Goal: Task Accomplishment & Management: Manage account settings

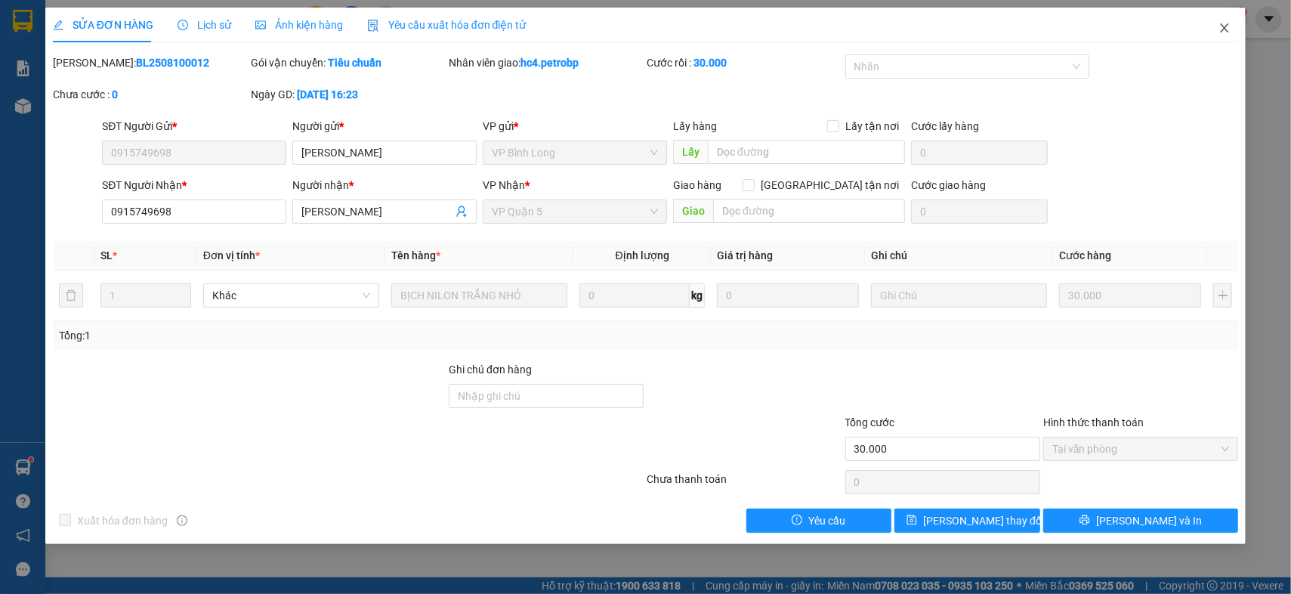
click at [1228, 32] on icon "close" at bounding box center [1224, 28] width 12 height 12
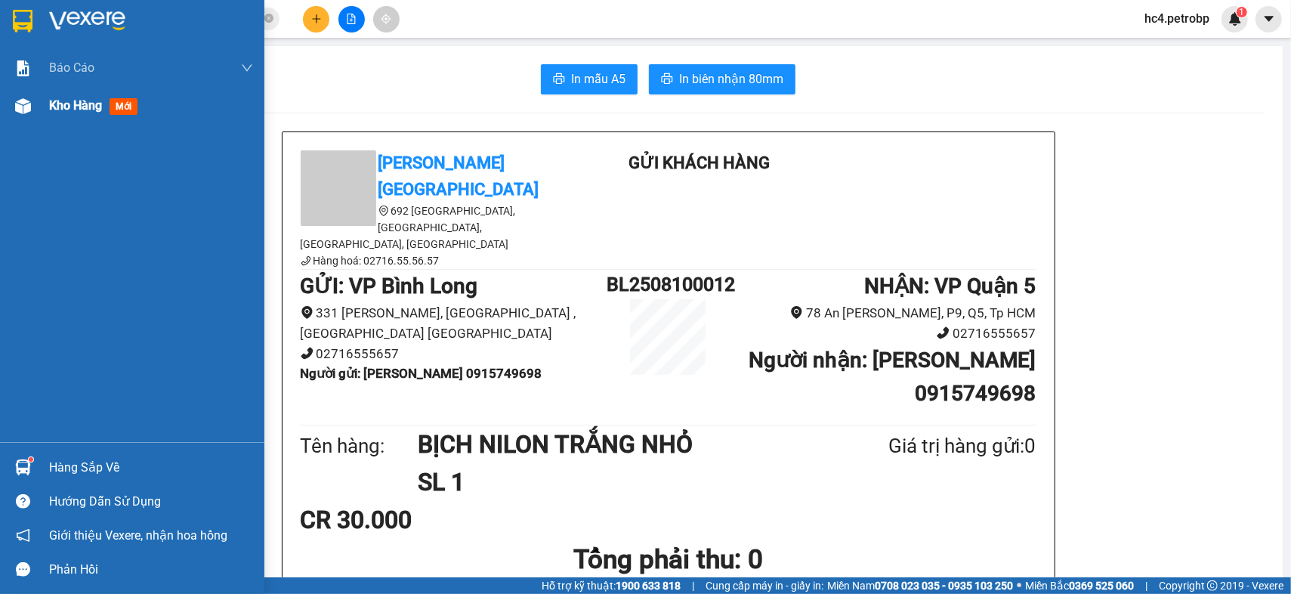
click at [5, 106] on div "Kho hàng mới" at bounding box center [132, 106] width 264 height 38
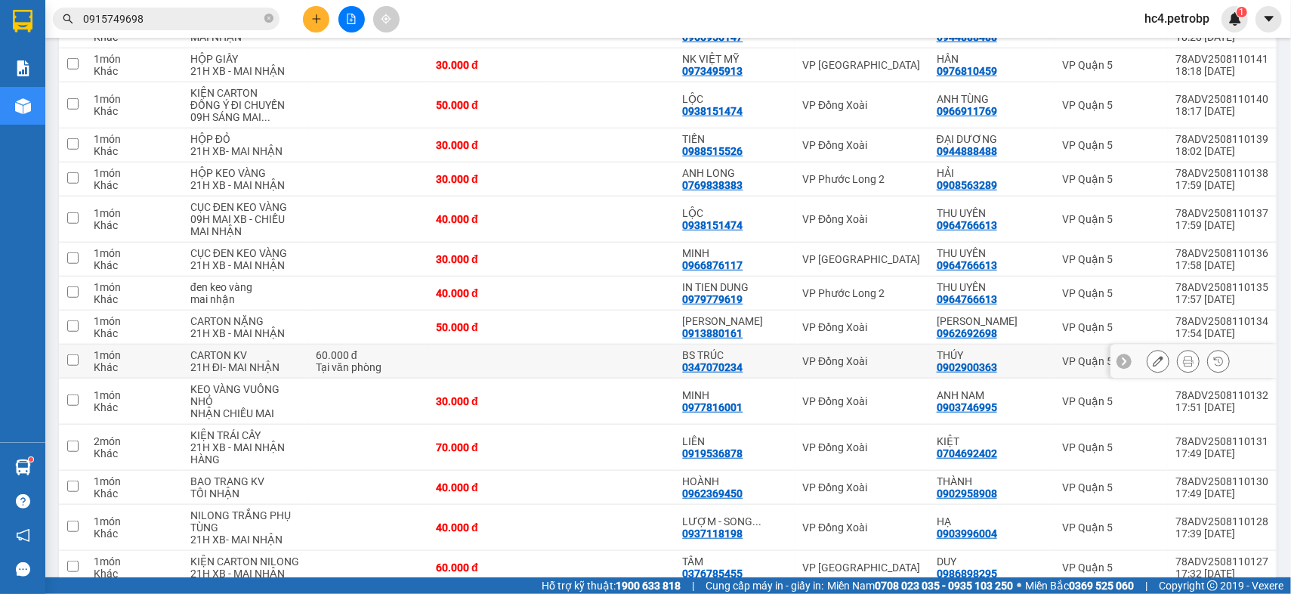
scroll to position [755, 0]
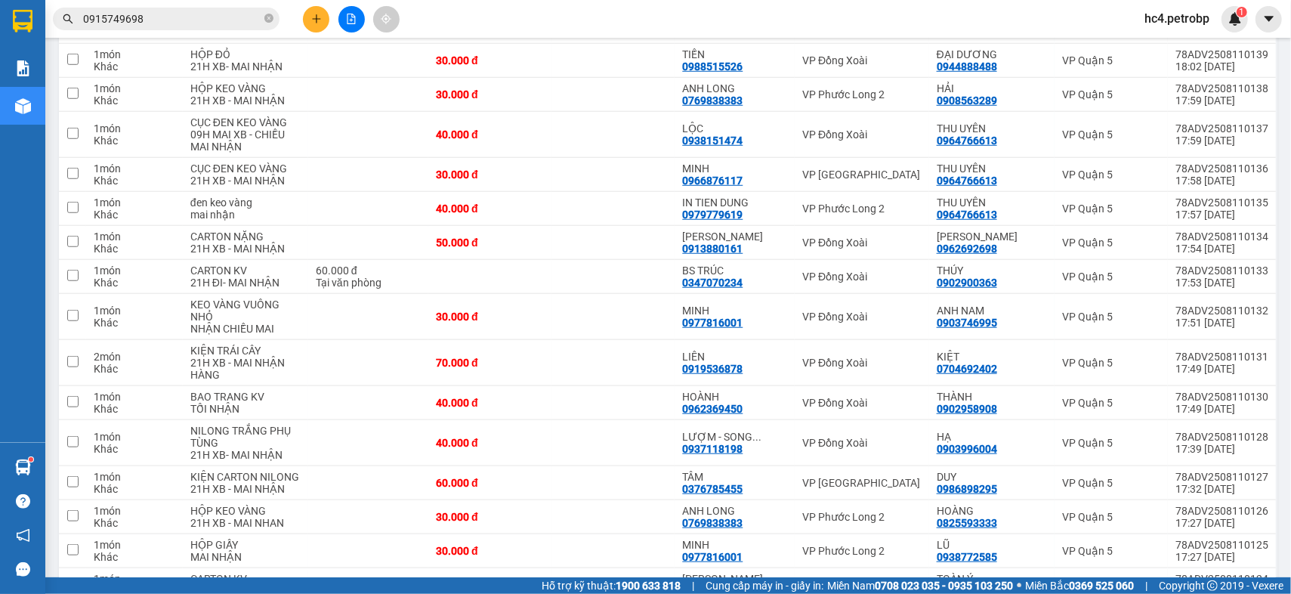
click at [310, 26] on button at bounding box center [316, 19] width 26 height 26
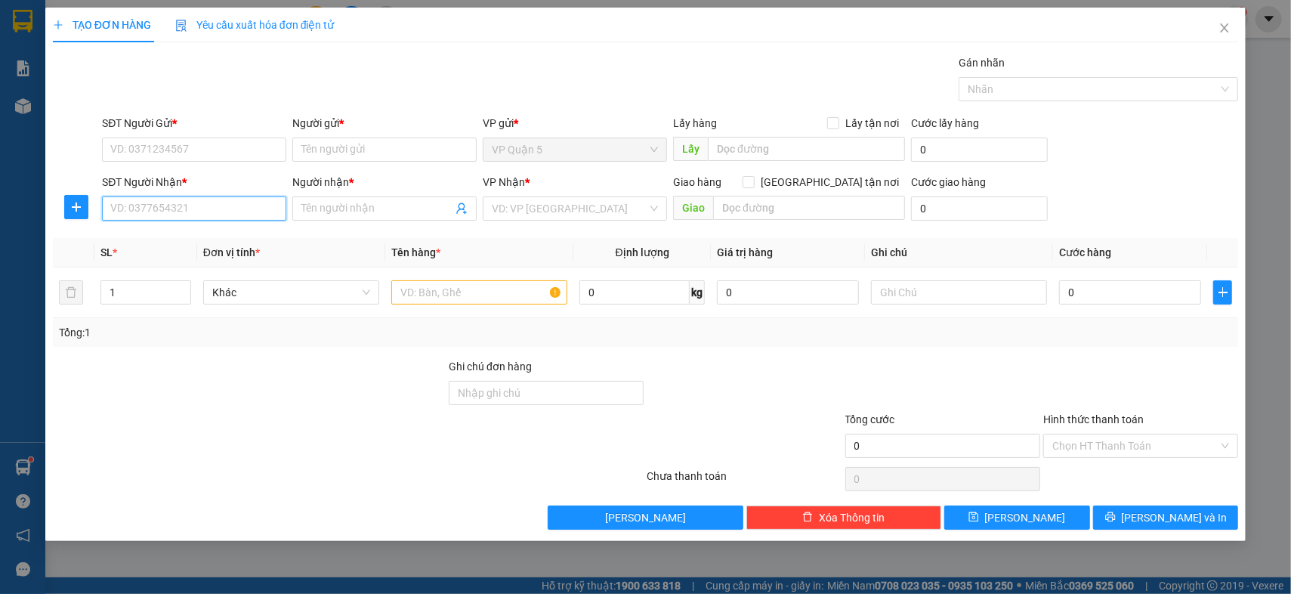
click at [221, 202] on input "SĐT Người Nhận *" at bounding box center [194, 208] width 184 height 24
click at [175, 245] on div "0978713375 - SUM" at bounding box center [194, 238] width 166 height 17
type input "0978713375"
type input "SUM"
type input "60.000"
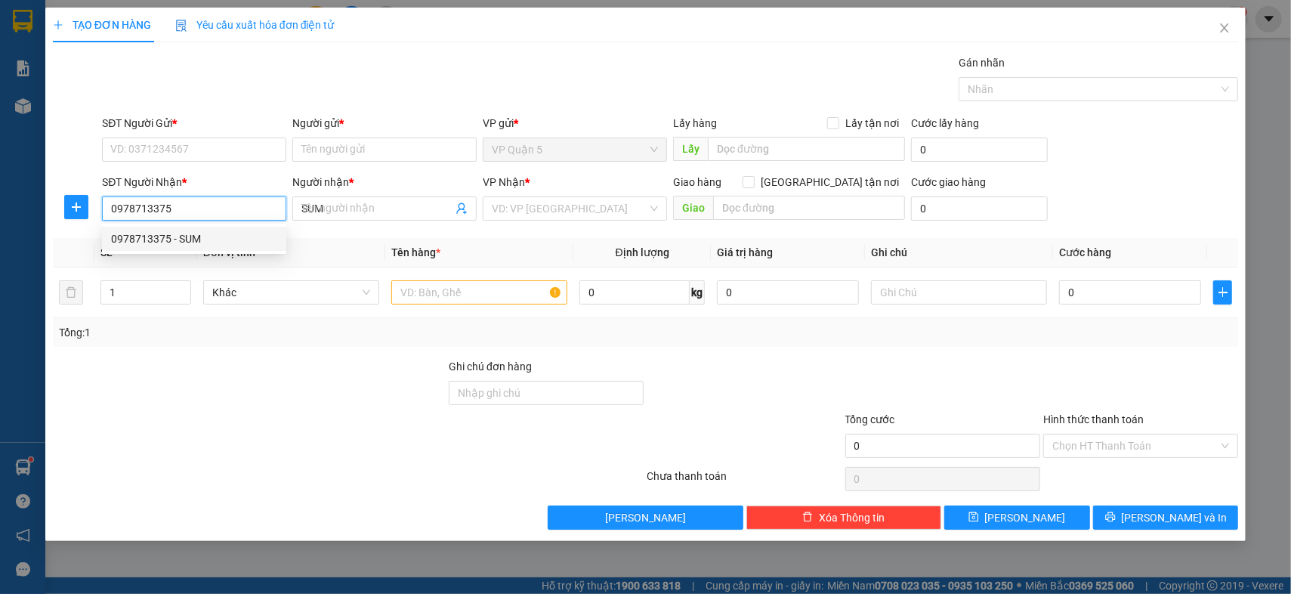
type input "60.000"
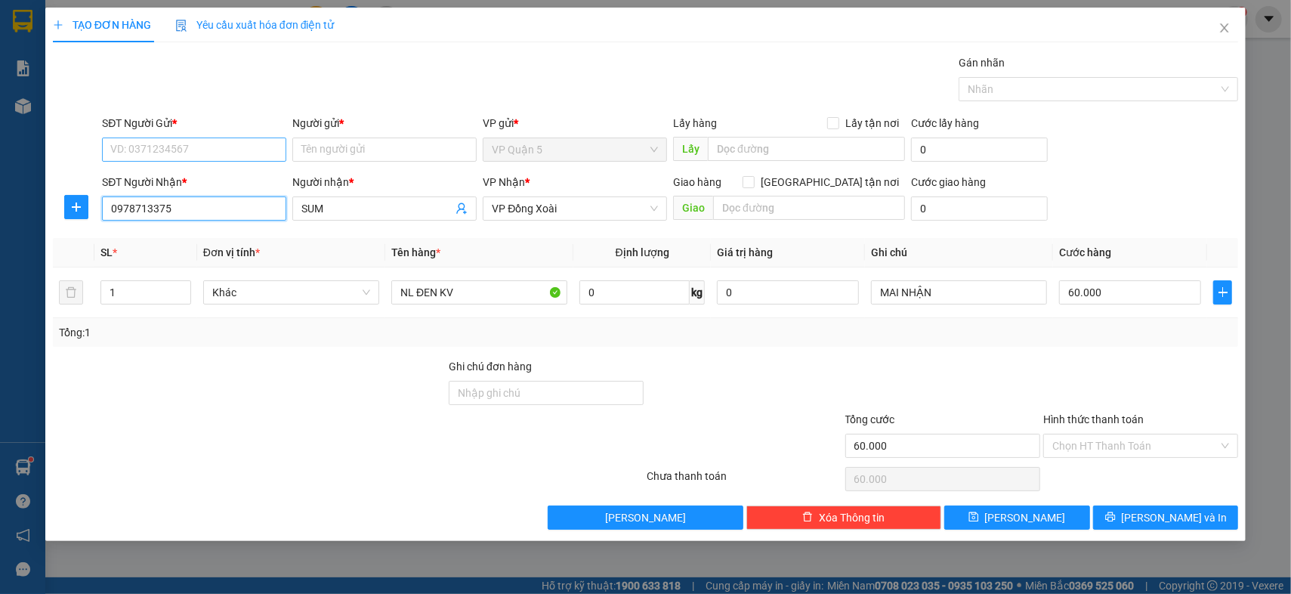
type input "0978713375"
click at [211, 149] on input "SĐT Người Gửi *" at bounding box center [194, 149] width 184 height 24
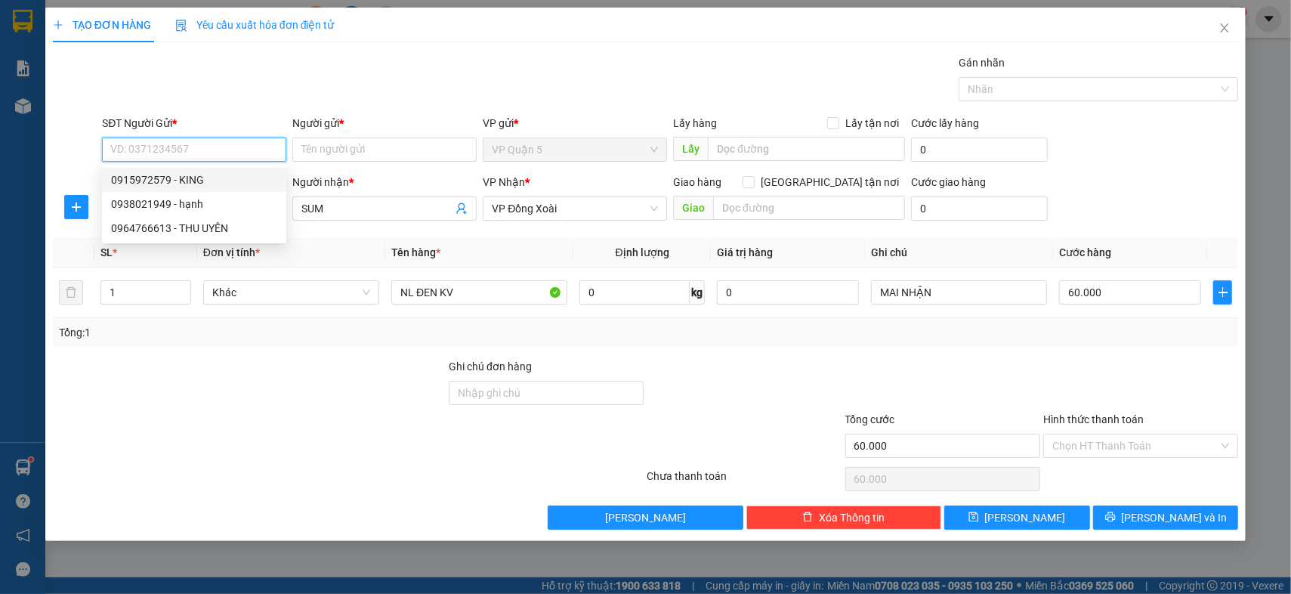
click at [189, 178] on div "0915972579 - KING" at bounding box center [194, 179] width 166 height 17
type input "0915972579"
type input "KING"
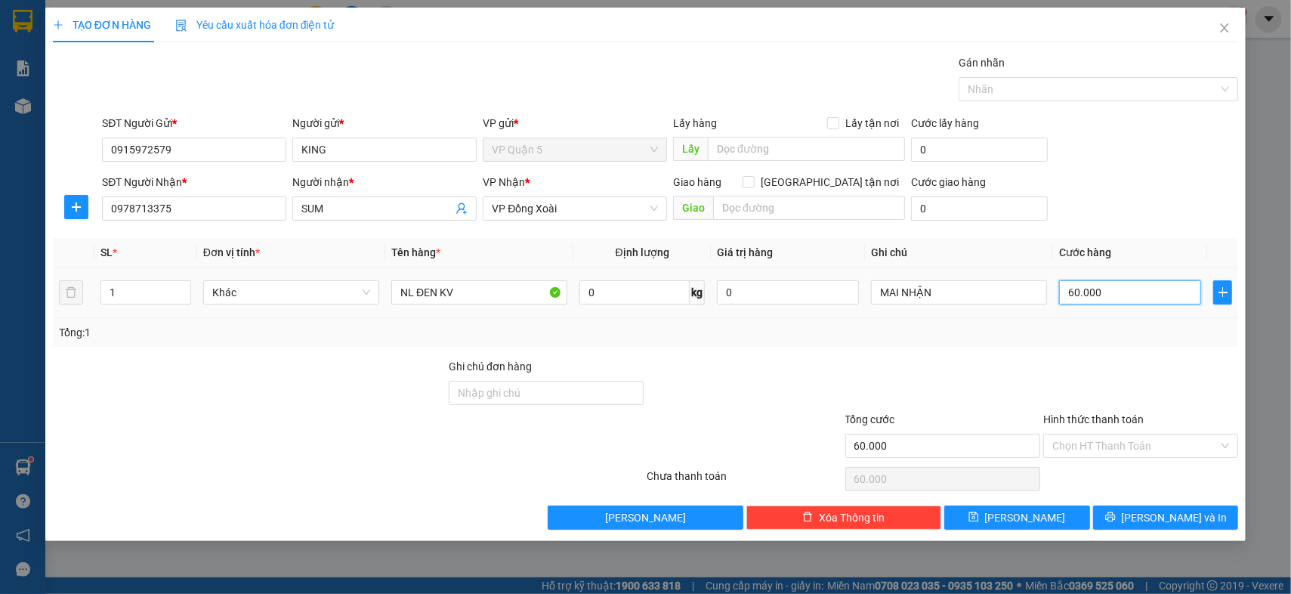
click at [1117, 297] on input "60.000" at bounding box center [1130, 292] width 142 height 24
type input "4"
type input "40"
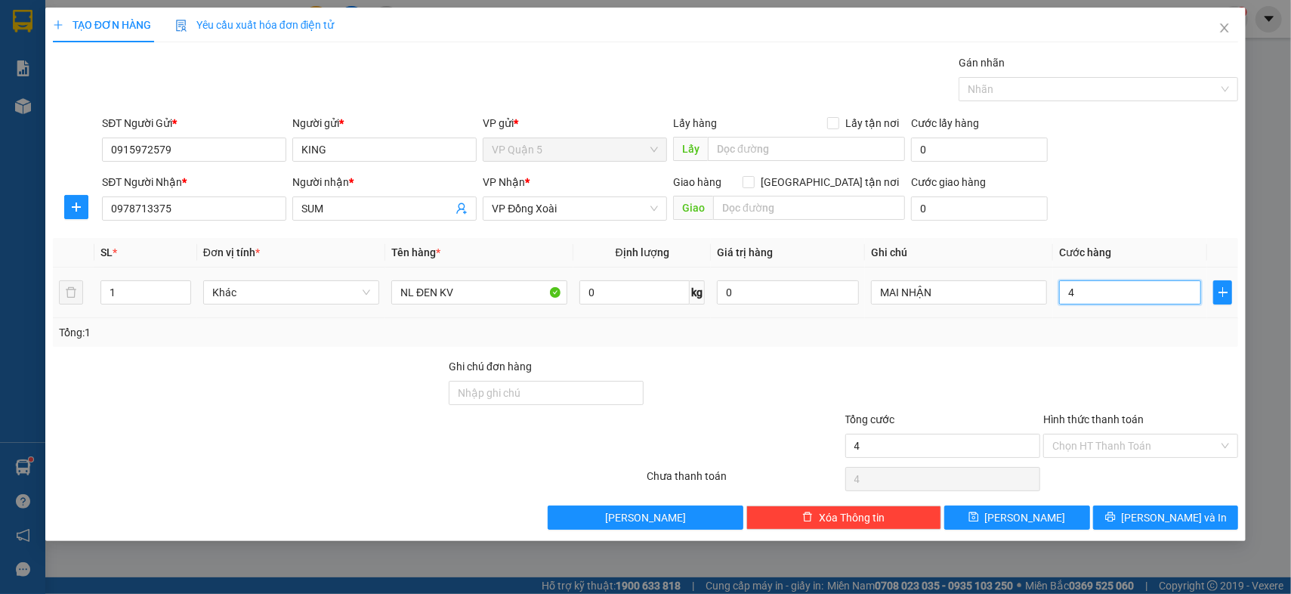
type input "40"
type input "400"
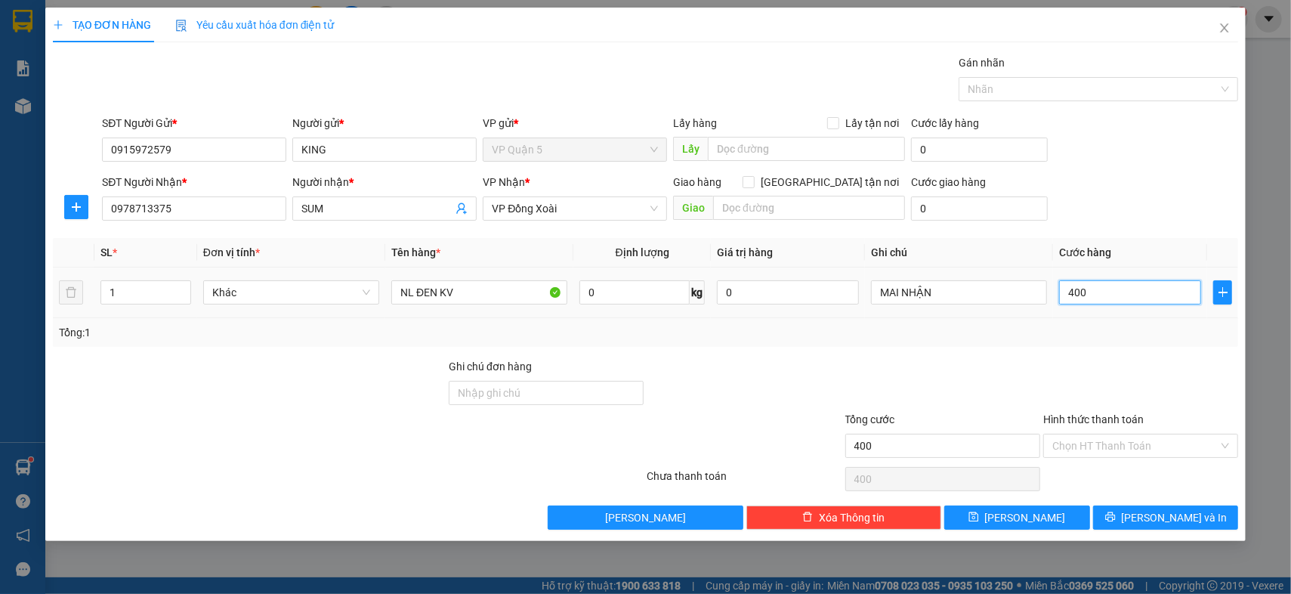
type input "4.000"
type input "40.000"
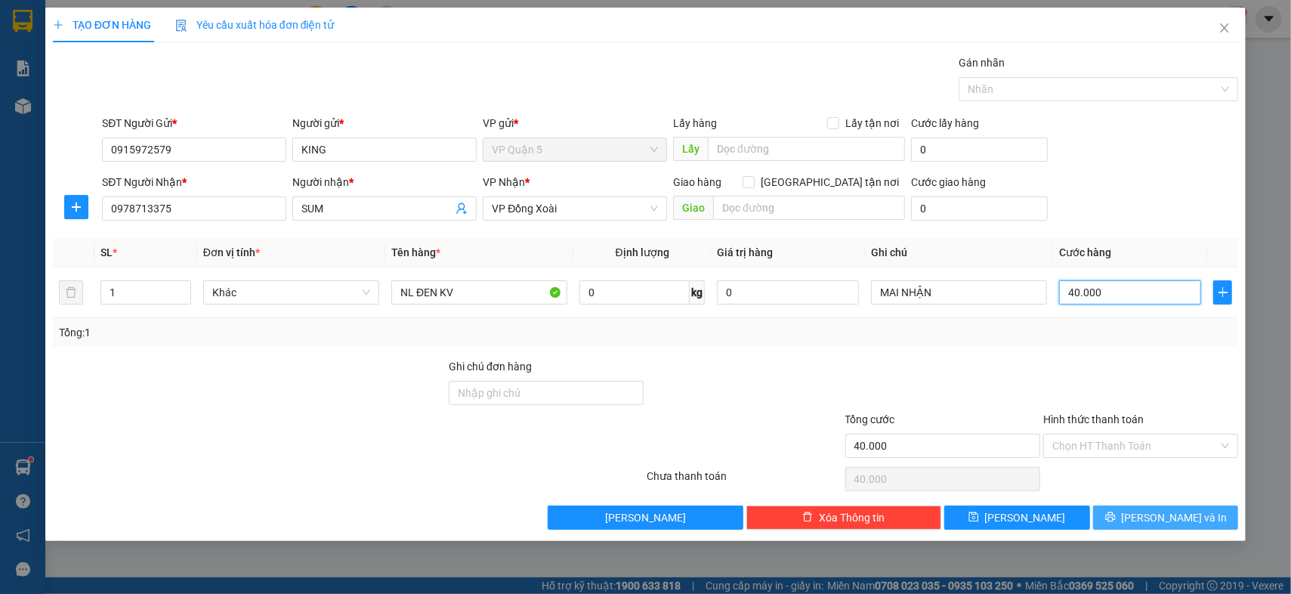
type input "40.000"
click at [1166, 510] on span "Lưu và In" at bounding box center [1175, 517] width 106 height 17
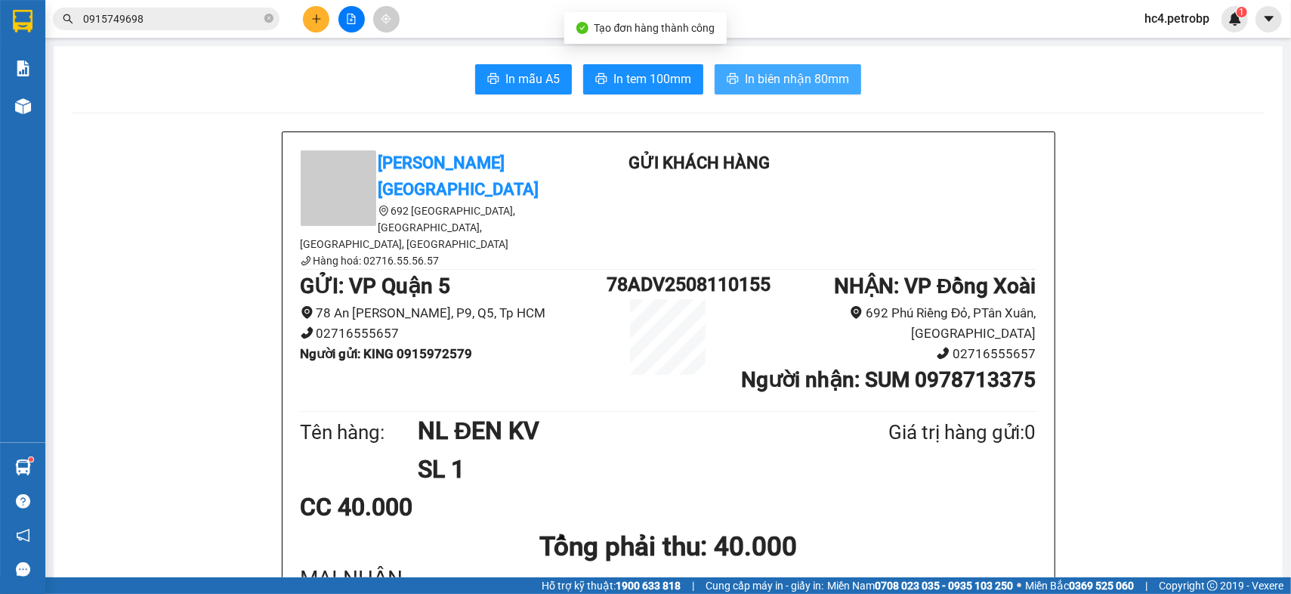
click at [794, 83] on span "In biên nhận 80mm" at bounding box center [797, 78] width 104 height 19
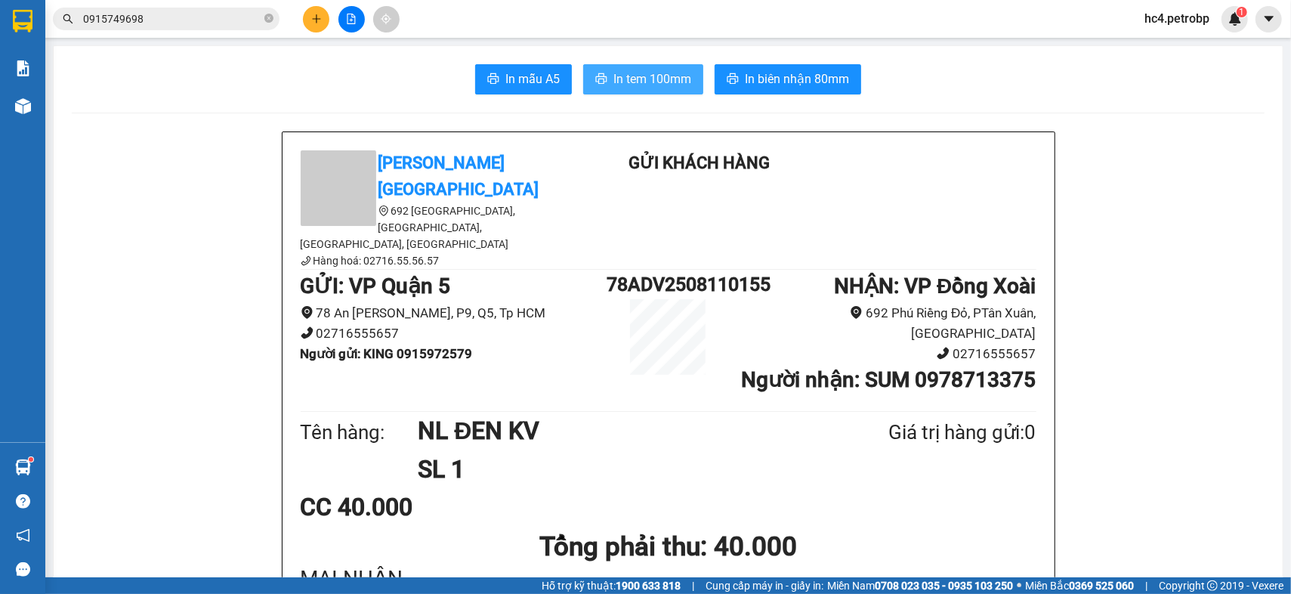
click at [627, 85] on span "In tem 100mm" at bounding box center [652, 78] width 78 height 19
click at [311, 23] on icon "plus" at bounding box center [316, 19] width 11 height 11
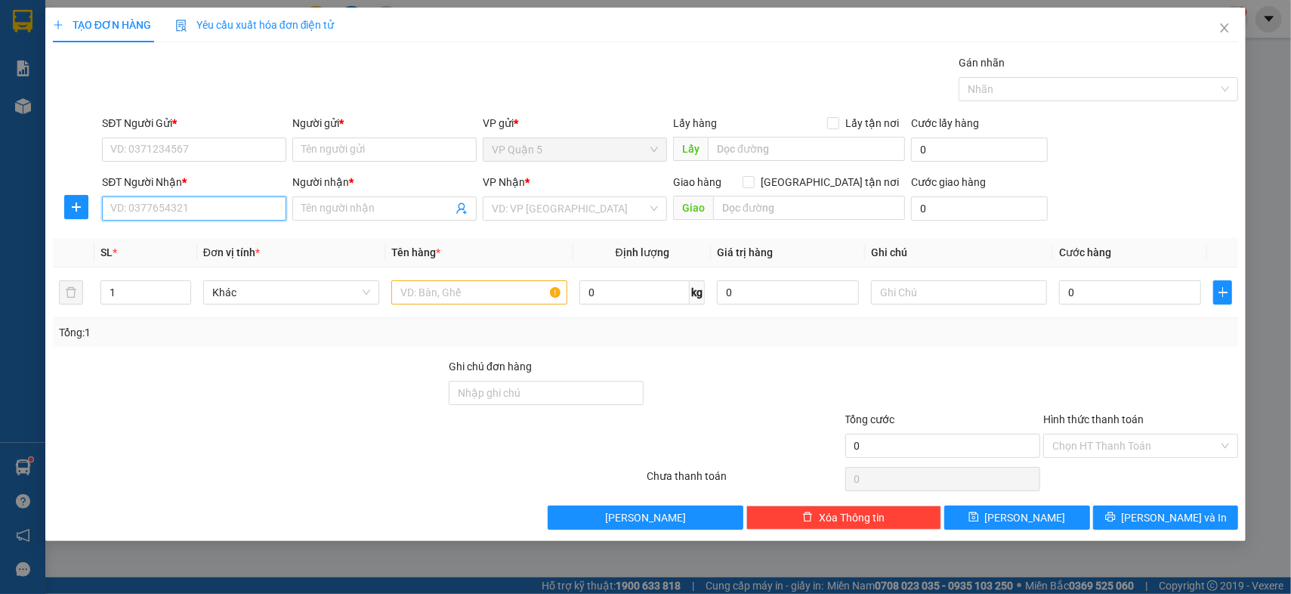
click at [202, 200] on input "SĐT Người Nhận *" at bounding box center [194, 208] width 184 height 24
click at [161, 231] on div "0961315531 - ANH" at bounding box center [194, 238] width 166 height 17
type input "0961315531"
type input "ANH"
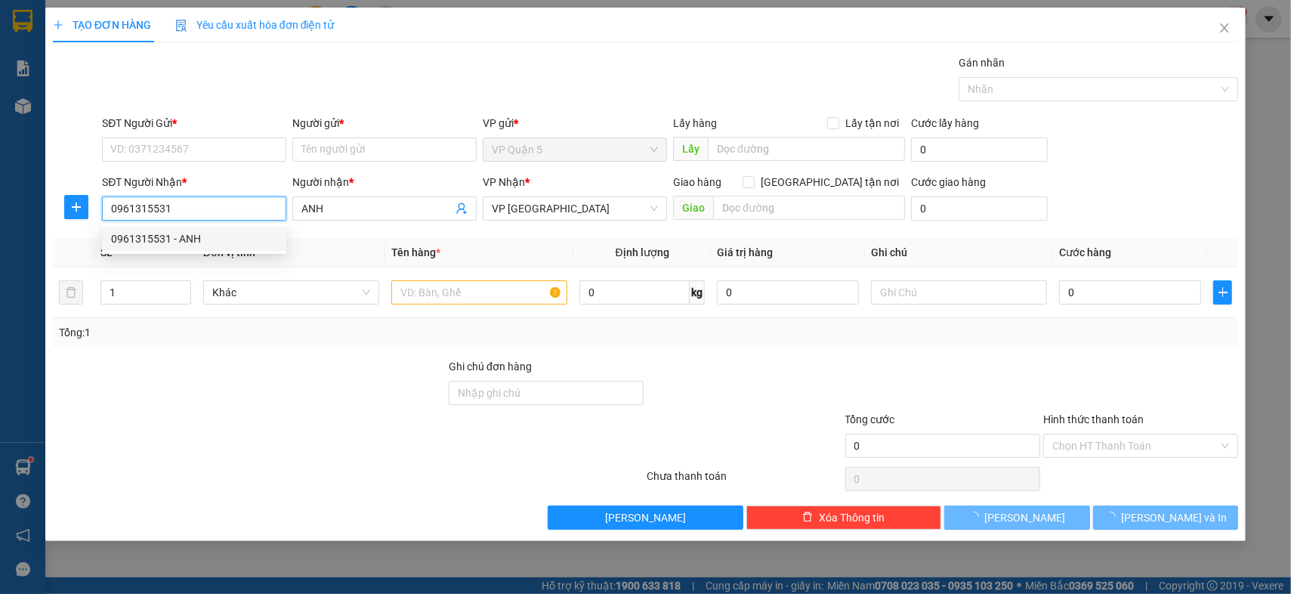
type input "30.000"
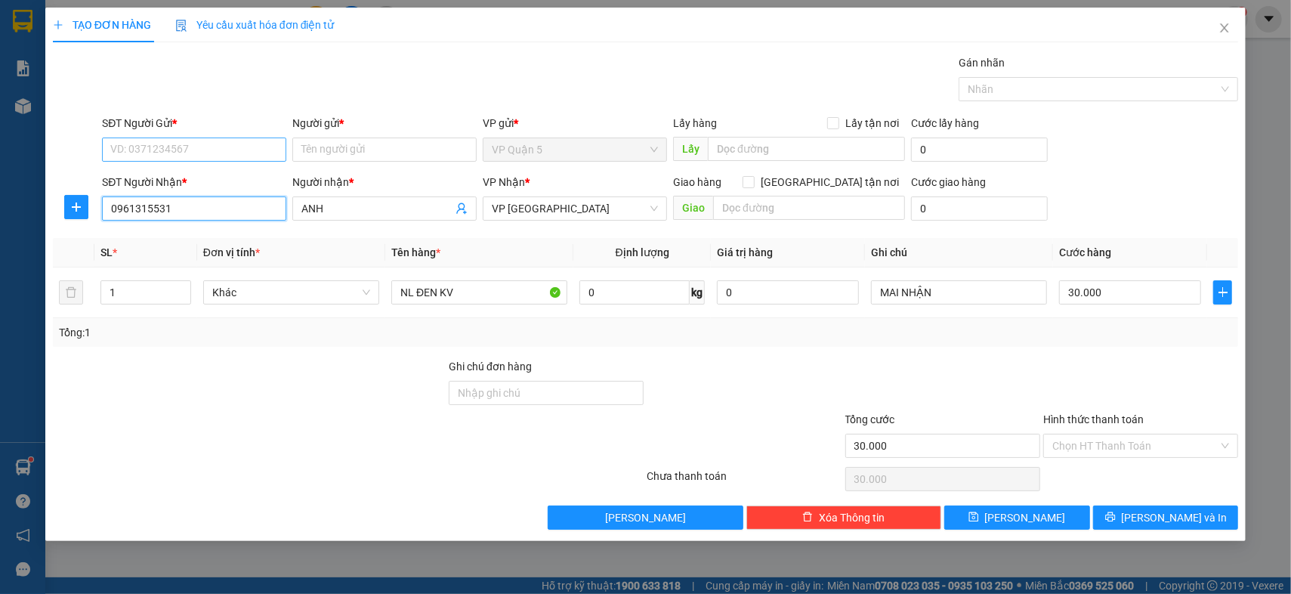
type input "0961315531"
click at [159, 161] on input "SĐT Người Gửi *" at bounding box center [194, 149] width 184 height 24
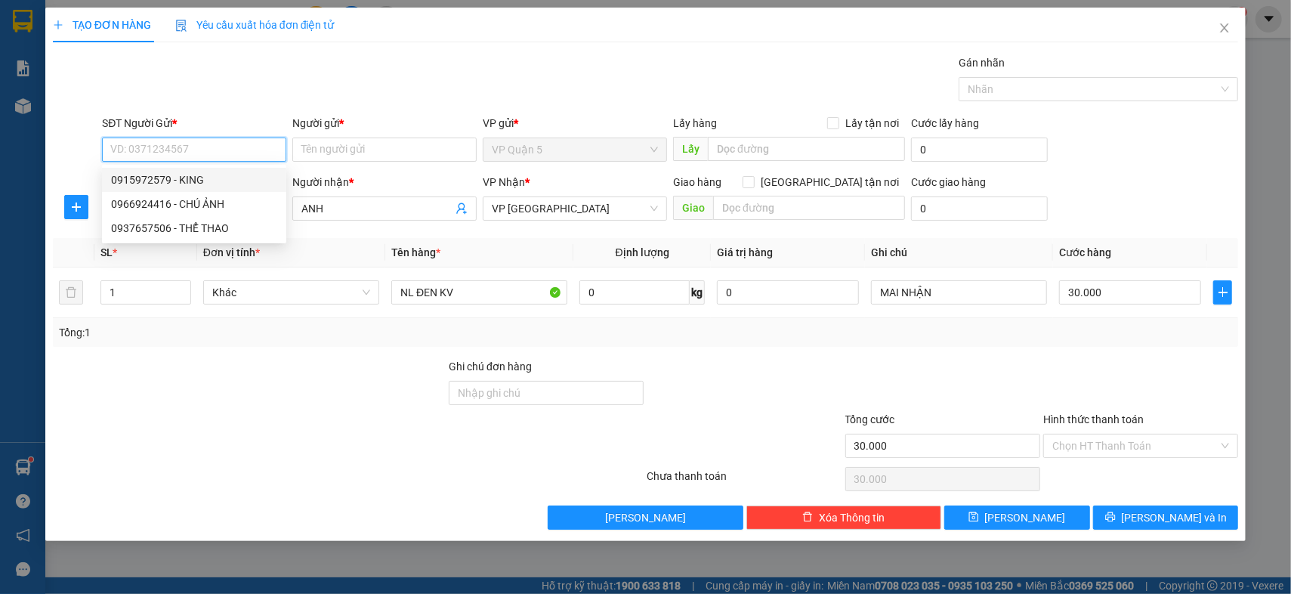
click at [154, 183] on div "0915972579 - KING" at bounding box center [194, 179] width 166 height 17
type input "0915972579"
type input "KING"
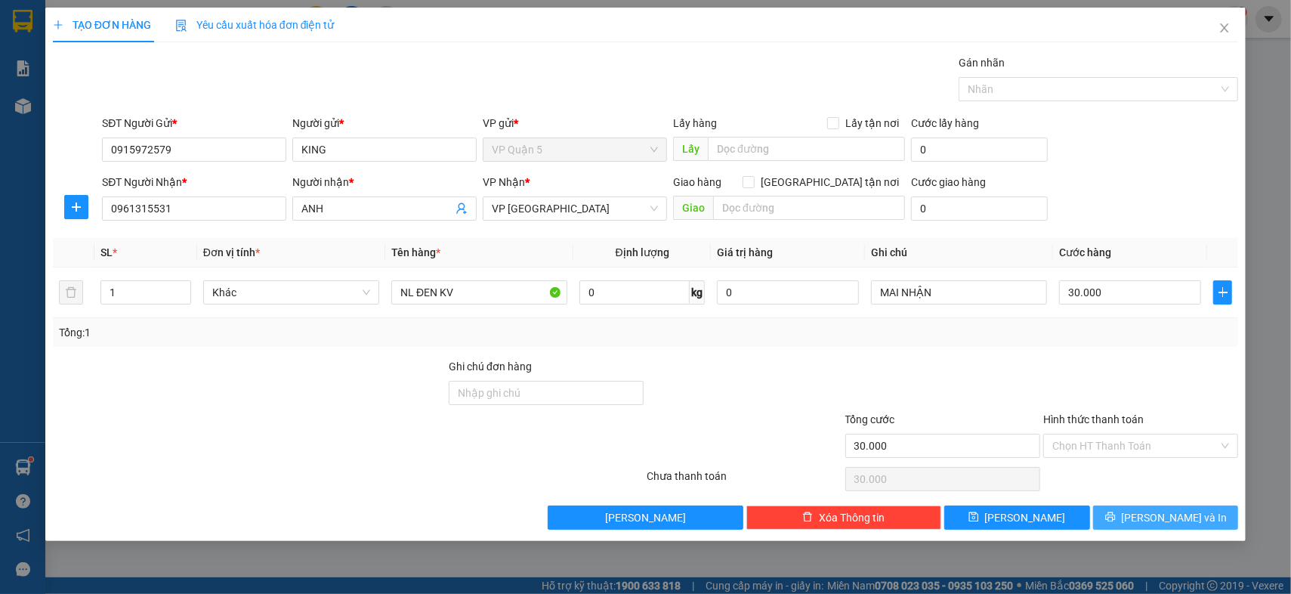
click at [1115, 518] on icon "printer" at bounding box center [1110, 517] width 10 height 10
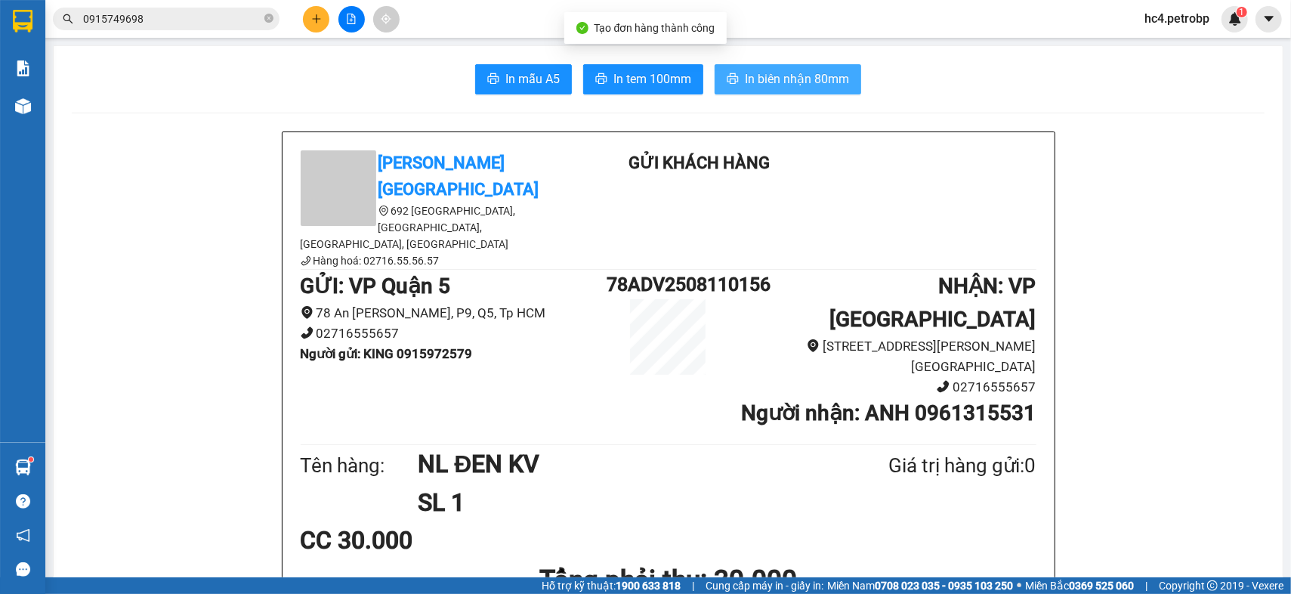
click at [737, 79] on button "In biên nhận 80mm" at bounding box center [787, 79] width 147 height 30
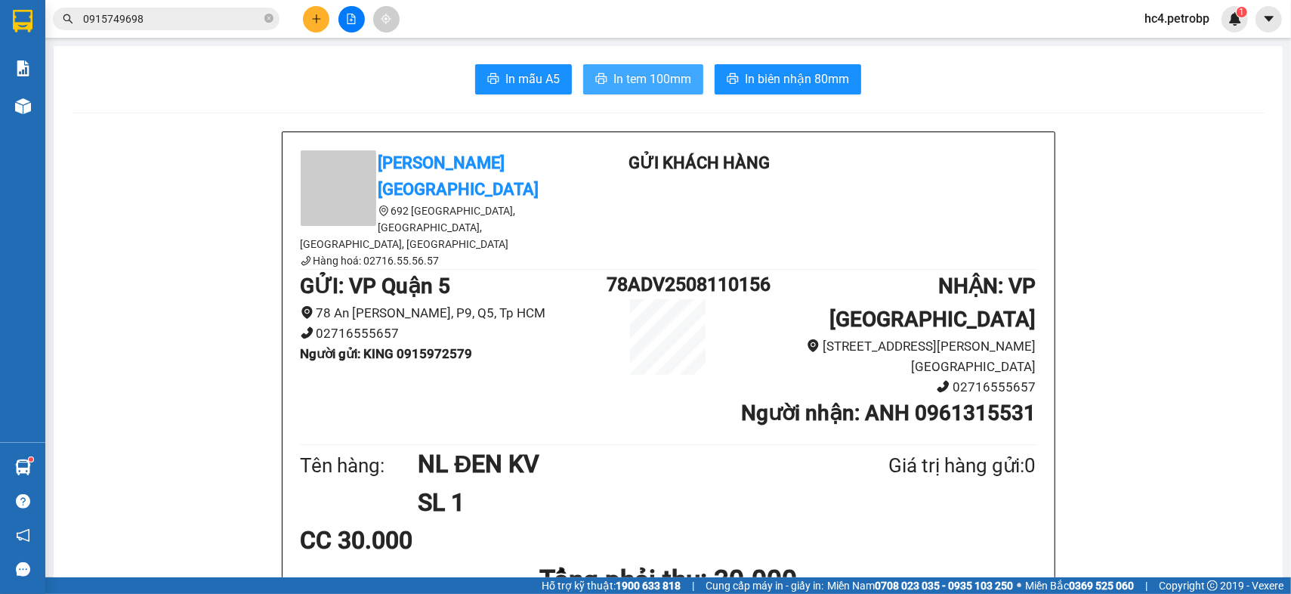
click at [679, 71] on span "In tem 100mm" at bounding box center [652, 78] width 78 height 19
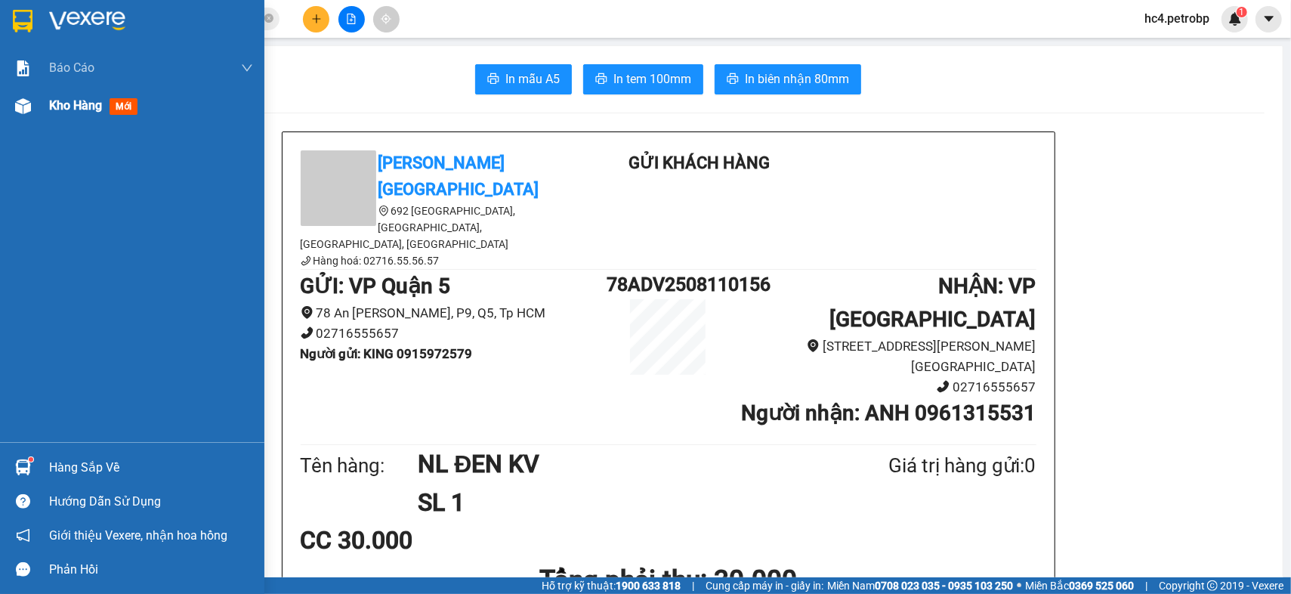
click at [63, 116] on div "Kho hàng mới" at bounding box center [151, 106] width 204 height 38
click at [104, 468] on div "Hàng sắp về" at bounding box center [151, 467] width 204 height 23
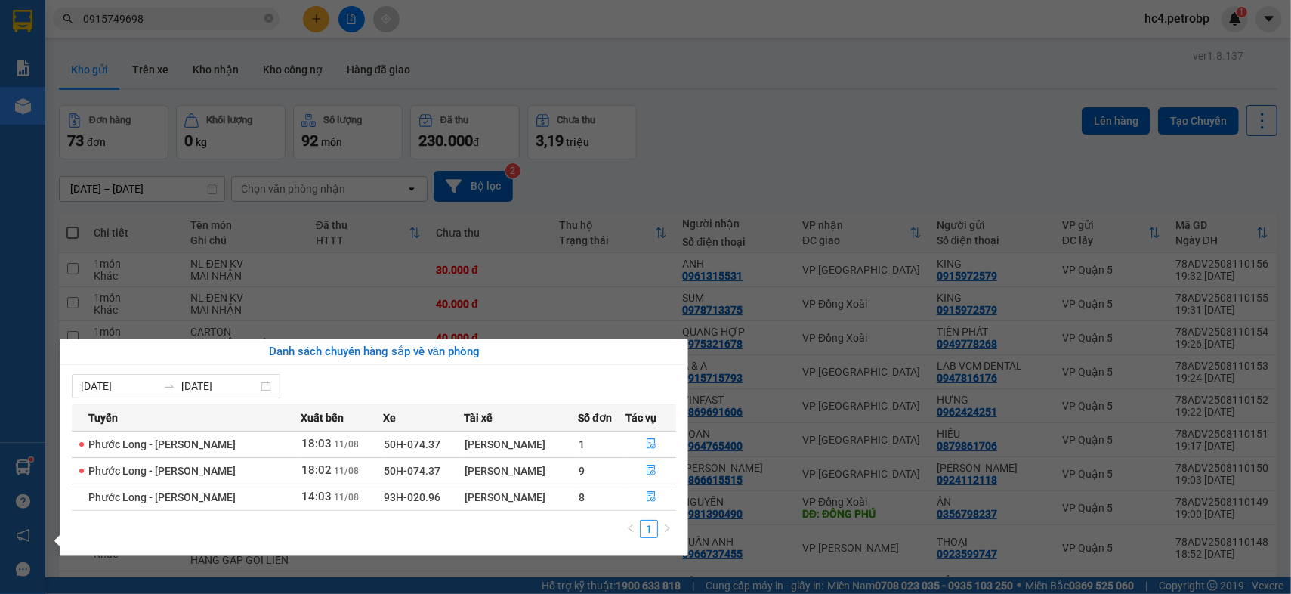
click at [509, 281] on section "Kết quả tìm kiếm ( 3 ) Bộ lọc Ngày tạo đơn gần nhất Mã ĐH Trạng thái Món hàng T…" at bounding box center [645, 297] width 1291 height 594
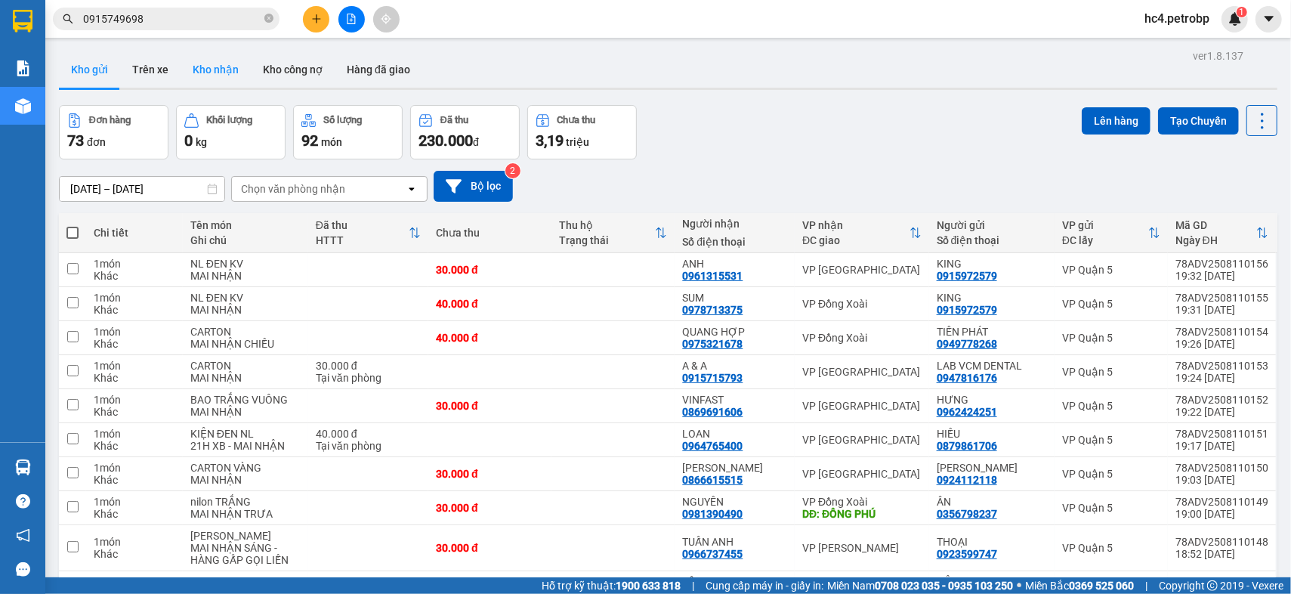
click at [195, 53] on button "Kho nhận" at bounding box center [215, 69] width 70 height 36
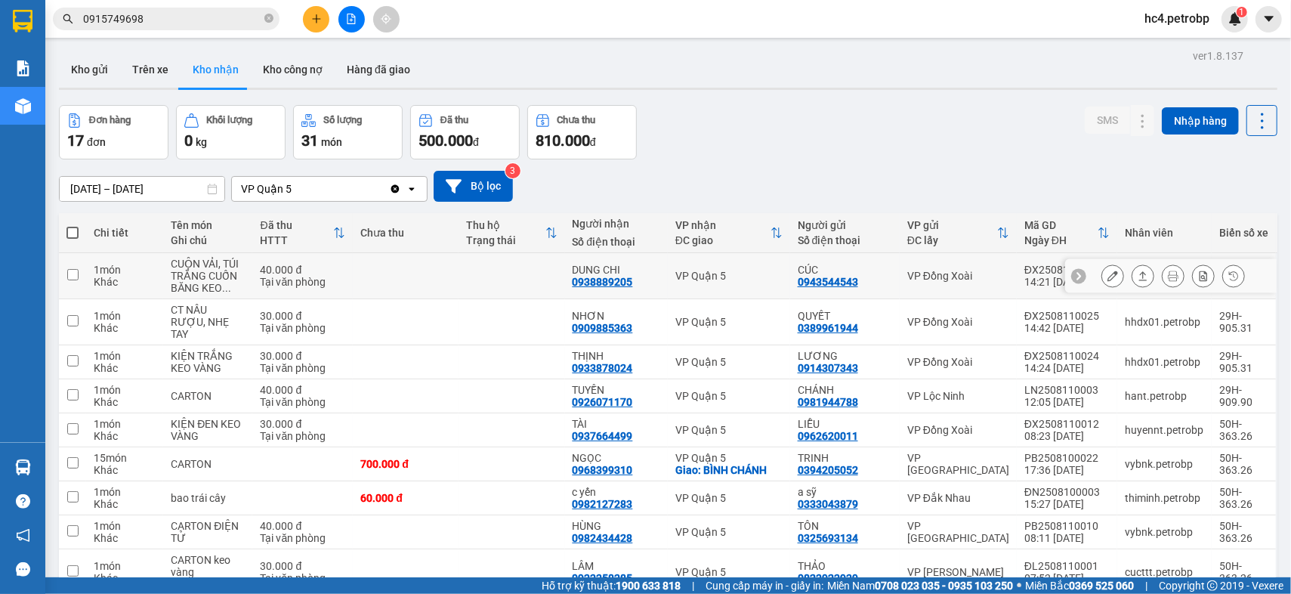
click at [605, 279] on div "0938889205" at bounding box center [602, 282] width 60 height 12
copy div "0938889205"
click at [615, 323] on div "0909885363" at bounding box center [602, 328] width 60 height 12
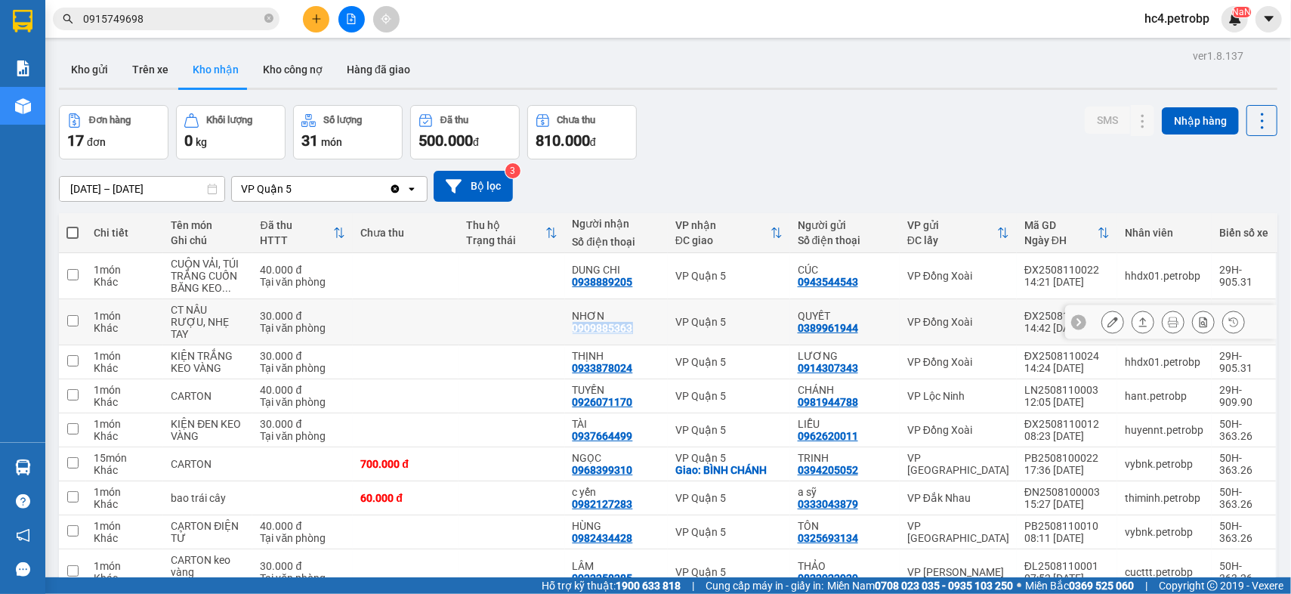
copy div "0909885363"
click at [605, 362] on div "0933878024" at bounding box center [602, 368] width 60 height 12
copy div "0933878024"
click at [314, 15] on icon "plus" at bounding box center [316, 19] width 11 height 11
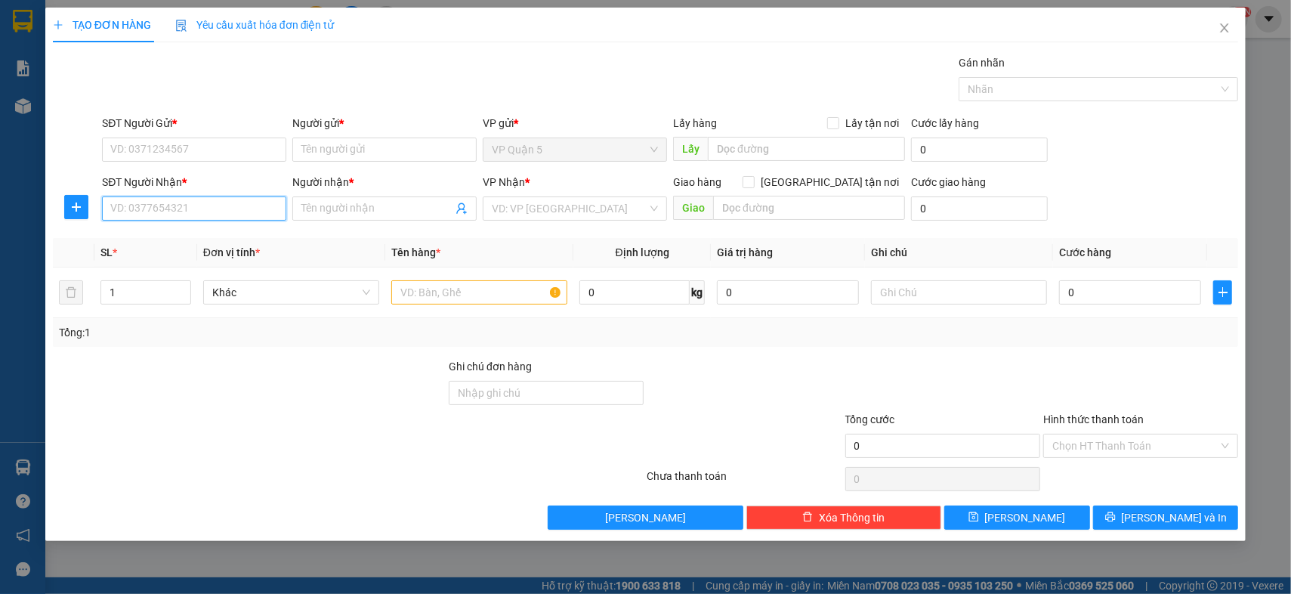
click at [242, 203] on input "SĐT Người Nhận *" at bounding box center [194, 208] width 184 height 24
click at [197, 236] on div "0919193797 - TÙNG" at bounding box center [194, 238] width 166 height 17
type input "0919193797"
type input "TÙNG"
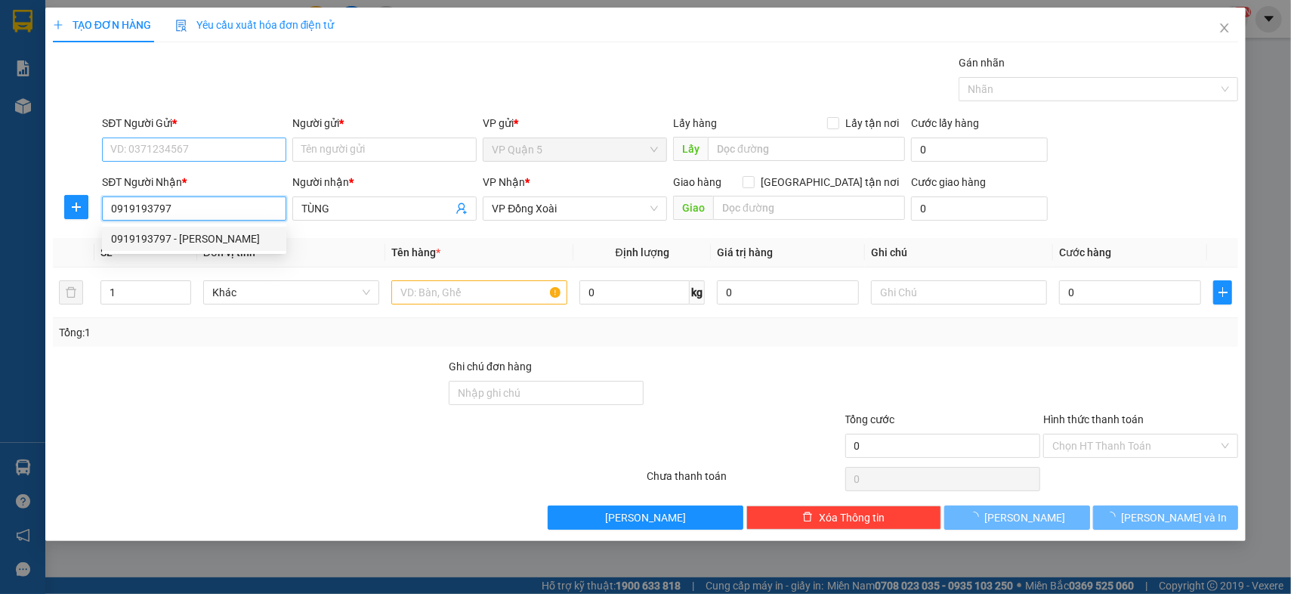
type input "40.000"
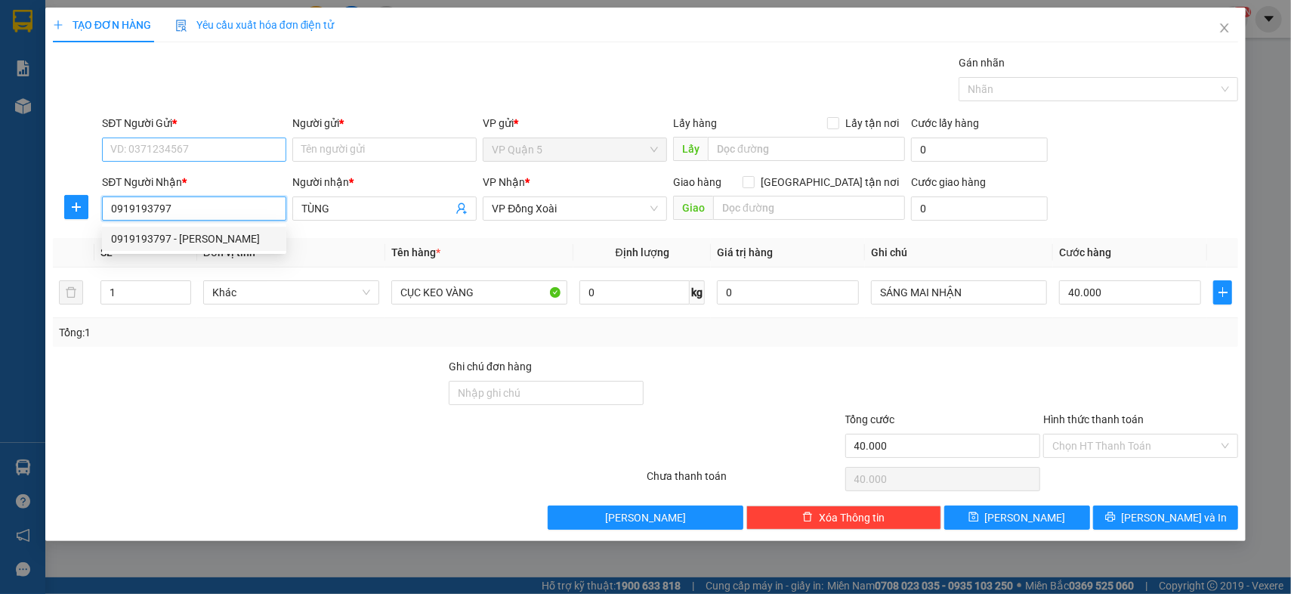
type input "0919193797"
click at [218, 151] on input "SĐT Người Gửi *" at bounding box center [194, 149] width 184 height 24
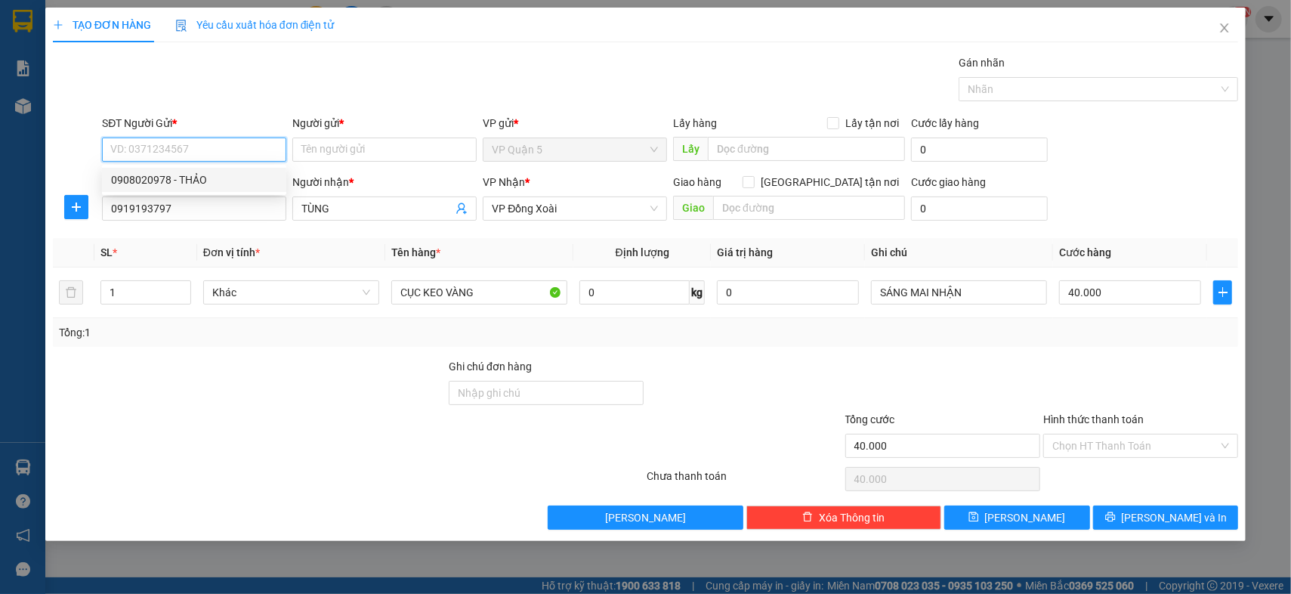
click at [224, 177] on div "0908020978 - THẢO" at bounding box center [194, 179] width 166 height 17
type input "0908020978"
type input "THẢO"
click at [274, 406] on div at bounding box center [249, 384] width 396 height 53
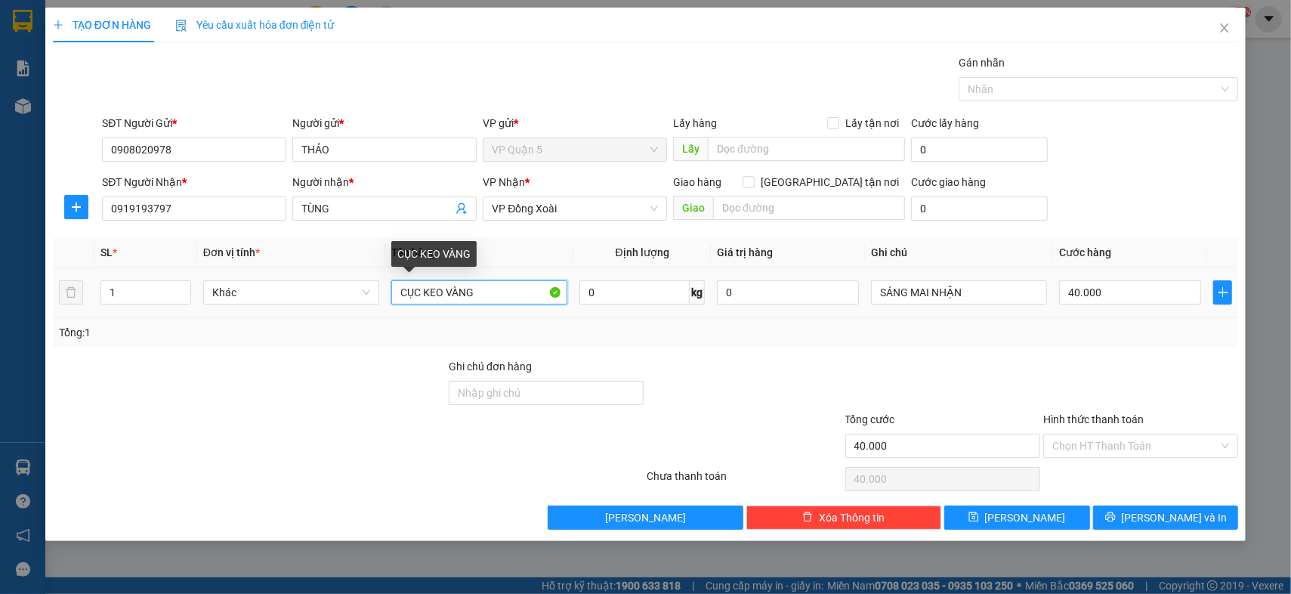
click at [483, 288] on input "CỤC KEO VÀNG" at bounding box center [479, 292] width 176 height 24
type input "CỤC NILONG TRẮNG"
click at [267, 359] on div at bounding box center [249, 384] width 396 height 53
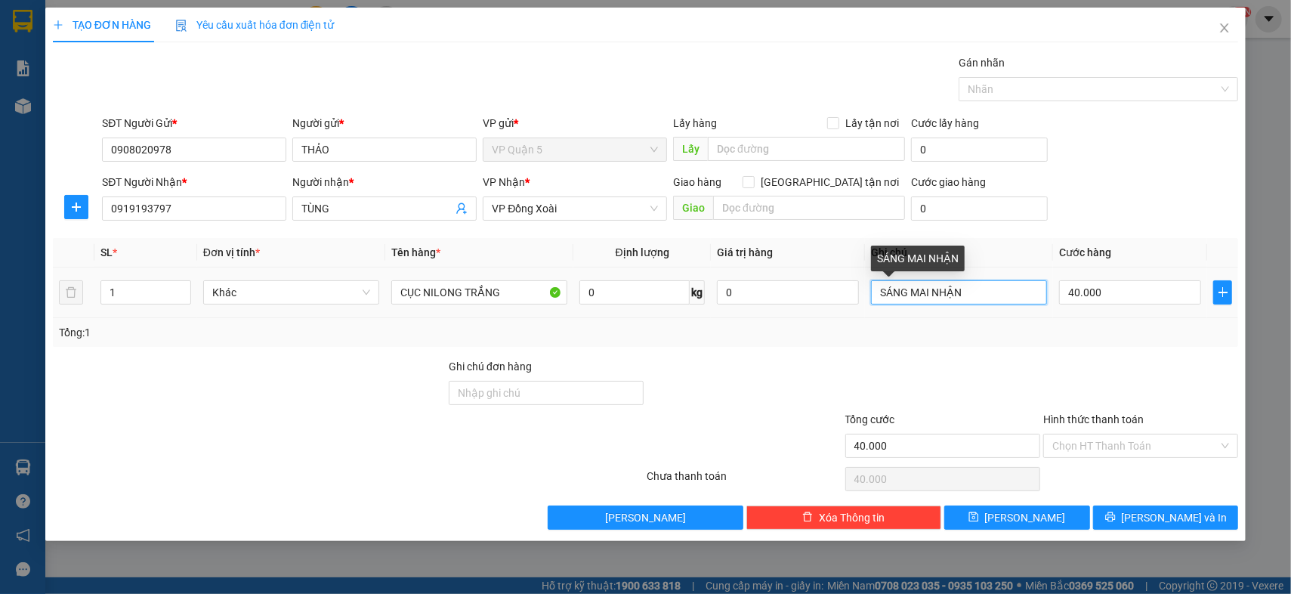
click at [985, 292] on input "SÁNG MAI NHẬN" at bounding box center [959, 292] width 176 height 24
click at [983, 287] on input "21:00 XB - MAI NHNAAJ" at bounding box center [959, 292] width 176 height 24
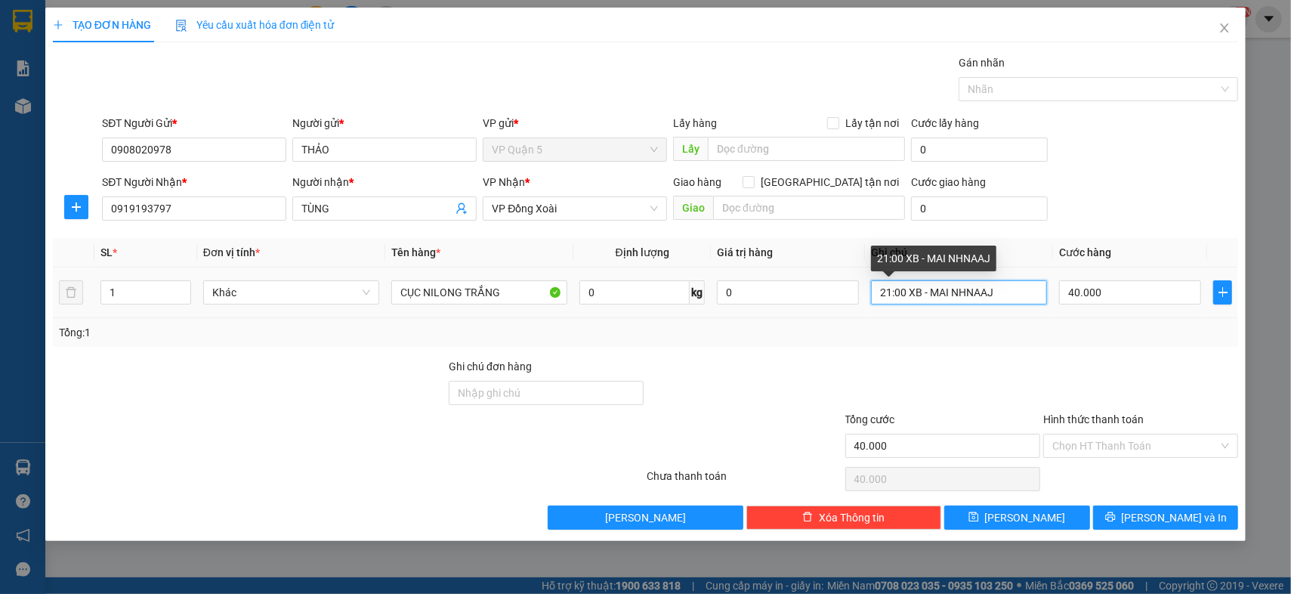
click at [983, 287] on input "21:00 XB - MAI NHNAAJ" at bounding box center [959, 292] width 176 height 24
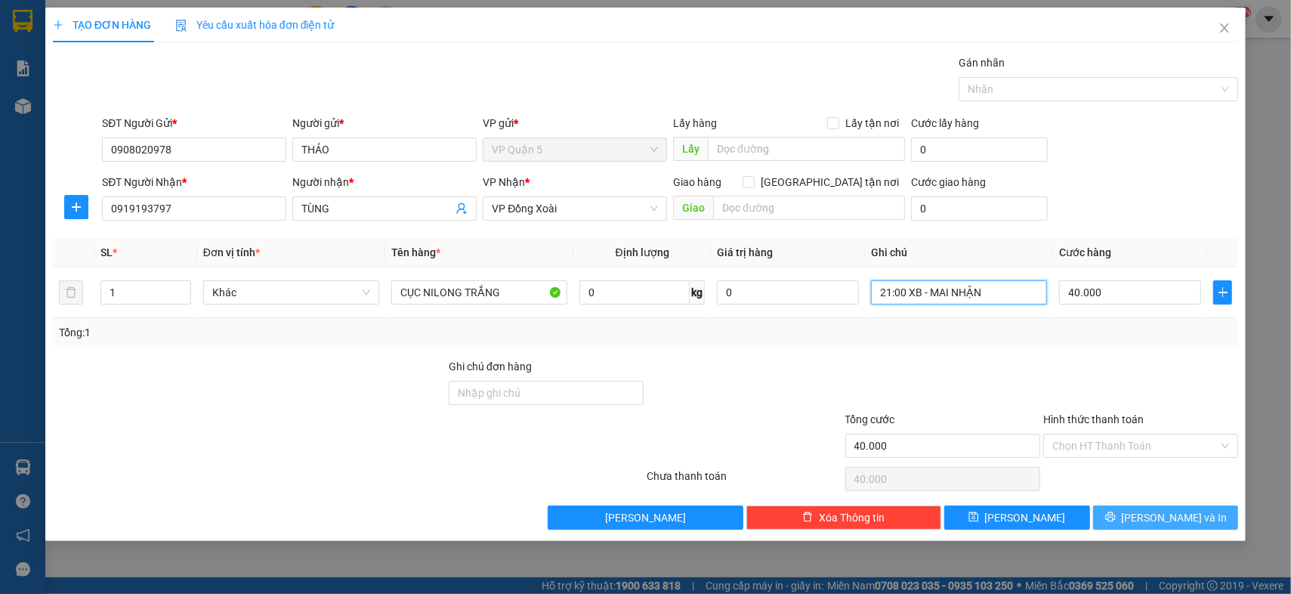
type input "21:00 XB - MAI NHẬN"
click at [1186, 512] on span "Lưu và In" at bounding box center [1175, 517] width 106 height 17
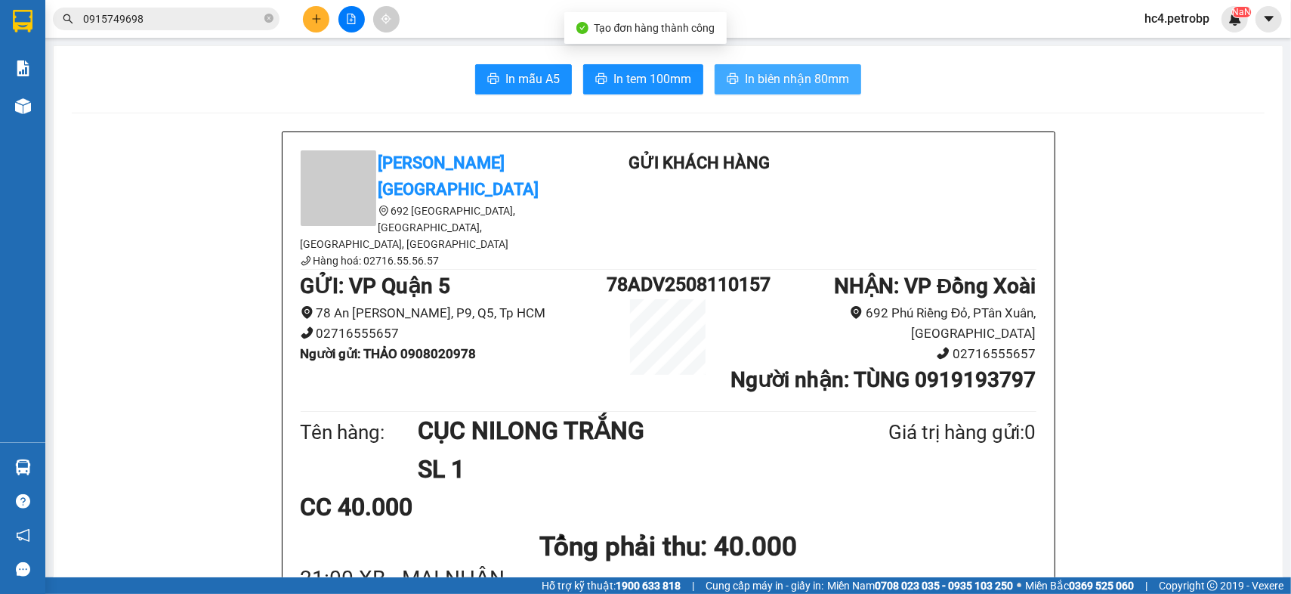
click at [750, 83] on span "In biên nhận 80mm" at bounding box center [797, 78] width 104 height 19
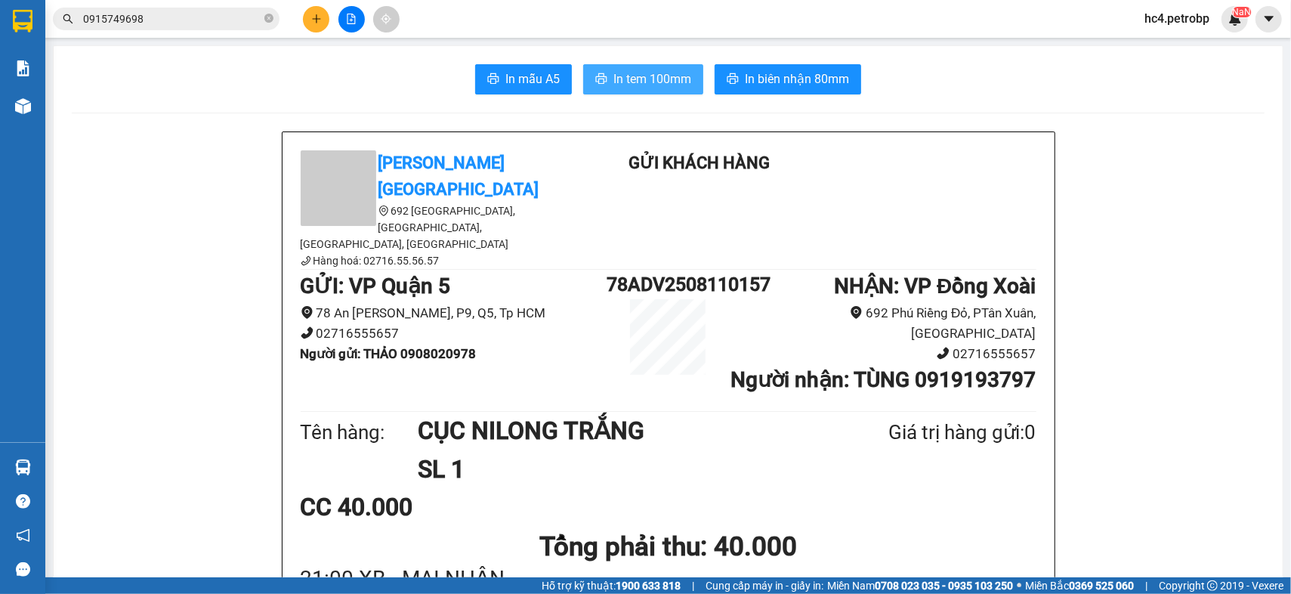
click at [646, 70] on span "In tem 100mm" at bounding box center [652, 78] width 78 height 19
click at [313, 28] on button at bounding box center [316, 19] width 26 height 26
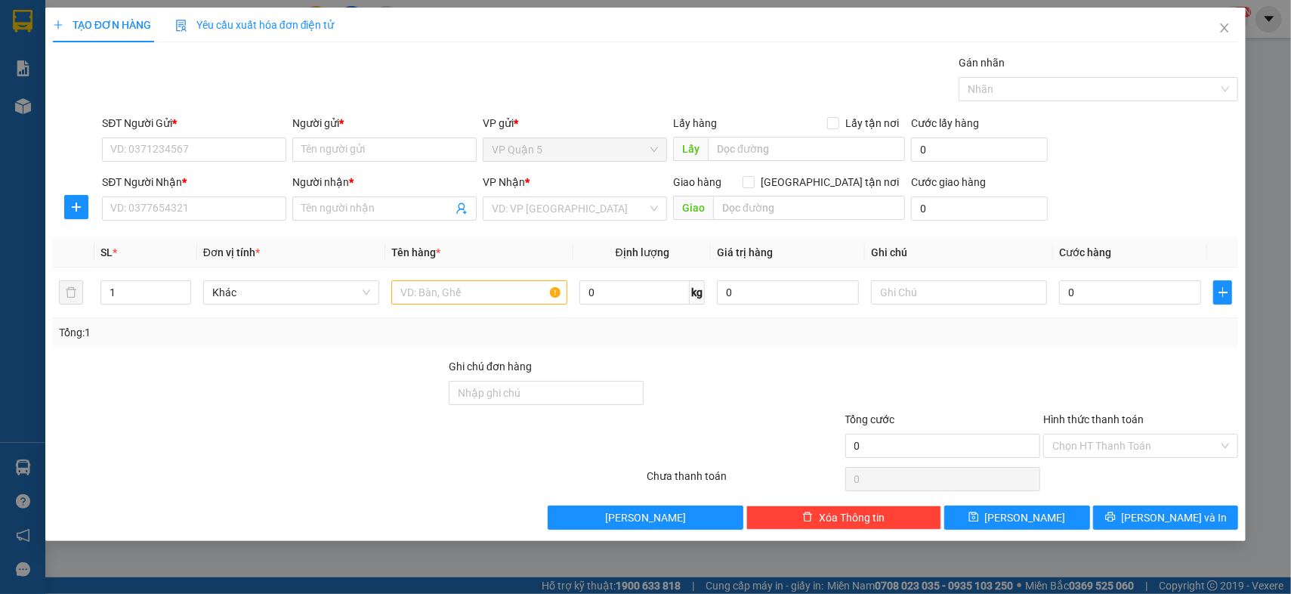
click at [171, 195] on div "SĐT Người Nhận *" at bounding box center [194, 185] width 184 height 23
click at [175, 209] on input "SĐT Người Nhận *" at bounding box center [194, 208] width 184 height 24
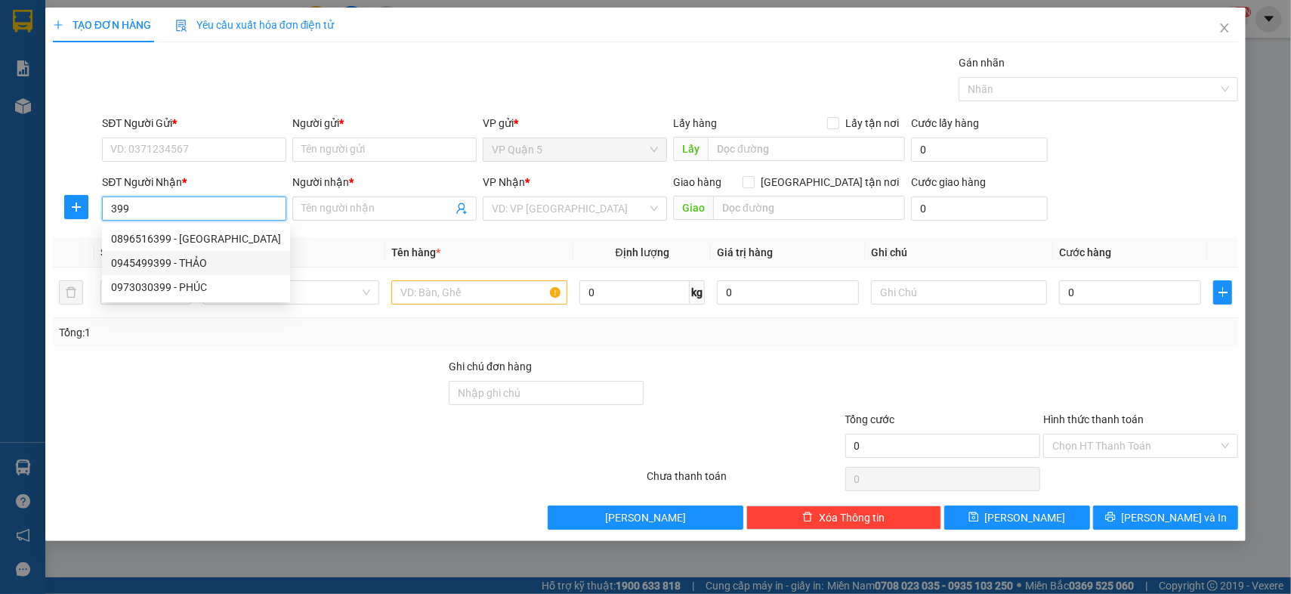
click at [151, 264] on div "0945499399 - THẢO" at bounding box center [196, 263] width 170 height 17
type input "0945499399"
type input "THẢO"
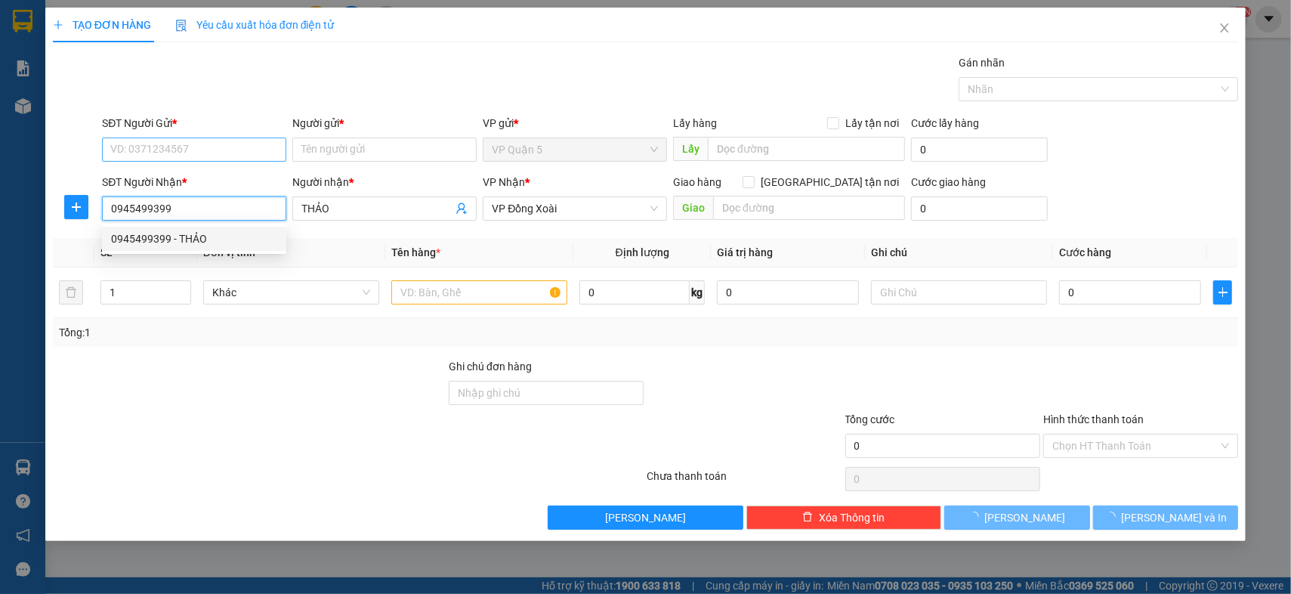
type input "40.000"
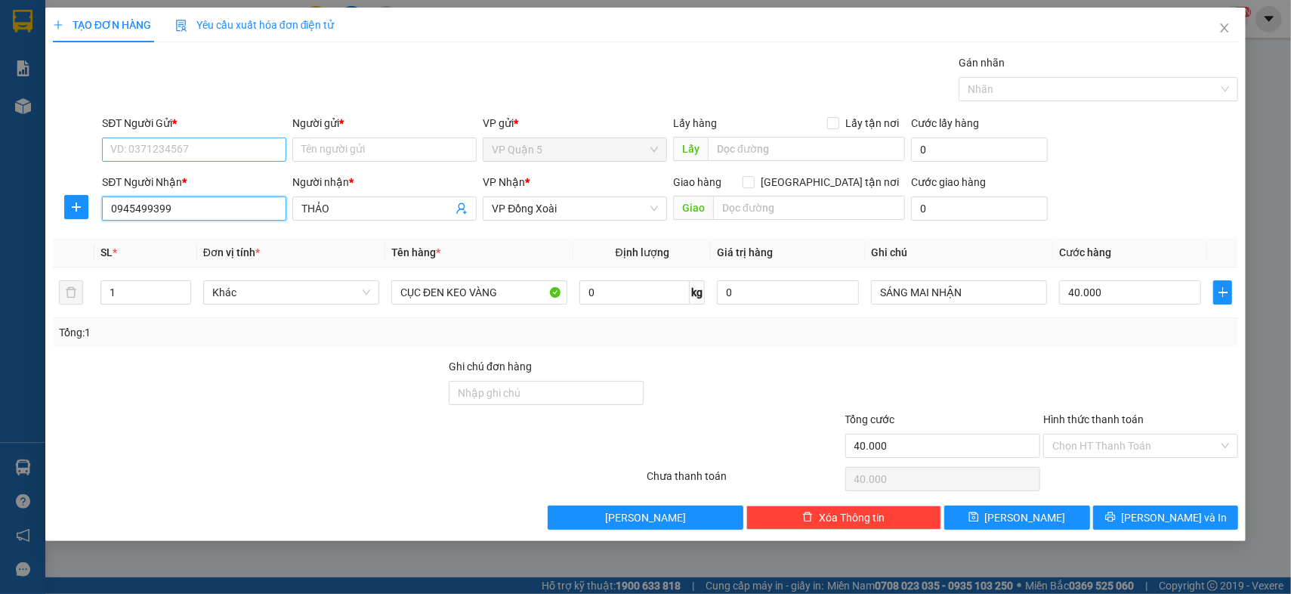
type input "0945499399"
click at [217, 149] on input "SĐT Người Gửi *" at bounding box center [194, 149] width 184 height 24
click at [205, 202] on div "0908020978 - THẢO" at bounding box center [196, 204] width 170 height 17
type input "0908020978"
type input "THẢO"
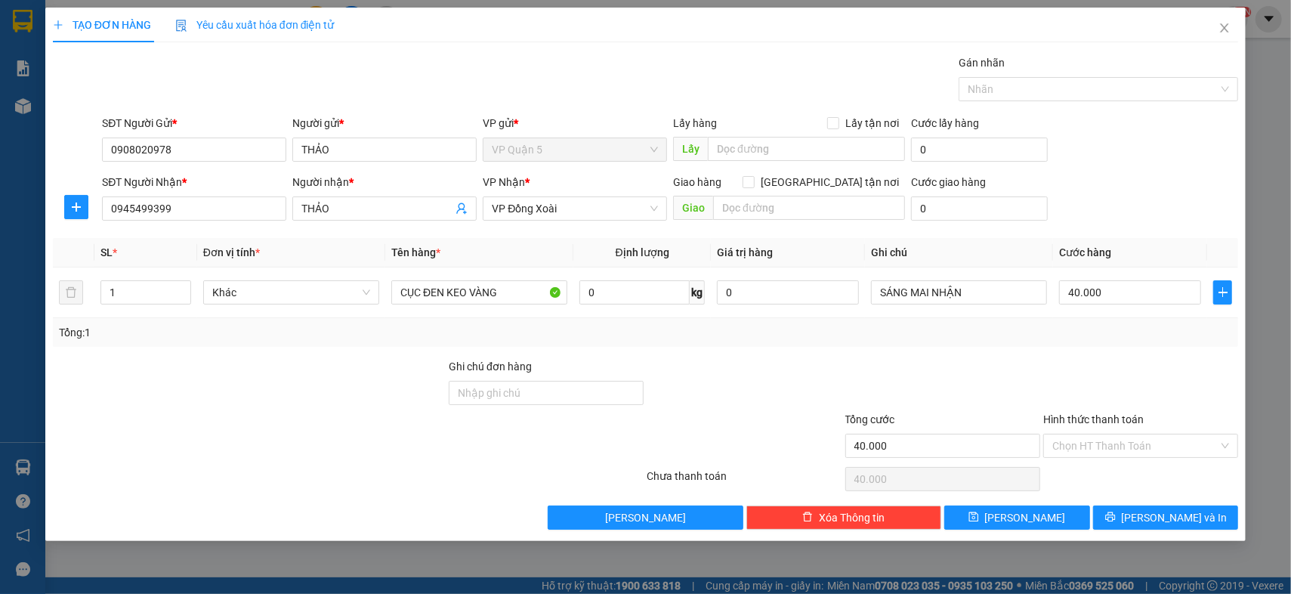
click at [296, 381] on div at bounding box center [249, 384] width 396 height 53
click at [1116, 332] on div "Tổng: 1" at bounding box center [645, 332] width 1173 height 17
click at [968, 284] on input "SÁNG MAI NHẬN" at bounding box center [959, 292] width 176 height 24
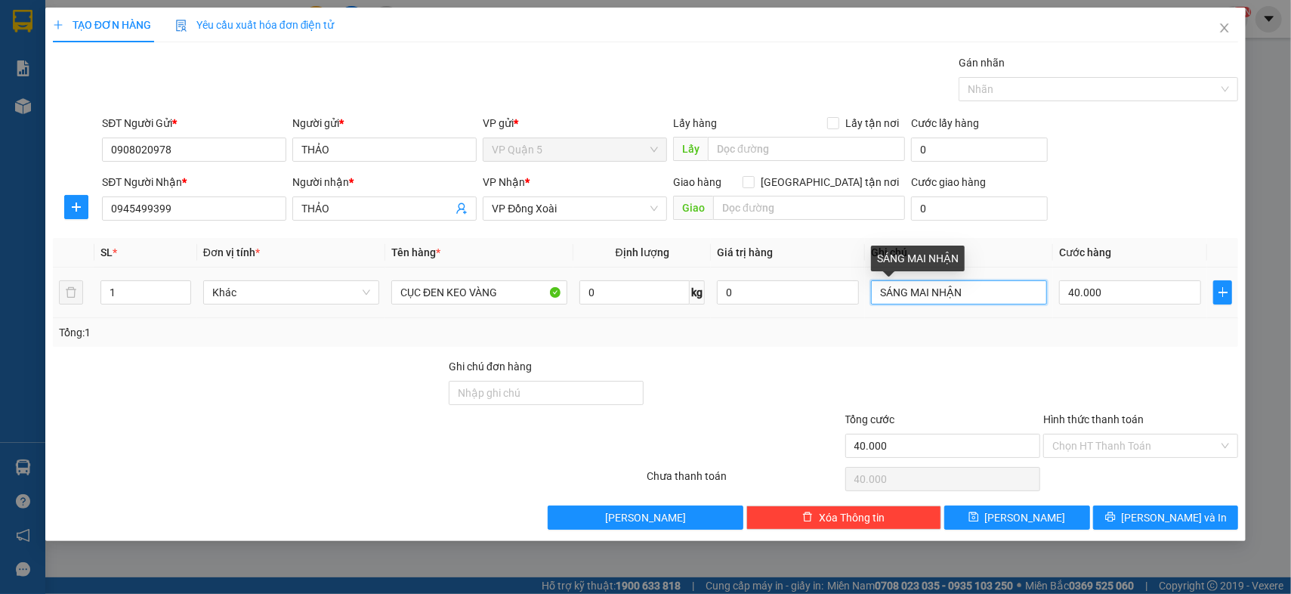
click at [968, 284] on input "SÁNG MAI NHẬN" at bounding box center [959, 292] width 176 height 24
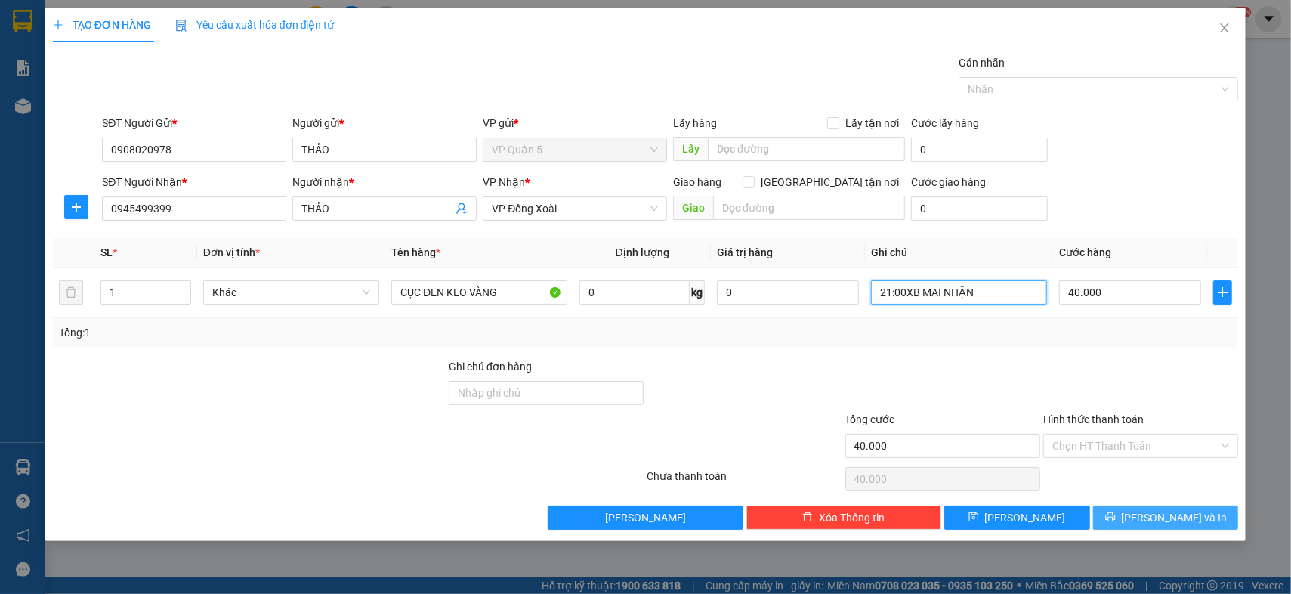
type input "21:00XB MAI NHẬN"
click at [1184, 526] on button "Lưu và In" at bounding box center [1166, 517] width 146 height 24
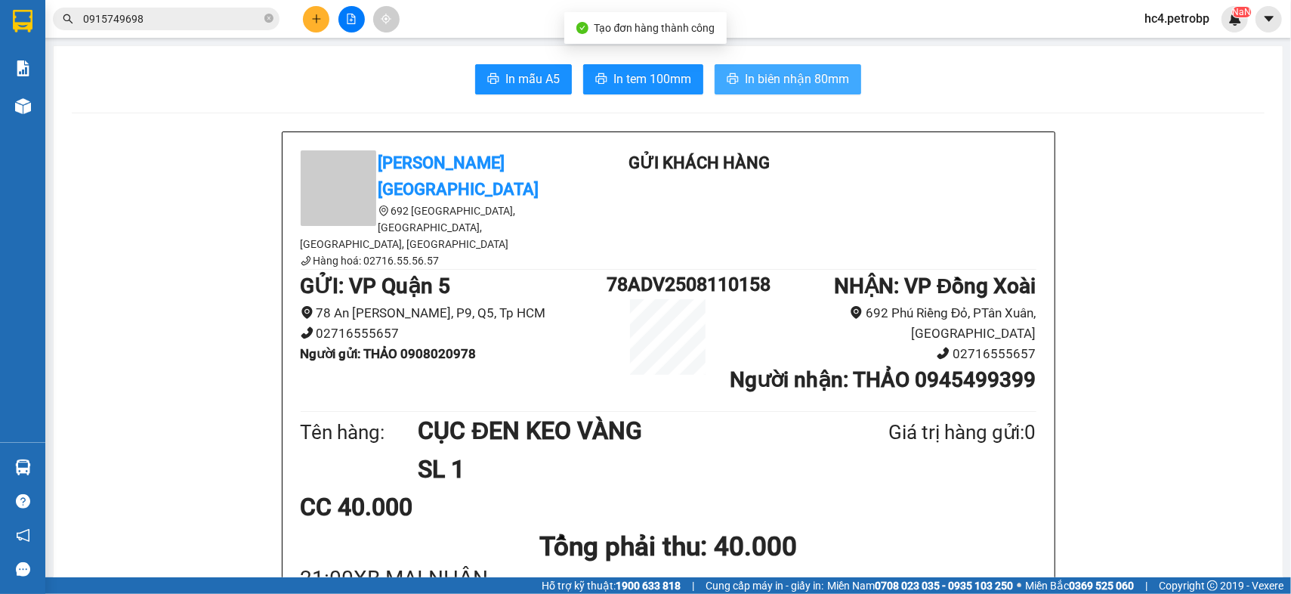
click at [838, 85] on span "In biên nhận 80mm" at bounding box center [797, 78] width 104 height 19
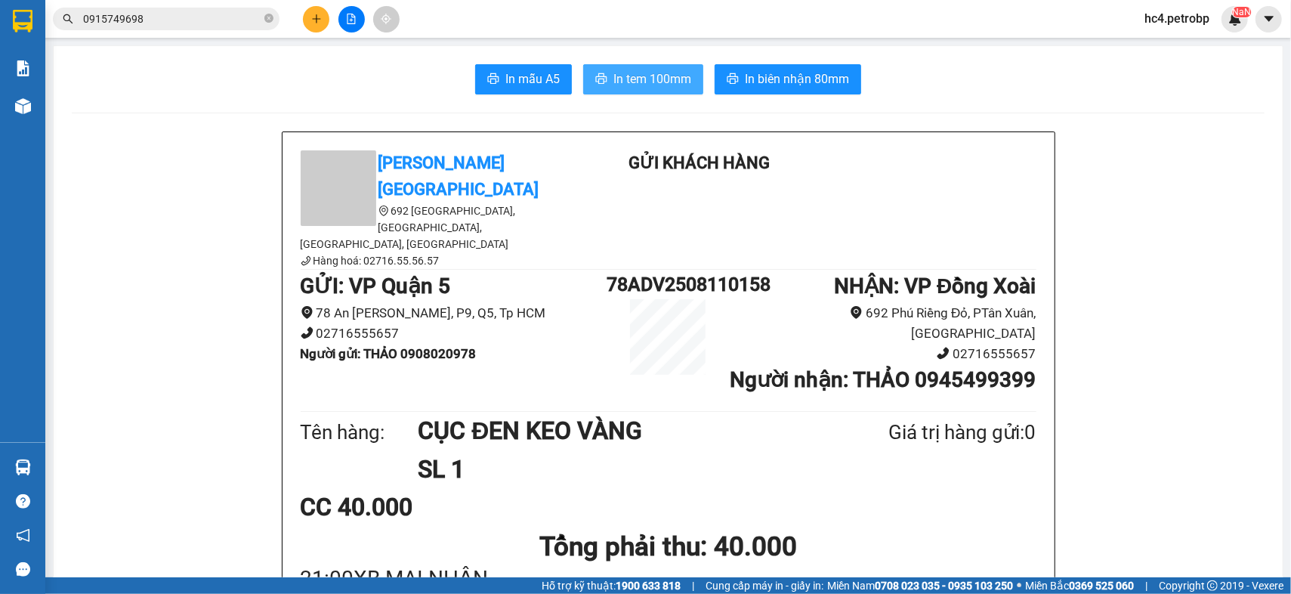
click at [643, 83] on span "In tem 100mm" at bounding box center [652, 78] width 78 height 19
click at [314, 17] on icon "plus" at bounding box center [316, 19] width 11 height 11
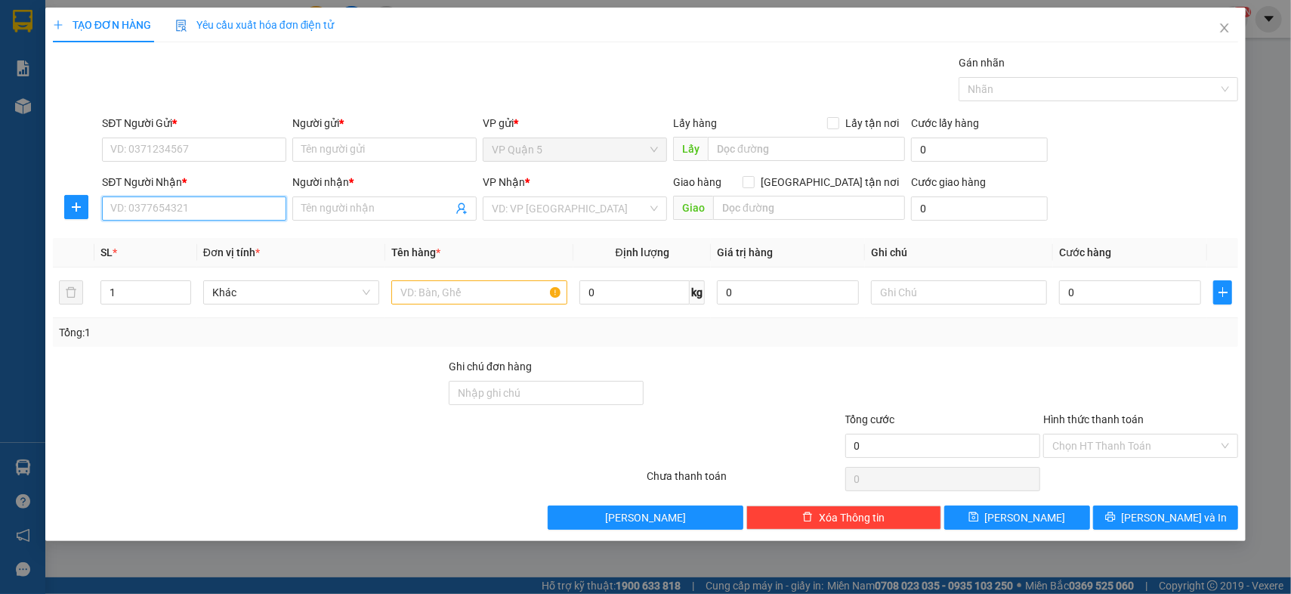
click at [201, 214] on input "SĐT Người Nhận *" at bounding box center [194, 208] width 184 height 24
click at [215, 243] on div "0937818156 - CHUNG NGỌC MỸ" at bounding box center [196, 238] width 170 height 17
type input "0937818156"
type input "CHUNG NGỌC MỸ"
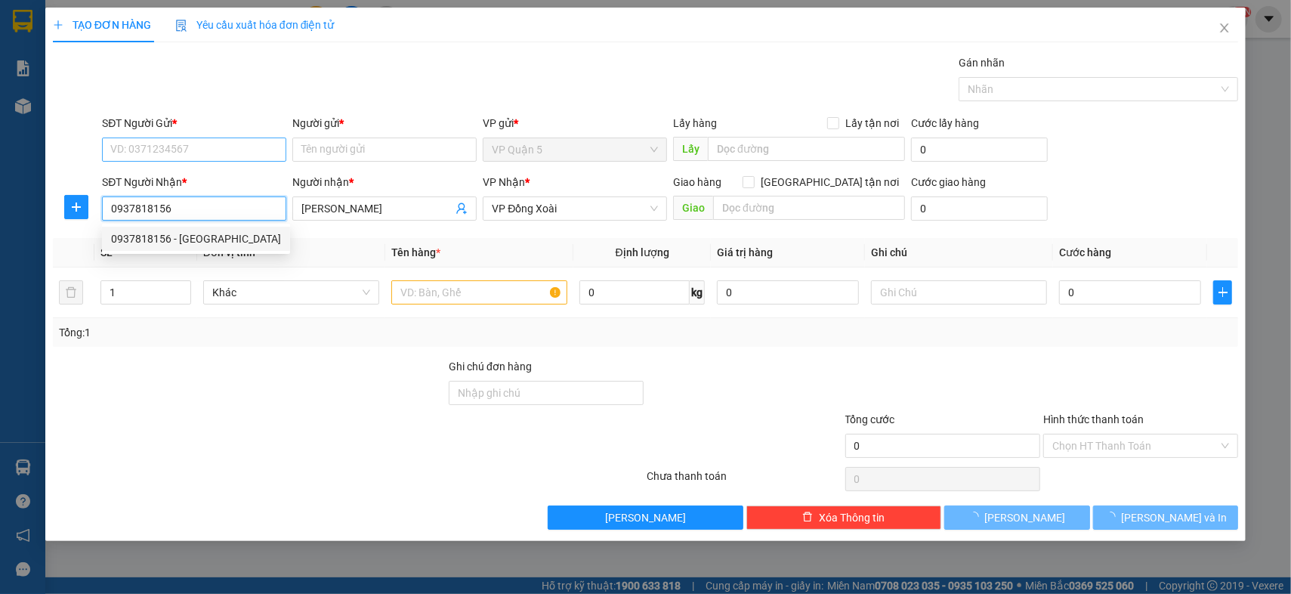
type input "30.000"
type input "0937818156"
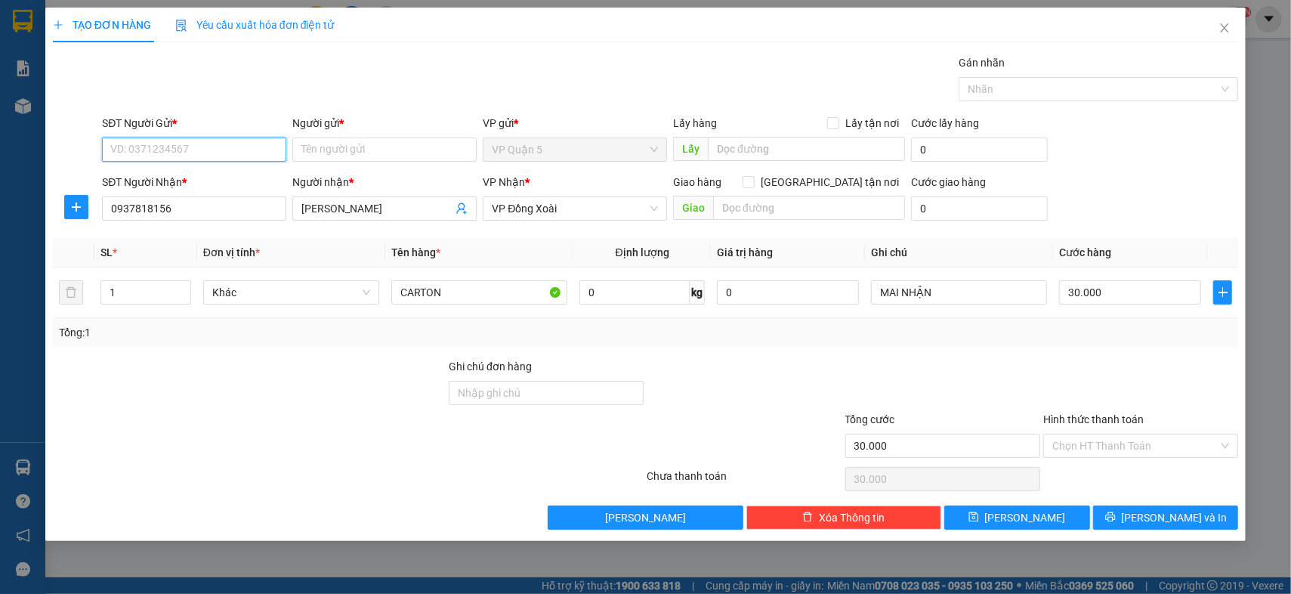
click at [224, 147] on input "SĐT Người Gửi *" at bounding box center [194, 149] width 184 height 24
click at [252, 177] on div "0932291118 - ANH MẠNH" at bounding box center [194, 179] width 166 height 17
type input "0932291118"
type input "ANH MẠNH"
click at [275, 397] on div at bounding box center [249, 384] width 396 height 53
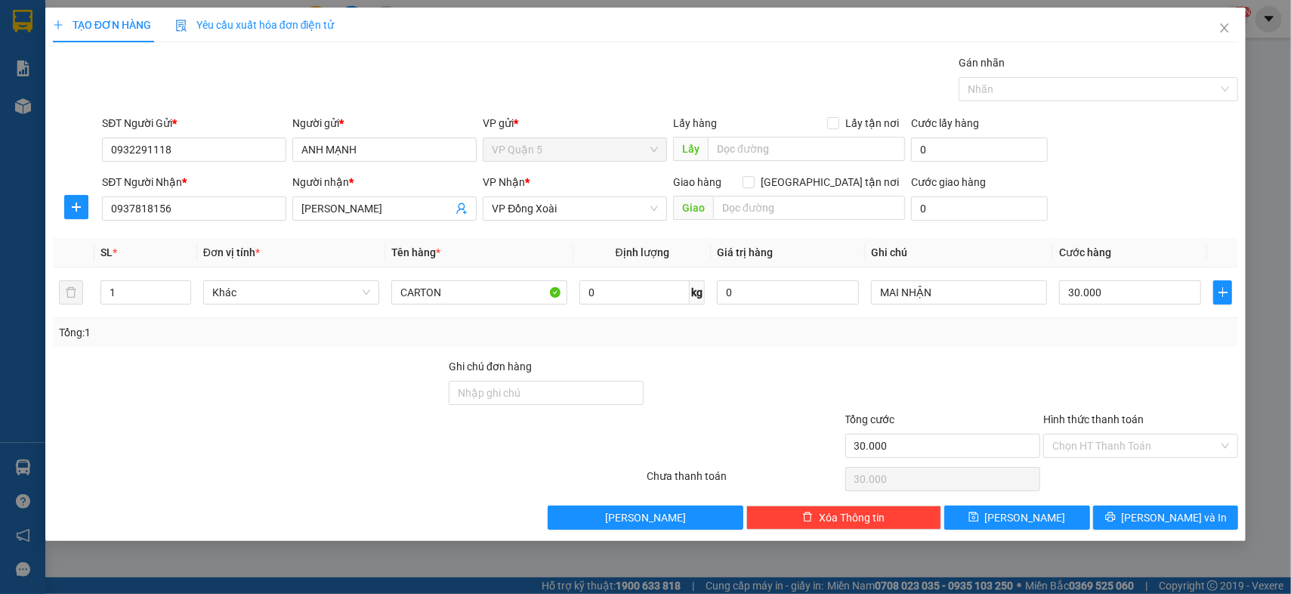
click at [275, 397] on div at bounding box center [249, 384] width 396 height 53
click at [1020, 351] on div "Transit Pickup Surcharge Ids Transit Deliver Surcharge Ids Transit Deliver Surc…" at bounding box center [645, 291] width 1185 height 475
click at [1162, 524] on button "Lưu và In" at bounding box center [1166, 517] width 146 height 24
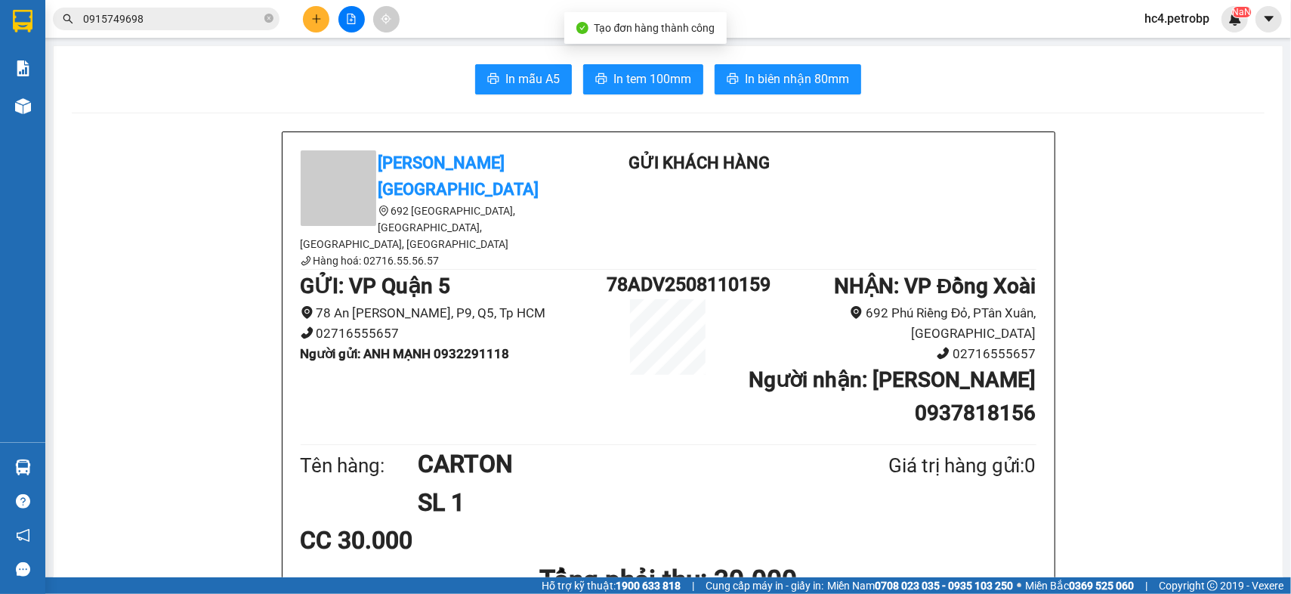
click at [643, 64] on div "In mẫu A5 In tem 100mm In biên nhận 80mm" at bounding box center [668, 79] width 1193 height 30
click at [633, 77] on span "In tem 100mm" at bounding box center [652, 78] width 78 height 19
click at [204, 13] on input "0915749698" at bounding box center [172, 19] width 178 height 17
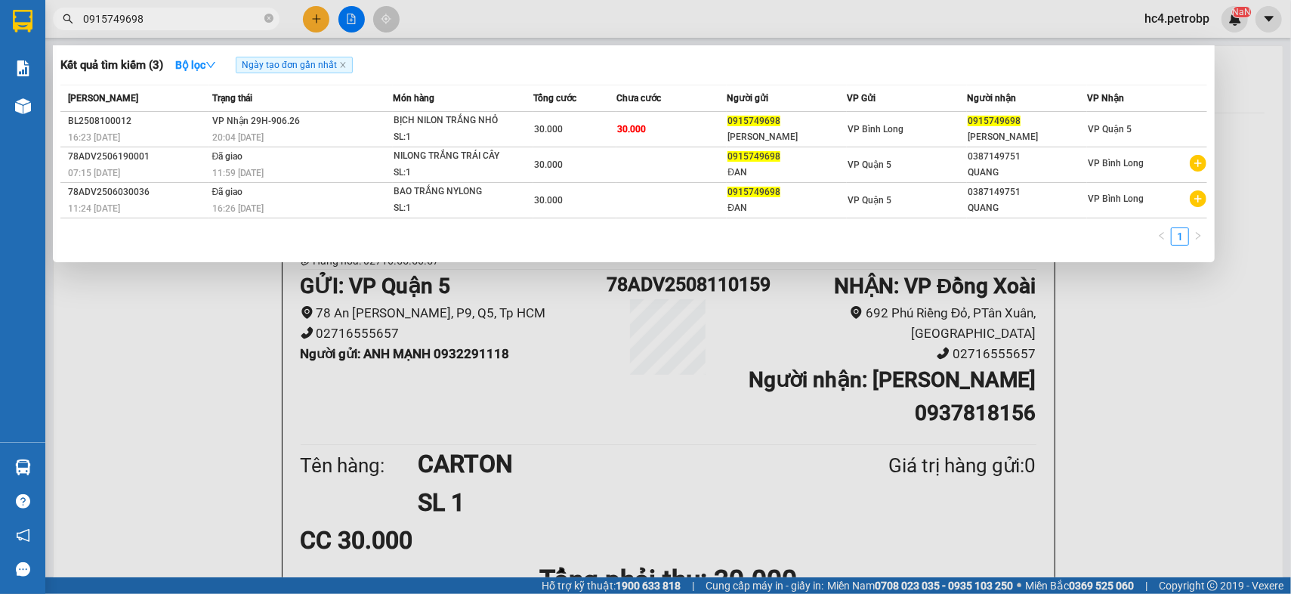
click at [203, 14] on input "0915749698" at bounding box center [172, 19] width 178 height 17
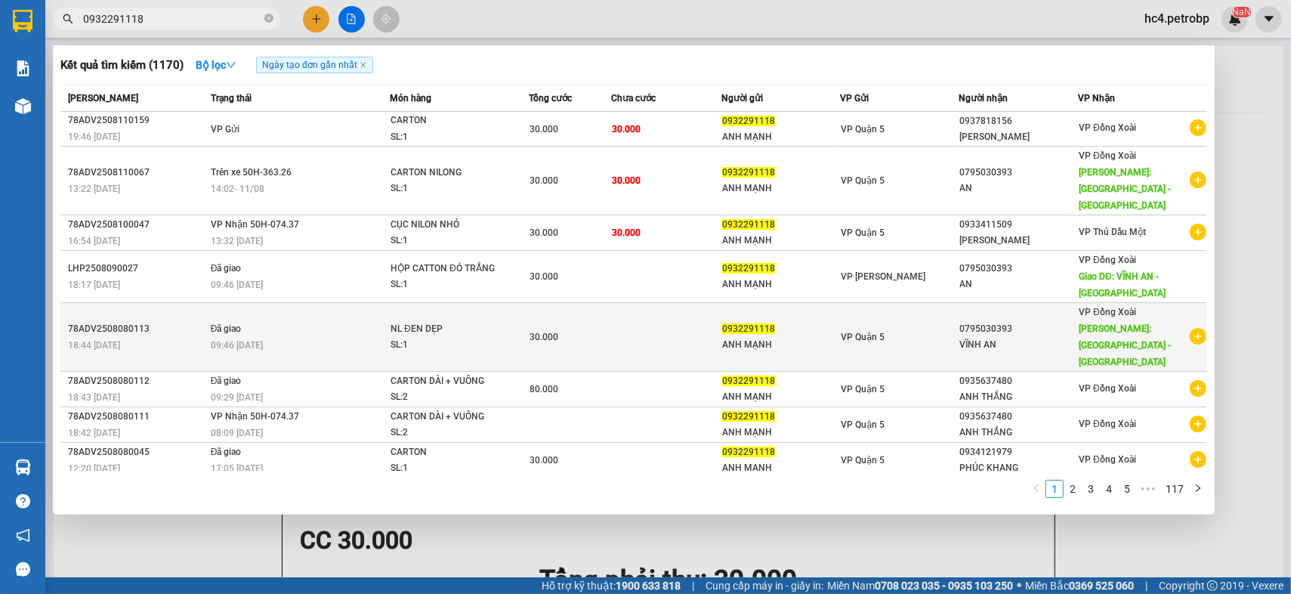
scroll to position [42, 0]
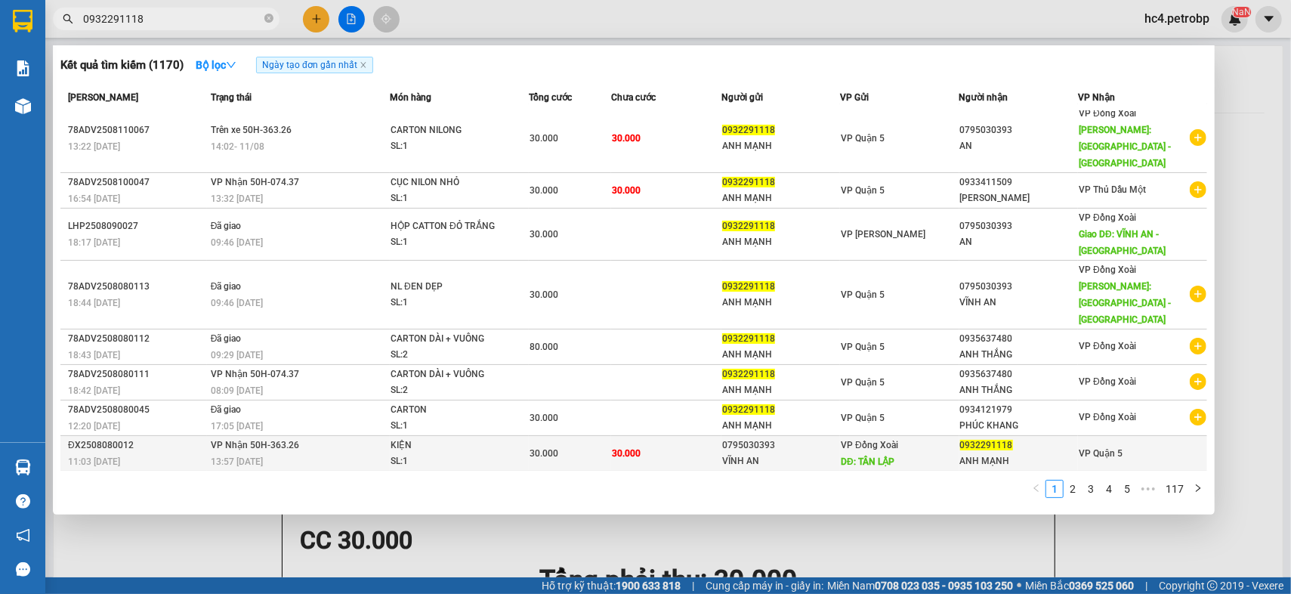
type input "0932291118"
click at [501, 453] on div "SL: 1" at bounding box center [446, 461] width 113 height 17
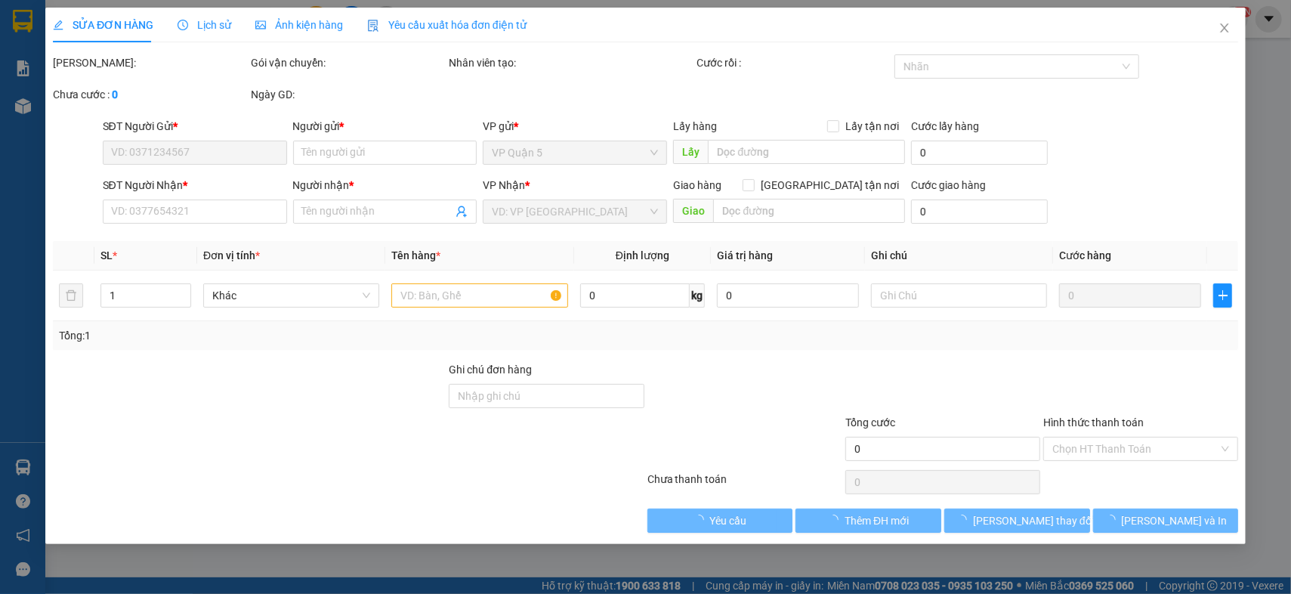
type input "0795030393"
type input "VĨNH AN"
type input "TÂN LẬP"
type input "0932291118"
type input "ANH MẠNH"
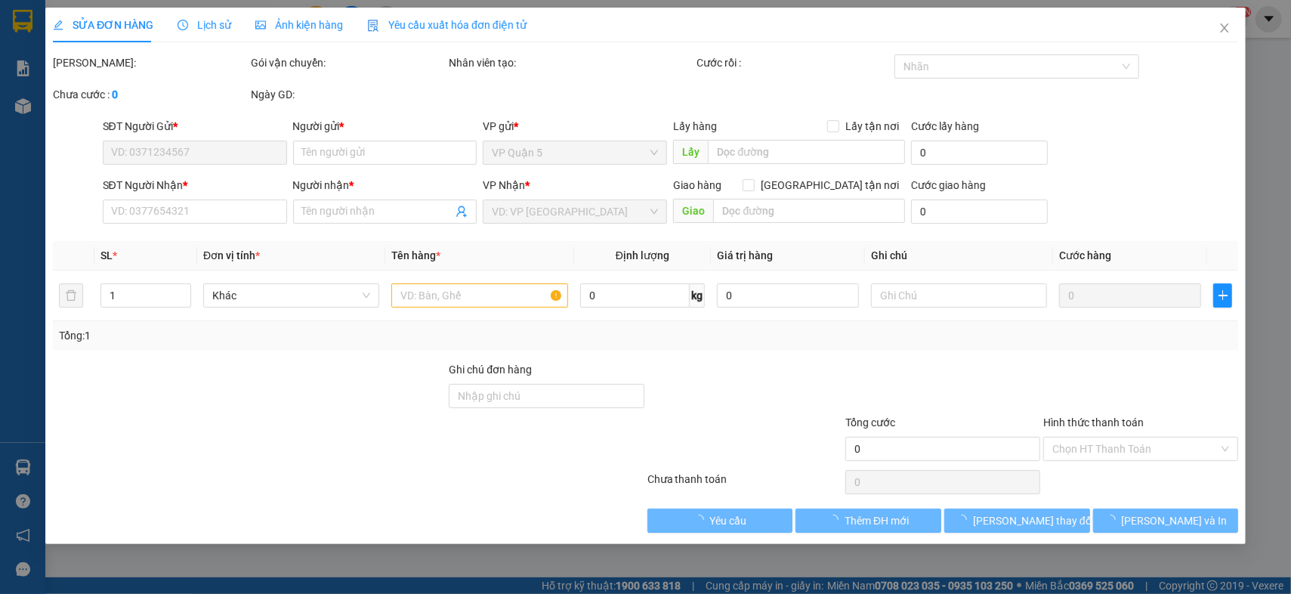
type input "30.000"
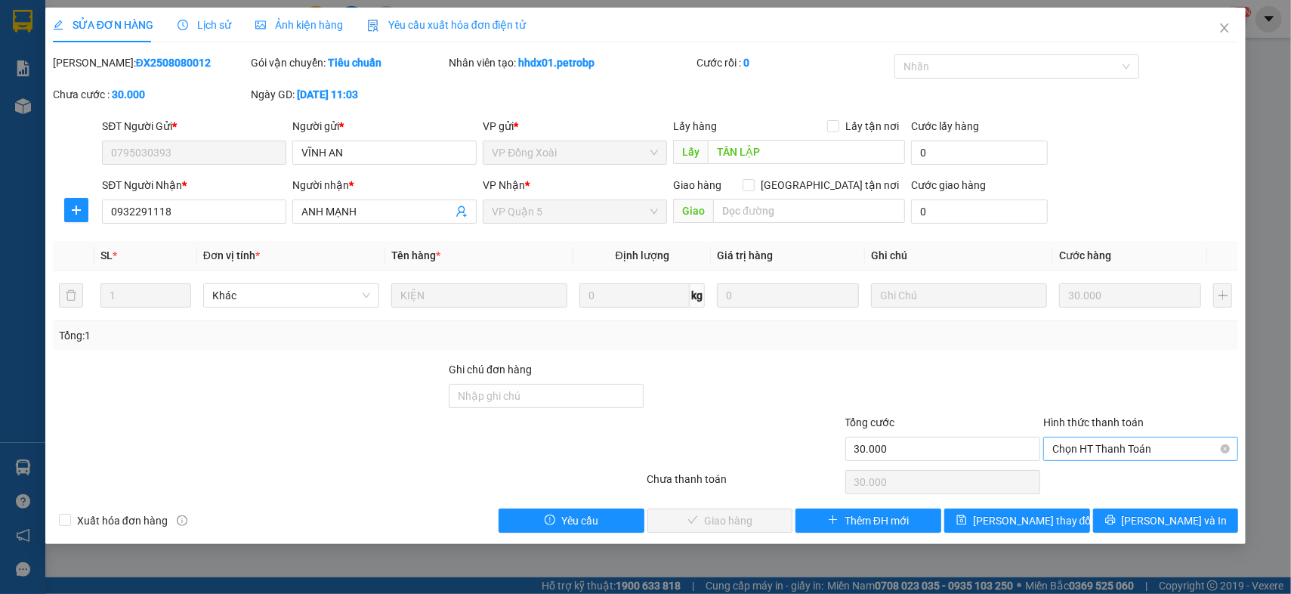
click at [1155, 437] on span "Chọn HT Thanh Toán" at bounding box center [1140, 448] width 177 height 23
click at [1130, 480] on div "Tại văn phòng" at bounding box center [1140, 478] width 177 height 17
type input "0"
click at [753, 523] on span "Lưu và Giao hàng" at bounding box center [748, 520] width 145 height 17
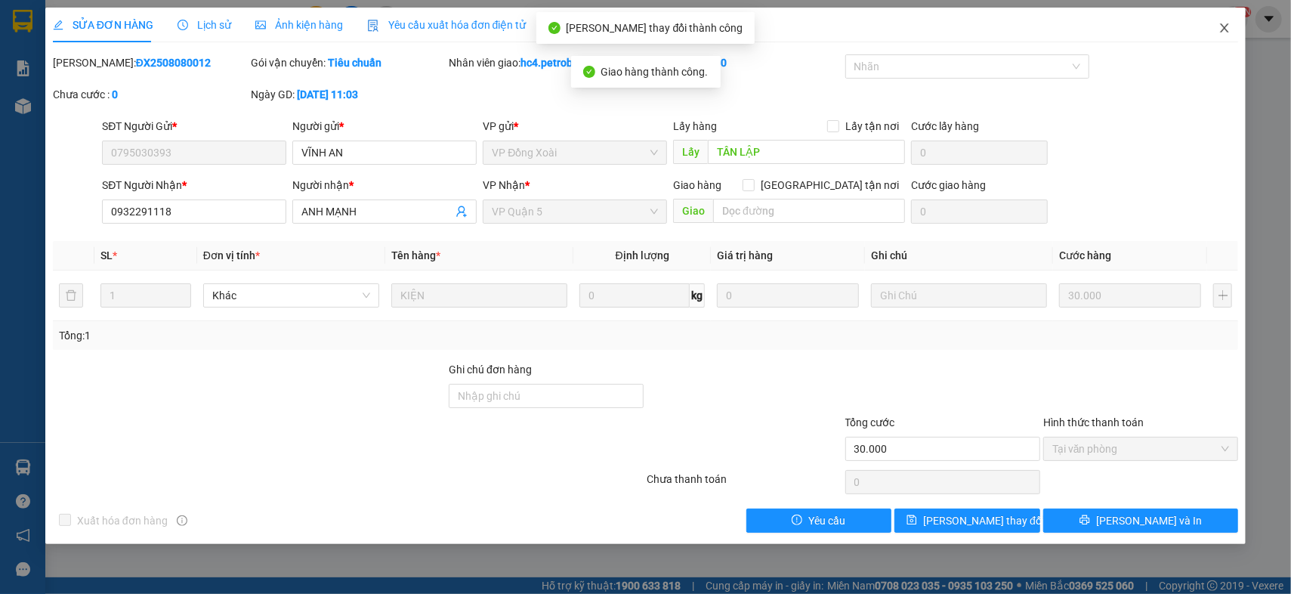
click at [1220, 28] on icon "close" at bounding box center [1224, 28] width 12 height 12
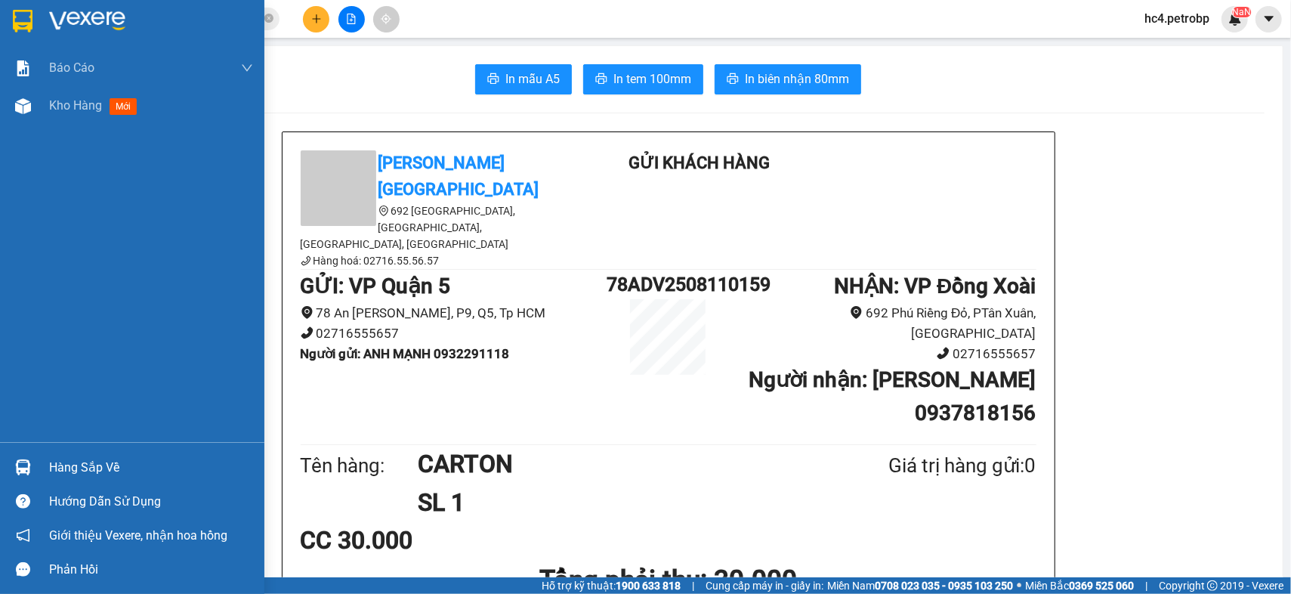
click at [106, 113] on div "Kho hàng mới" at bounding box center [96, 105] width 94 height 19
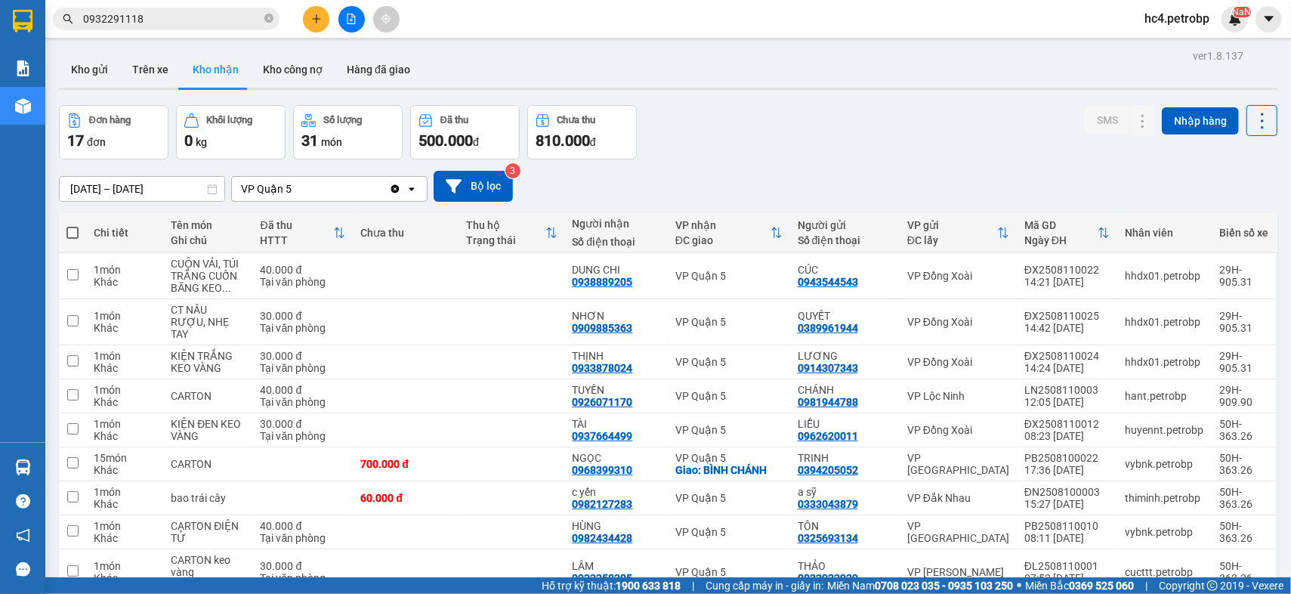
click at [103, 20] on input "0932291118" at bounding box center [172, 19] width 178 height 17
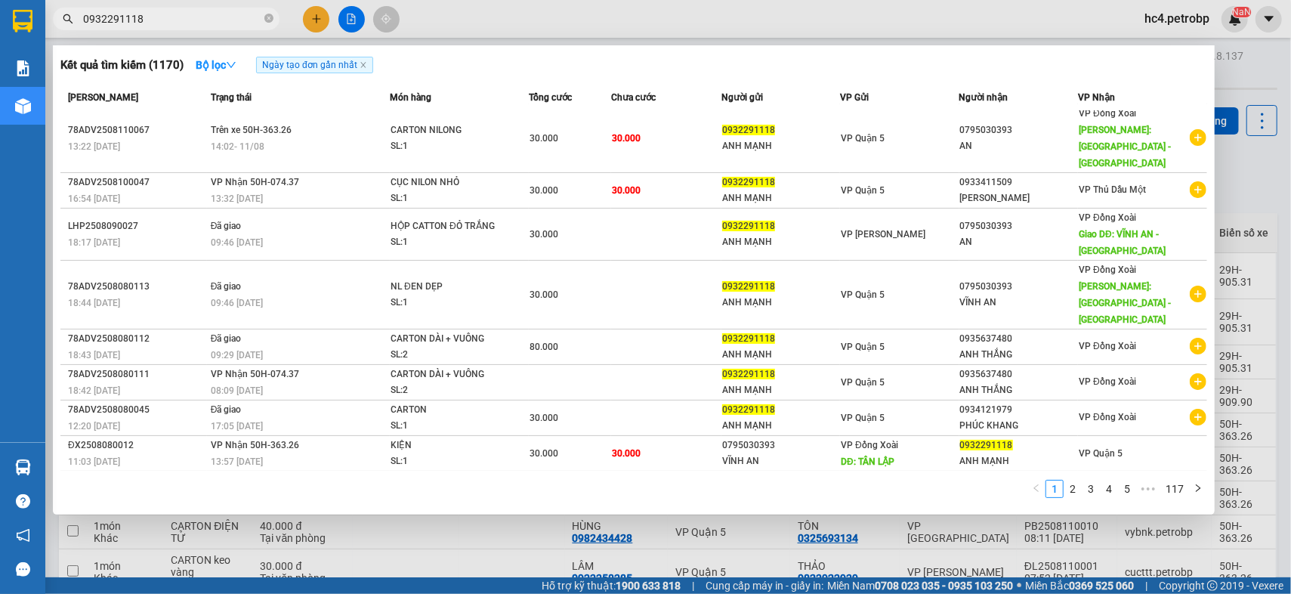
click at [106, 23] on input "0932291118" at bounding box center [172, 19] width 178 height 17
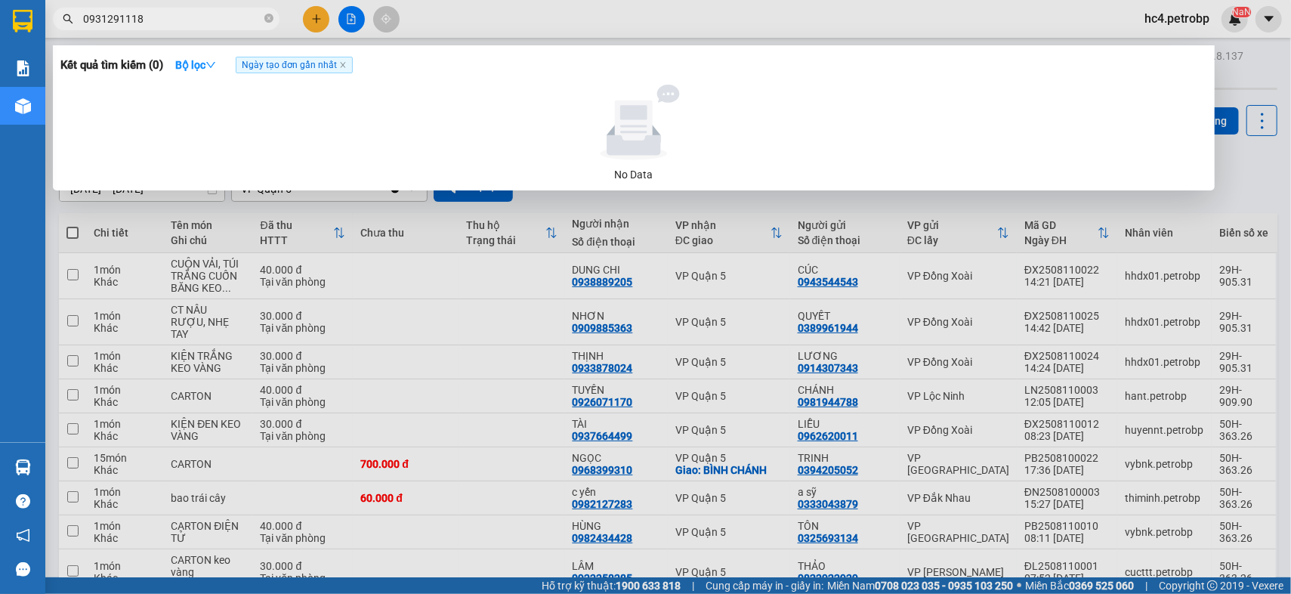
click at [109, 18] on input "0931291118" at bounding box center [172, 19] width 178 height 17
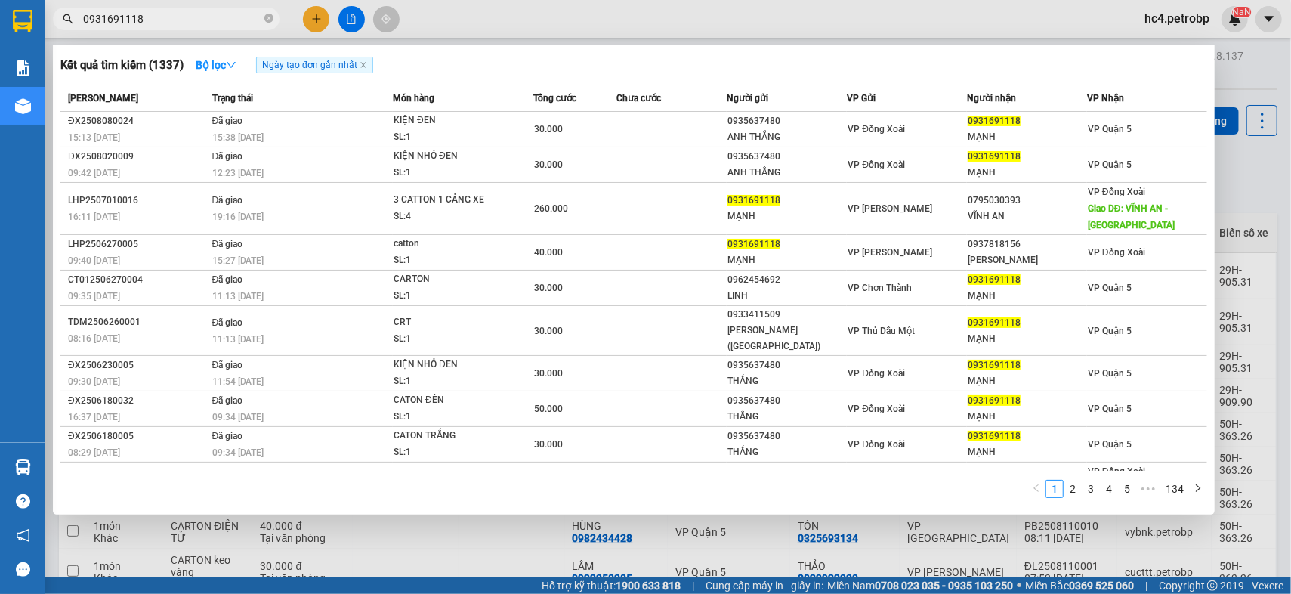
type input "0931691118"
click at [354, 542] on div at bounding box center [645, 297] width 1291 height 594
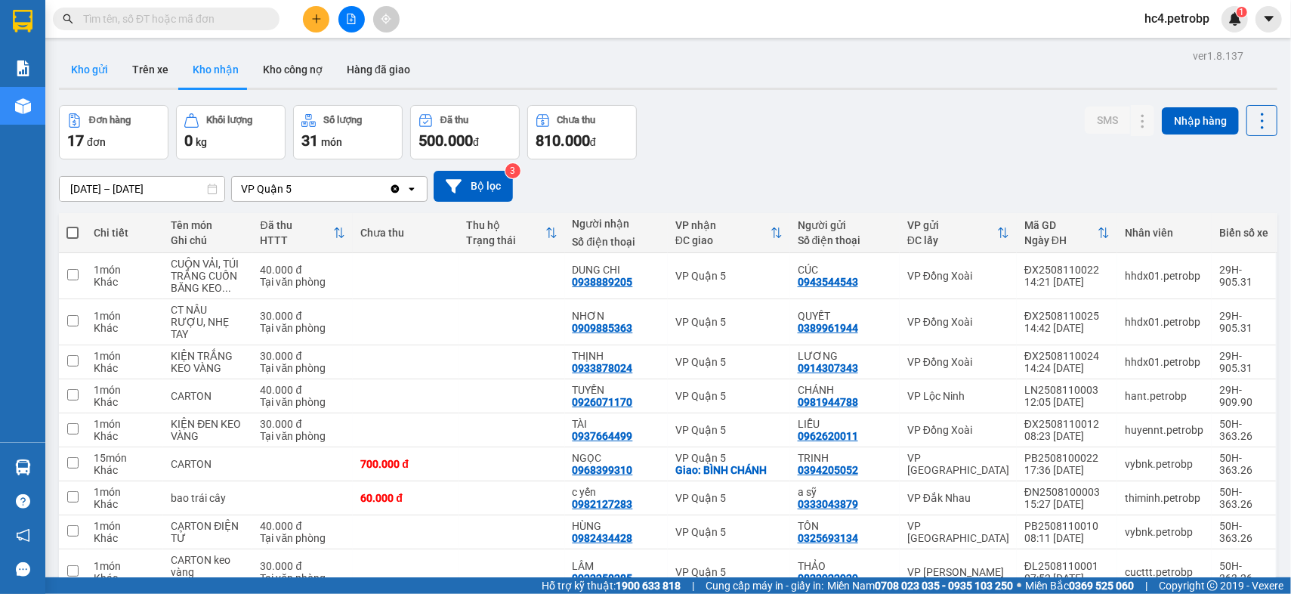
click at [73, 75] on button "Kho gửi" at bounding box center [89, 69] width 61 height 36
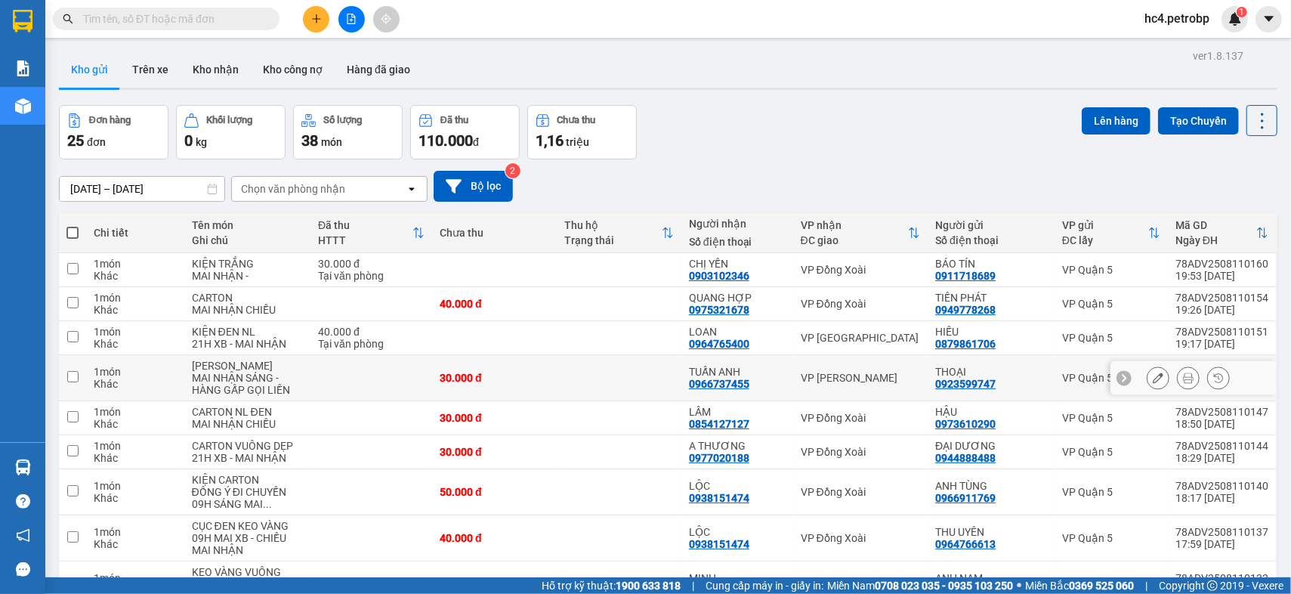
click at [612, 377] on td at bounding box center [619, 378] width 125 height 46
checkbox input "true"
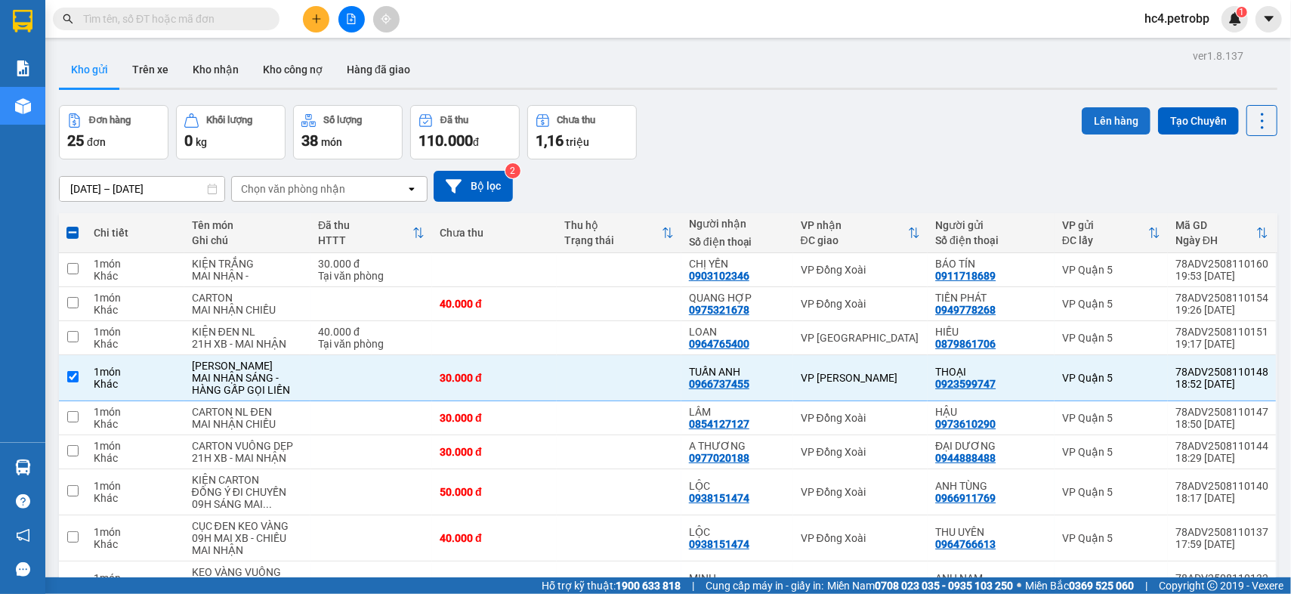
click at [1091, 113] on button "Lên hàng" at bounding box center [1115, 120] width 69 height 27
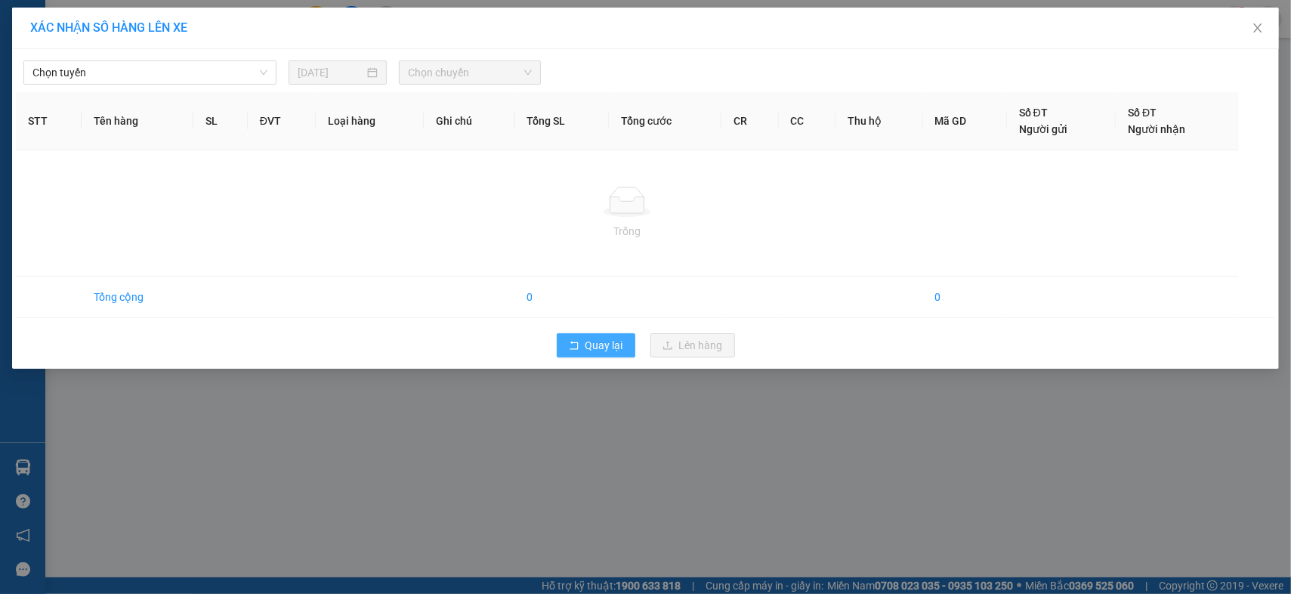
click at [611, 345] on span "Quay lại" at bounding box center [604, 345] width 38 height 17
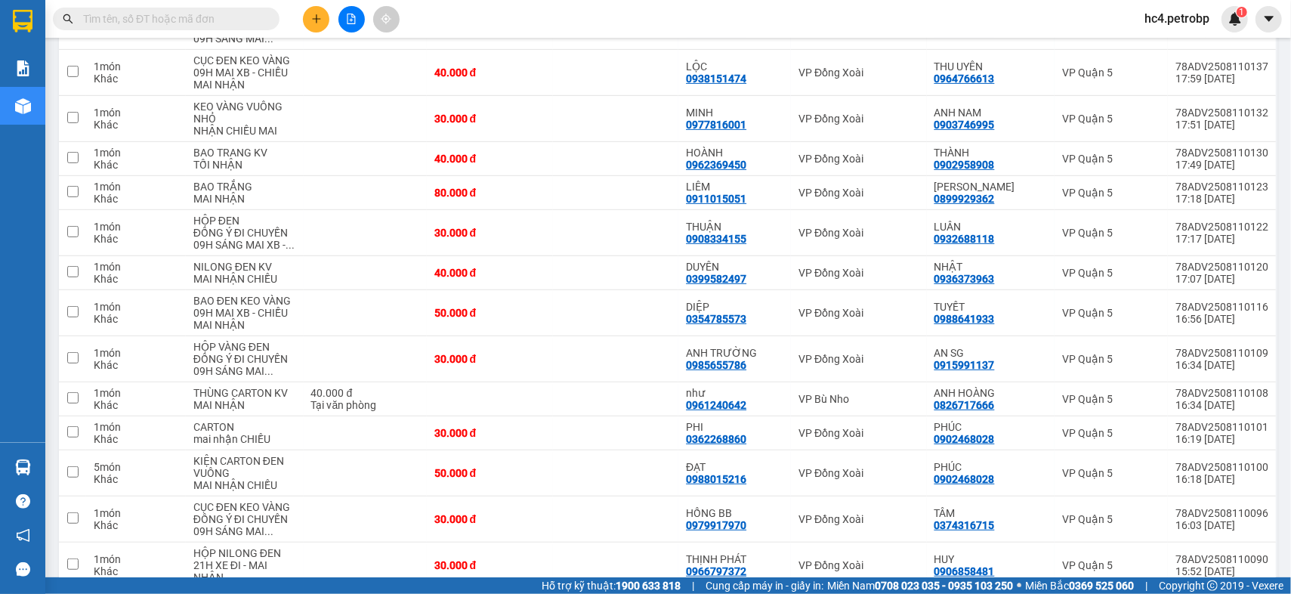
scroll to position [558, 0]
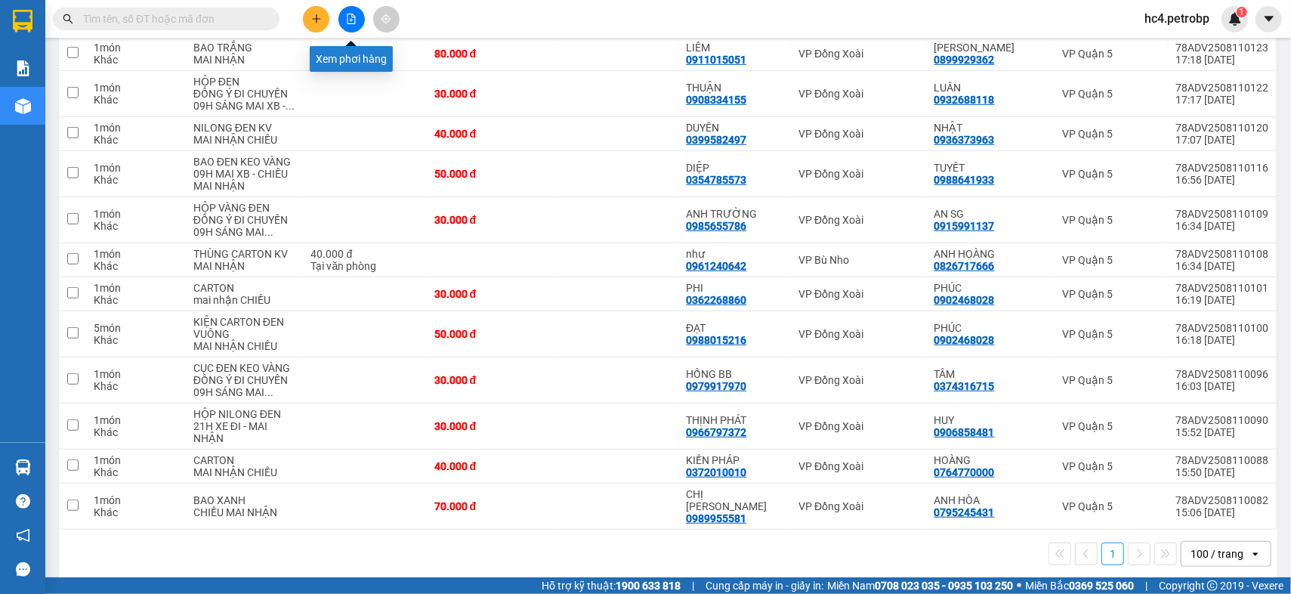
click at [353, 15] on icon "file-add" at bounding box center [351, 19] width 8 height 11
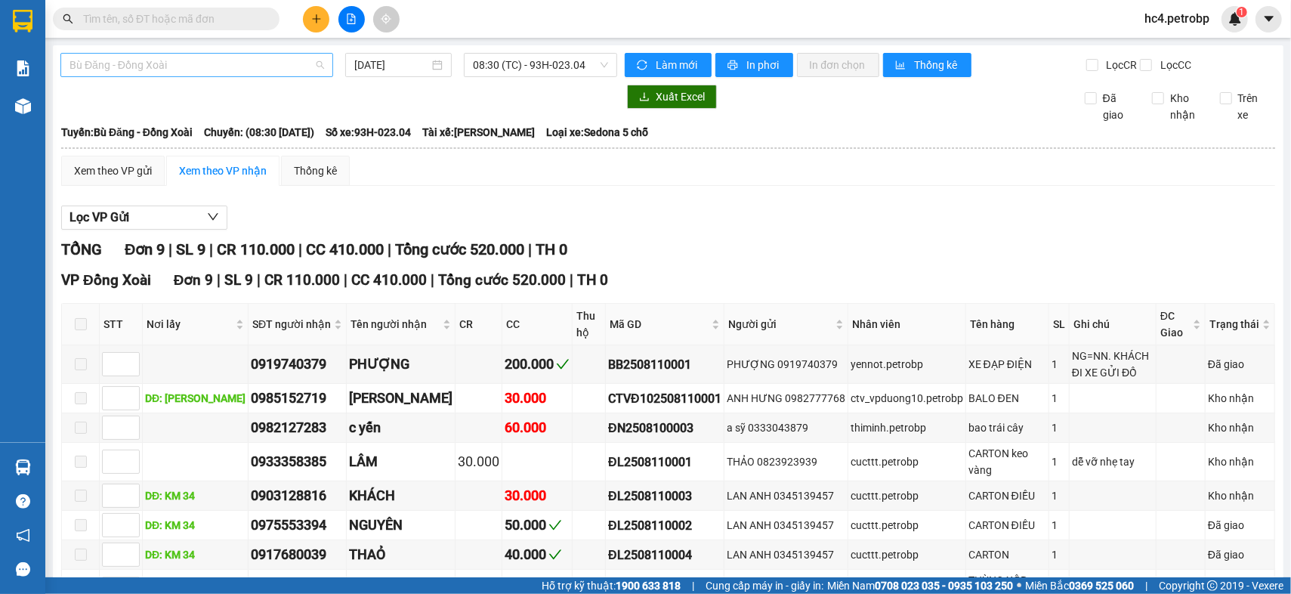
click at [226, 61] on span "Bù Đăng - Đồng Xoài" at bounding box center [196, 65] width 255 height 23
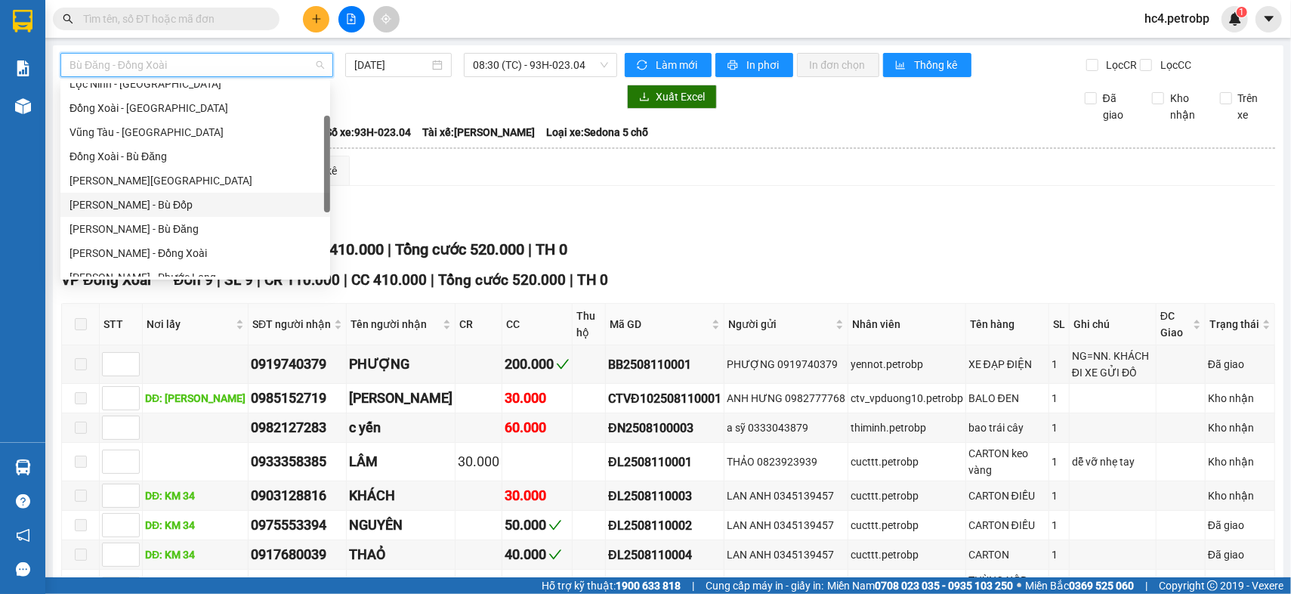
scroll to position [251, 0]
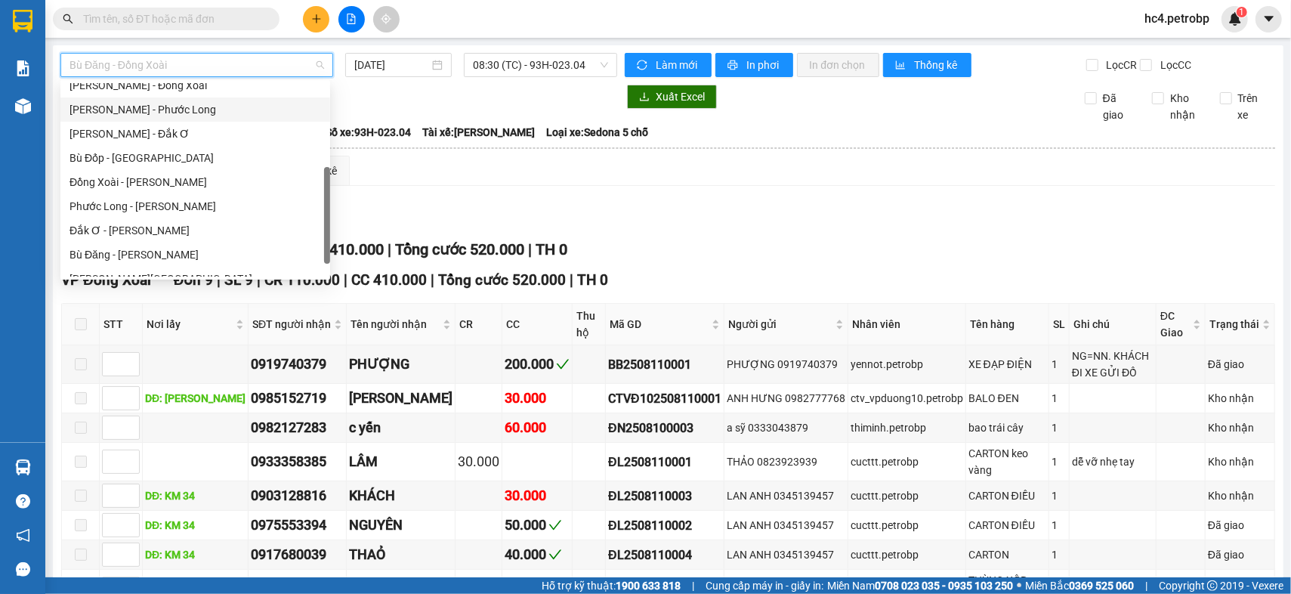
click at [214, 111] on div "Hồ Chí Minh - Phước Long" at bounding box center [194, 109] width 251 height 17
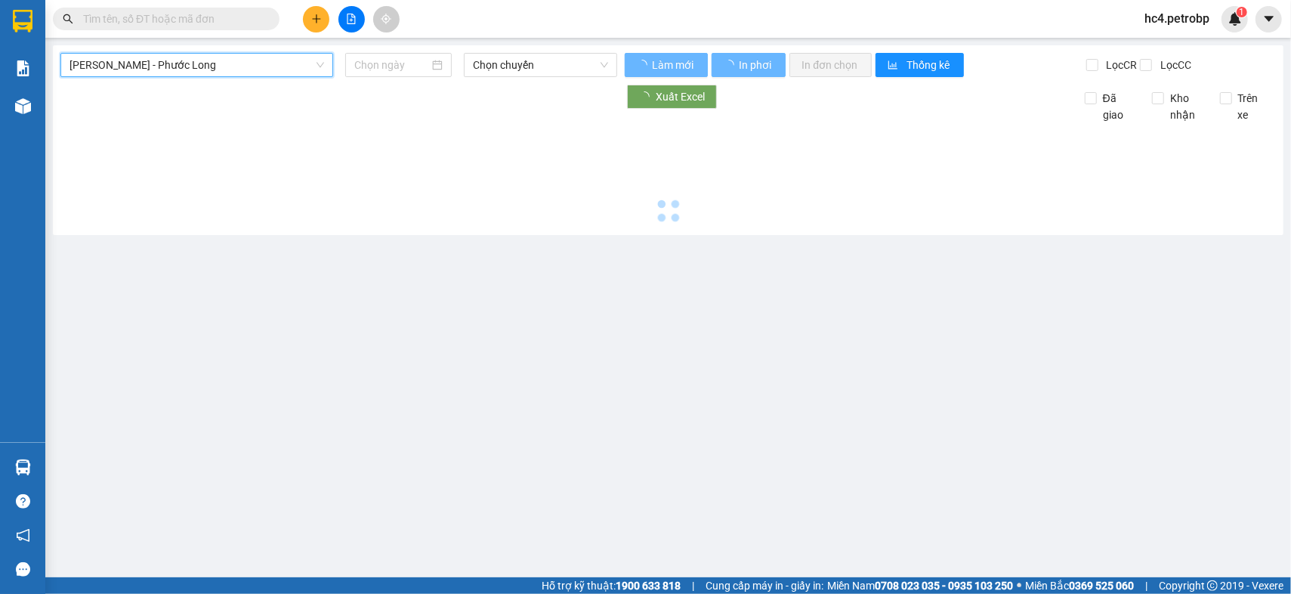
type input "[DATE]"
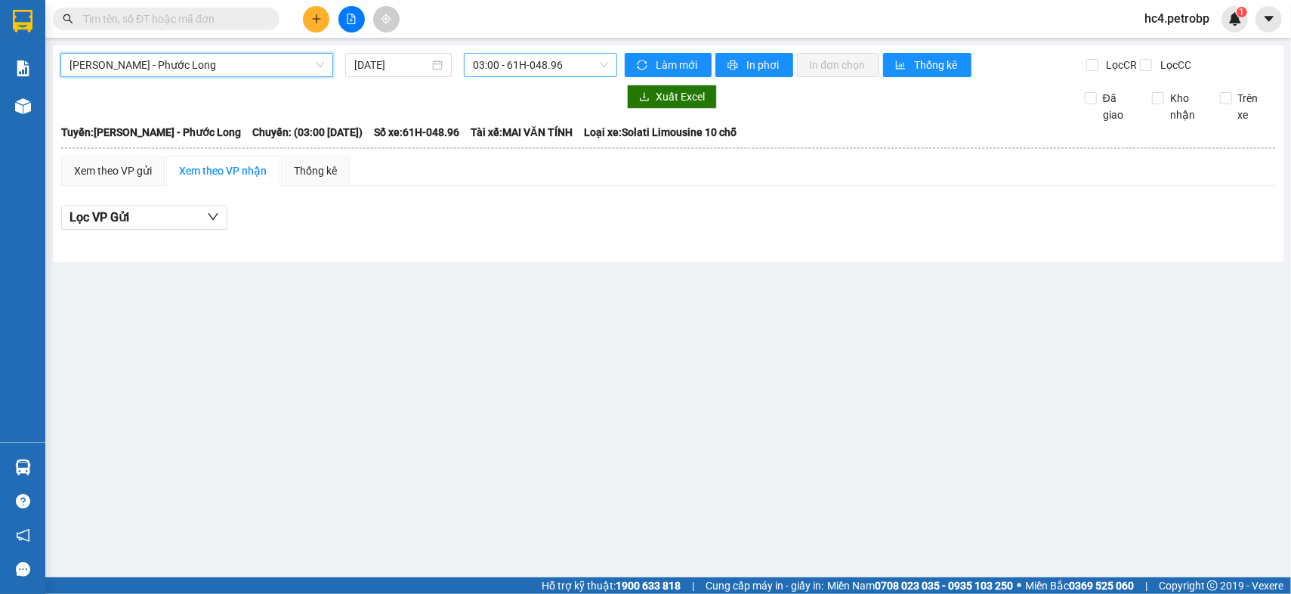
click at [538, 64] on span "03:00 - 61H-048.96" at bounding box center [541, 65] width 136 height 23
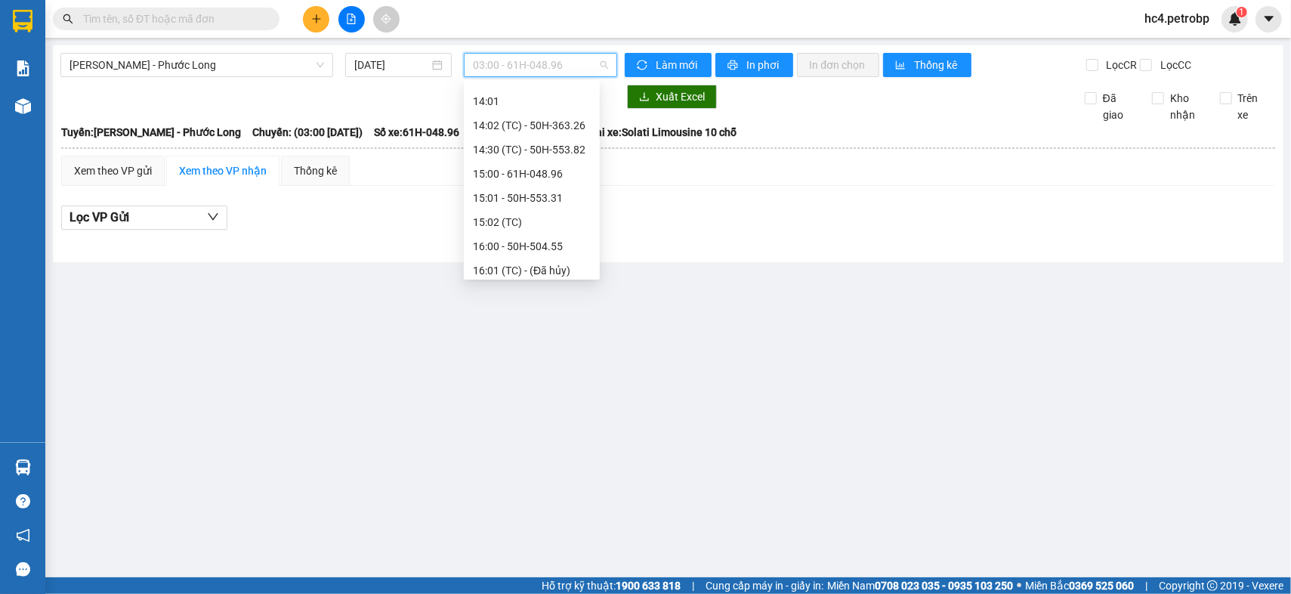
scroll to position [587, 0]
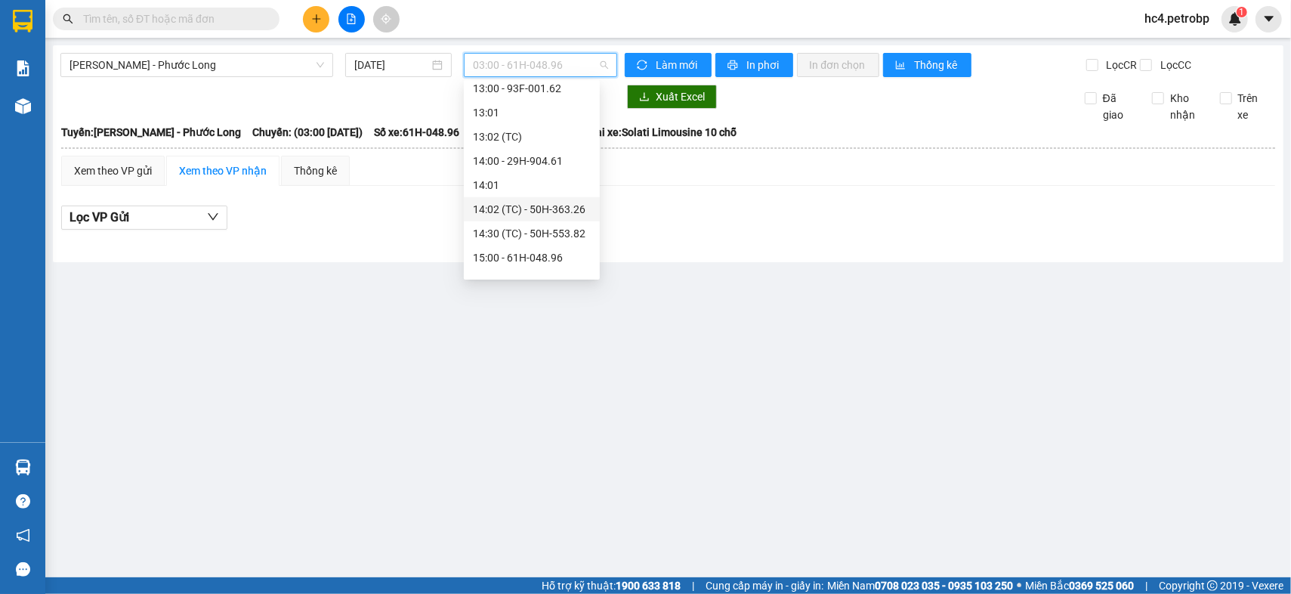
click at [543, 201] on div "14:02 (TC) - 50H-363.26" at bounding box center [532, 209] width 118 height 17
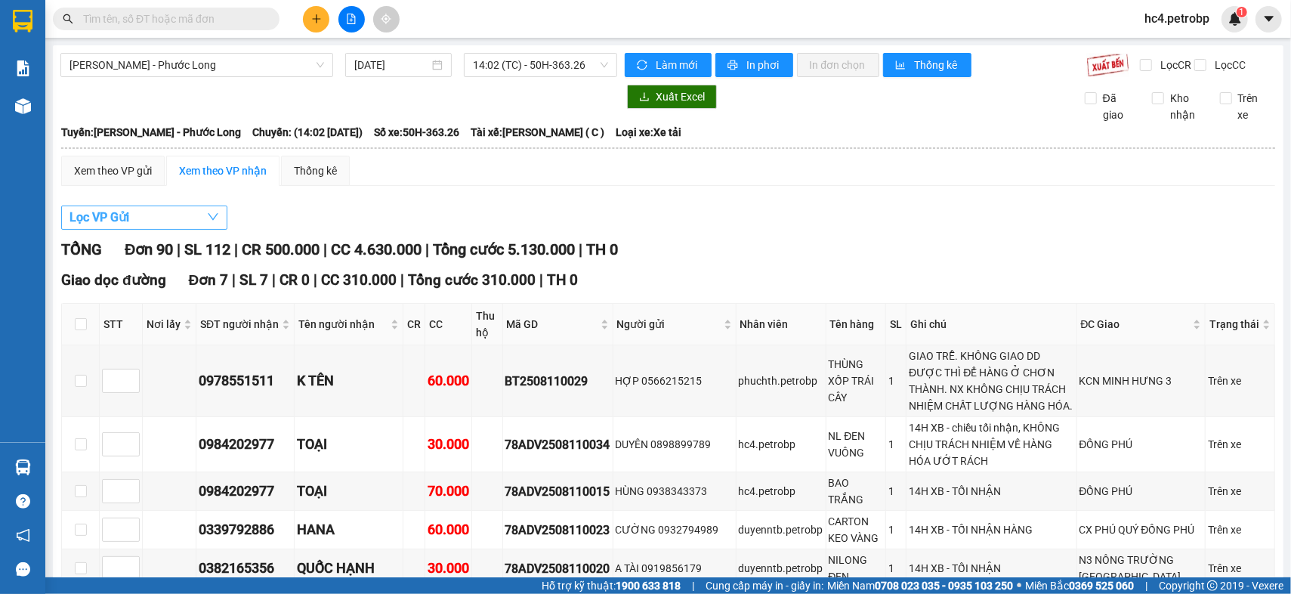
click at [179, 230] on button "Lọc VP Gửi" at bounding box center [144, 217] width 166 height 24
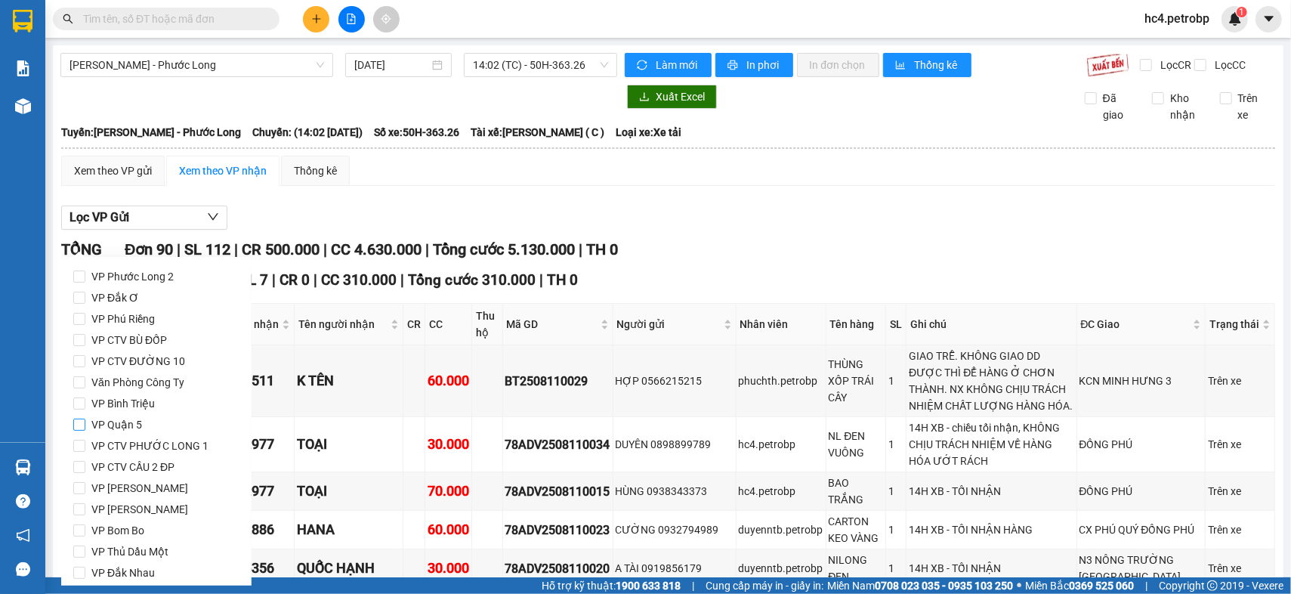
click at [134, 426] on span "VP Quận 5" at bounding box center [116, 424] width 63 height 21
click at [85, 426] on input "VP Quận 5" at bounding box center [79, 424] width 12 height 12
checkbox input "true"
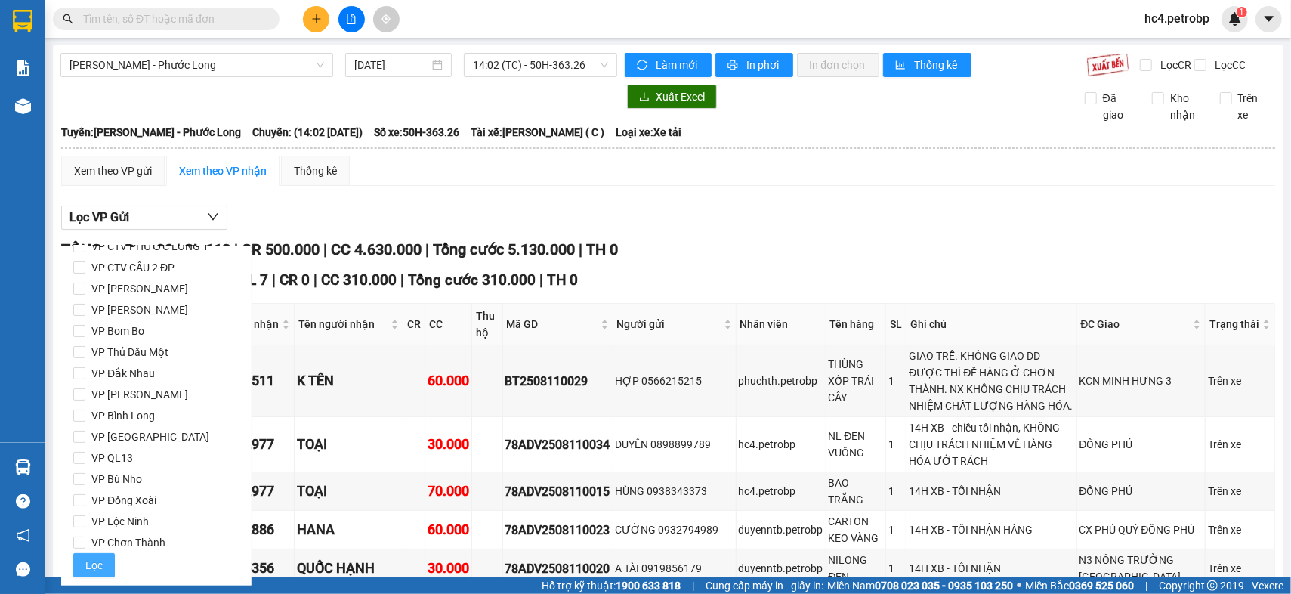
click at [94, 566] on span "Lọc" at bounding box center [93, 565] width 17 height 17
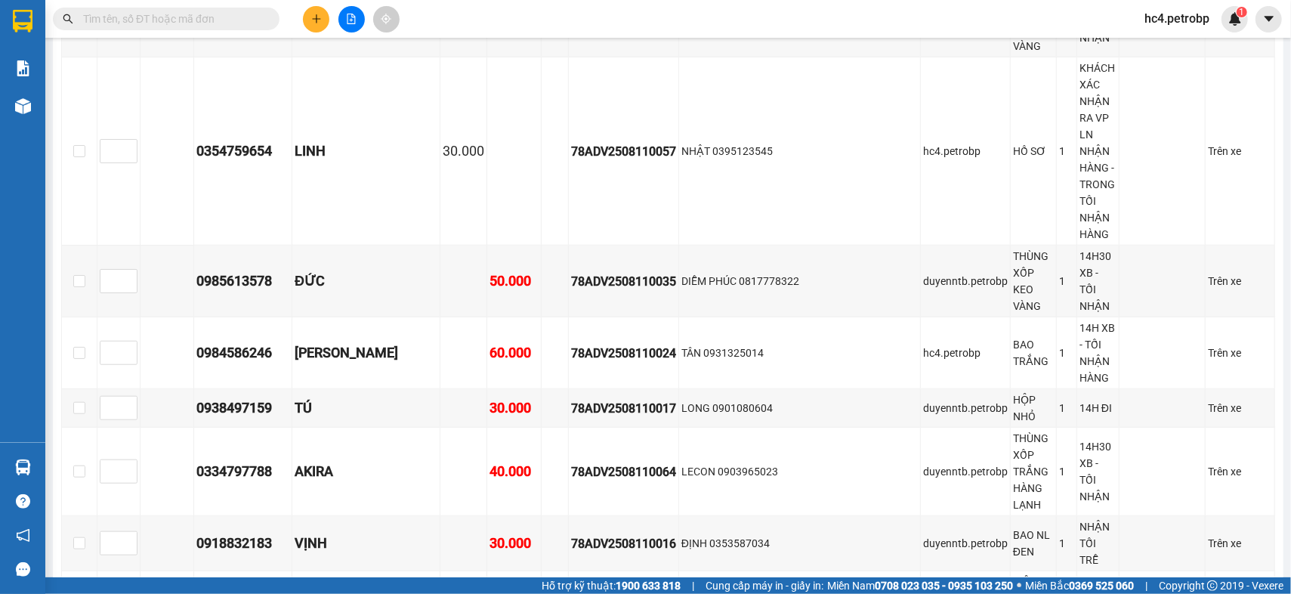
scroll to position [350, 0]
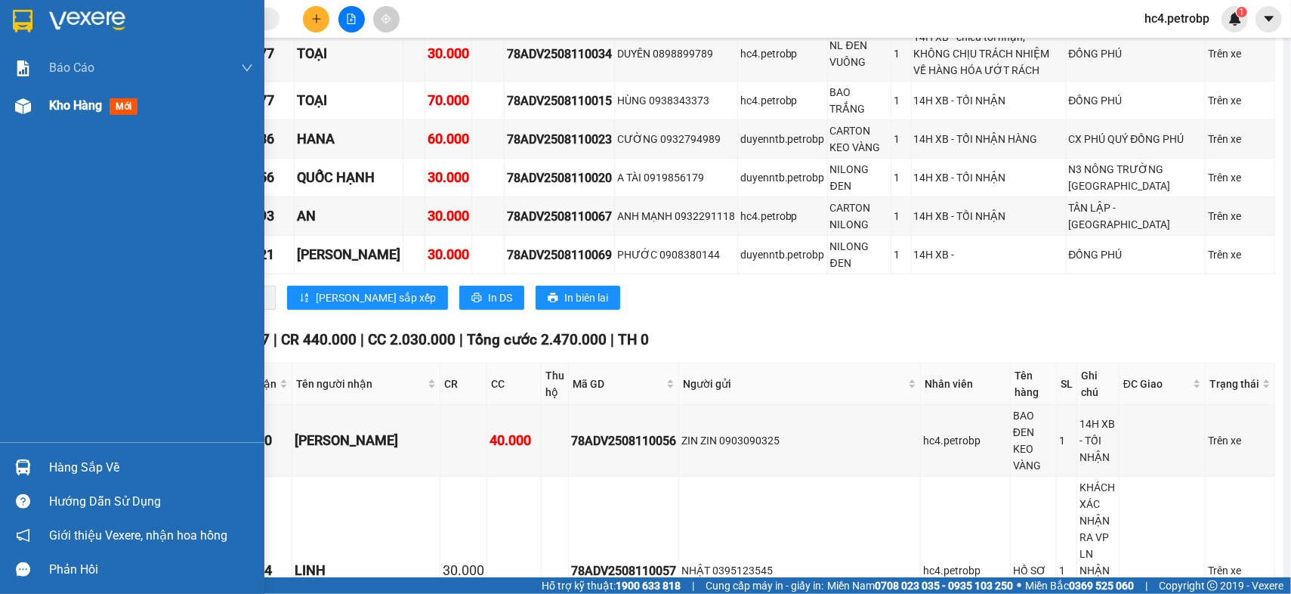
click at [97, 108] on span "Kho hàng" at bounding box center [75, 105] width 53 height 14
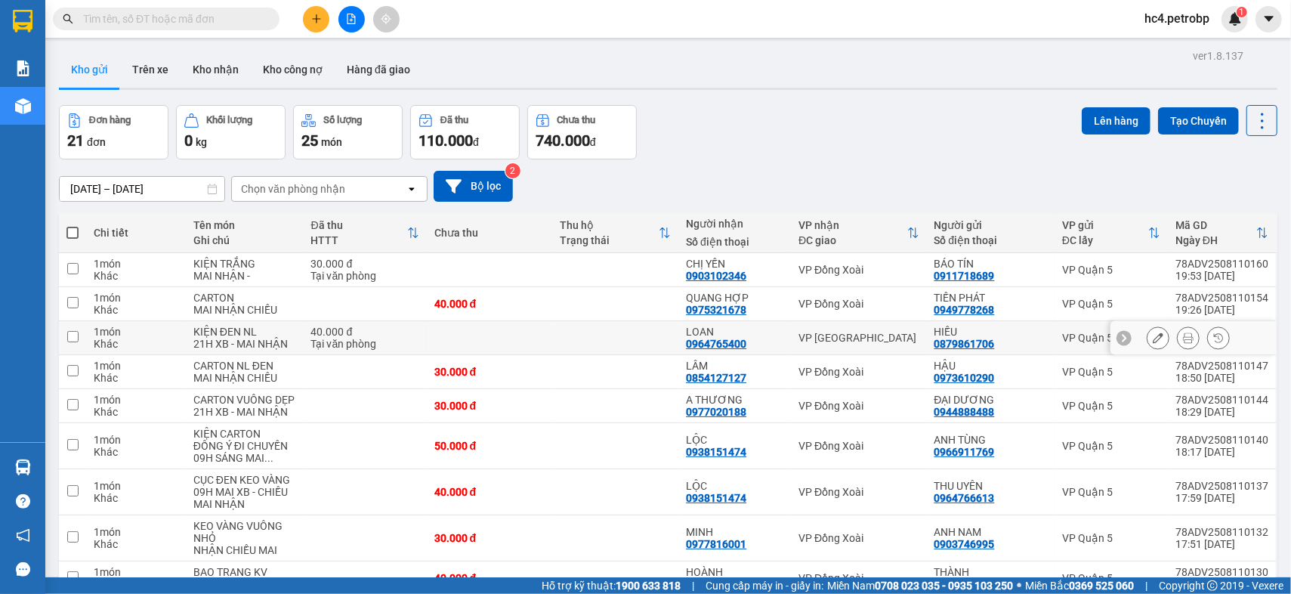
click at [640, 338] on td at bounding box center [616, 338] width 126 height 34
checkbox input "true"
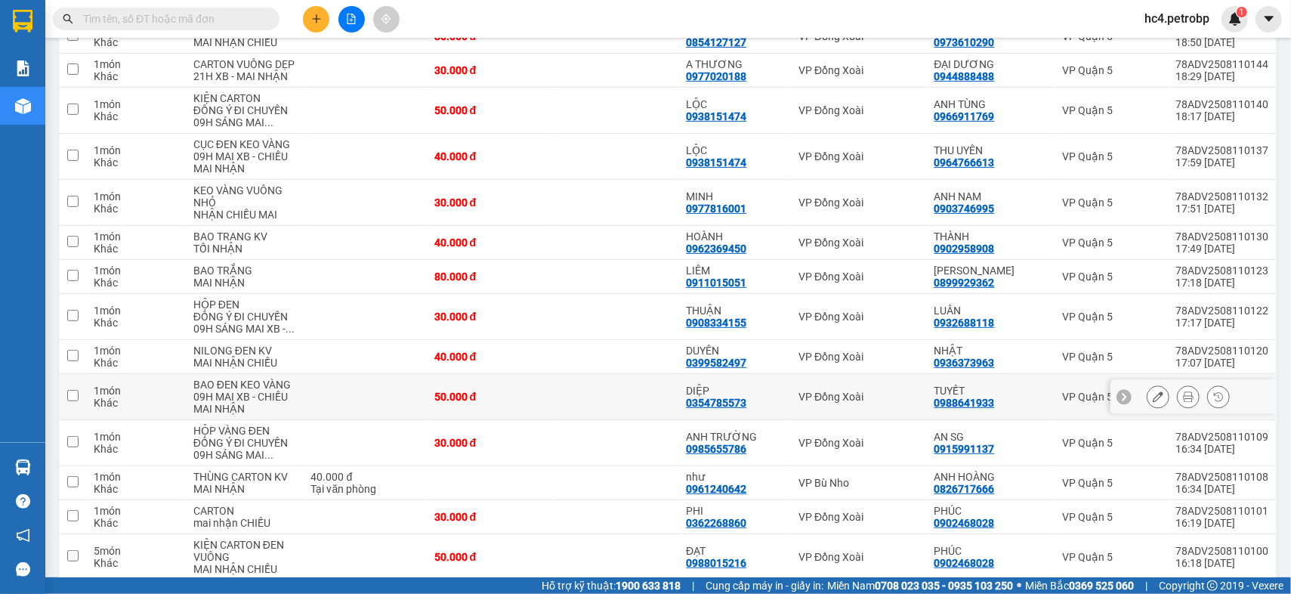
scroll to position [419, 0]
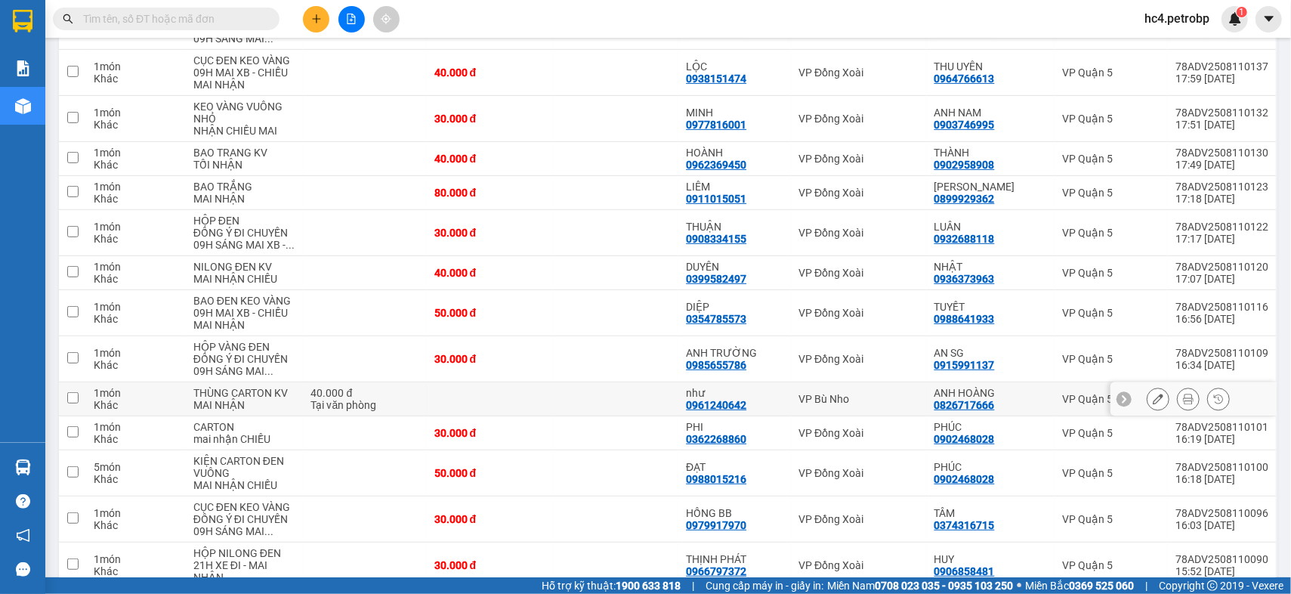
click at [635, 389] on td at bounding box center [616, 399] width 126 height 34
checkbox input "true"
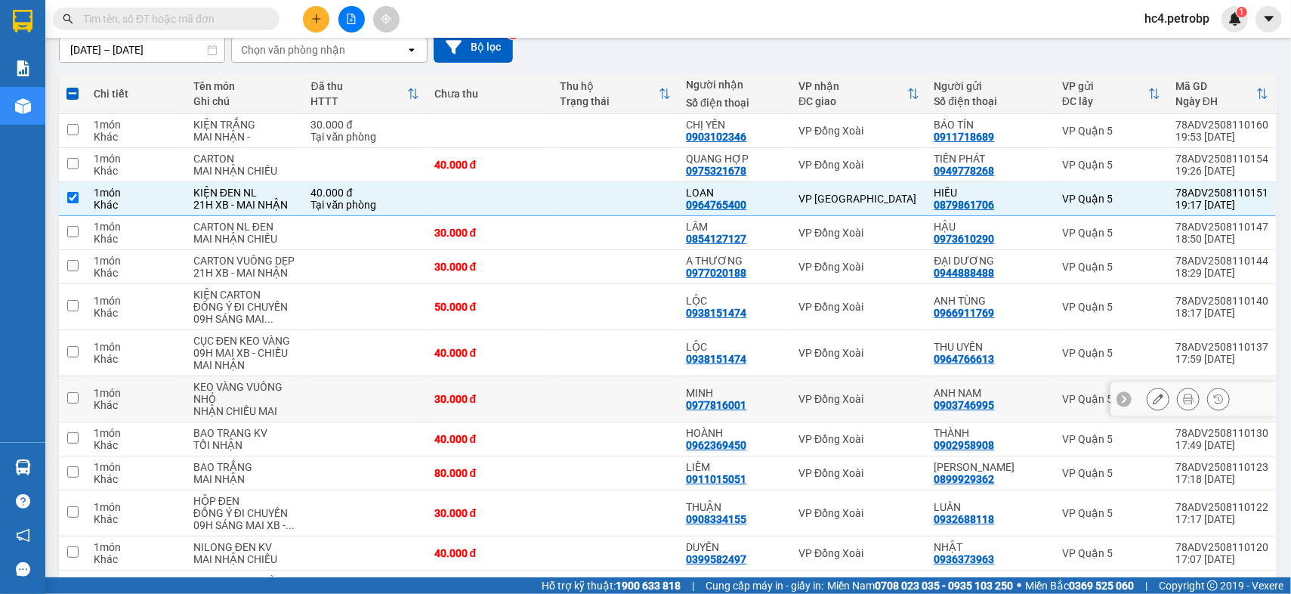
scroll to position [54, 0]
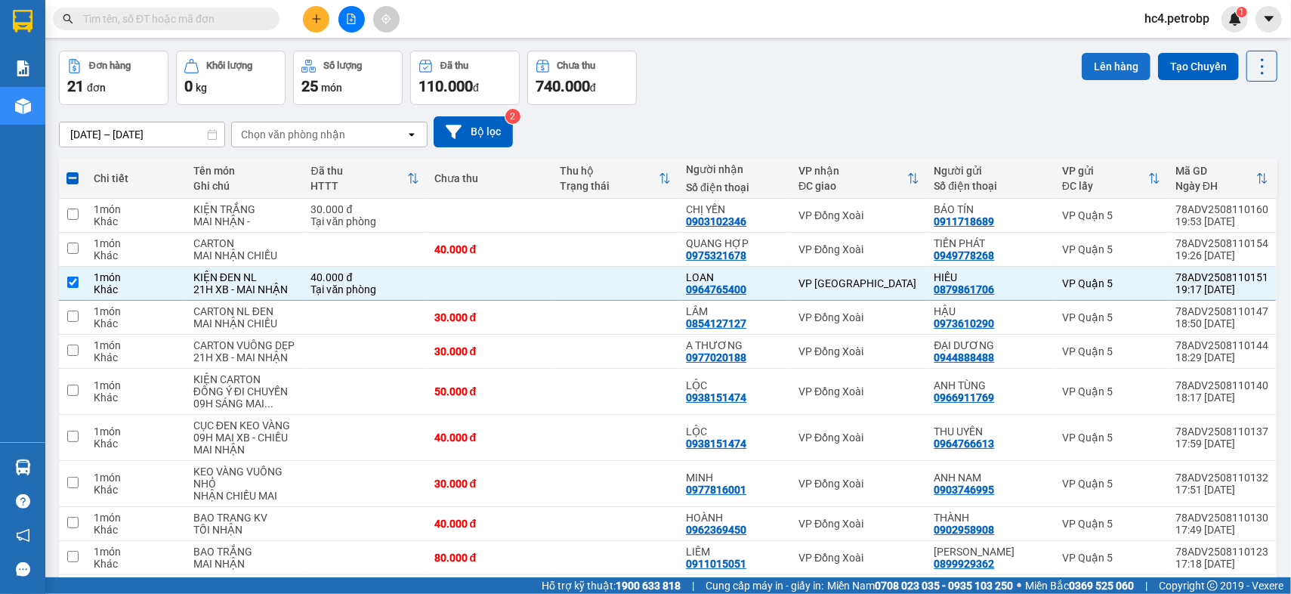
click at [1099, 65] on button "Lên hàng" at bounding box center [1115, 66] width 69 height 27
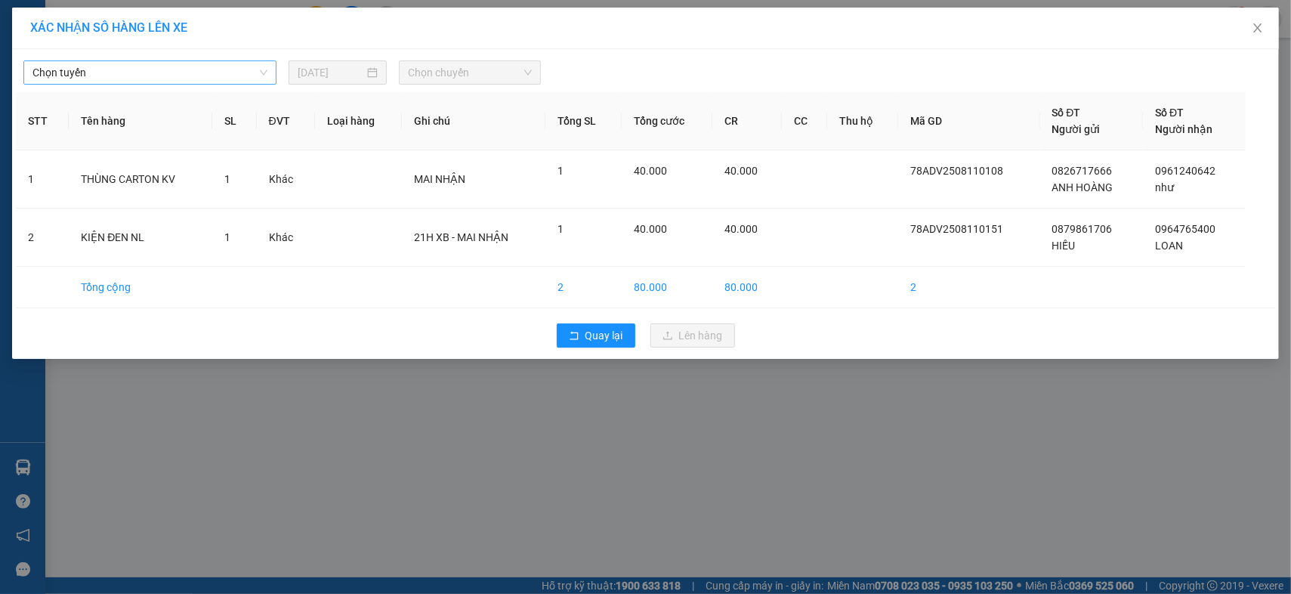
click at [139, 66] on span "Chọn tuyến" at bounding box center [149, 72] width 235 height 23
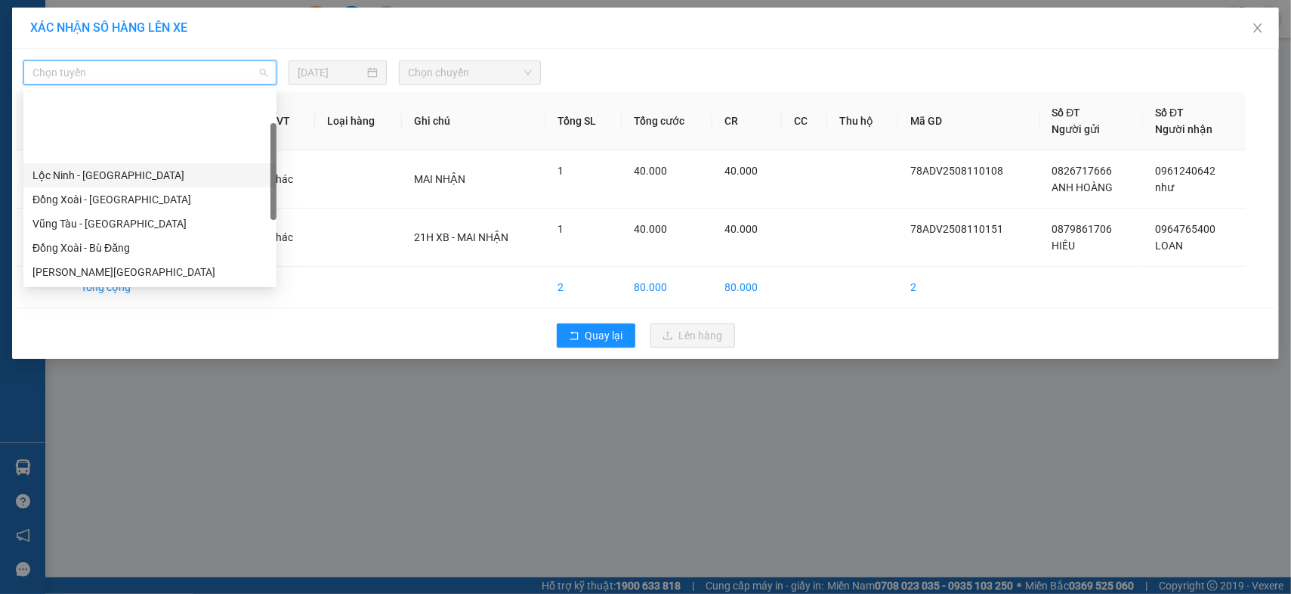
scroll to position [251, 0]
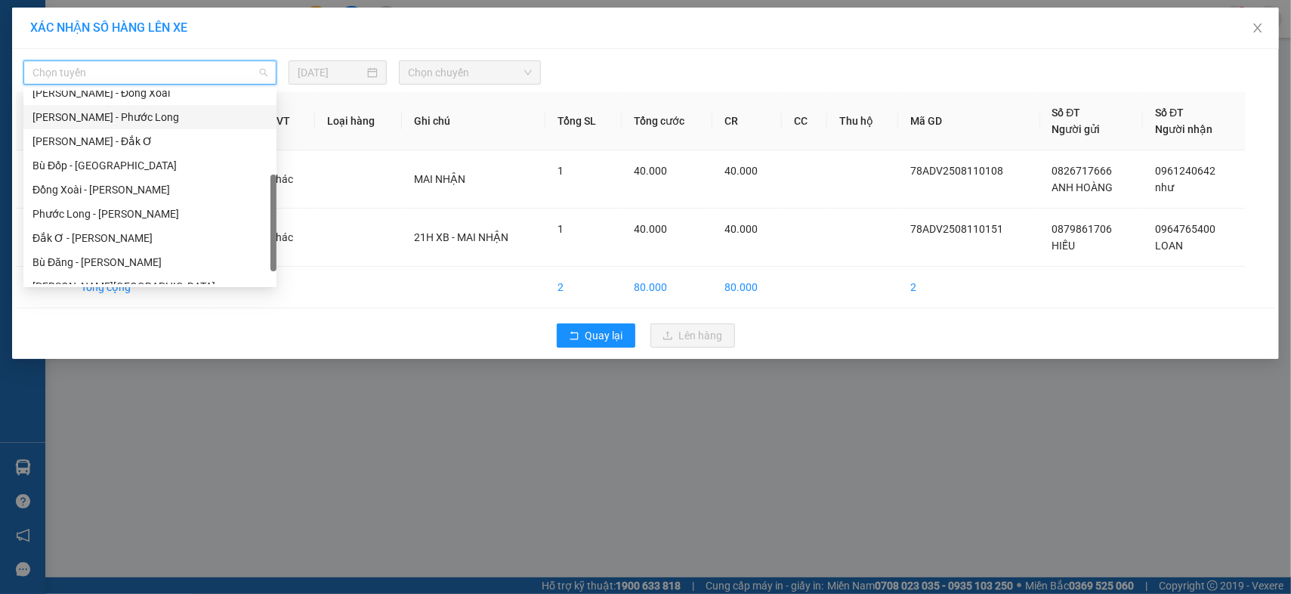
click at [174, 113] on div "[PERSON_NAME] - Phước Long" at bounding box center [149, 117] width 235 height 17
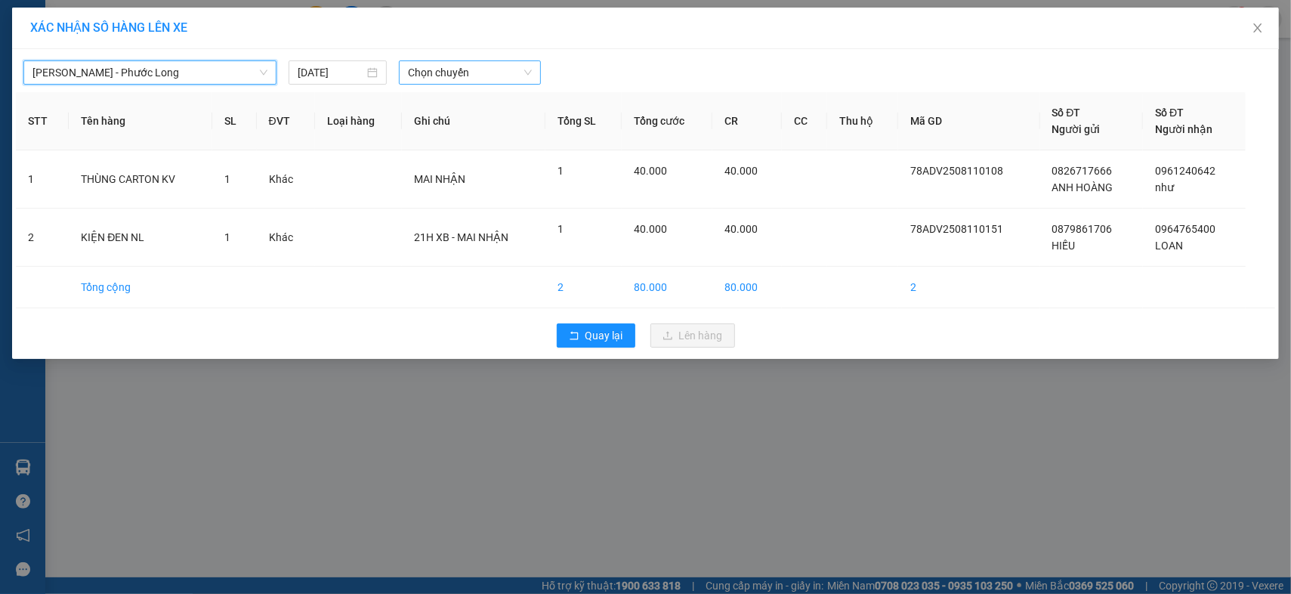
click at [473, 69] on span "Chọn chuyến" at bounding box center [470, 72] width 125 height 23
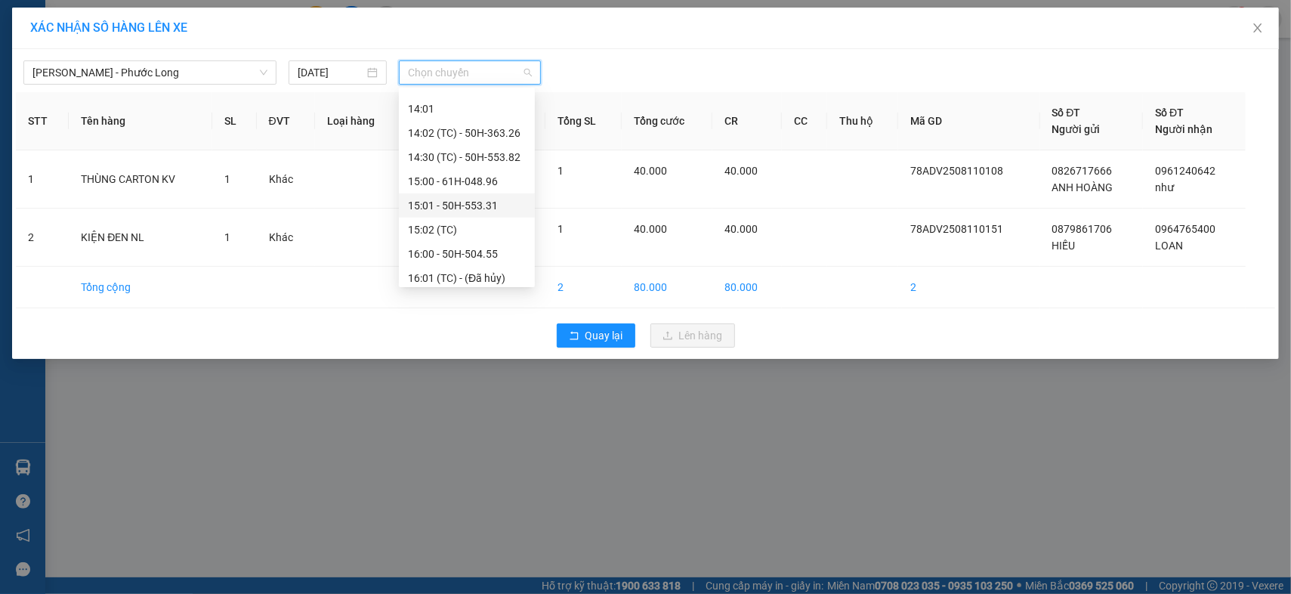
scroll to position [1015, 0]
click at [496, 222] on div "21:02 (TC) - 93H-020.96" at bounding box center [467, 223] width 118 height 17
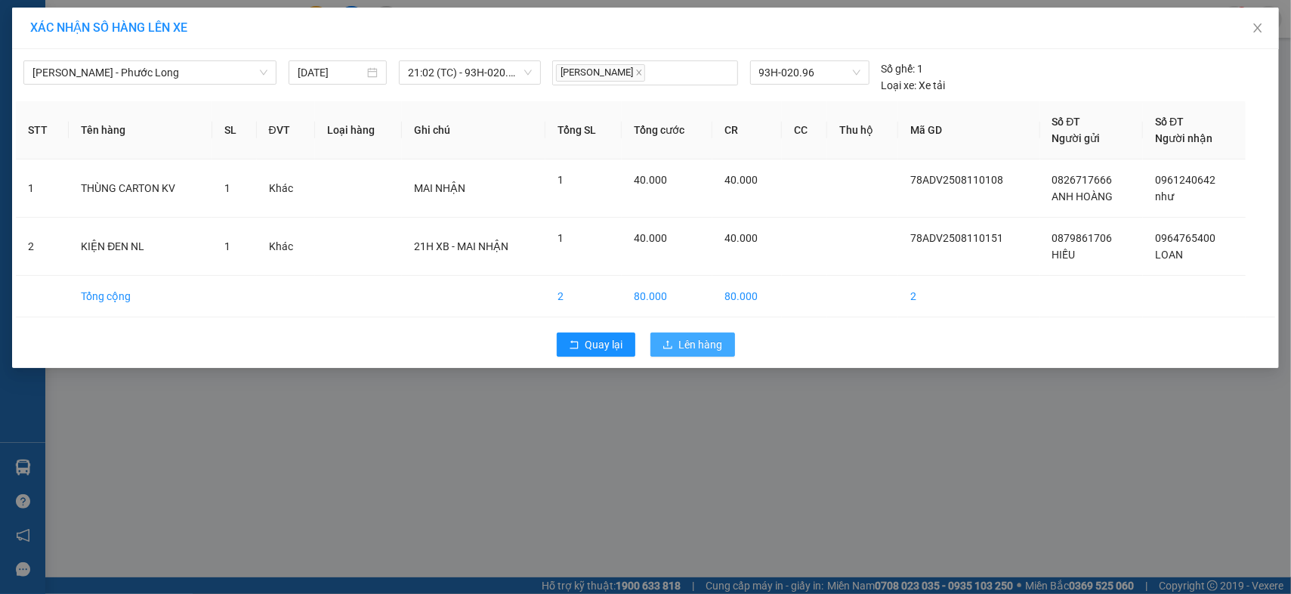
click at [671, 339] on icon "upload" at bounding box center [667, 344] width 11 height 11
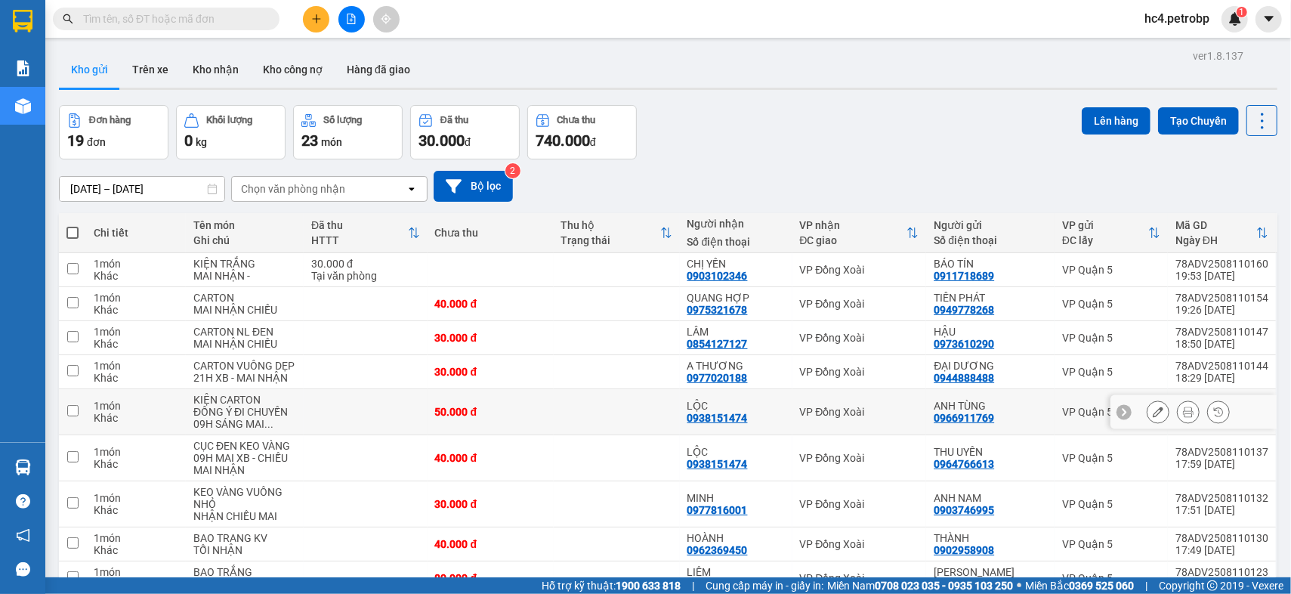
click at [727, 418] on div "0938151474" at bounding box center [717, 418] width 60 height 12
copy div "0938151474"
click at [255, 18] on input "text" at bounding box center [172, 19] width 178 height 17
paste input "0938151474"
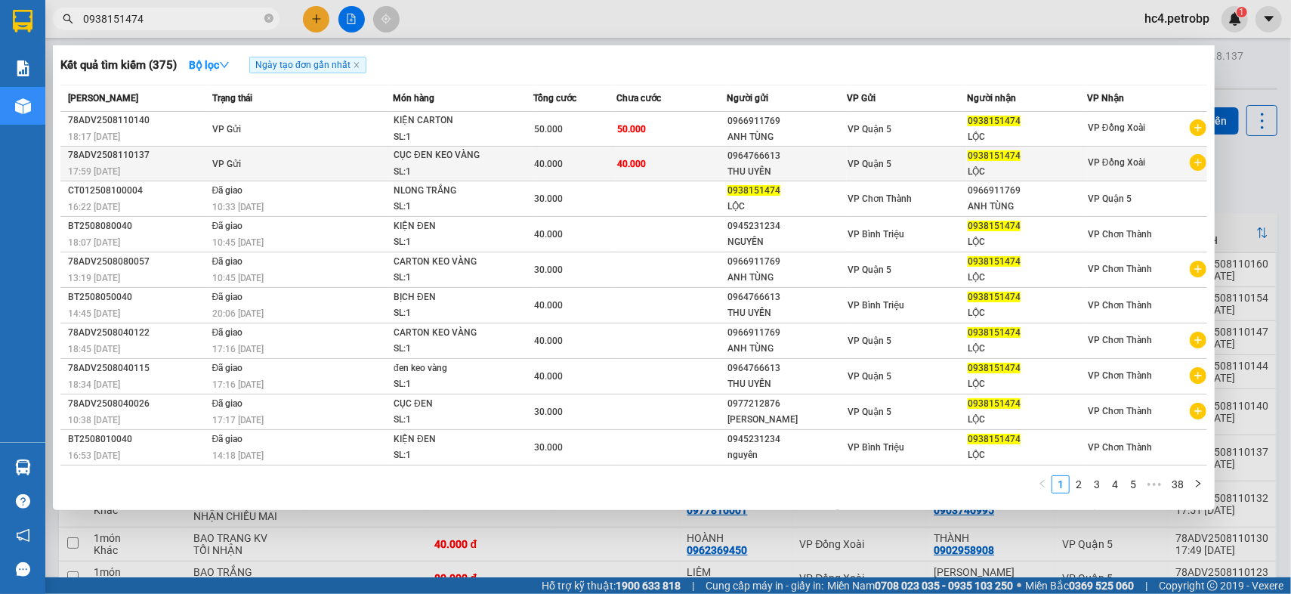
type input "0938151474"
click at [628, 161] on span "40.000" at bounding box center [631, 164] width 29 height 11
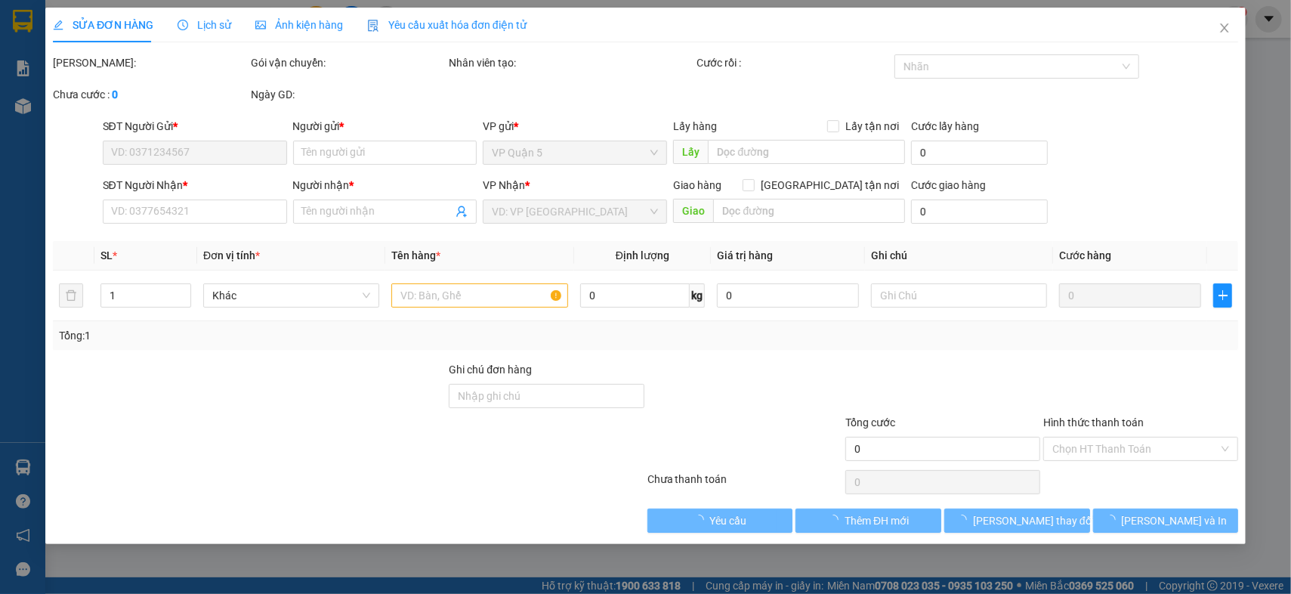
type input "0964766613"
type input "THU UYÊN"
type input "0938151474"
type input "LỘC"
type input "40.000"
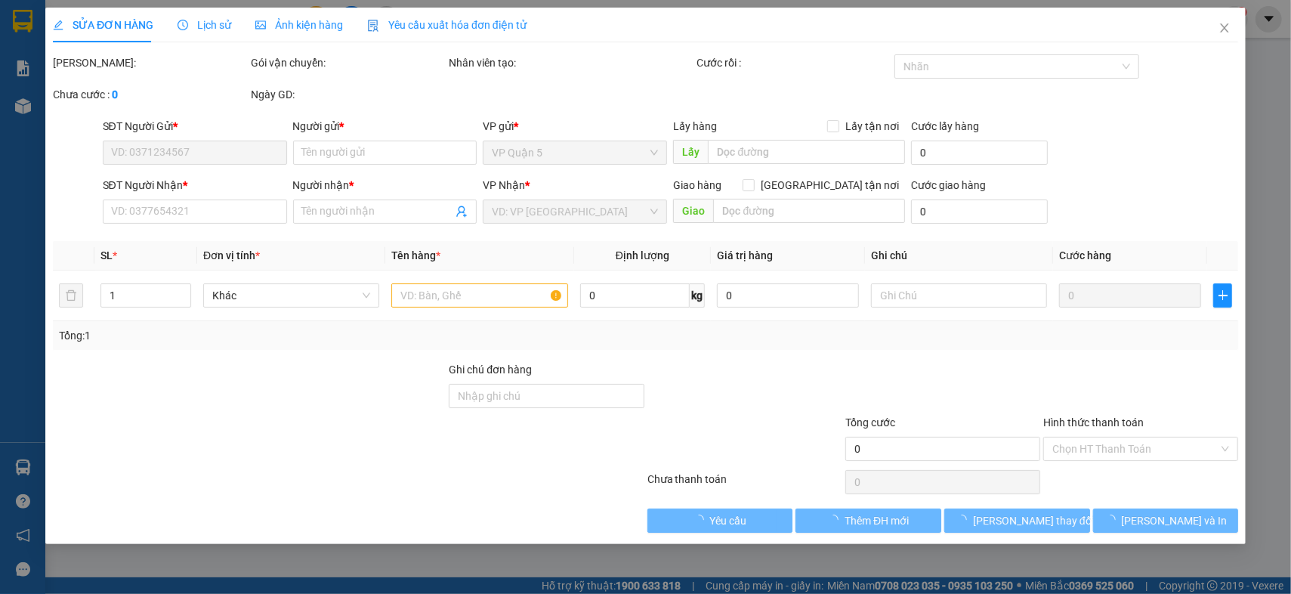
type input "40.000"
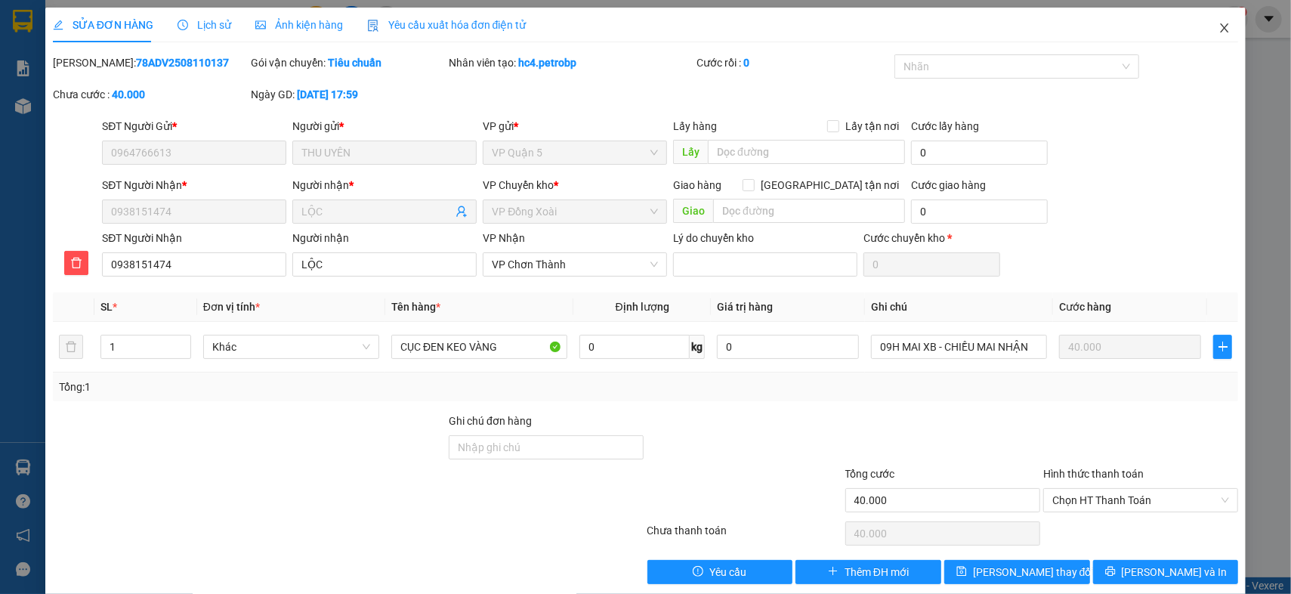
click at [1218, 23] on icon "close" at bounding box center [1224, 28] width 12 height 12
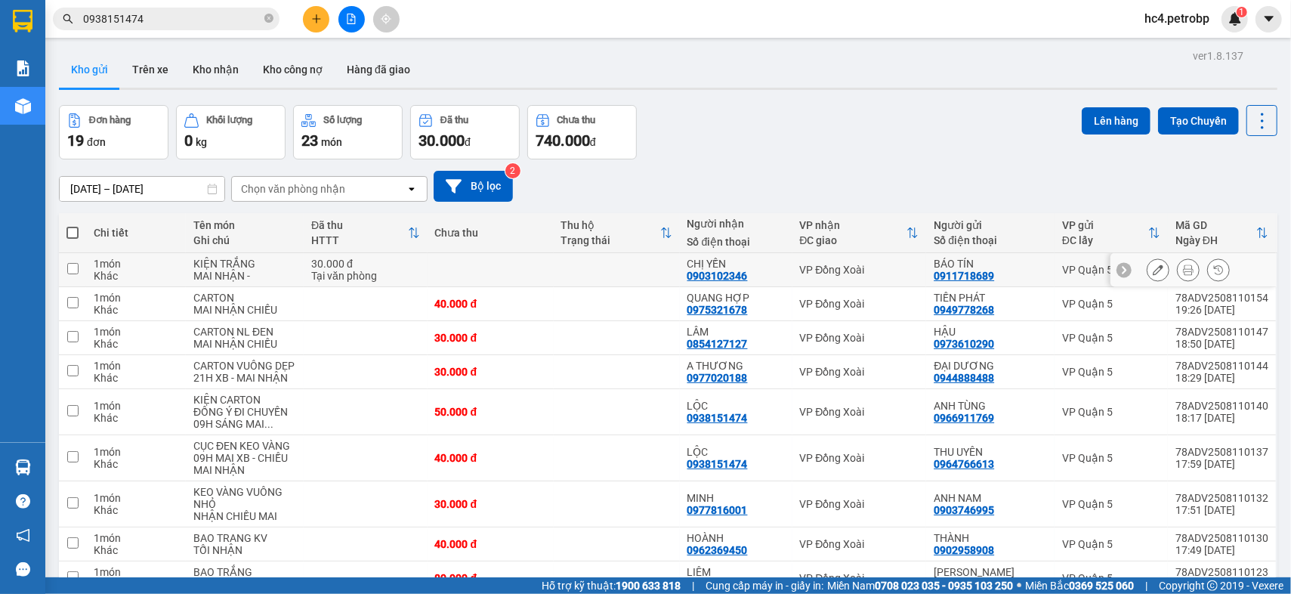
click at [713, 272] on div "0903102346" at bounding box center [717, 276] width 60 height 12
copy div "0903102346"
click at [207, 16] on input "0938151474" at bounding box center [172, 19] width 178 height 17
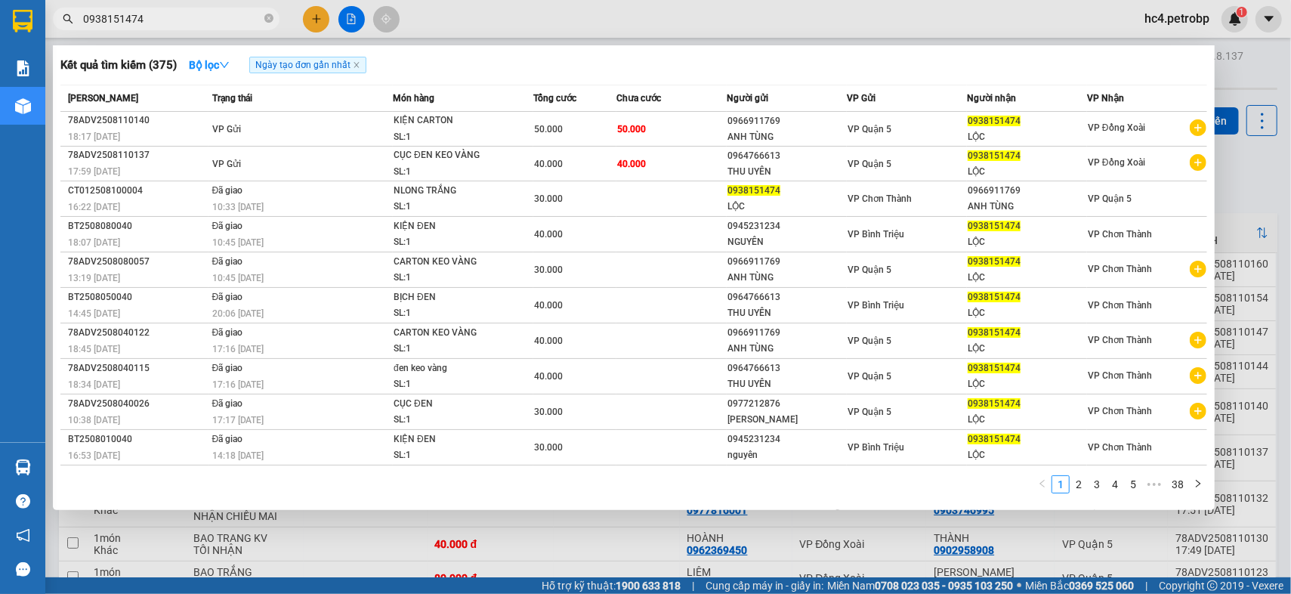
click at [207, 16] on input "0938151474" at bounding box center [172, 19] width 178 height 17
paste input "03102346"
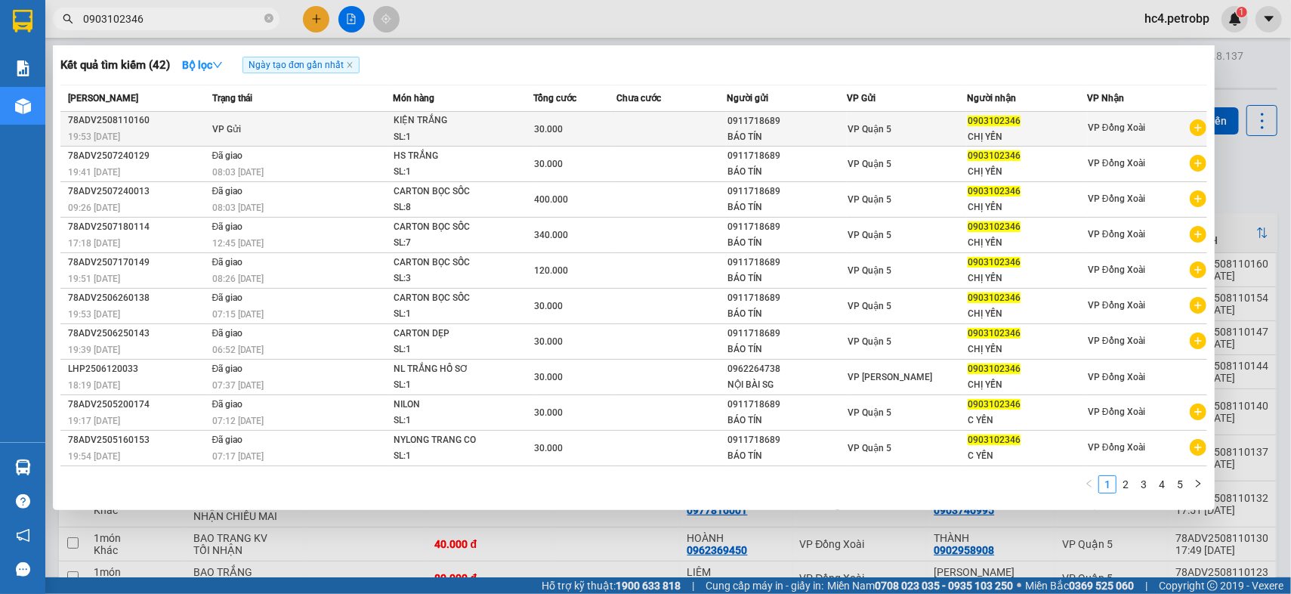
type input "0903102346"
click at [683, 137] on td at bounding box center [671, 129] width 111 height 35
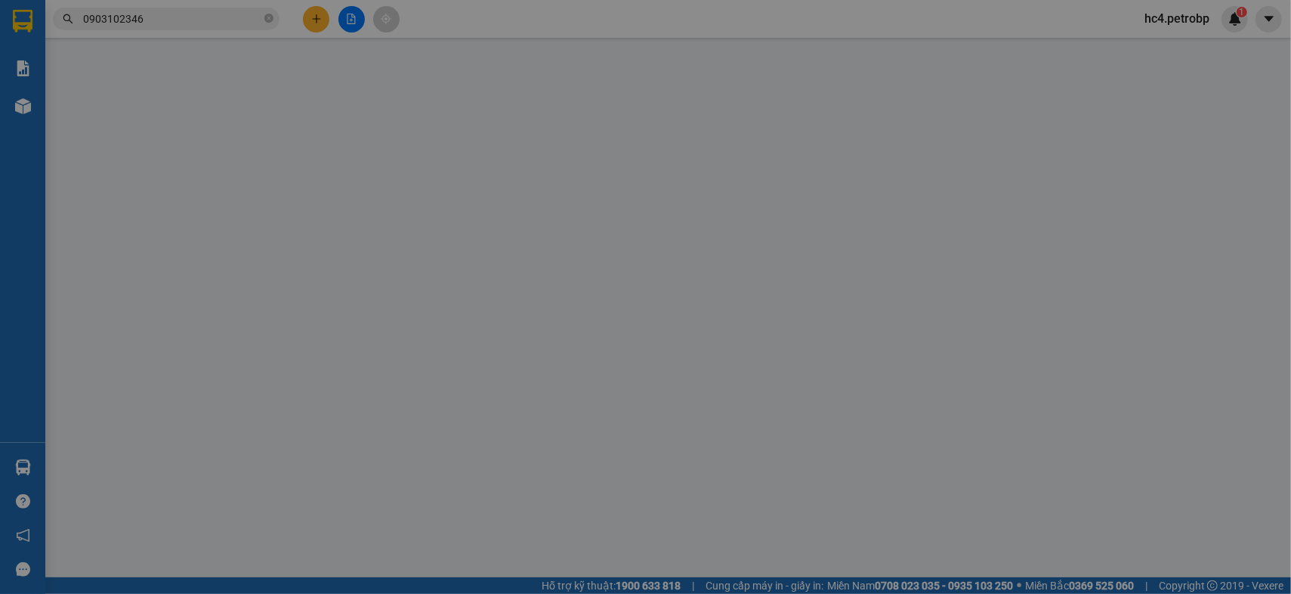
type input "0911718689"
type input "BÁO TÍN"
type input "0903102346"
type input "CHỊ YẾN"
type input "30.000"
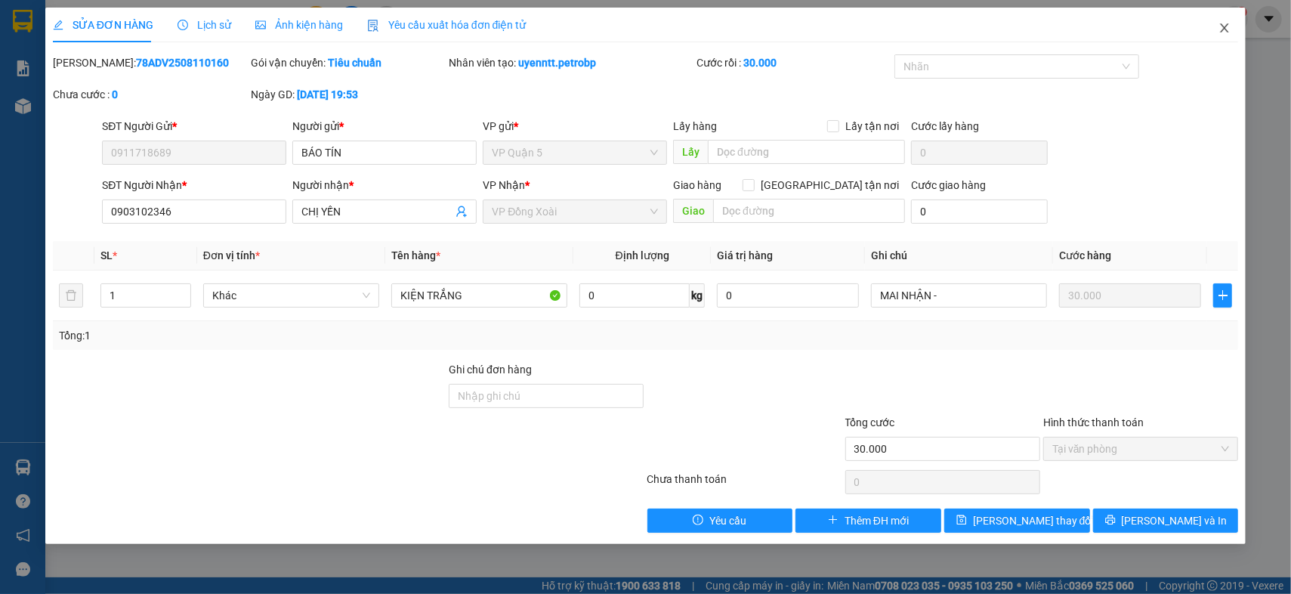
click at [1219, 29] on icon "close" at bounding box center [1224, 28] width 12 height 12
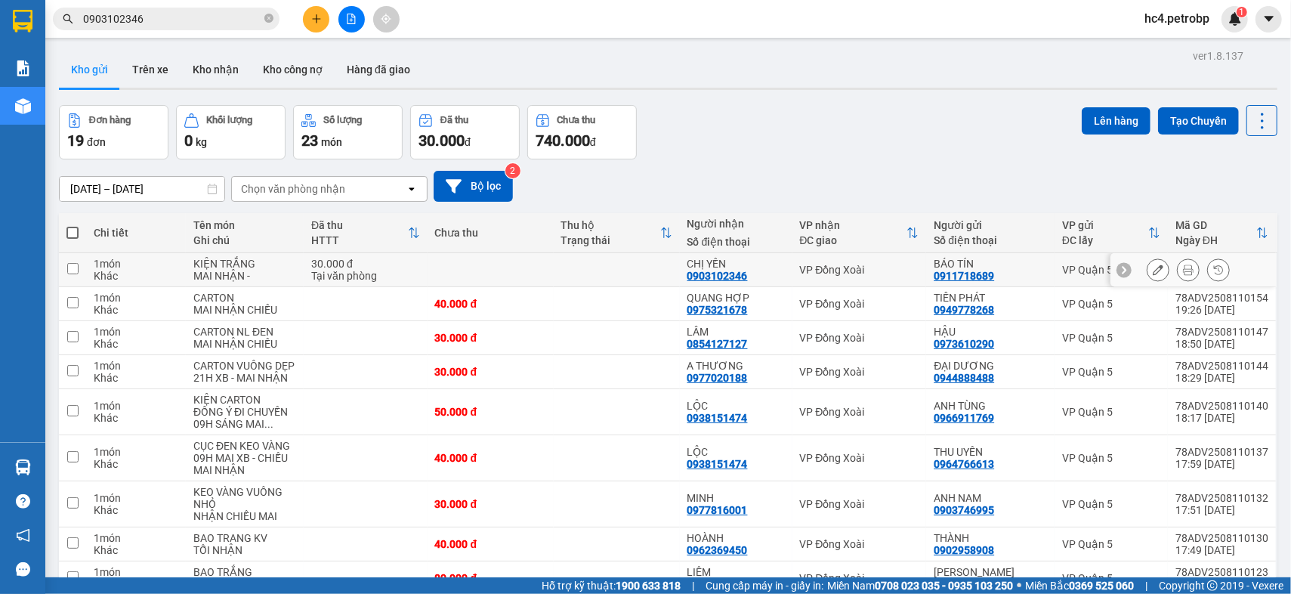
click at [571, 267] on td at bounding box center [617, 270] width 126 height 34
checkbox input "true"
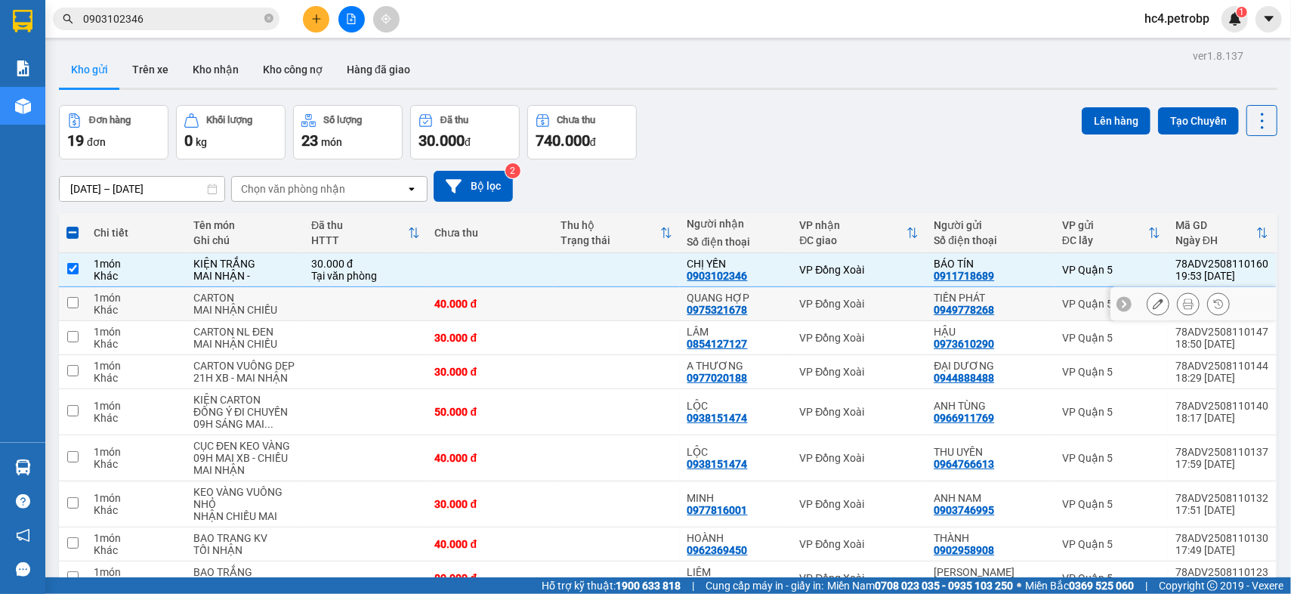
click at [702, 313] on div "0975321678" at bounding box center [717, 310] width 60 height 12
copy div "0975321678"
drag, startPoint x: 653, startPoint y: 373, endPoint x: 643, endPoint y: 373, distance: 9.8
click at [653, 373] on td at bounding box center [617, 372] width 126 height 34
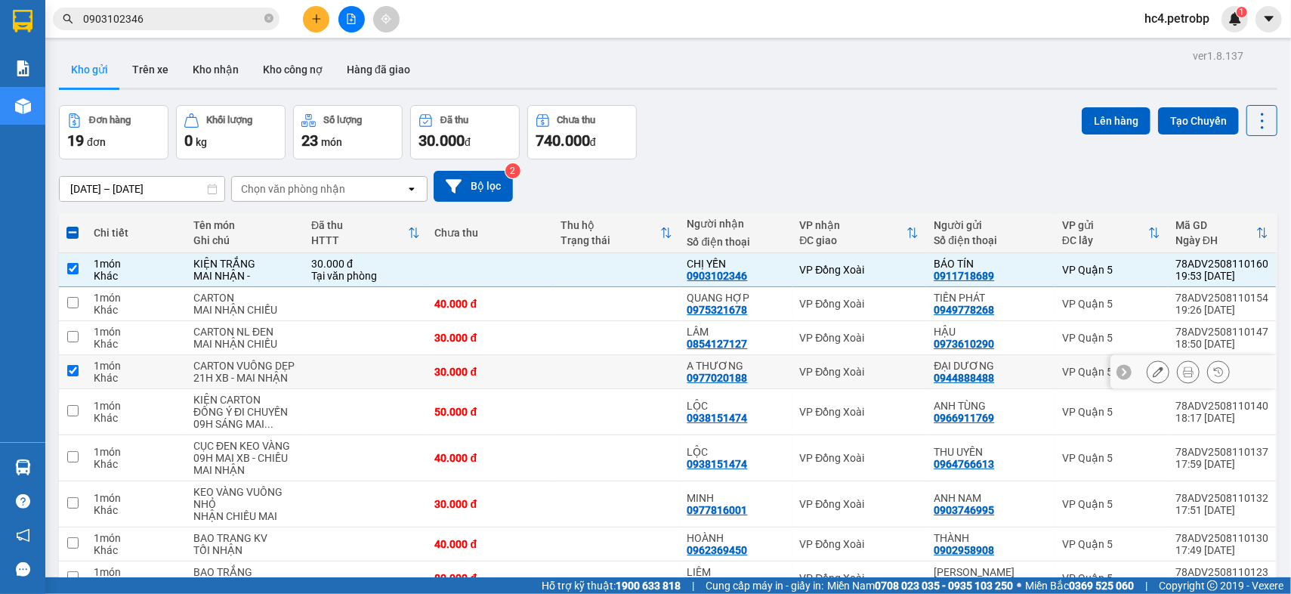
checkbox input "true"
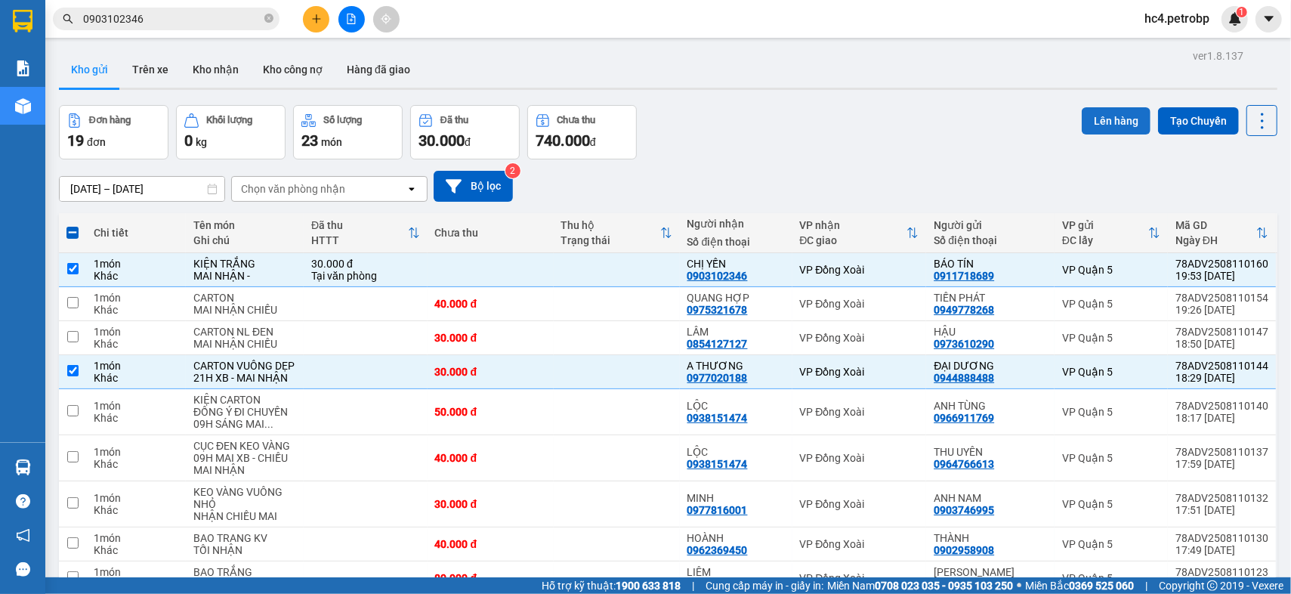
click at [1119, 119] on button "Lên hàng" at bounding box center [1115, 120] width 69 height 27
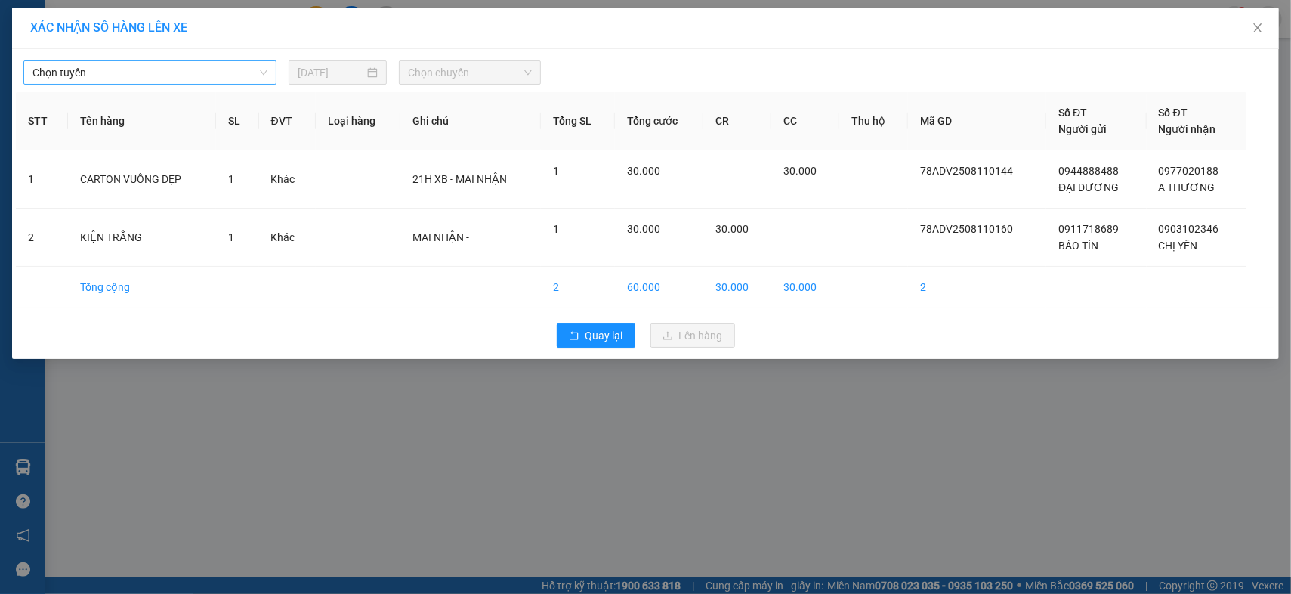
click at [99, 69] on span "Chọn tuyến" at bounding box center [149, 72] width 235 height 23
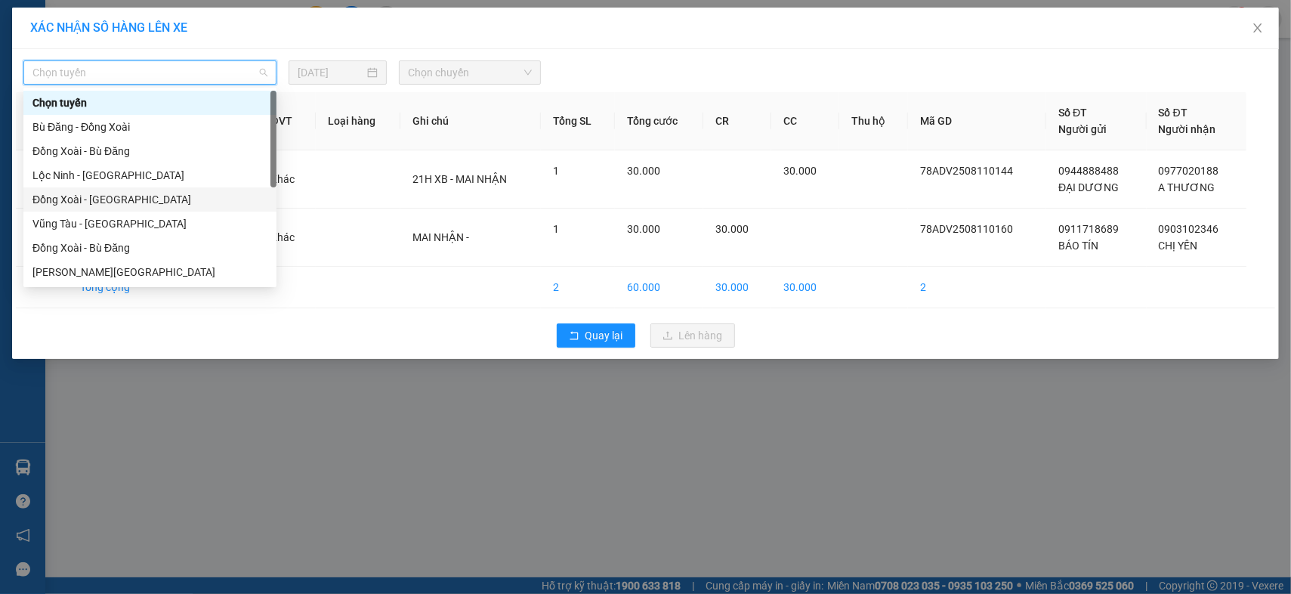
scroll to position [168, 0]
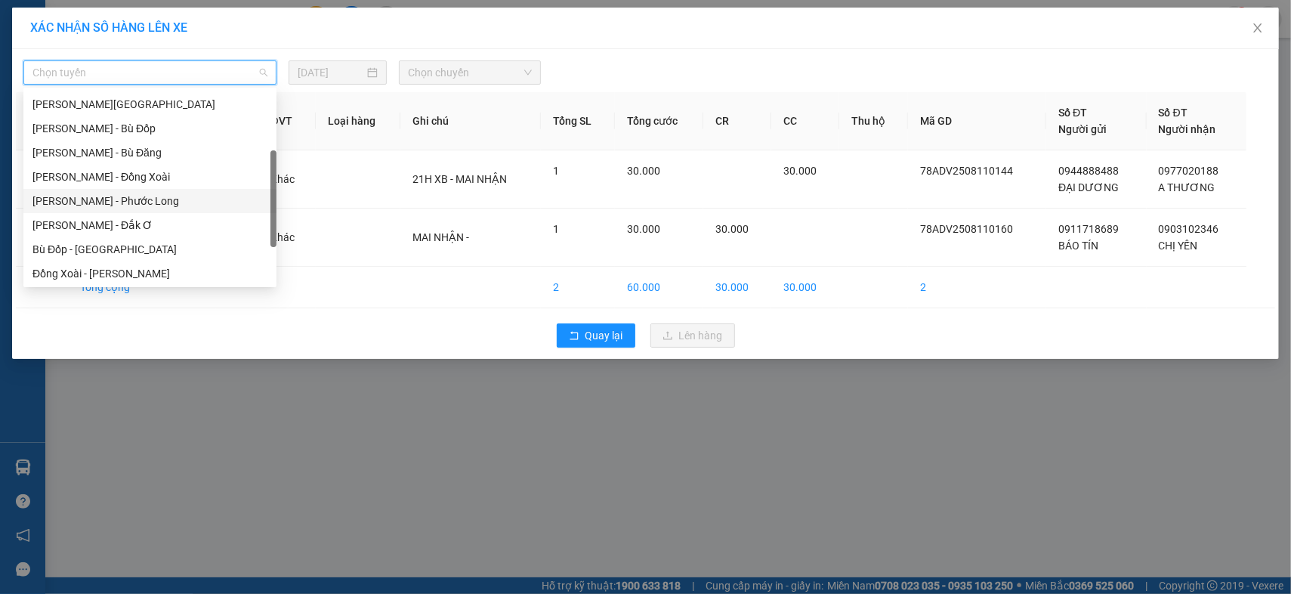
click at [171, 198] on div "[PERSON_NAME] - Phước Long" at bounding box center [149, 201] width 235 height 17
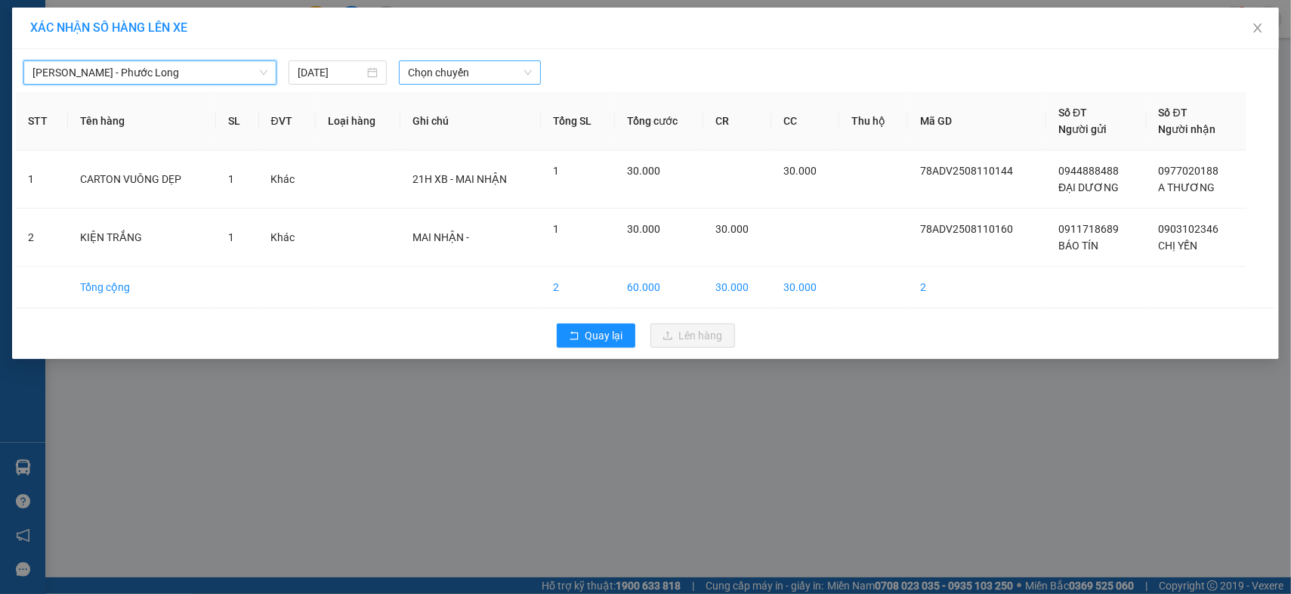
click at [424, 77] on span "Chọn chuyến" at bounding box center [470, 72] width 125 height 23
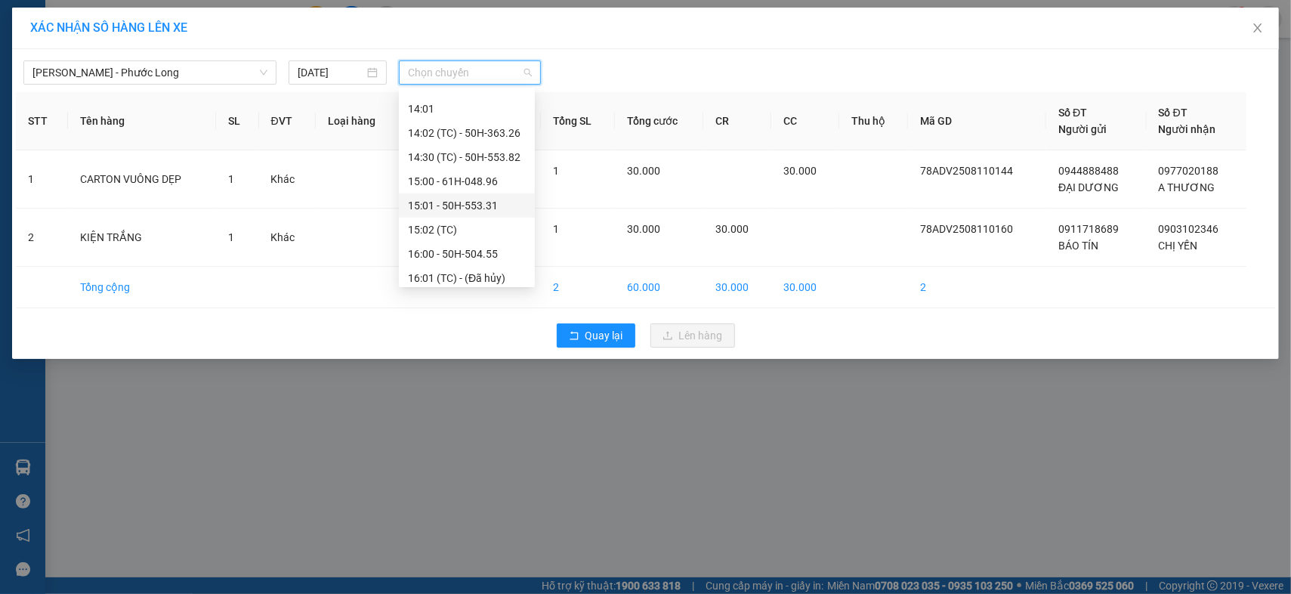
scroll to position [1015, 0]
click at [501, 219] on div "21:02 (TC) - 93H-020.96" at bounding box center [467, 223] width 118 height 17
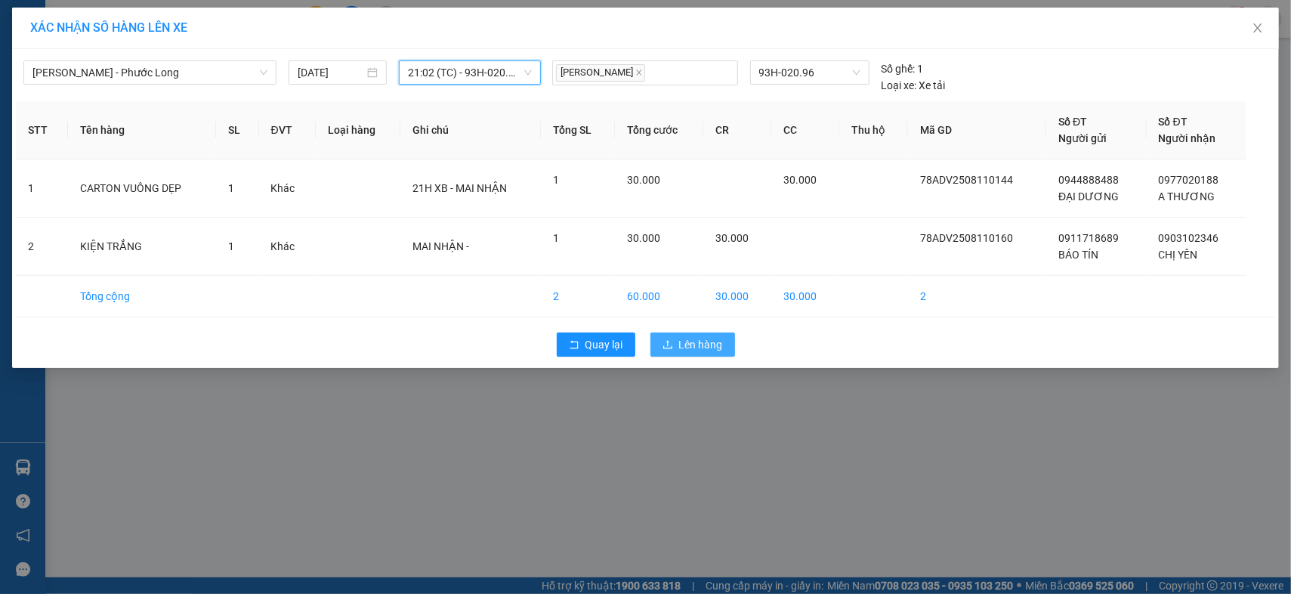
click at [720, 334] on button "Lên hàng" at bounding box center [692, 344] width 85 height 24
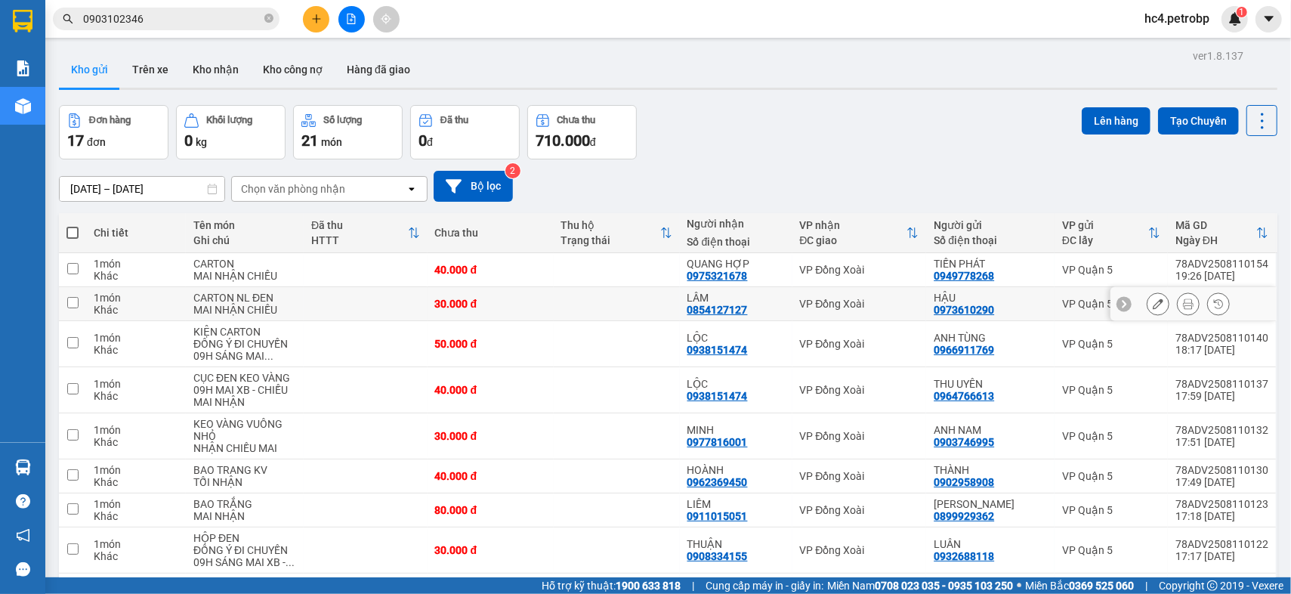
scroll to position [419, 0]
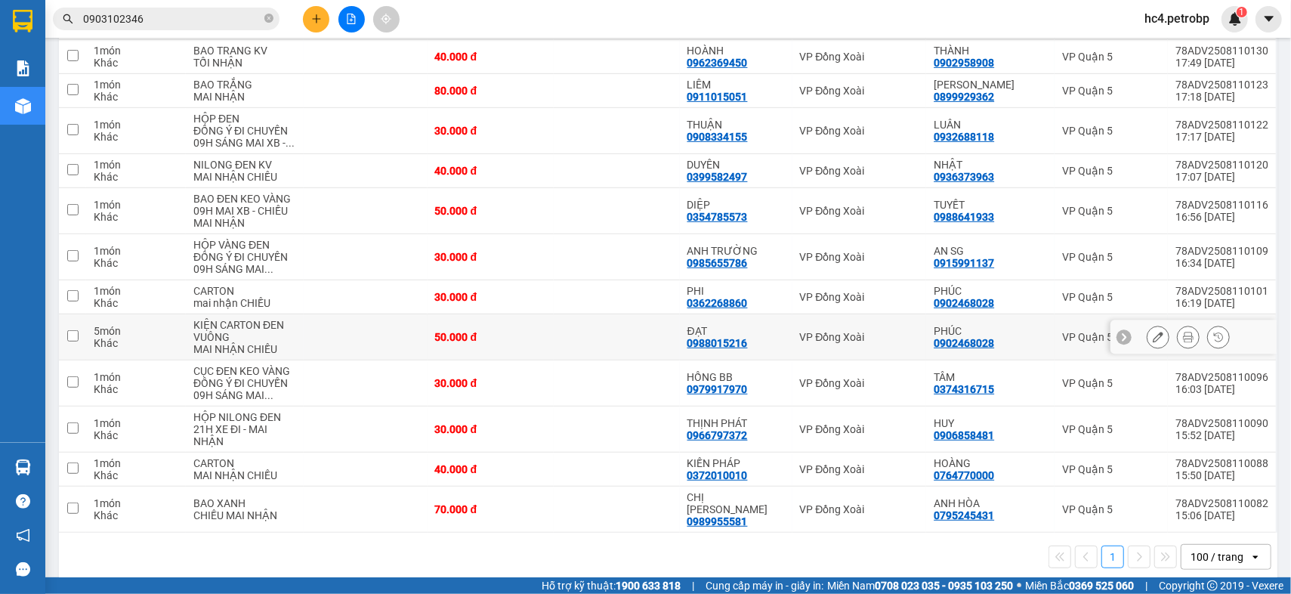
click at [236, 330] on div "KIỆN CARTON ĐEN VUÔNG" at bounding box center [244, 331] width 103 height 24
checkbox input "true"
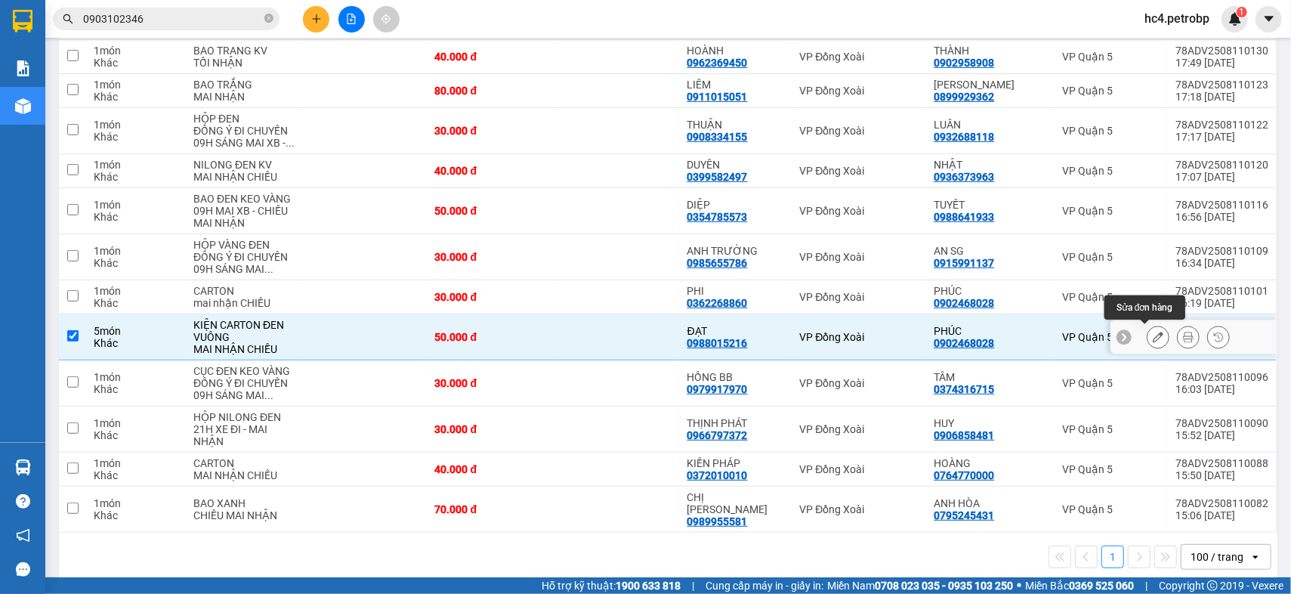
click at [1147, 329] on button at bounding box center [1157, 337] width 21 height 26
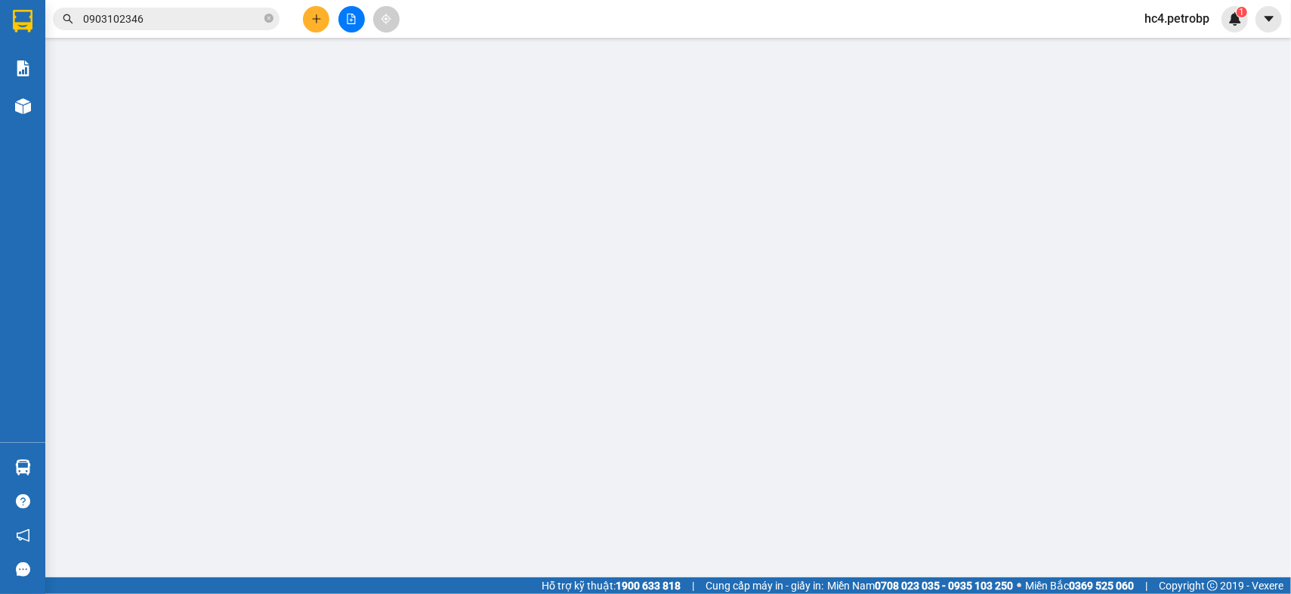
type input "0902468028"
type input "PHÚC"
type input "0988015216"
type input "ĐẠT"
type input "50.000"
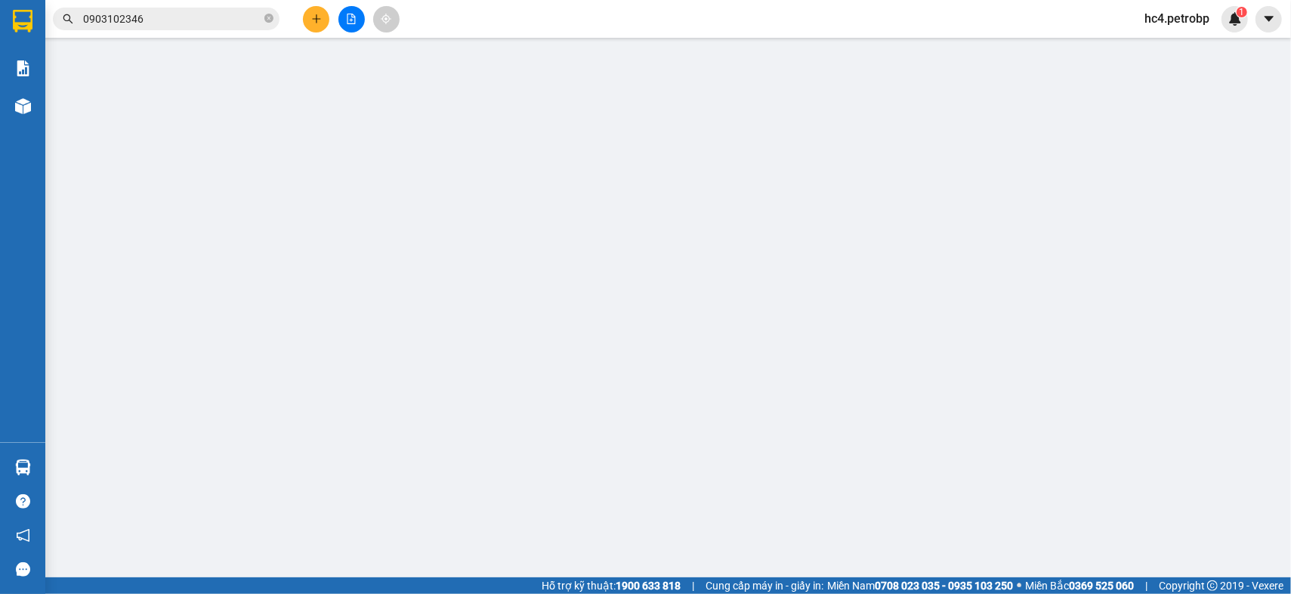
type input "50.000"
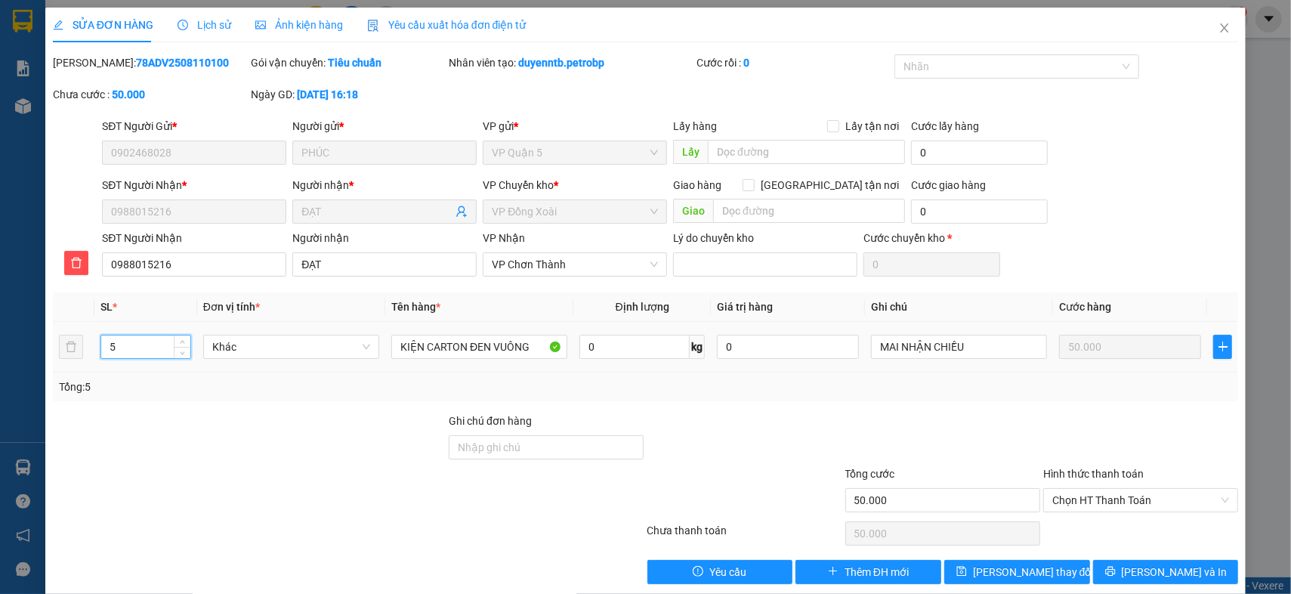
click at [126, 339] on input "5" at bounding box center [145, 346] width 89 height 23
type input "1"
click at [1169, 567] on span "Lưu và In" at bounding box center [1175, 571] width 106 height 17
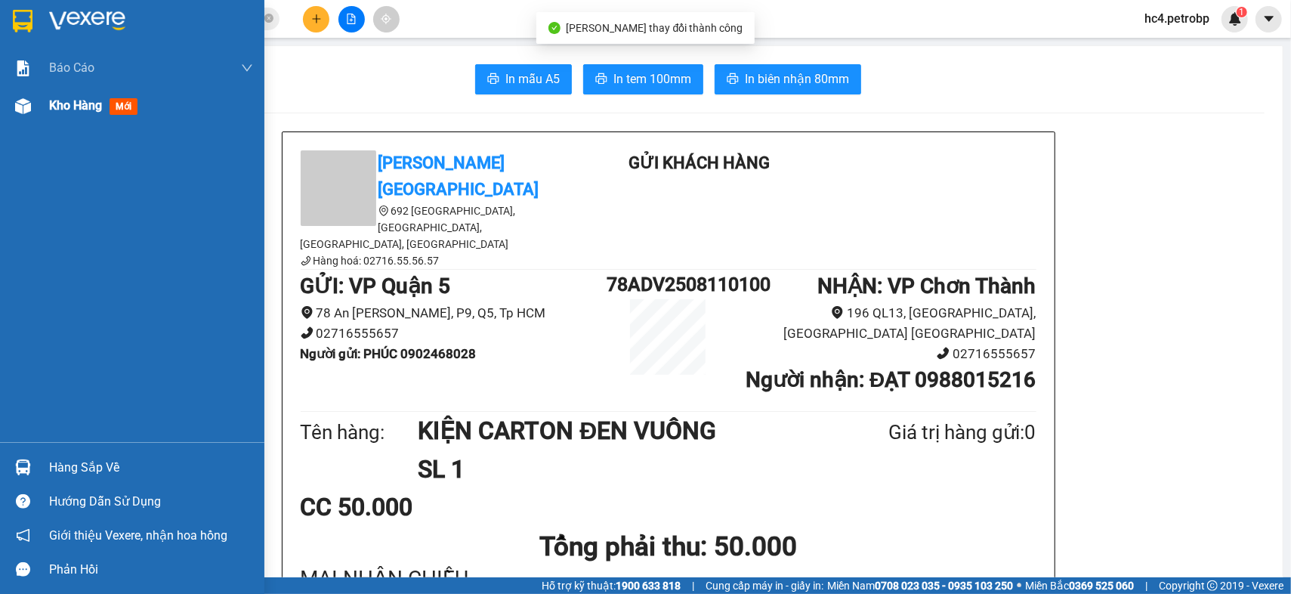
click at [63, 108] on span "Kho hàng" at bounding box center [75, 105] width 53 height 14
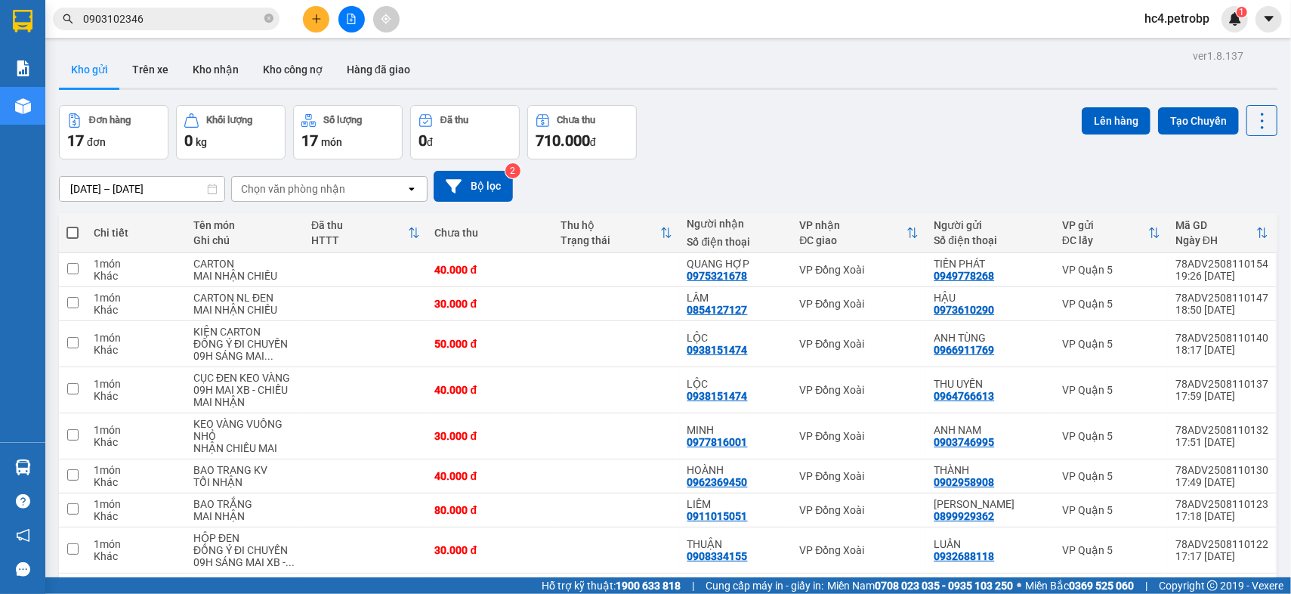
scroll to position [335, 0]
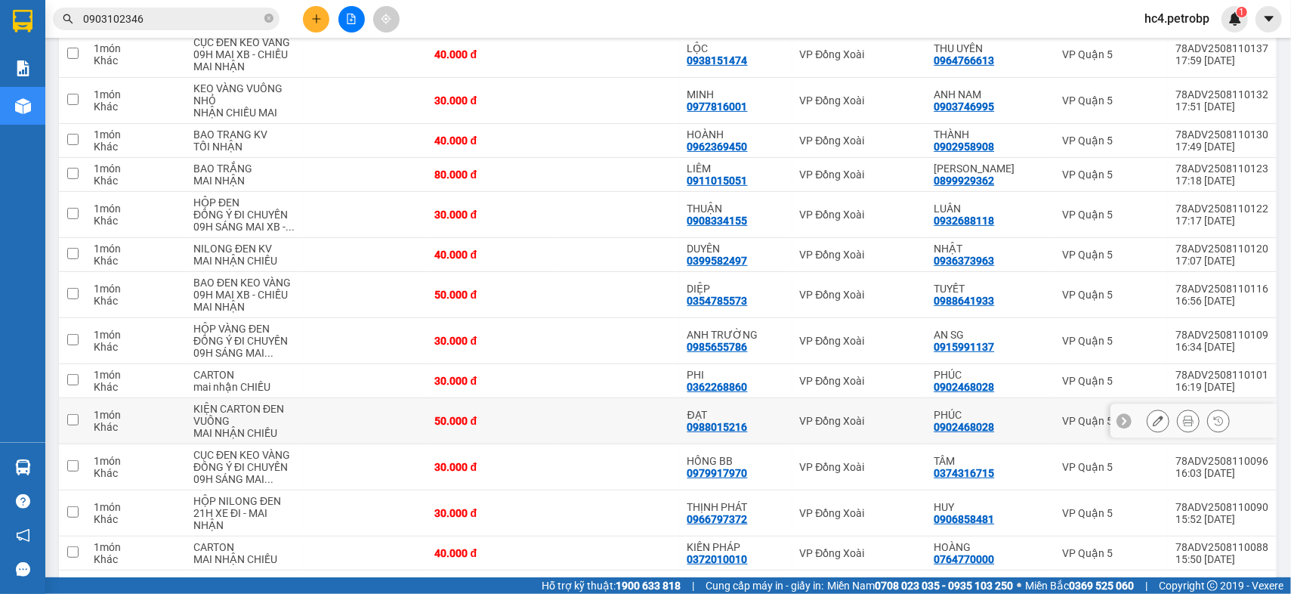
click at [344, 415] on td at bounding box center [365, 421] width 123 height 46
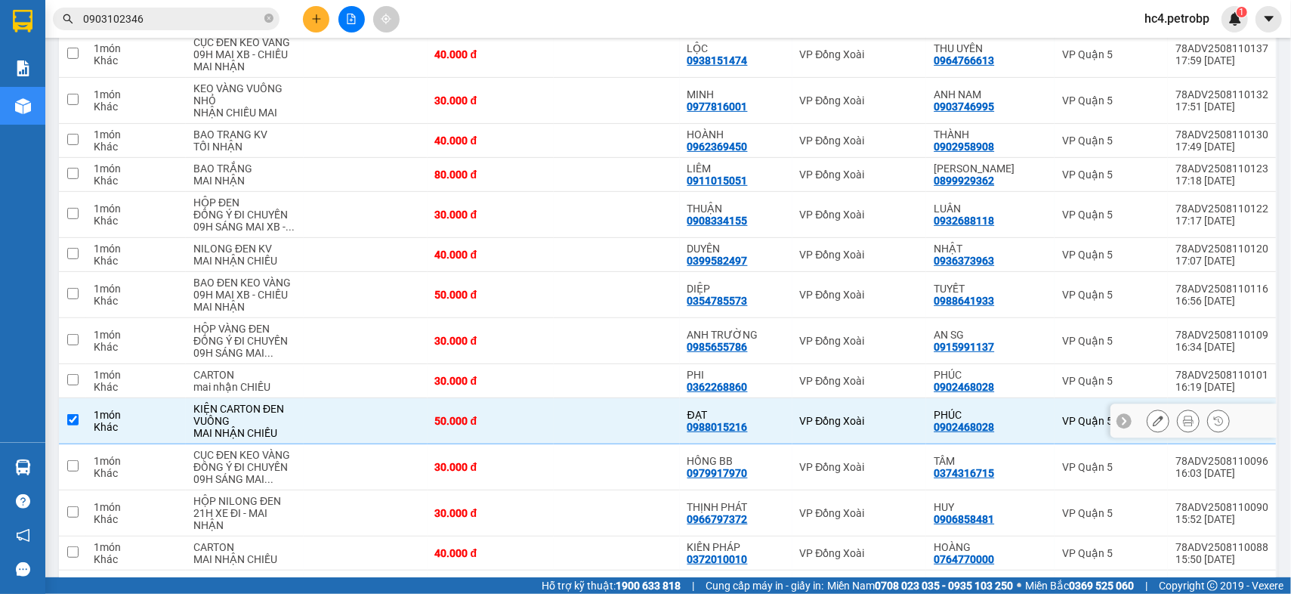
click at [501, 429] on td "50.000 đ" at bounding box center [490, 421] width 126 height 46
checkbox input "false"
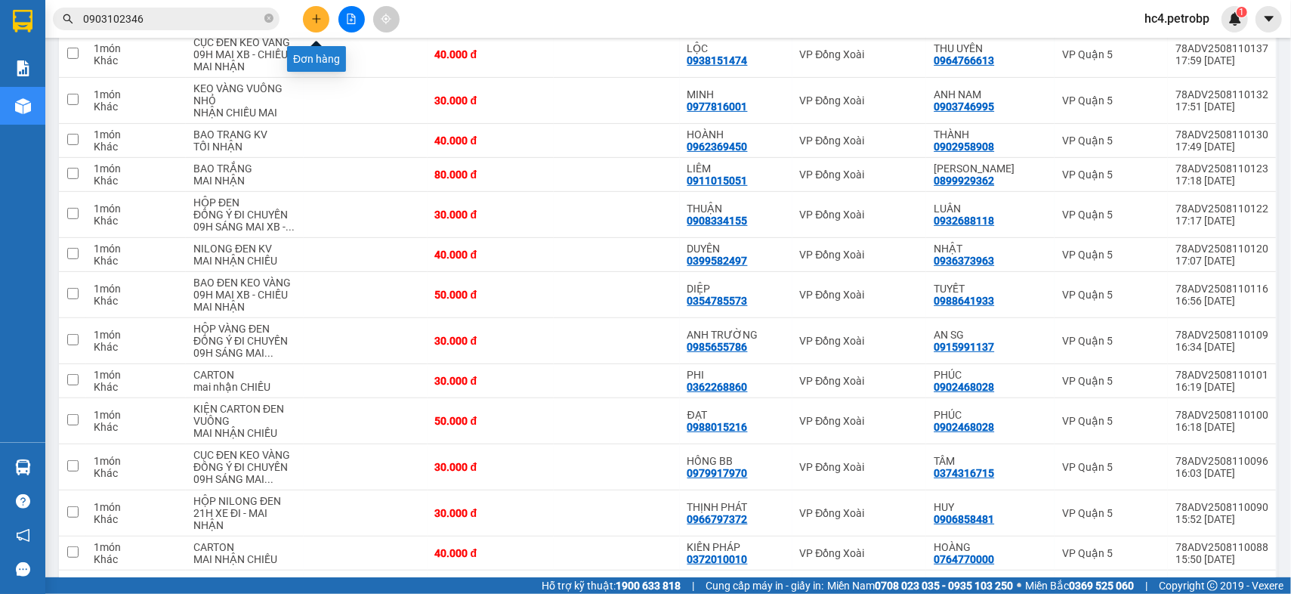
click at [314, 20] on icon "plus" at bounding box center [316, 19] width 11 height 11
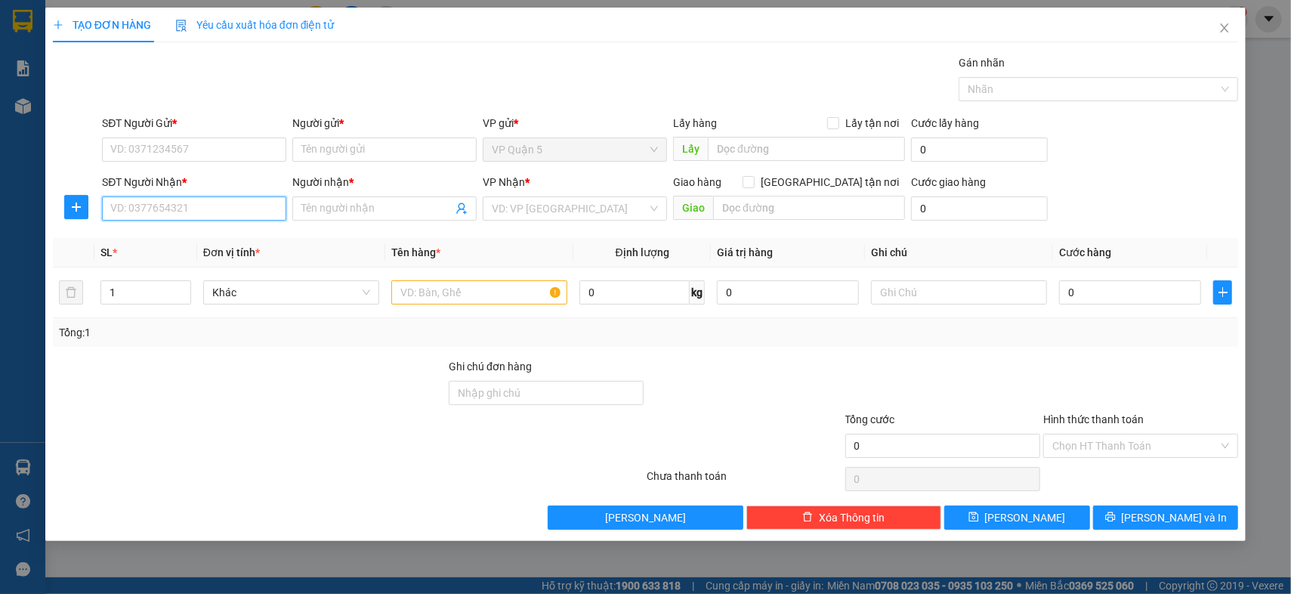
click at [221, 211] on input "SĐT Người Nhận *" at bounding box center [194, 208] width 184 height 24
type input "0866177429"
click at [224, 234] on div "0866177429 - MINH KHÔI-LÂM" at bounding box center [198, 238] width 174 height 17
type input "MINH KHÔI-LÂM"
type input "50.000"
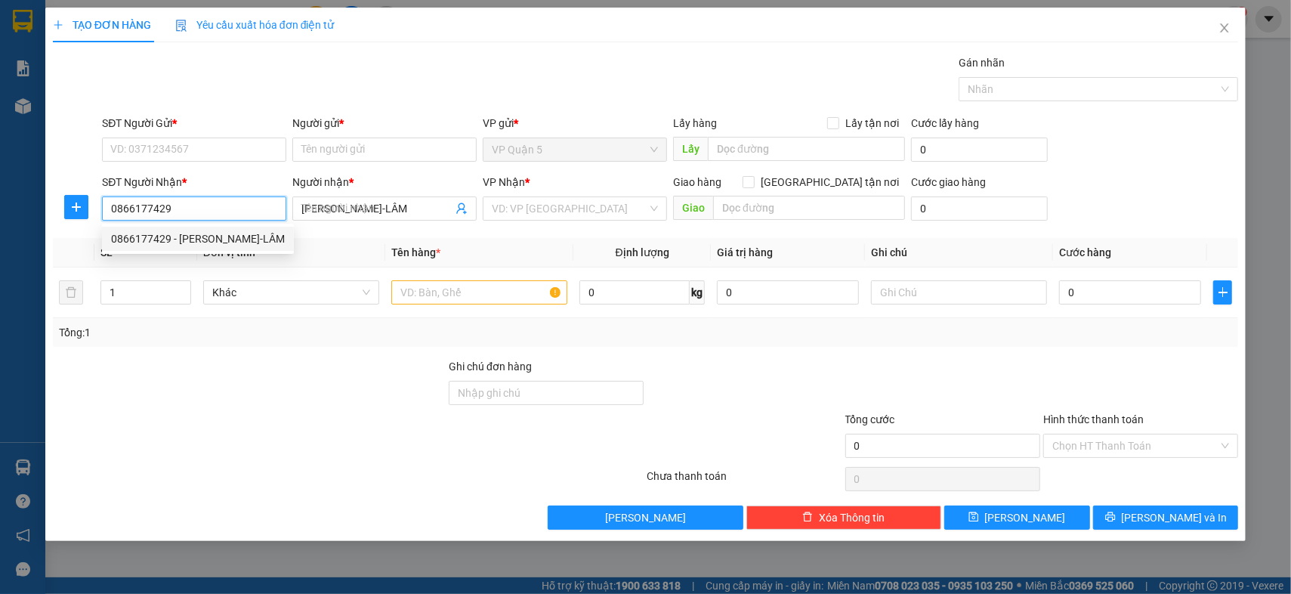
type input "50.000"
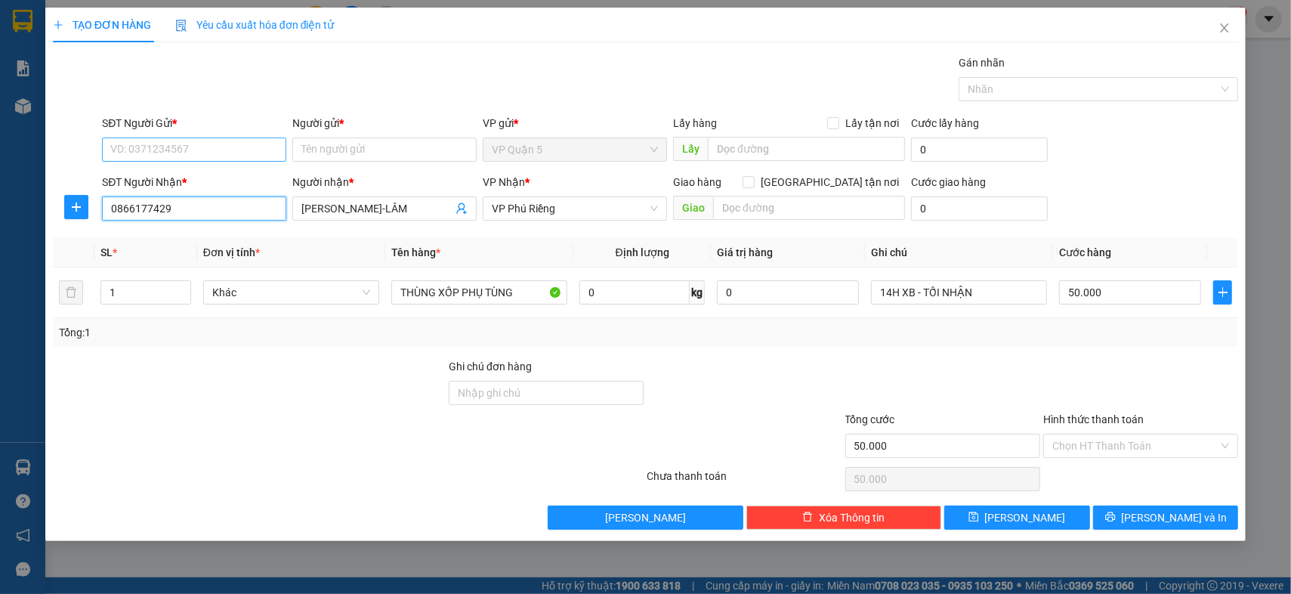
type input "0866177429"
click at [233, 143] on input "SĐT Người Gửi *" at bounding box center [194, 149] width 184 height 24
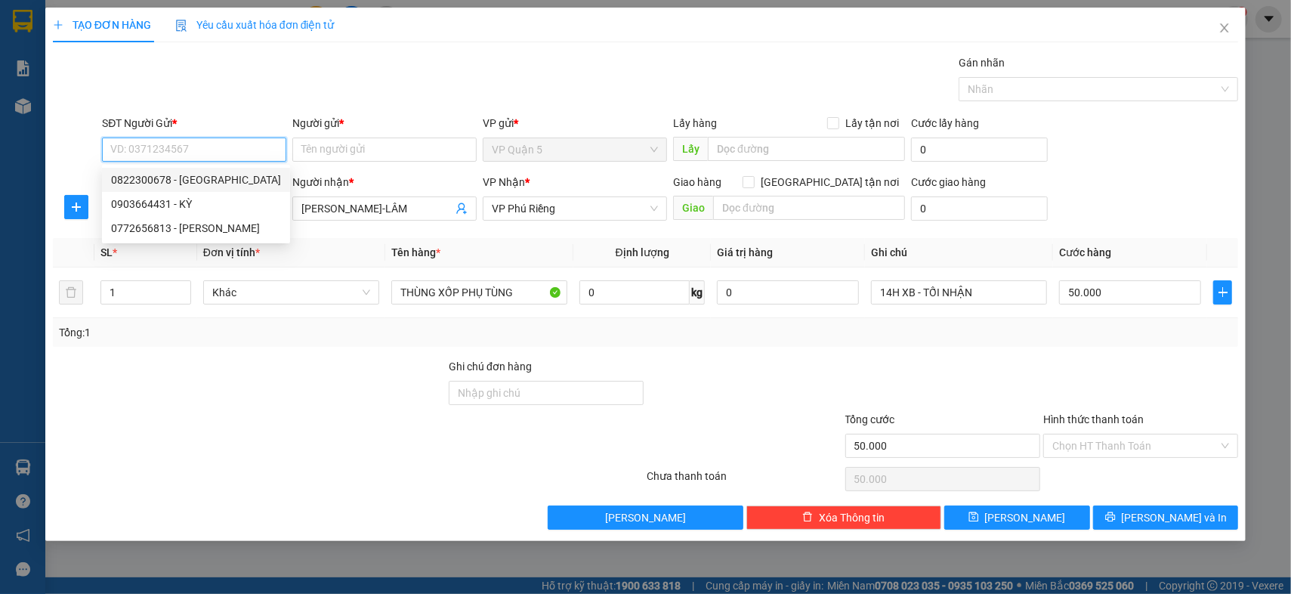
click at [237, 148] on input "SĐT Người Gửi *" at bounding box center [194, 149] width 184 height 24
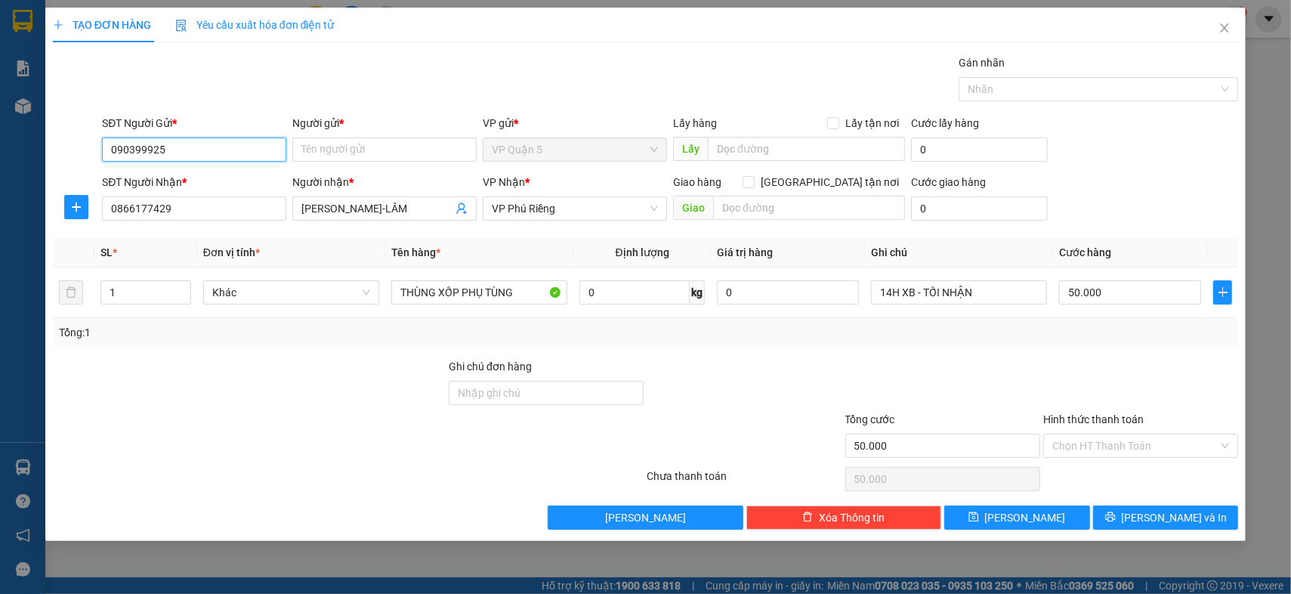
type input "0903999254"
click at [230, 181] on div "0903999254 - THIỆN" at bounding box center [194, 179] width 166 height 17
type input "THIỆN"
type input "30.000"
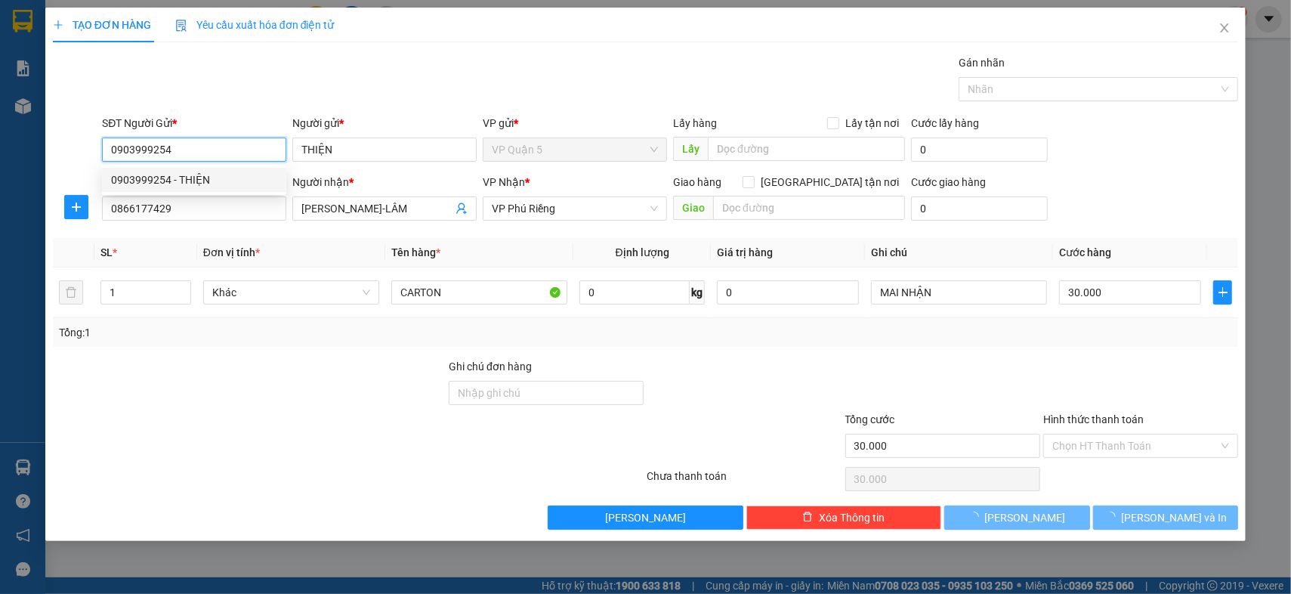
type input "0903999254"
click at [292, 443] on div at bounding box center [249, 437] width 396 height 53
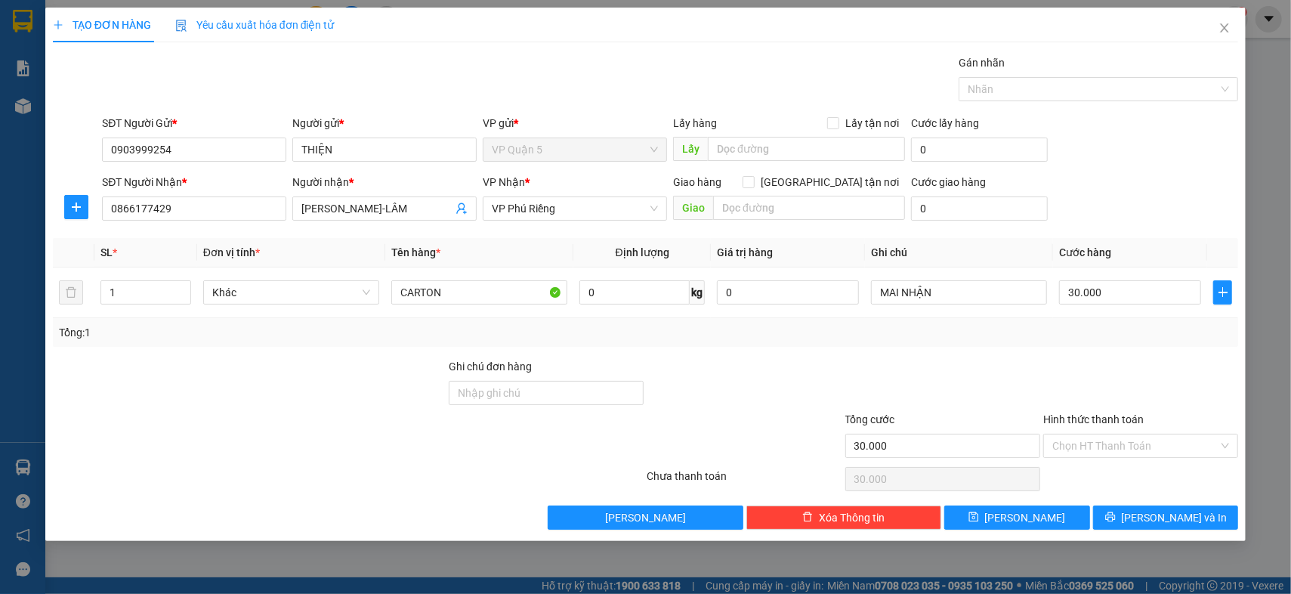
drag, startPoint x: 292, startPoint y: 443, endPoint x: 423, endPoint y: 348, distance: 161.8
click at [295, 443] on div at bounding box center [249, 437] width 396 height 53
click at [437, 287] on input "CARTON" at bounding box center [479, 292] width 176 height 24
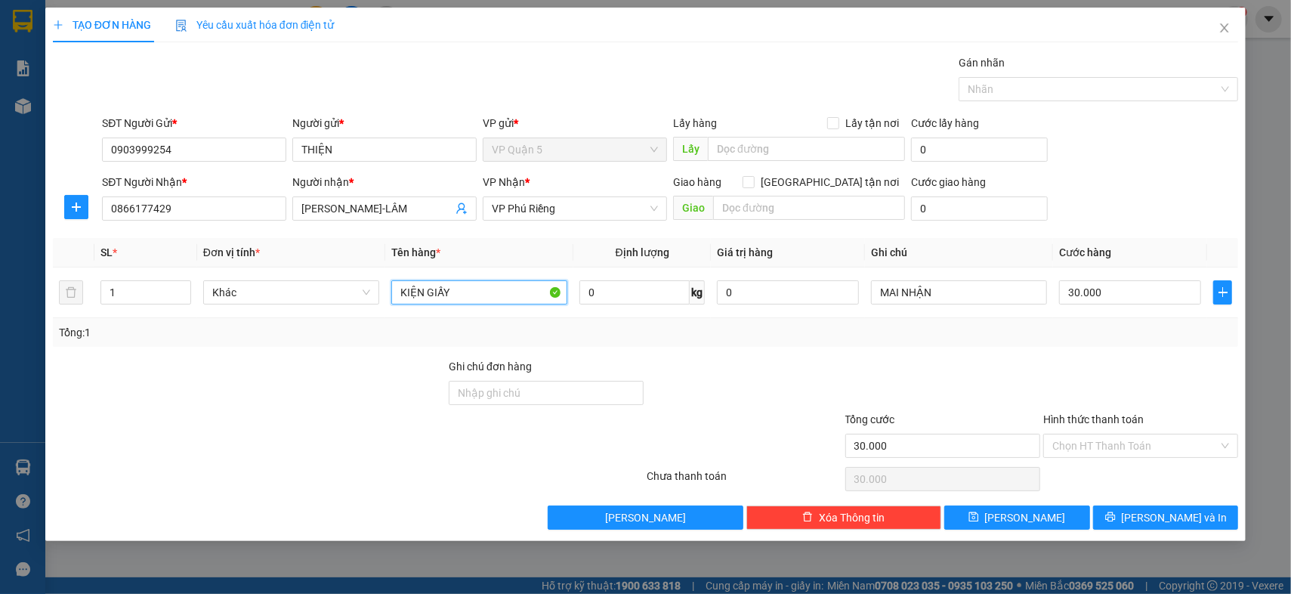
type input "KIỆN GIẤY"
click at [1109, 353] on div "Transit Pickup Surcharge Ids Transit Deliver Surcharge Ids Transit Deliver Surc…" at bounding box center [645, 291] width 1185 height 475
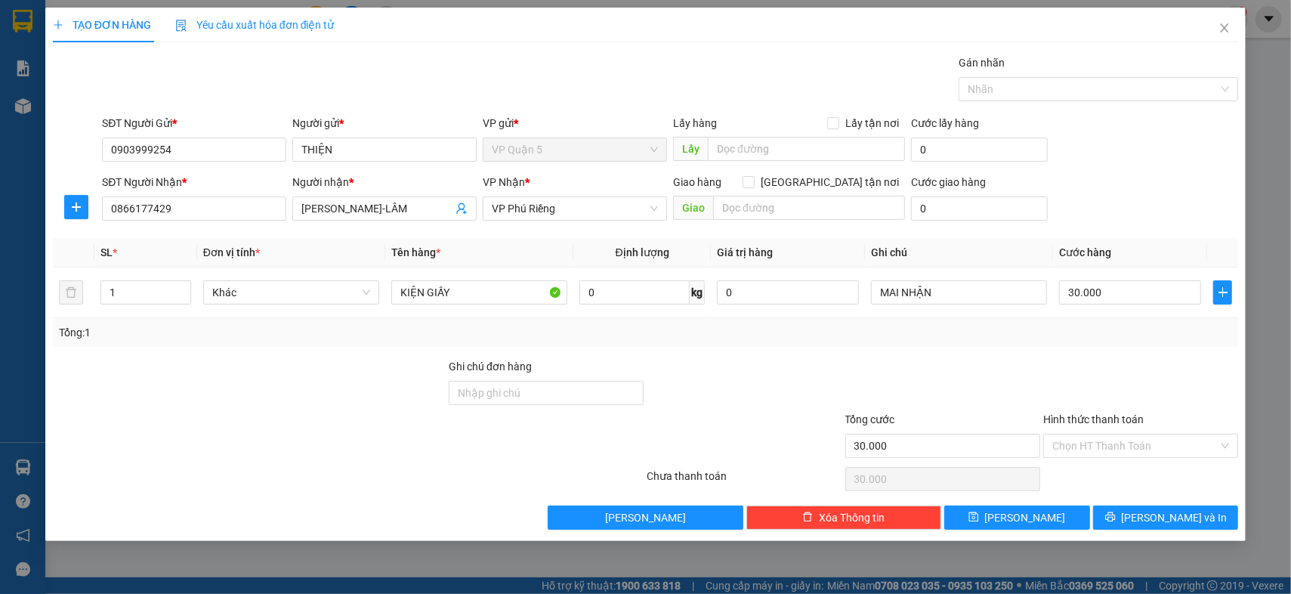
click at [1112, 322] on div "Tổng: 1" at bounding box center [645, 332] width 1185 height 29
click at [1115, 519] on icon "printer" at bounding box center [1110, 517] width 10 height 10
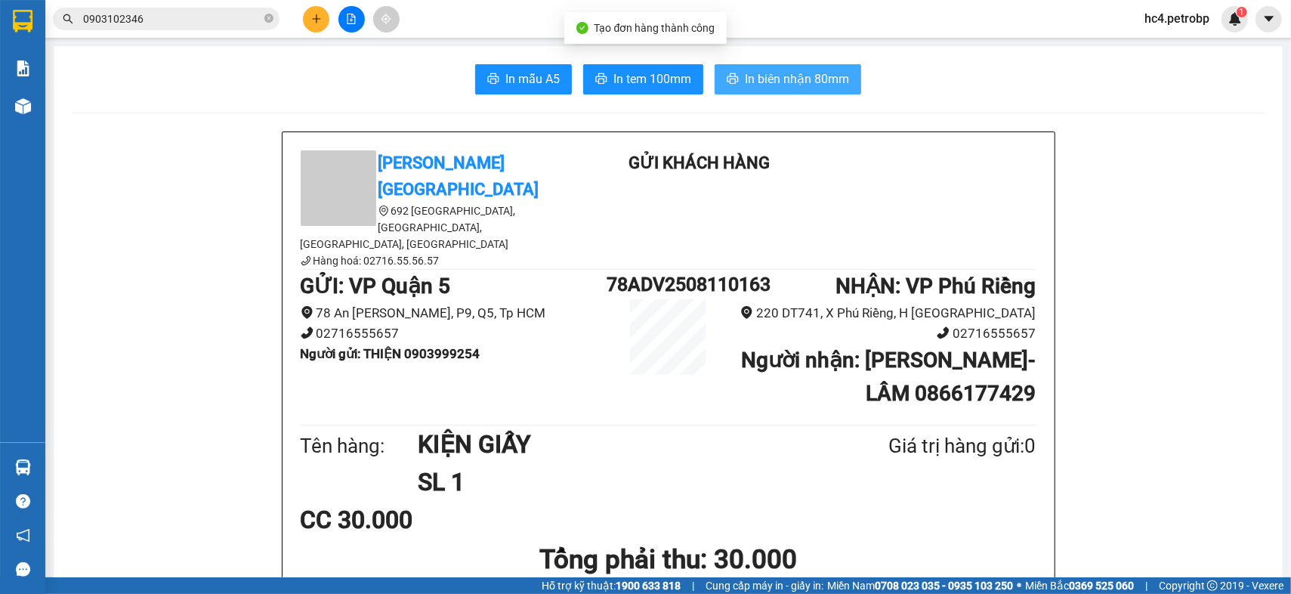
click at [733, 71] on button "In biên nhận 80mm" at bounding box center [787, 79] width 147 height 30
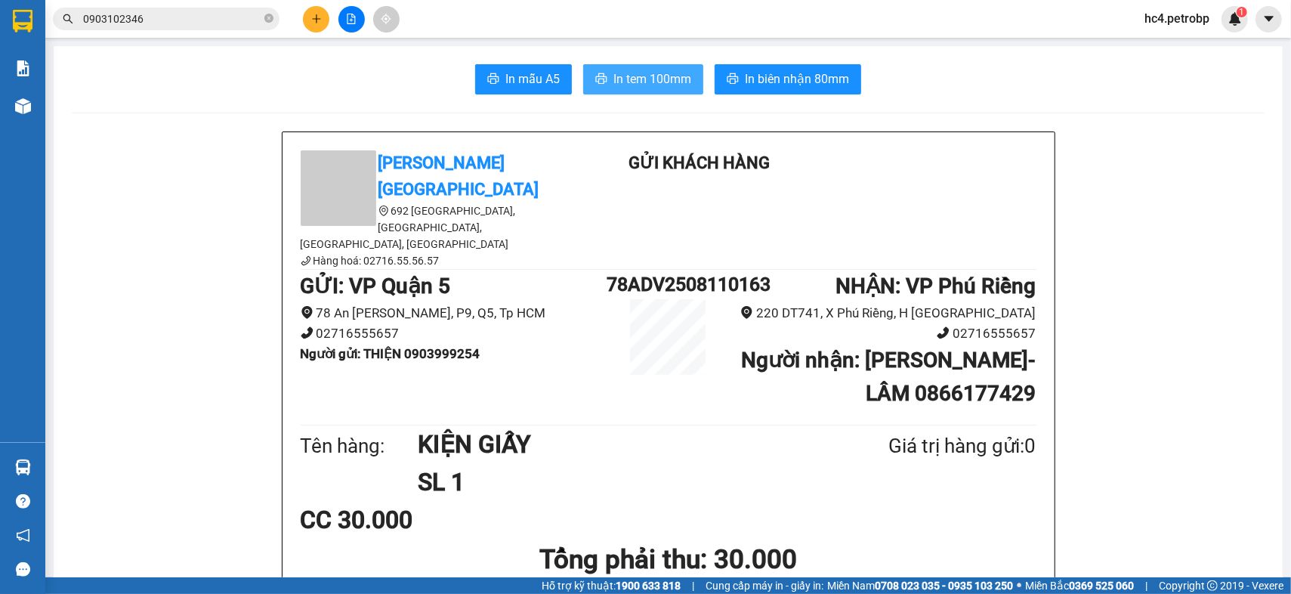
click at [646, 86] on span "In tem 100mm" at bounding box center [652, 78] width 78 height 19
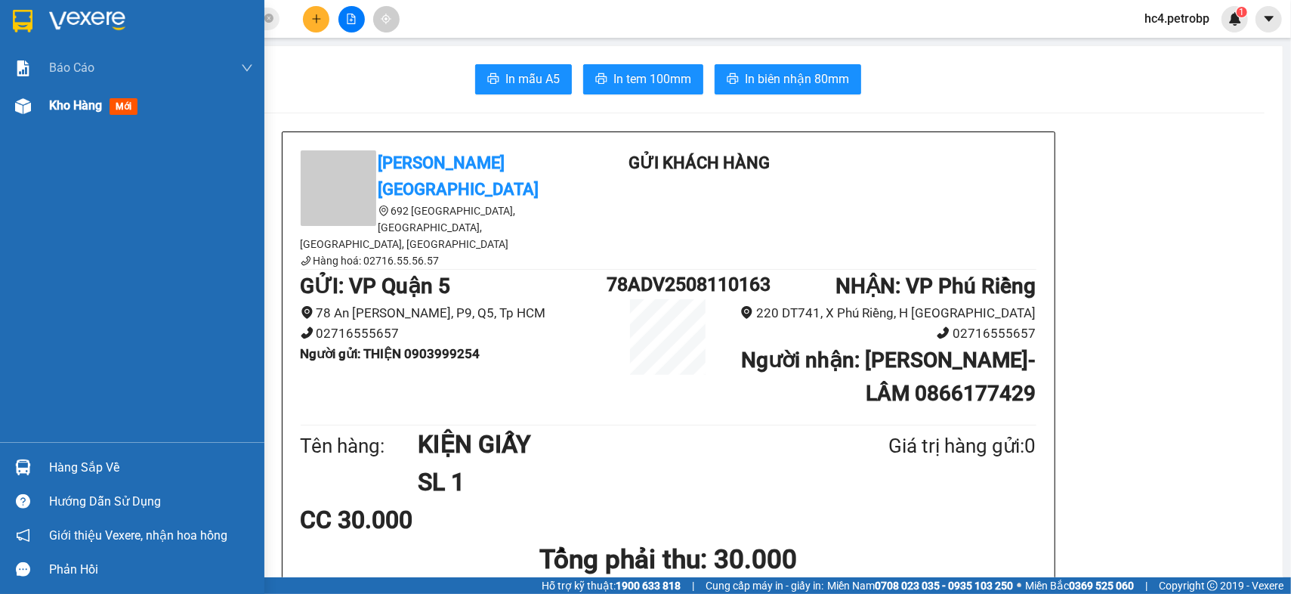
click at [67, 116] on div "Kho hàng mới" at bounding box center [151, 106] width 204 height 38
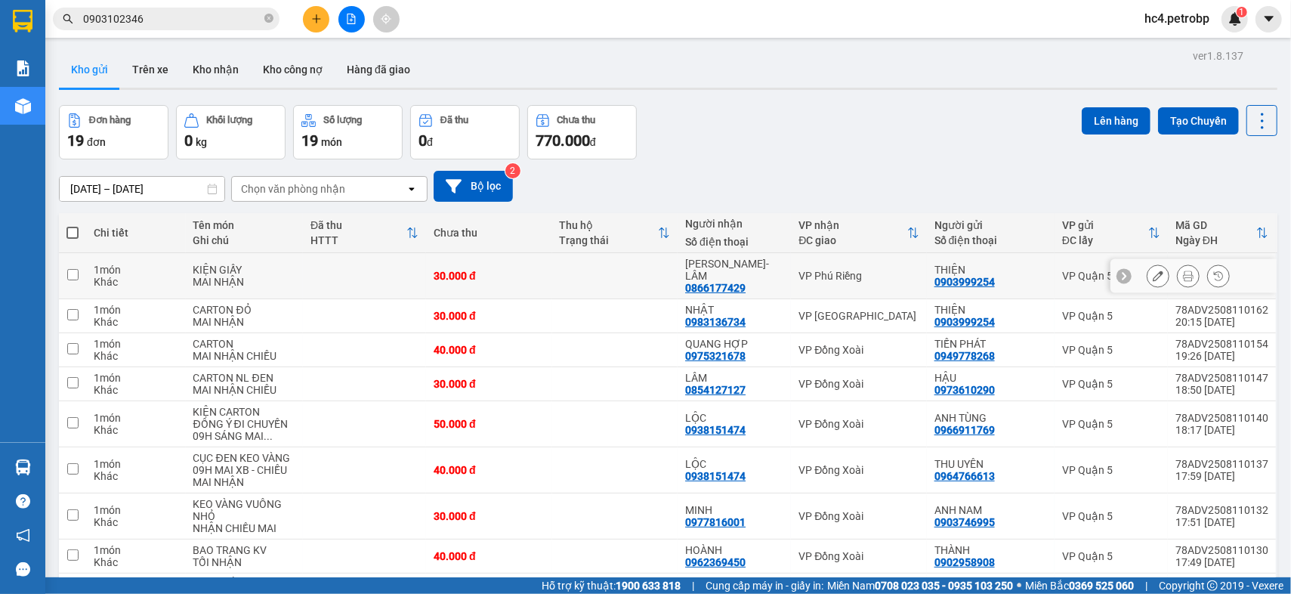
click at [659, 261] on td at bounding box center [615, 276] width 126 height 46
checkbox input "true"
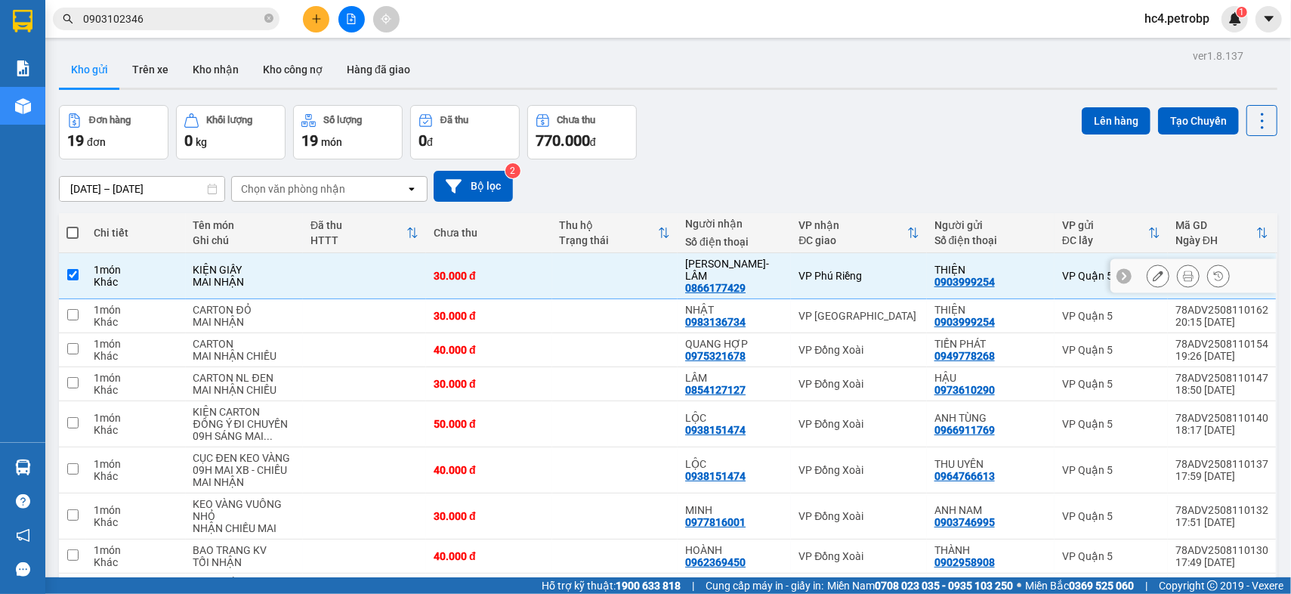
click at [659, 299] on td at bounding box center [615, 316] width 126 height 34
checkbox input "true"
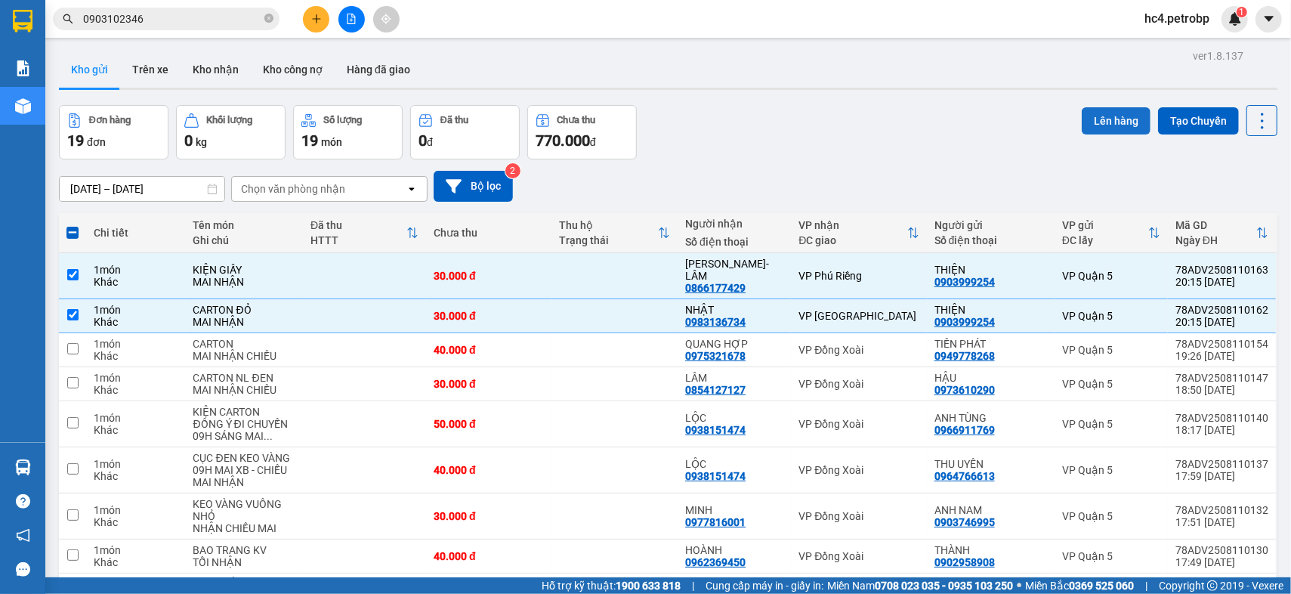
click at [1095, 119] on button "Lên hàng" at bounding box center [1115, 120] width 69 height 27
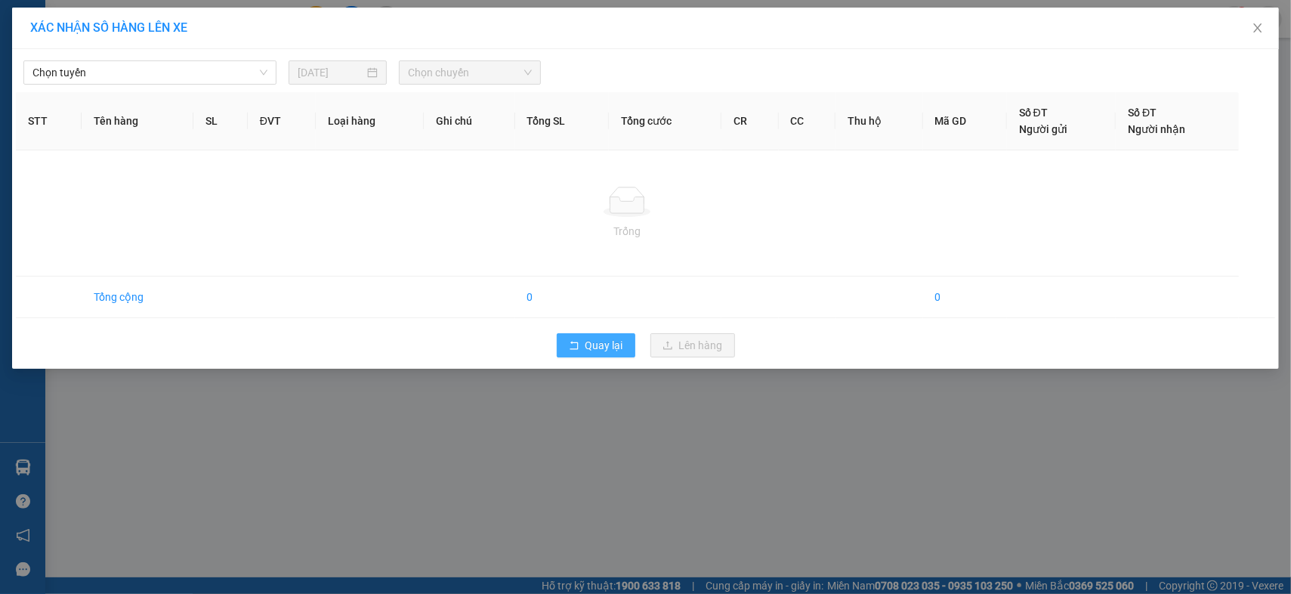
click at [612, 337] on span "Quay lại" at bounding box center [604, 345] width 38 height 17
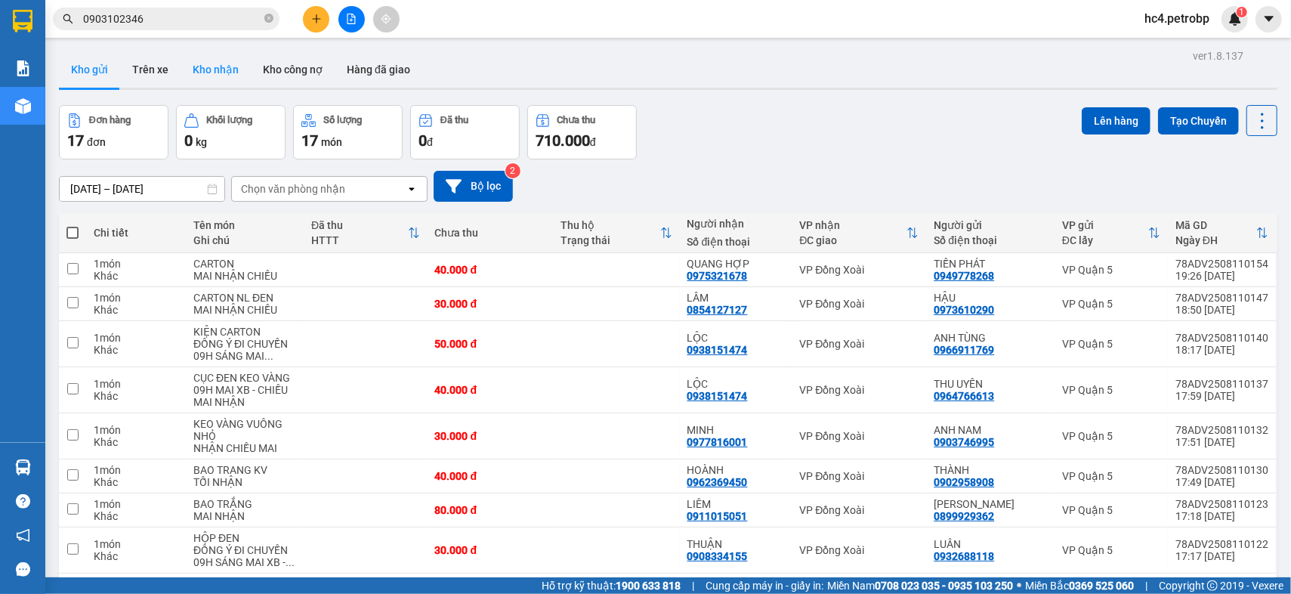
click at [221, 65] on button "Kho nhận" at bounding box center [215, 69] width 70 height 36
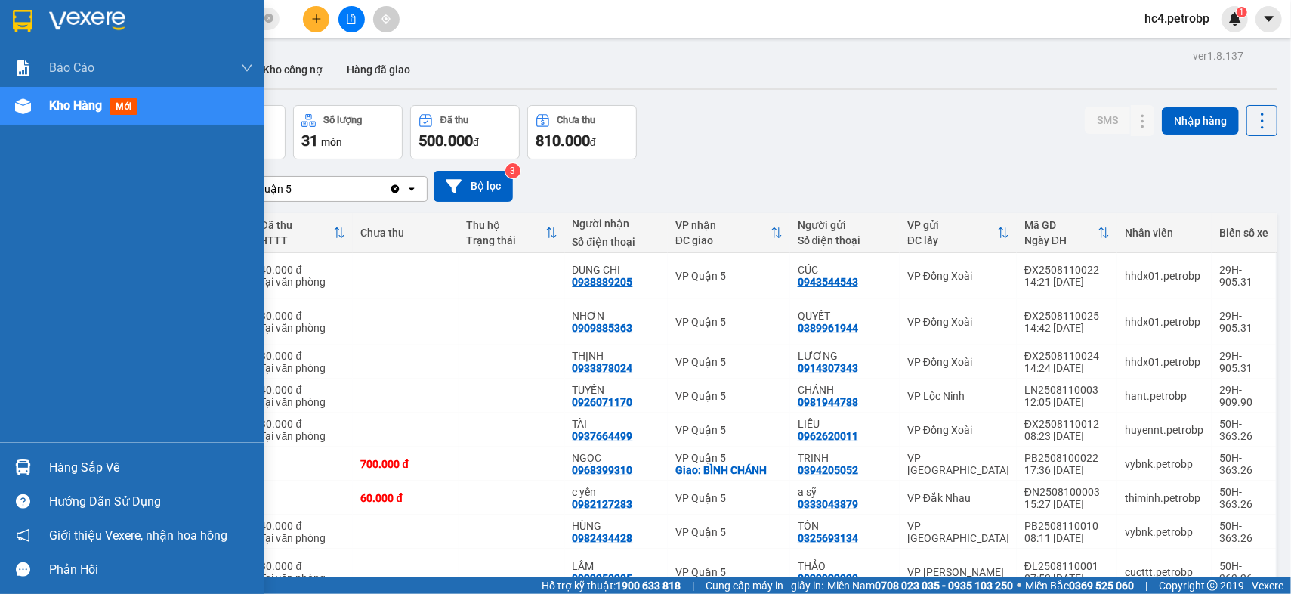
click at [34, 476] on div at bounding box center [23, 467] width 26 height 26
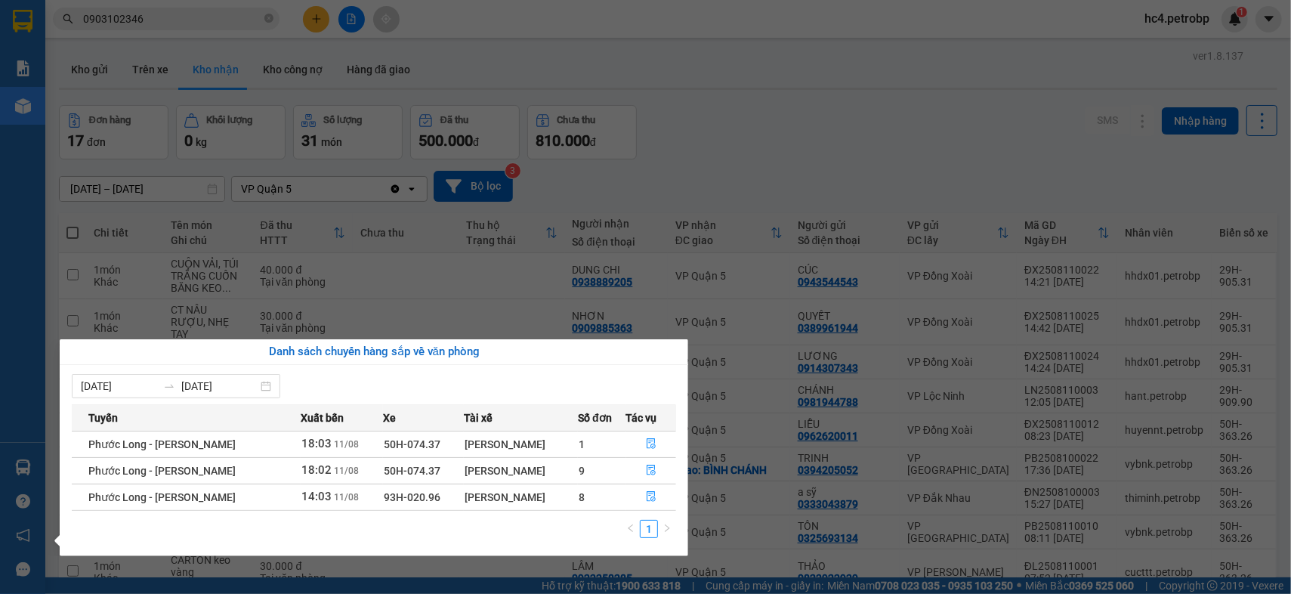
click at [649, 74] on section "Kết quả tìm kiếm ( 42 ) Bộ lọc Ngày tạo đơn gần nhất Mã ĐH Trạng thái Món hàng …" at bounding box center [645, 297] width 1291 height 594
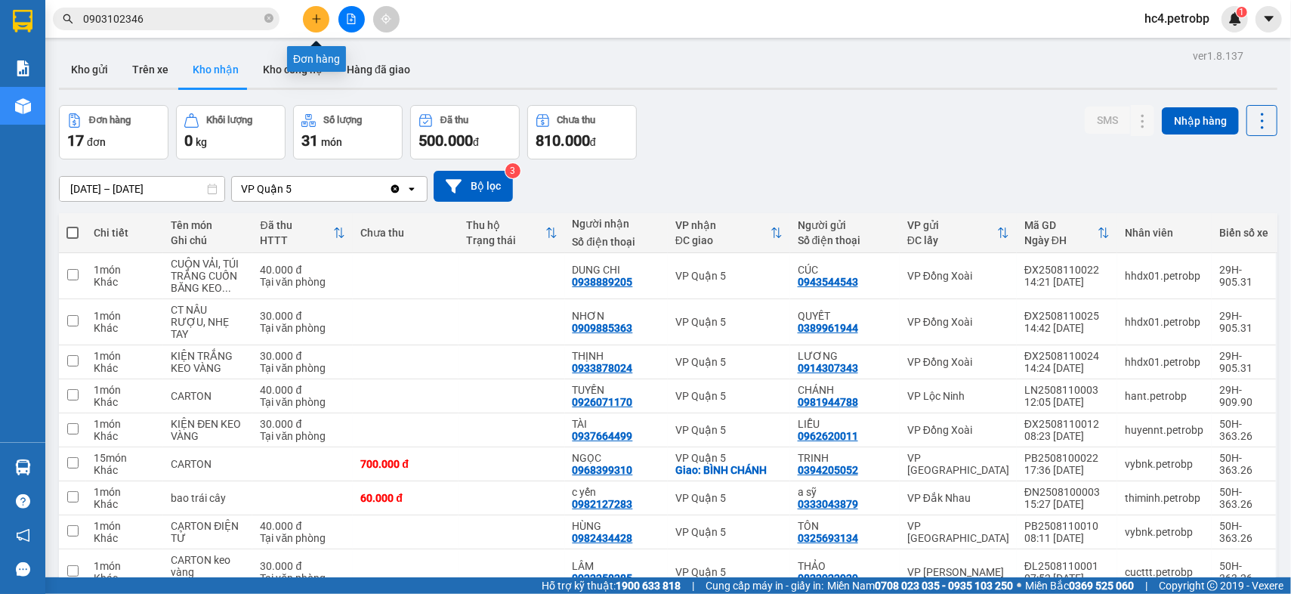
click at [312, 6] on button at bounding box center [316, 19] width 26 height 26
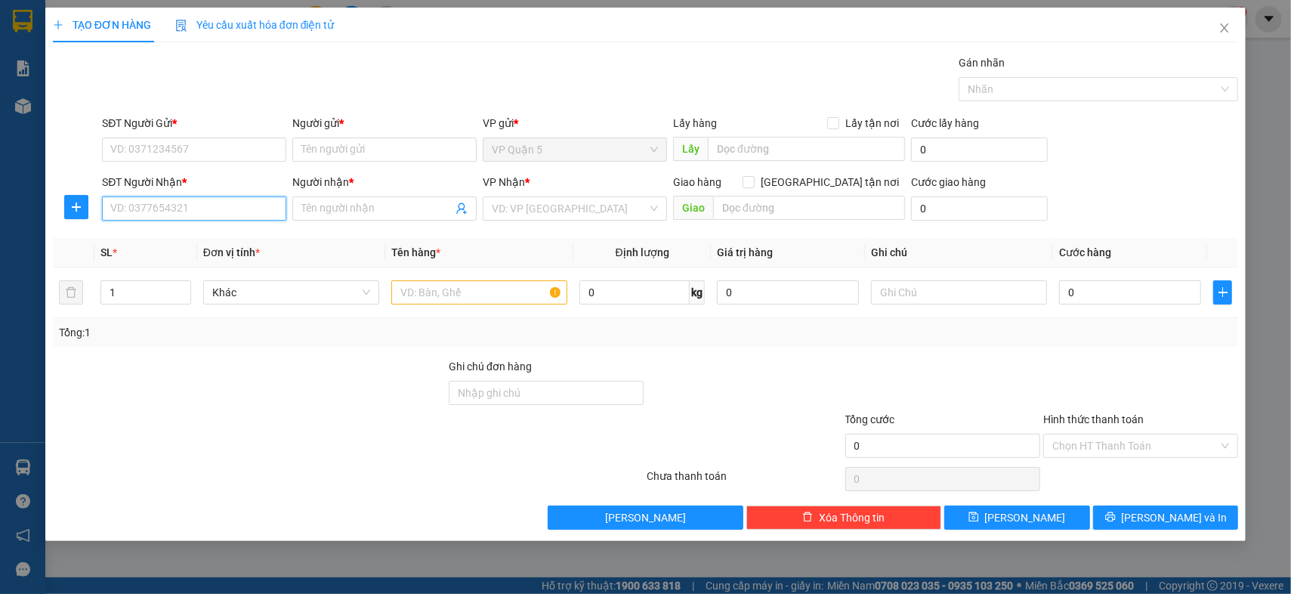
click at [218, 204] on input "SĐT Người Nhận *" at bounding box center [194, 208] width 184 height 24
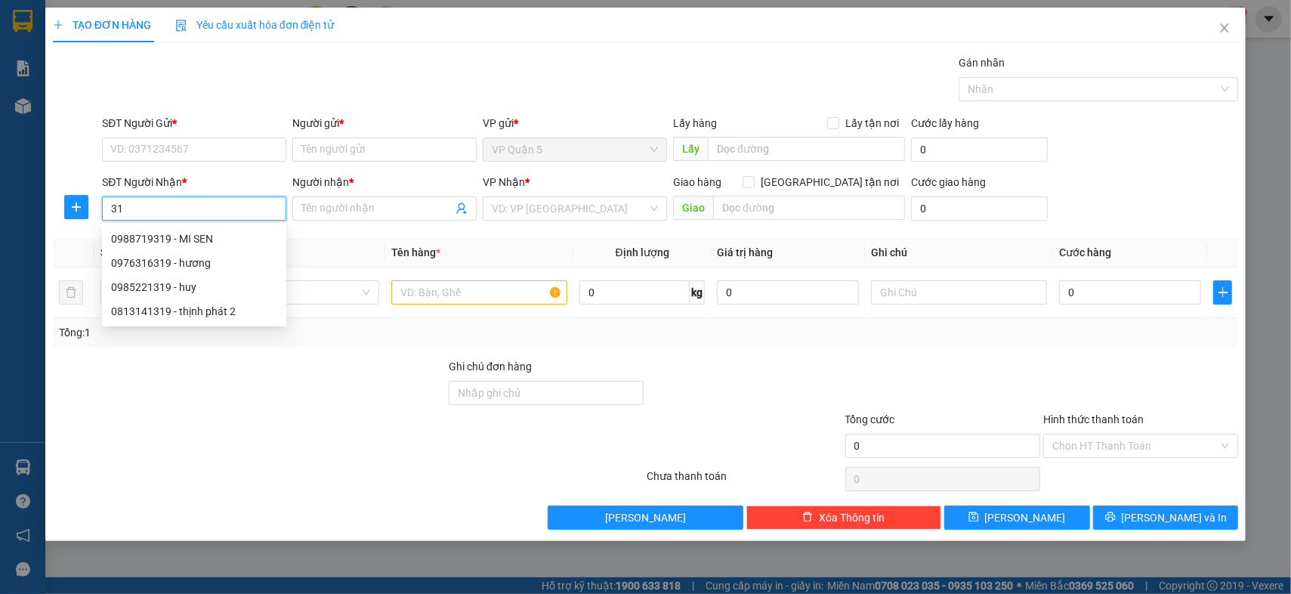
type input "3"
click at [250, 154] on input "SĐT Người Gửi *" at bounding box center [194, 149] width 184 height 24
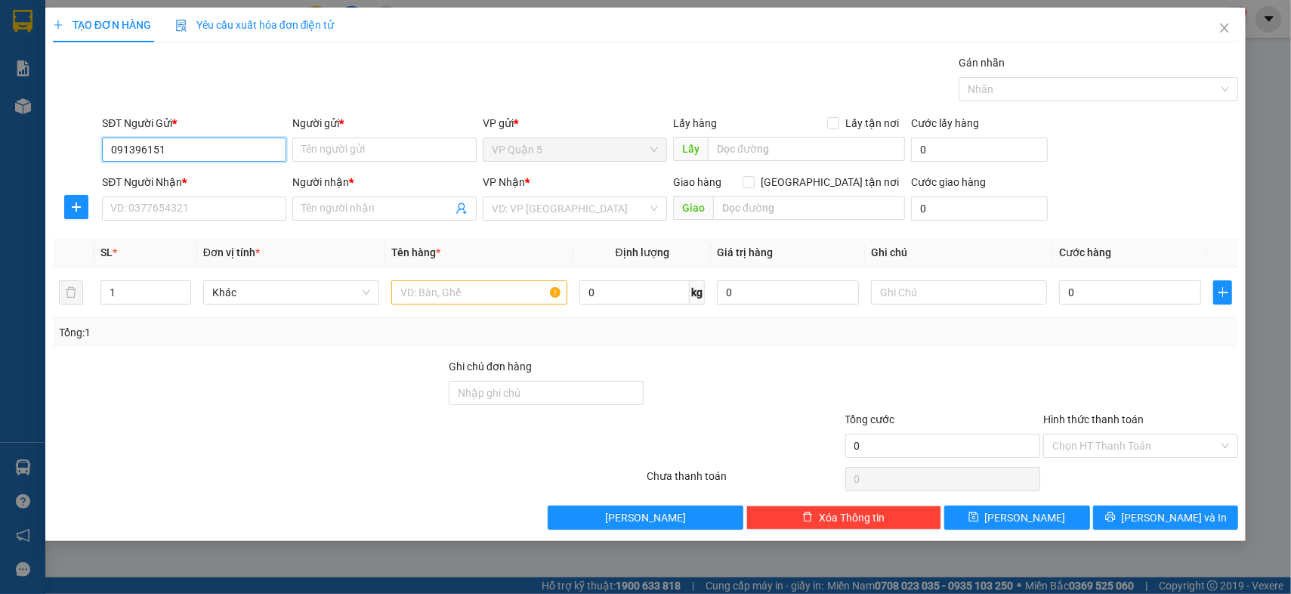
type input "0913961511"
click at [208, 171] on div "0913961511 - HẰNG" at bounding box center [194, 179] width 166 height 17
type input "HẰNG"
type input "0975000014"
type input "HOÀNG QUANG"
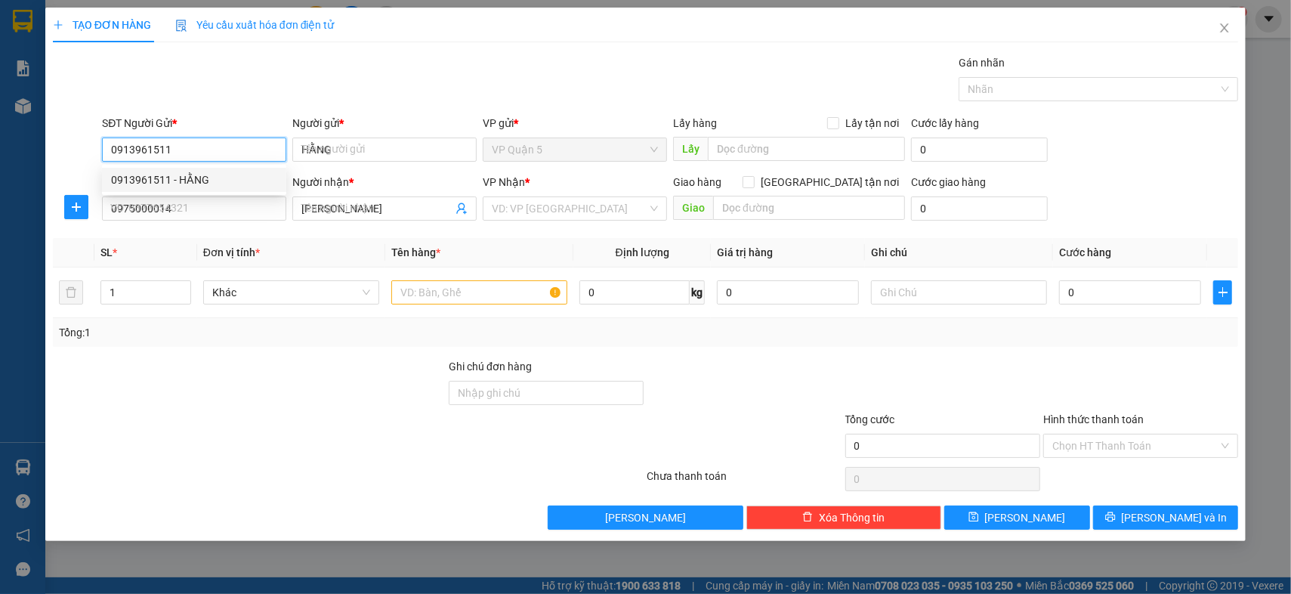
type input "30.000"
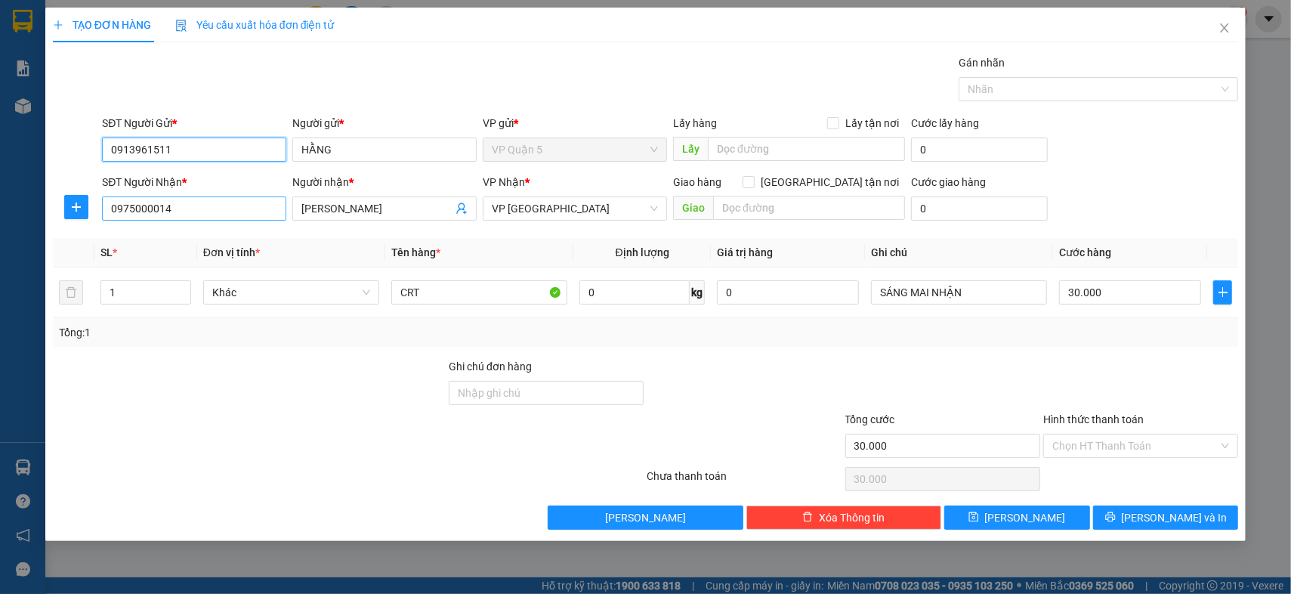
type input "0913961511"
click at [244, 210] on input "0975000014" at bounding box center [194, 208] width 184 height 24
click at [244, 210] on input "0389539819" at bounding box center [194, 208] width 184 height 24
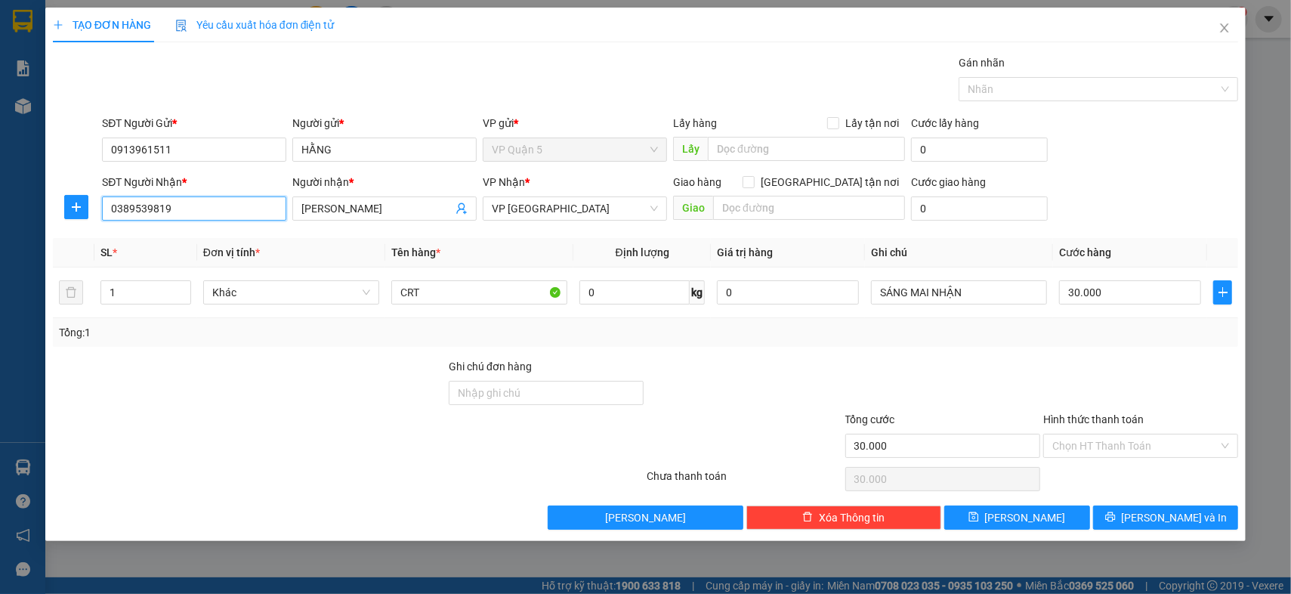
type input "0389539819"
click at [387, 204] on input "HOÀNG QUANG" at bounding box center [376, 208] width 151 height 17
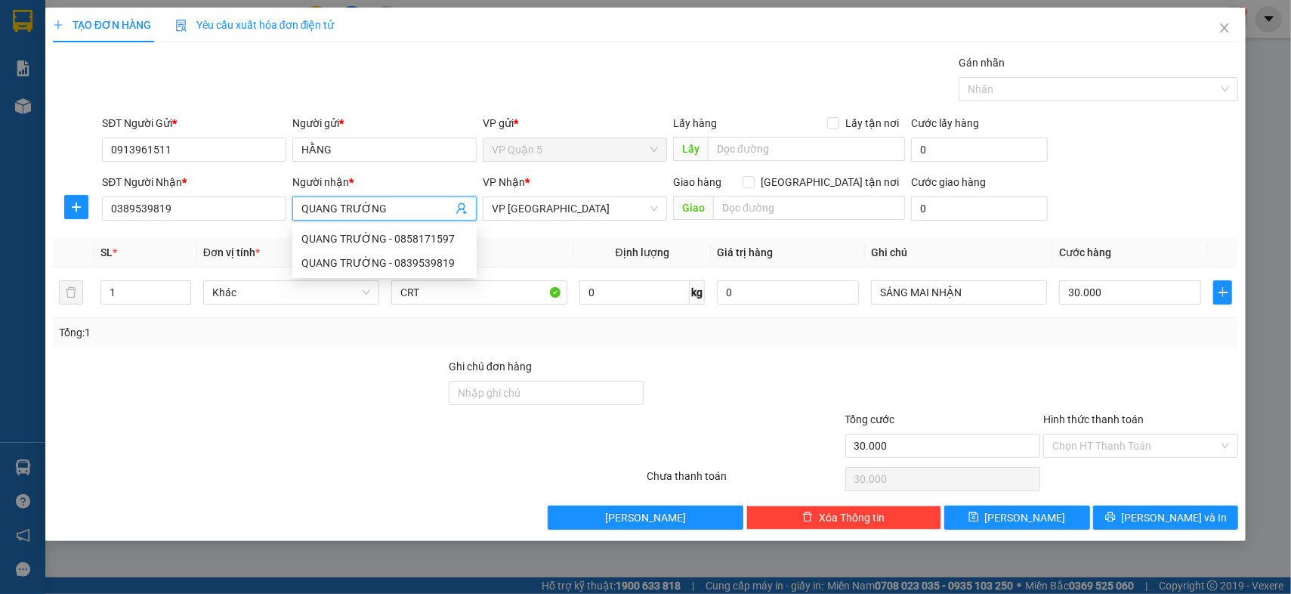
type input "QUANG TRƯỜNG"
click at [224, 403] on div at bounding box center [249, 384] width 396 height 53
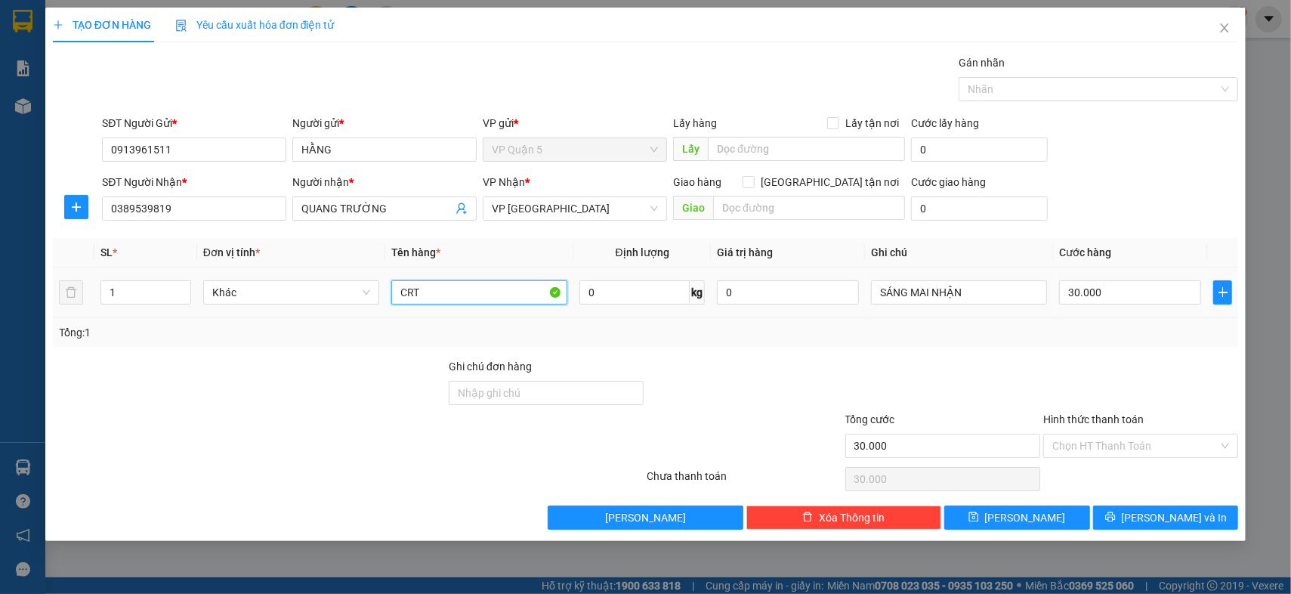
click at [488, 295] on input "CRT" at bounding box center [479, 292] width 176 height 24
click at [414, 293] on input "CRT XANH" at bounding box center [479, 292] width 176 height 24
type input "CARTON XANH"
click at [327, 381] on div at bounding box center [249, 384] width 396 height 53
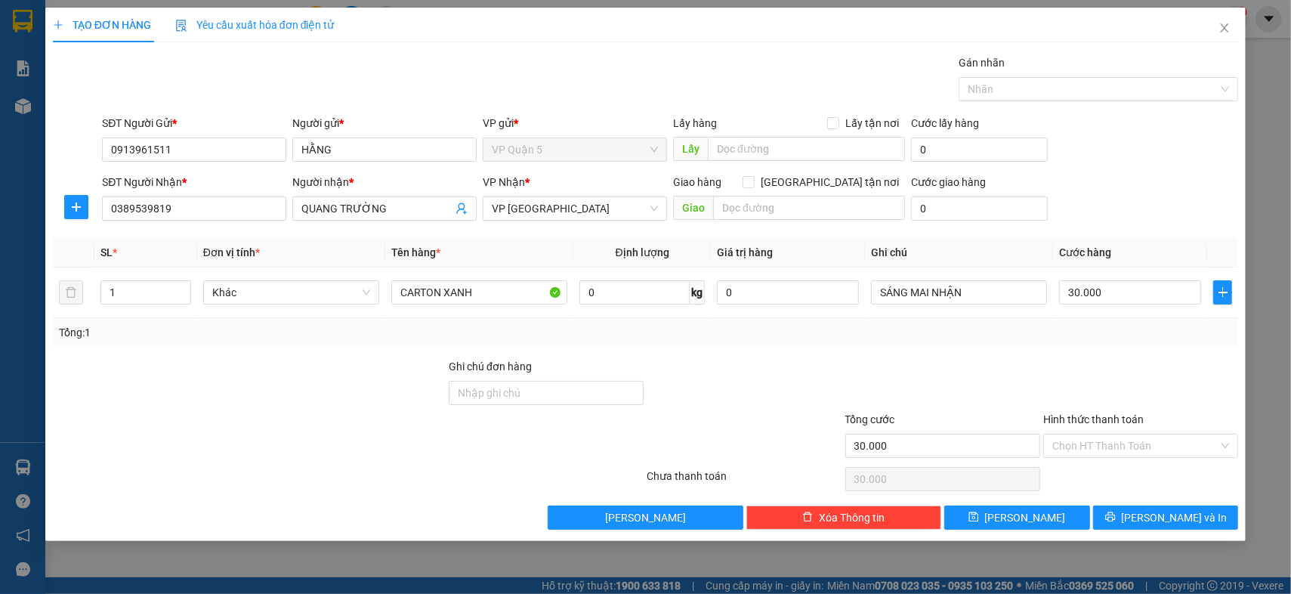
click at [1139, 337] on div "Tổng: 1" at bounding box center [645, 332] width 1173 height 17
click at [1174, 529] on div "TẠO ĐƠN HÀNG Yêu cầu xuất hóa đơn điện tử Transit Pickup Surcharge Ids Transit …" at bounding box center [645, 274] width 1200 height 533
click at [1123, 515] on button "[PERSON_NAME] và In" at bounding box center [1166, 517] width 146 height 24
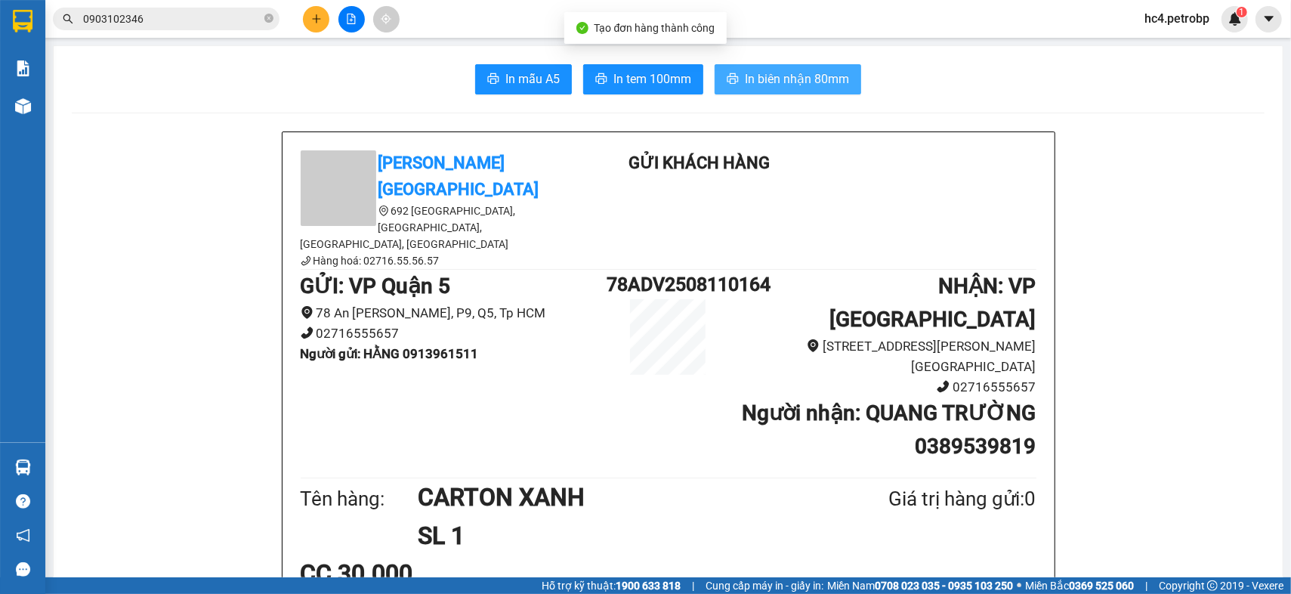
click at [771, 89] on button "In biên nhận 80mm" at bounding box center [787, 79] width 147 height 30
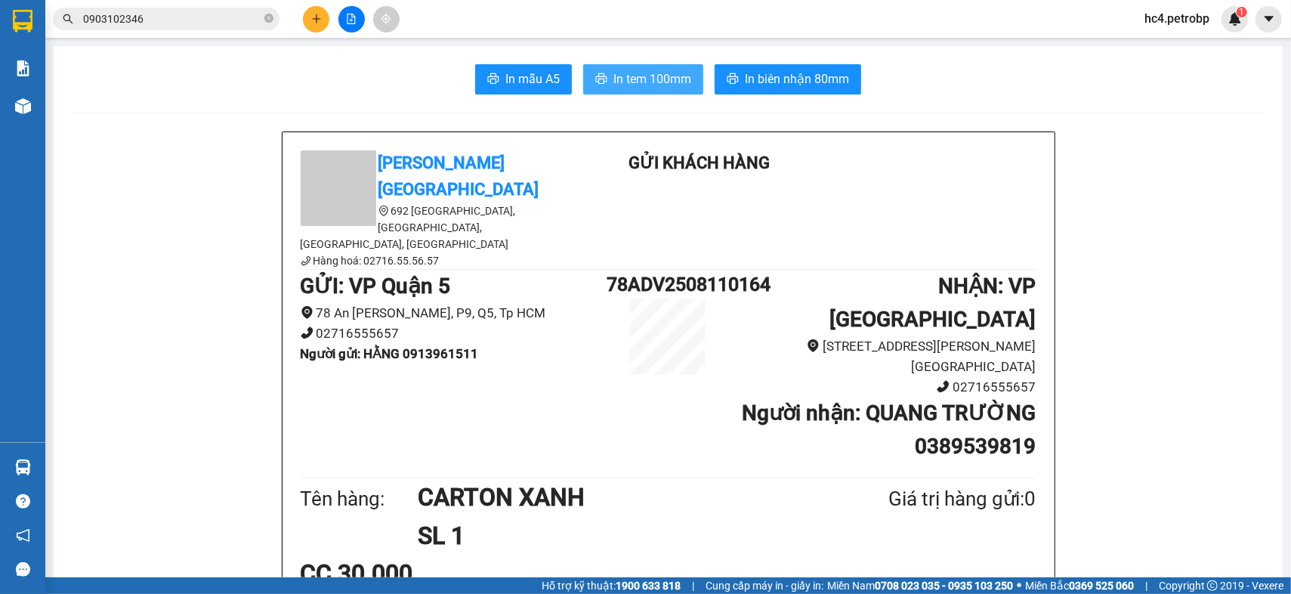
click at [647, 88] on button "In tem 100mm" at bounding box center [643, 79] width 120 height 30
click at [340, 23] on button at bounding box center [351, 19] width 26 height 26
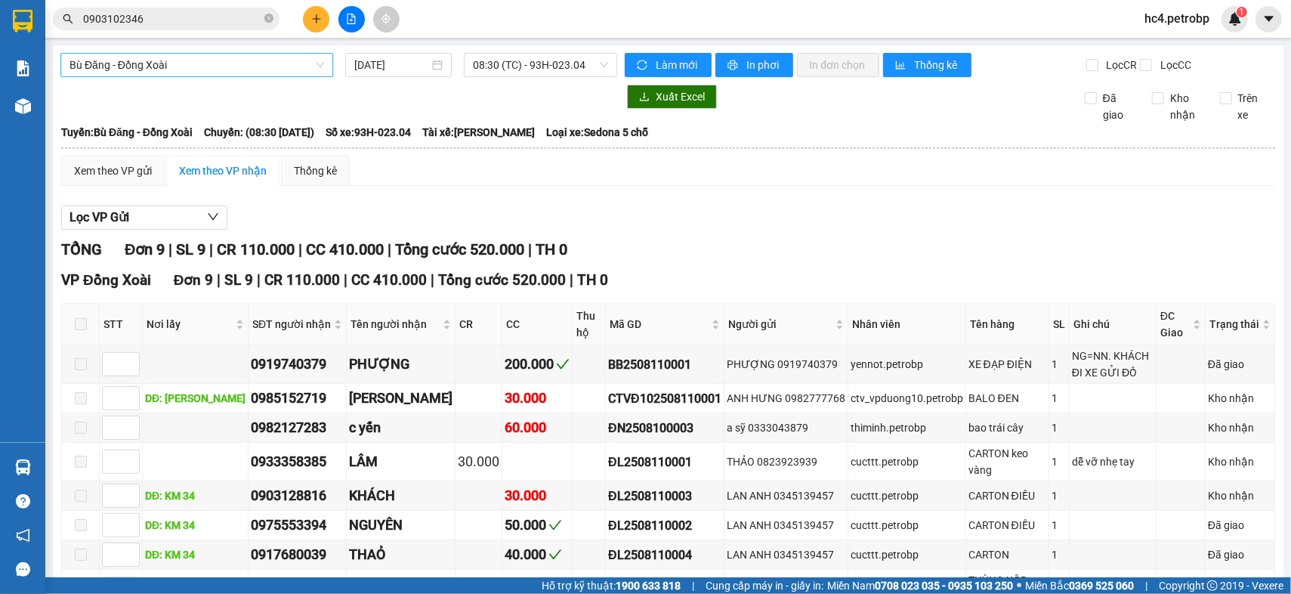
click at [262, 61] on span "Bù Đăng - Đồng Xoài" at bounding box center [196, 65] width 255 height 23
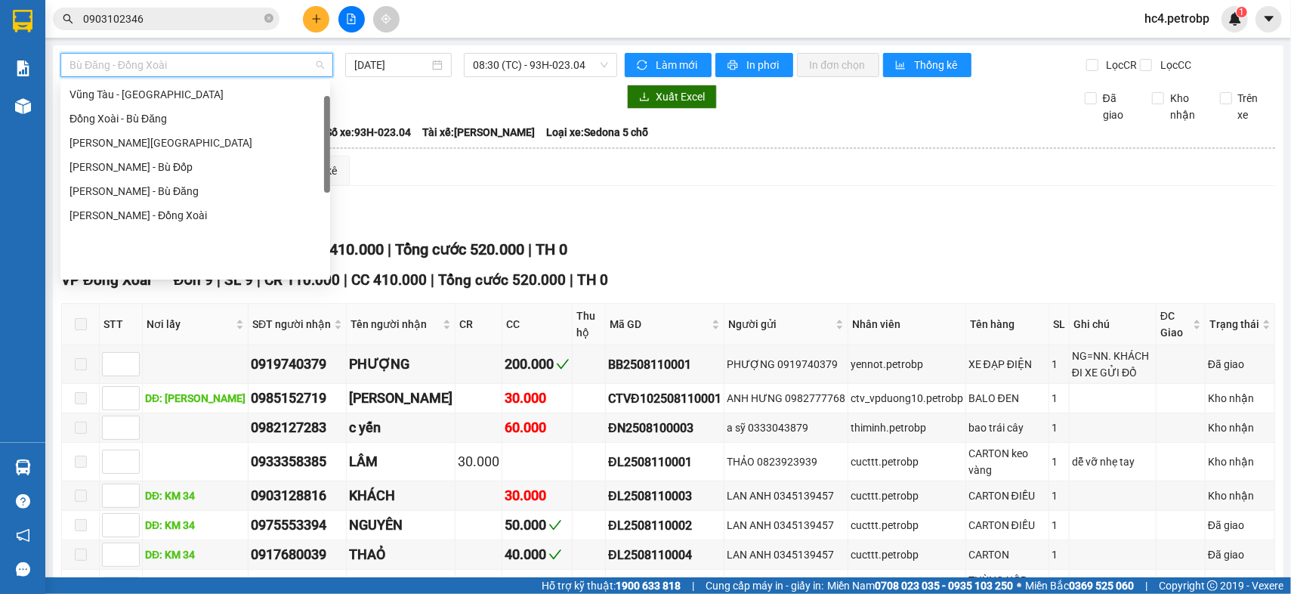
scroll to position [38, 0]
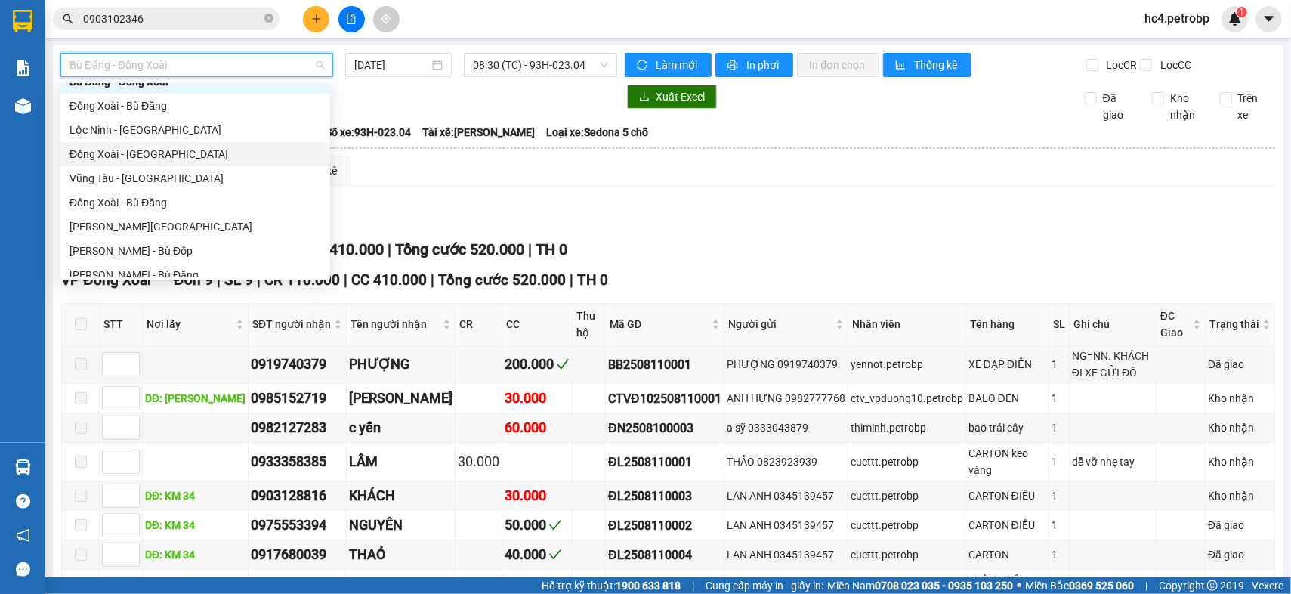
click at [166, 149] on div "Đồng Xoài - [GEOGRAPHIC_DATA]" at bounding box center [194, 154] width 251 height 17
type input "[DATE]"
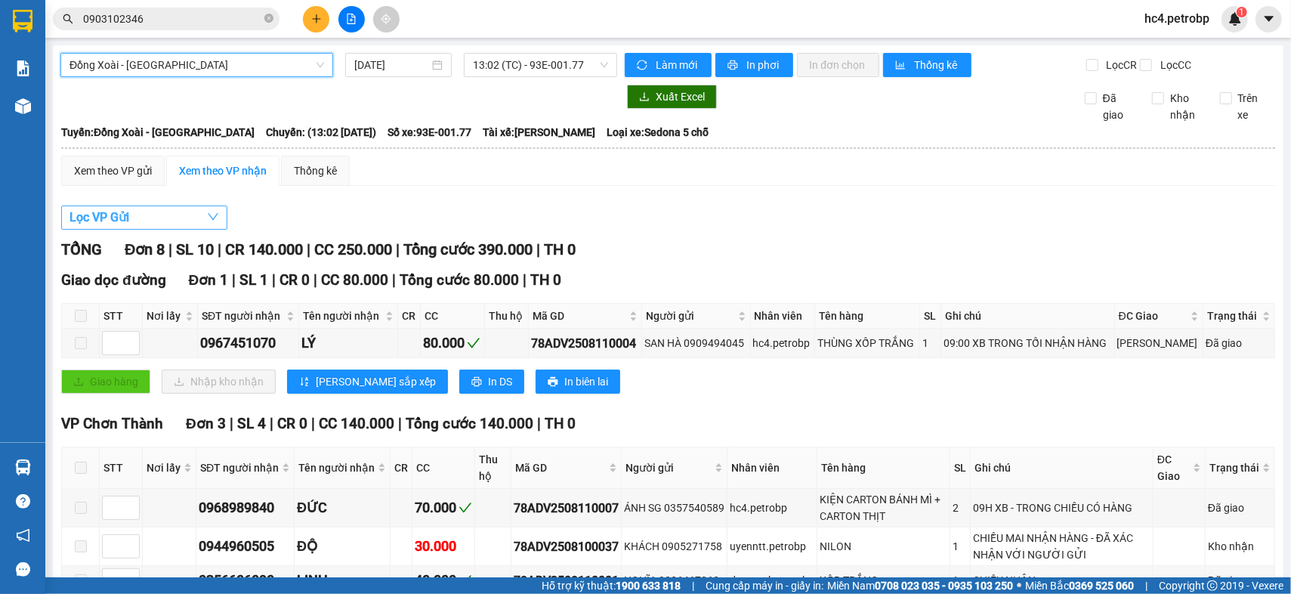
click at [131, 230] on button "Lọc VP Gửi" at bounding box center [144, 217] width 166 height 24
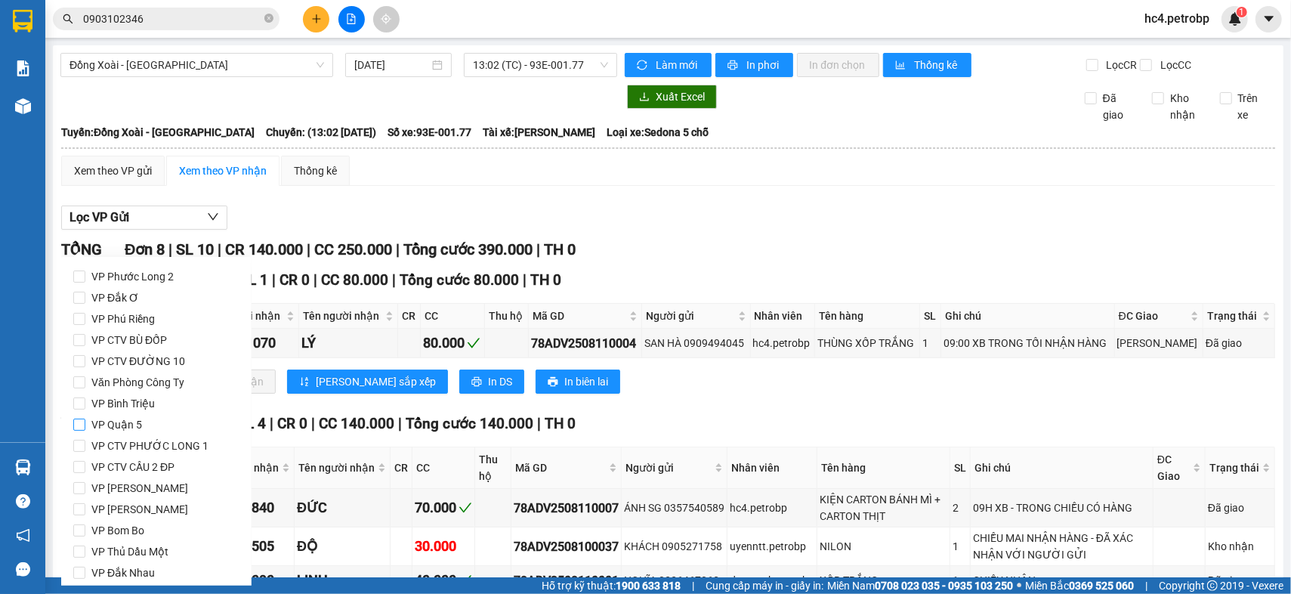
click at [113, 419] on span "VP Quận 5" at bounding box center [116, 424] width 63 height 21
click at [85, 419] on input "VP Quận 5" at bounding box center [79, 424] width 12 height 12
checkbox input "true"
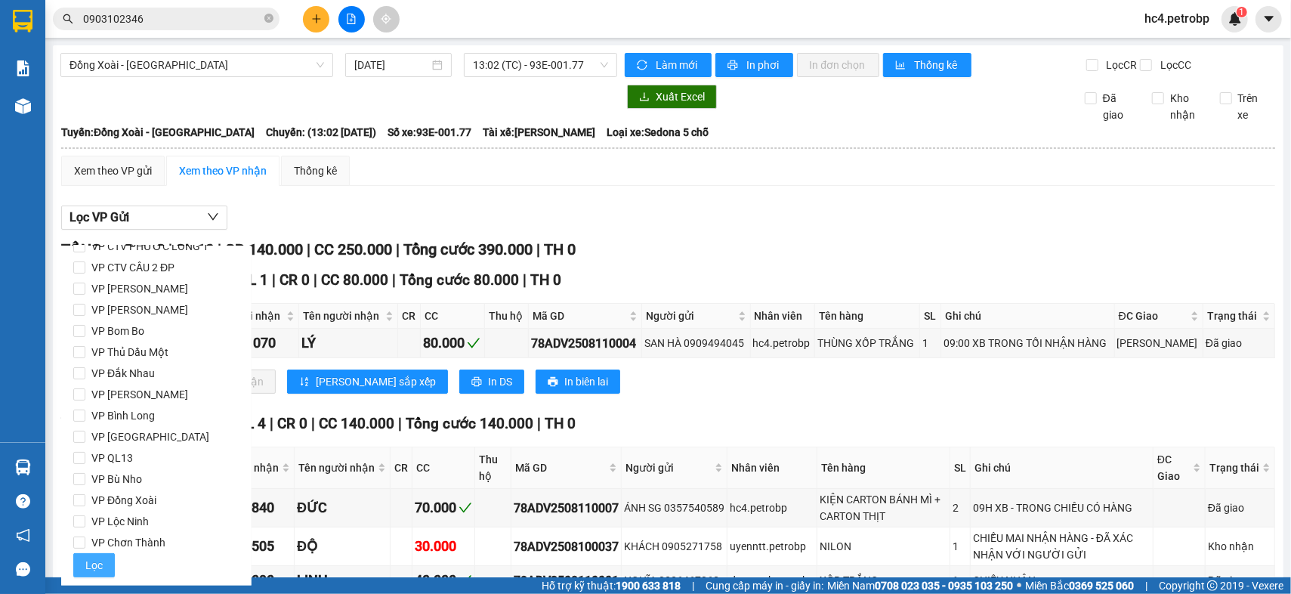
click at [84, 563] on button "Lọc" at bounding box center [94, 565] width 42 height 24
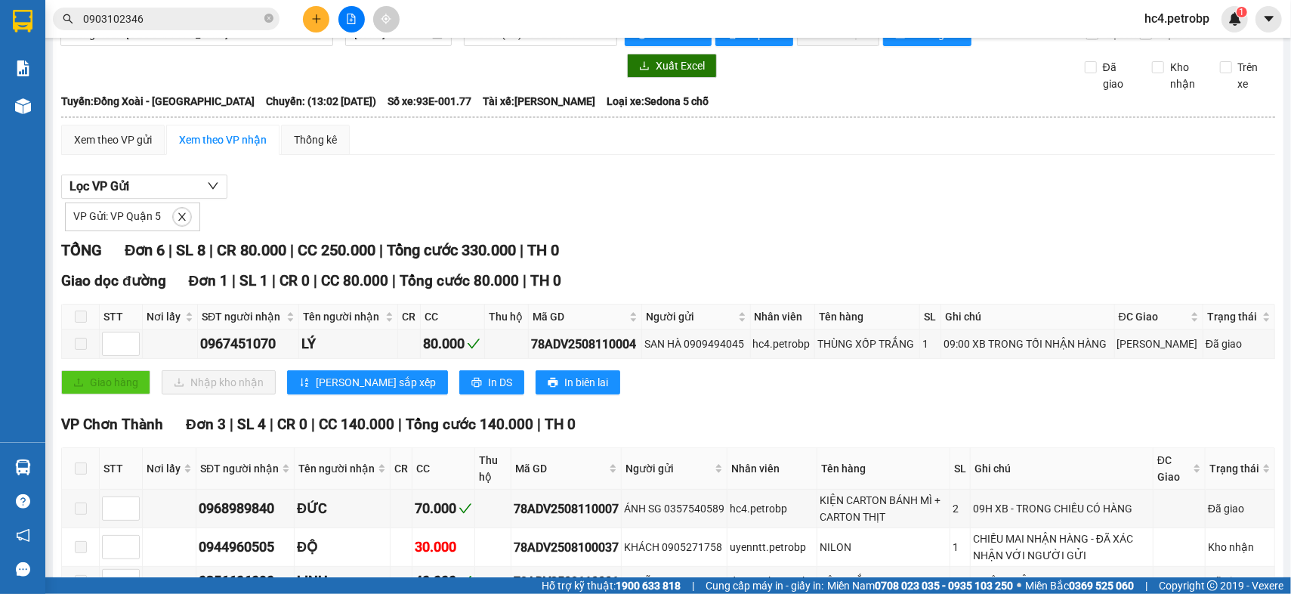
scroll to position [0, 0]
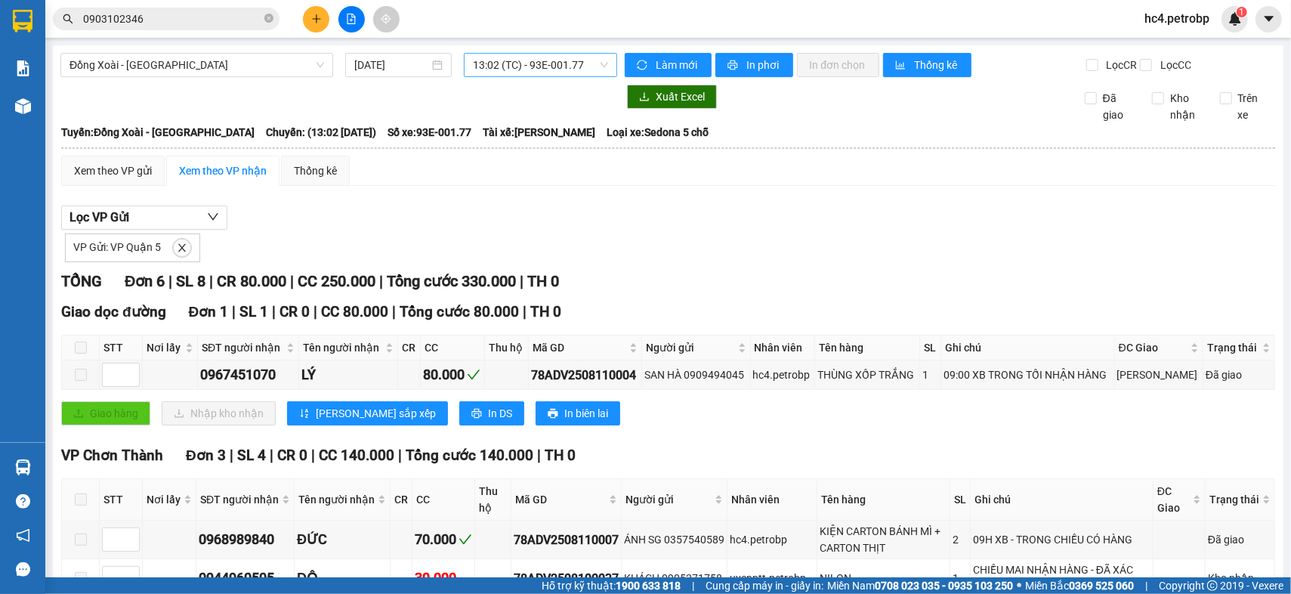
click at [576, 69] on span "13:02 (TC) - 93E-001.77" at bounding box center [541, 65] width 136 height 23
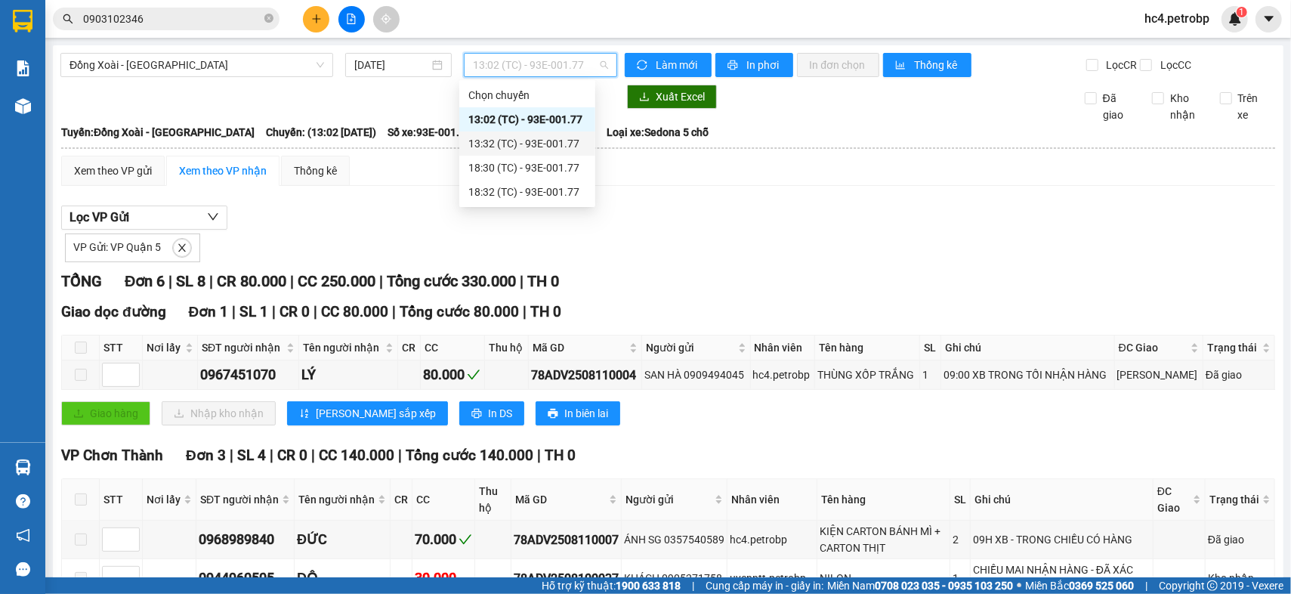
click at [564, 143] on div "13:32 (TC) - 93E-001.77" at bounding box center [527, 143] width 118 height 17
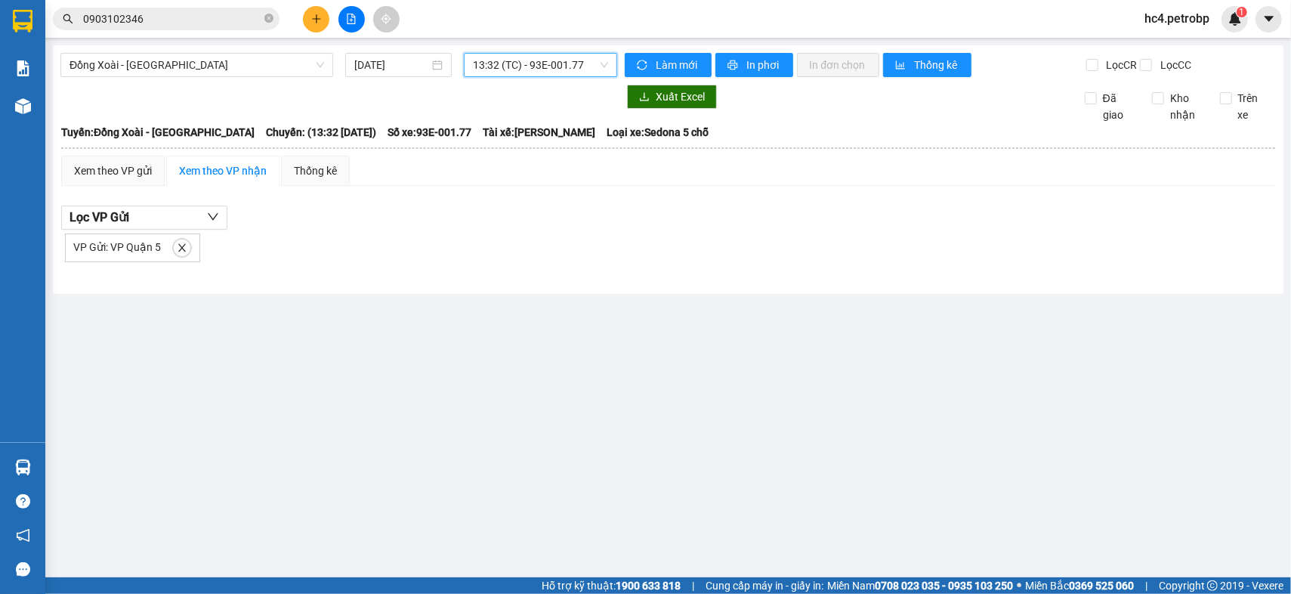
click at [575, 66] on span "13:32 (TC) - 93E-001.77" at bounding box center [541, 65] width 136 height 23
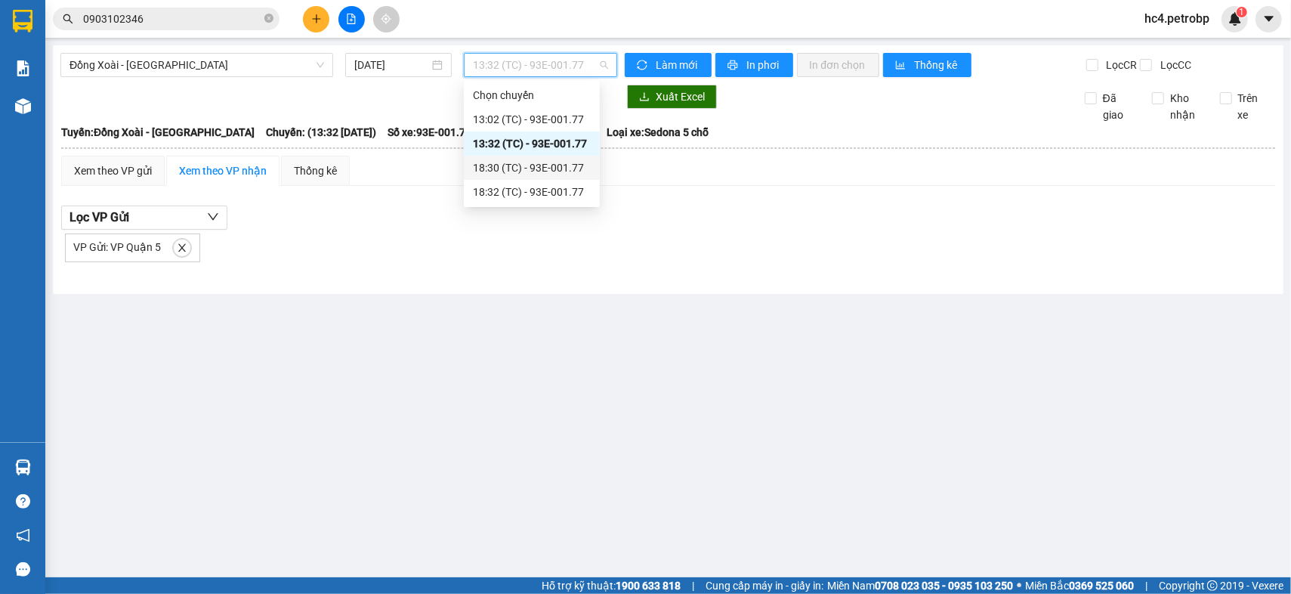
click at [557, 163] on div "18:30 (TC) - 93E-001.77" at bounding box center [532, 167] width 118 height 17
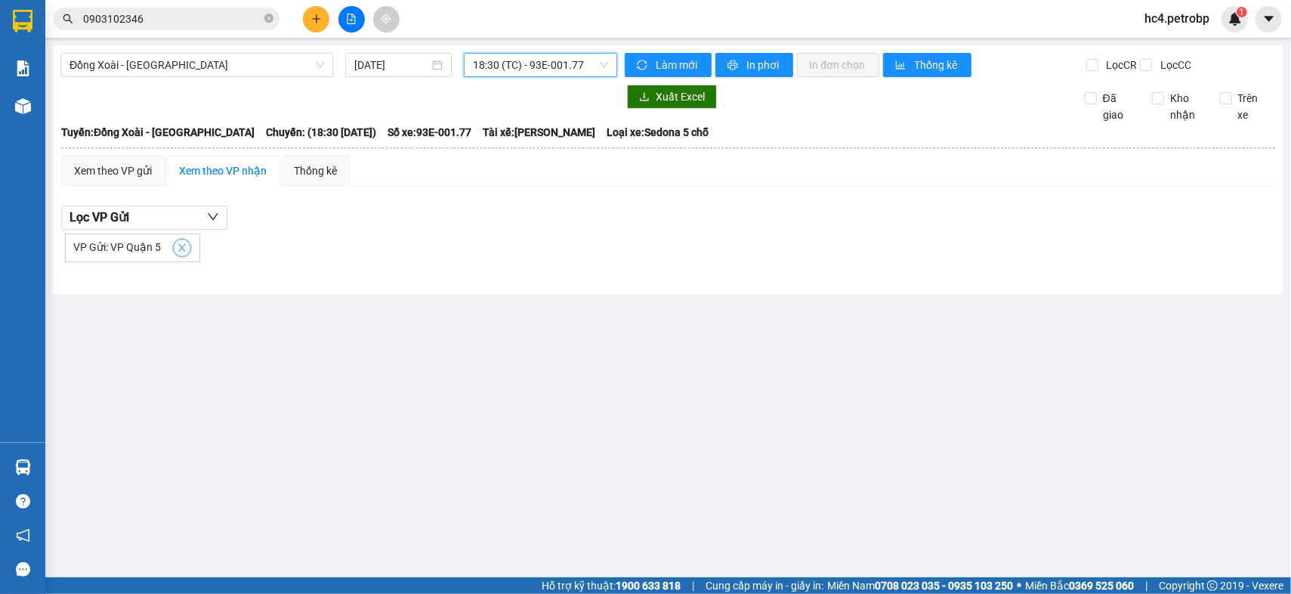
click at [182, 253] on icon "close" at bounding box center [182, 247] width 11 height 11
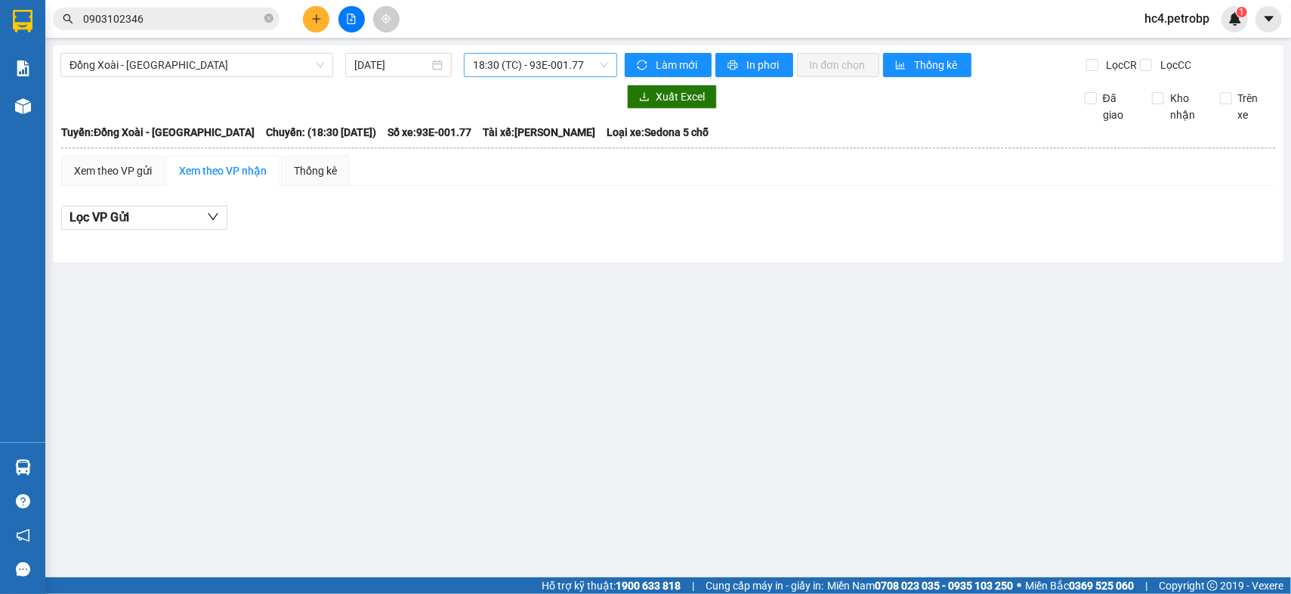
click at [569, 69] on span "18:30 (TC) - 93E-001.77" at bounding box center [541, 65] width 136 height 23
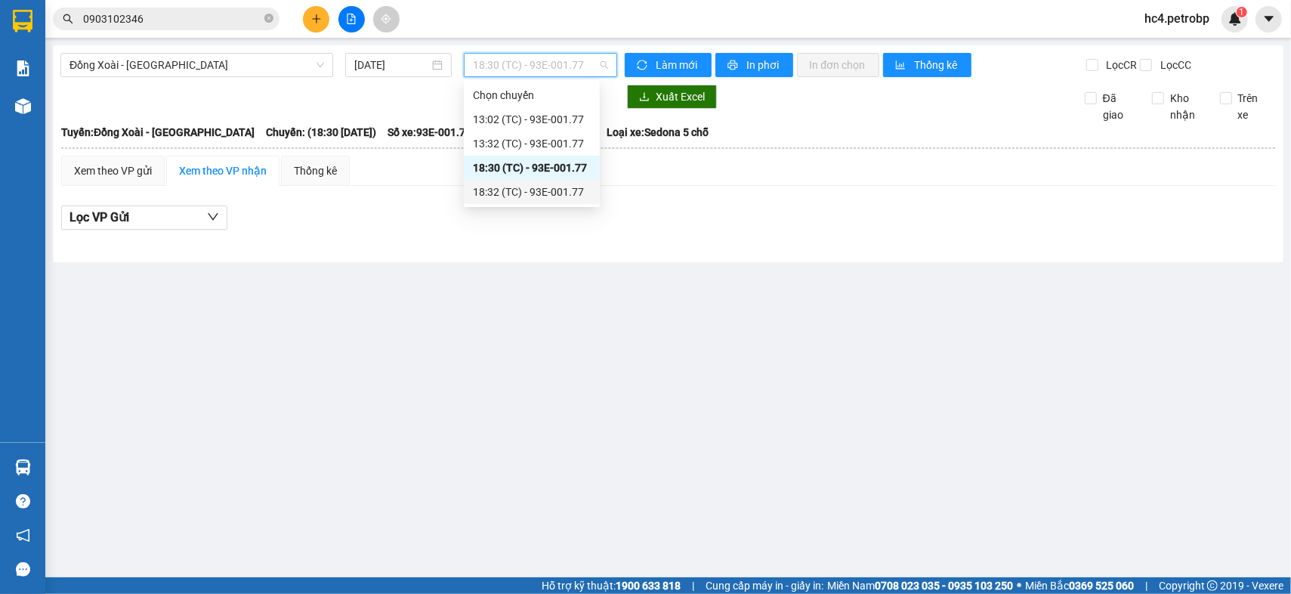
click at [551, 190] on div "18:32 (TC) - 93E-001.77" at bounding box center [532, 192] width 118 height 17
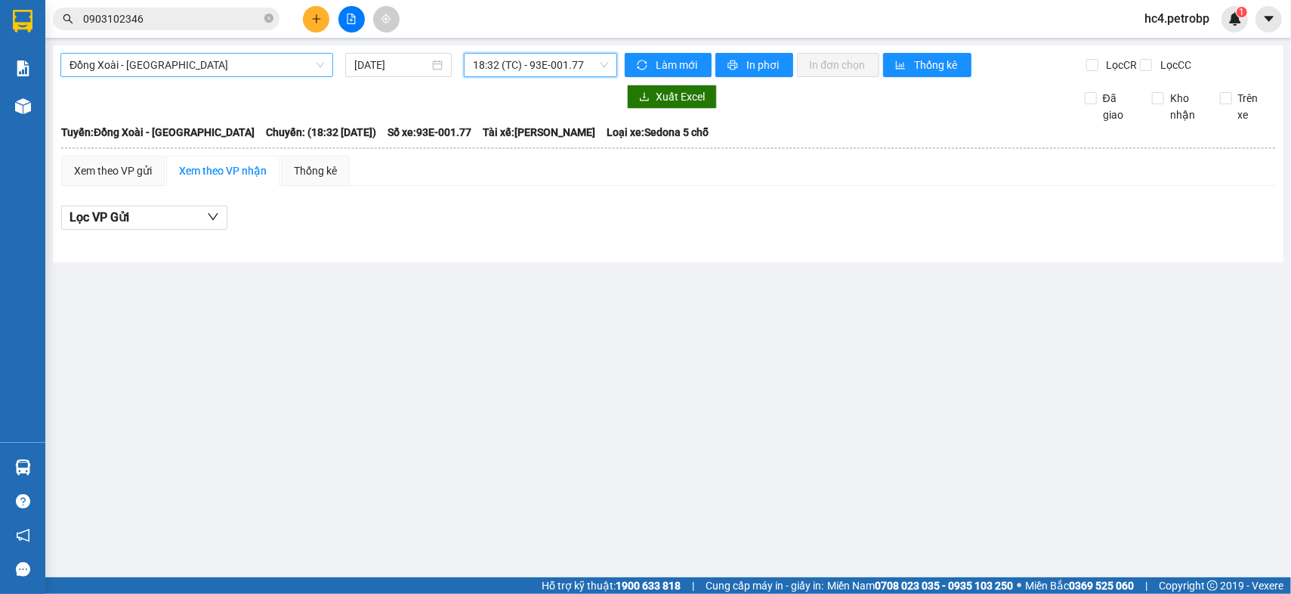
click at [245, 71] on span "Đồng Xoài - [GEOGRAPHIC_DATA]" at bounding box center [196, 65] width 255 height 23
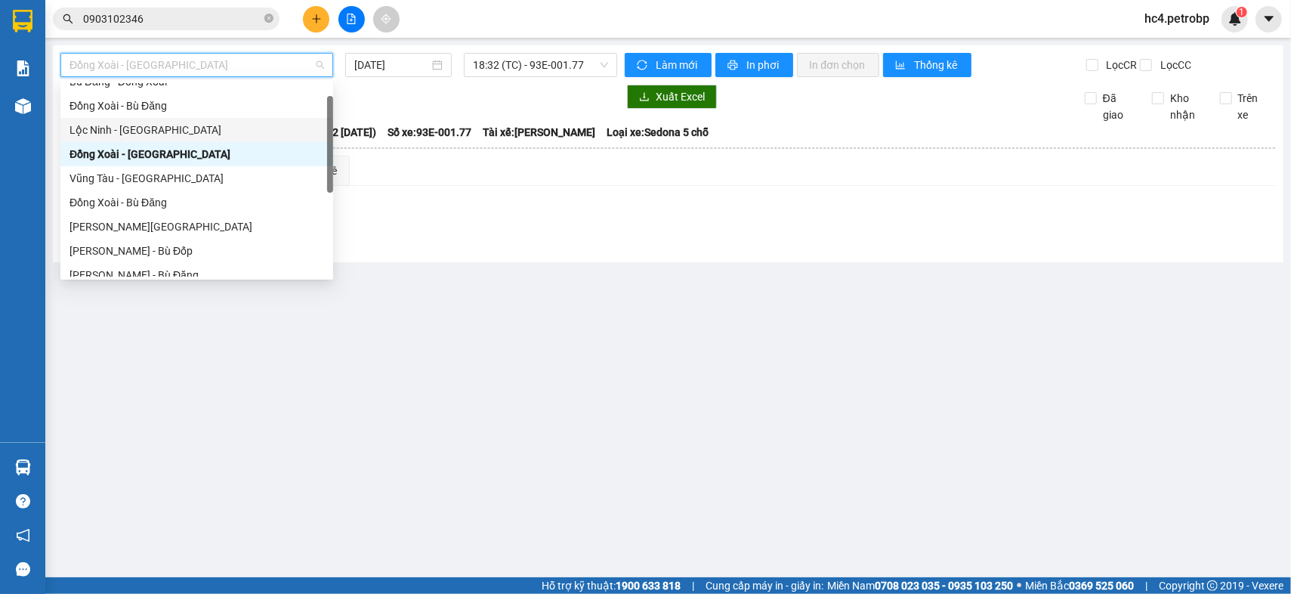
click at [185, 131] on div "Lộc Ninh - [GEOGRAPHIC_DATA]" at bounding box center [196, 130] width 255 height 17
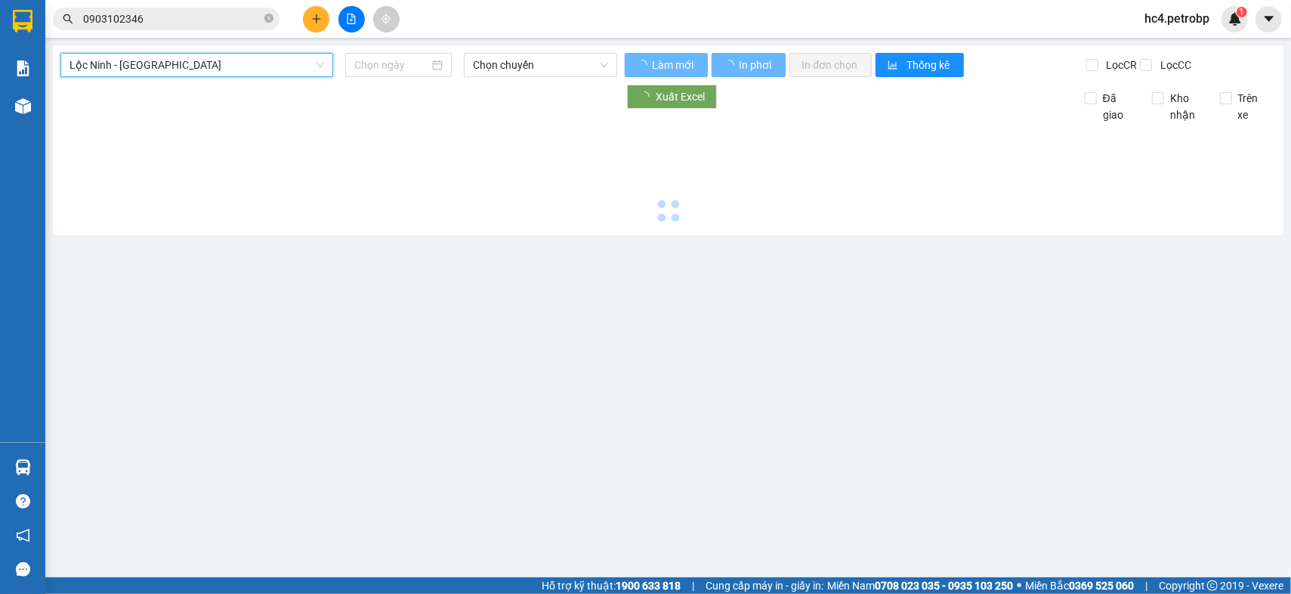
type input "[DATE]"
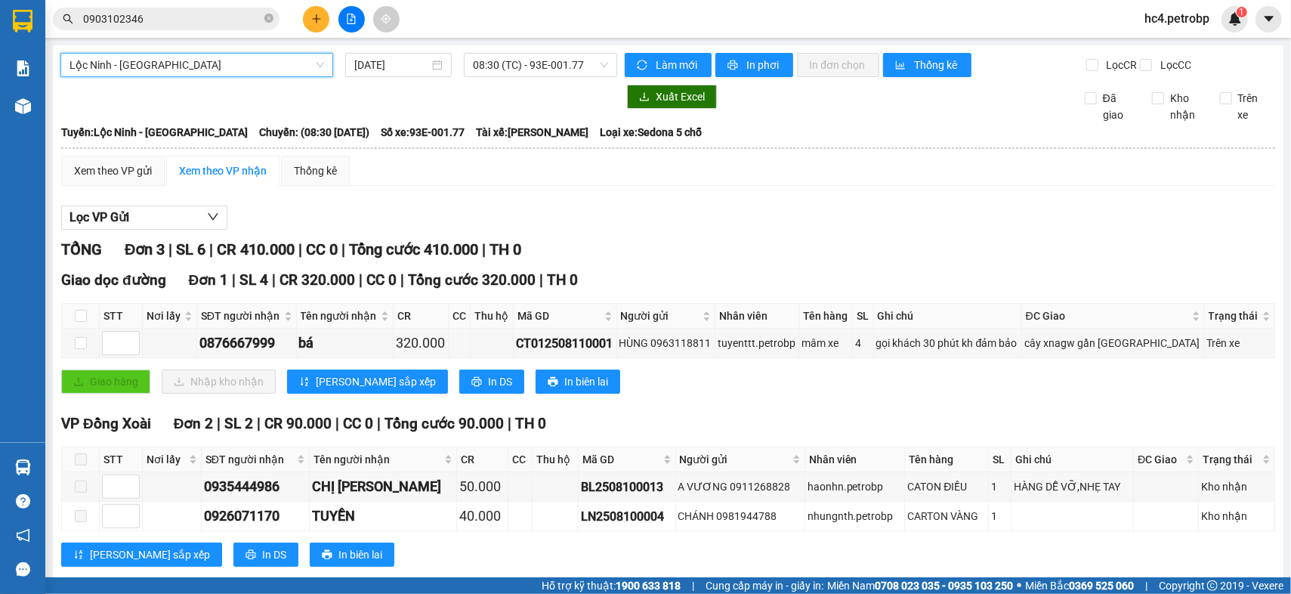
click at [250, 69] on span "Lộc Ninh - [GEOGRAPHIC_DATA]" at bounding box center [196, 65] width 255 height 23
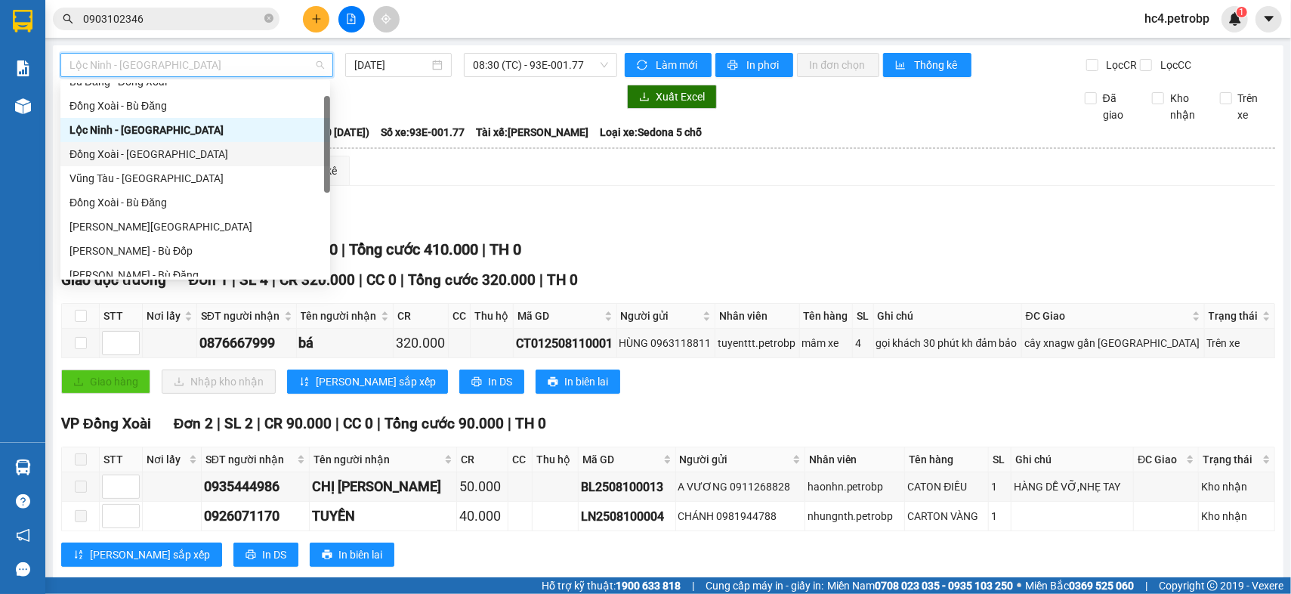
click at [192, 156] on div "Đồng Xoài - [GEOGRAPHIC_DATA]" at bounding box center [194, 154] width 251 height 17
type input "[DATE]"
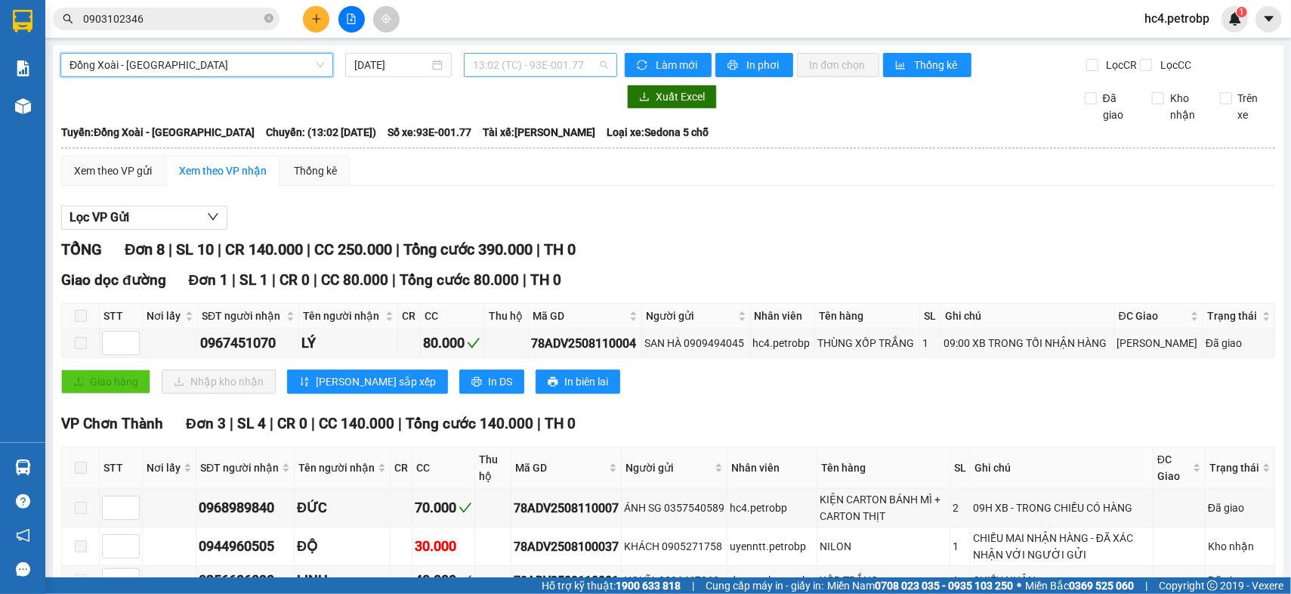
click at [532, 68] on span "13:02 (TC) - 93E-001.77" at bounding box center [541, 65] width 136 height 23
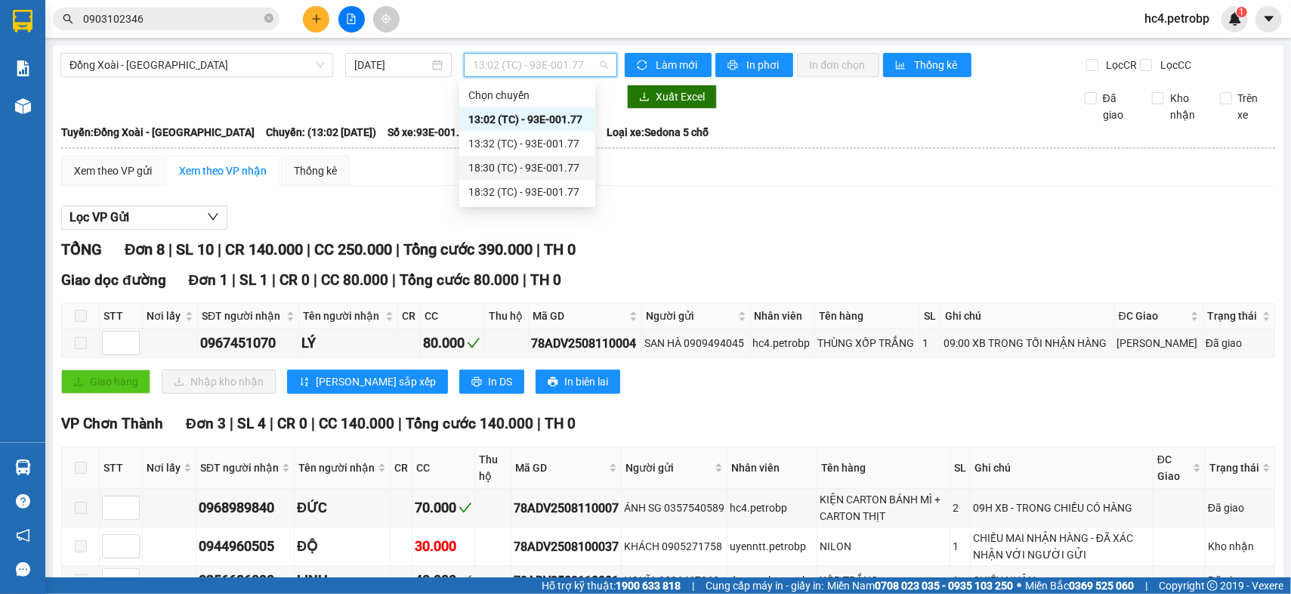
click at [548, 173] on div "18:30 (TC) - 93E-001.77" at bounding box center [527, 167] width 118 height 17
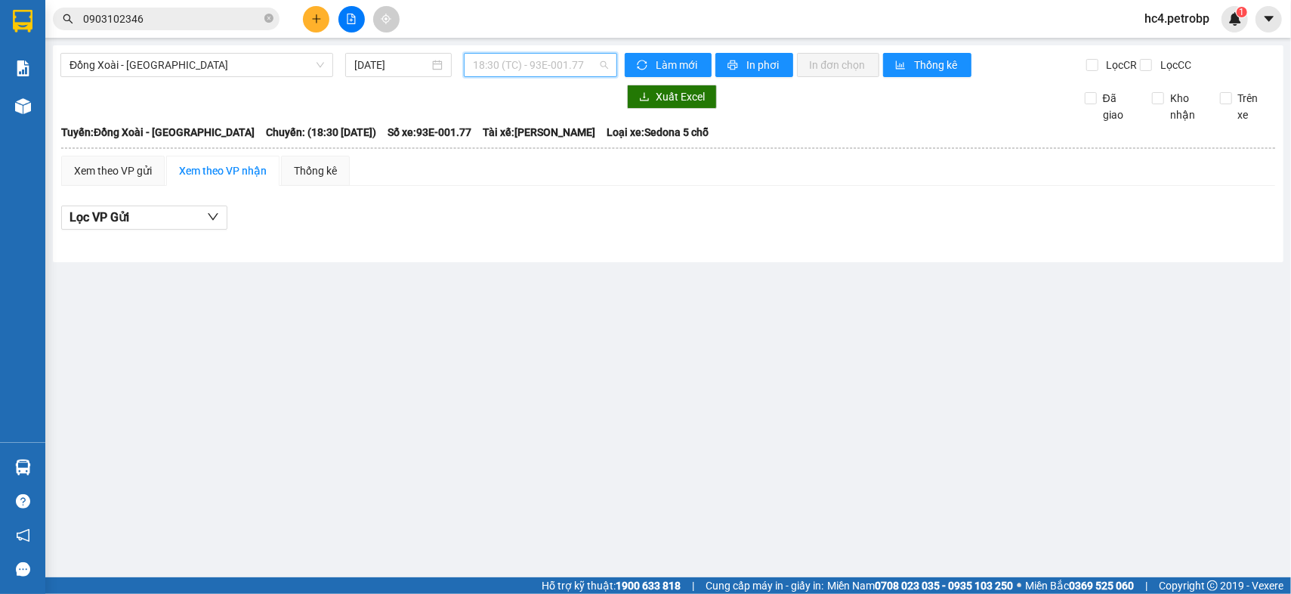
click at [574, 69] on span "18:30 (TC) - 93E-001.77" at bounding box center [541, 65] width 136 height 23
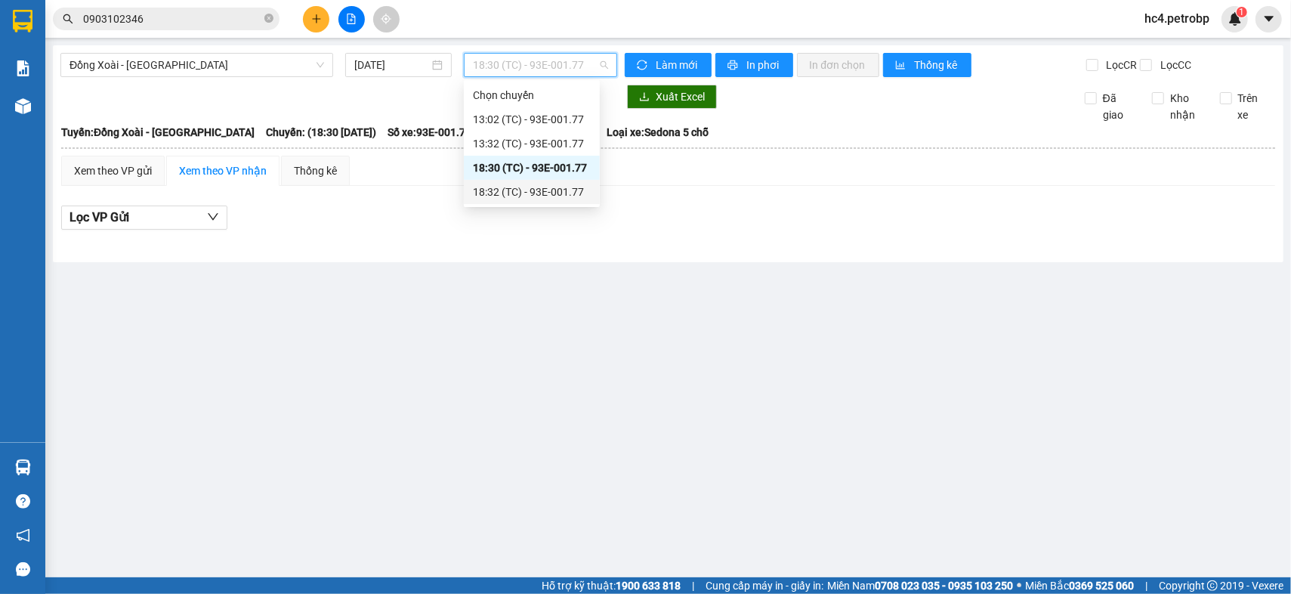
click at [557, 180] on div "18:32 (TC) - 93E-001.77" at bounding box center [532, 192] width 136 height 24
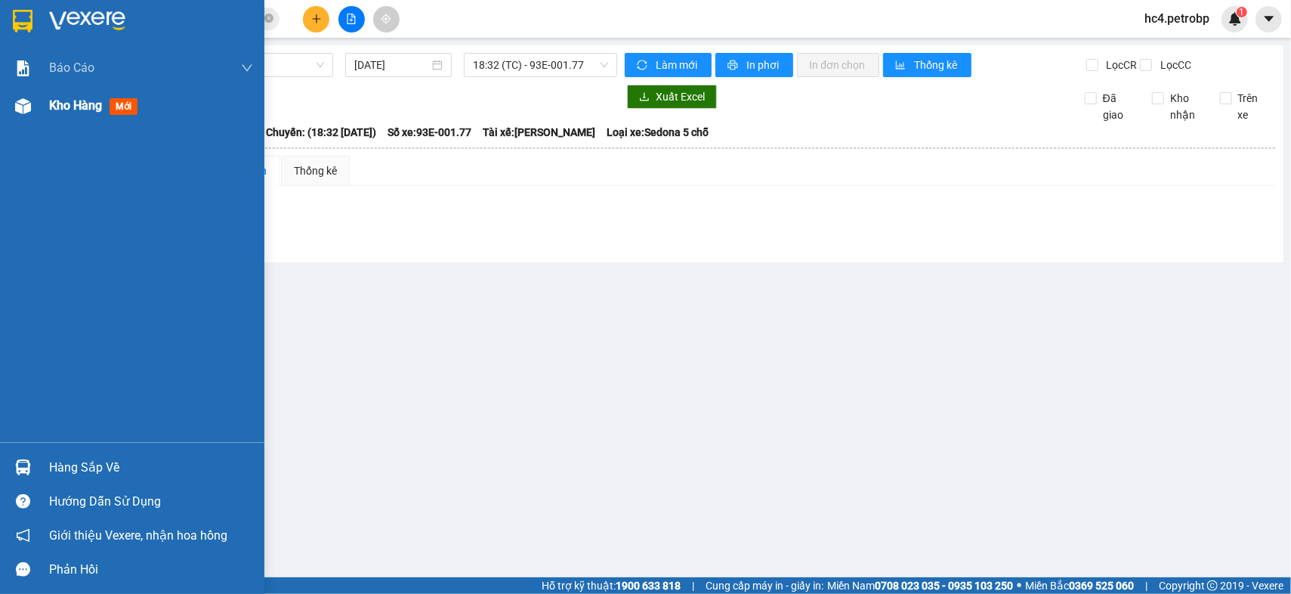
click at [84, 120] on div "Kho hàng mới" at bounding box center [151, 106] width 204 height 38
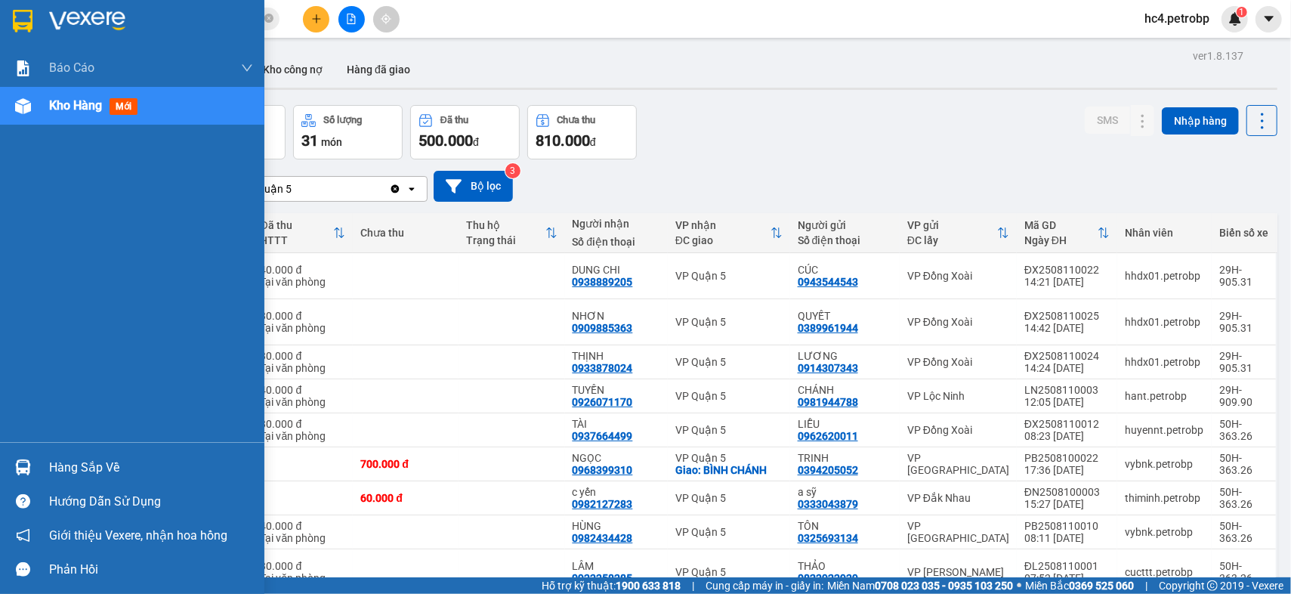
click at [80, 462] on div "Hàng sắp về" at bounding box center [151, 467] width 204 height 23
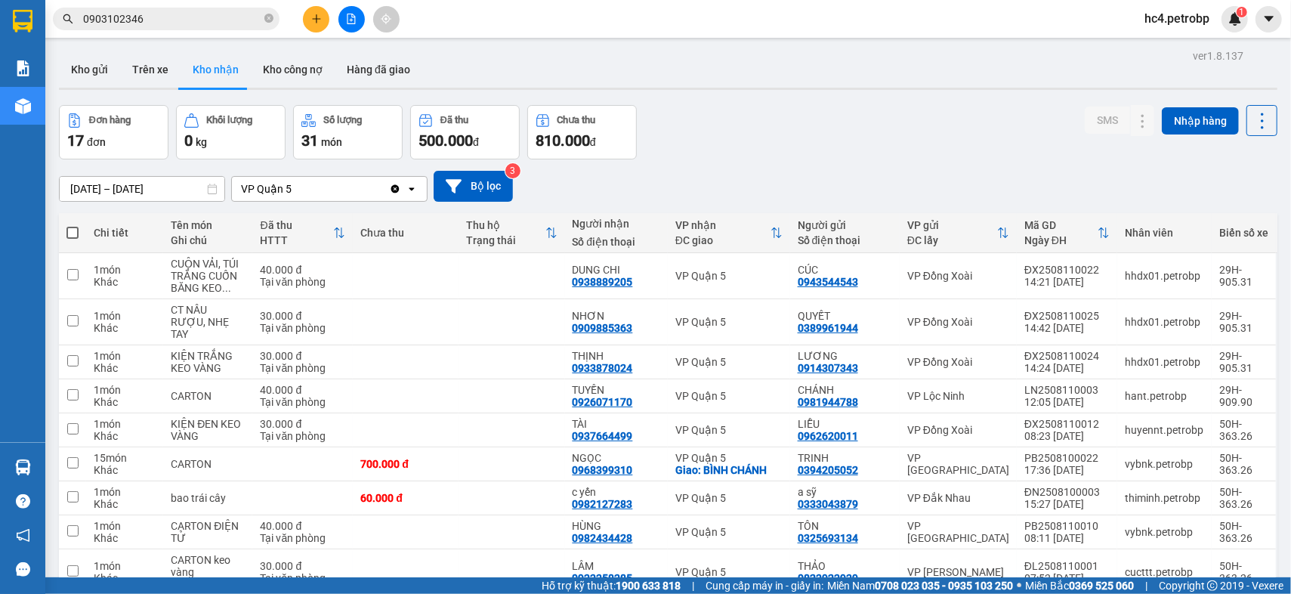
click at [753, 153] on section "Kết quả tìm kiếm ( 42 ) Bộ lọc Ngày tạo đơn gần nhất Mã ĐH Trạng thái Món hàng …" at bounding box center [645, 297] width 1291 height 594
click at [319, 14] on icon "plus" at bounding box center [316, 19] width 11 height 11
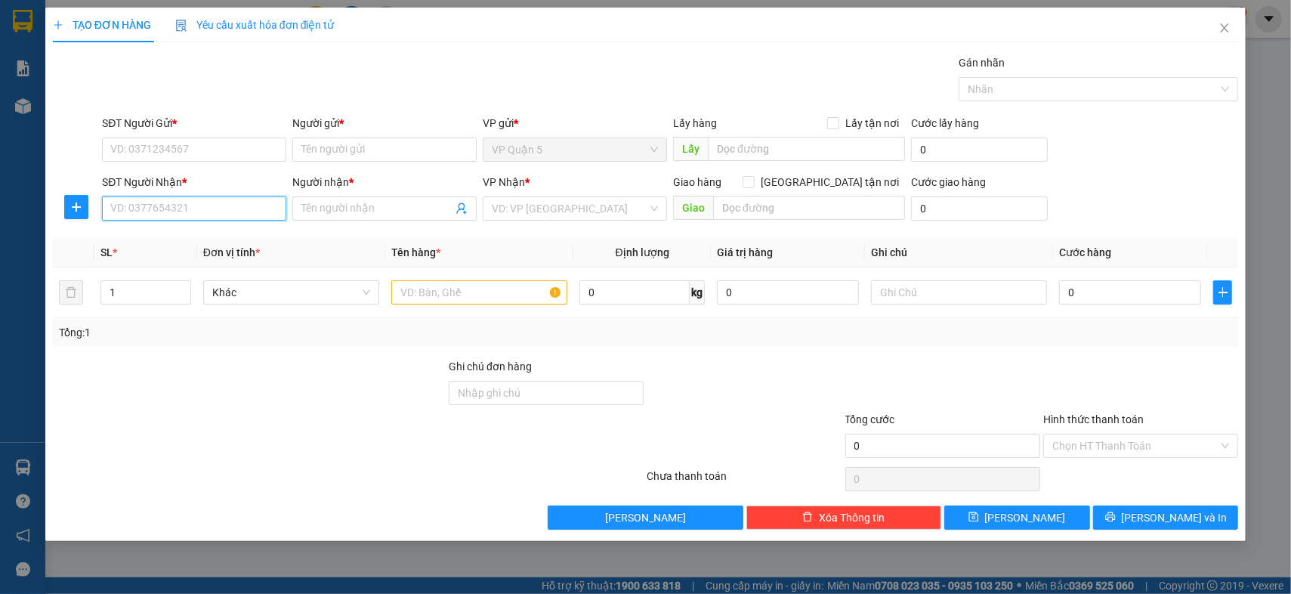
click at [227, 216] on input "SĐT Người Nhận *" at bounding box center [194, 208] width 184 height 24
click at [205, 235] on div "0937793796 - HƯNG" at bounding box center [194, 238] width 166 height 17
type input "0937793796"
type input "HƯNG"
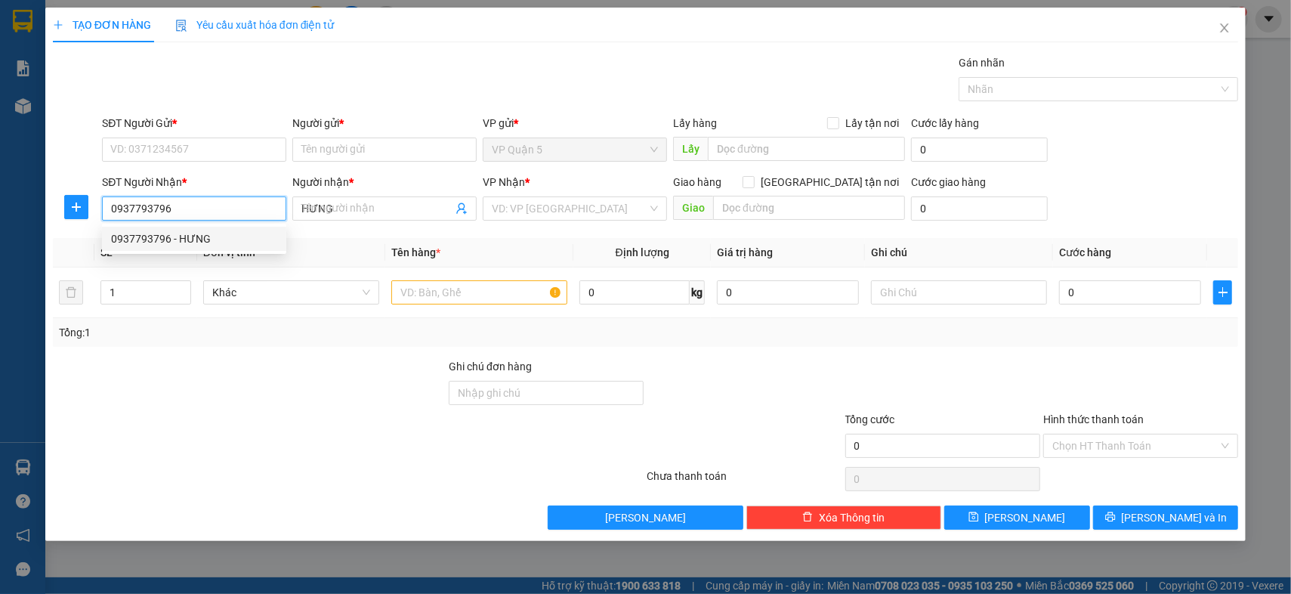
type input "30.000"
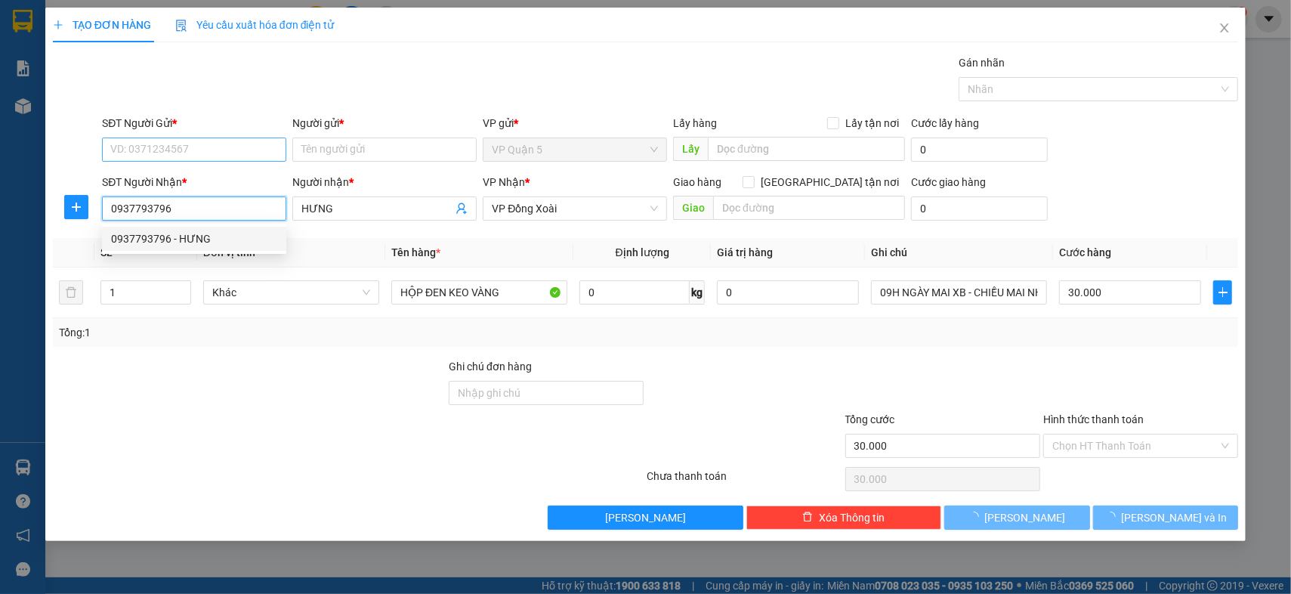
type input "0937793796"
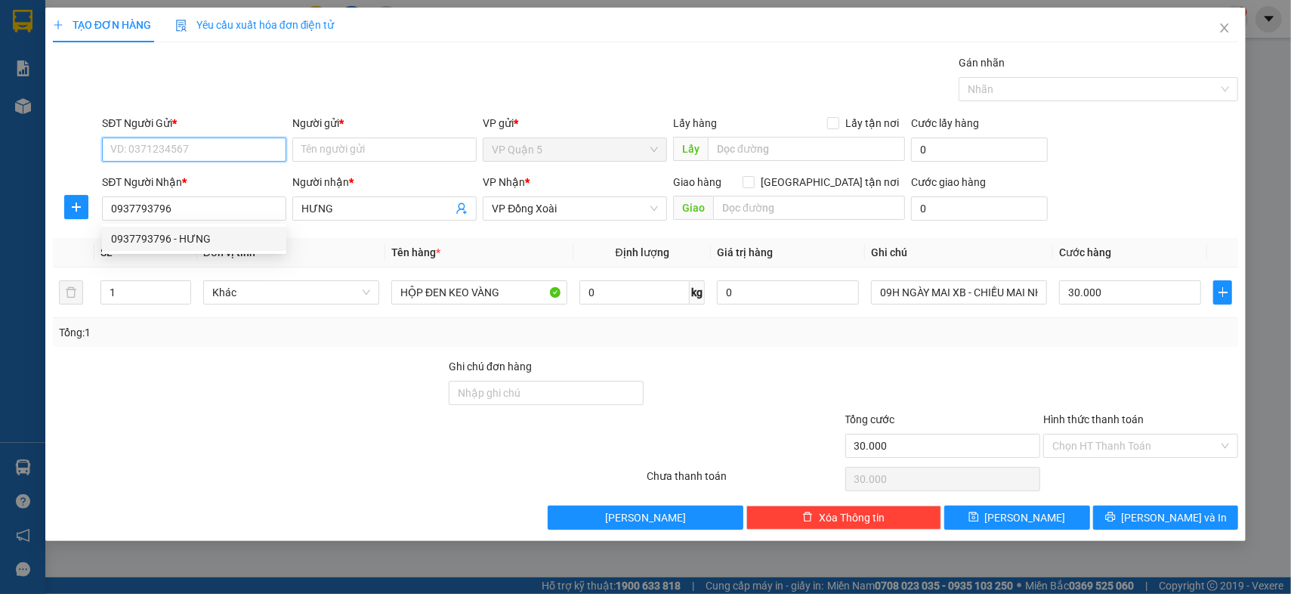
click at [237, 158] on input "SĐT Người Gửi *" at bounding box center [194, 149] width 184 height 24
click at [212, 227] on div "0909131455 - VŨ" at bounding box center [194, 228] width 166 height 17
type input "0909131455"
type input "VŨ"
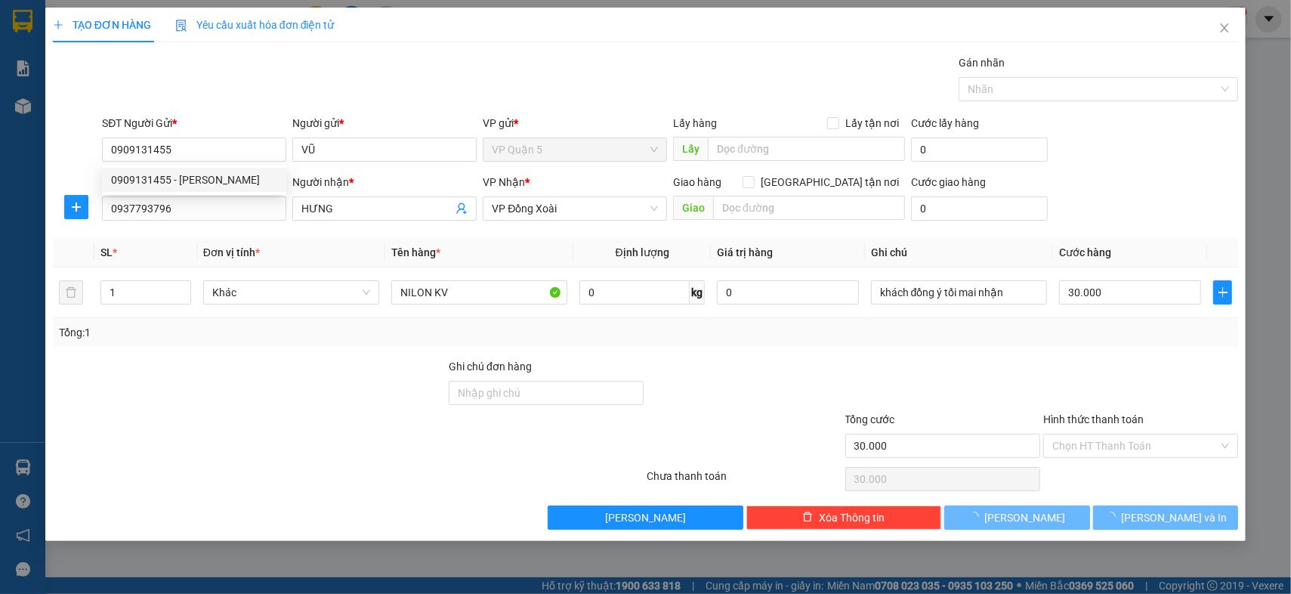
click at [310, 402] on div at bounding box center [249, 384] width 396 height 53
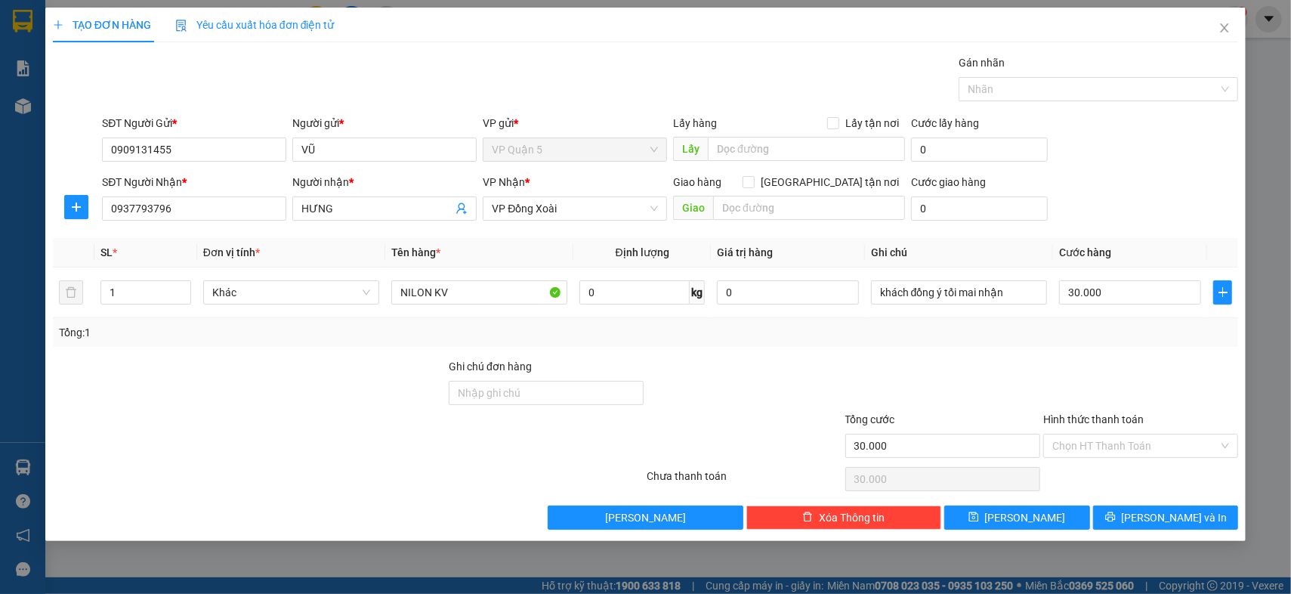
click at [310, 402] on div at bounding box center [249, 384] width 396 height 53
click at [477, 288] on input "NILON KV" at bounding box center [479, 292] width 176 height 24
type input "HỘP KEO VÀNG"
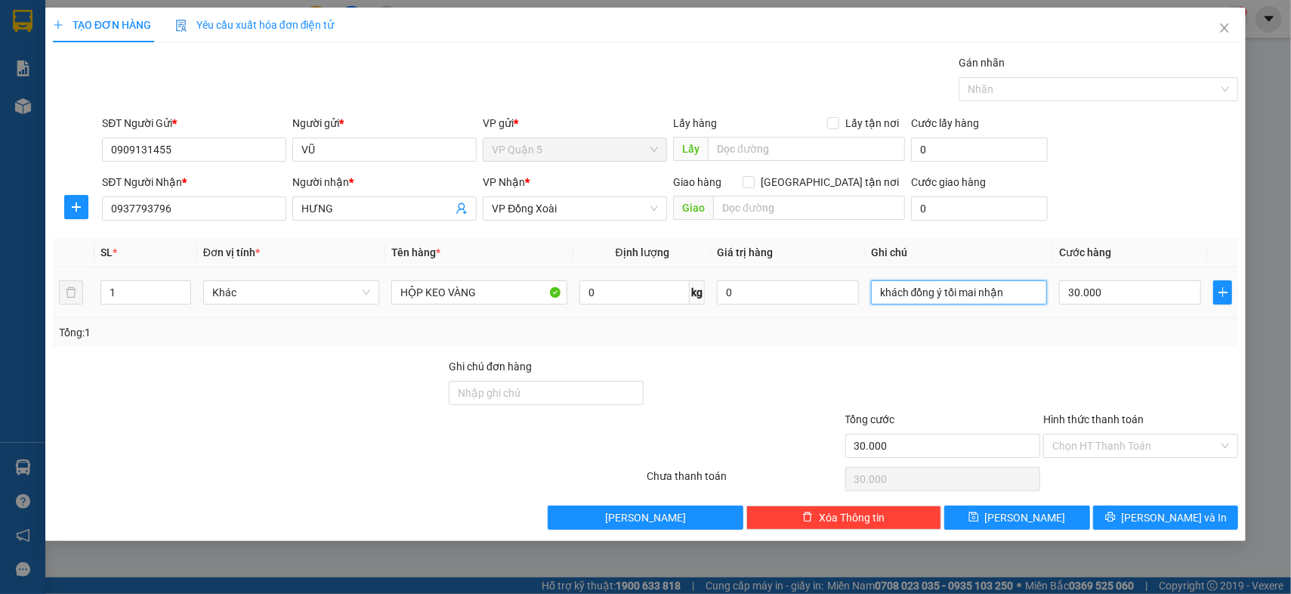
click at [937, 292] on input "khách đồng ý tối mai nhận" at bounding box center [959, 292] width 176 height 24
click at [936, 291] on input "khách đồng ý tối mai nhận" at bounding box center [959, 292] width 176 height 24
type input "21H XB- MAI NHẬN"
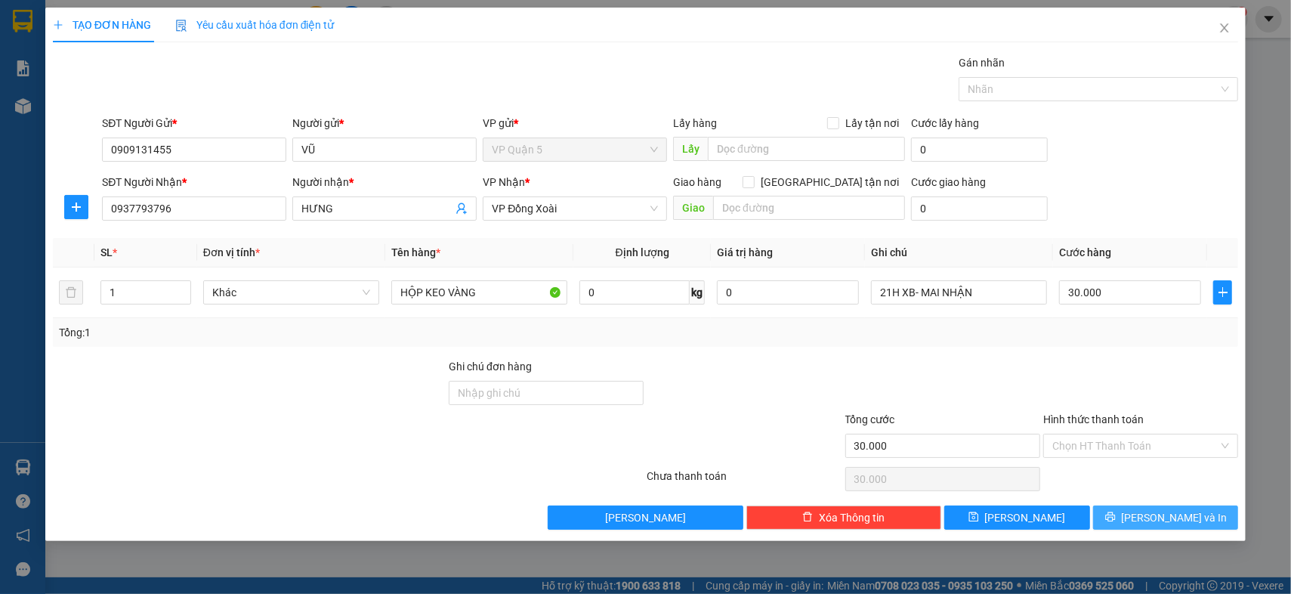
click at [1171, 524] on span "Lưu và In" at bounding box center [1175, 517] width 106 height 17
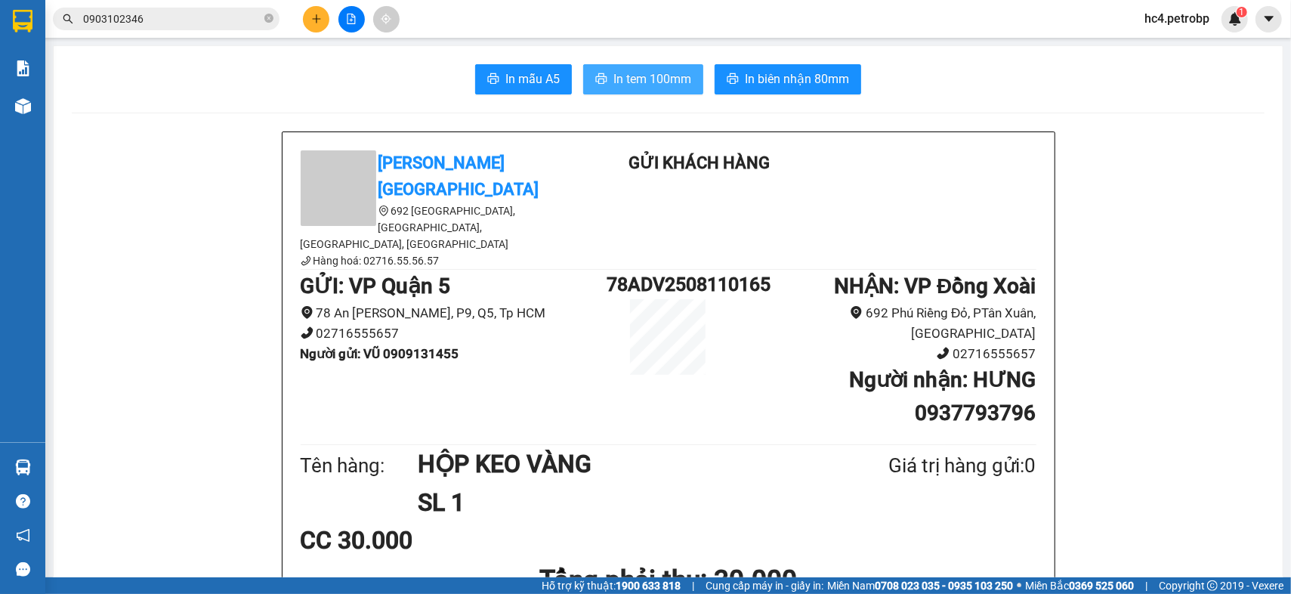
click at [633, 77] on span "In tem 100mm" at bounding box center [652, 78] width 78 height 19
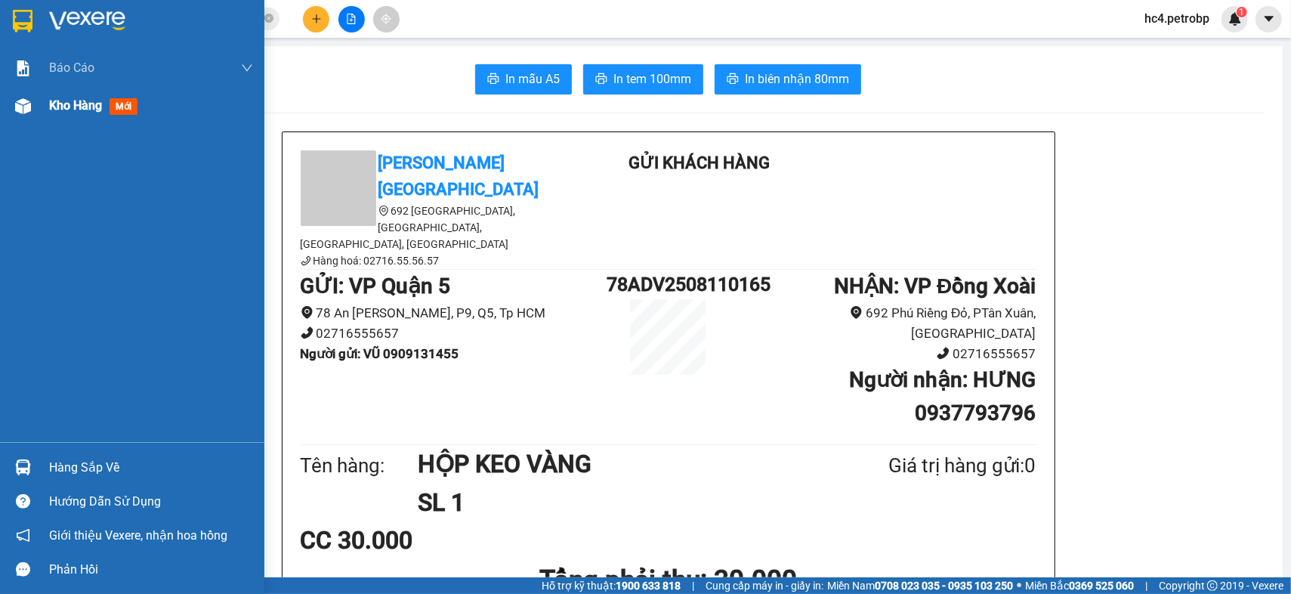
click at [103, 113] on div "Kho hàng mới" at bounding box center [96, 105] width 94 height 19
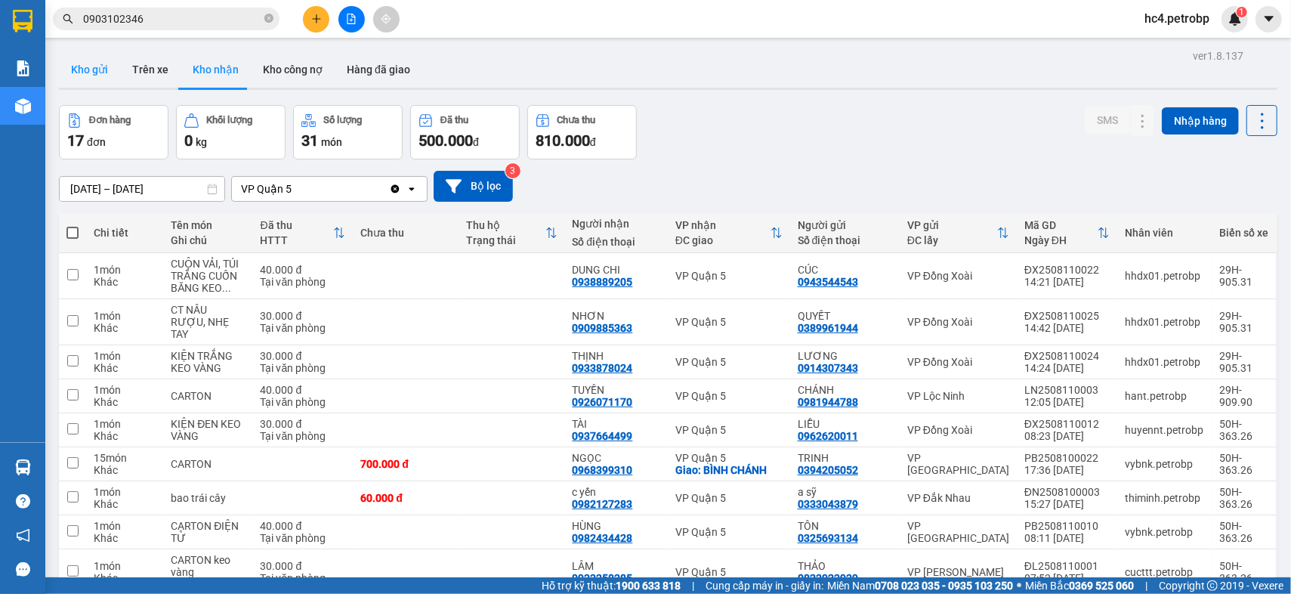
click at [106, 77] on button "Kho gửi" at bounding box center [89, 69] width 61 height 36
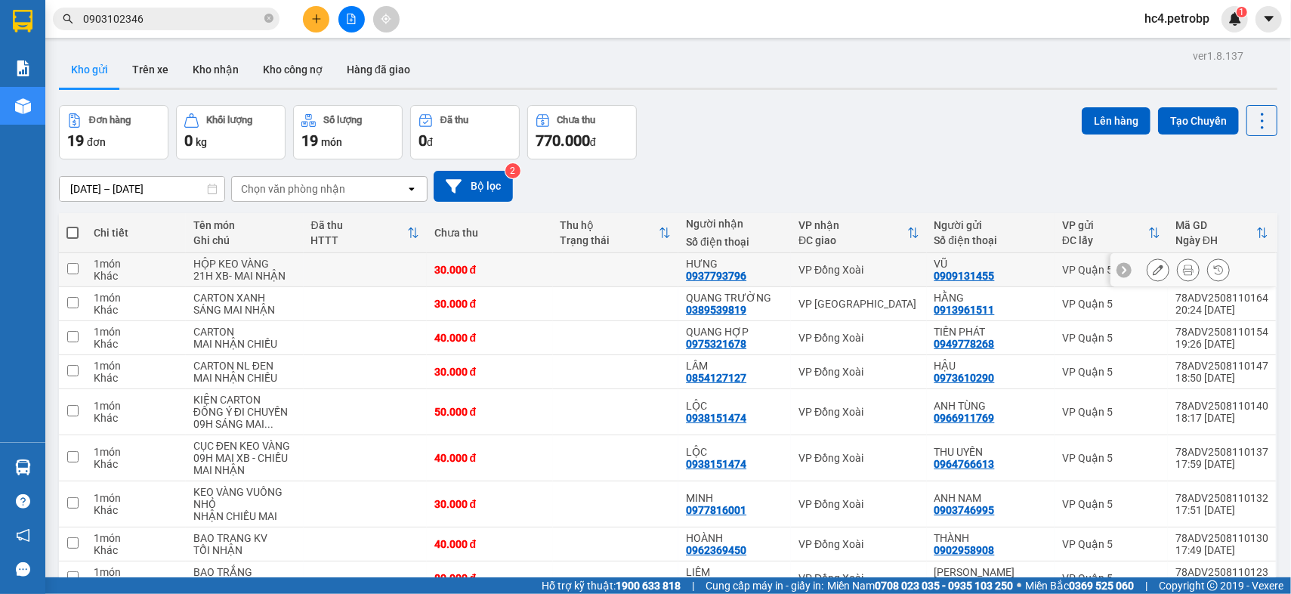
click at [655, 261] on td at bounding box center [616, 270] width 126 height 34
checkbox input "true"
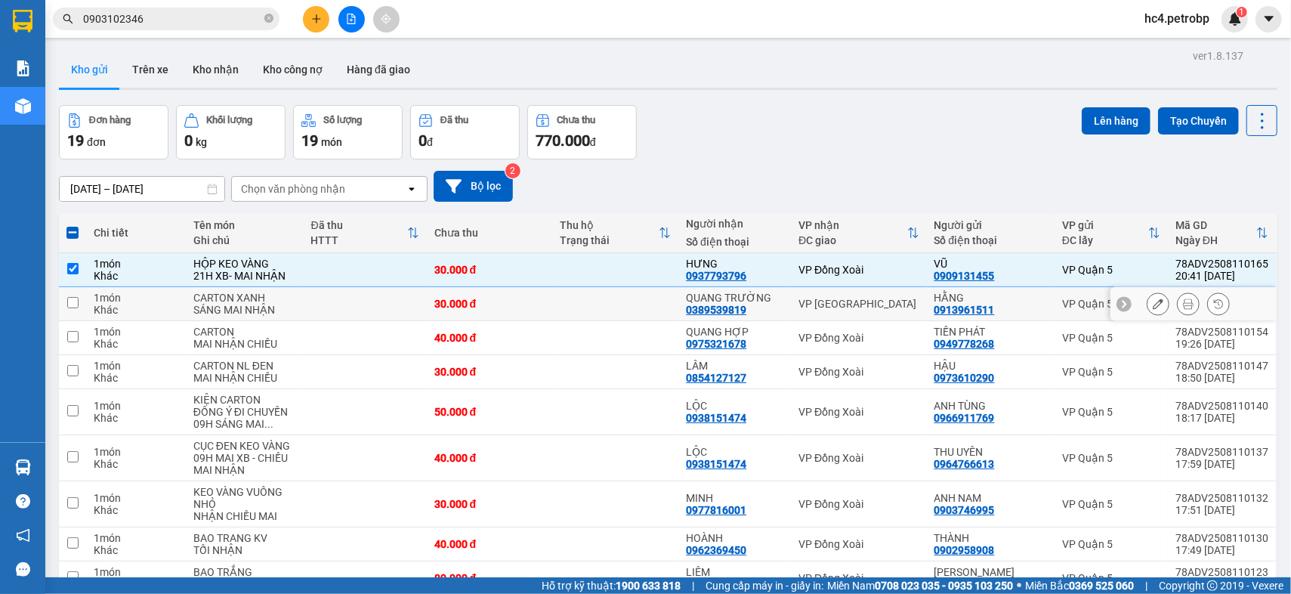
click at [654, 299] on td at bounding box center [616, 304] width 126 height 34
checkbox input "true"
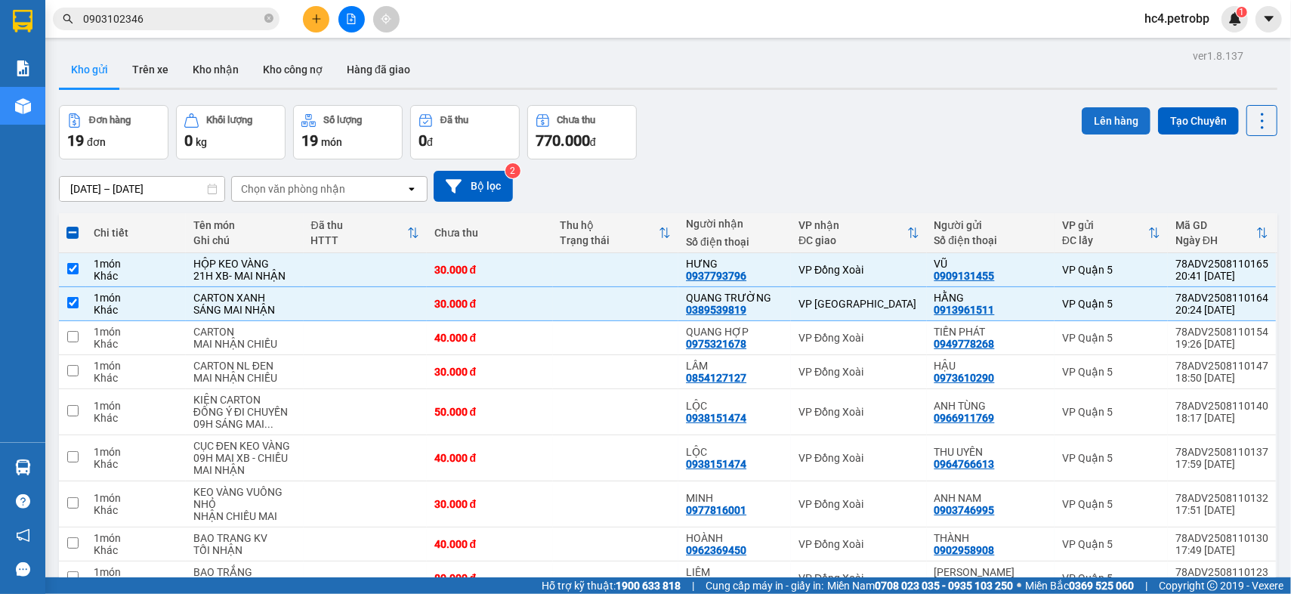
click at [1112, 124] on button "Lên hàng" at bounding box center [1115, 120] width 69 height 27
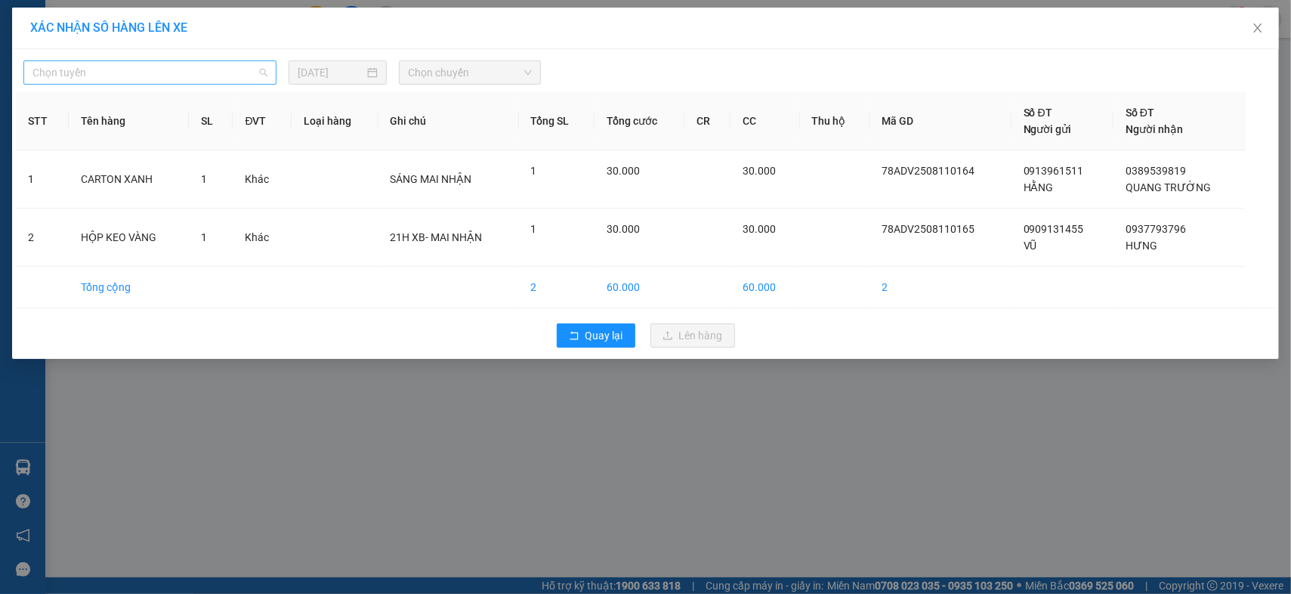
click at [205, 65] on span "Chọn tuyến" at bounding box center [149, 72] width 235 height 23
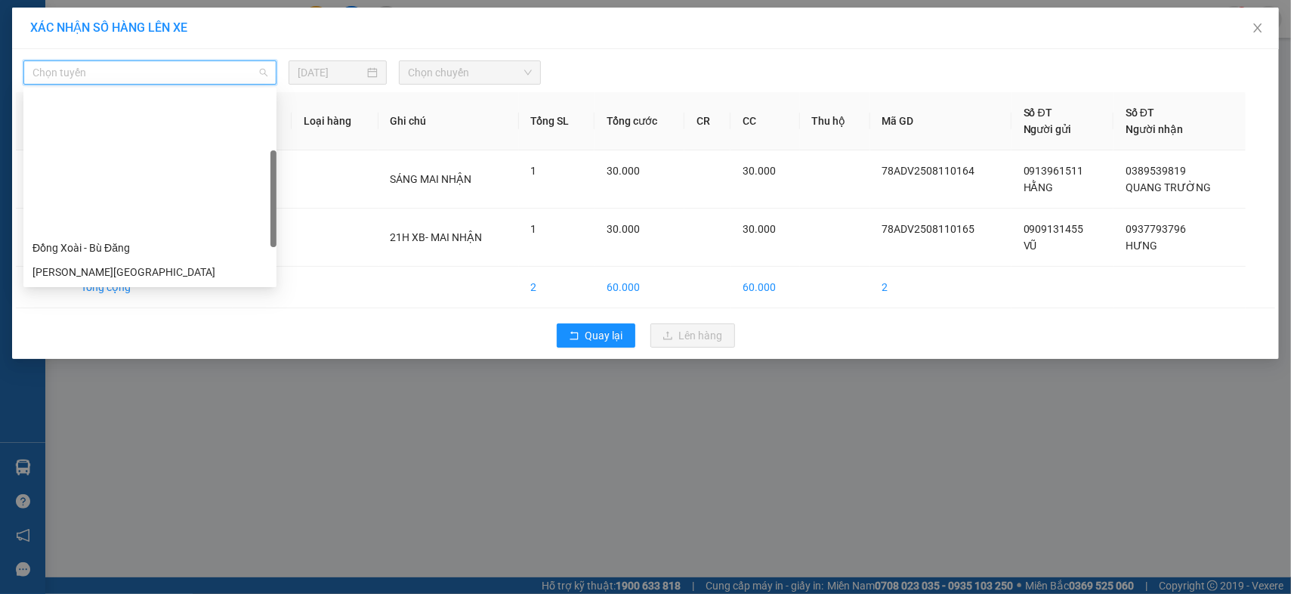
scroll to position [168, 0]
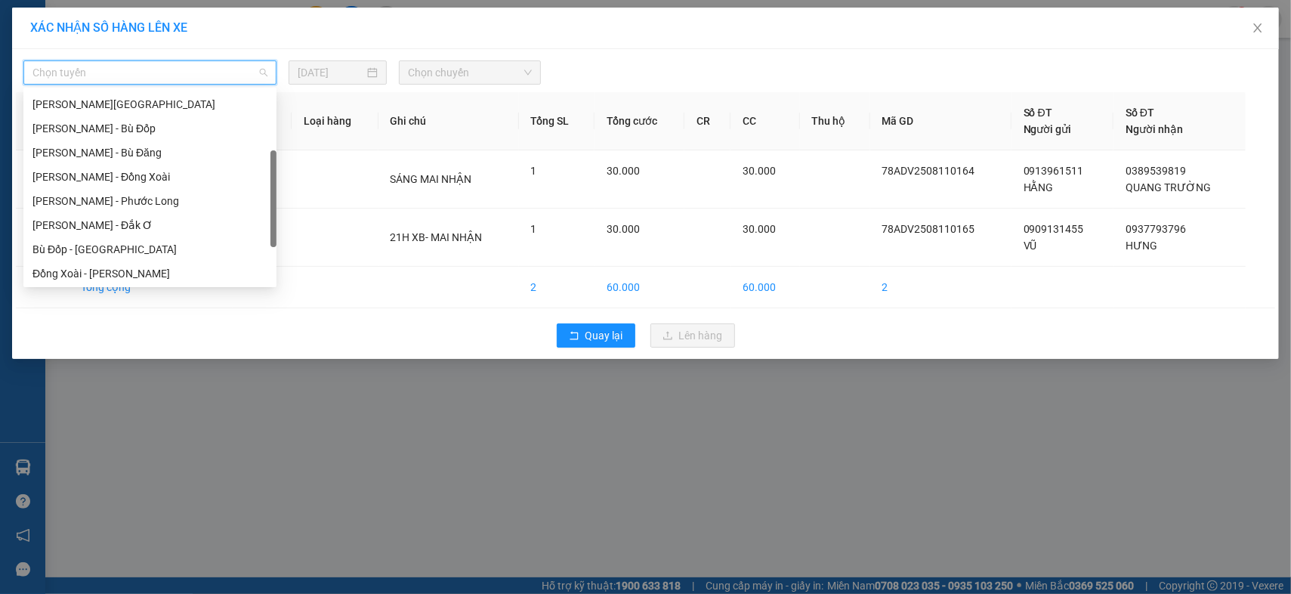
click at [163, 202] on div "[PERSON_NAME] - Phước Long" at bounding box center [149, 201] width 235 height 17
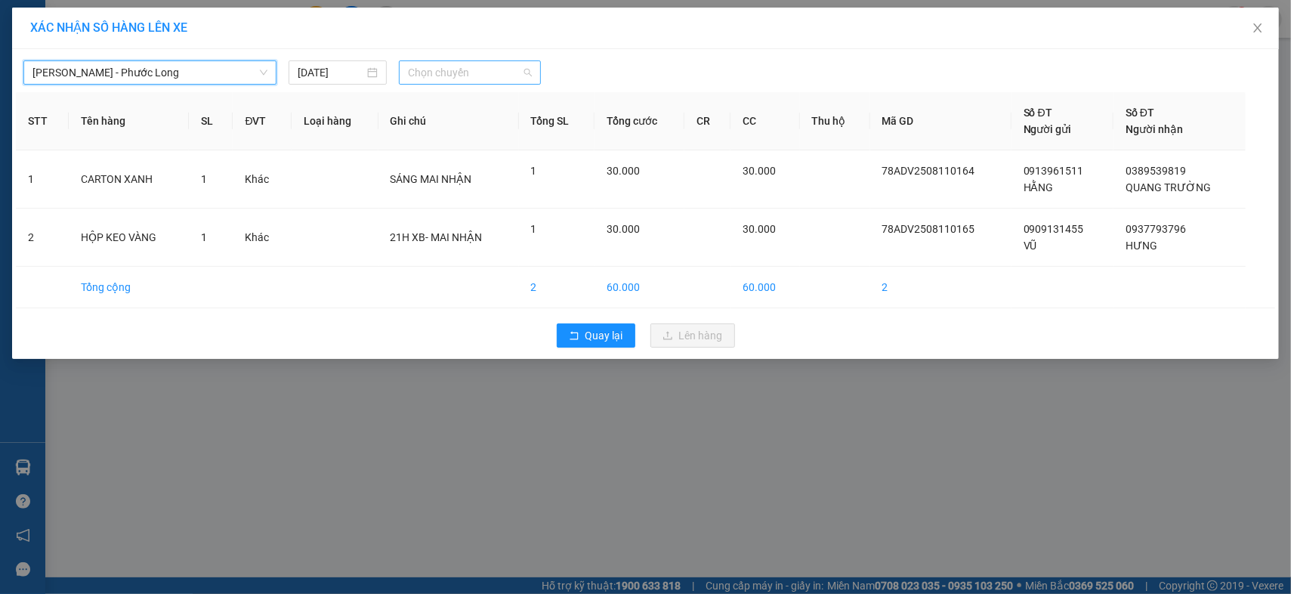
click at [437, 82] on span "Chọn chuyến" at bounding box center [470, 72] width 125 height 23
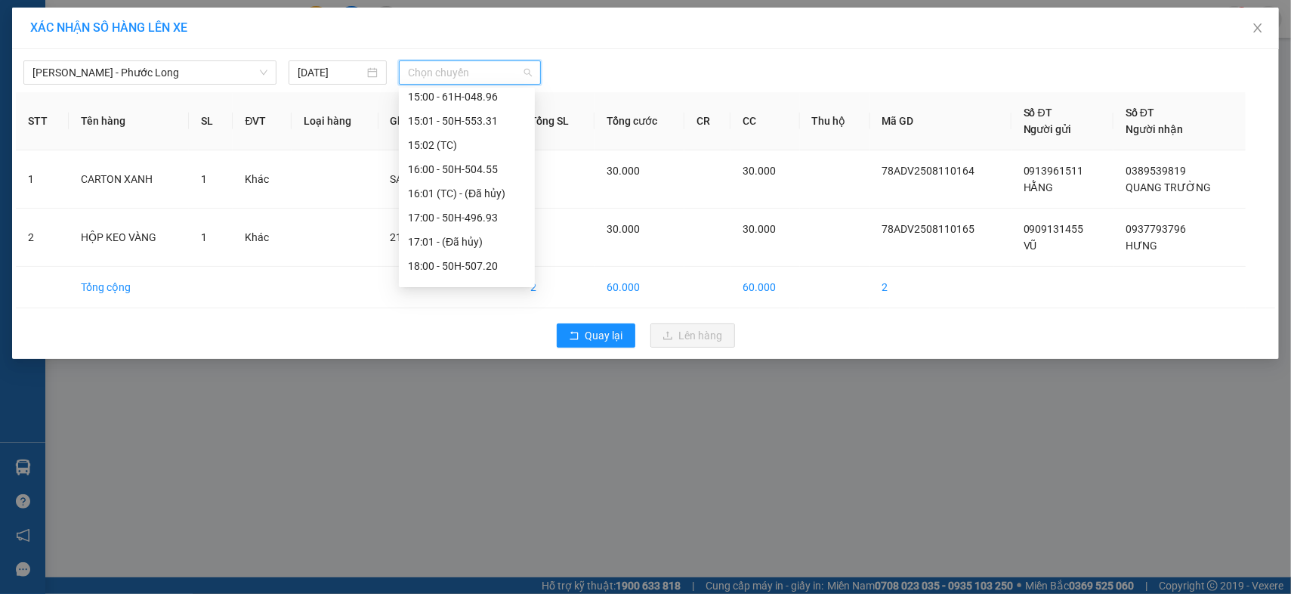
scroll to position [1015, 0]
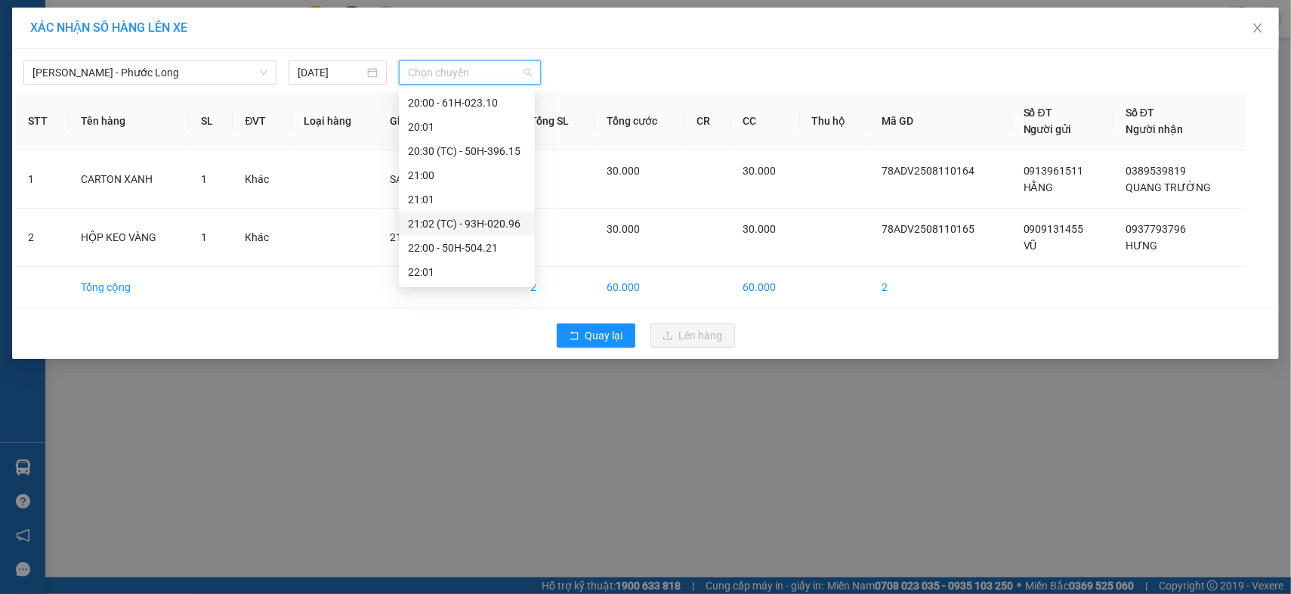
click at [471, 228] on div "21:02 (TC) - 93H-020.96" at bounding box center [467, 223] width 118 height 17
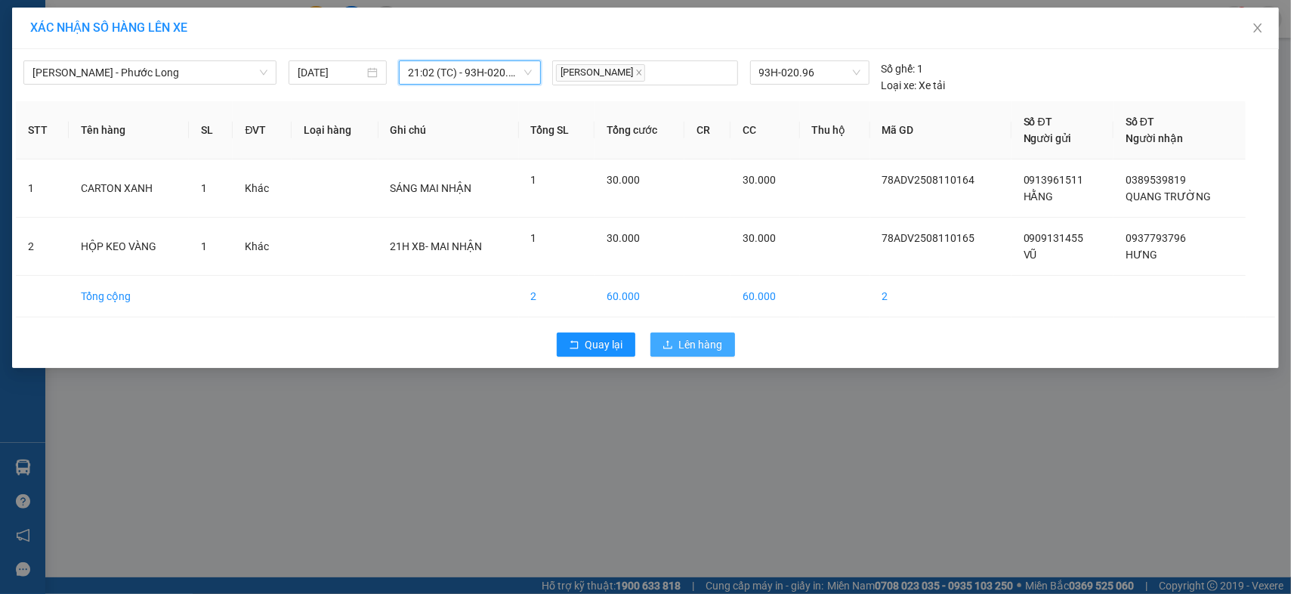
click at [705, 343] on span "Lên hàng" at bounding box center [701, 344] width 44 height 17
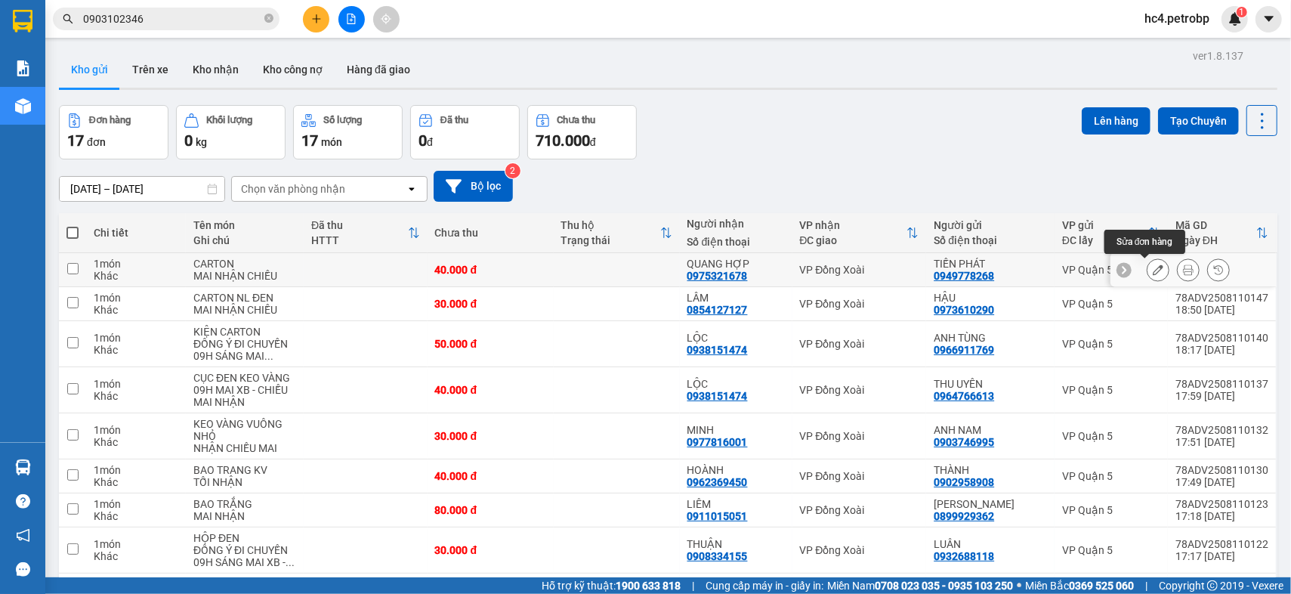
click at [1152, 268] on icon at bounding box center [1157, 269] width 11 height 11
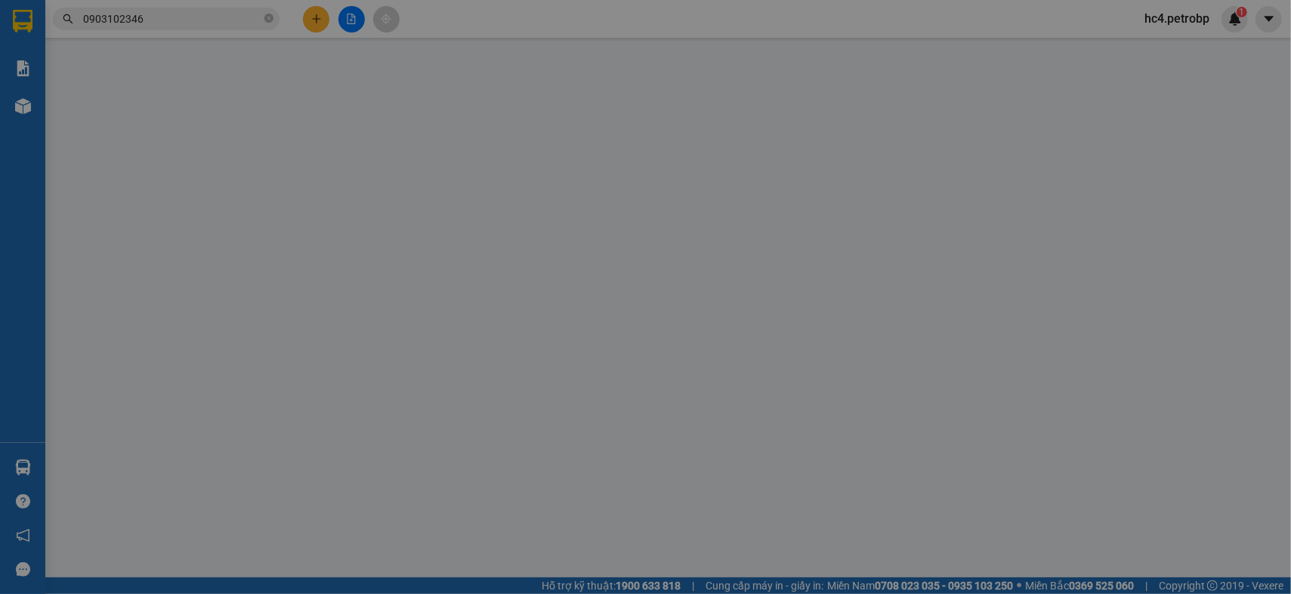
type input "0949778268"
type input "TIẾN PHÁT"
type input "0975321678"
type input "QUANG HỢP"
type input "40.000"
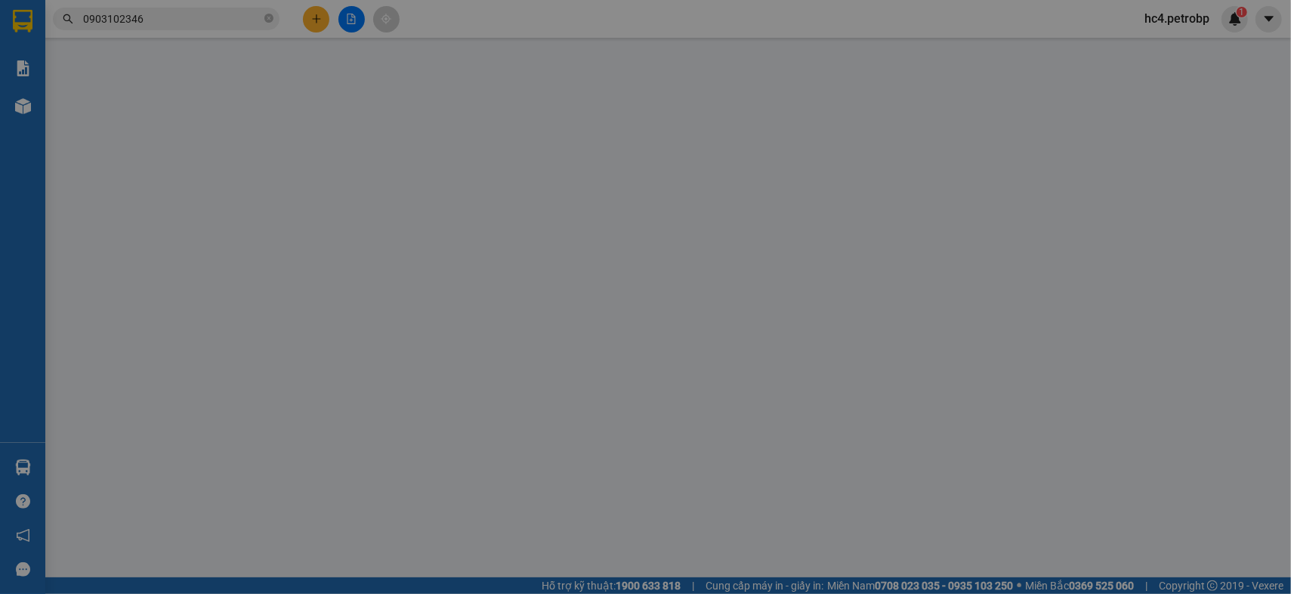
type input "40.000"
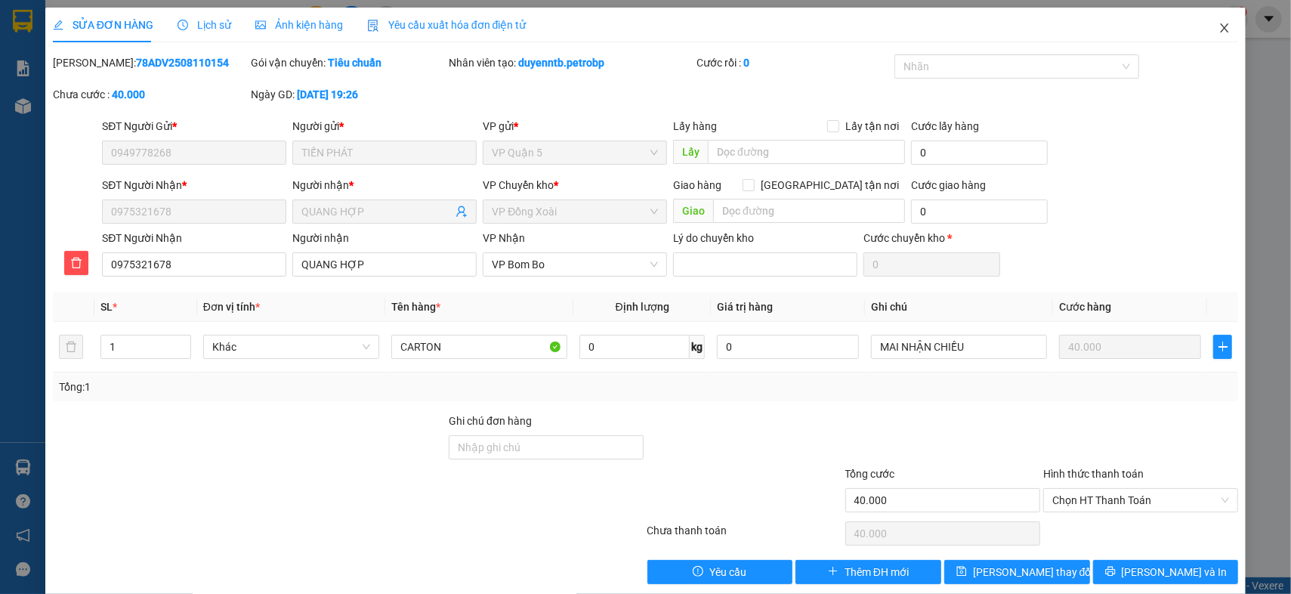
click at [1218, 29] on icon "close" at bounding box center [1224, 28] width 12 height 12
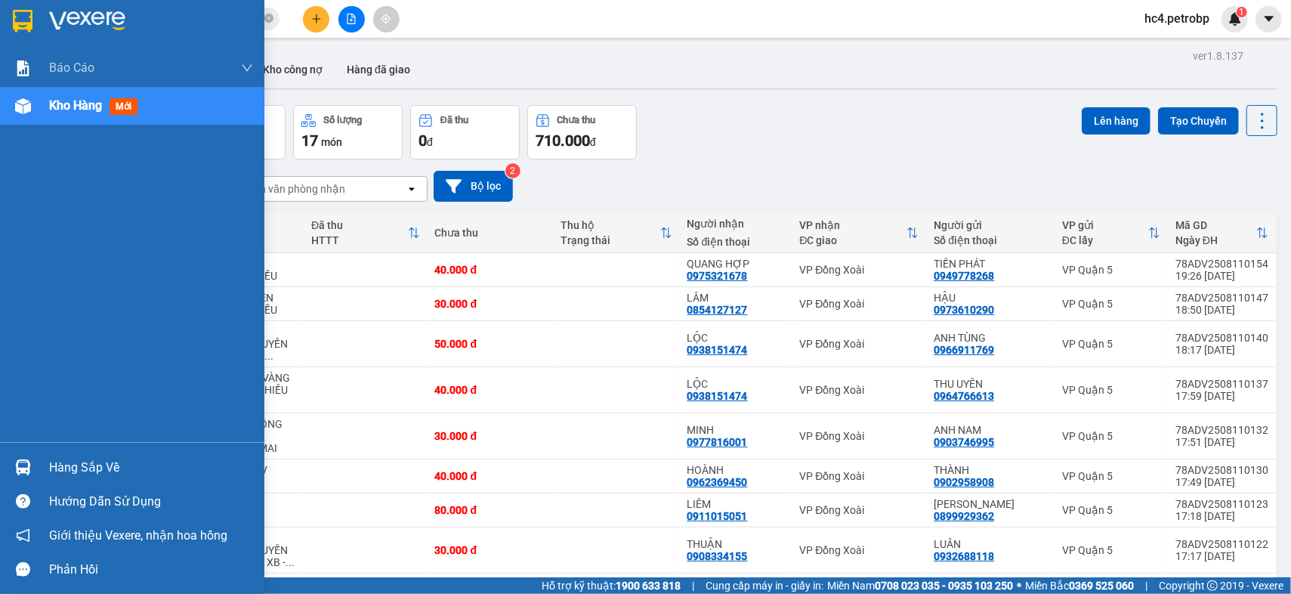
click at [103, 464] on div "Hàng sắp về" at bounding box center [151, 467] width 204 height 23
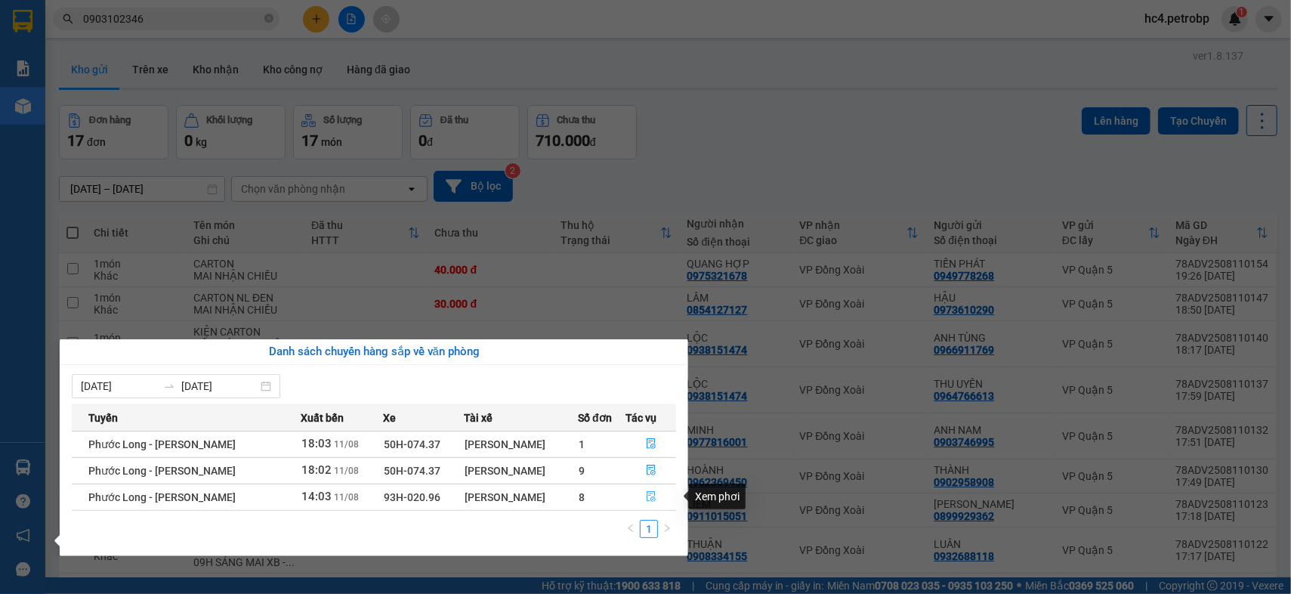
click at [653, 492] on icon "file-done" at bounding box center [651, 496] width 11 height 11
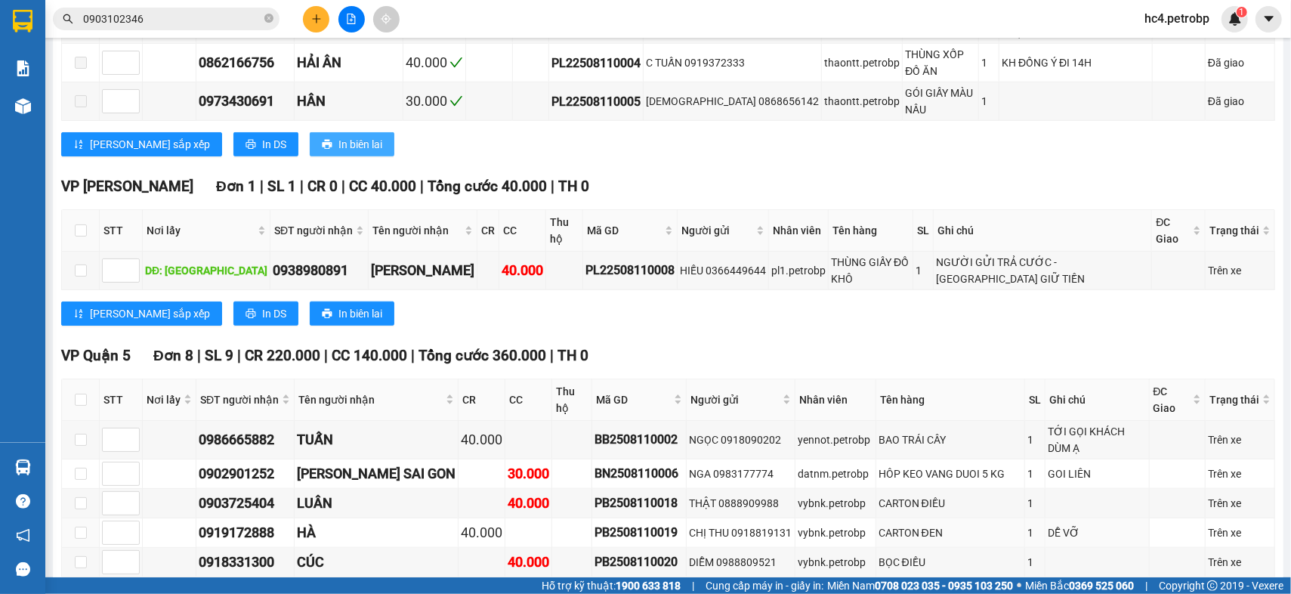
scroll to position [923, 0]
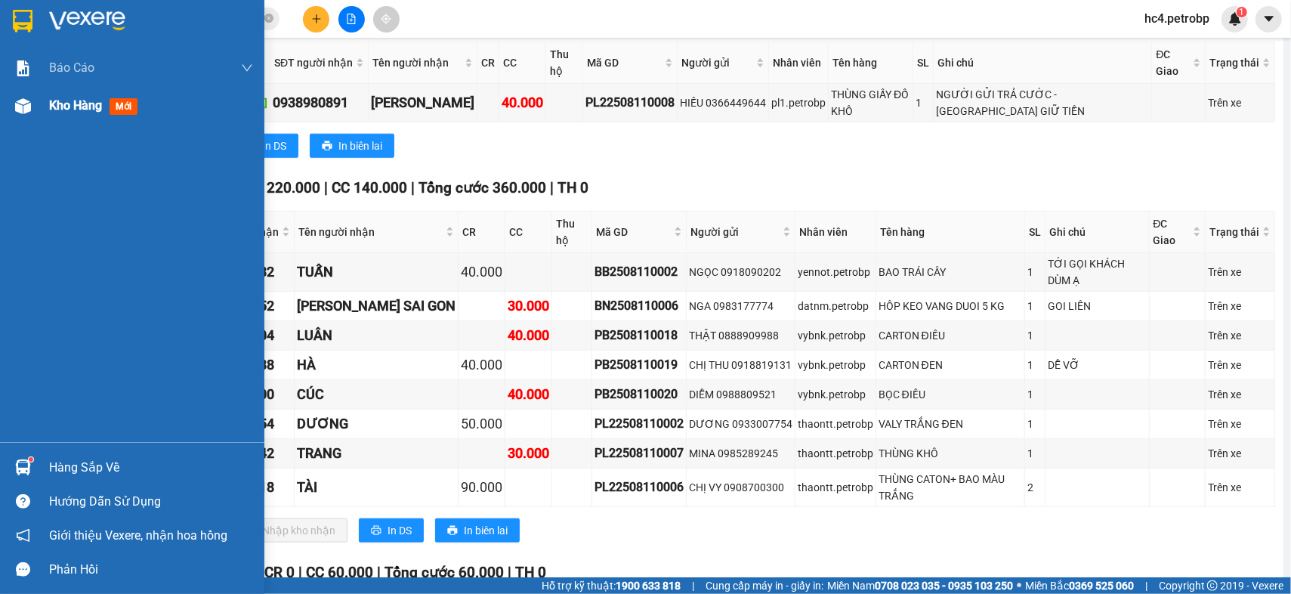
click at [102, 119] on div "Kho hàng mới" at bounding box center [151, 106] width 204 height 38
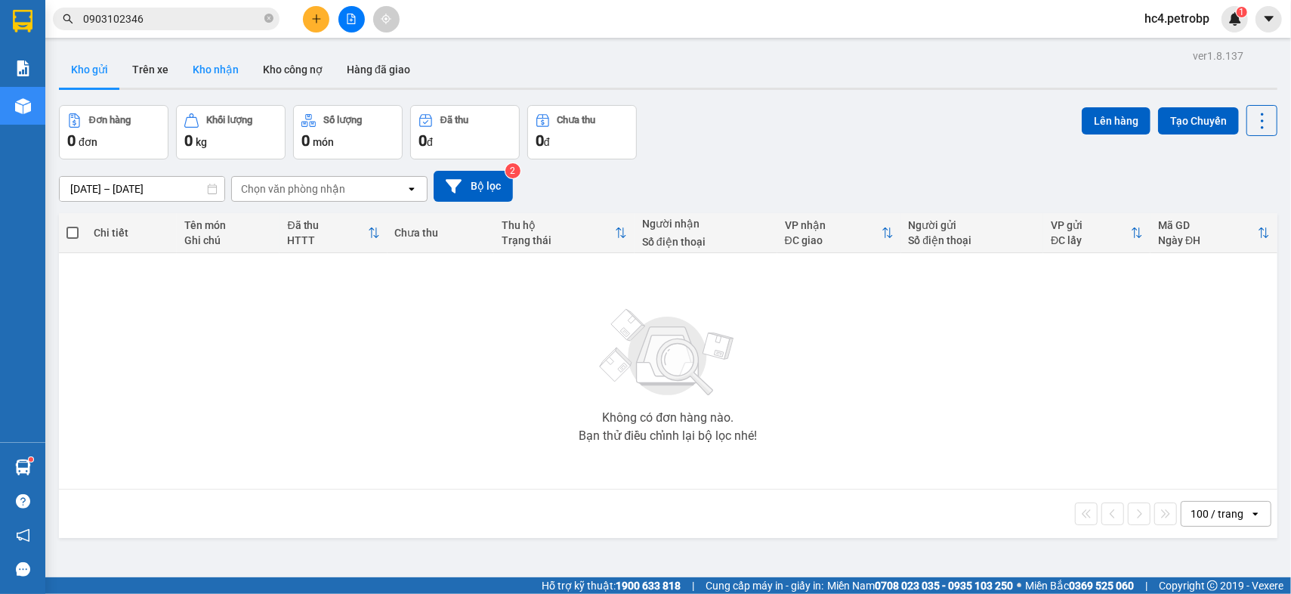
click at [194, 76] on button "Kho nhận" at bounding box center [215, 69] width 70 height 36
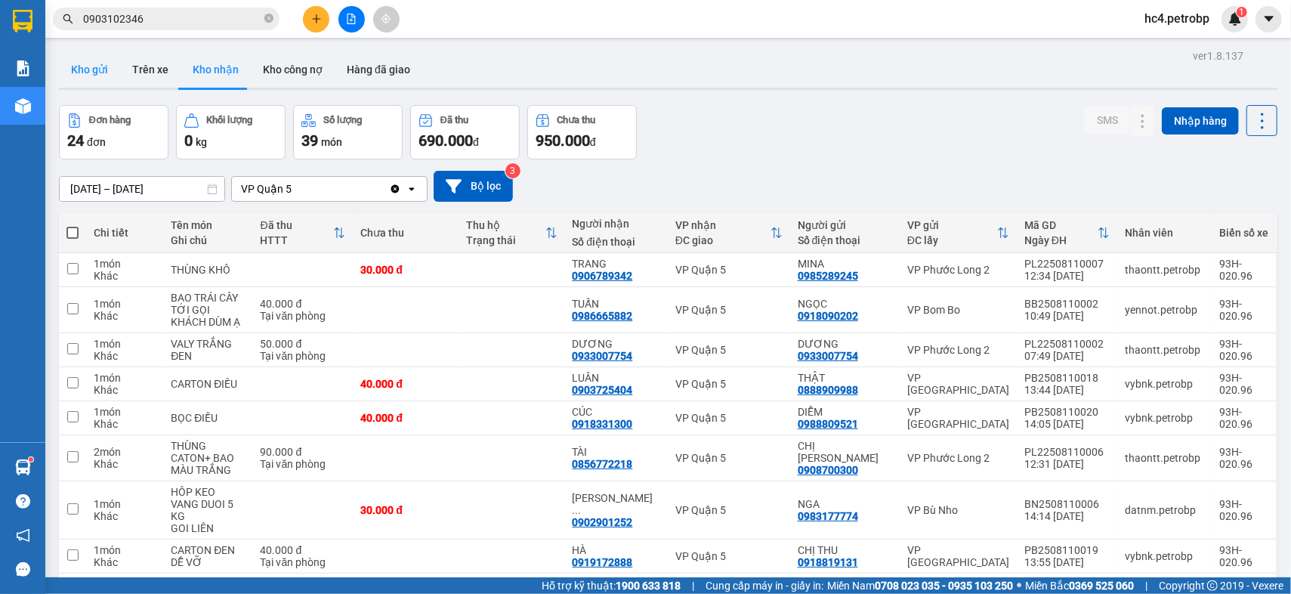
click at [88, 74] on button "Kho gửi" at bounding box center [89, 69] width 61 height 36
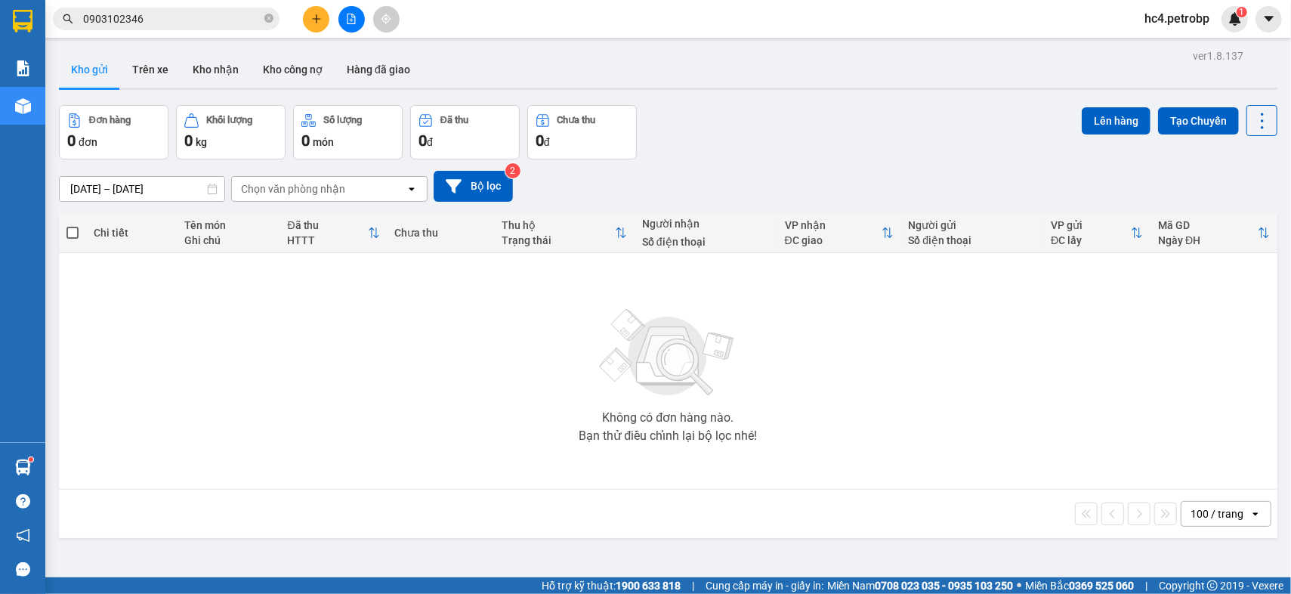
click at [296, 300] on div "Không có đơn hàng nào. Bạn thử điều chỉnh lại bộ lọc nhé!" at bounding box center [667, 371] width 1203 height 227
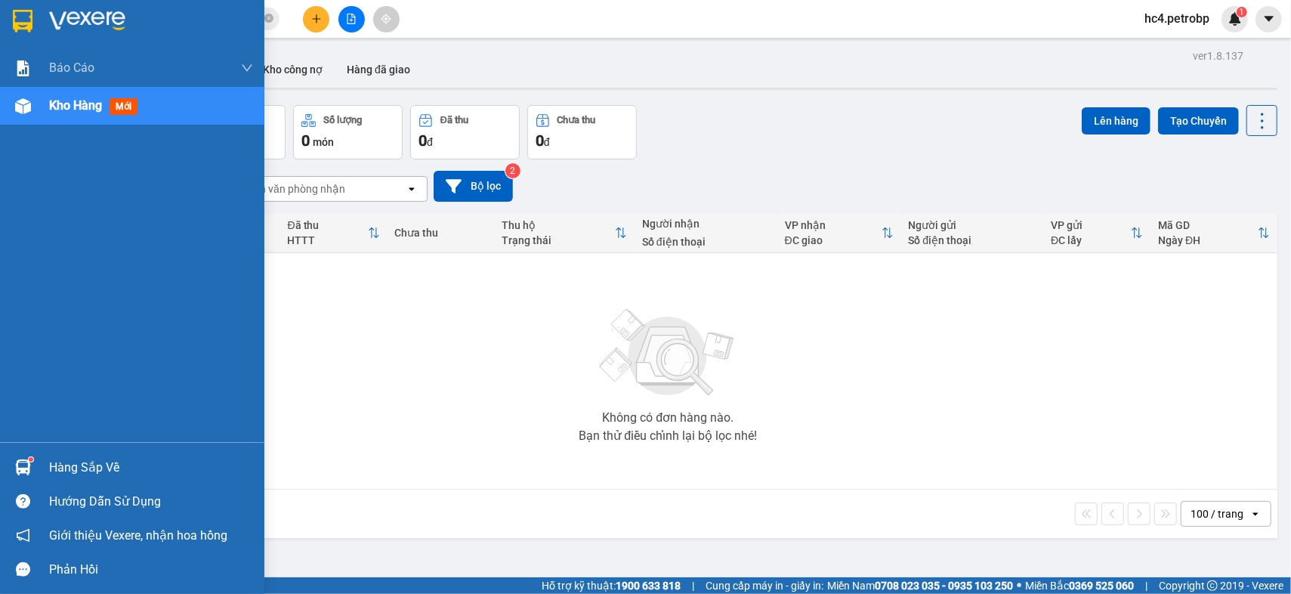
click at [94, 446] on div "Hàng sắp về Hướng dẫn sử dụng Giới thiệu Vexere, nhận hoa hồng Phản hồi" at bounding box center [132, 514] width 264 height 144
click at [91, 458] on div "Hàng sắp về" at bounding box center [151, 467] width 204 height 23
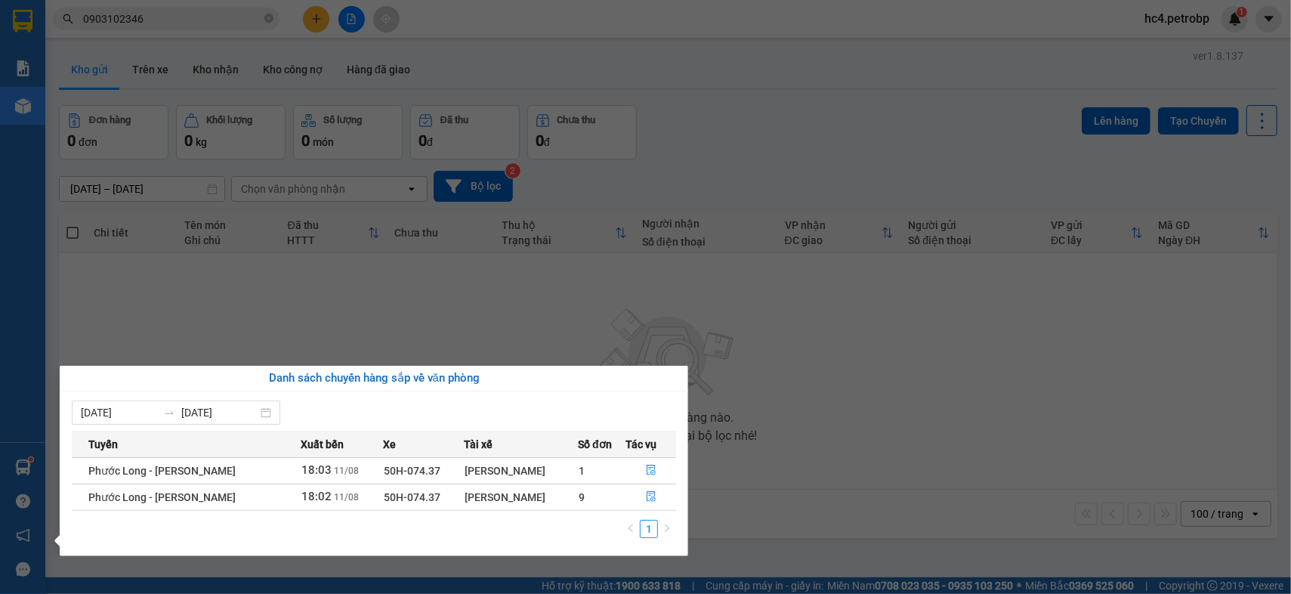
click at [810, 415] on section "Kết quả tìm kiếm ( 42 ) Bộ lọc Ngày tạo đơn gần nhất Mã ĐH Trạng thái Món hàng …" at bounding box center [645, 297] width 1291 height 594
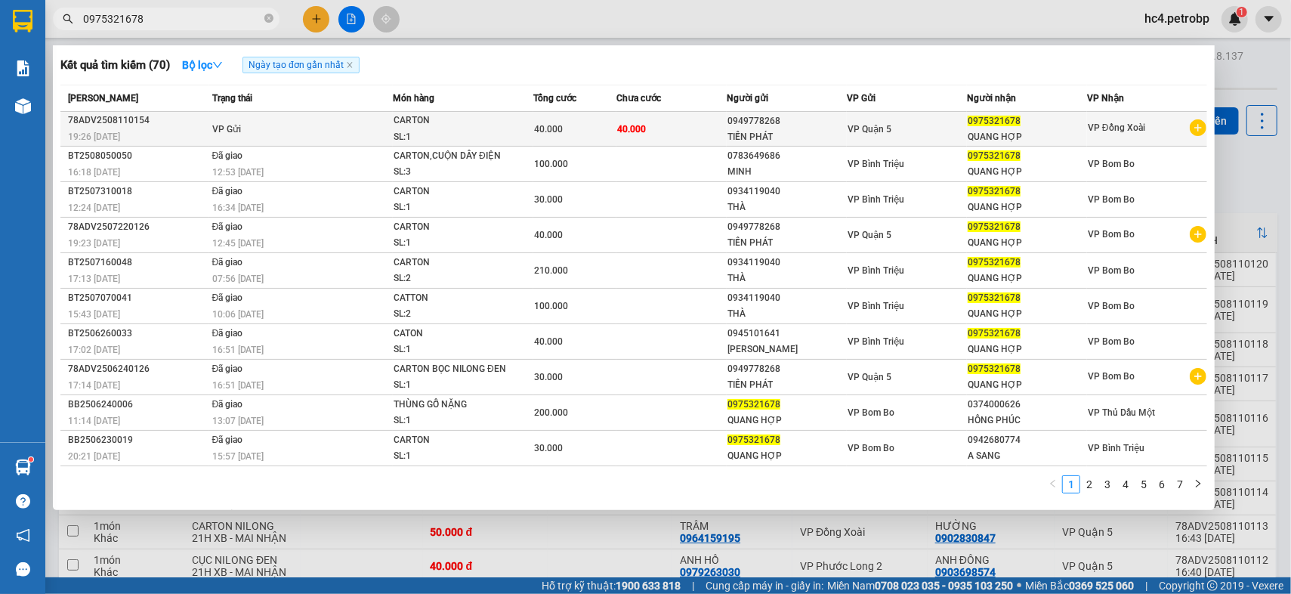
type input "0975321678"
click at [600, 125] on div "40.000" at bounding box center [575, 129] width 82 height 17
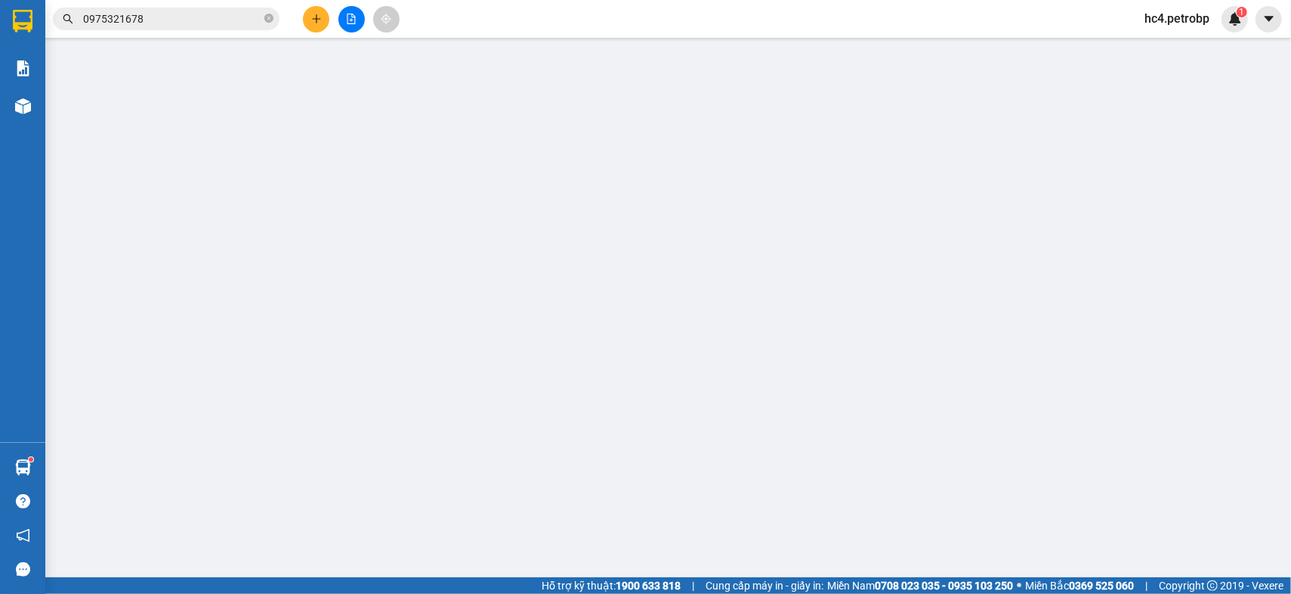
type input "0949778268"
type input "TIẾN PHÁT"
type input "0975321678"
type input "QUANG HỢP"
type input "40.000"
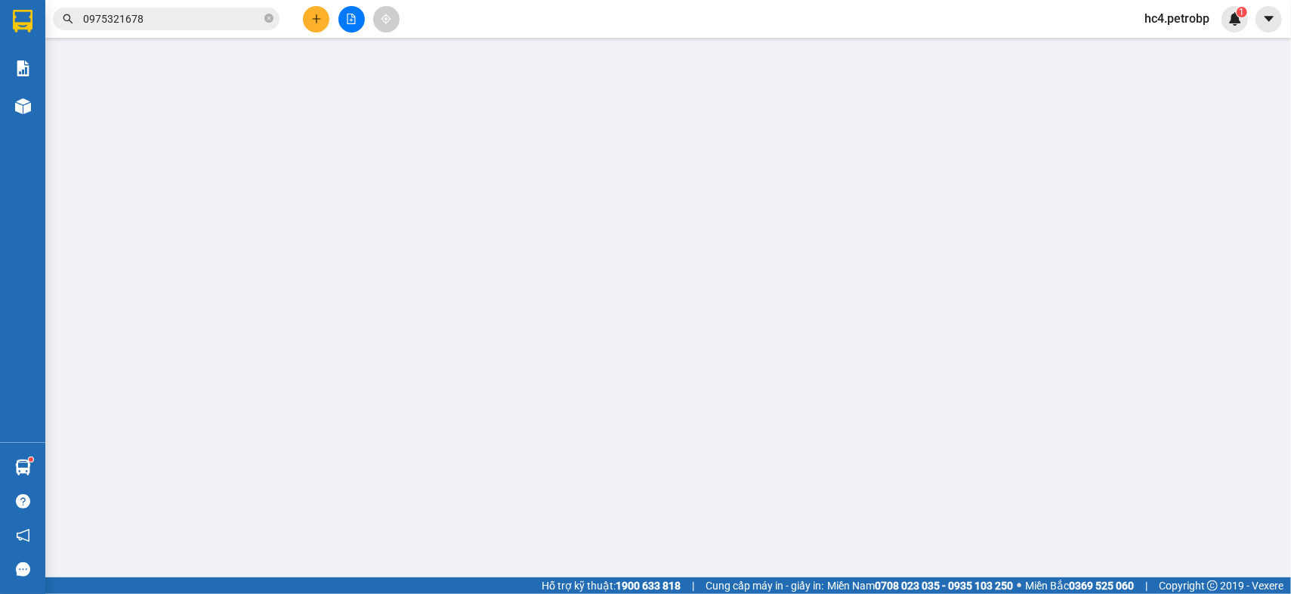
type input "40.000"
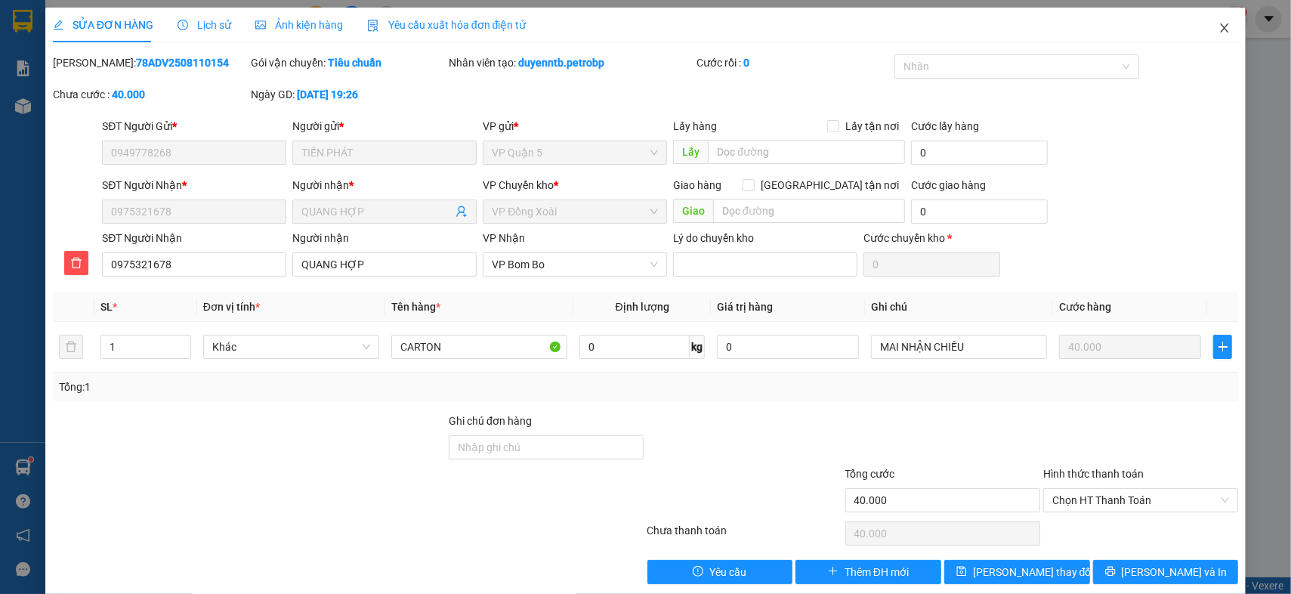
click at [1218, 34] on icon "close" at bounding box center [1224, 28] width 12 height 12
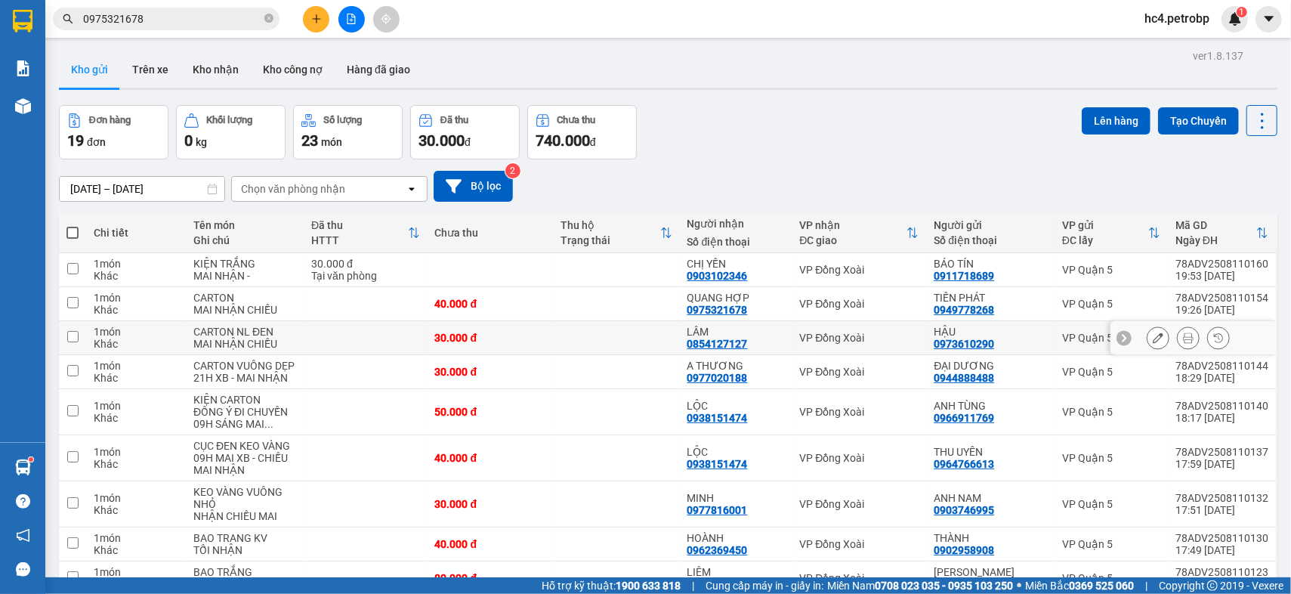
click at [719, 344] on div "0854127127" at bounding box center [717, 344] width 60 height 12
copy div "0854127127"
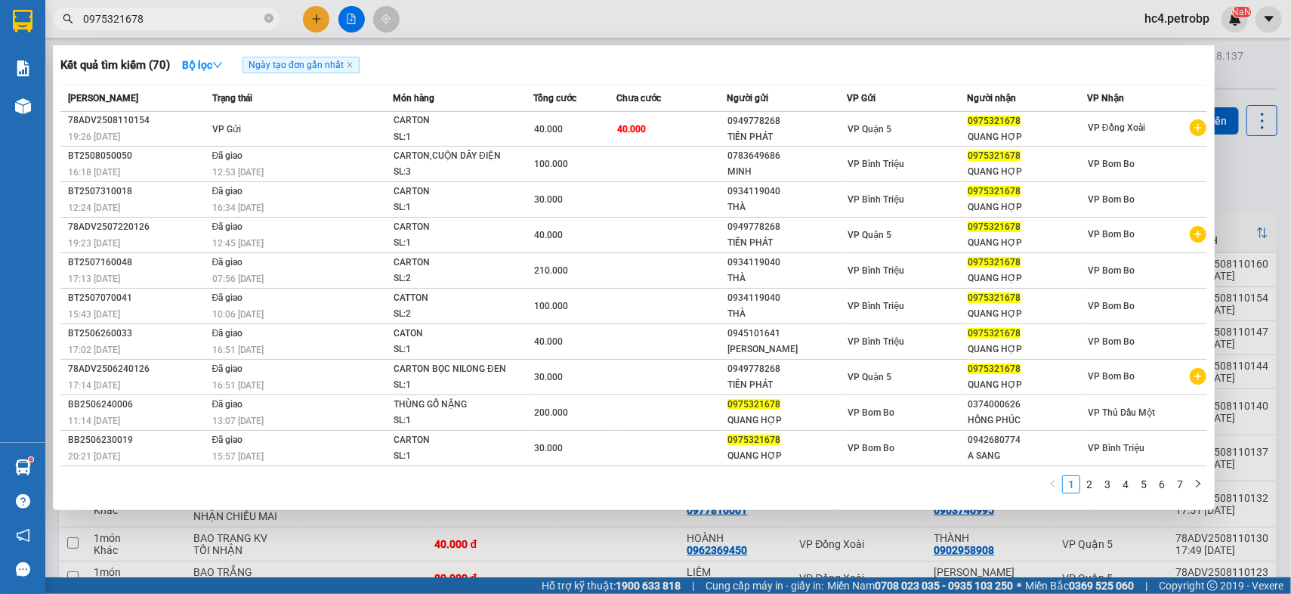
click at [208, 17] on input "0975321678" at bounding box center [172, 19] width 178 height 17
paste input "854127127"
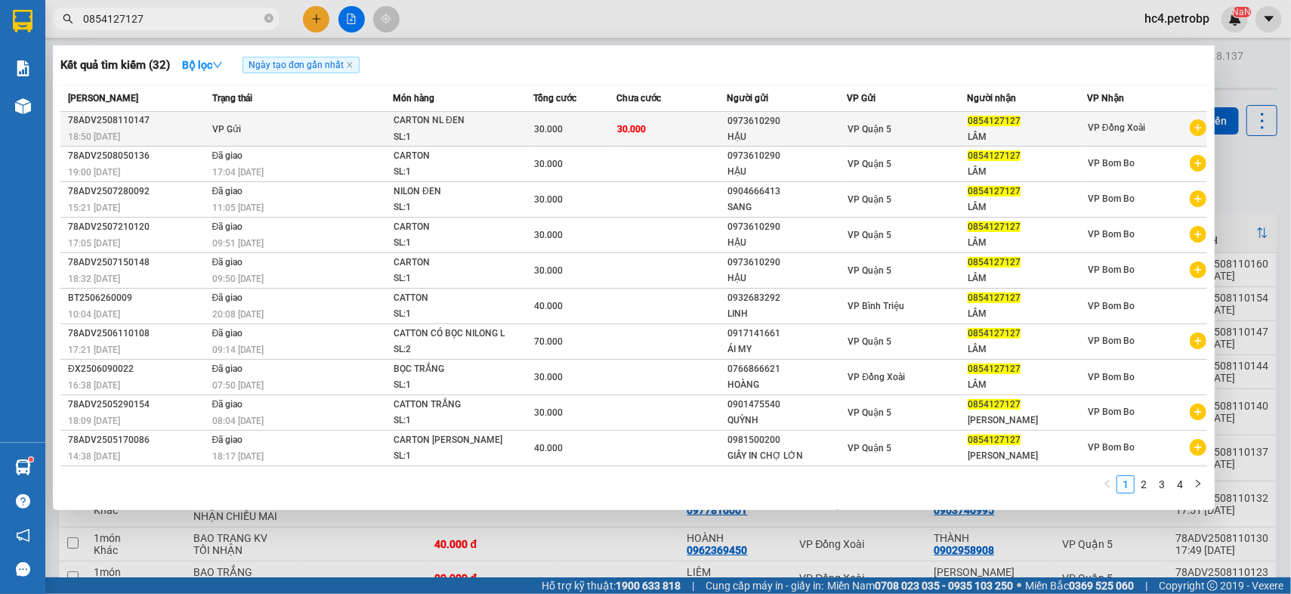
click at [447, 122] on div "CARTON NL ĐEN" at bounding box center [449, 121] width 113 height 17
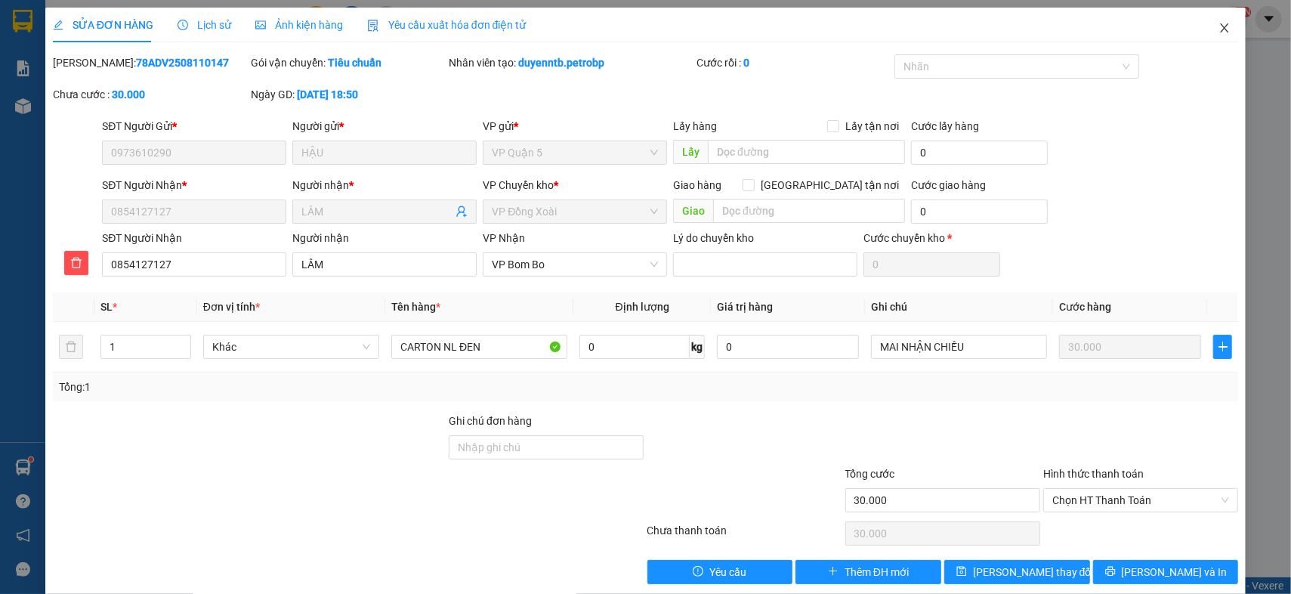
click at [1218, 32] on icon "close" at bounding box center [1224, 28] width 12 height 12
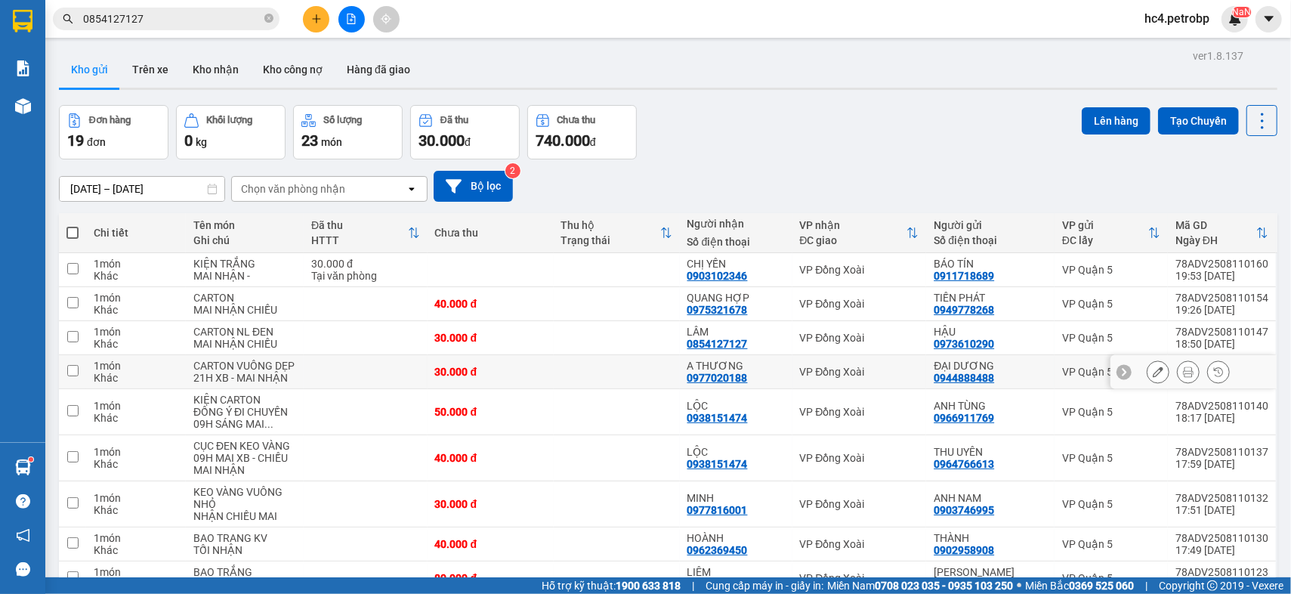
click at [714, 379] on div "0977020188" at bounding box center [717, 378] width 60 height 12
copy div "0977020188"
click at [236, 16] on input "0854127127" at bounding box center [172, 19] width 178 height 17
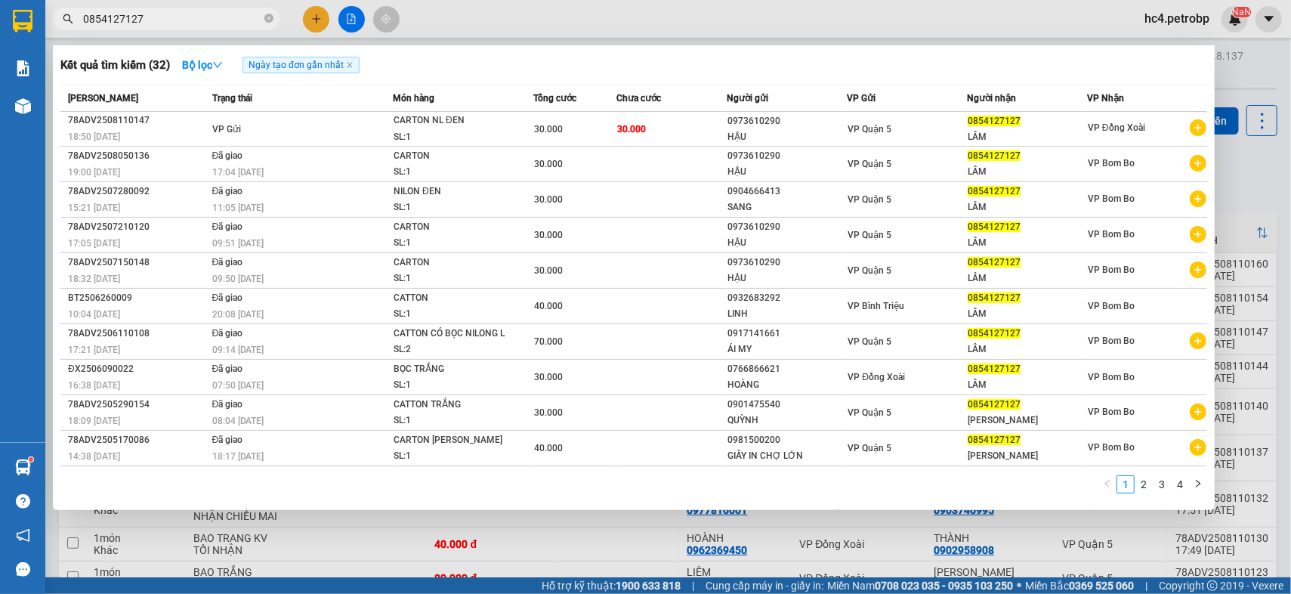
click at [236, 16] on input "0854127127" at bounding box center [172, 19] width 178 height 17
paste input "977020188"
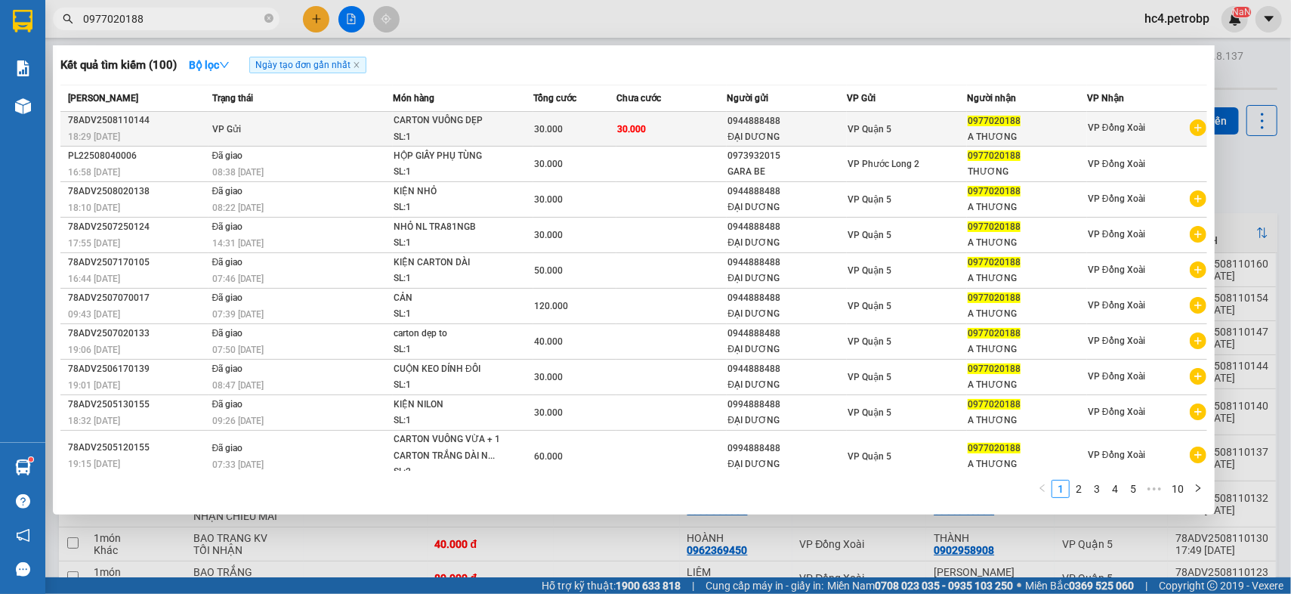
type input "0977020188"
click at [648, 116] on td "30.000" at bounding box center [671, 129] width 111 height 35
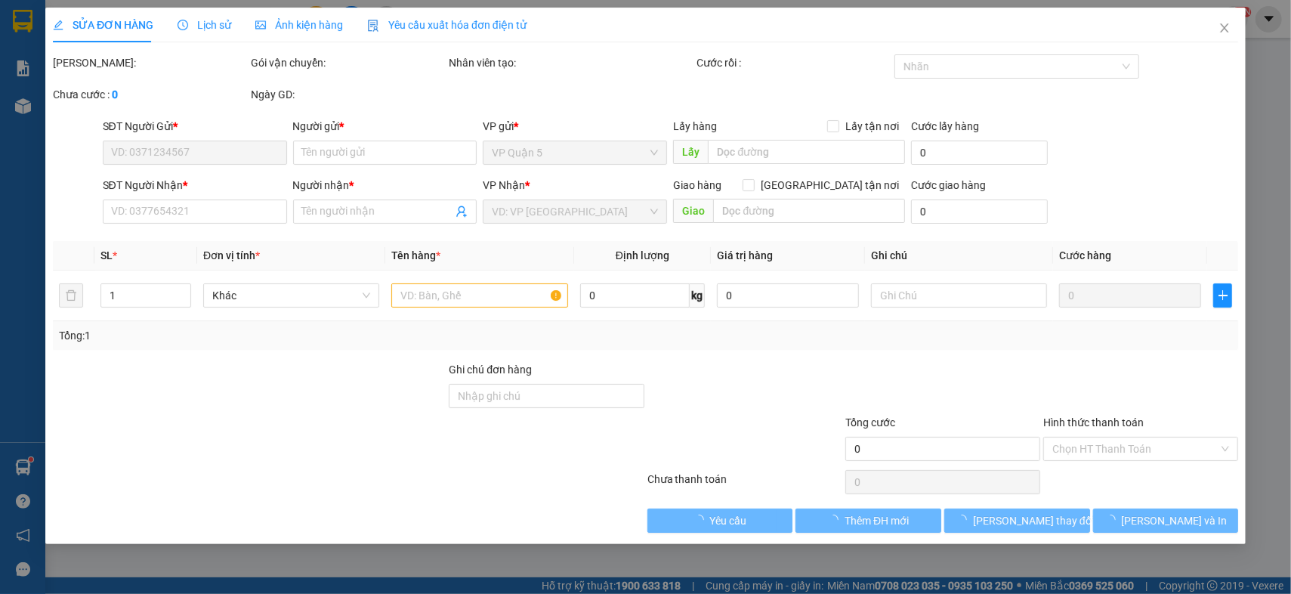
type input "0944888488"
type input "ĐẠI DƯƠNG"
type input "0977020188"
type input "A THƯƠNG"
type input "30.000"
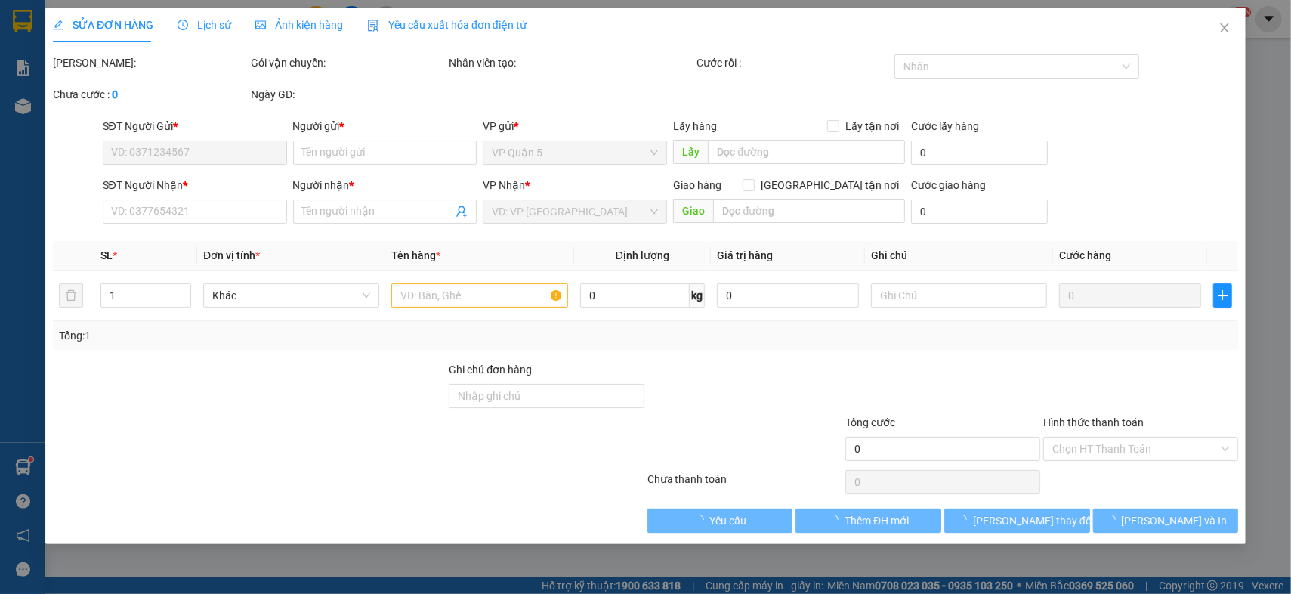
type input "30.000"
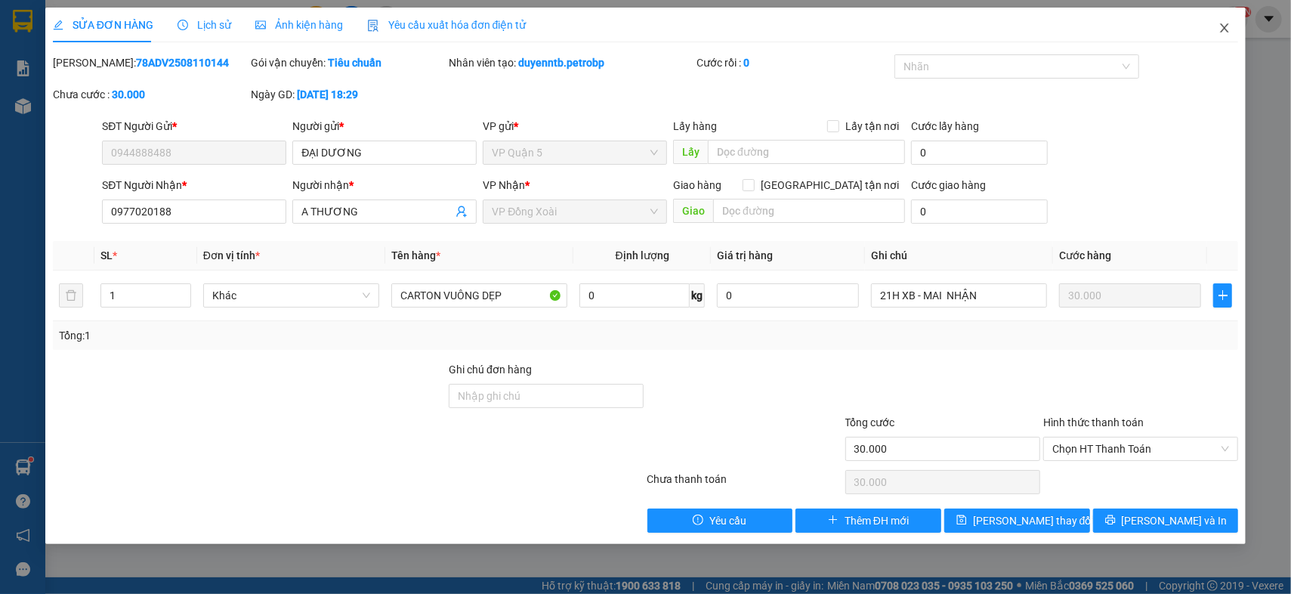
click at [1222, 32] on icon "close" at bounding box center [1224, 28] width 12 height 12
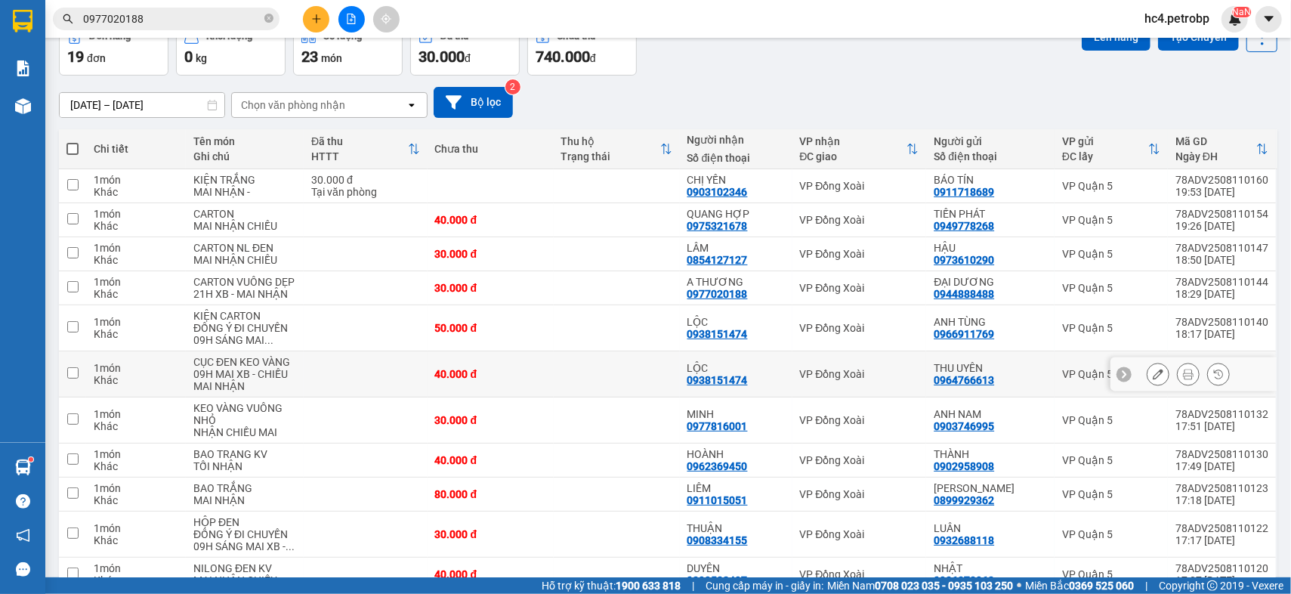
scroll to position [168, 0]
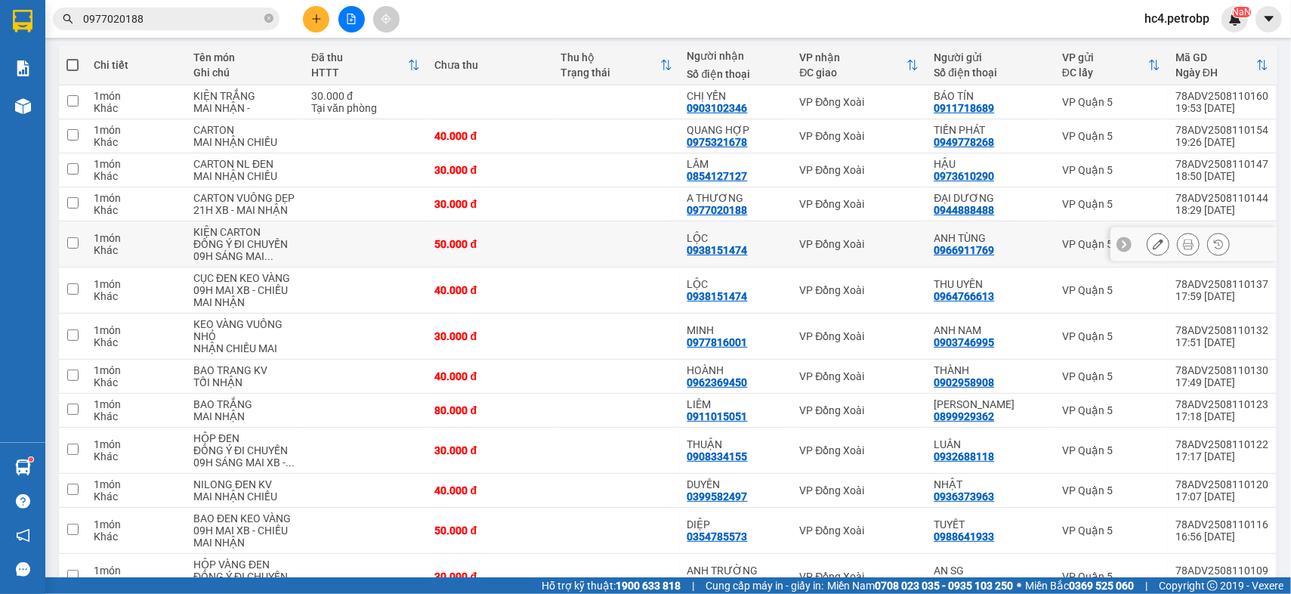
click at [712, 251] on div "0938151474" at bounding box center [717, 250] width 60 height 12
click at [722, 344] on div "0977816001" at bounding box center [717, 342] width 60 height 12
copy div "0977816001"
click at [237, 18] on input "0977020188" at bounding box center [172, 19] width 178 height 17
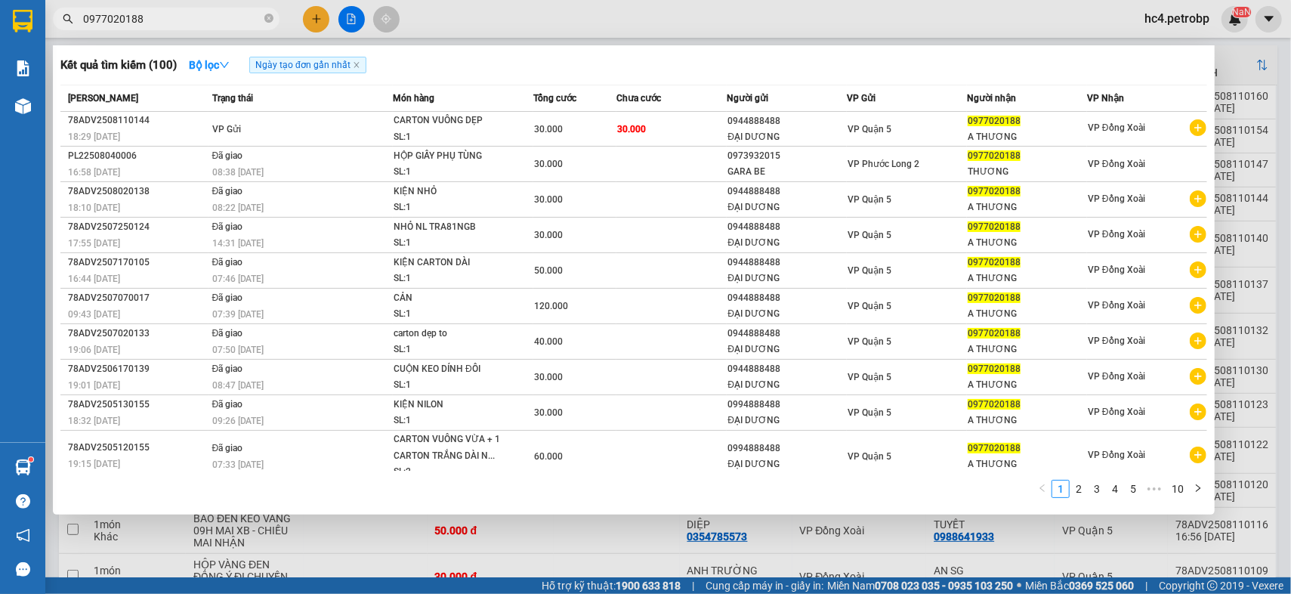
click at [237, 18] on input "0977020188" at bounding box center [172, 19] width 178 height 17
paste input "816001"
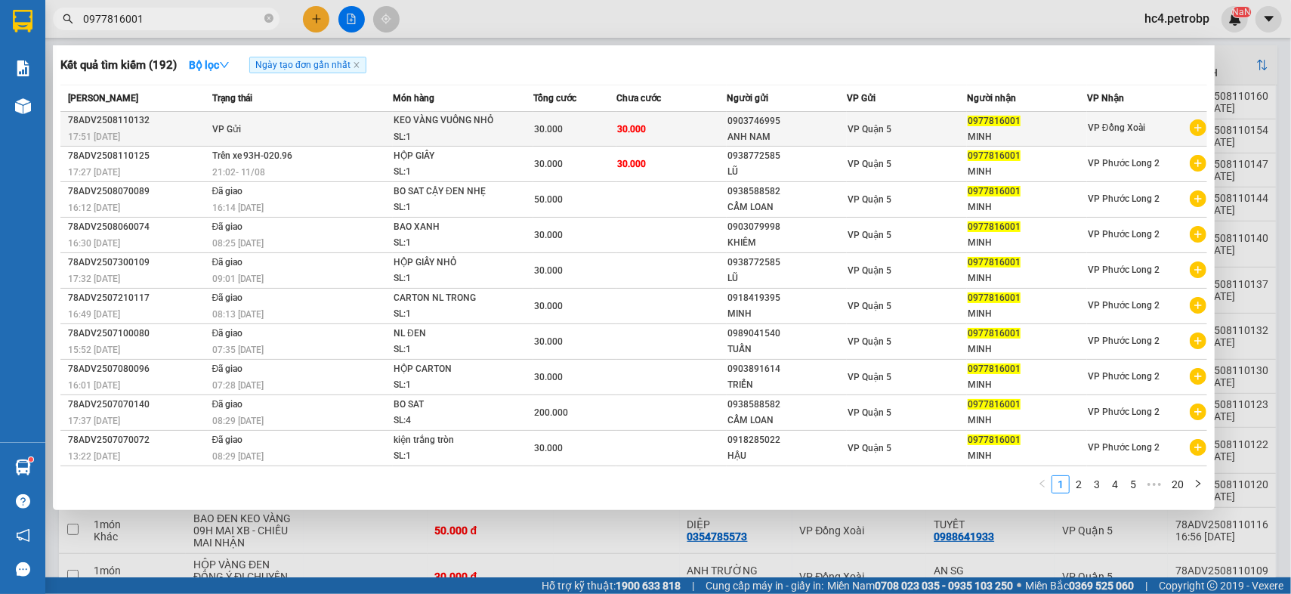
type input "0977816001"
click at [599, 128] on div "30.000" at bounding box center [575, 129] width 82 height 17
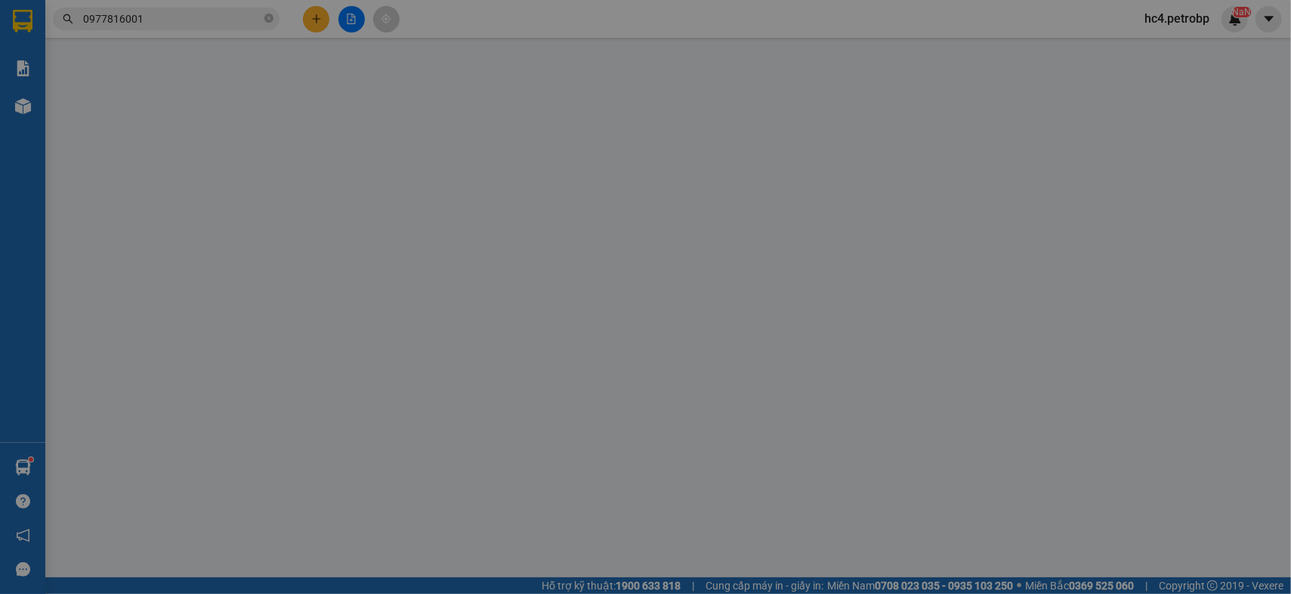
type input "0903746995"
type input "ANH NAM"
type input "0977816001"
type input "MINH"
type input "30.000"
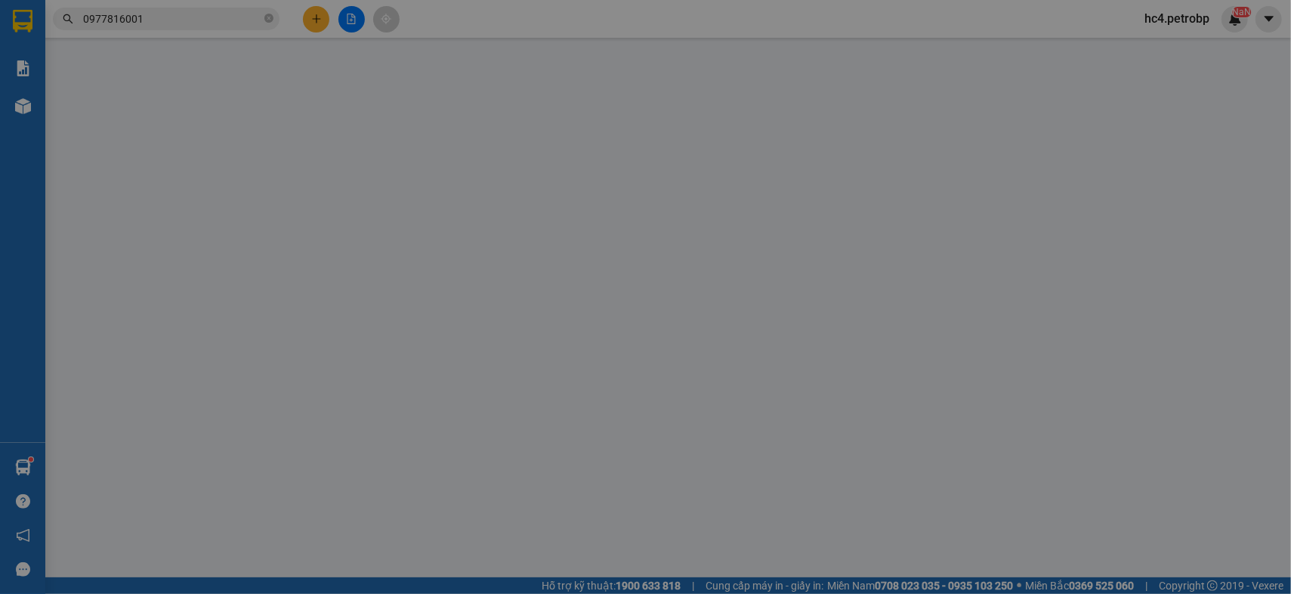
type input "30.000"
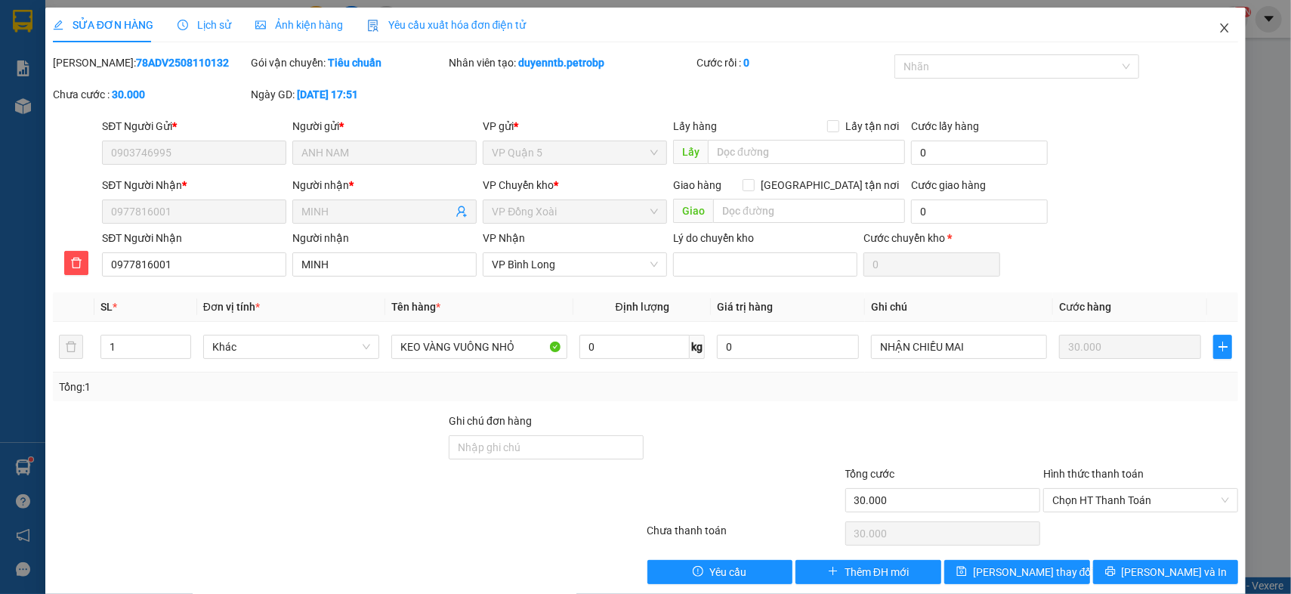
click at [1218, 26] on icon "close" at bounding box center [1224, 28] width 12 height 12
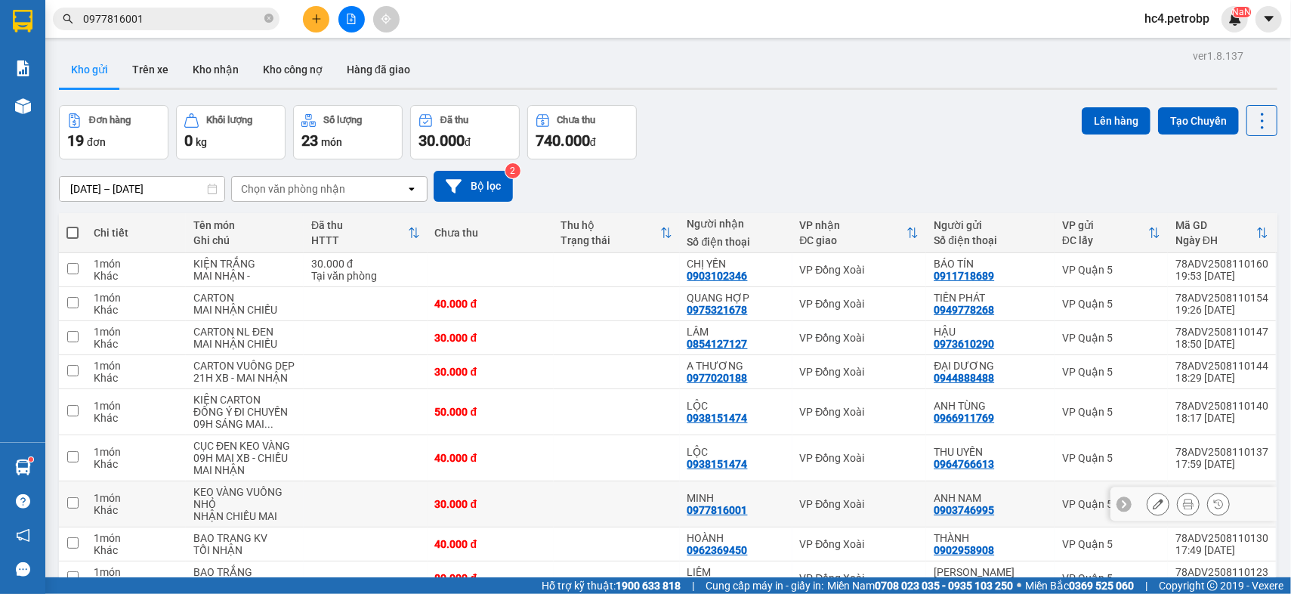
scroll to position [84, 0]
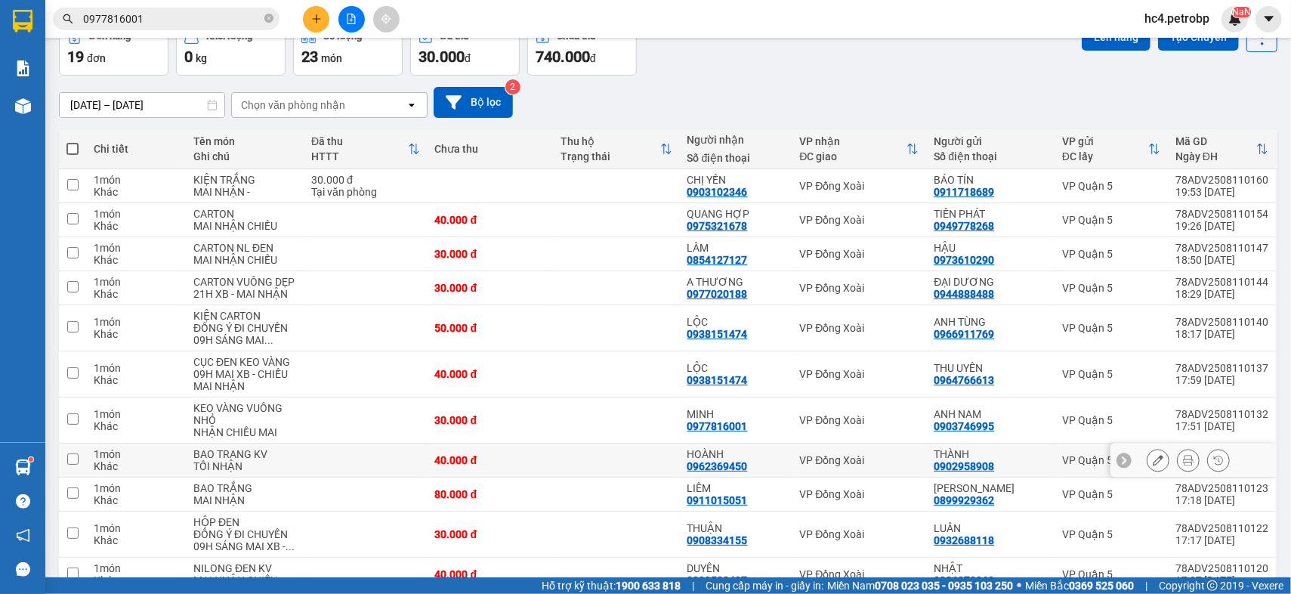
click at [717, 463] on div "0962369450" at bounding box center [717, 466] width 60 height 12
copy div "0962369450"
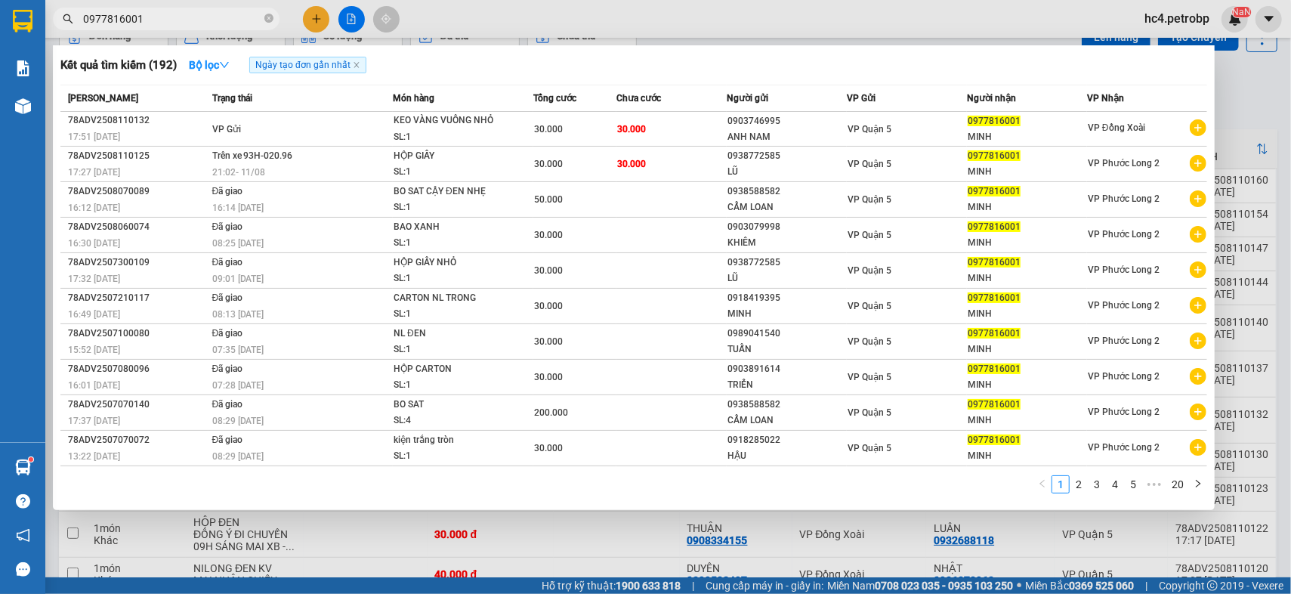
click at [211, 20] on input "0977816001" at bounding box center [172, 19] width 178 height 17
paste input "62369450"
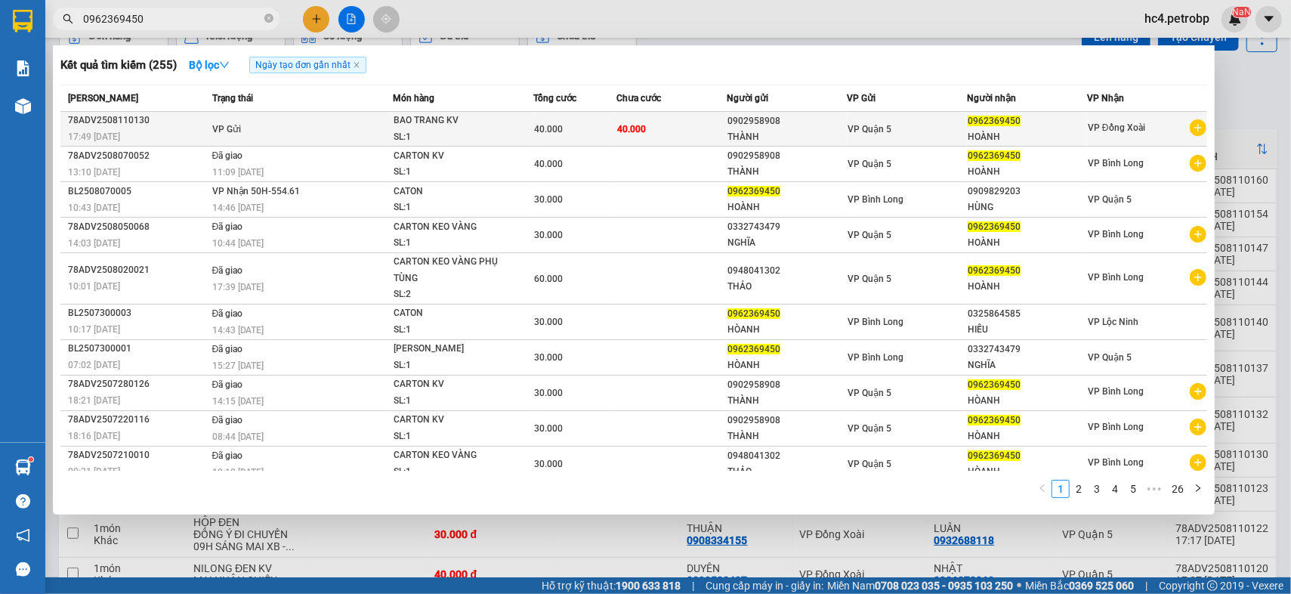
type input "0962369450"
click at [633, 125] on span "40.000" at bounding box center [631, 129] width 29 height 11
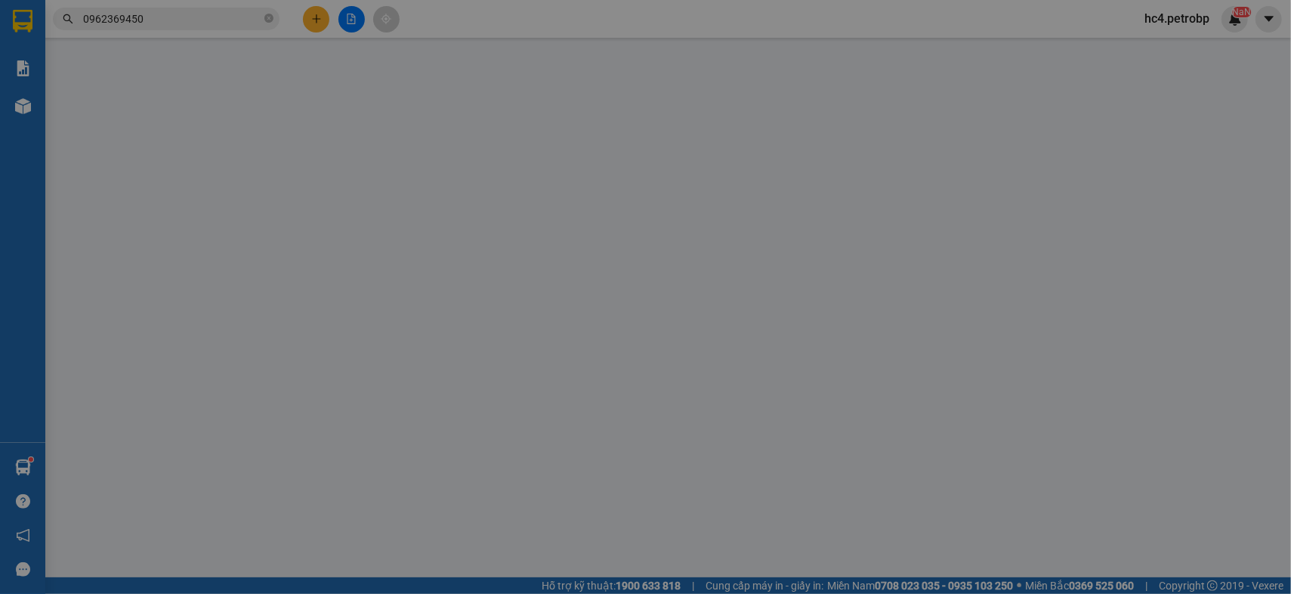
type input "0902958908"
type input "THÀNH"
type input "0962369450"
type input "HOÀNH"
type input "40.000"
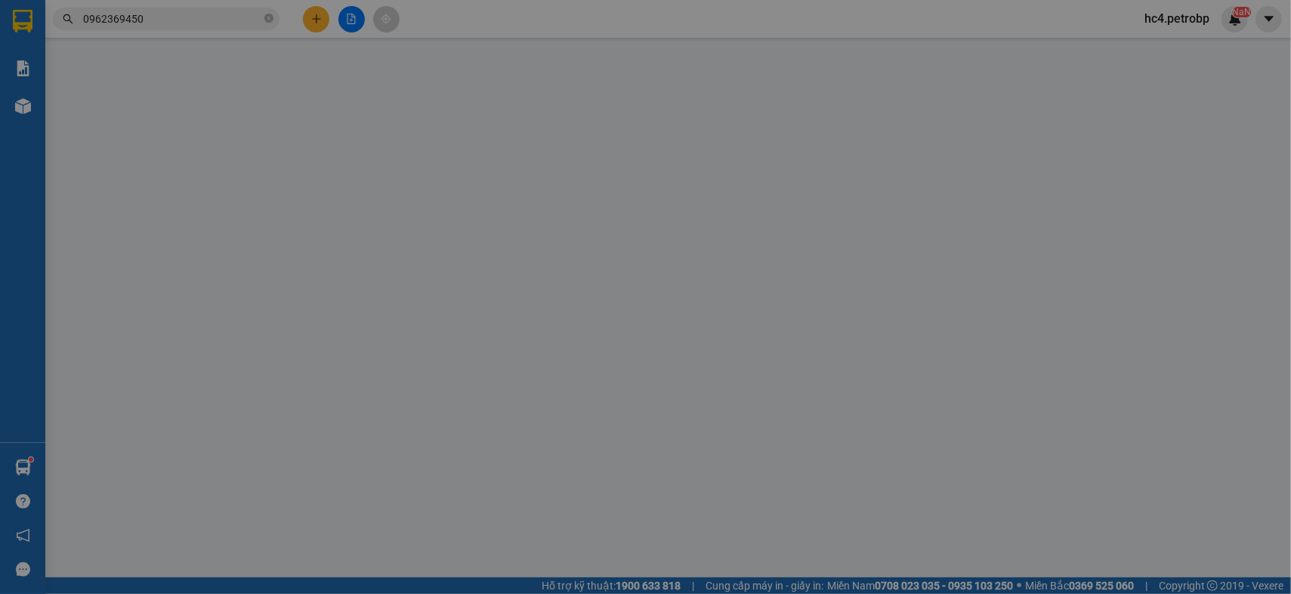
type input "40.000"
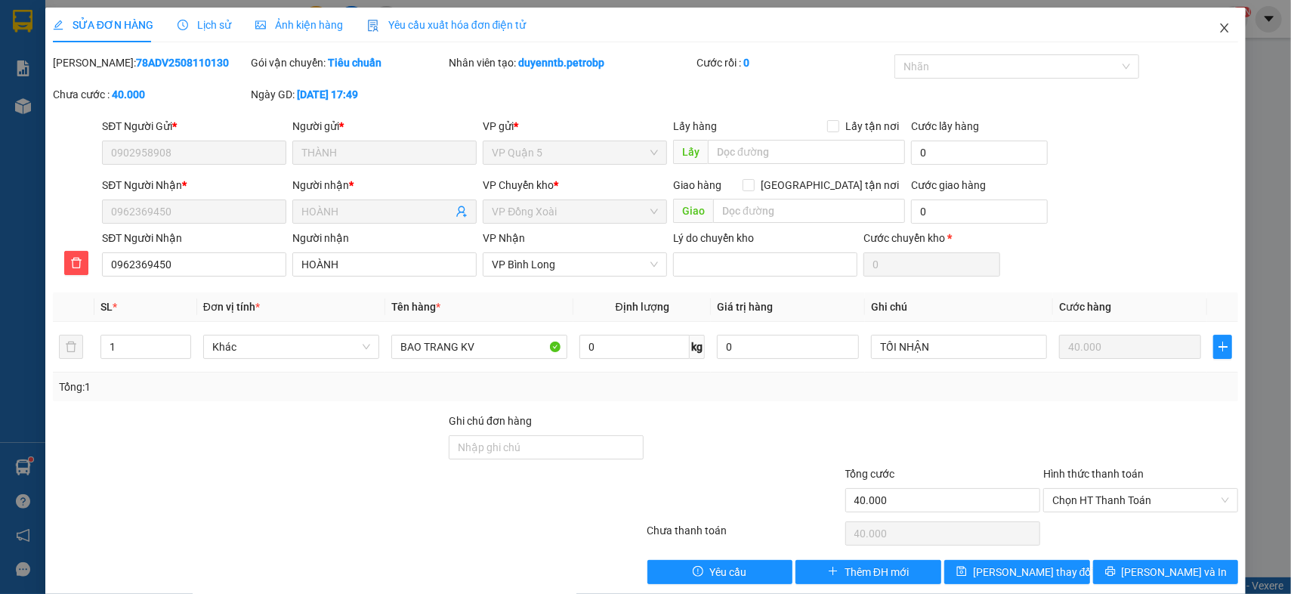
click at [1218, 34] on span "Close" at bounding box center [1224, 29] width 42 height 42
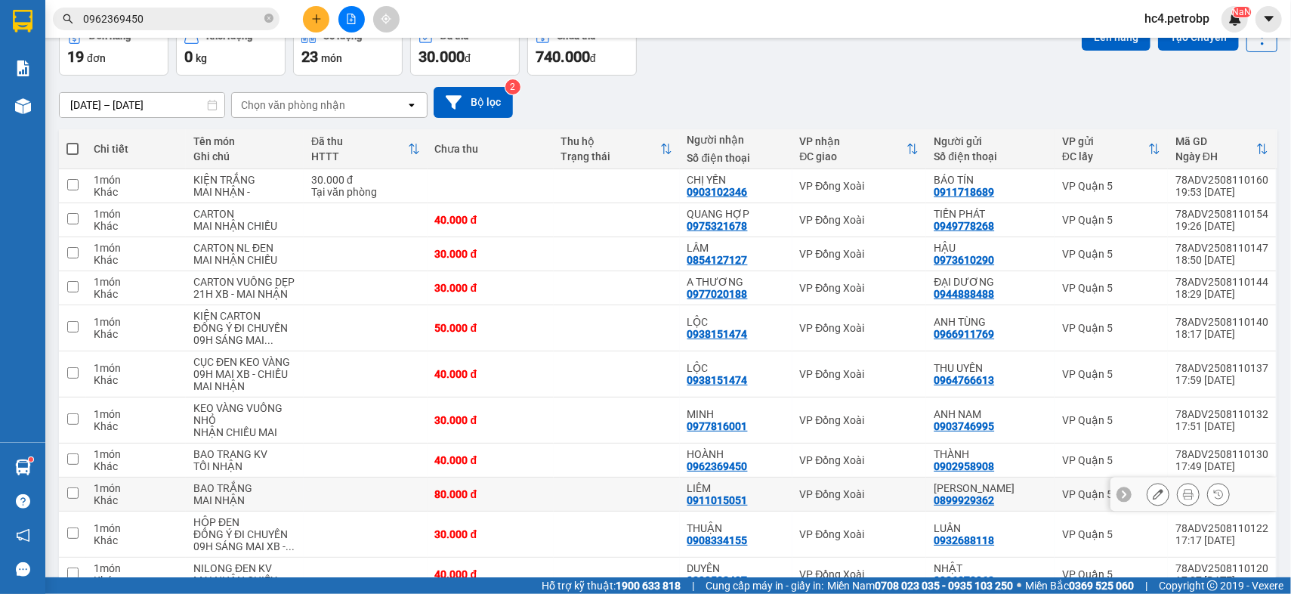
scroll to position [251, 0]
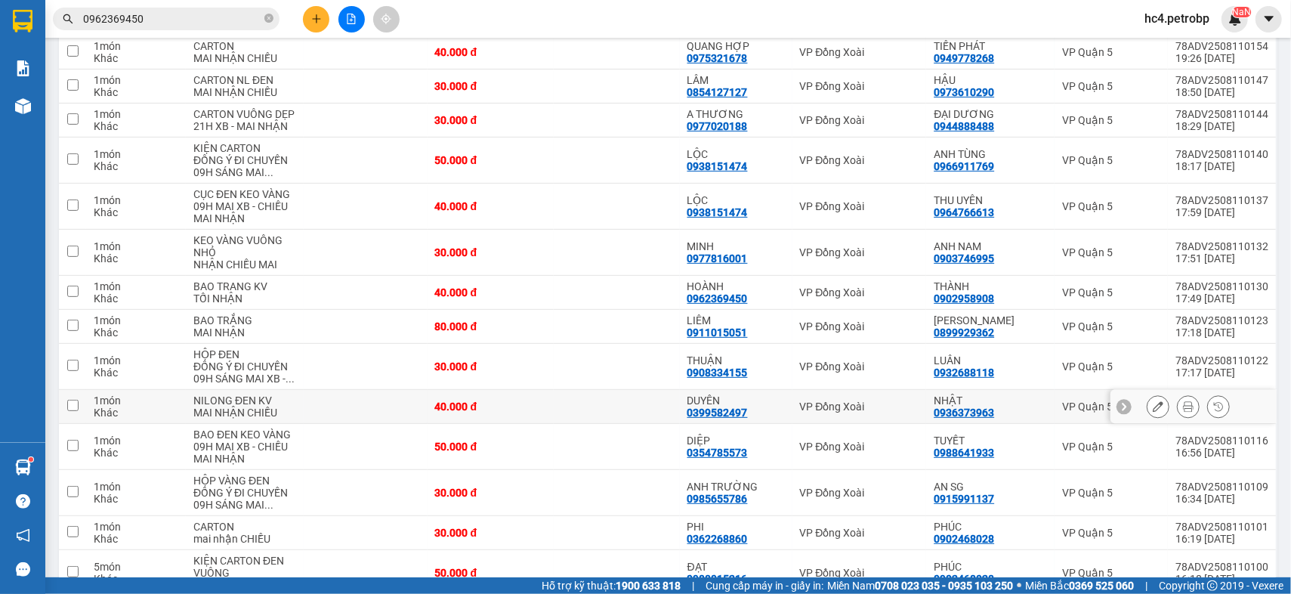
click at [730, 415] on div "0399582497" at bounding box center [717, 412] width 60 height 12
copy div "0399582497"
click at [218, 14] on input "0962369450" at bounding box center [172, 19] width 178 height 17
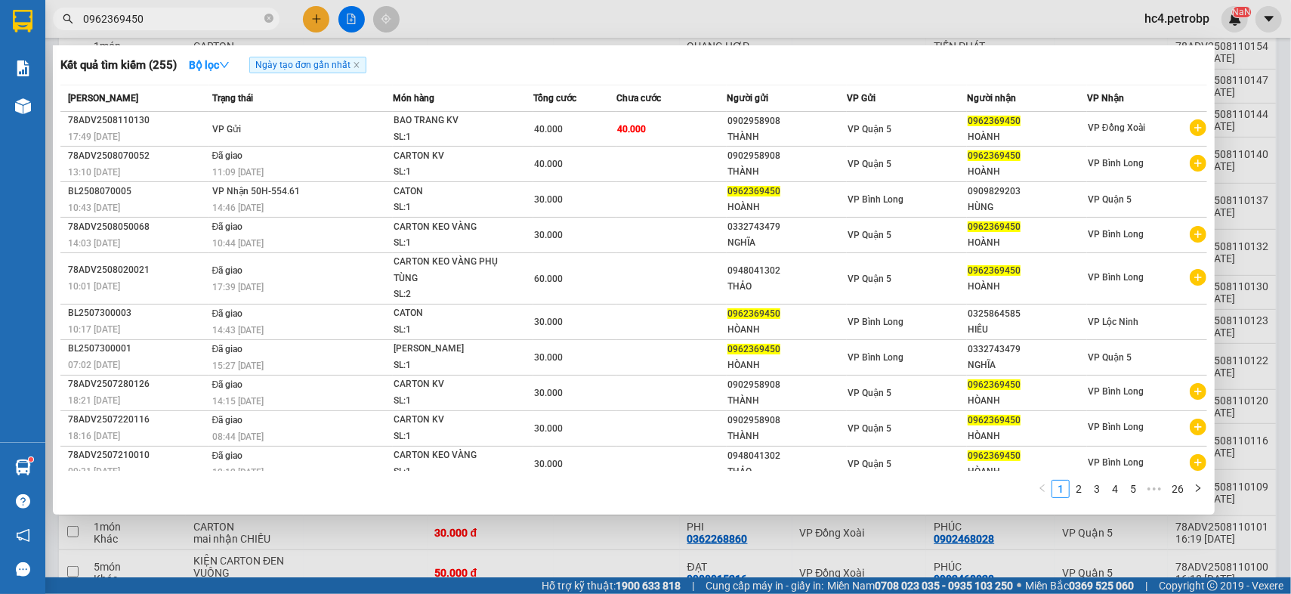
click at [218, 14] on input "0962369450" at bounding box center [172, 19] width 178 height 17
paste input "399582497"
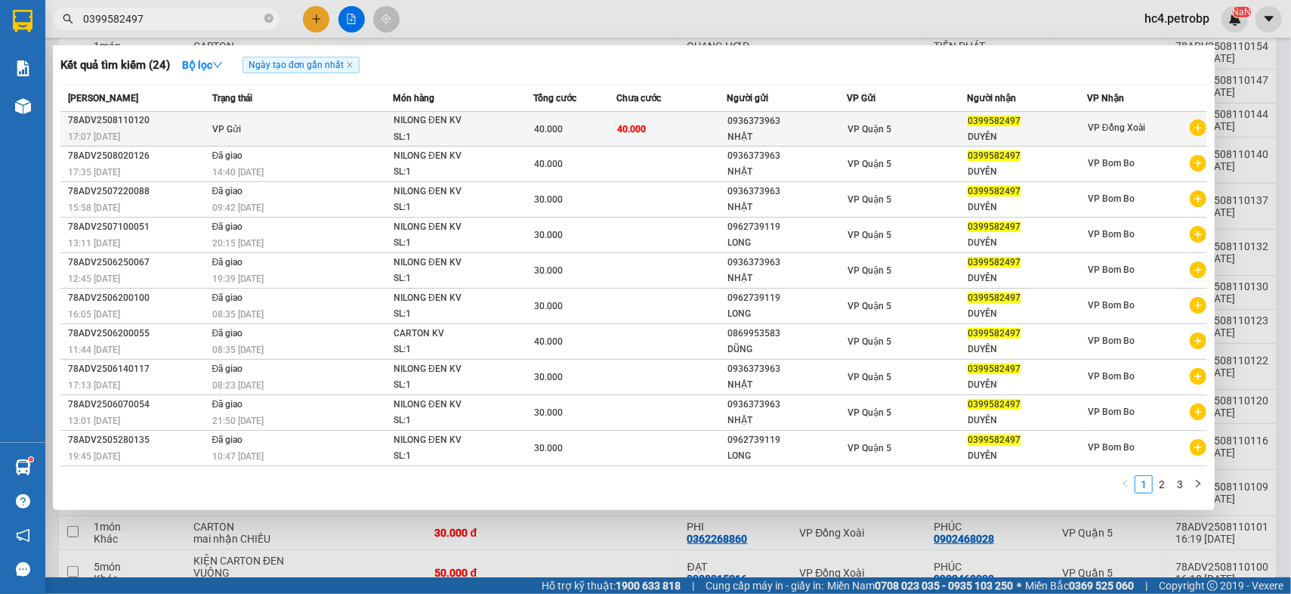
type input "0399582497"
click at [686, 123] on td "40.000" at bounding box center [671, 129] width 111 height 35
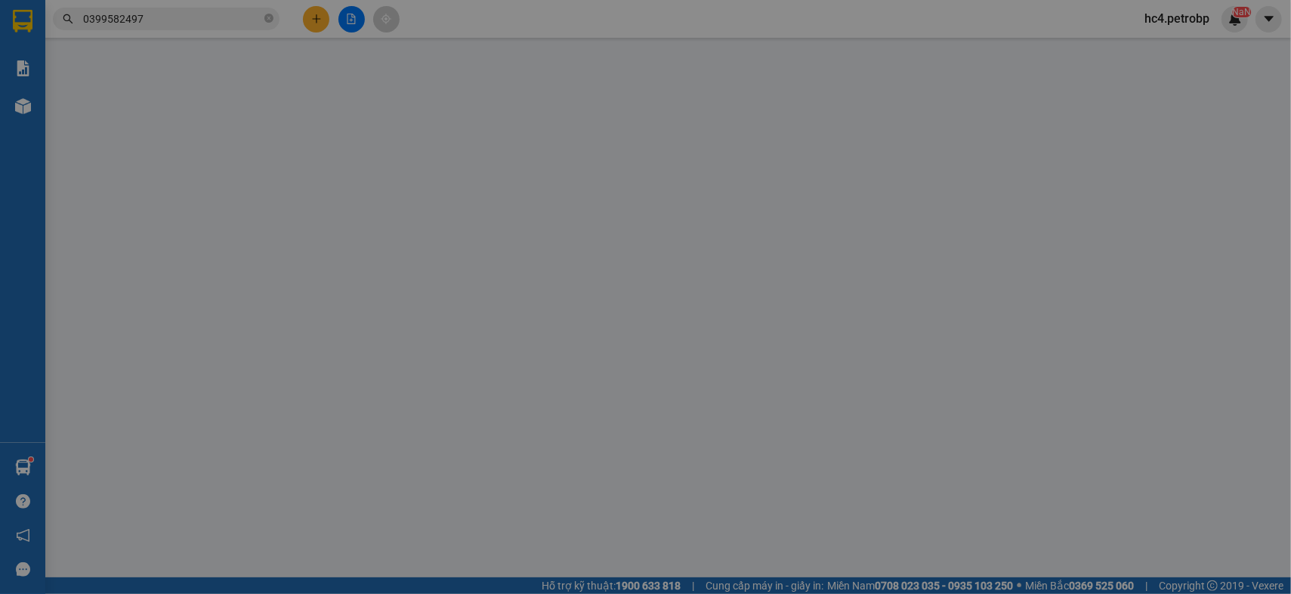
type input "0936373963"
type input "NHẬT"
type input "0399582497"
type input "DUYÊN"
type input "40.000"
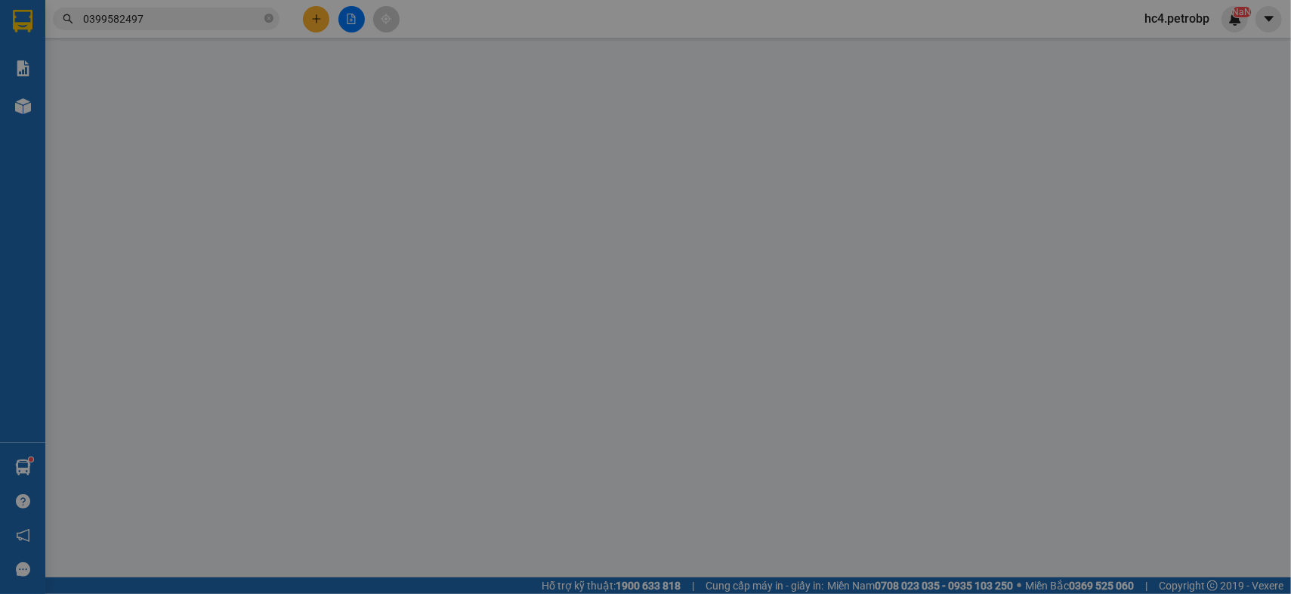
type input "40.000"
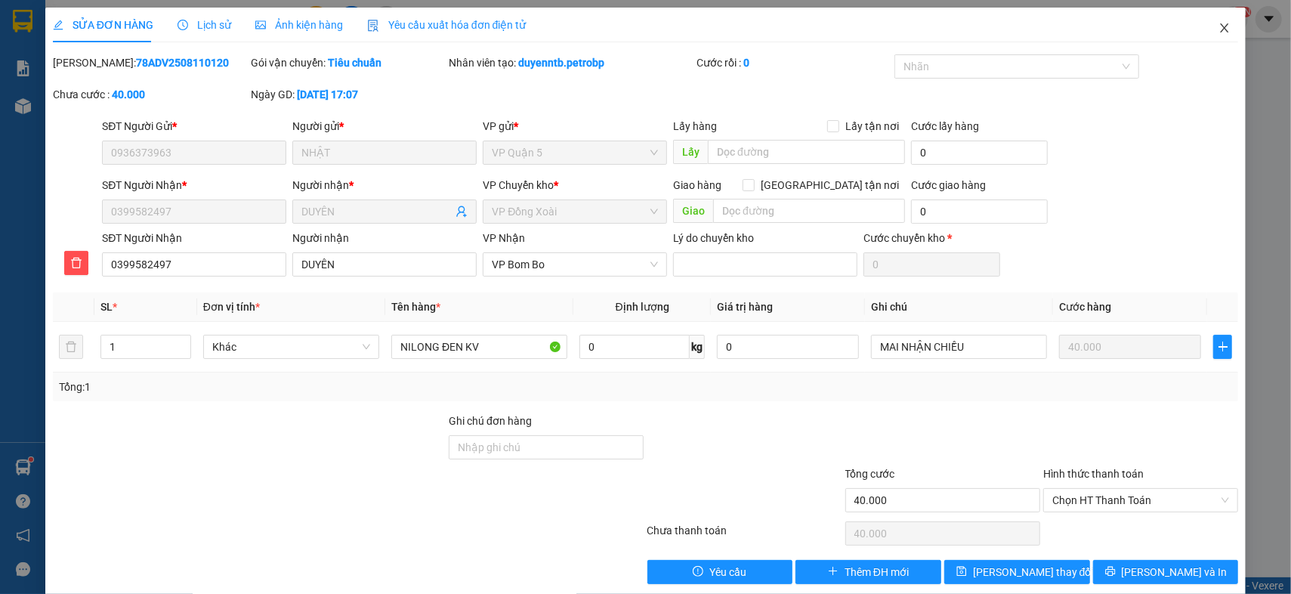
click at [1218, 33] on icon "close" at bounding box center [1224, 28] width 12 height 12
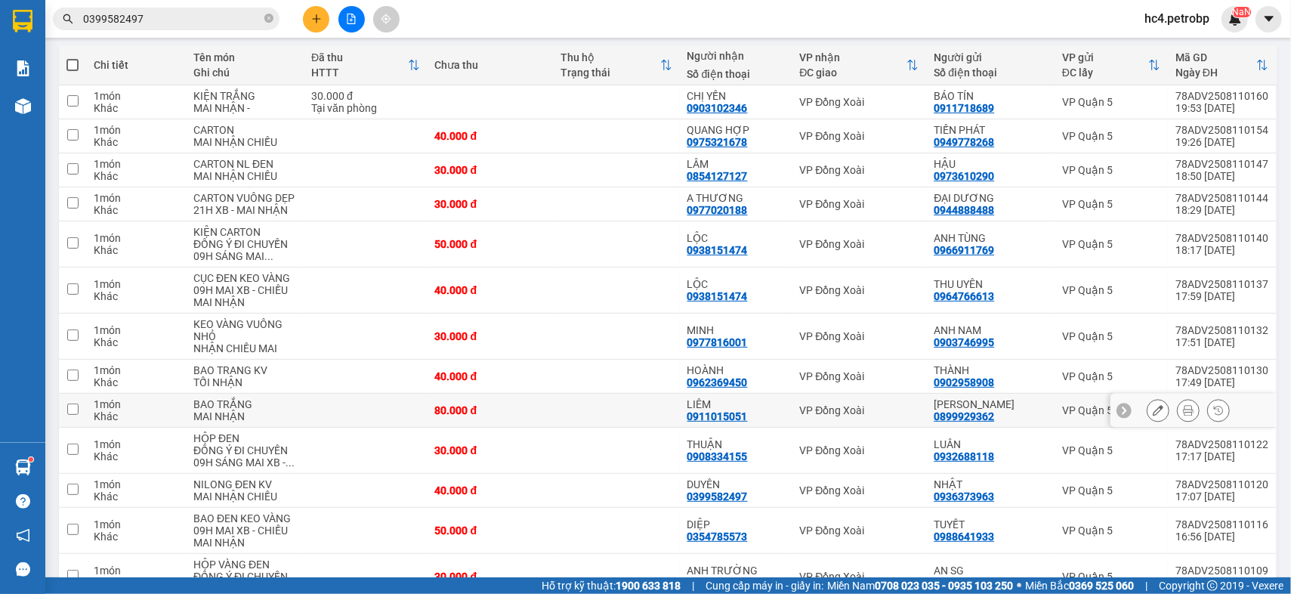
scroll to position [251, 0]
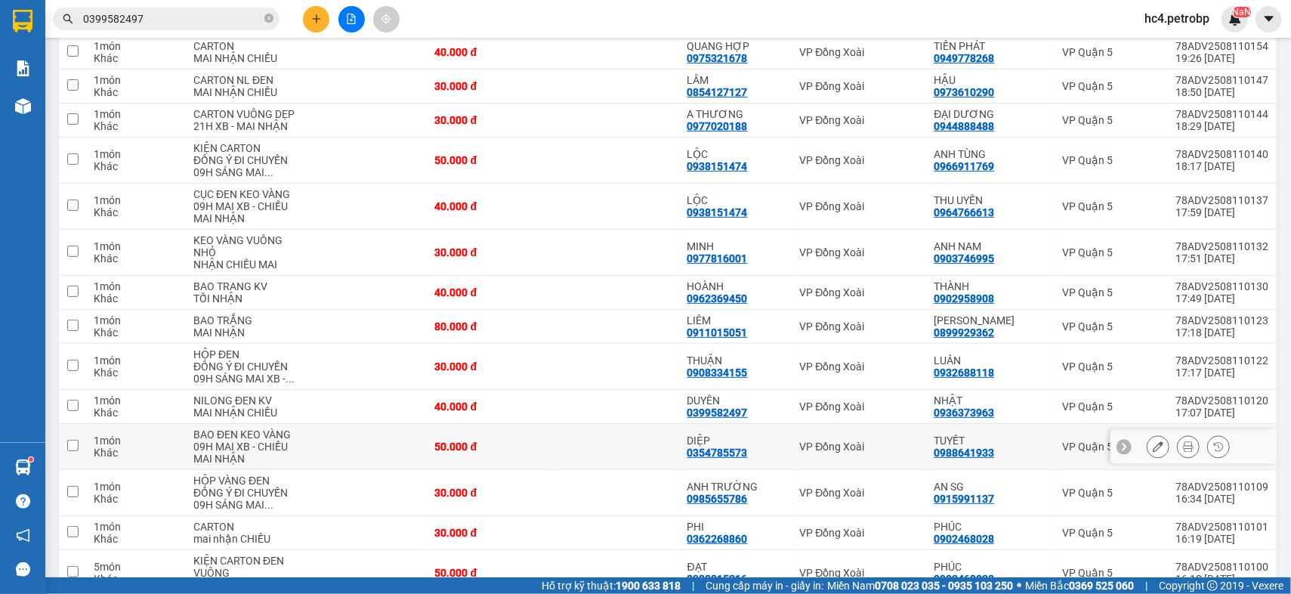
click at [717, 449] on div "0354785573" at bounding box center [717, 452] width 60 height 12
copy div "0354785573"
click at [231, 25] on input "0399582497" at bounding box center [172, 19] width 178 height 17
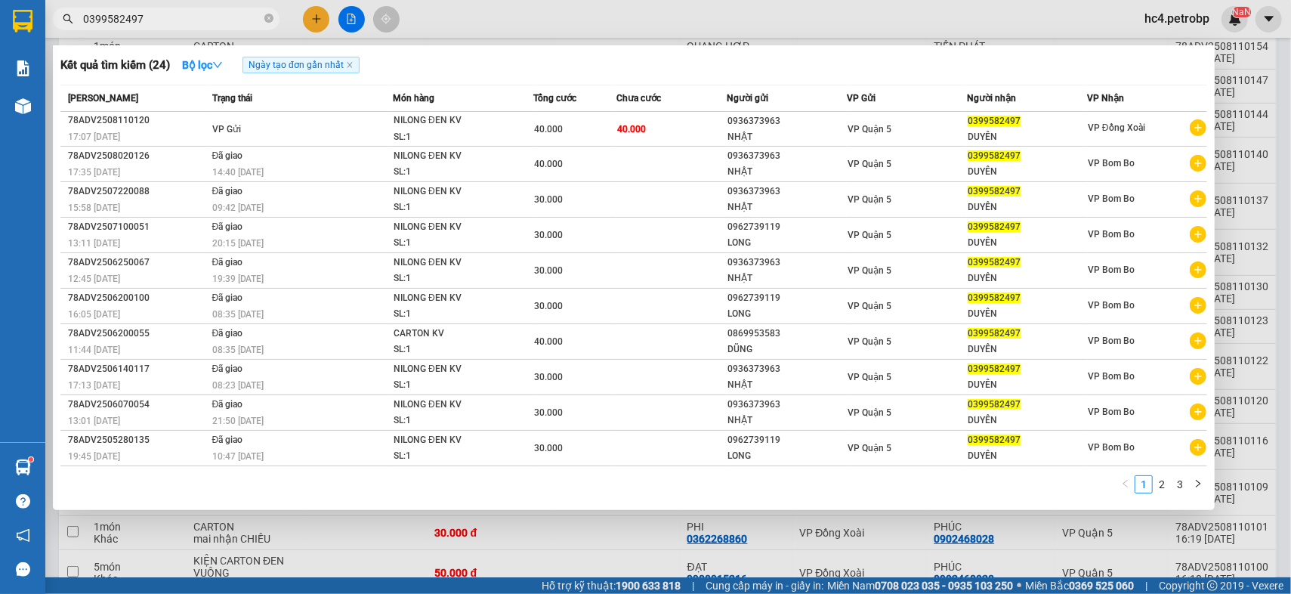
click at [231, 25] on input "0399582497" at bounding box center [172, 19] width 178 height 17
paste input "54785573"
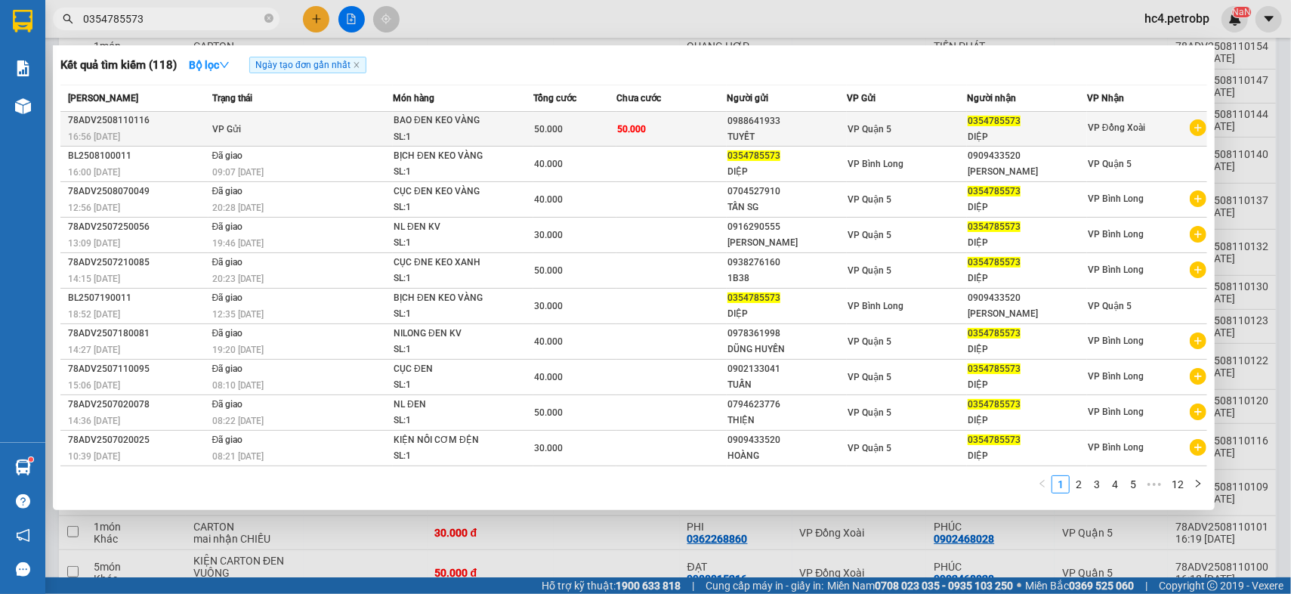
click at [722, 135] on td "50.000" at bounding box center [671, 129] width 111 height 35
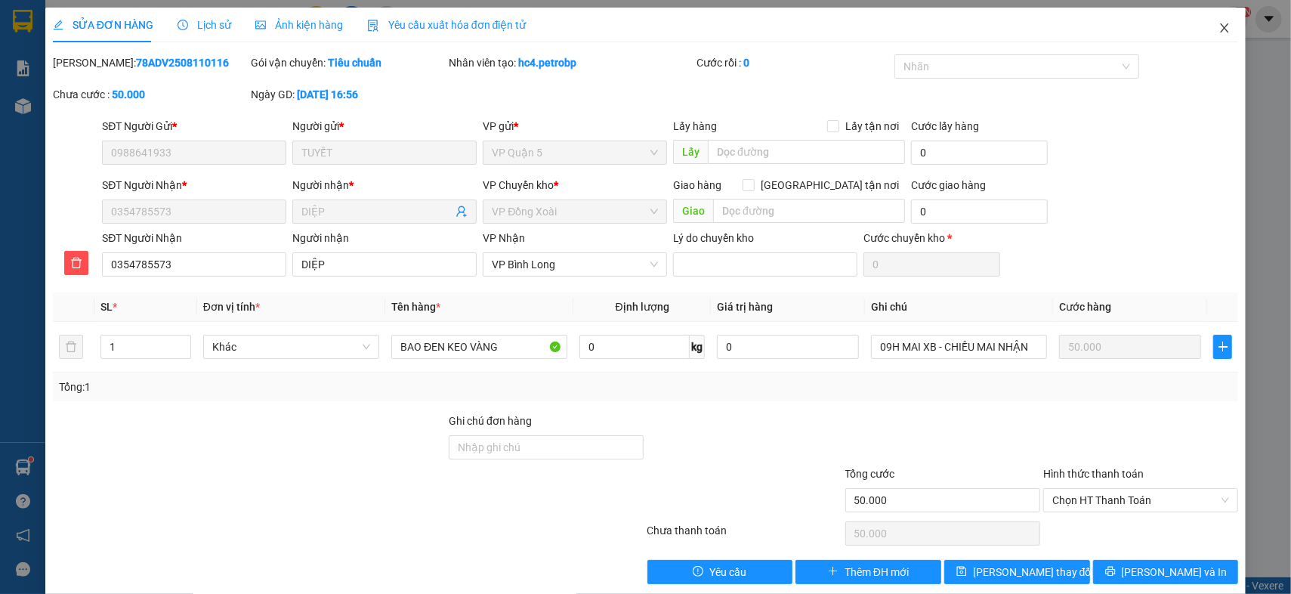
click at [1218, 28] on icon "close" at bounding box center [1224, 28] width 12 height 12
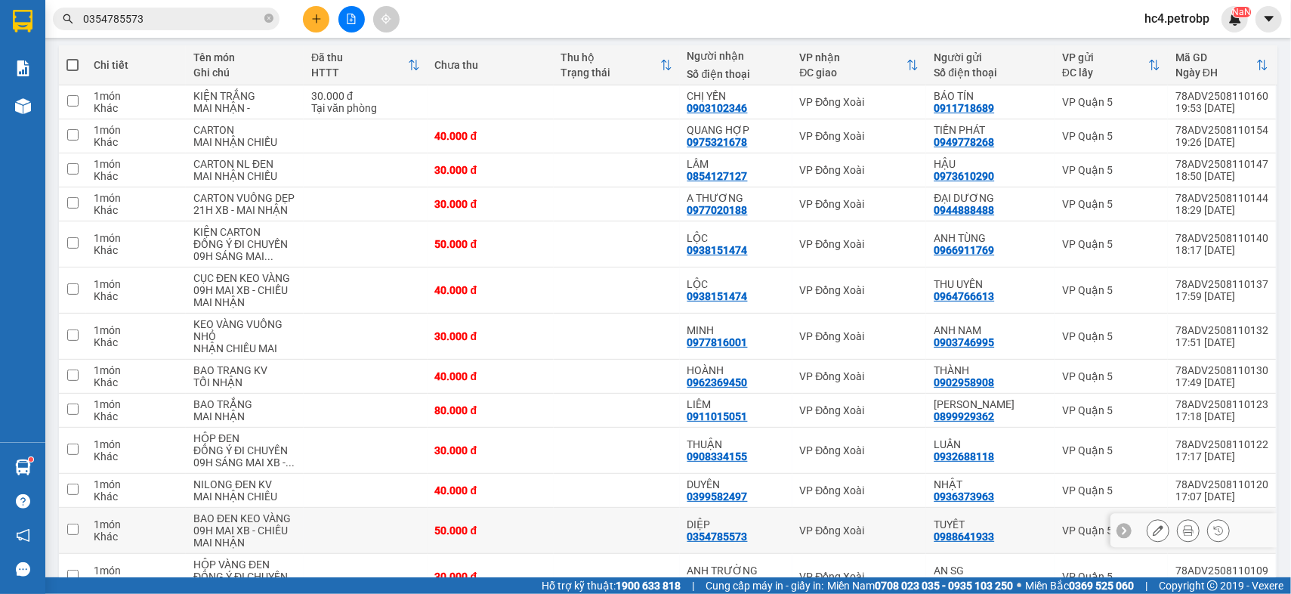
scroll to position [251, 0]
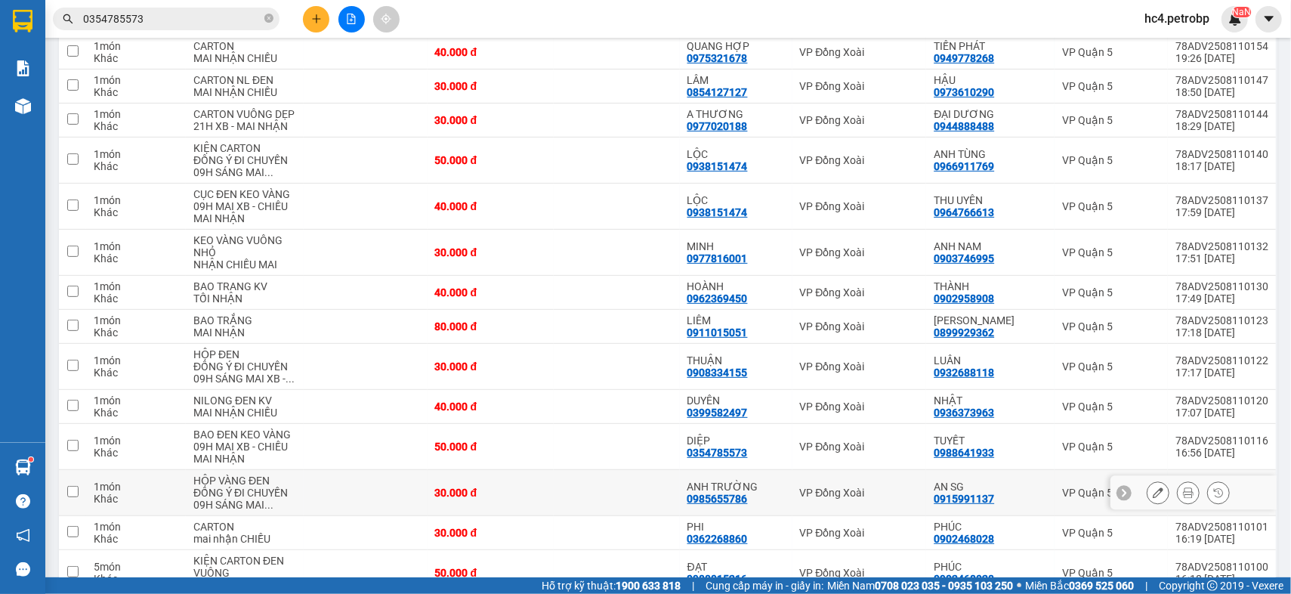
click at [733, 496] on div "0985655786" at bounding box center [717, 498] width 60 height 12
copy div "0985655786"
click at [205, 17] on input "0354785573" at bounding box center [172, 19] width 178 height 17
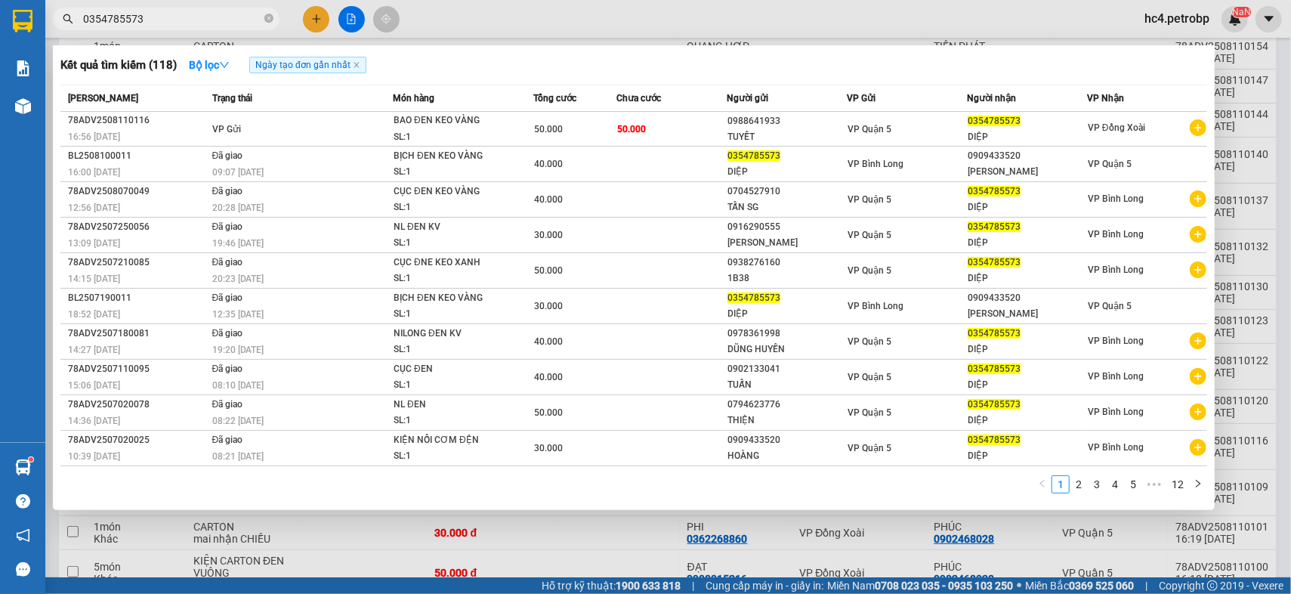
click at [205, 17] on input "0354785573" at bounding box center [172, 19] width 178 height 17
paste input "985655786"
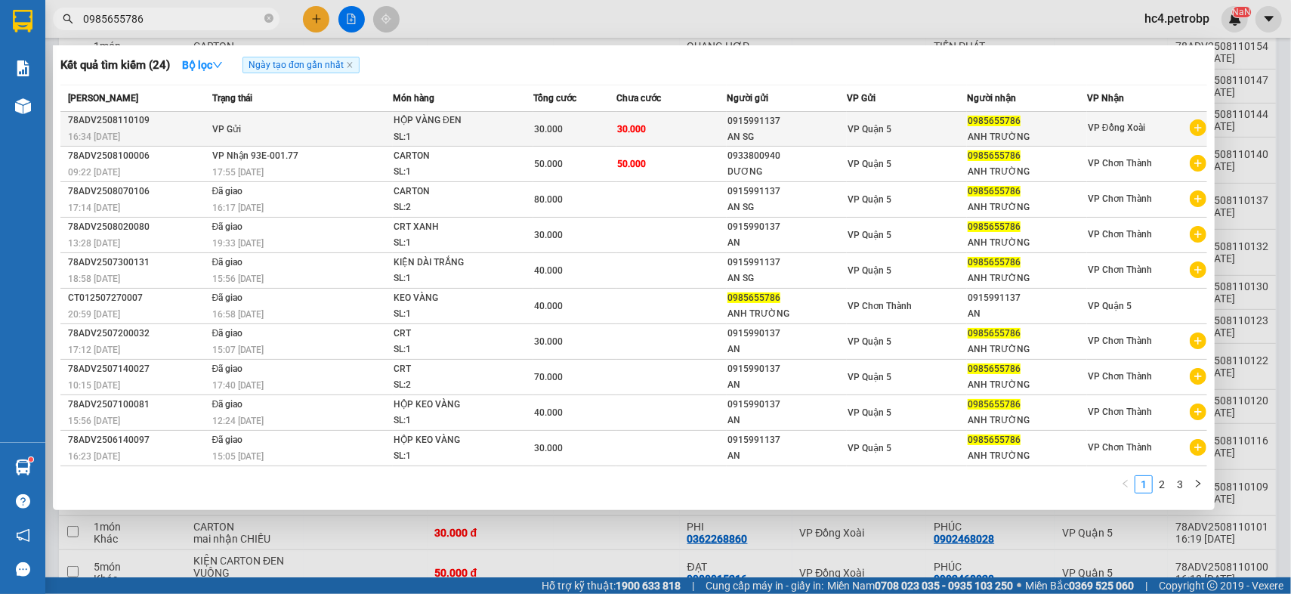
type input "0985655786"
click at [351, 125] on td "VP Gửi" at bounding box center [300, 129] width 184 height 35
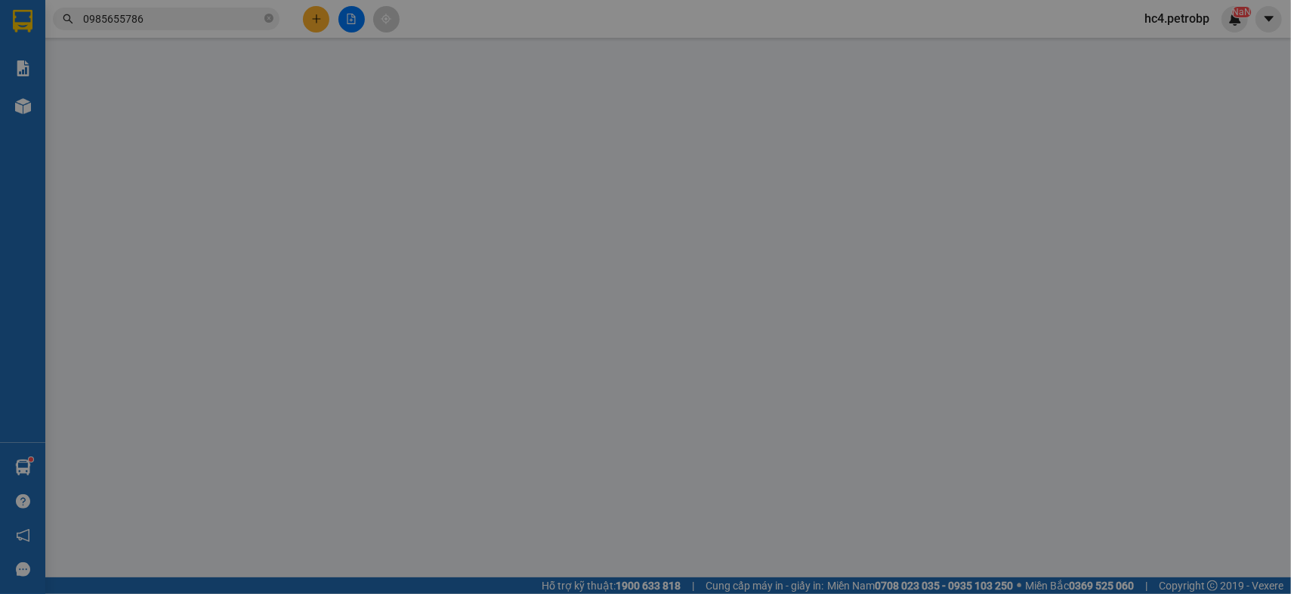
type input "0915991137"
type input "AN SG"
type input "0985655786"
type input "ANH TRƯỜNG"
type input "30.000"
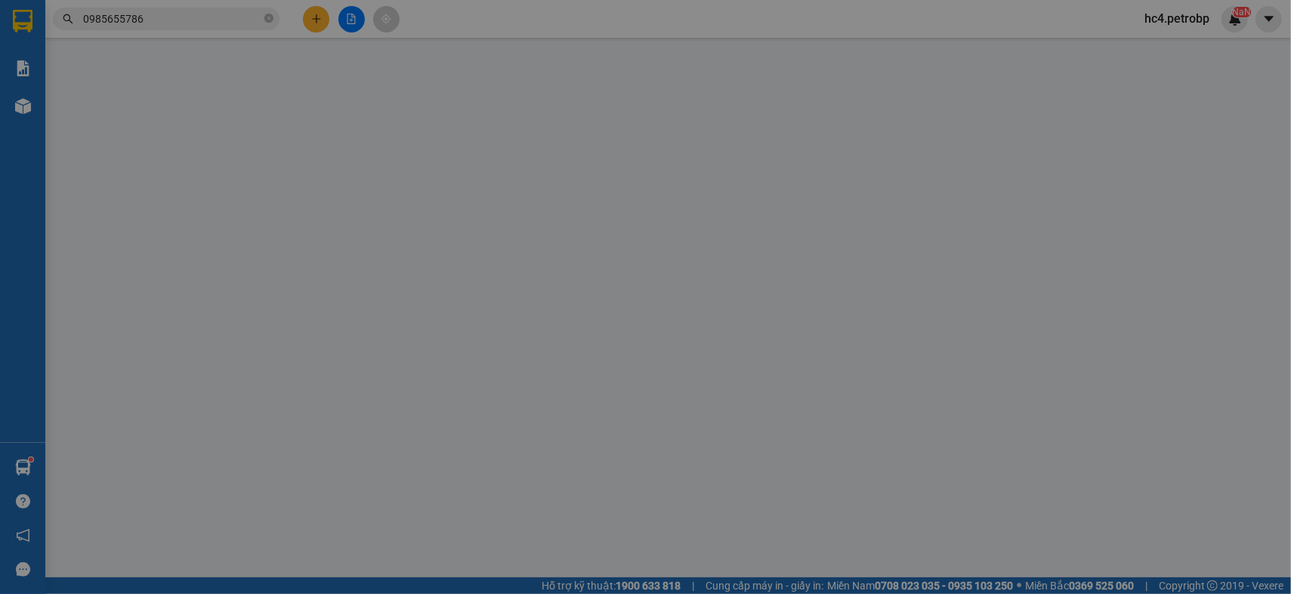
type input "30.000"
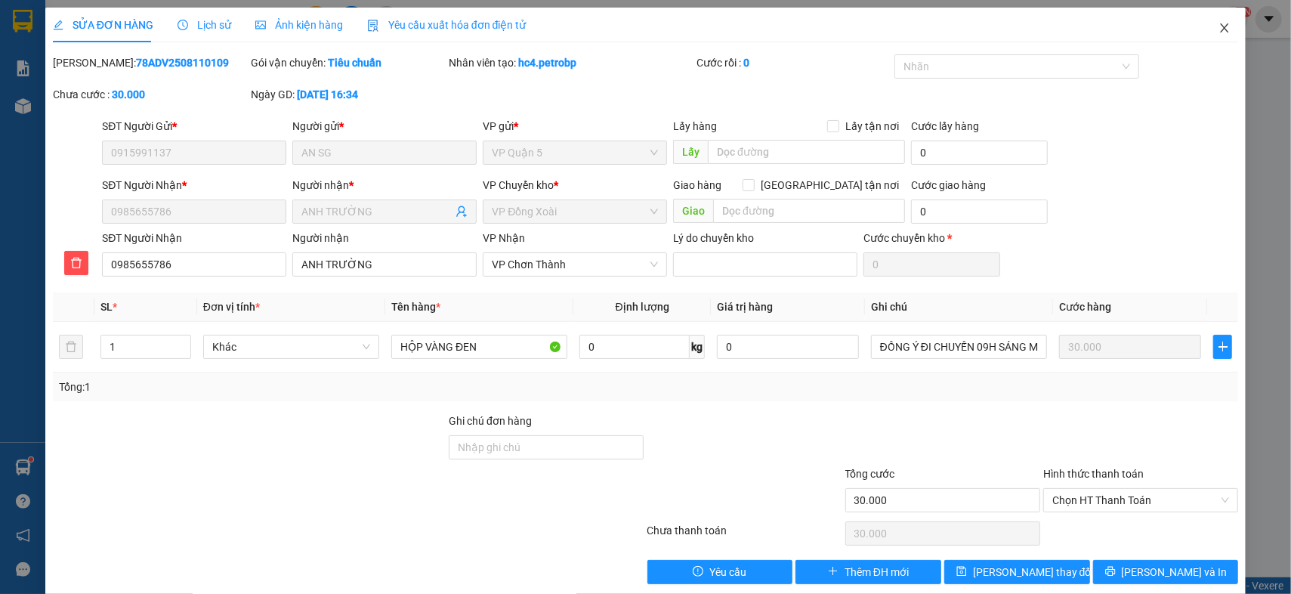
click at [1205, 32] on span "Close" at bounding box center [1224, 29] width 42 height 42
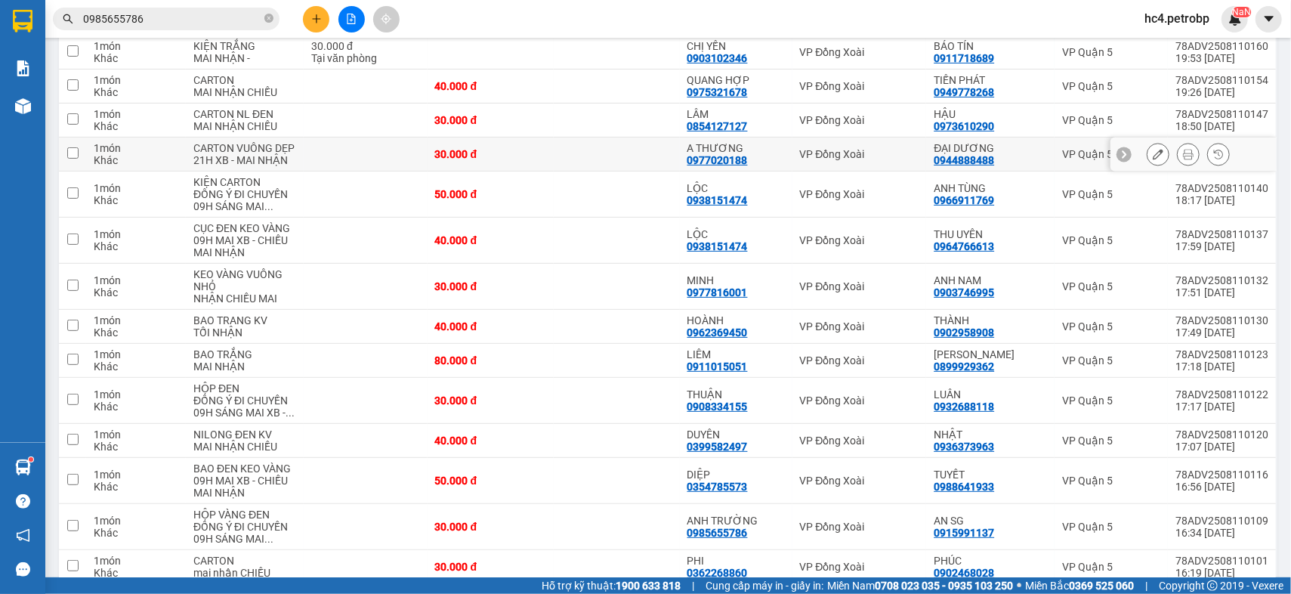
scroll to position [335, 0]
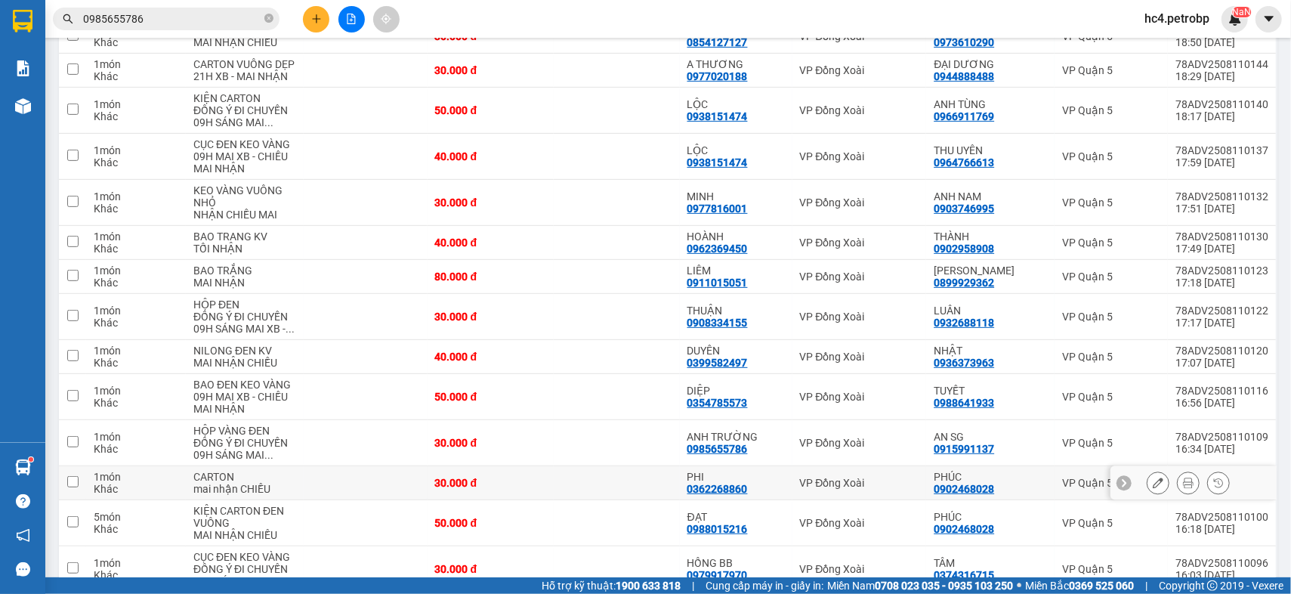
click at [716, 489] on div "0362268860" at bounding box center [717, 489] width 60 height 12
copy div "0362268860"
click at [212, 11] on input "0985655786" at bounding box center [172, 19] width 178 height 17
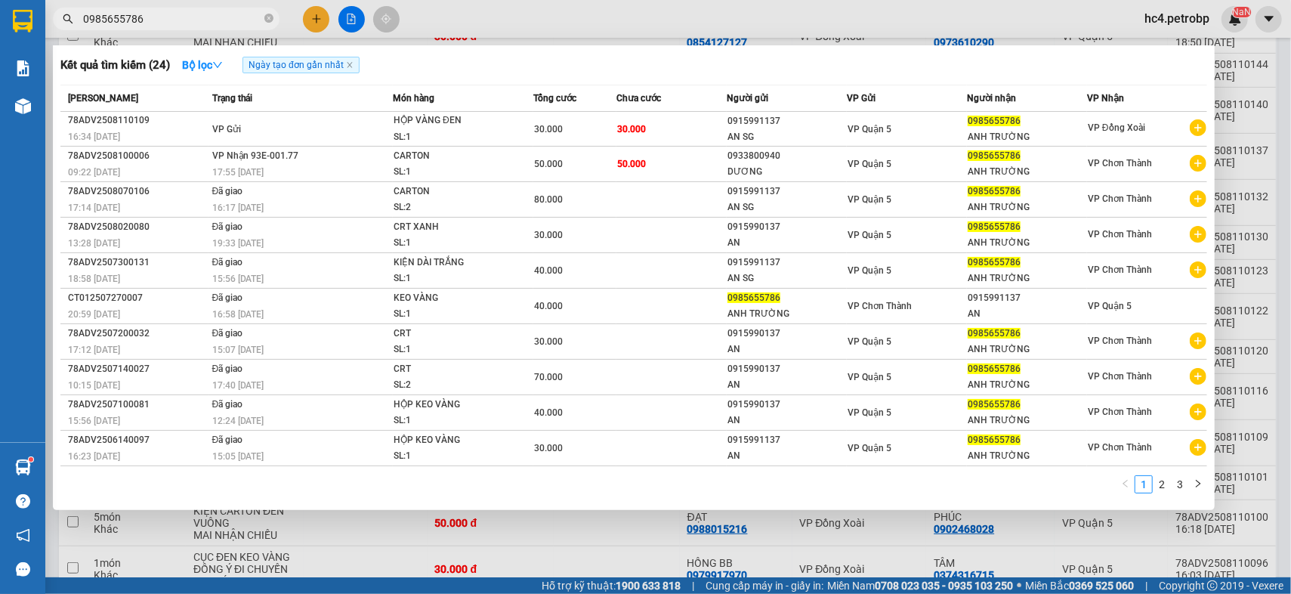
click at [212, 11] on input "0985655786" at bounding box center [172, 19] width 178 height 17
paste input "362268860"
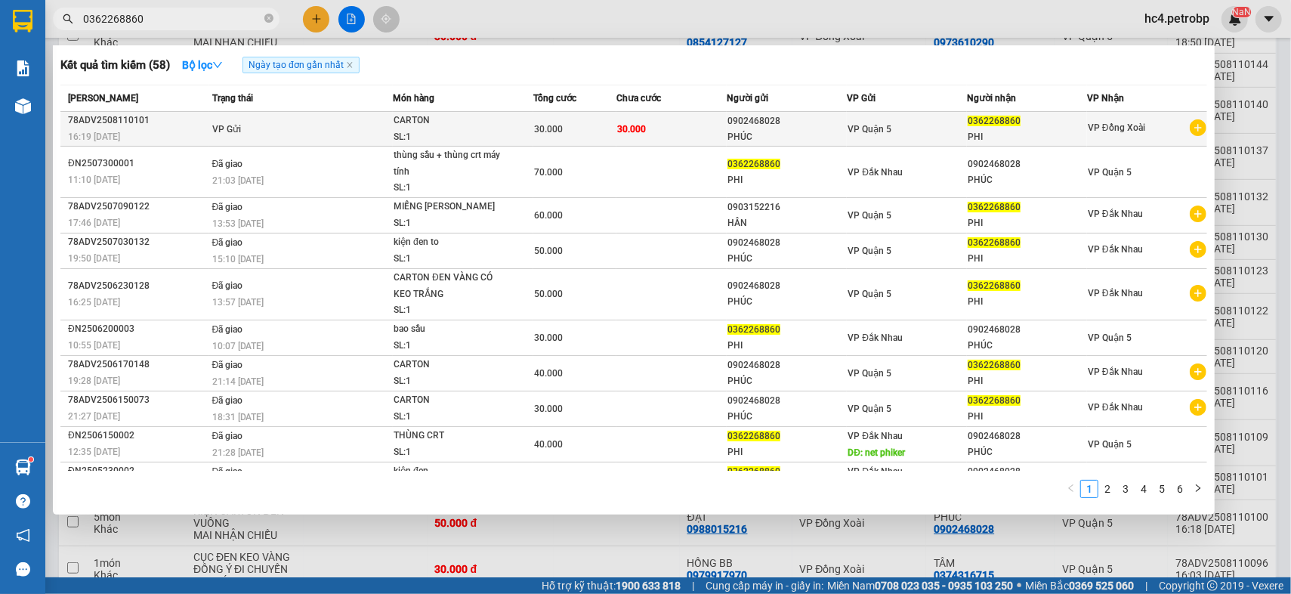
type input "0362268860"
click at [347, 120] on td "VP Gửi" at bounding box center [300, 129] width 184 height 35
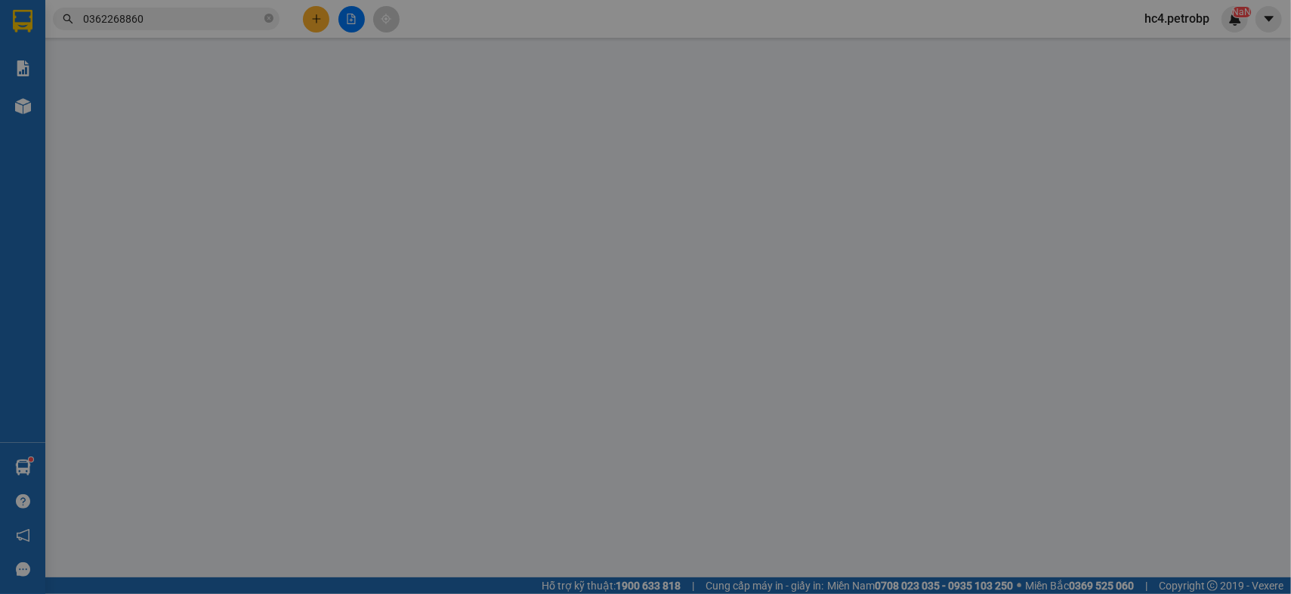
type input "0902468028"
type input "PHÚC"
type input "0362268860"
type input "PHI"
type input "30.000"
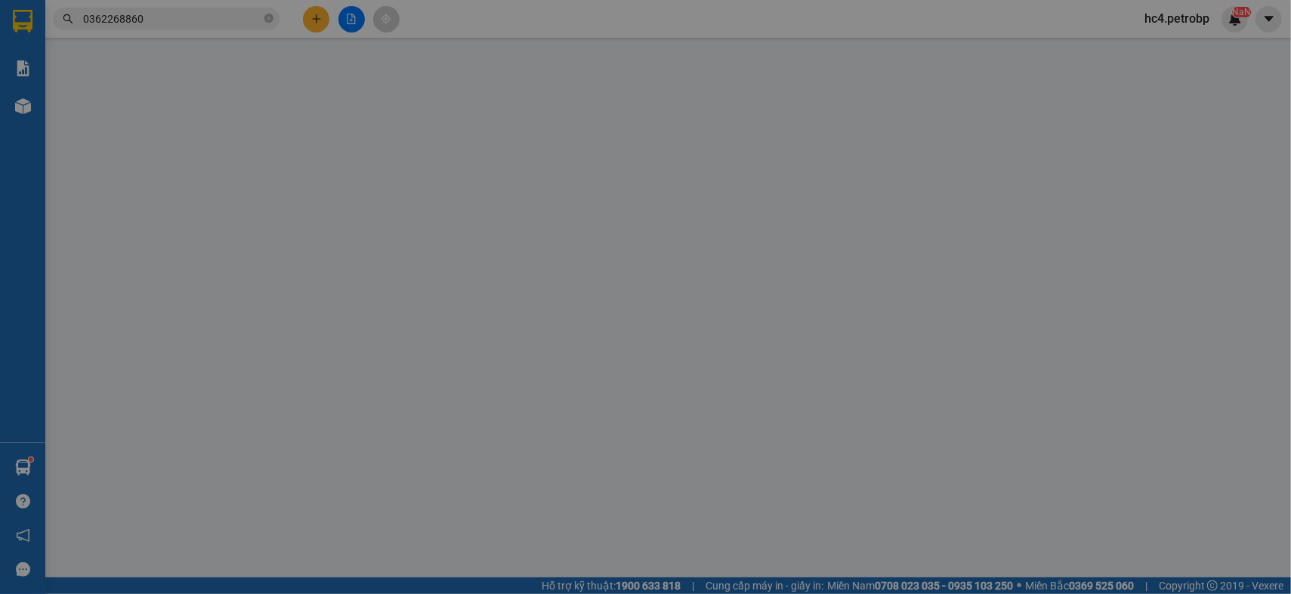
type input "30.000"
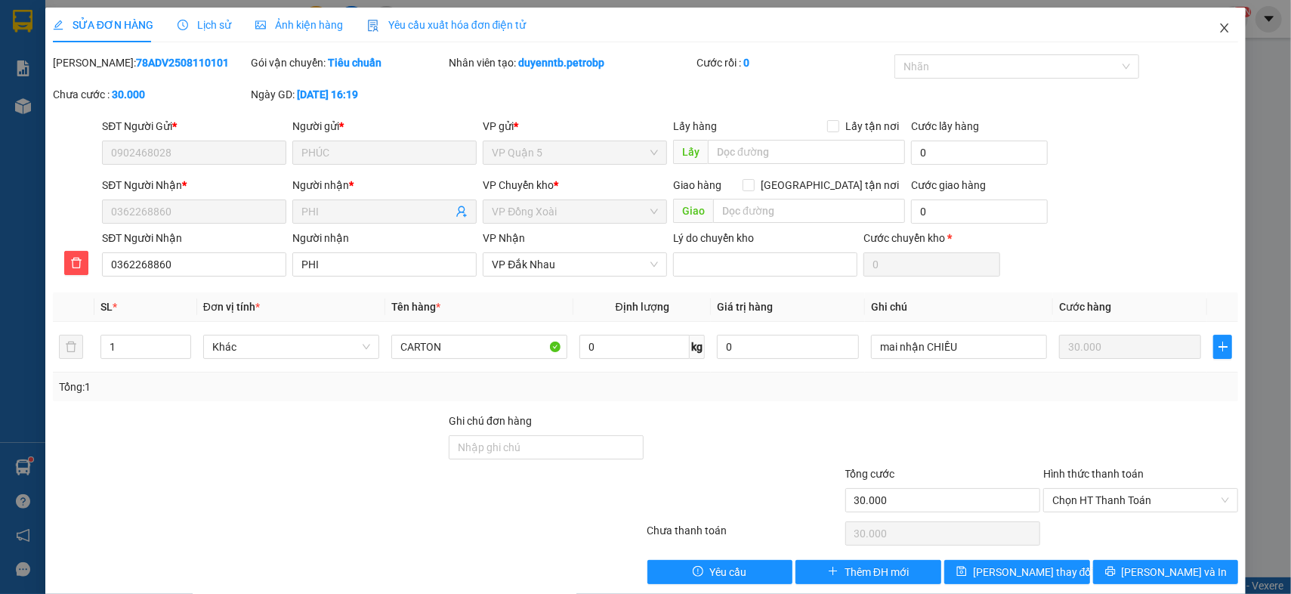
click at [1220, 26] on icon "close" at bounding box center [1224, 27] width 8 height 9
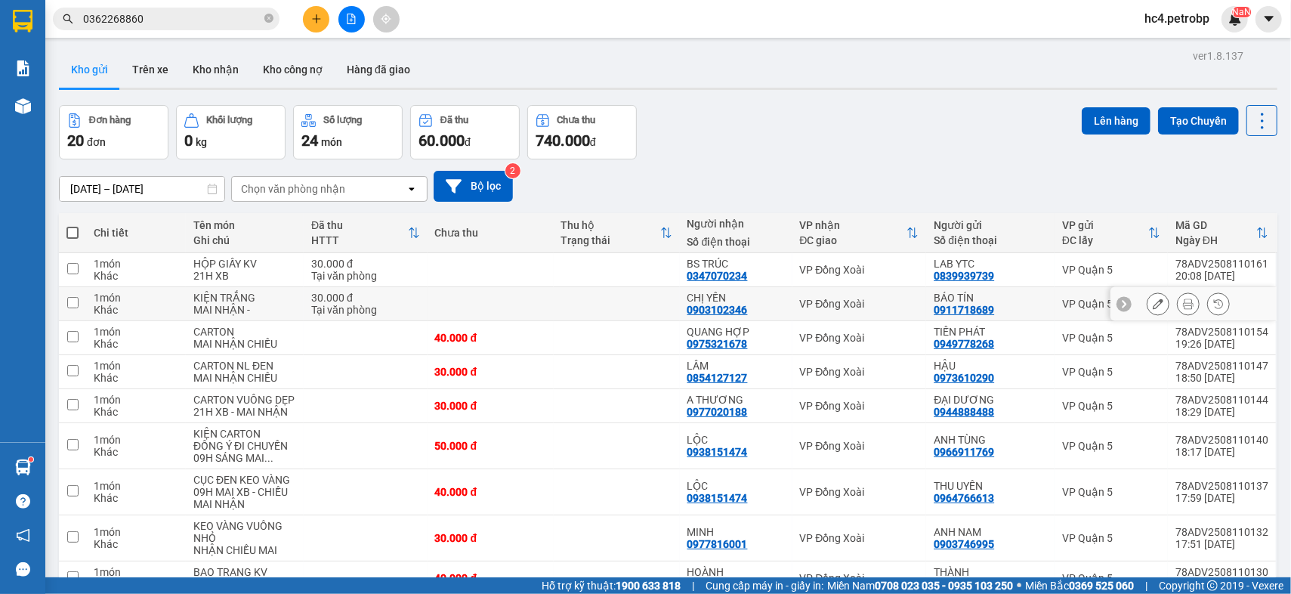
scroll to position [419, 0]
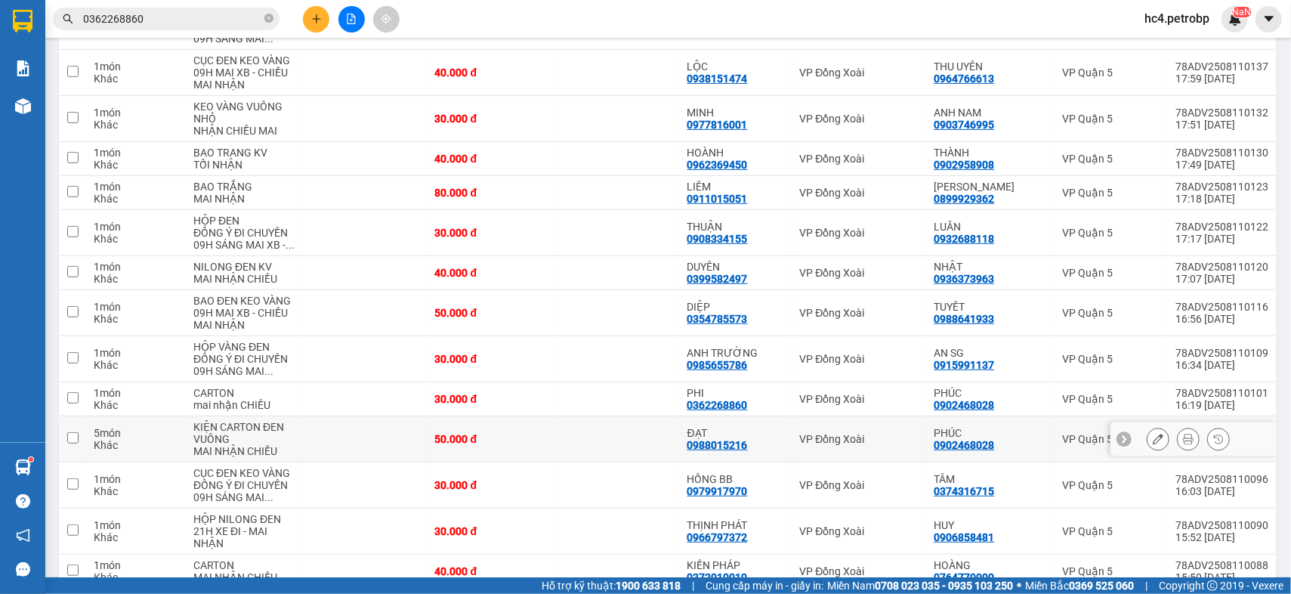
click at [713, 439] on div "0988015216" at bounding box center [717, 445] width 60 height 12
copy div "0988015216"
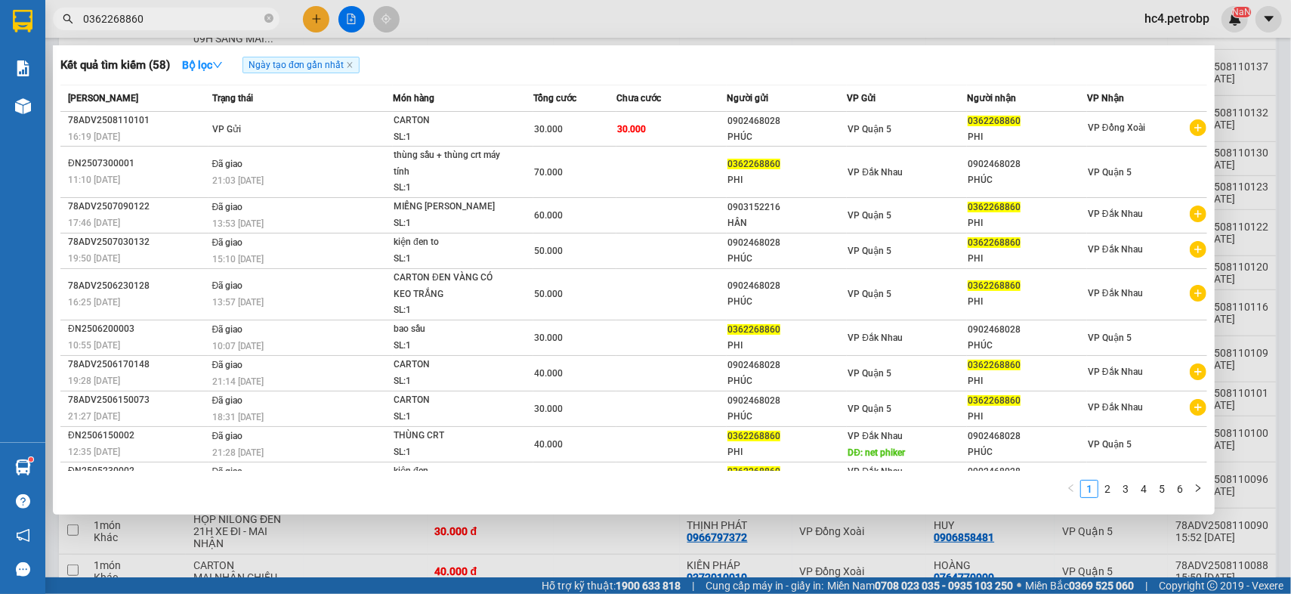
click at [217, 20] on input "0362268860" at bounding box center [172, 19] width 178 height 17
paste input "988015216"
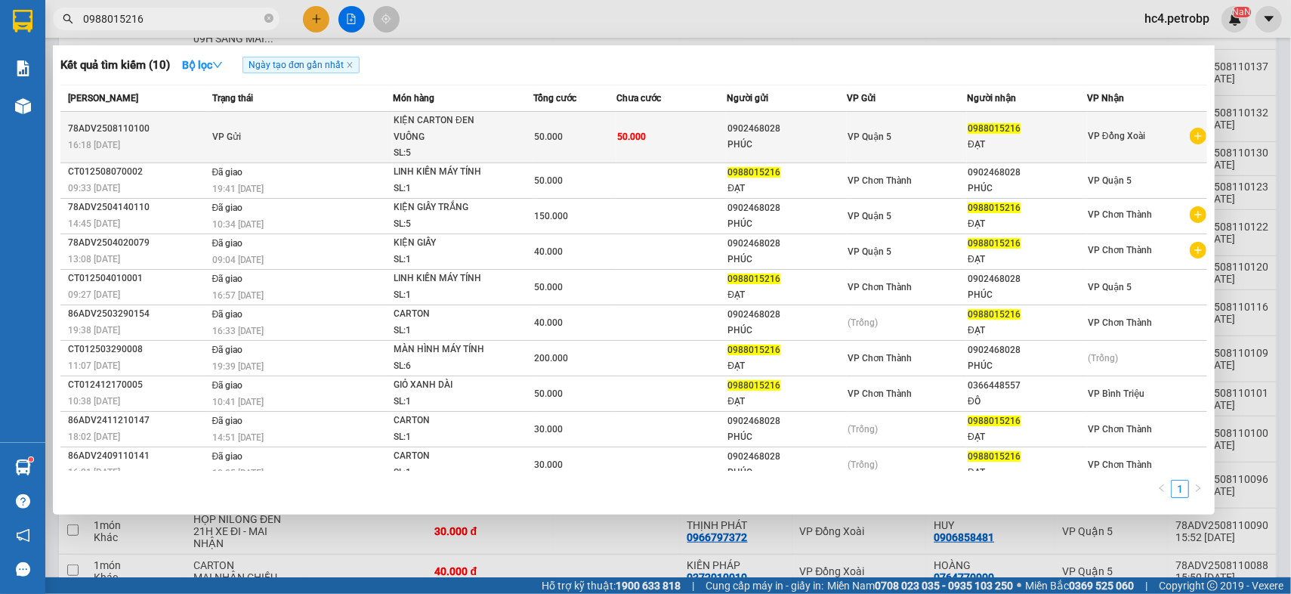
type input "0988015216"
click at [1020, 138] on div "ĐẠT" at bounding box center [1026, 145] width 119 height 16
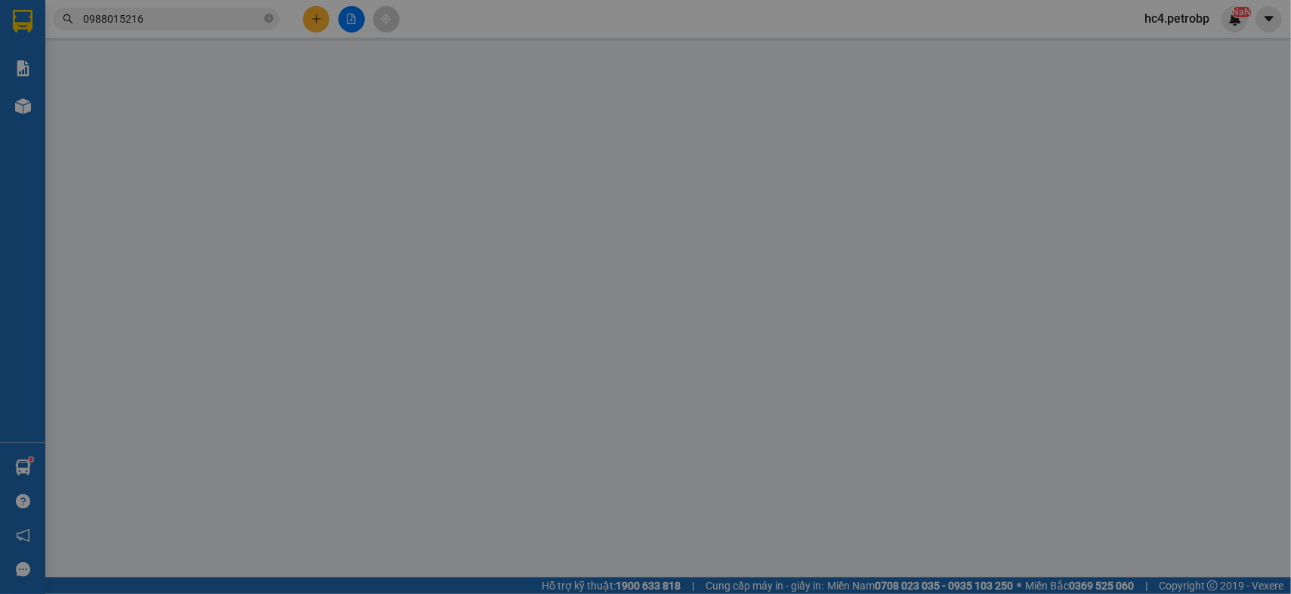
type input "0902468028"
type input "PHÚC"
type input "0988015216"
type input "ĐẠT"
type input "50.000"
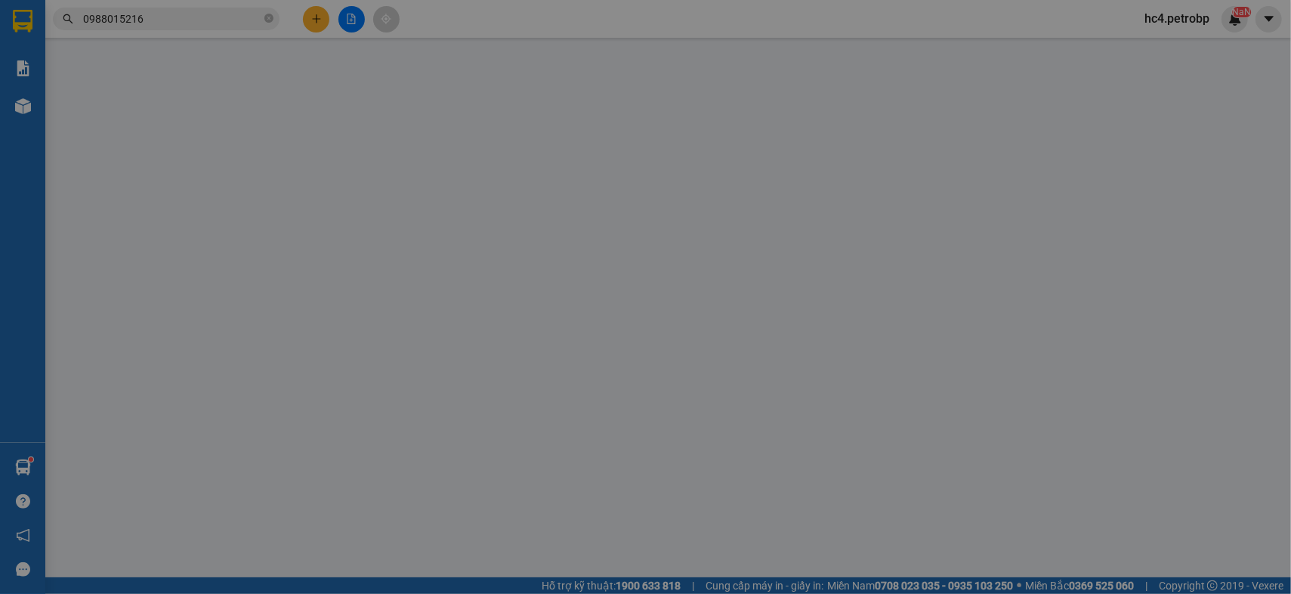
type input "50.000"
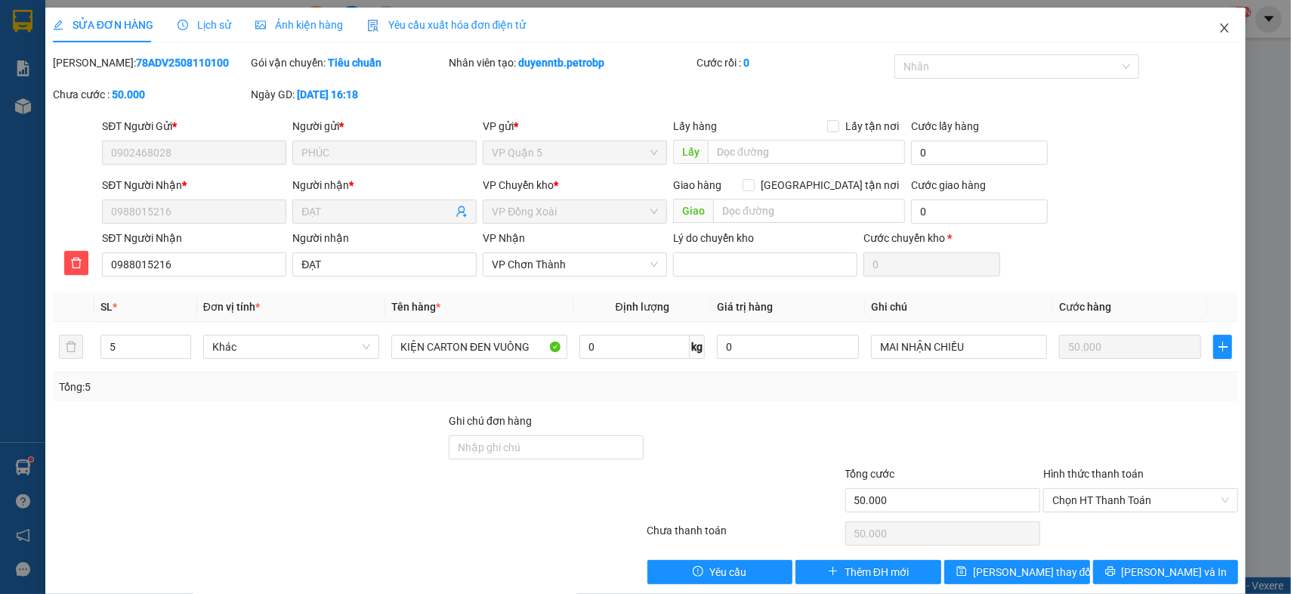
click at [1218, 36] on span "Close" at bounding box center [1224, 29] width 42 height 42
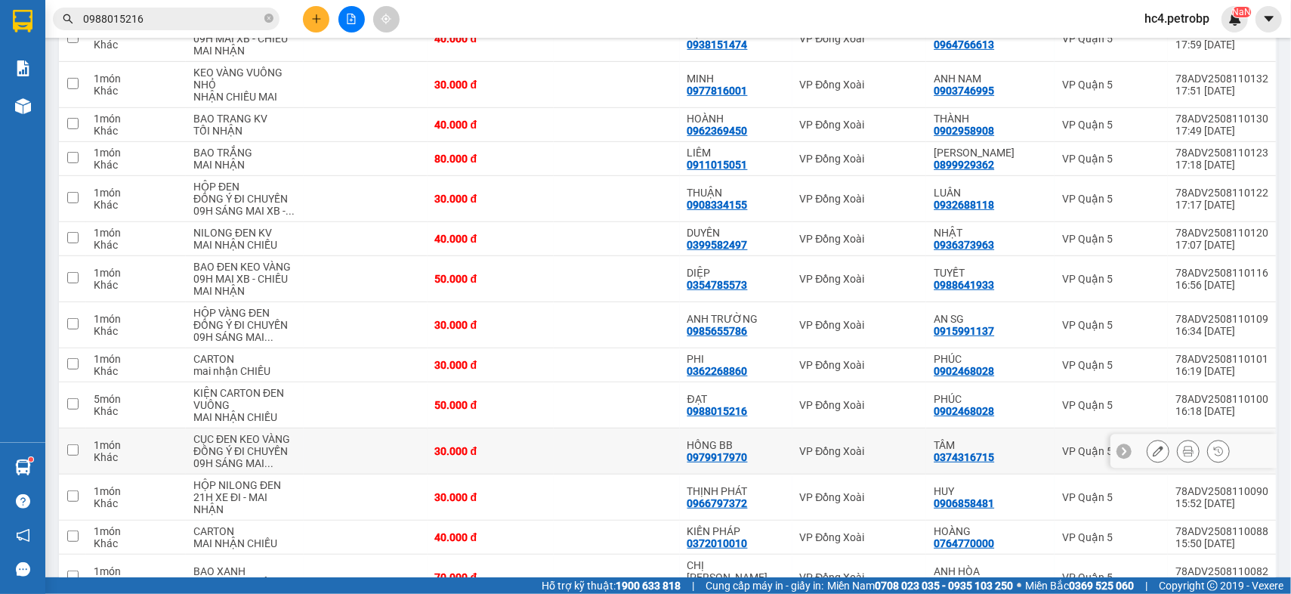
scroll to position [490, 0]
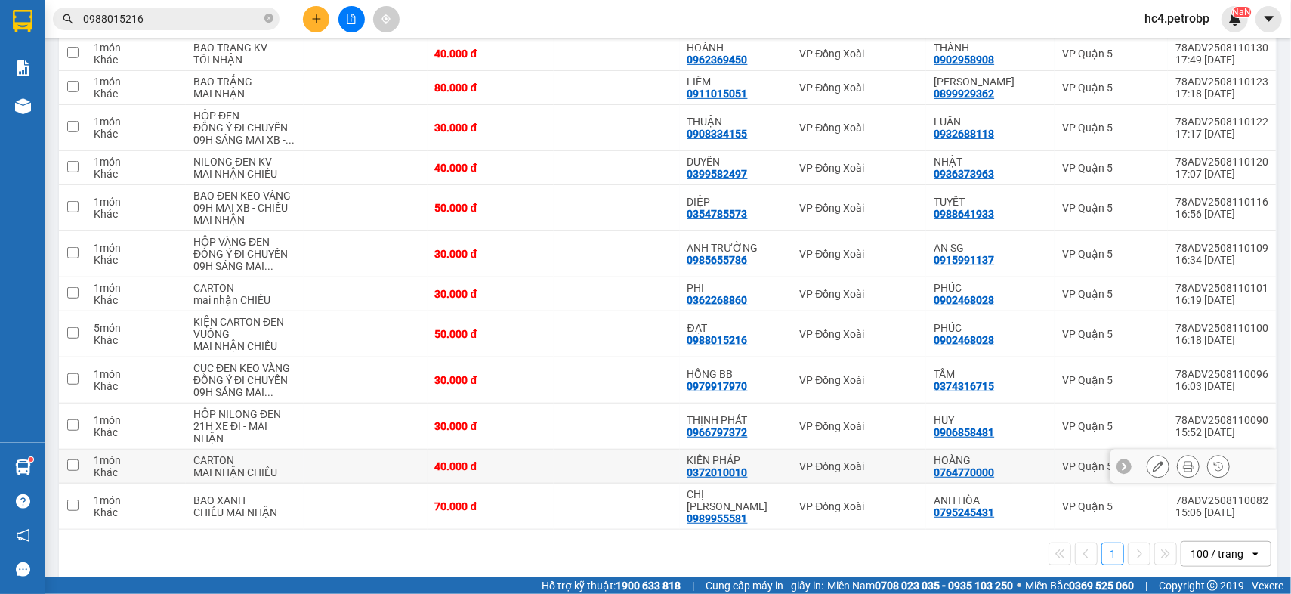
click at [734, 470] on div "0372010010" at bounding box center [717, 472] width 60 height 12
copy div "0372010010"
click at [723, 430] on div "0966797372" at bounding box center [717, 432] width 60 height 12
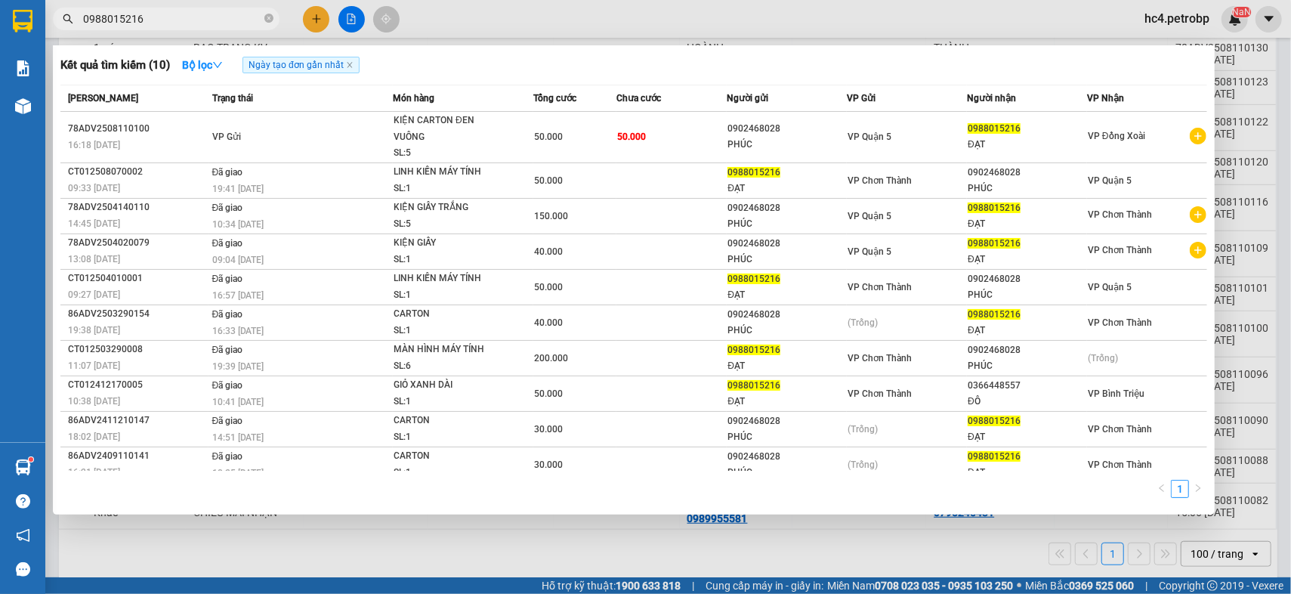
click at [251, 11] on input "0988015216" at bounding box center [172, 19] width 178 height 17
paste input "66797372"
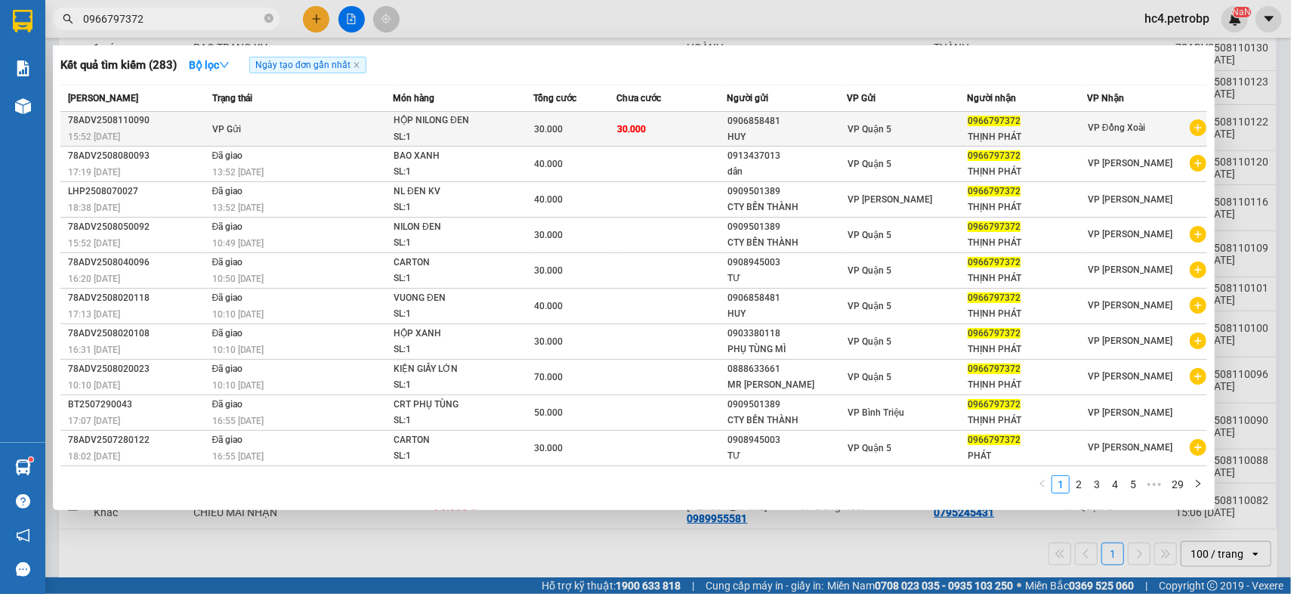
click at [509, 129] on span "HỘP NILONG ĐEN SL: 1" at bounding box center [462, 129] width 139 height 32
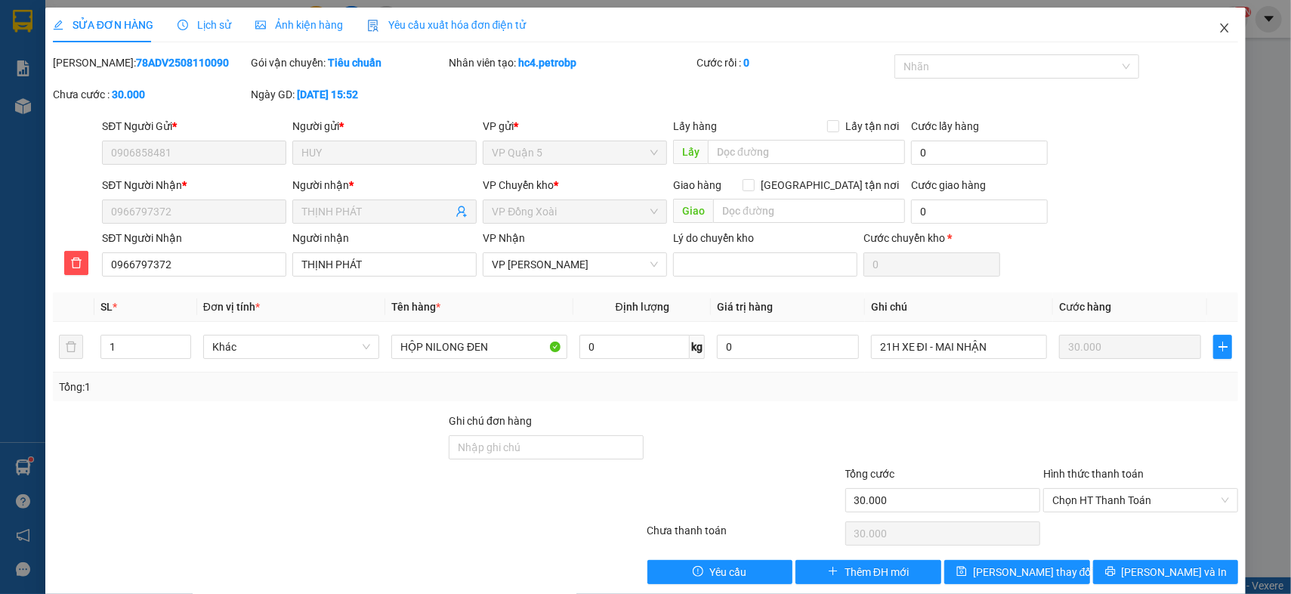
click at [1223, 33] on span "Close" at bounding box center [1224, 29] width 42 height 42
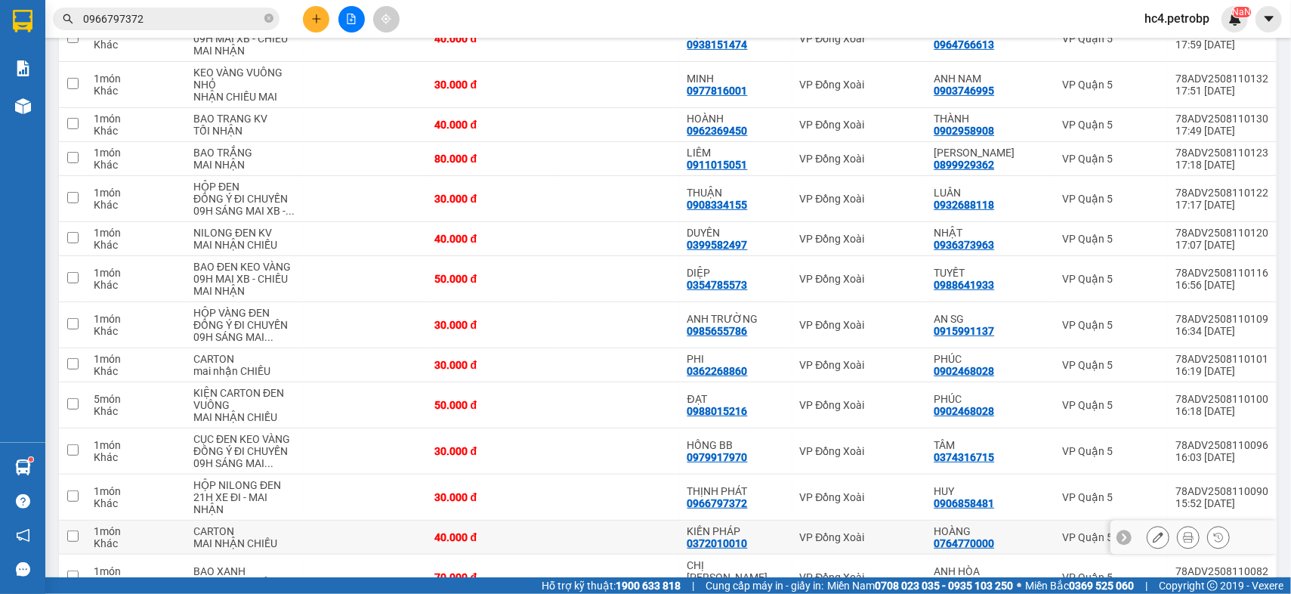
scroll to position [490, 0]
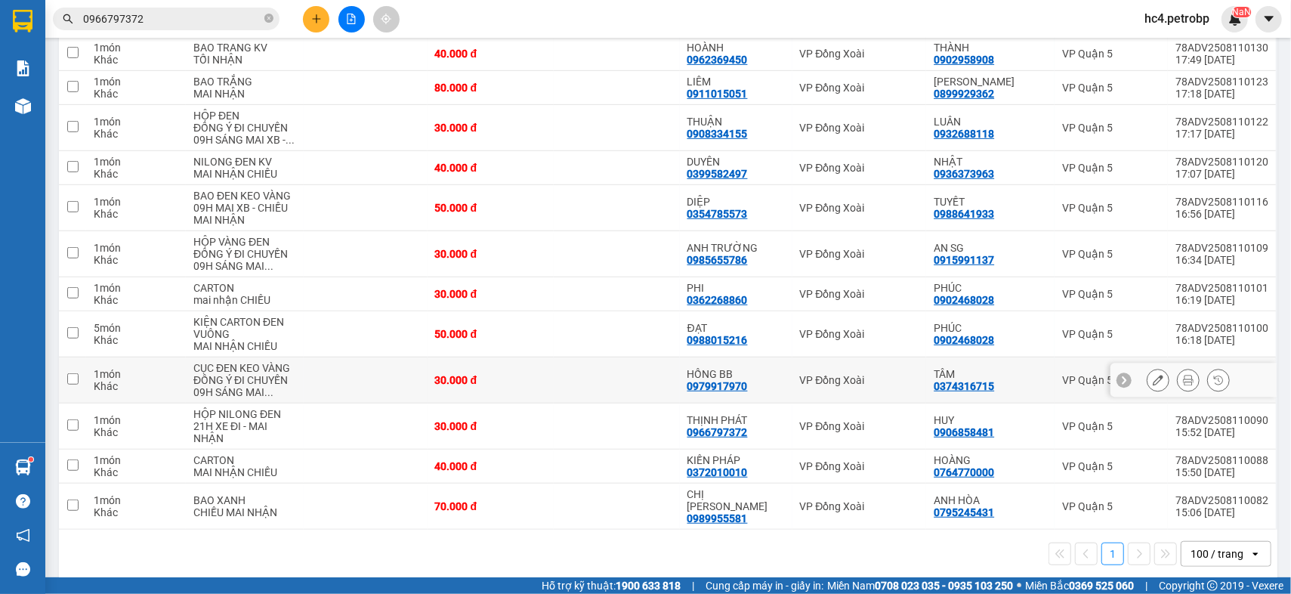
click at [736, 385] on div "0979917970" at bounding box center [717, 386] width 60 height 12
click at [235, 27] on span "0966797372" at bounding box center [166, 19] width 227 height 23
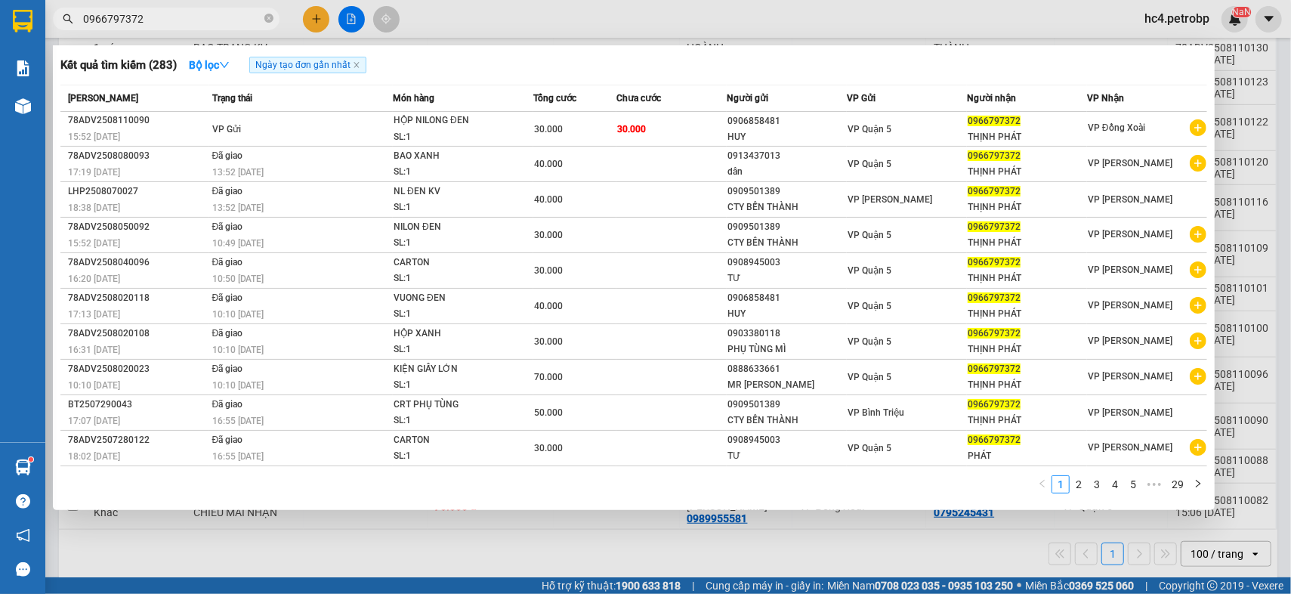
click at [230, 22] on input "0966797372" at bounding box center [172, 19] width 178 height 17
paste input "79917970"
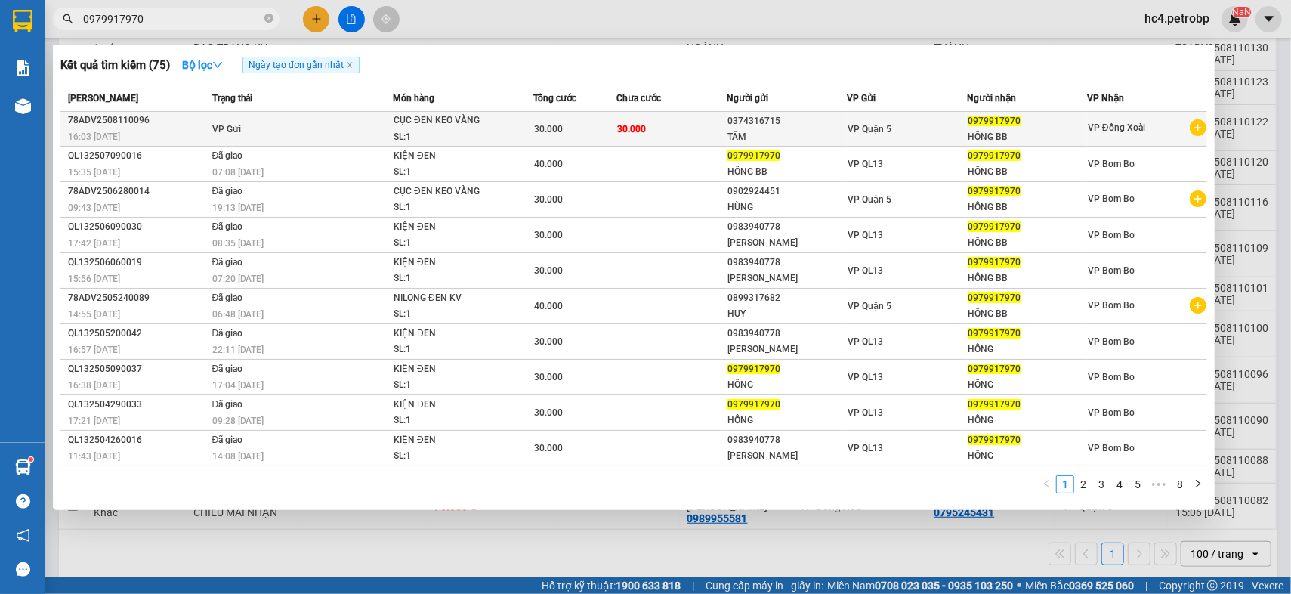
type input "0979917970"
click at [389, 133] on td "VP Gửi" at bounding box center [300, 129] width 184 height 35
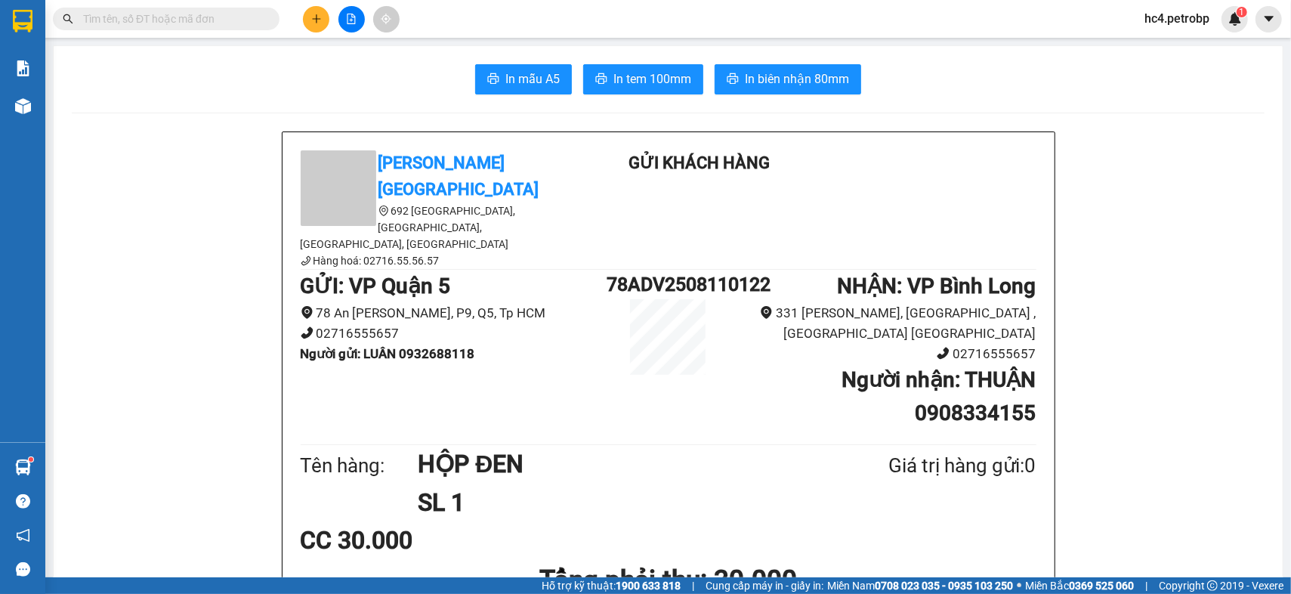
click at [228, 23] on input "text" at bounding box center [172, 19] width 178 height 17
paste input "0372010010"
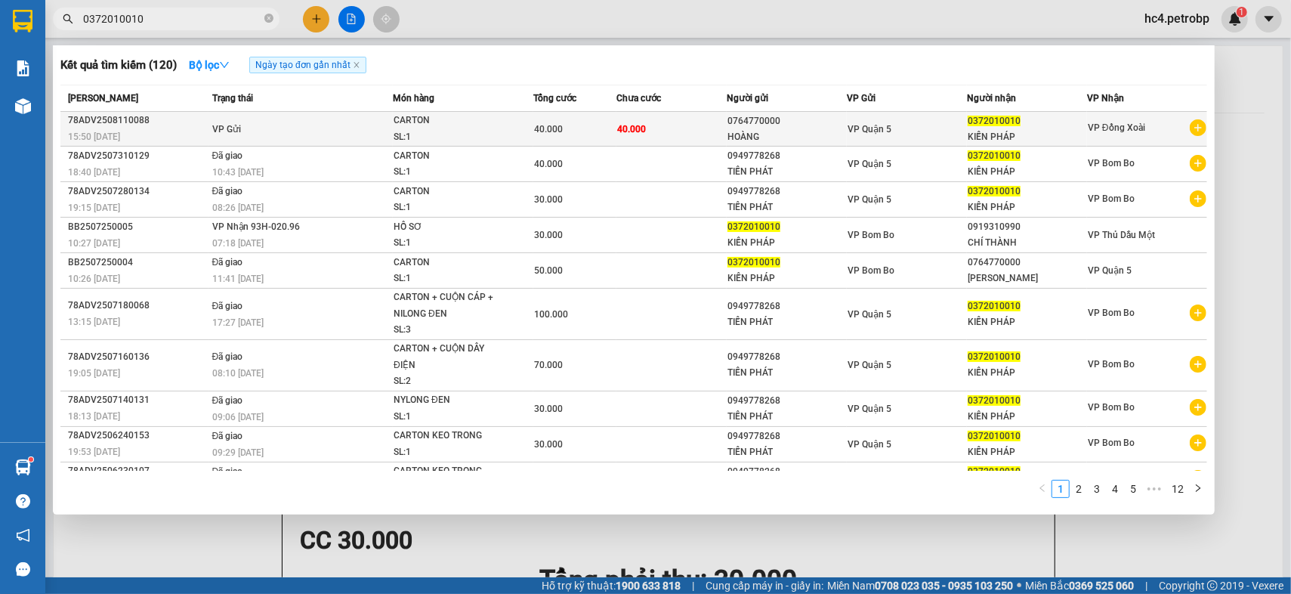
type input "0372010010"
click at [483, 131] on div "SL: 1" at bounding box center [449, 137] width 113 height 17
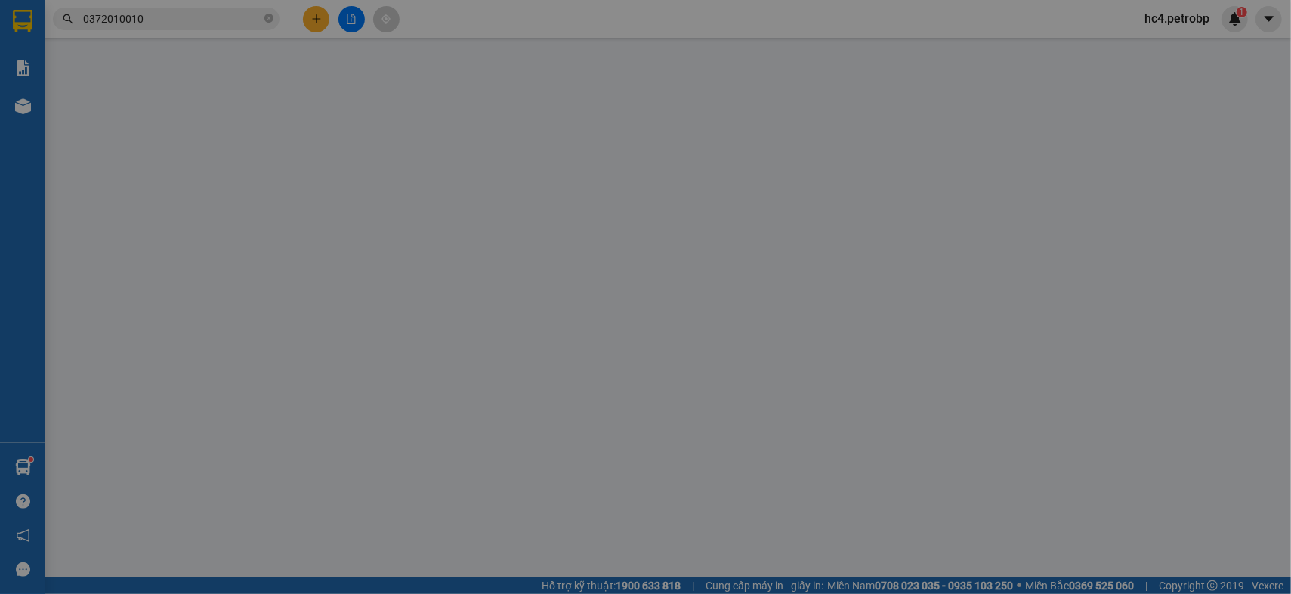
type input "0764770000"
type input "HOÀNG"
type input "0372010010"
type input "KIẾN PHÁP"
type input "40.000"
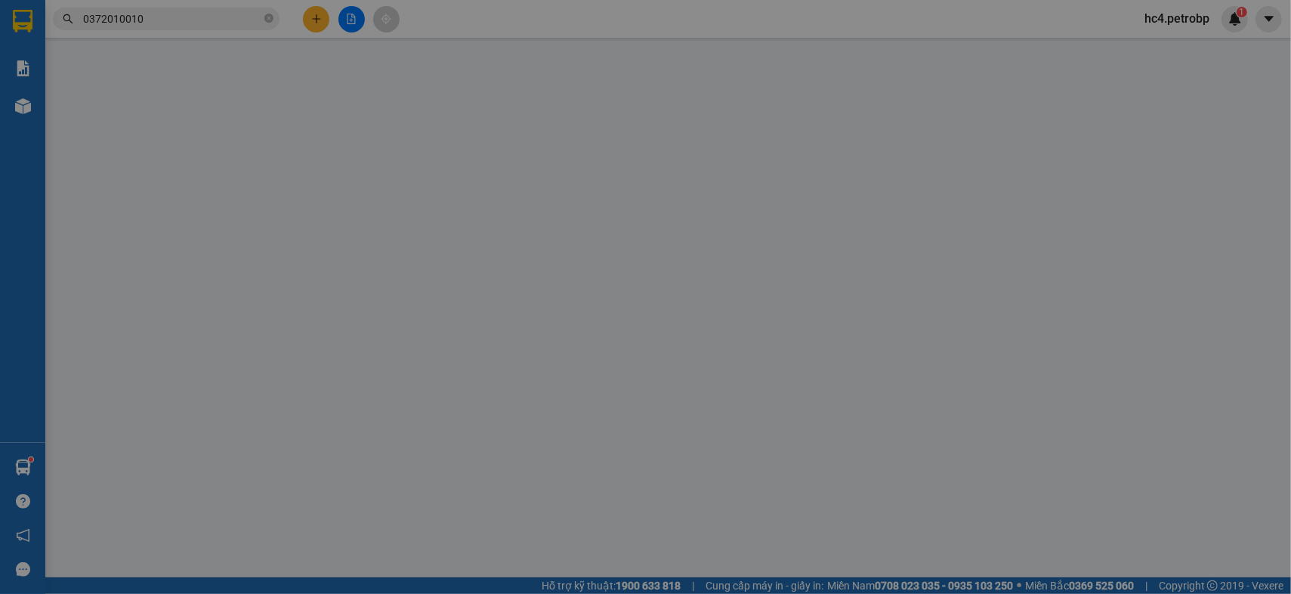
type input "40.000"
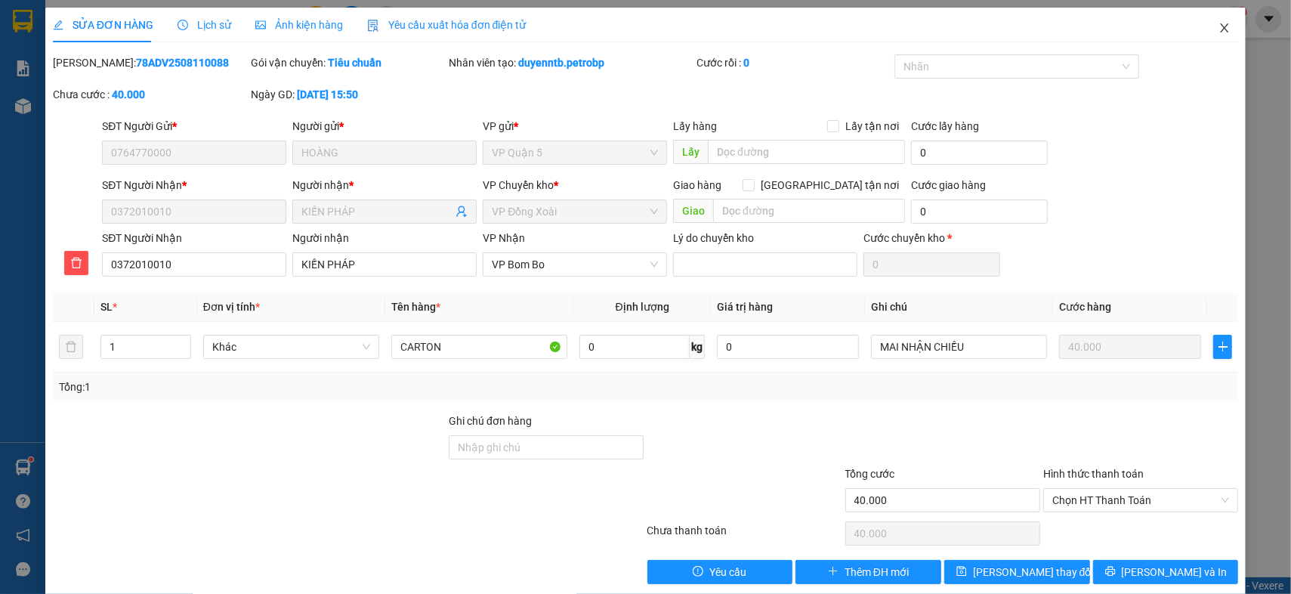
click at [1216, 35] on span "Close" at bounding box center [1224, 29] width 42 height 42
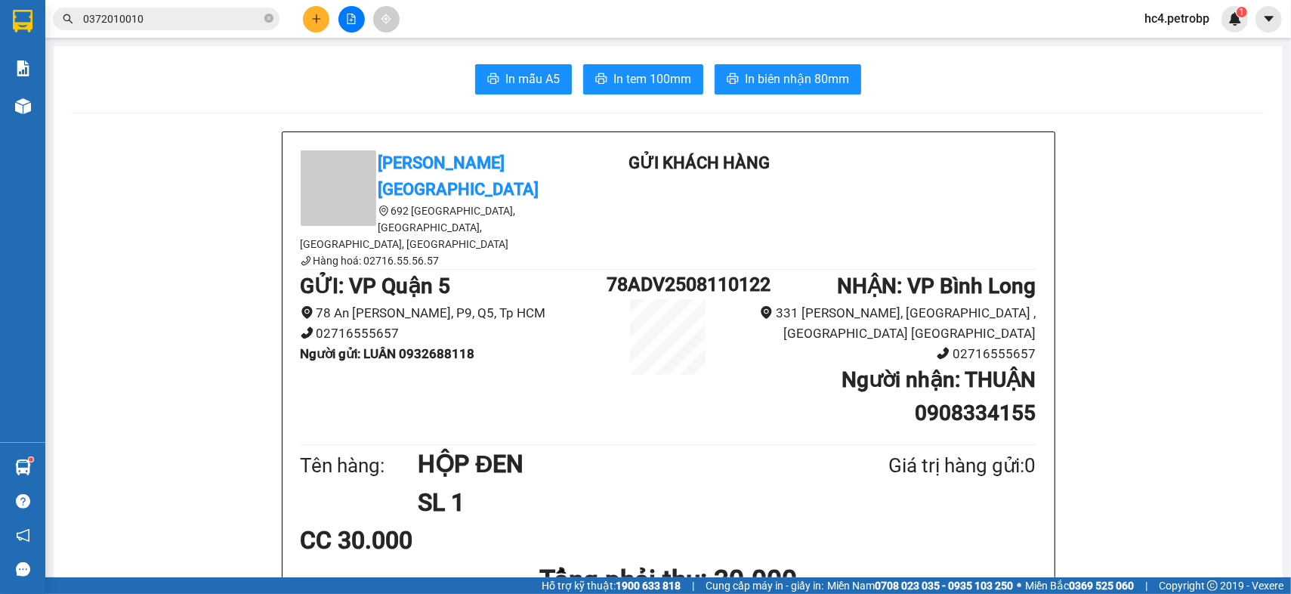
click at [242, 15] on input "0372010010" at bounding box center [172, 19] width 178 height 17
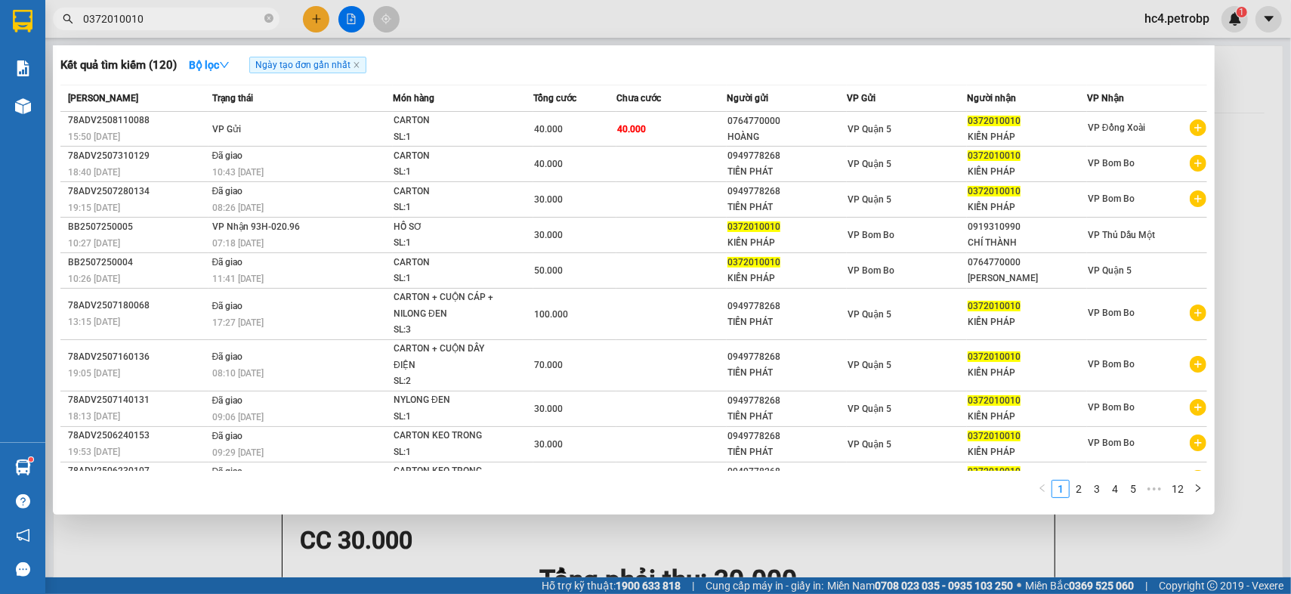
click at [242, 15] on input "0372010010" at bounding box center [172, 19] width 178 height 17
paste input "89539819"
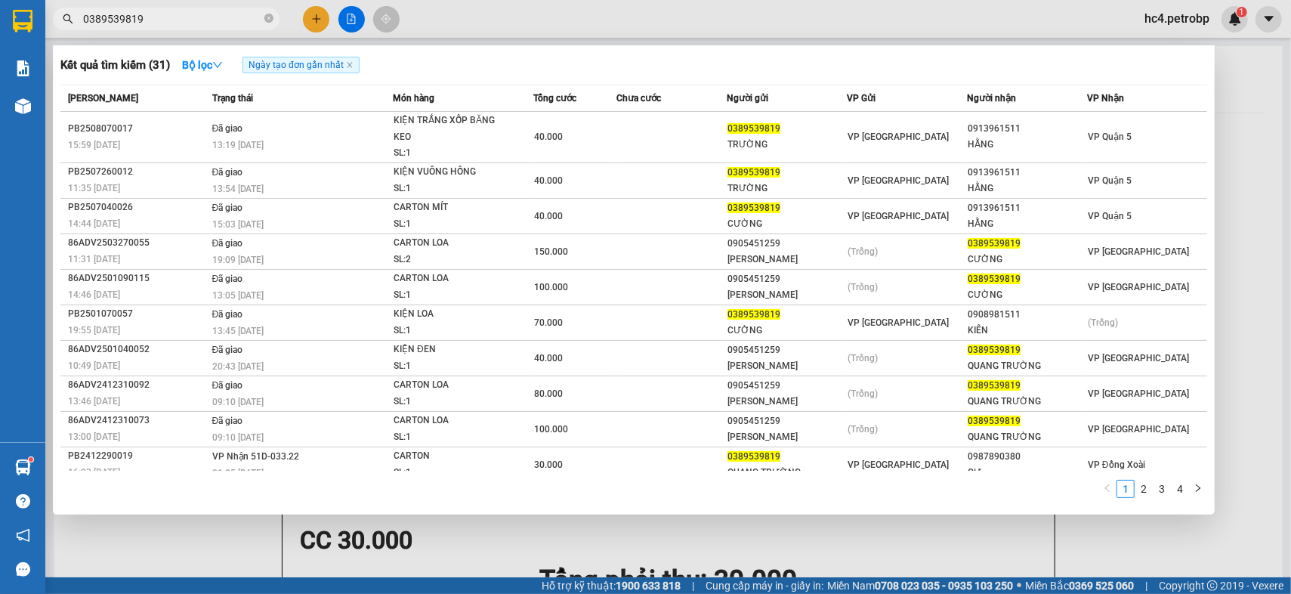
type input "0389539819"
click at [218, 23] on input "0389539819" at bounding box center [172, 19] width 178 height 17
click at [218, 21] on input "0389539819" at bounding box center [172, 19] width 178 height 17
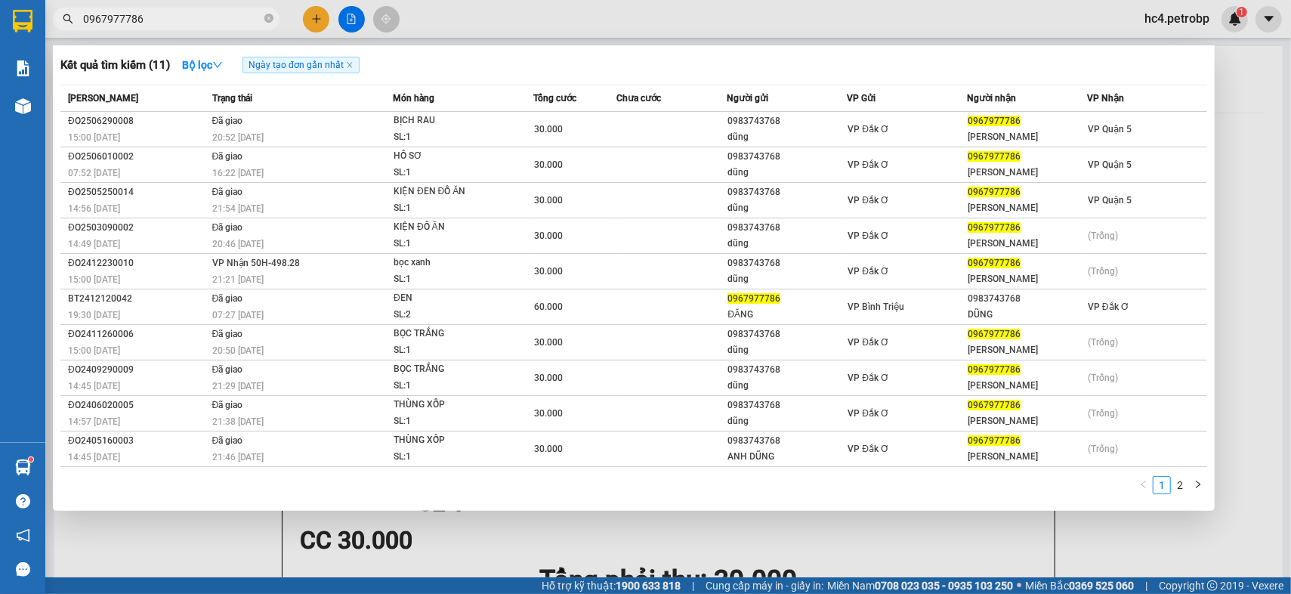
type input "0967977786"
click at [687, 546] on div at bounding box center [645, 297] width 1291 height 594
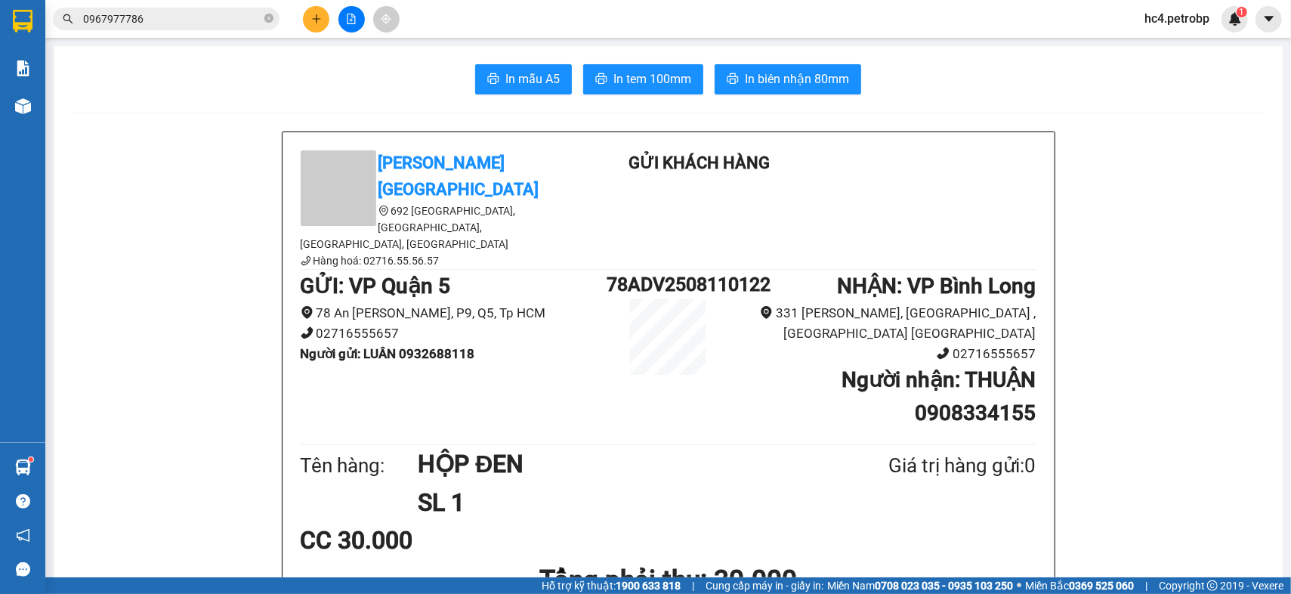
click at [347, 17] on icon "file-add" at bounding box center [351, 19] width 8 height 11
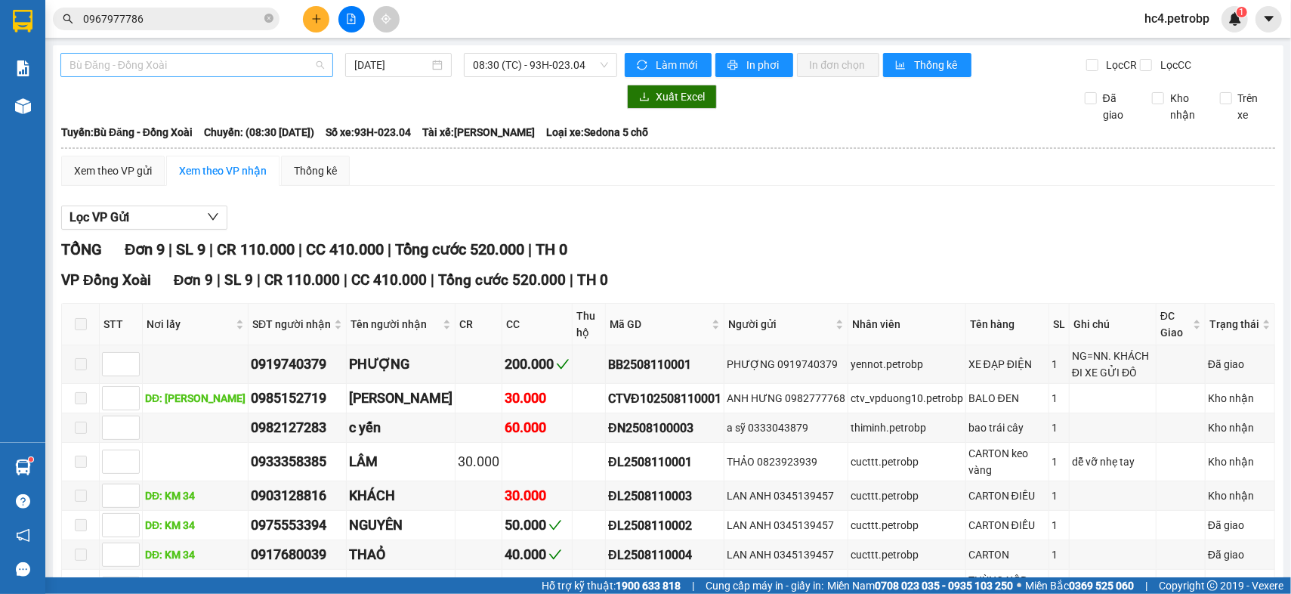
click at [170, 69] on span "Bù Đăng - Đồng Xoài" at bounding box center [196, 65] width 255 height 23
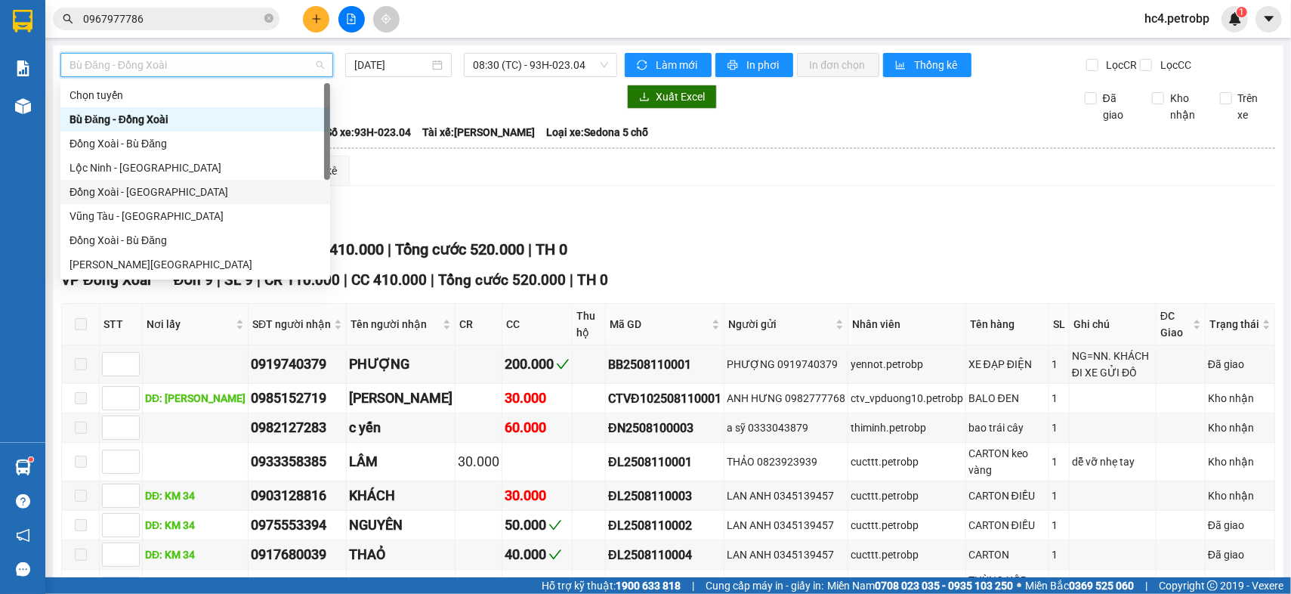
click at [180, 195] on div "Đồng Xoài - [GEOGRAPHIC_DATA]" at bounding box center [194, 192] width 251 height 17
type input "[DATE]"
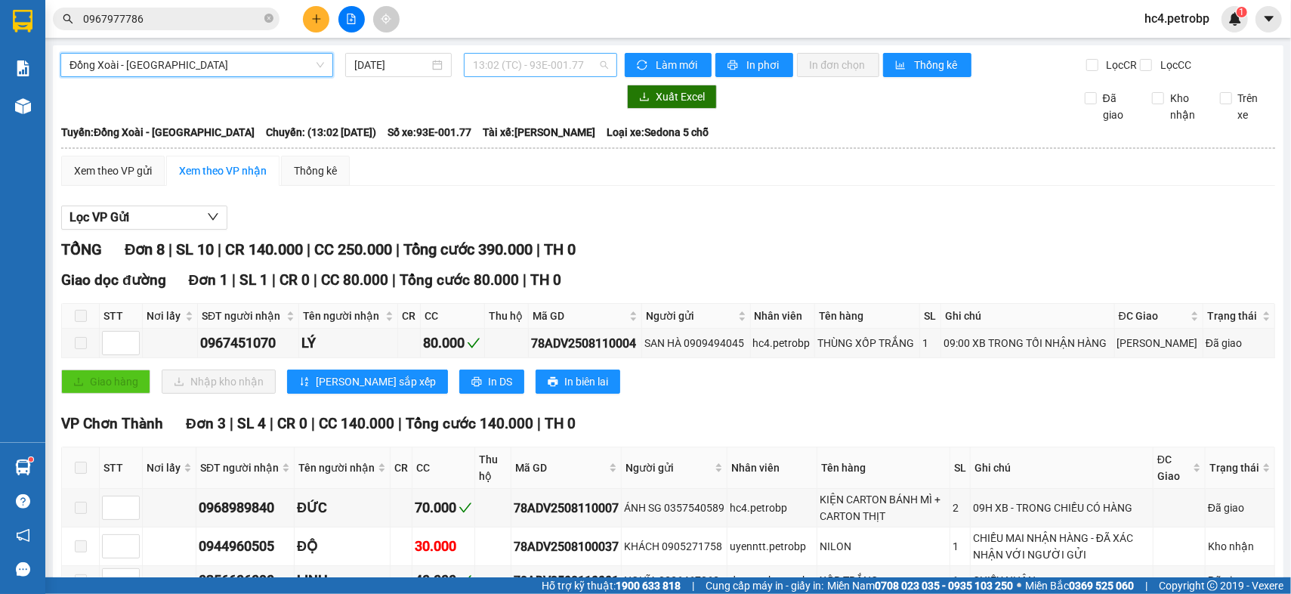
click at [515, 64] on span "13:02 (TC) - 93E-001.77" at bounding box center [541, 65] width 136 height 23
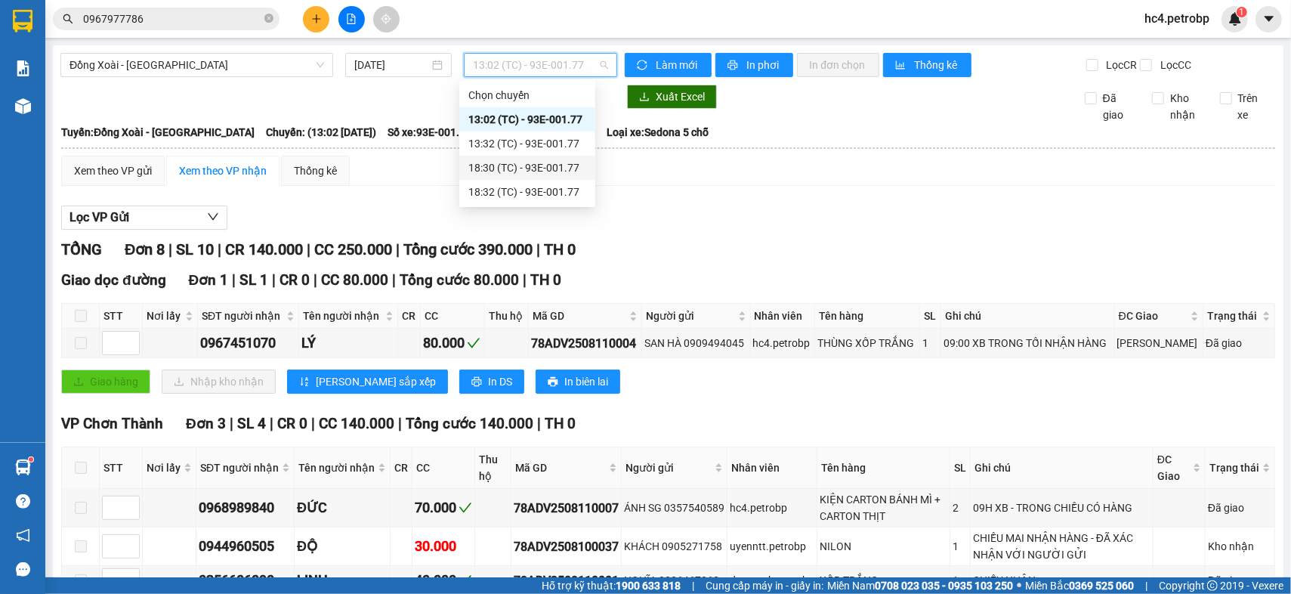
click at [525, 174] on div "18:30 (TC) - 93E-001.77" at bounding box center [527, 167] width 118 height 17
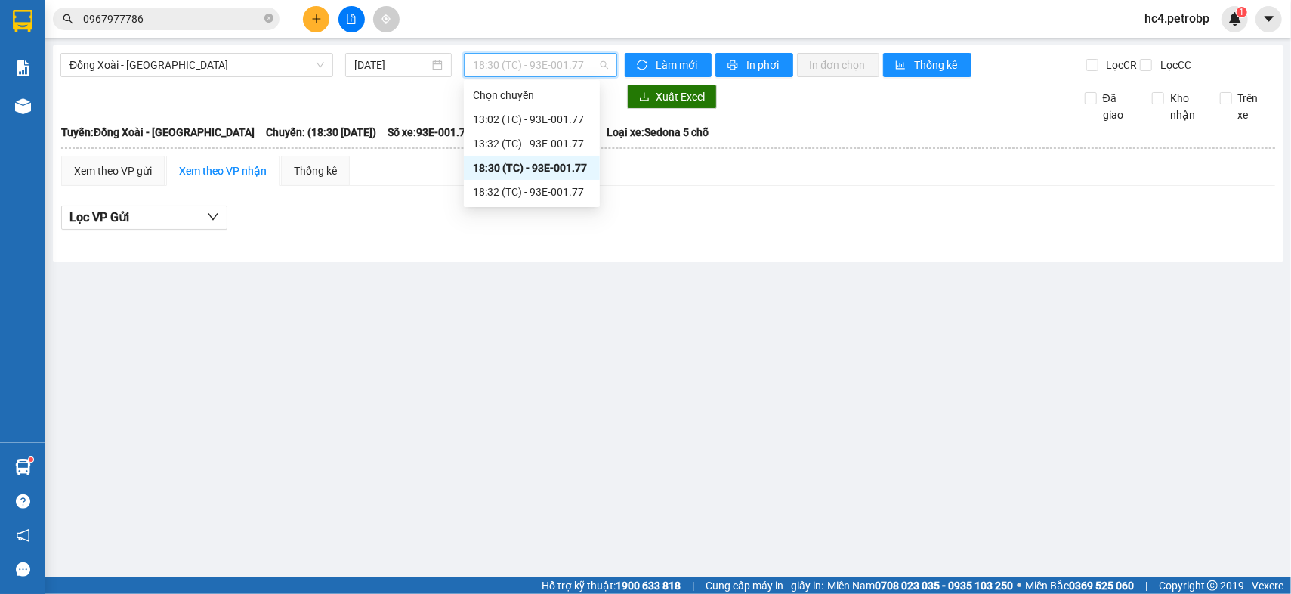
click at [572, 58] on span "18:30 (TC) - 93E-001.77" at bounding box center [541, 65] width 136 height 23
click at [551, 184] on div "18:32 (TC) - 93E-001.77" at bounding box center [532, 192] width 118 height 17
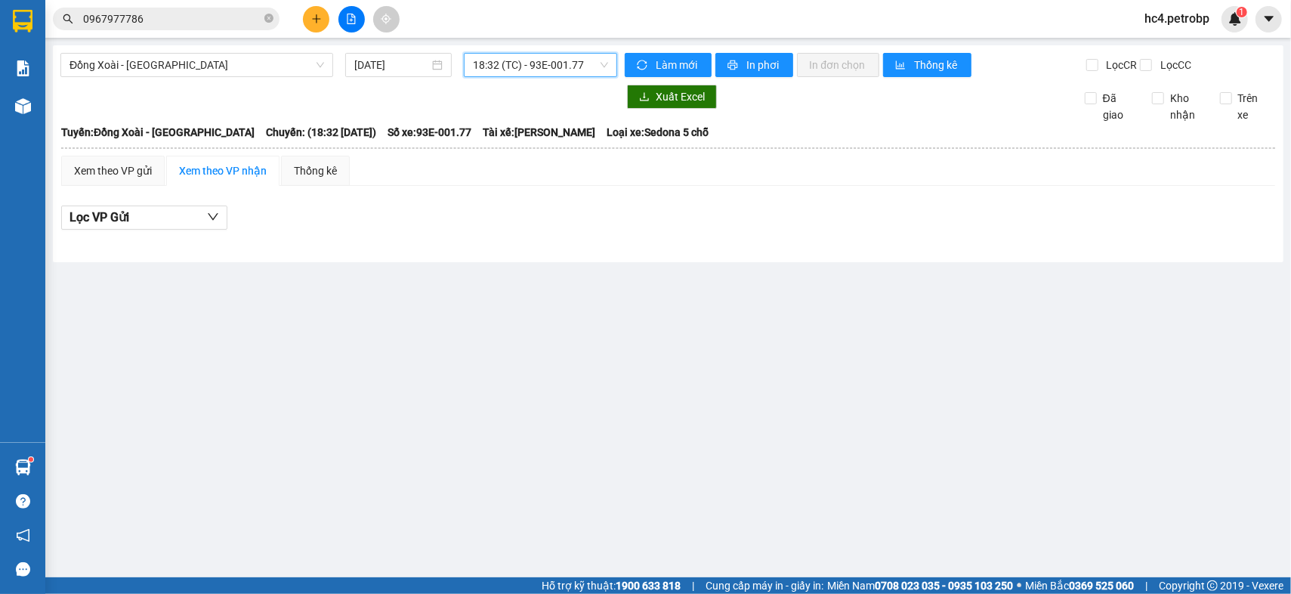
click at [572, 59] on span "18:32 (TC) - 93E-001.77" at bounding box center [541, 65] width 136 height 23
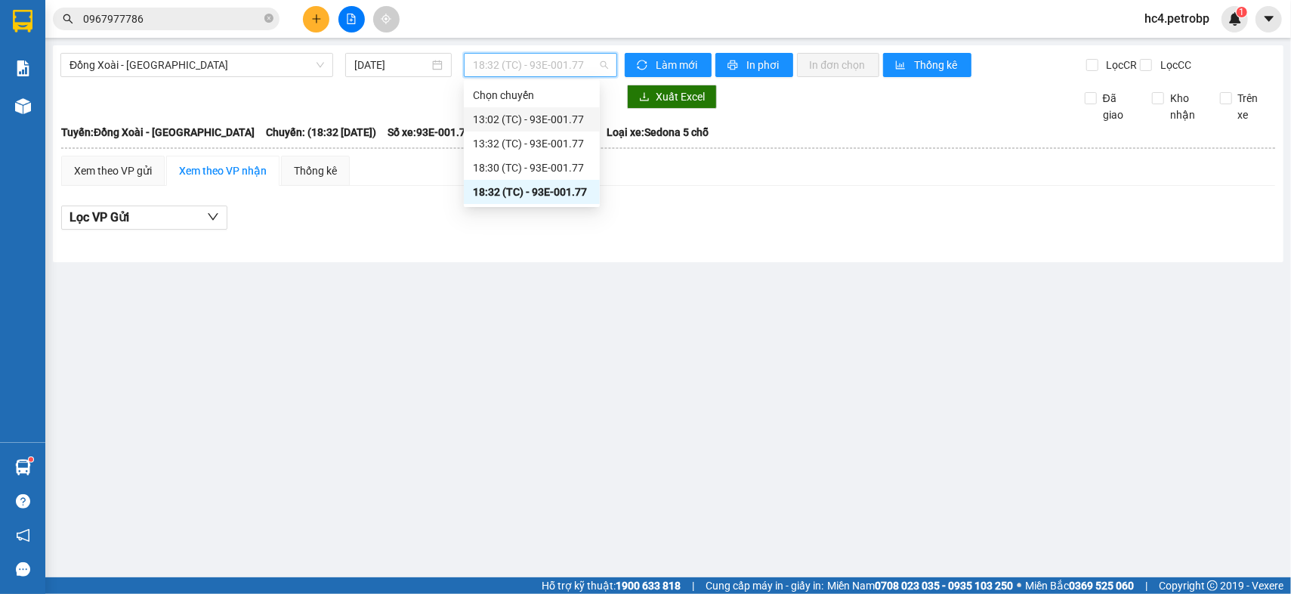
click at [560, 118] on div "13:02 (TC) - 93E-001.77" at bounding box center [532, 119] width 118 height 17
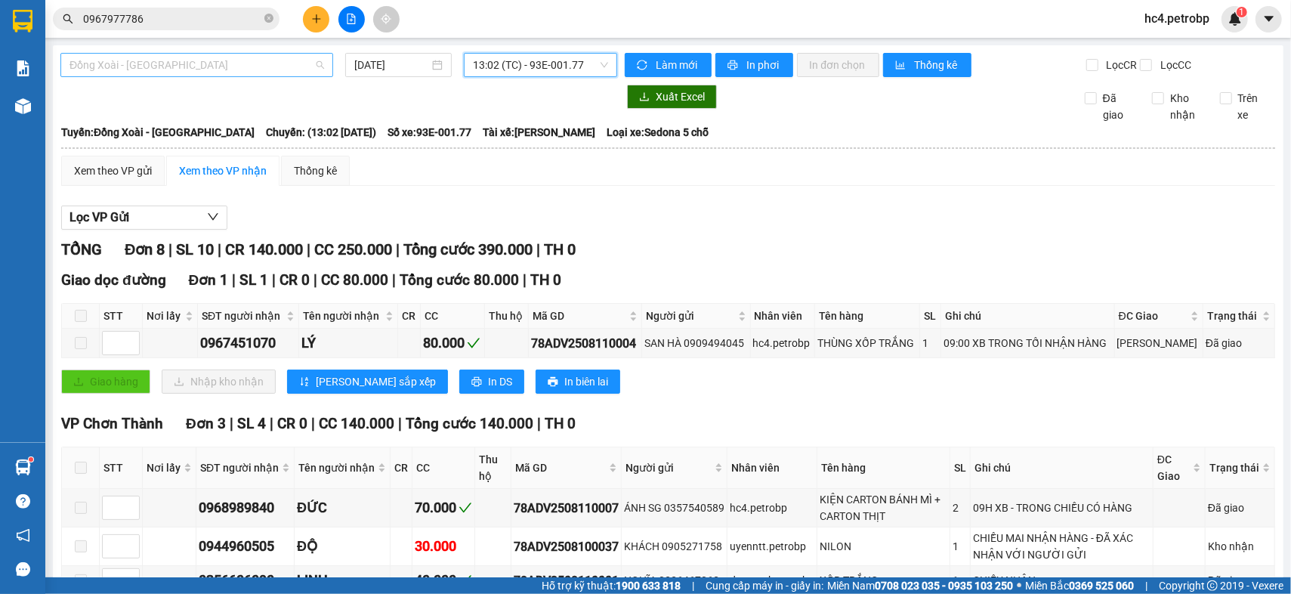
click at [230, 63] on span "Đồng Xoài - [GEOGRAPHIC_DATA]" at bounding box center [196, 65] width 255 height 23
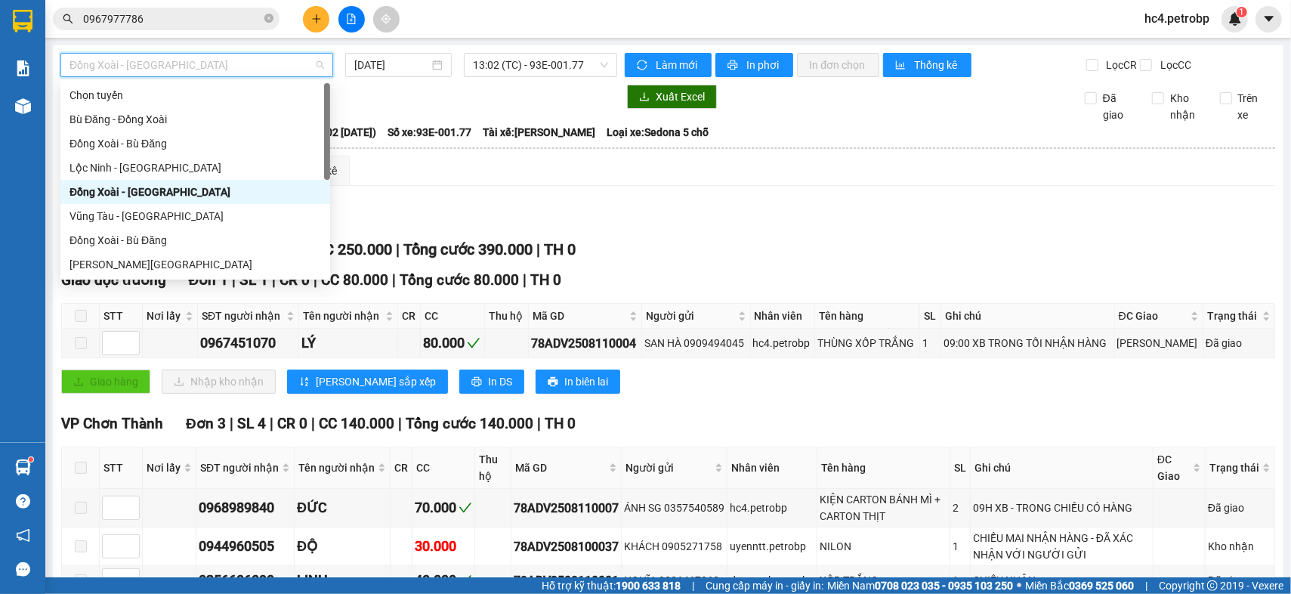
scroll to position [251, 0]
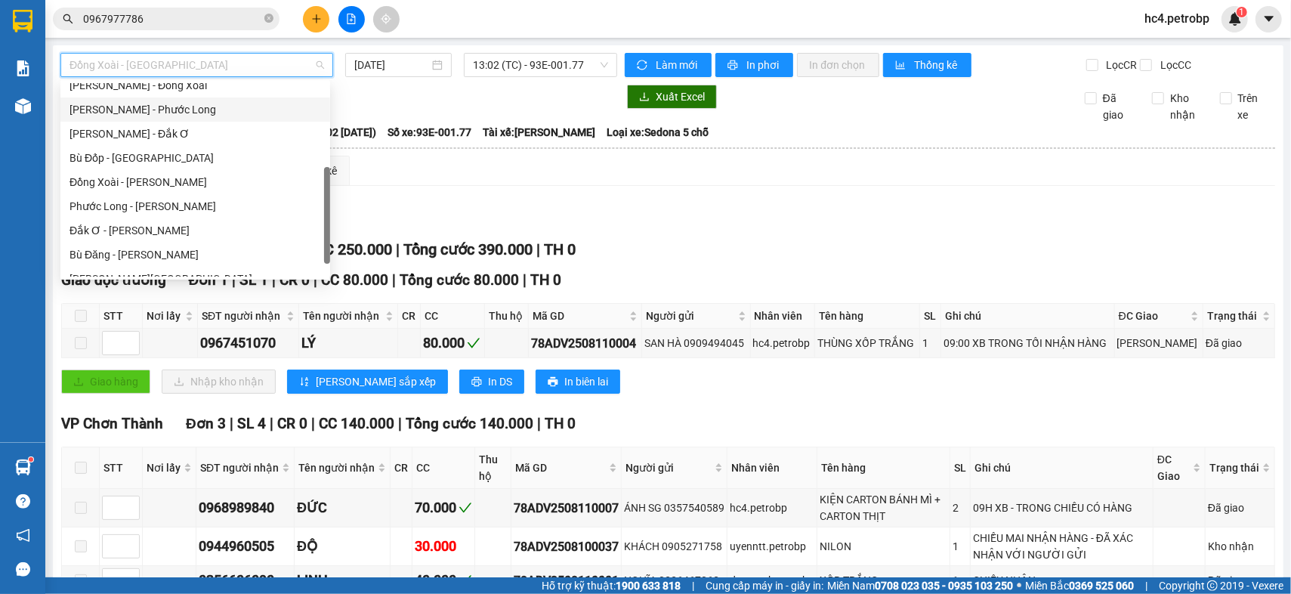
click at [202, 114] on div "[PERSON_NAME] - Phước Long" at bounding box center [194, 109] width 251 height 17
type input "[DATE]"
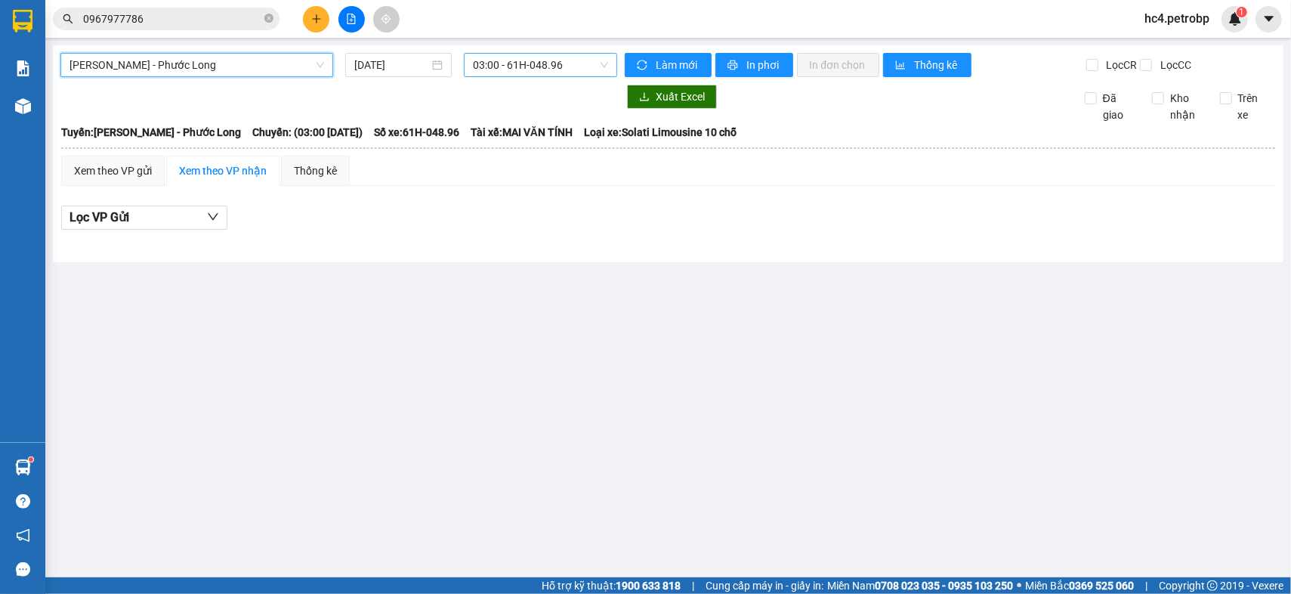
click at [567, 69] on span "03:00 - 61H-048.96" at bounding box center [541, 65] width 136 height 23
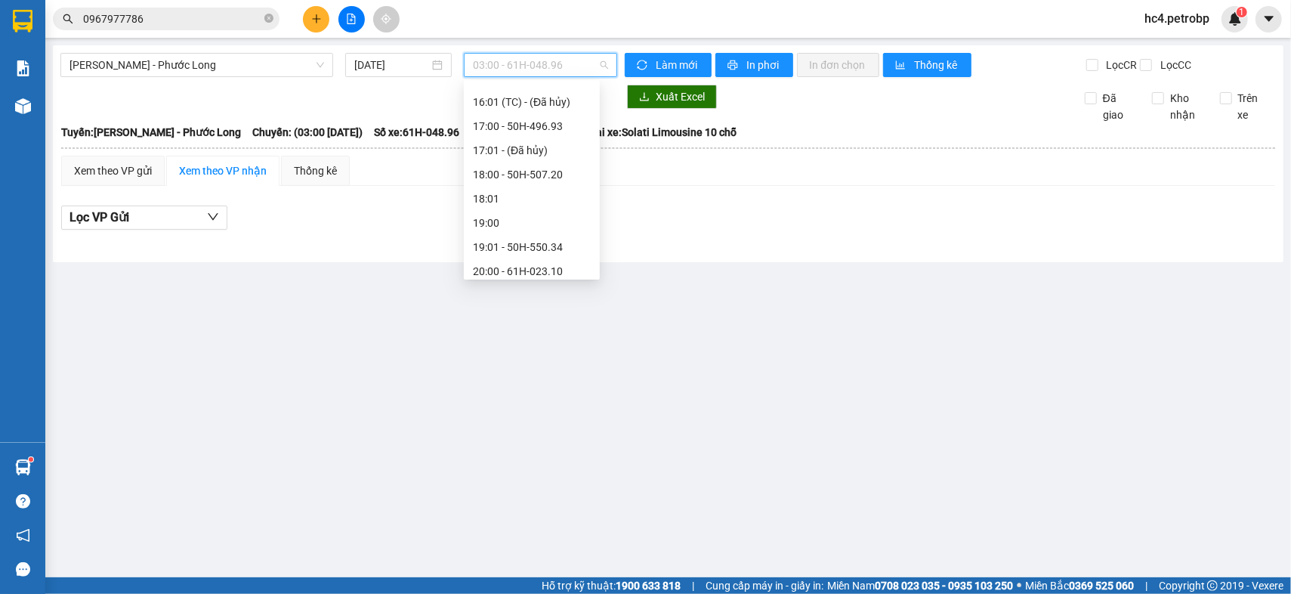
scroll to position [587, 0]
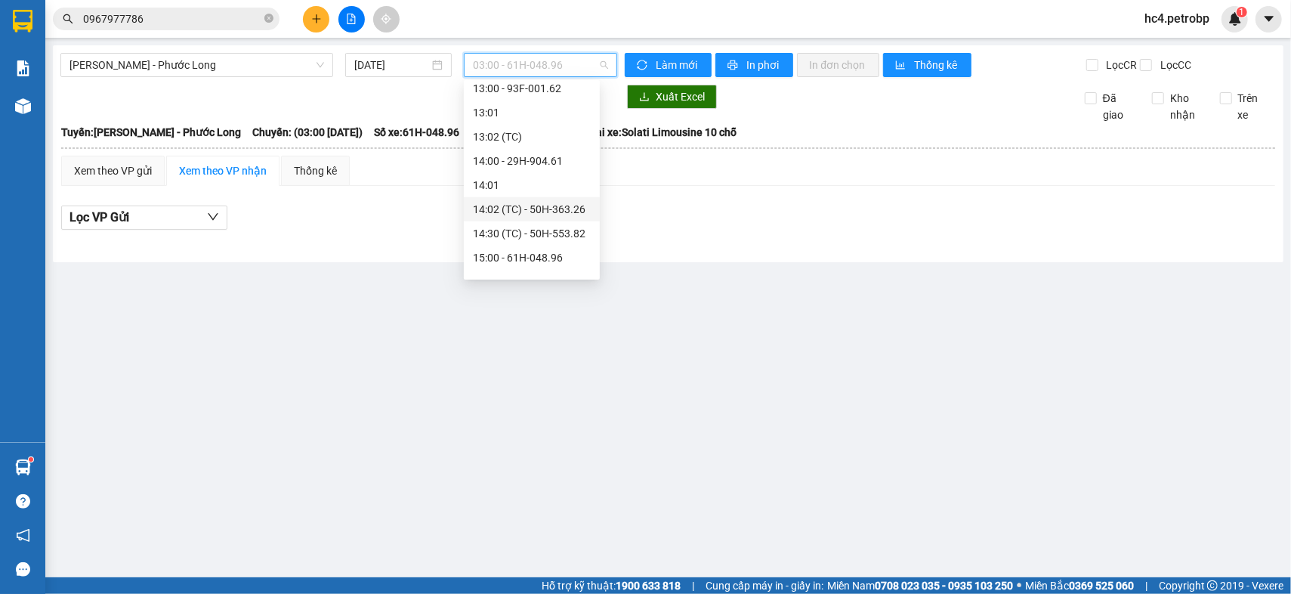
click at [554, 208] on div "14:02 (TC) - 50H-363.26" at bounding box center [532, 209] width 118 height 17
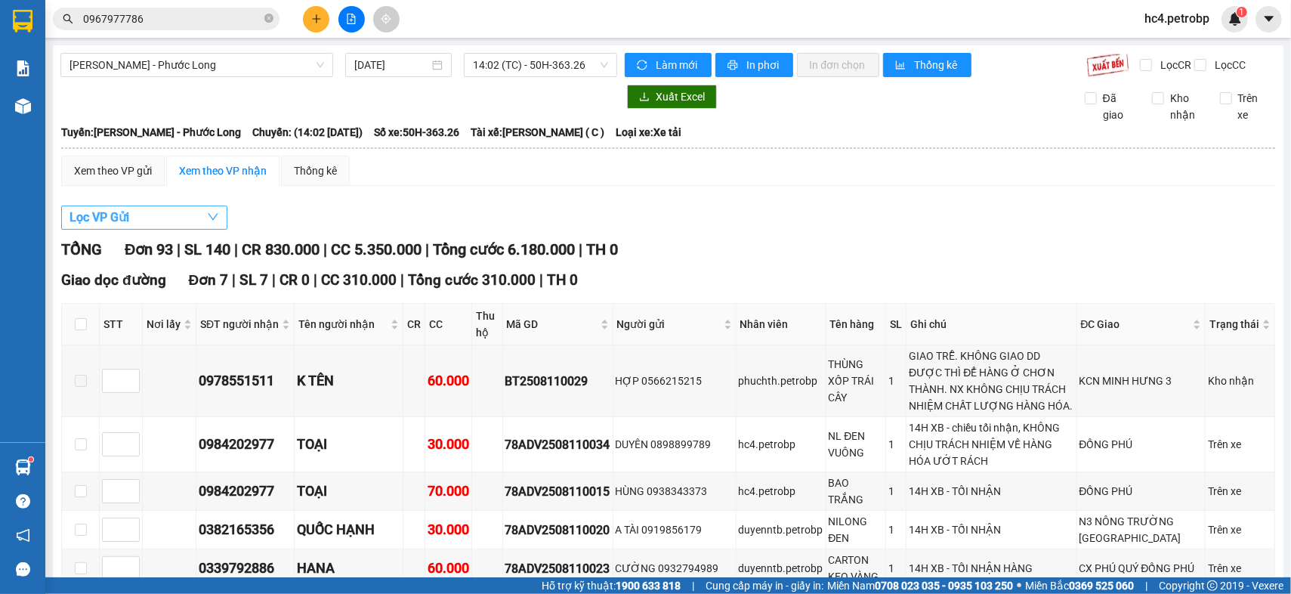
click at [116, 227] on span "Lọc VP Gửi" at bounding box center [99, 217] width 60 height 19
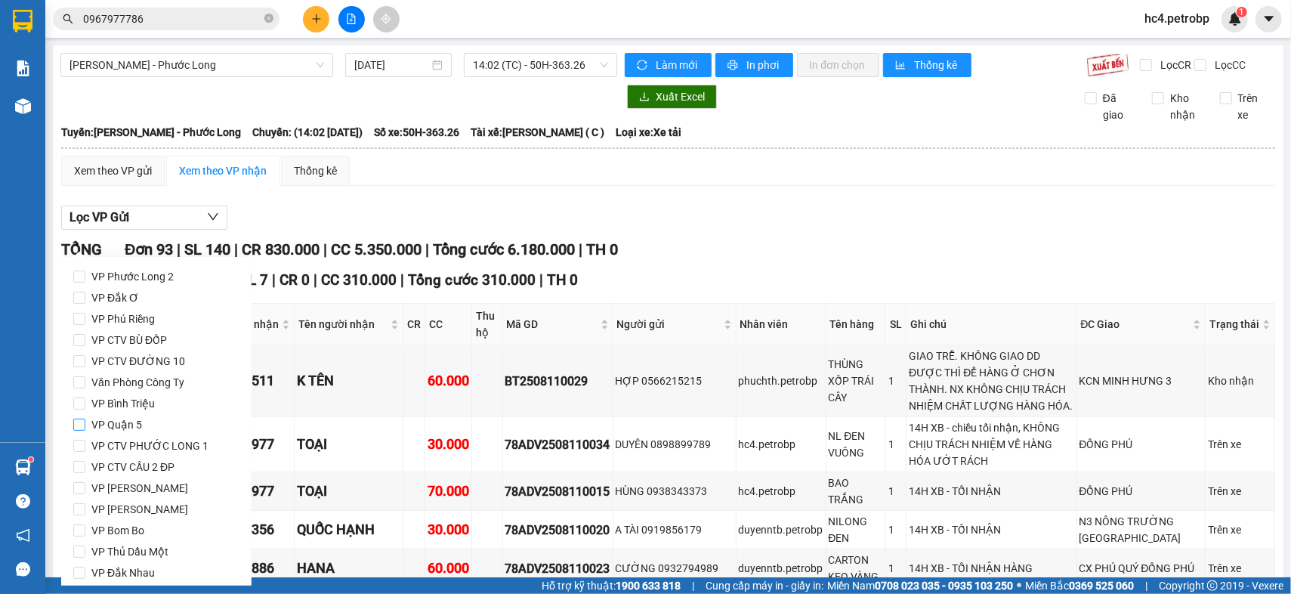
click at [115, 424] on span "VP Quận 5" at bounding box center [116, 424] width 63 height 21
click at [85, 424] on input "VP Quận 5" at bounding box center [79, 424] width 12 height 12
checkbox input "true"
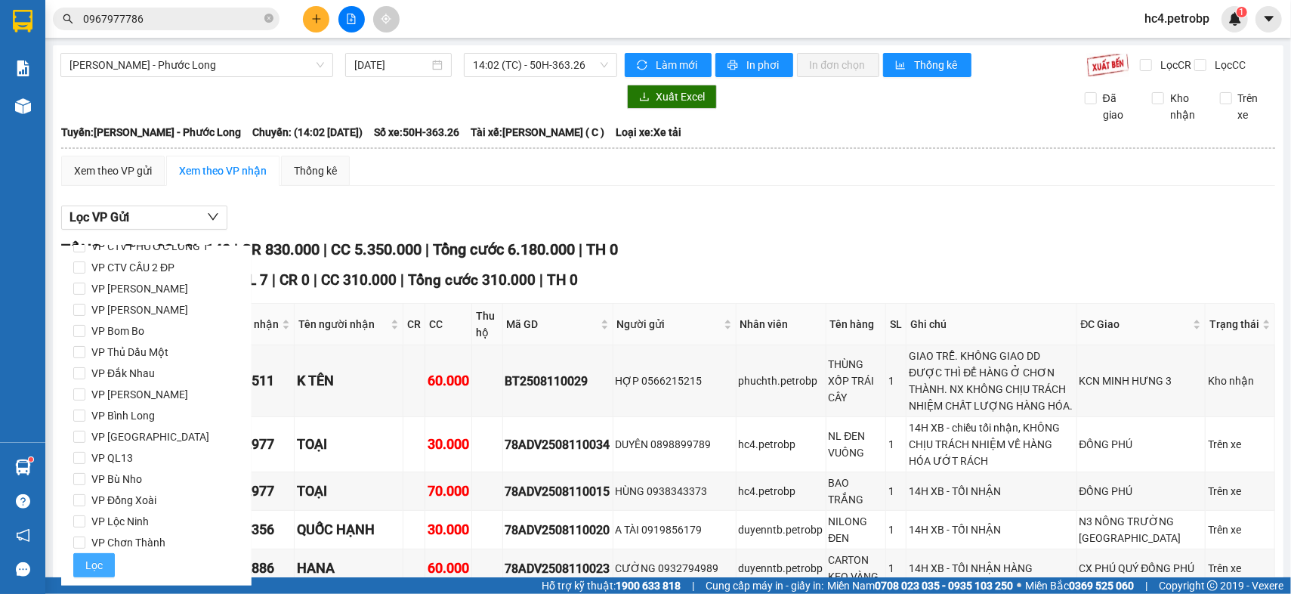
click at [88, 576] on button "Lọc" at bounding box center [94, 565] width 42 height 24
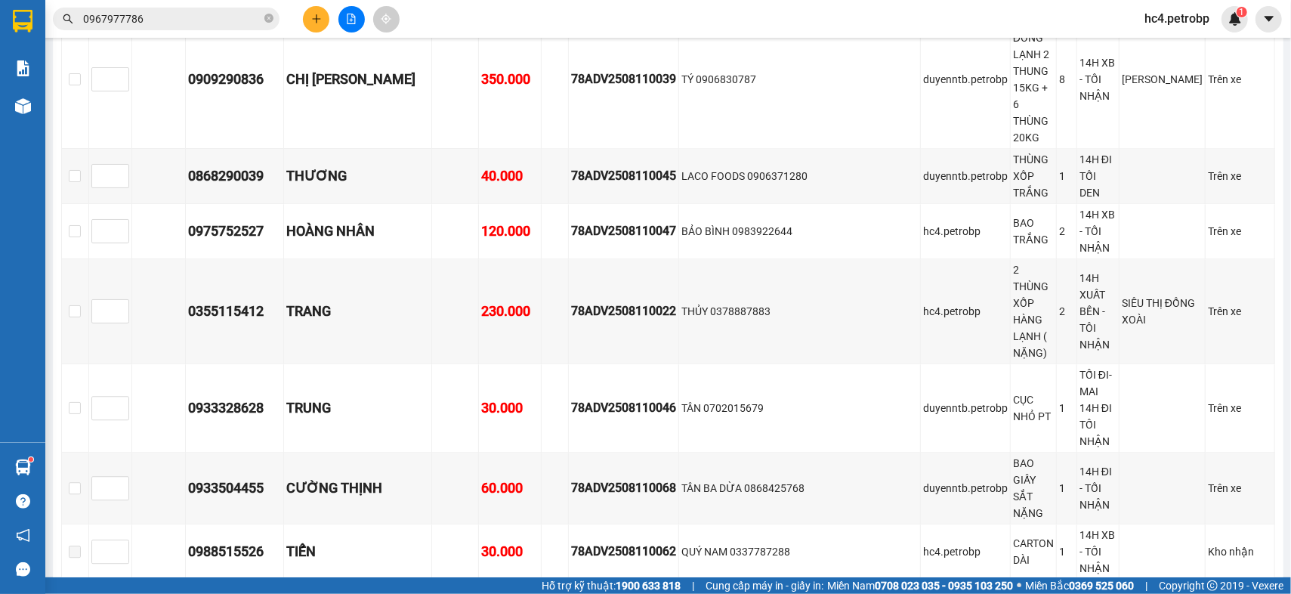
scroll to position [2517, 0]
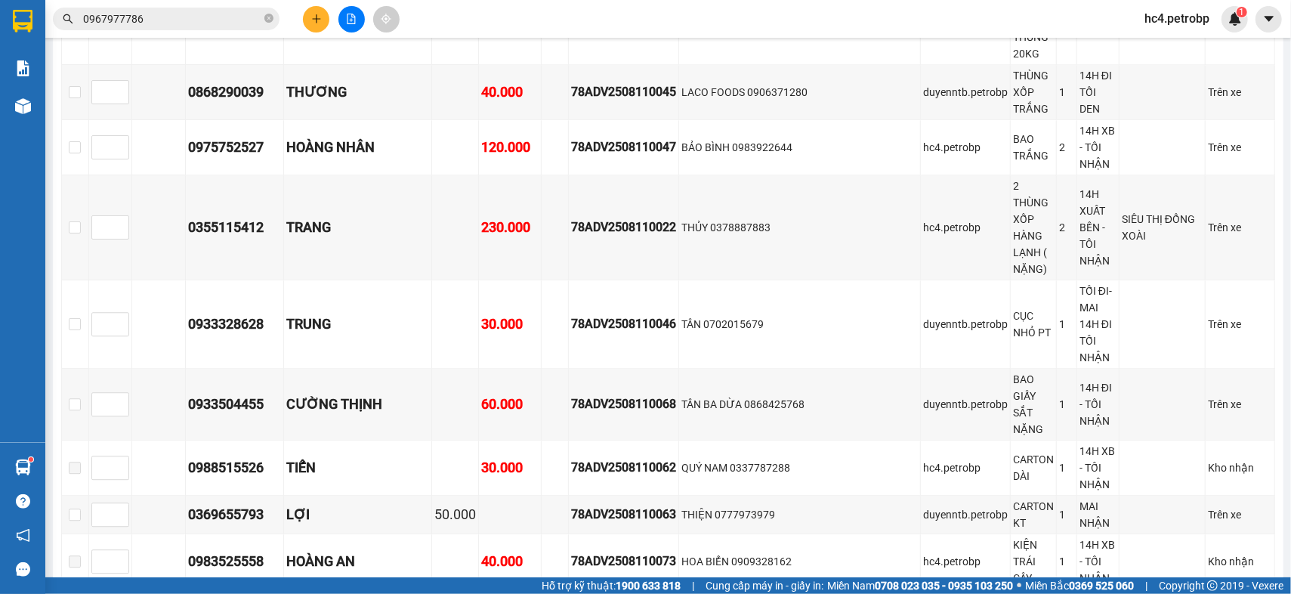
copy div "78ADV2508110032"
click at [208, 17] on input "0967977786" at bounding box center [172, 19] width 178 height 17
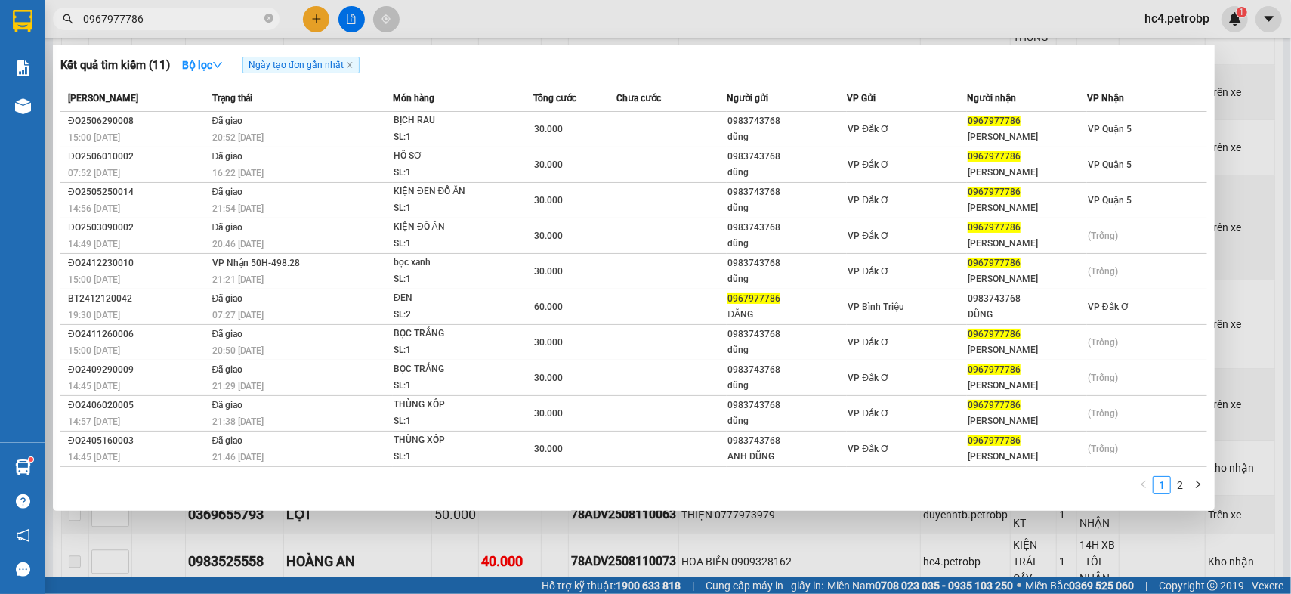
click at [208, 17] on input "0967977786" at bounding box center [172, 19] width 178 height 17
click at [204, 21] on input "0967977786" at bounding box center [172, 19] width 178 height 17
paste input "334797788"
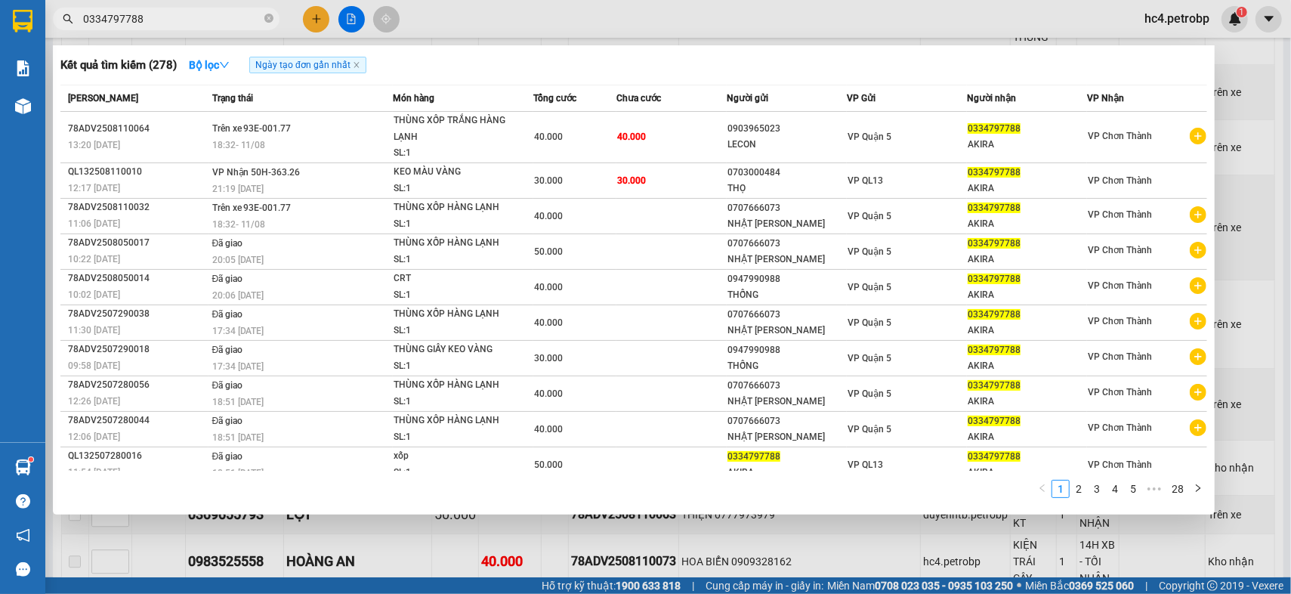
type input "0334797788"
click at [347, 17] on div at bounding box center [645, 297] width 1291 height 594
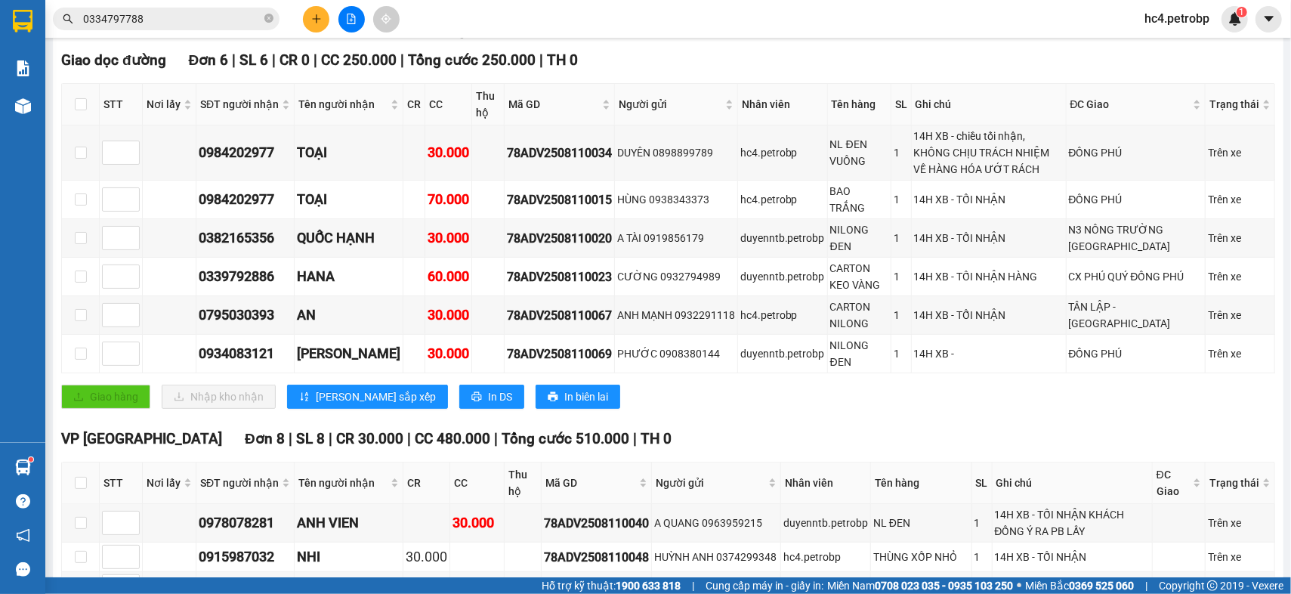
scroll to position [0, 0]
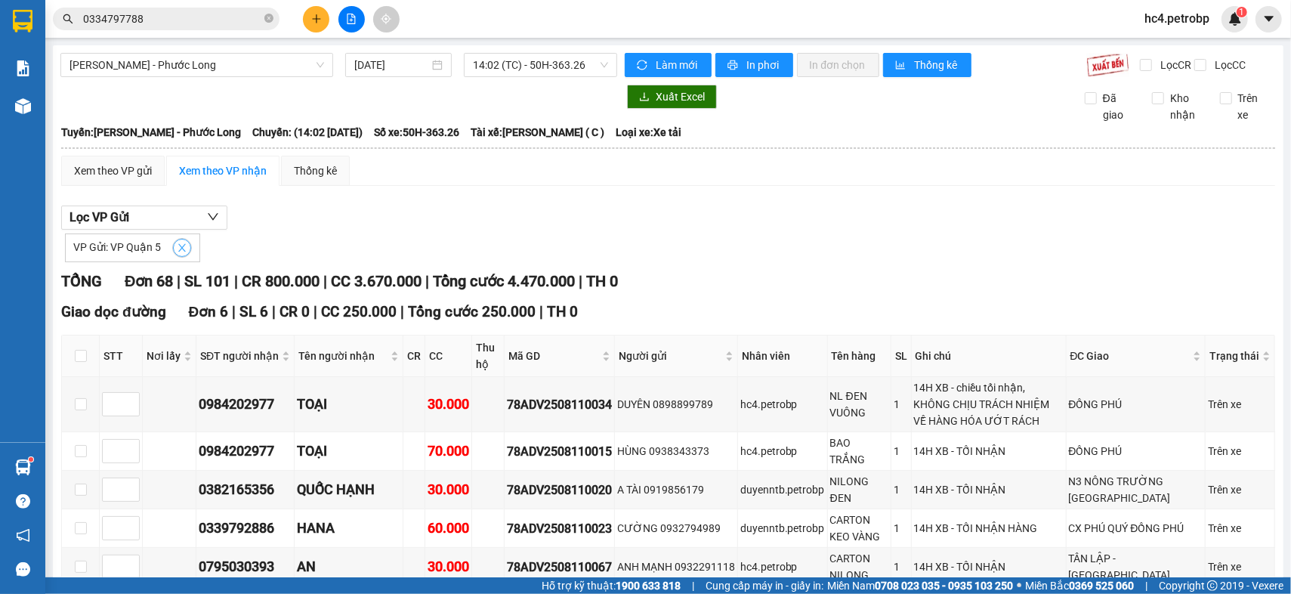
click at [177, 253] on icon "close" at bounding box center [182, 247] width 11 height 11
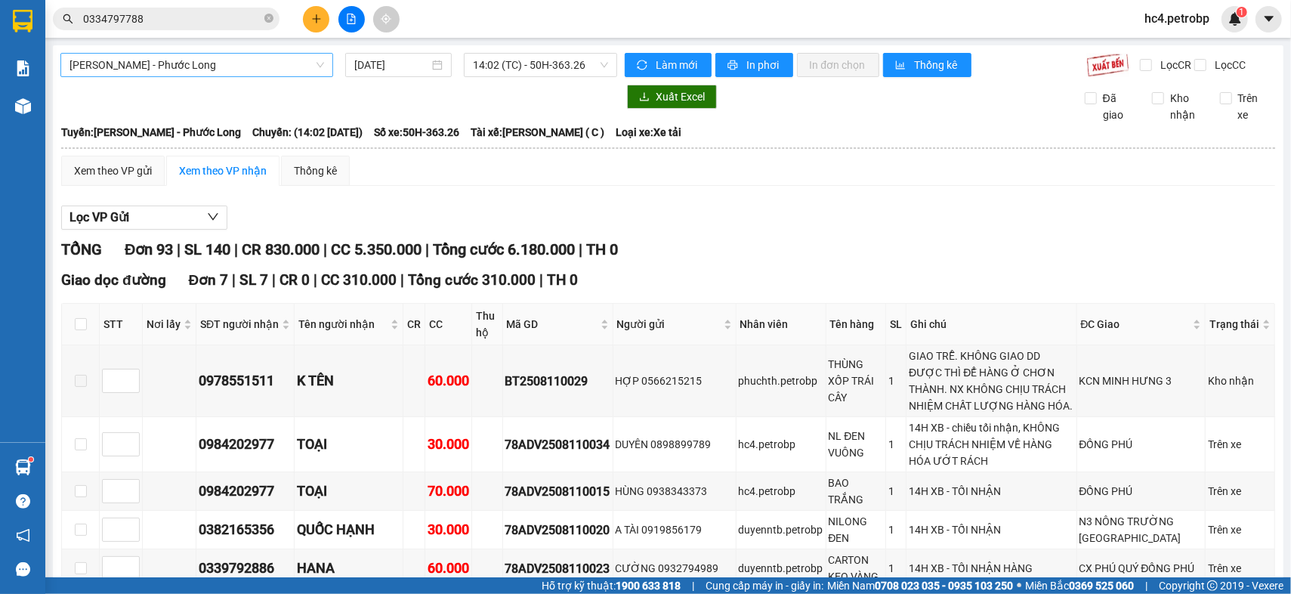
click at [233, 63] on span "Hồ Chí Minh - Phước Long" at bounding box center [196, 65] width 255 height 23
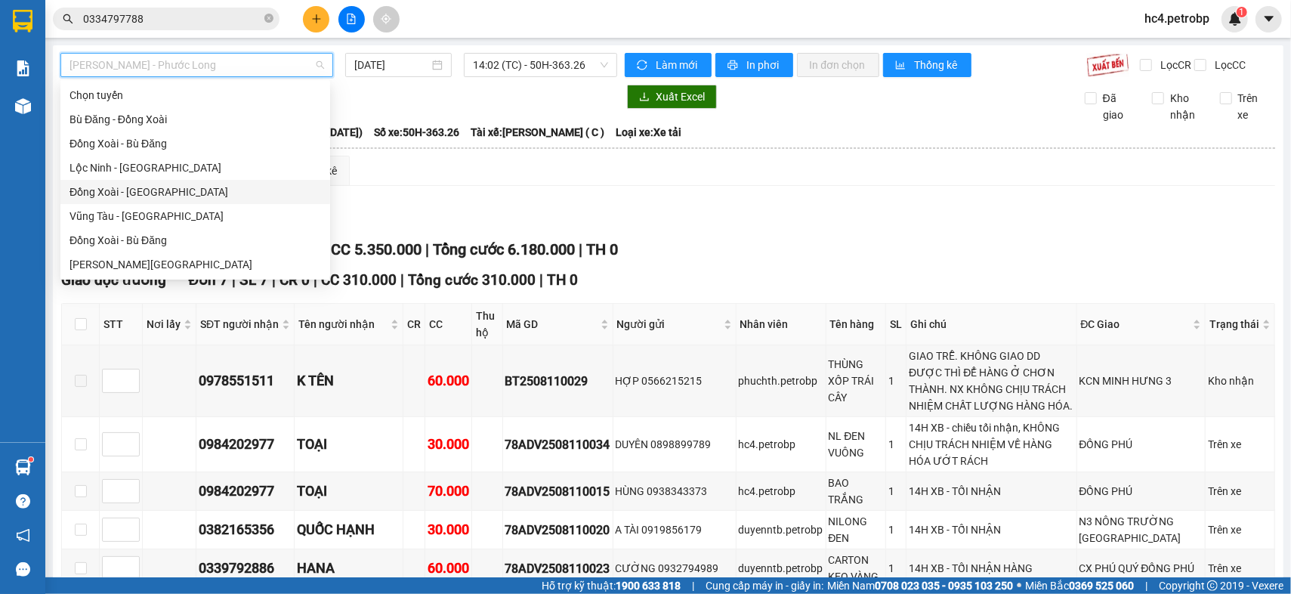
click at [169, 190] on div "Đồng Xoài - [GEOGRAPHIC_DATA]" at bounding box center [194, 192] width 251 height 17
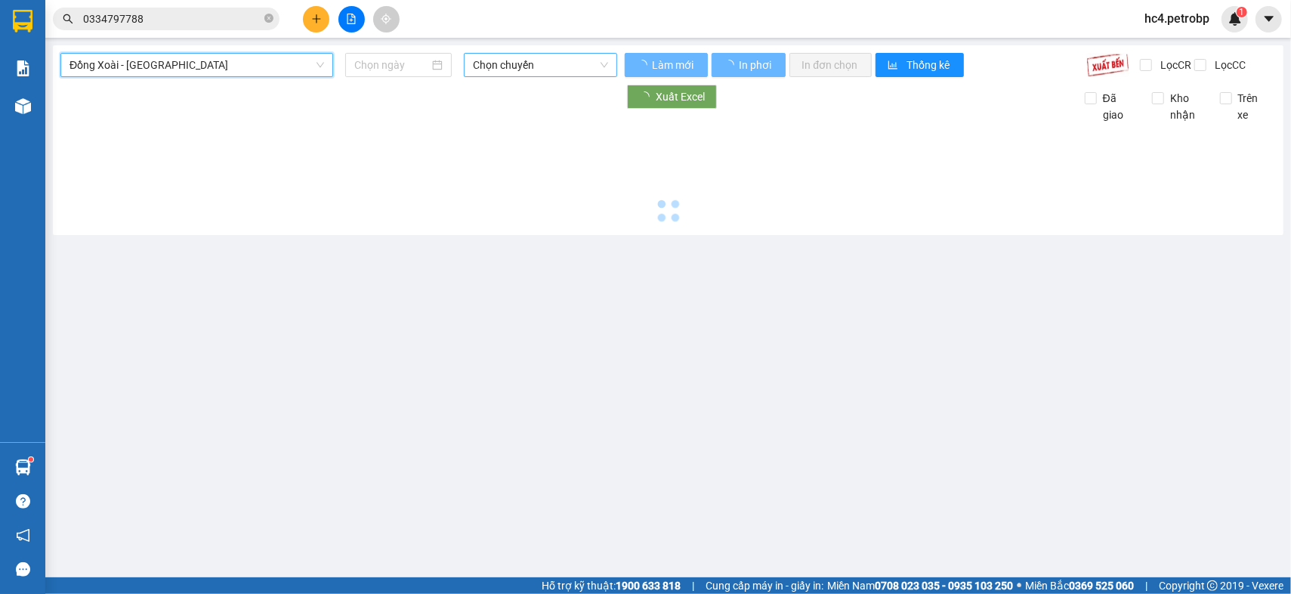
type input "[DATE]"
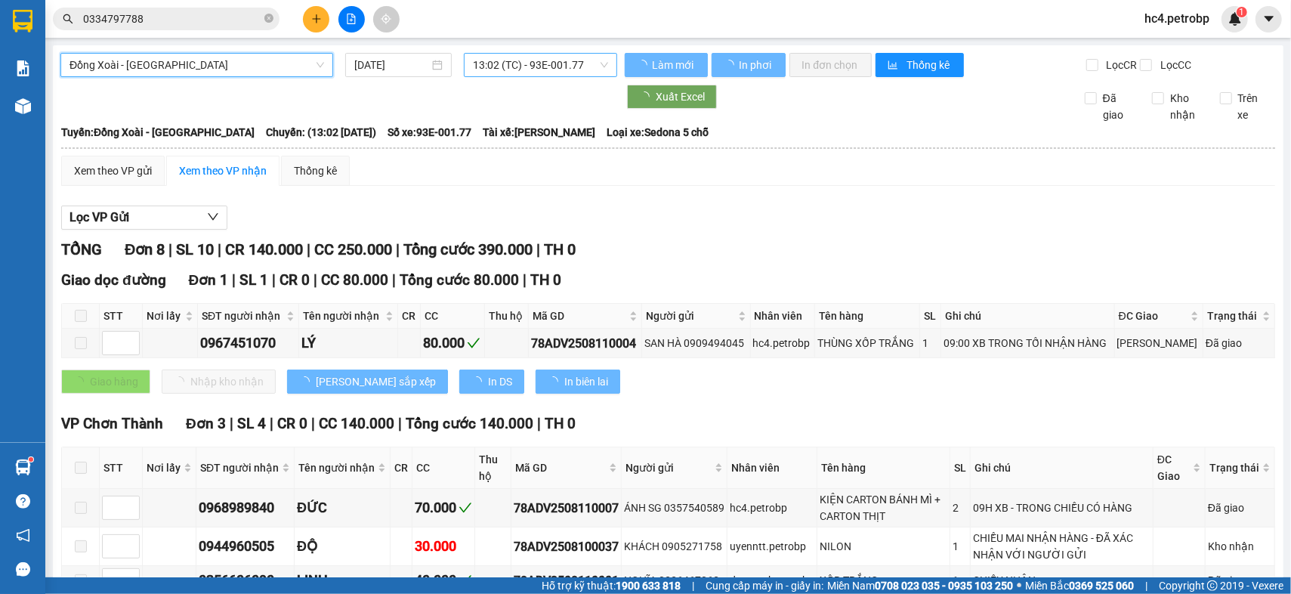
click at [573, 69] on span "13:02 (TC) - 93E-001.77" at bounding box center [541, 65] width 136 height 23
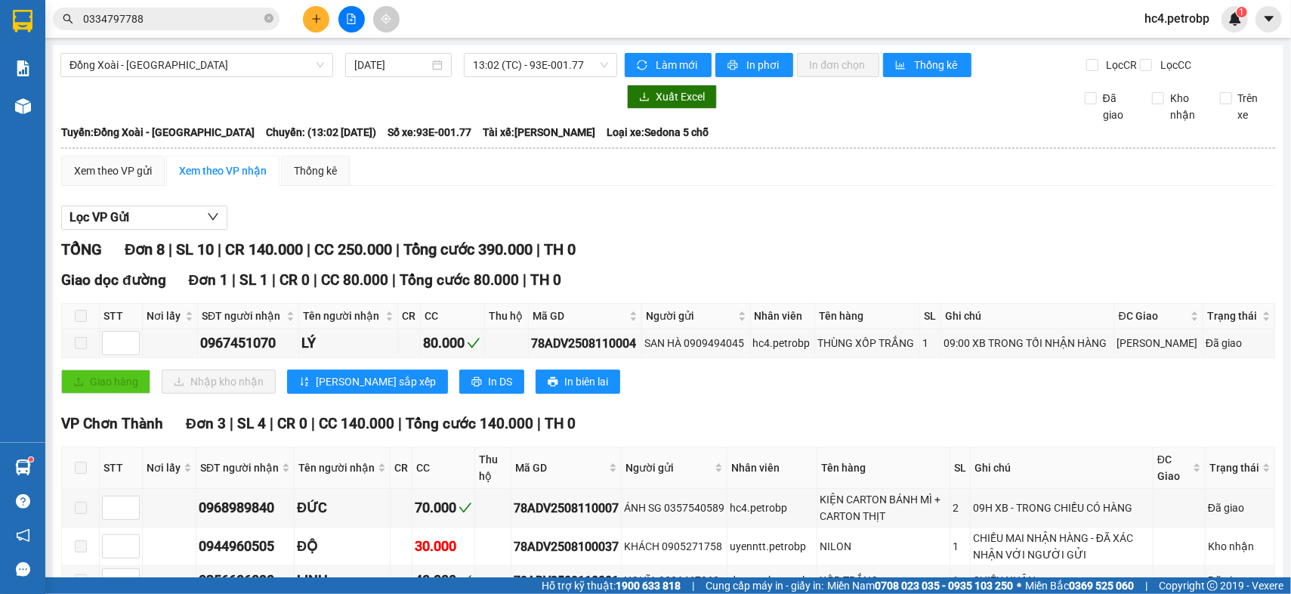
click at [533, 71] on span "13:02 (TC) - 93E-001.77" at bounding box center [541, 65] width 136 height 23
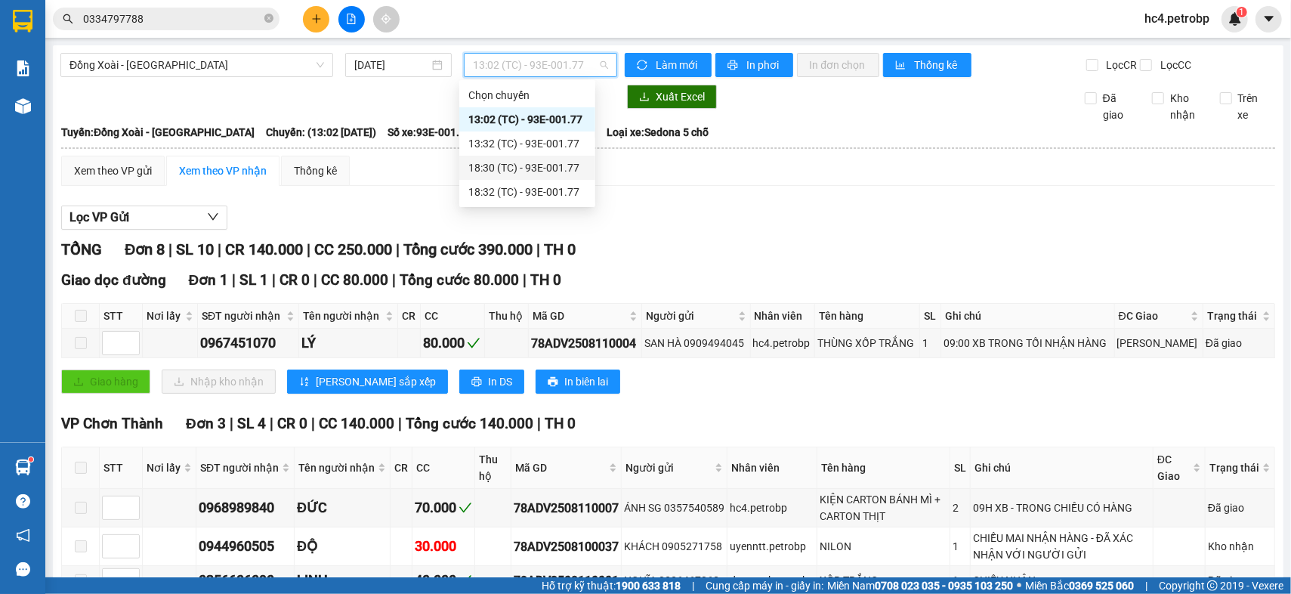
click at [553, 171] on div "18:30 (TC) - 93E-001.77" at bounding box center [527, 167] width 118 height 17
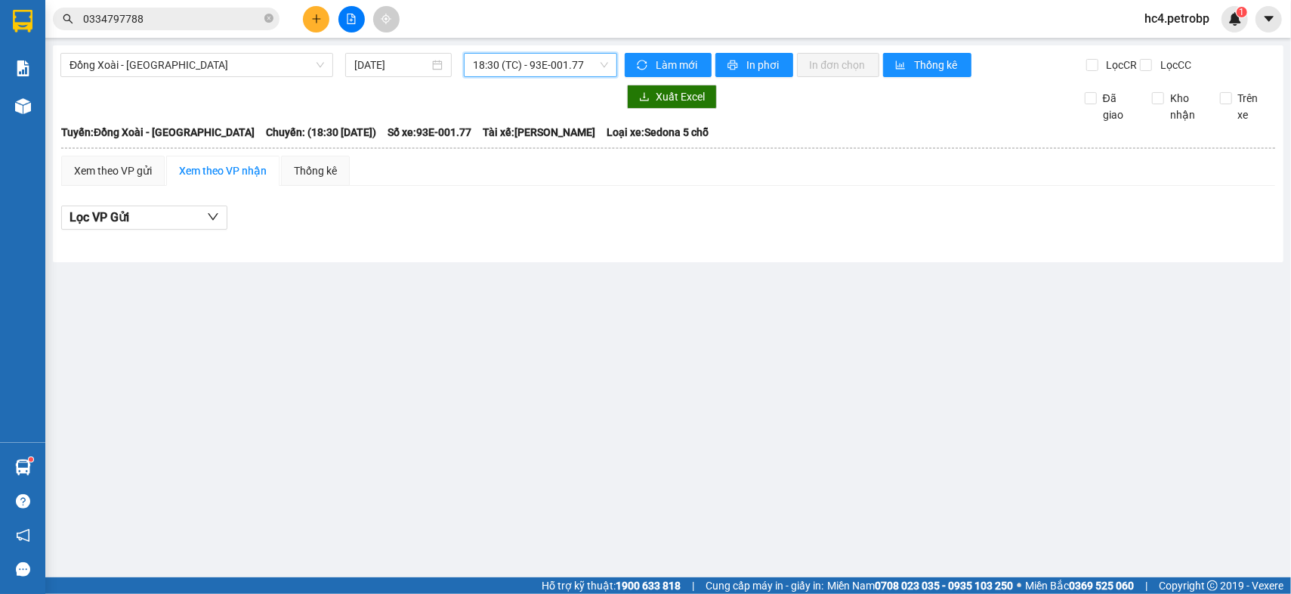
click at [586, 66] on span "18:30 (TC) - 93E-001.77" at bounding box center [541, 65] width 136 height 23
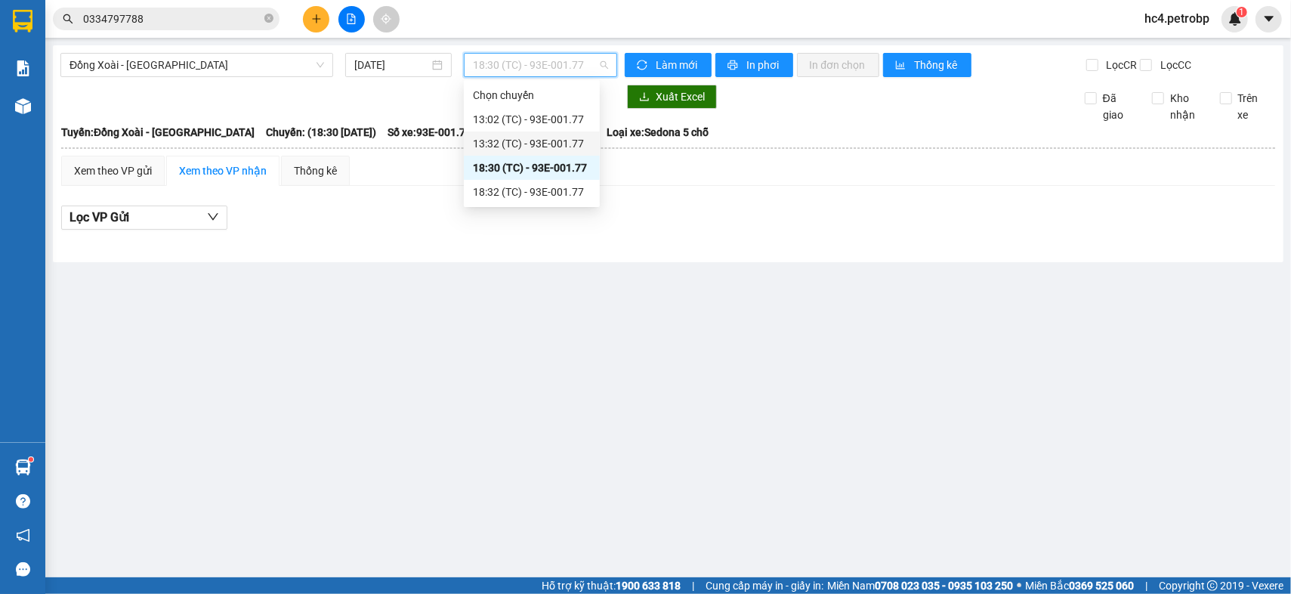
click at [563, 137] on div "13:32 (TC) - 93E-001.77" at bounding box center [532, 143] width 118 height 17
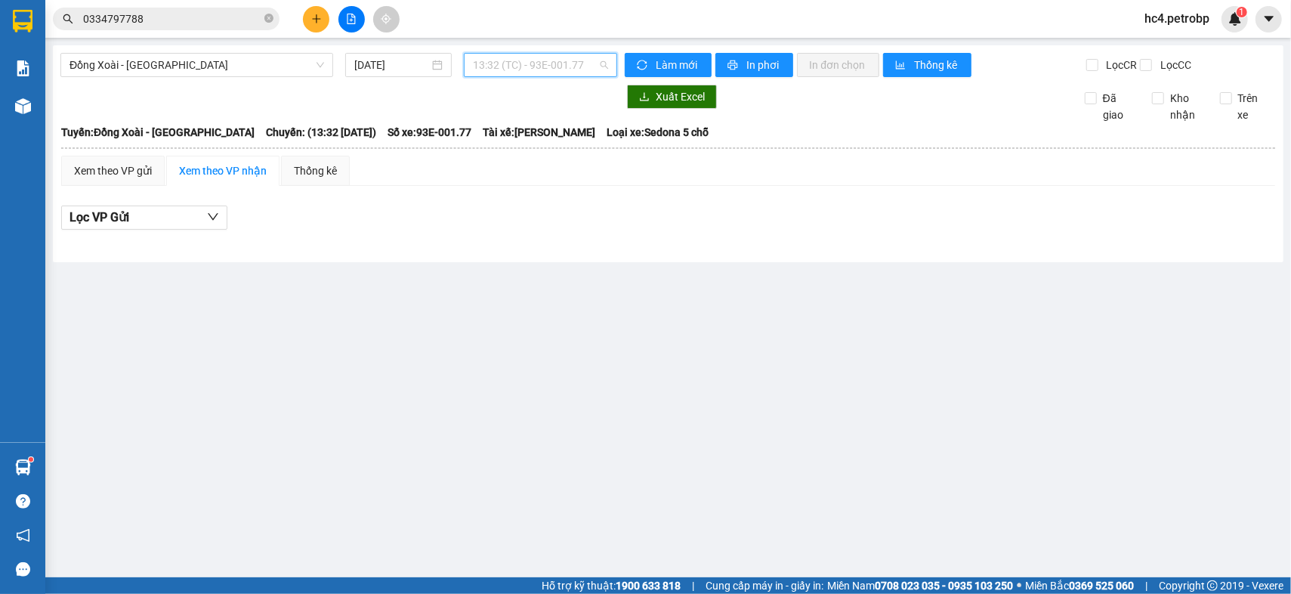
click at [579, 60] on span "13:32 (TC) - 93E-001.77" at bounding box center [541, 65] width 136 height 23
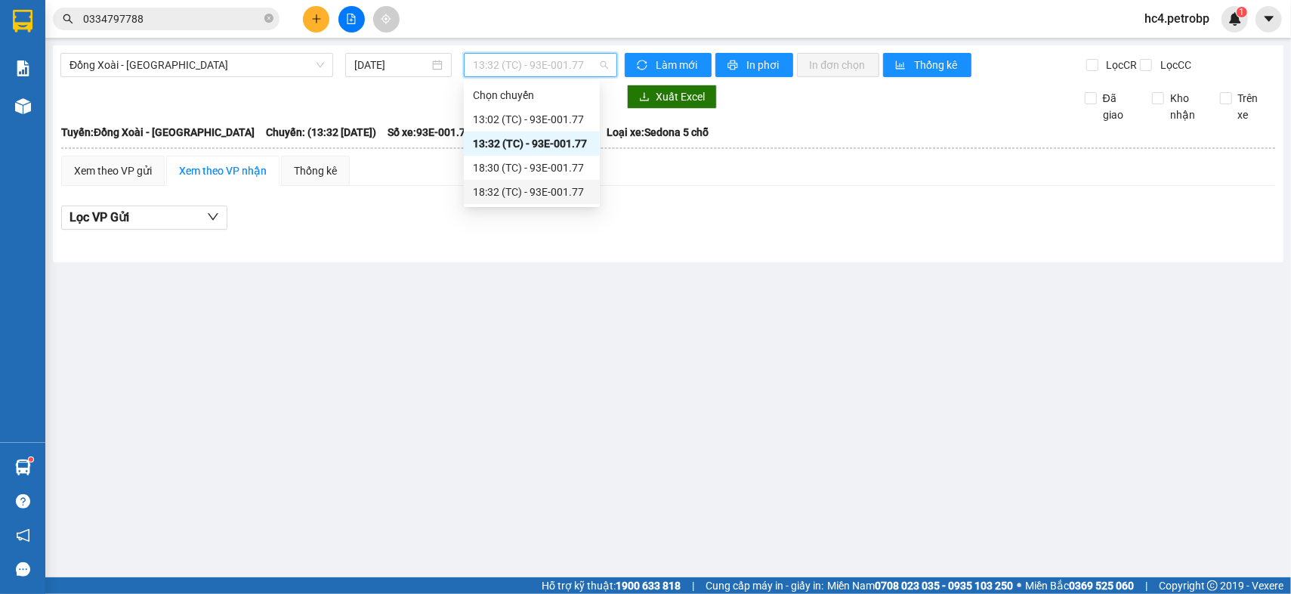
click at [550, 198] on div "18:32 (TC) - 93E-001.77" at bounding box center [532, 192] width 118 height 17
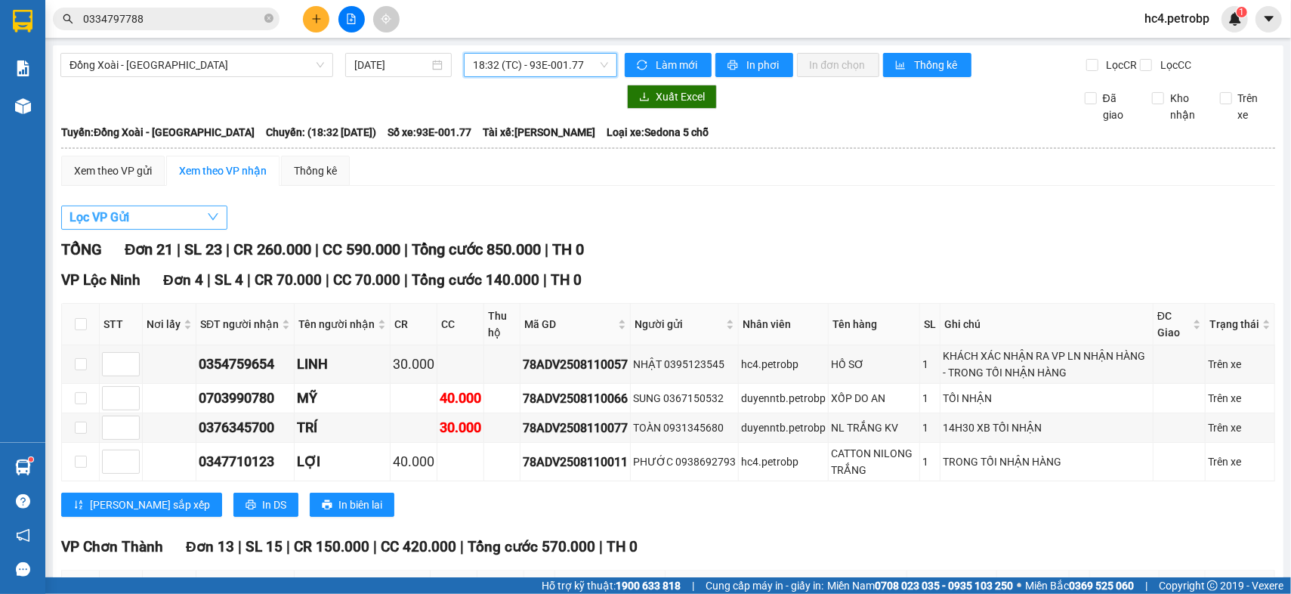
click at [152, 230] on button "Lọc VP Gửi" at bounding box center [144, 217] width 166 height 24
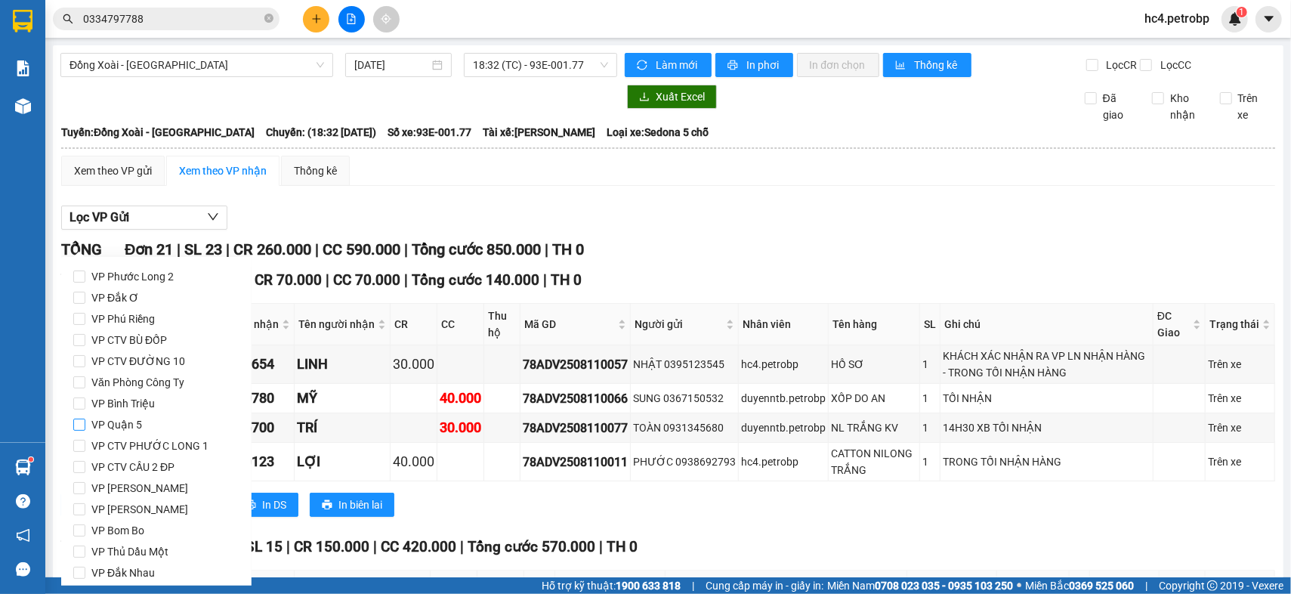
click at [113, 424] on span "VP Quận 5" at bounding box center [116, 424] width 63 height 21
click at [85, 424] on input "VP Quận 5" at bounding box center [79, 424] width 12 height 12
checkbox input "true"
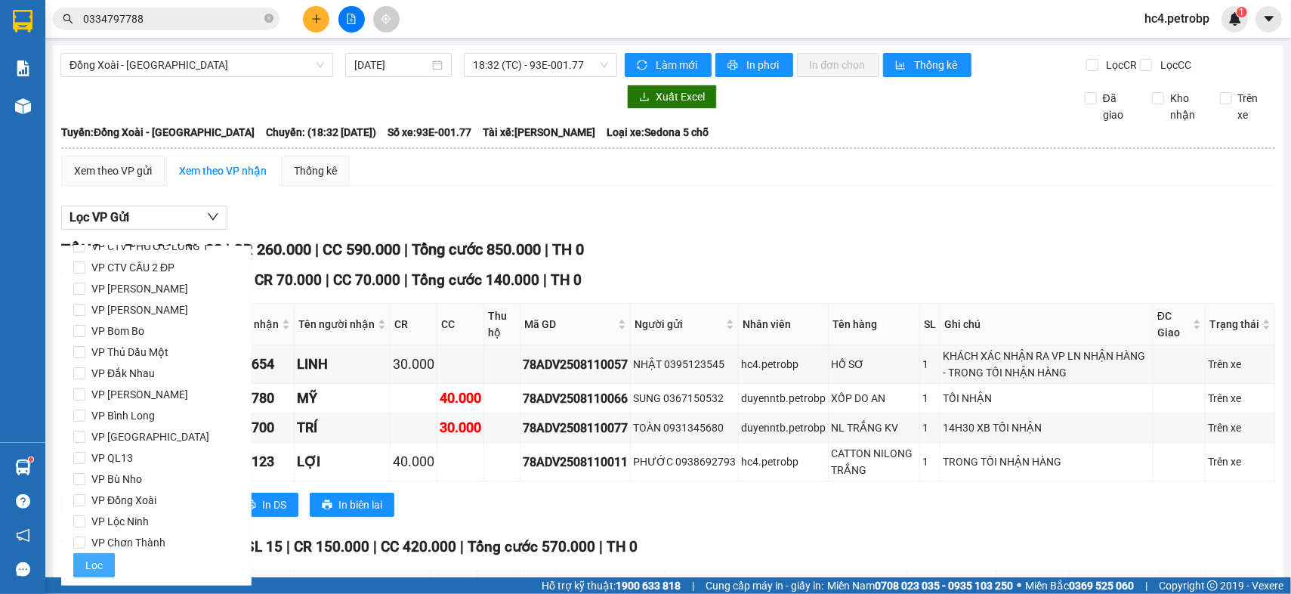
click at [97, 557] on span "Lọc" at bounding box center [93, 565] width 17 height 17
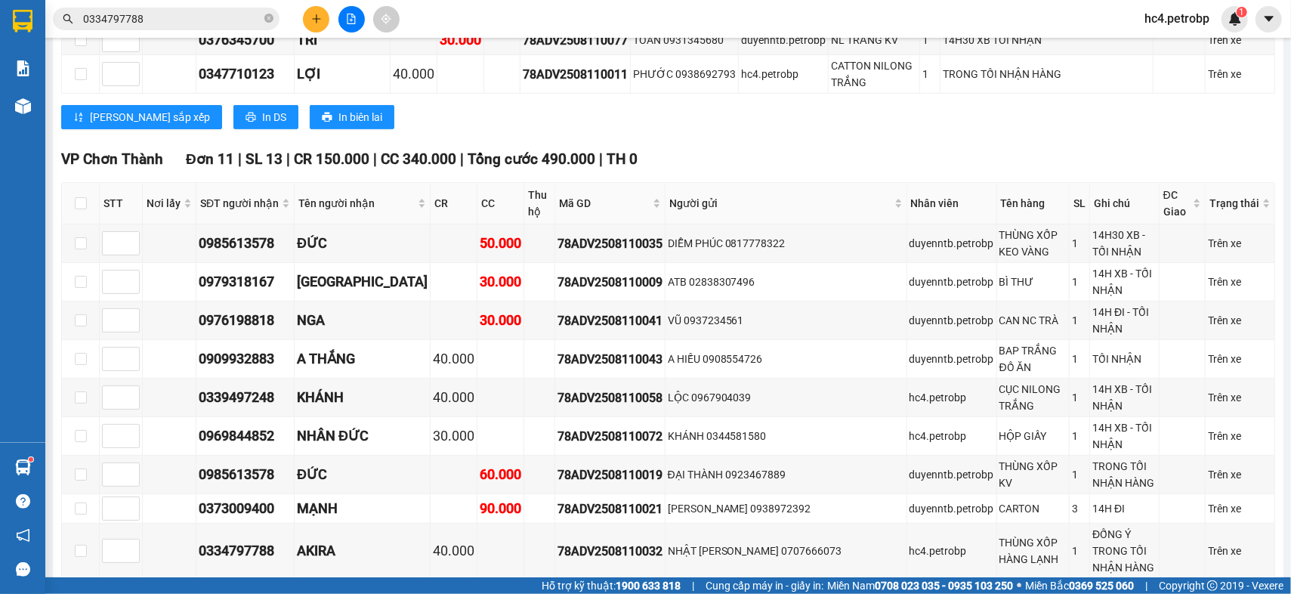
scroll to position [671, 0]
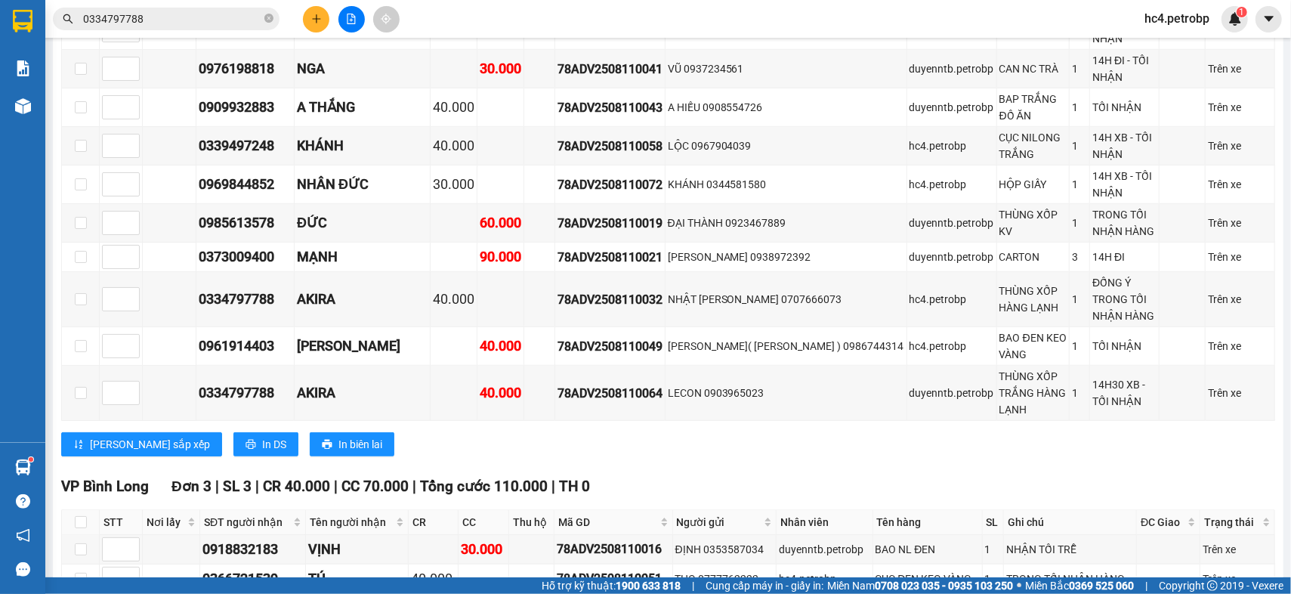
click at [824, 403] on div "TỔNG Đơn 18 | SL 20 | CR 260.000 | CC 480.000 | Tổng cước 740.000 | TH 0 VP Lộ…" at bounding box center [668, 138] width 1214 height 1078
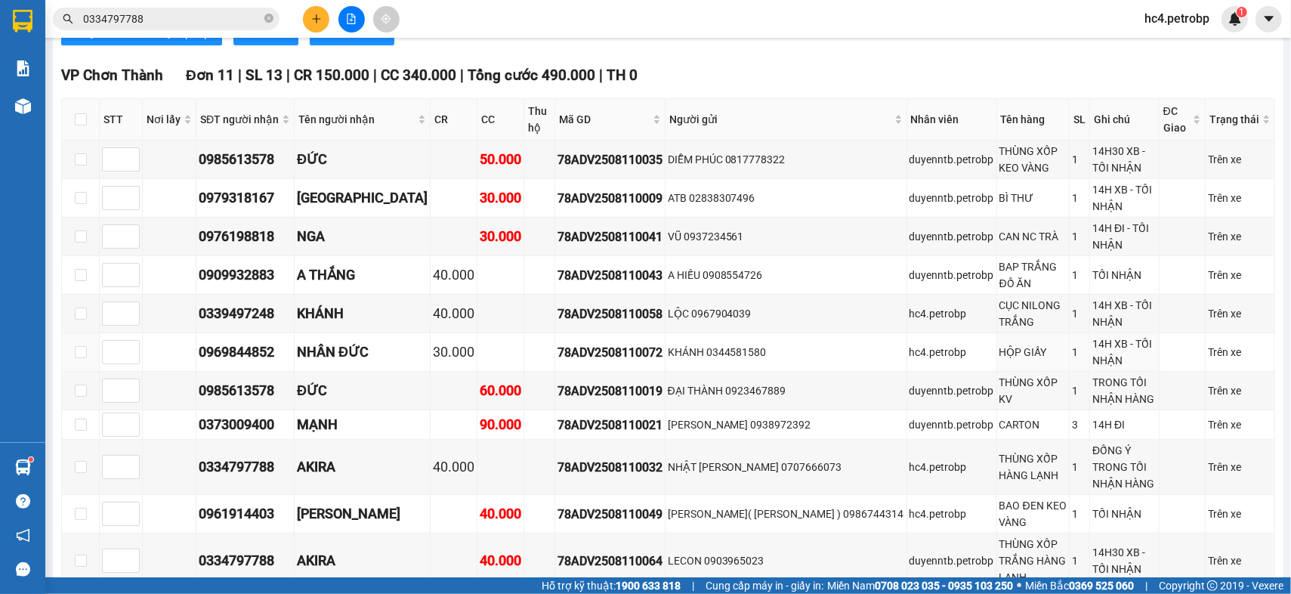
scroll to position [419, 0]
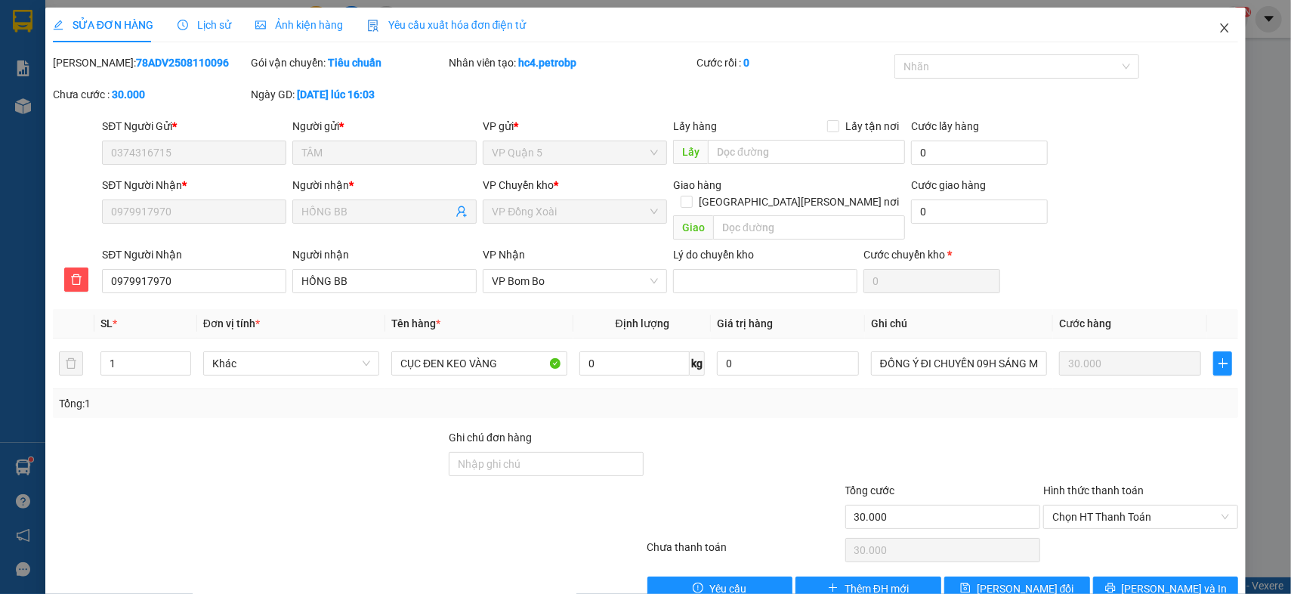
click at [1218, 28] on icon "close" at bounding box center [1224, 28] width 12 height 12
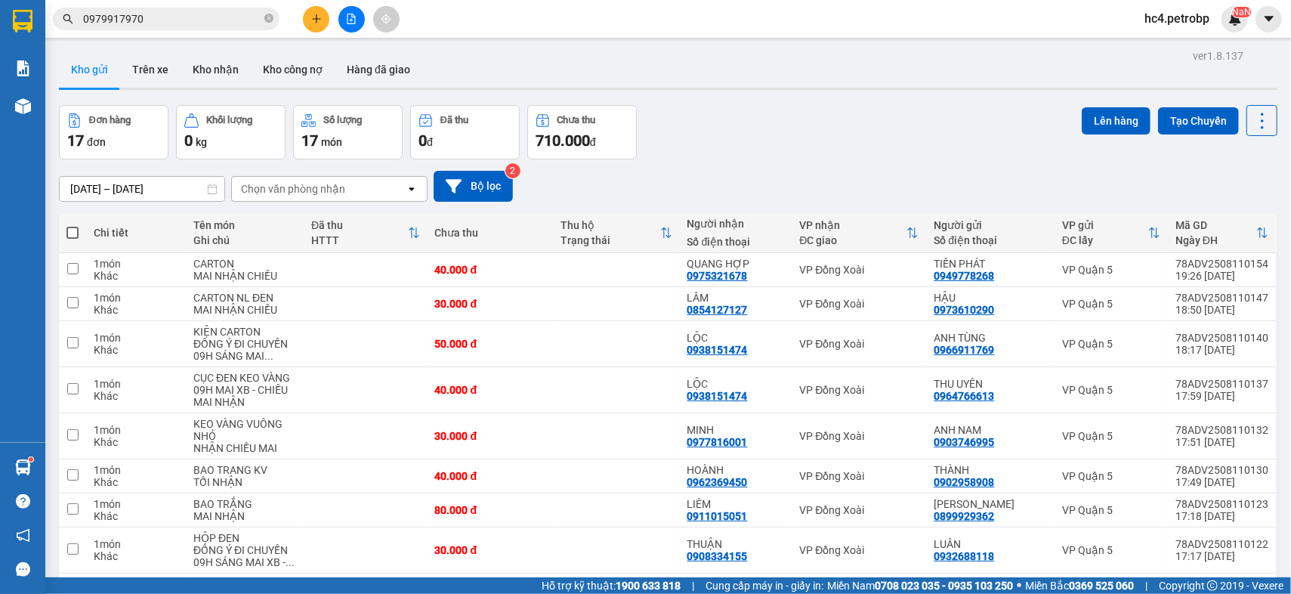
click at [208, 11] on input "0979917970" at bounding box center [172, 19] width 178 height 17
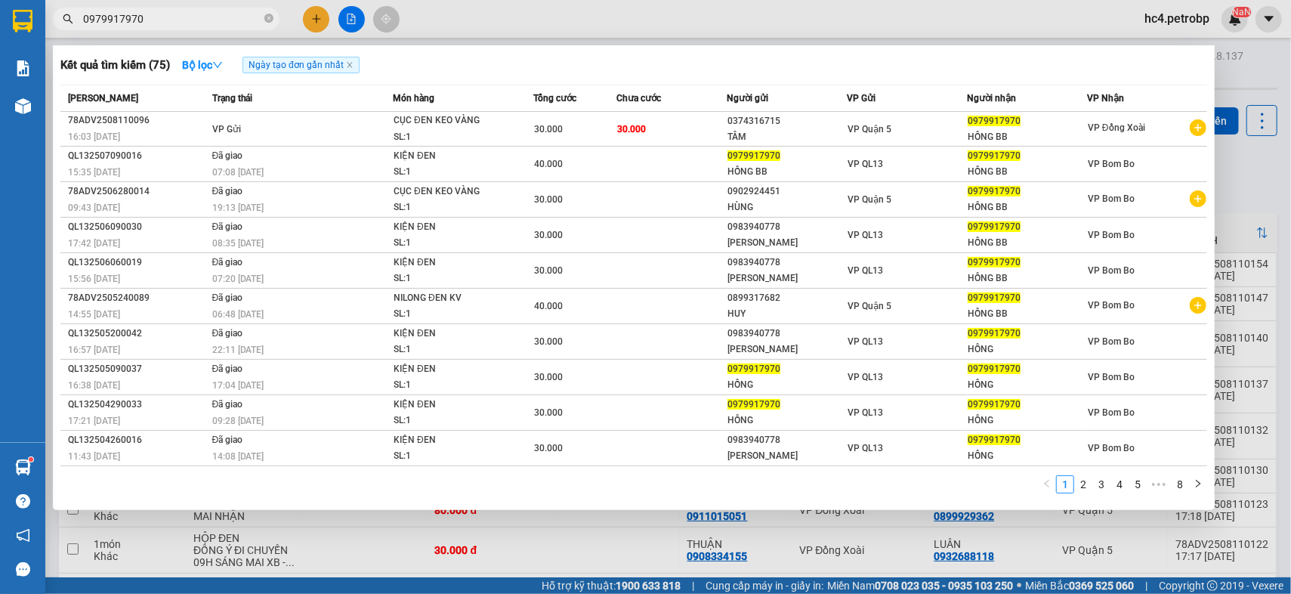
click at [208, 11] on input "0979917970" at bounding box center [172, 19] width 178 height 17
paste input "78ADV2508110032"
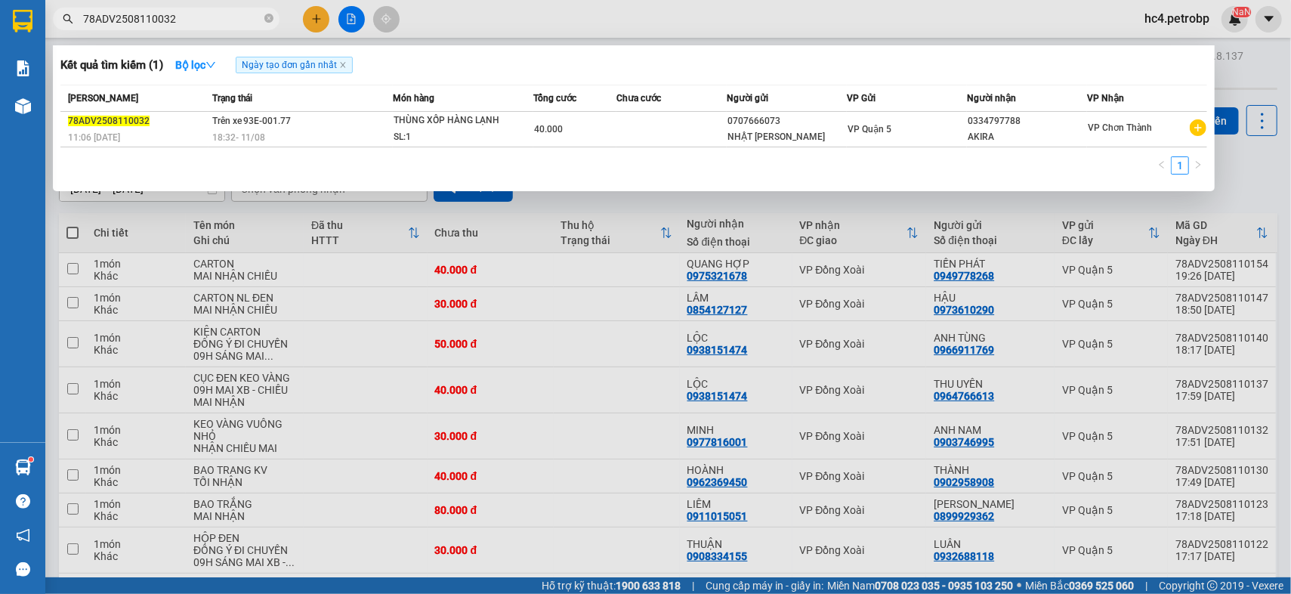
type input "78ADV2508110032"
click at [678, 202] on div at bounding box center [645, 297] width 1291 height 594
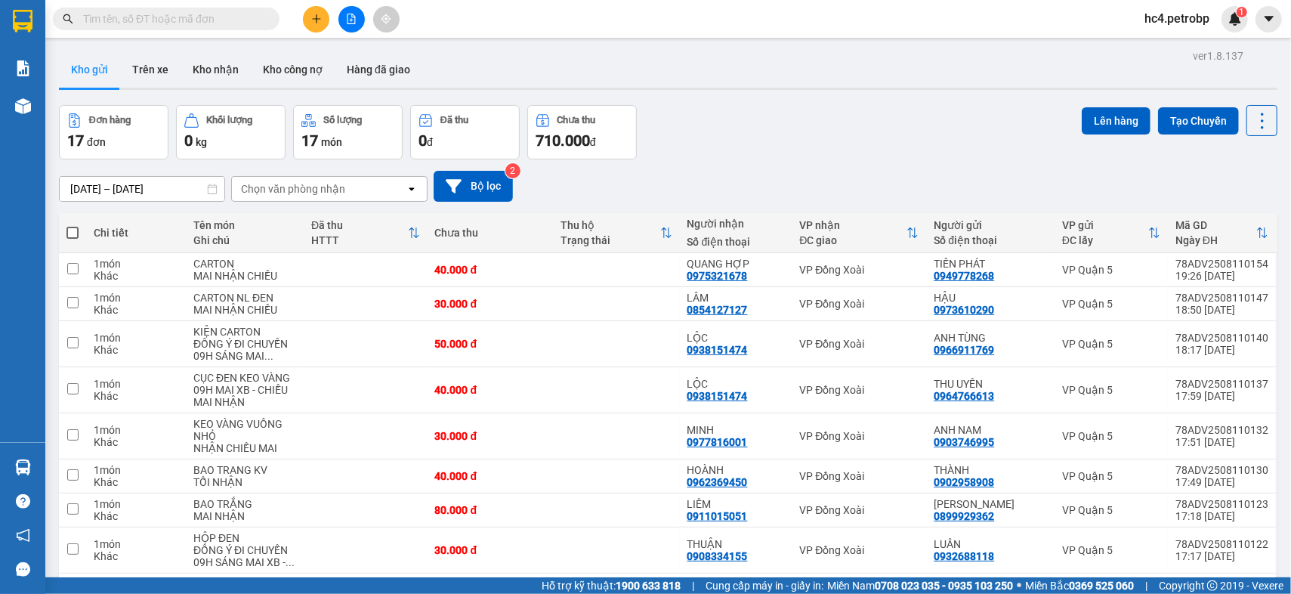
click at [73, 228] on span at bounding box center [72, 233] width 12 height 12
click at [73, 225] on input "checkbox" at bounding box center [73, 225] width 0 height 0
checkbox input "true"
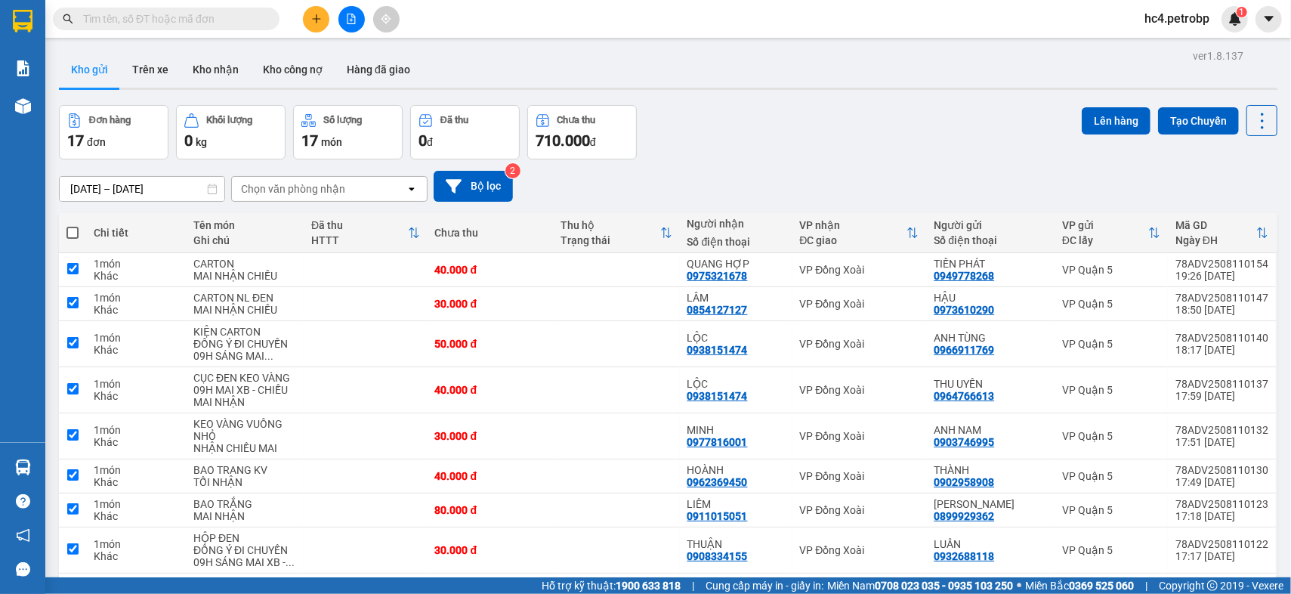
checkbox input "true"
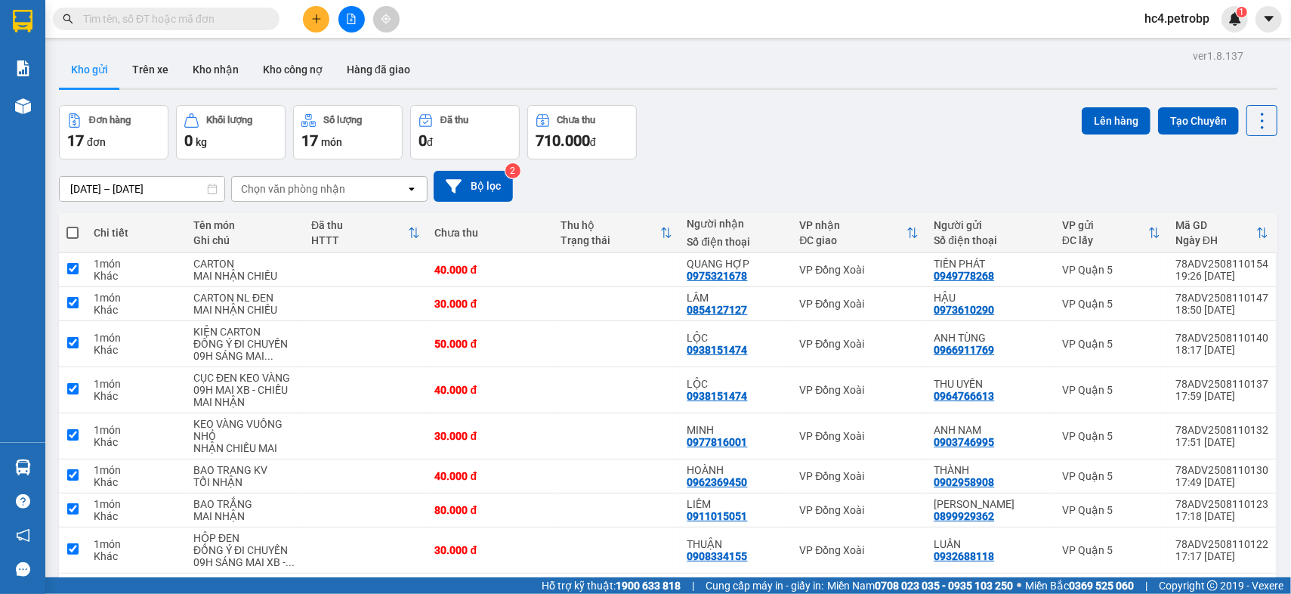
checkbox input "true"
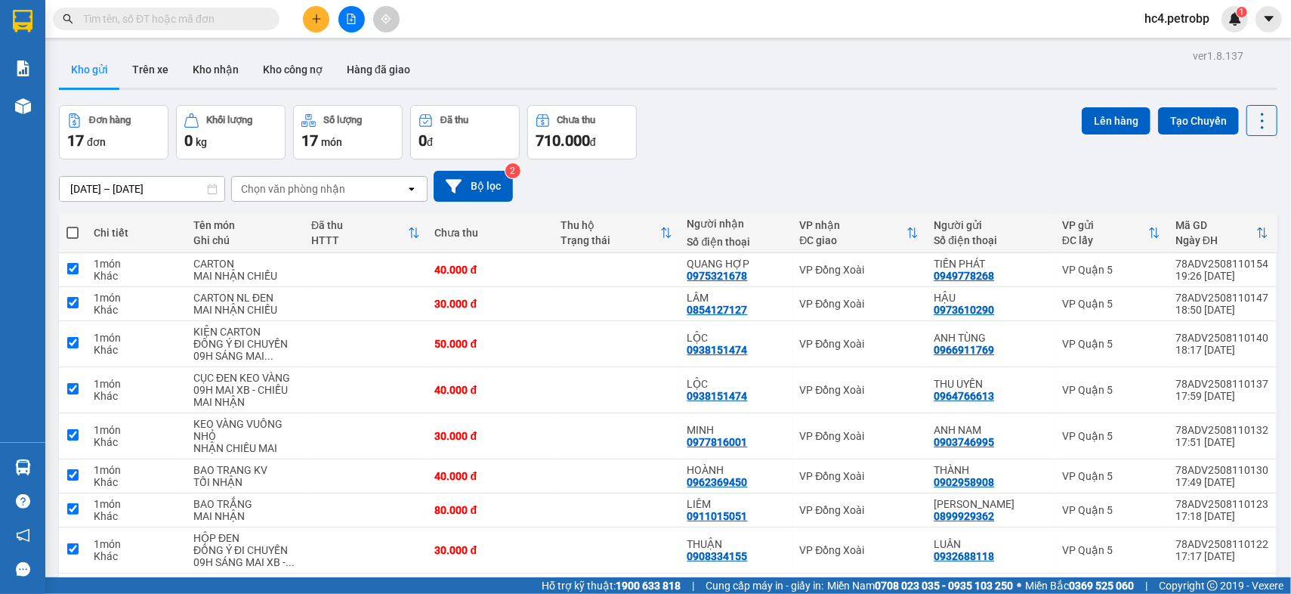
checkbox input "true"
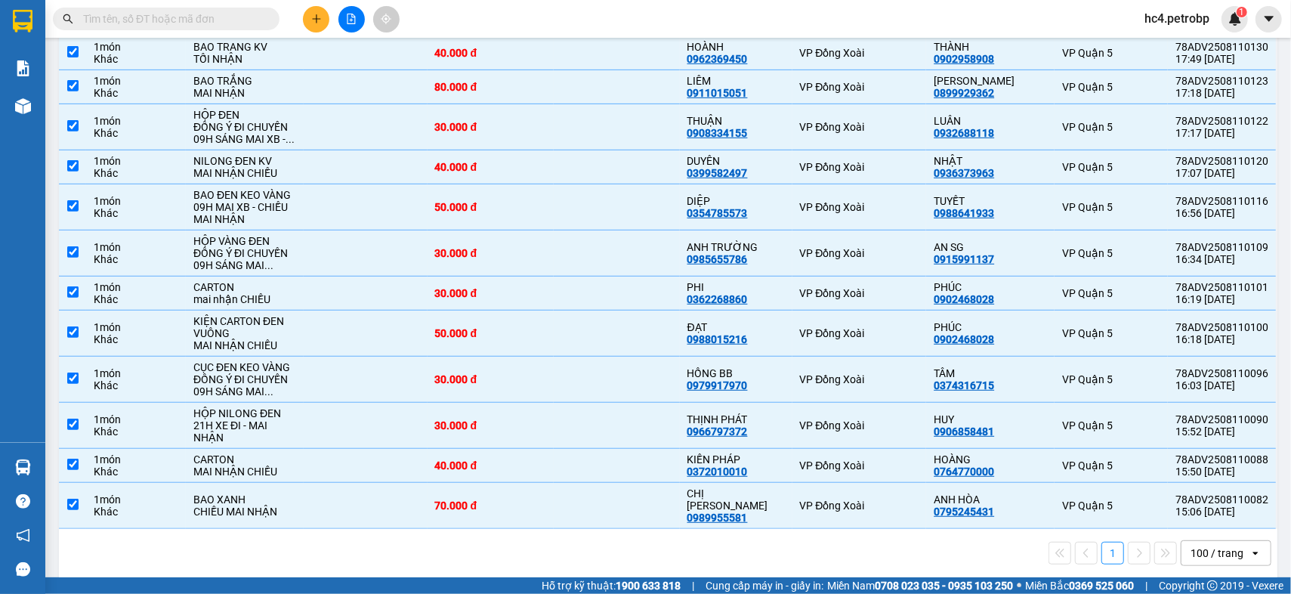
scroll to position [3, 0]
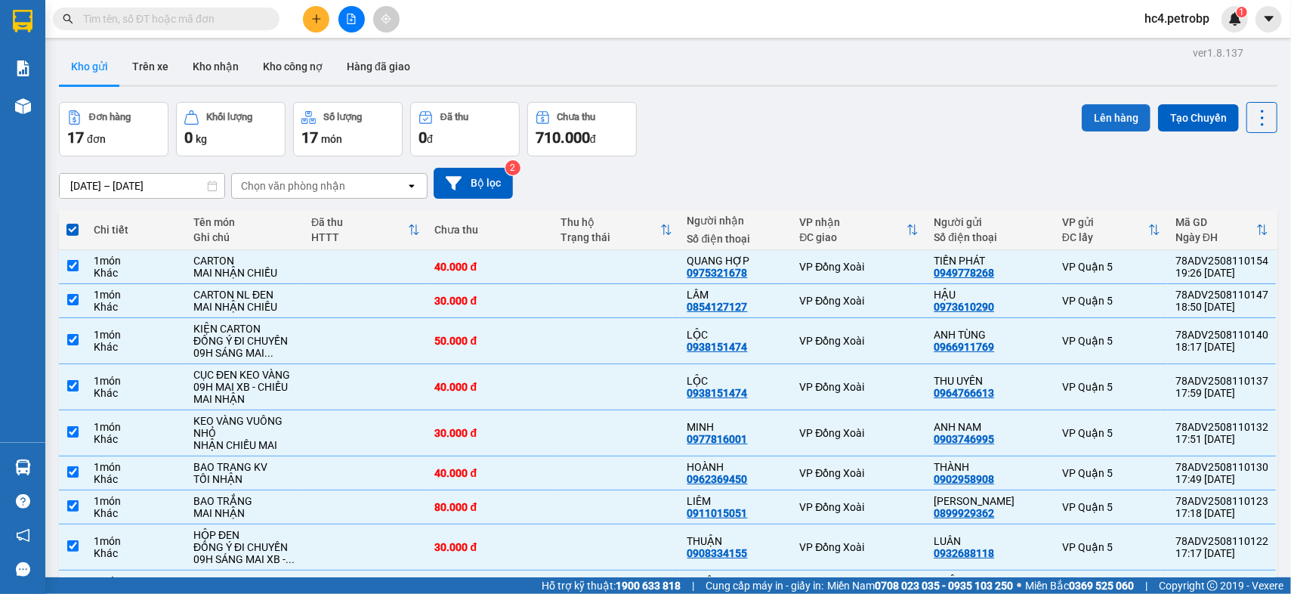
click at [1114, 115] on button "Lên hàng" at bounding box center [1115, 117] width 69 height 27
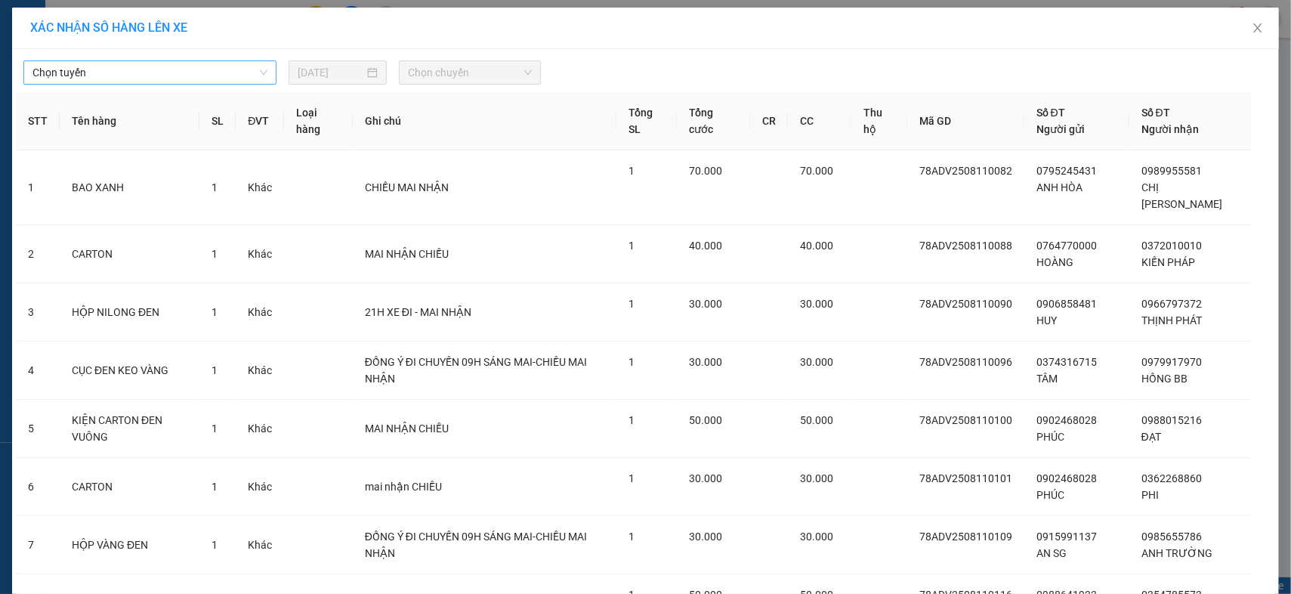
click at [190, 71] on span "Chọn tuyến" at bounding box center [149, 72] width 235 height 23
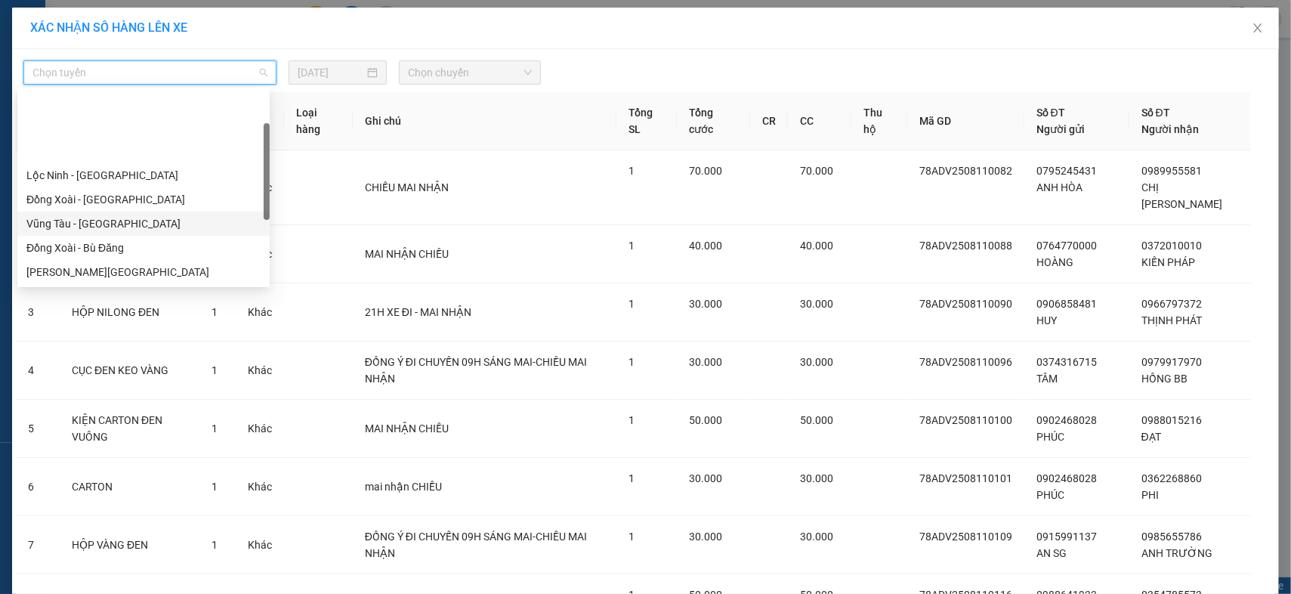
scroll to position [168, 0]
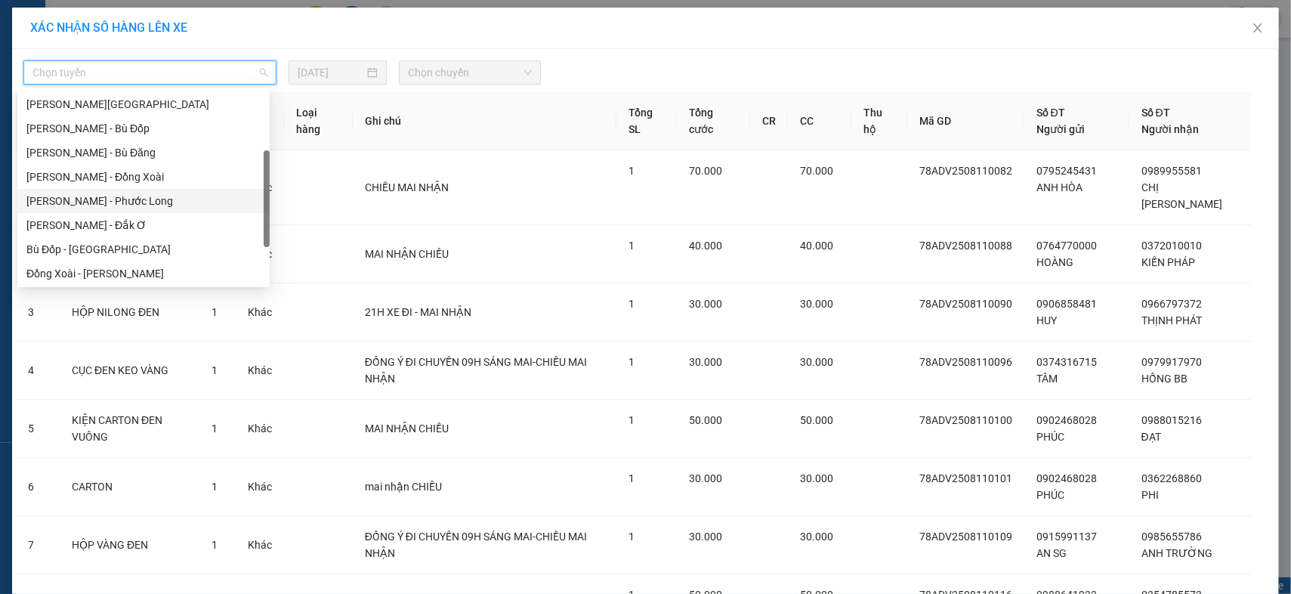
click at [167, 200] on div "[PERSON_NAME] - Phước Long" at bounding box center [143, 201] width 234 height 17
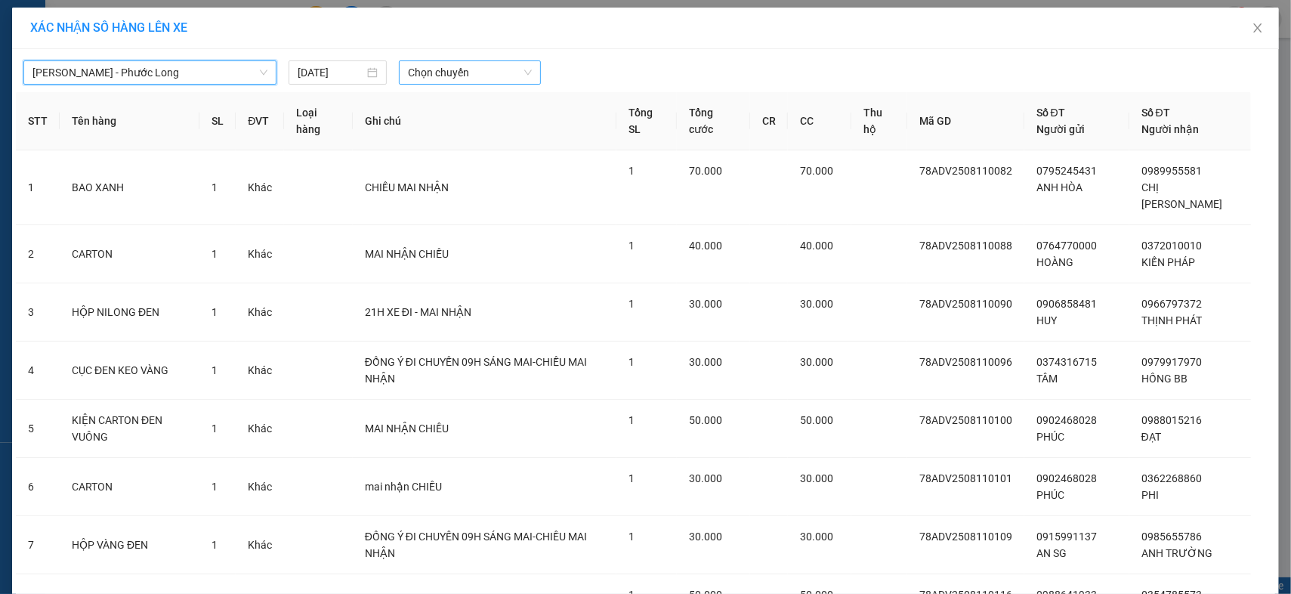
click at [492, 79] on span "Chọn chuyến" at bounding box center [470, 72] width 125 height 23
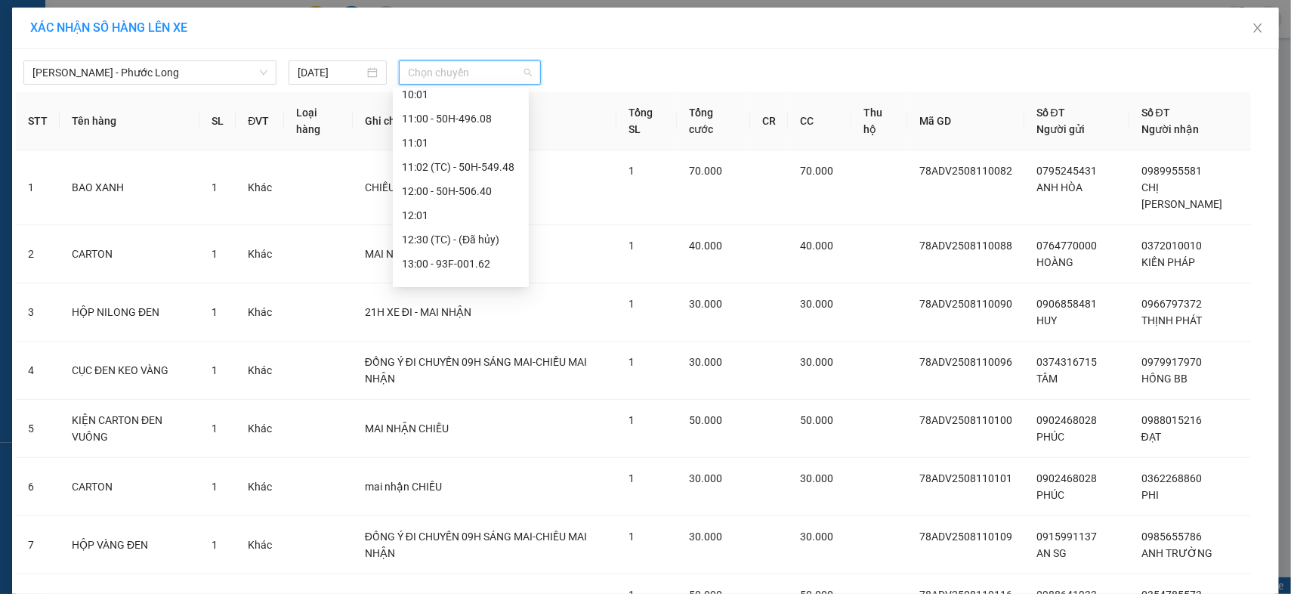
scroll to position [1007, 0]
click at [490, 227] on div "21:02 (TC) - 93H-020.96" at bounding box center [461, 232] width 118 height 17
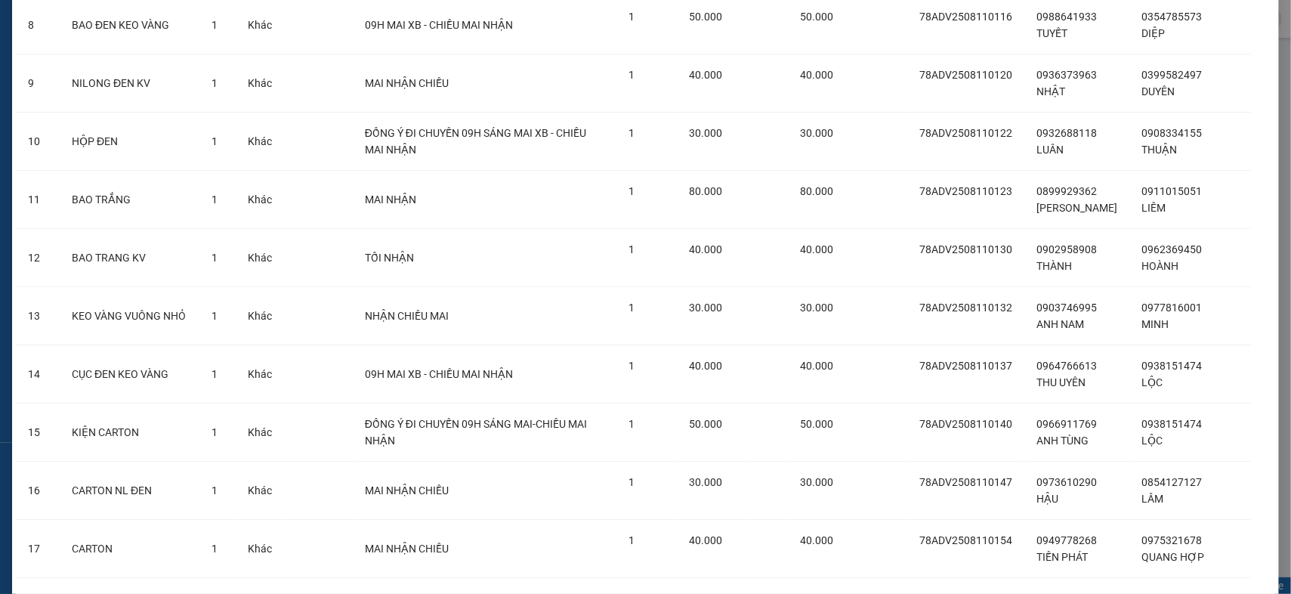
scroll to position [663, 0]
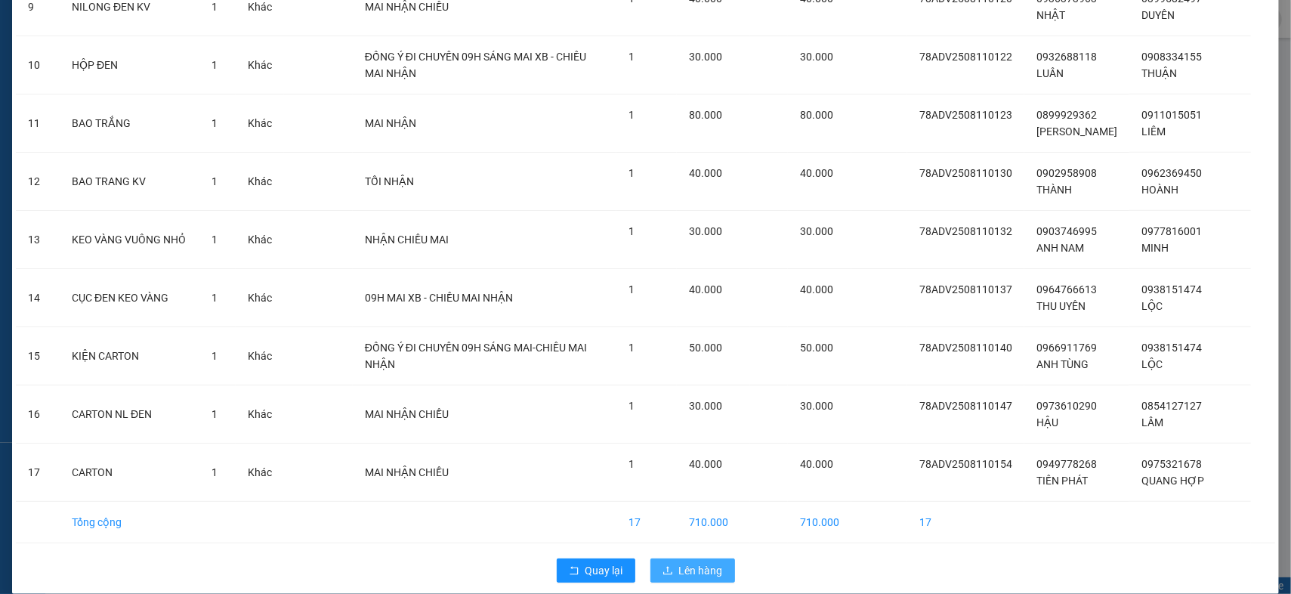
click at [682, 562] on span "Lên hàng" at bounding box center [701, 570] width 44 height 17
